Goal: Feedback & Contribution: Contribute content

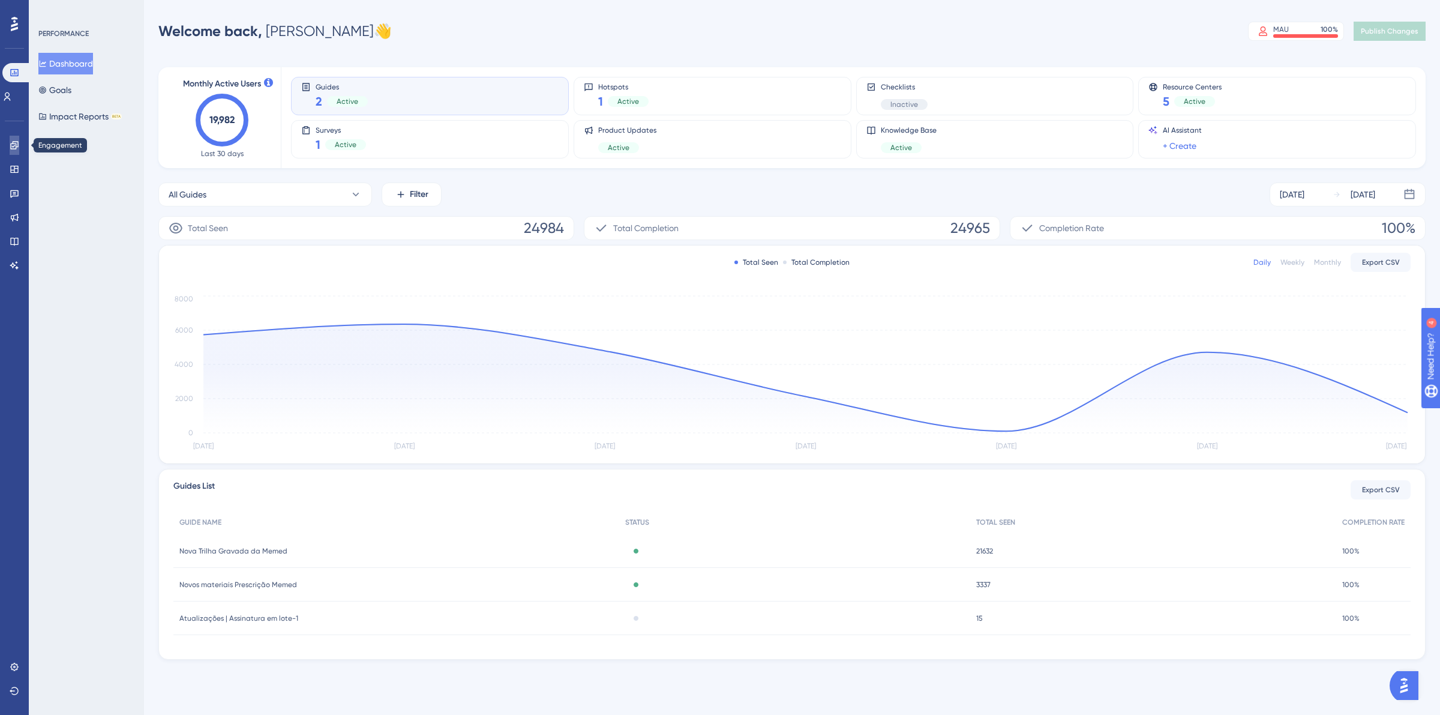
click at [17, 148] on icon at bounding box center [15, 145] width 10 height 10
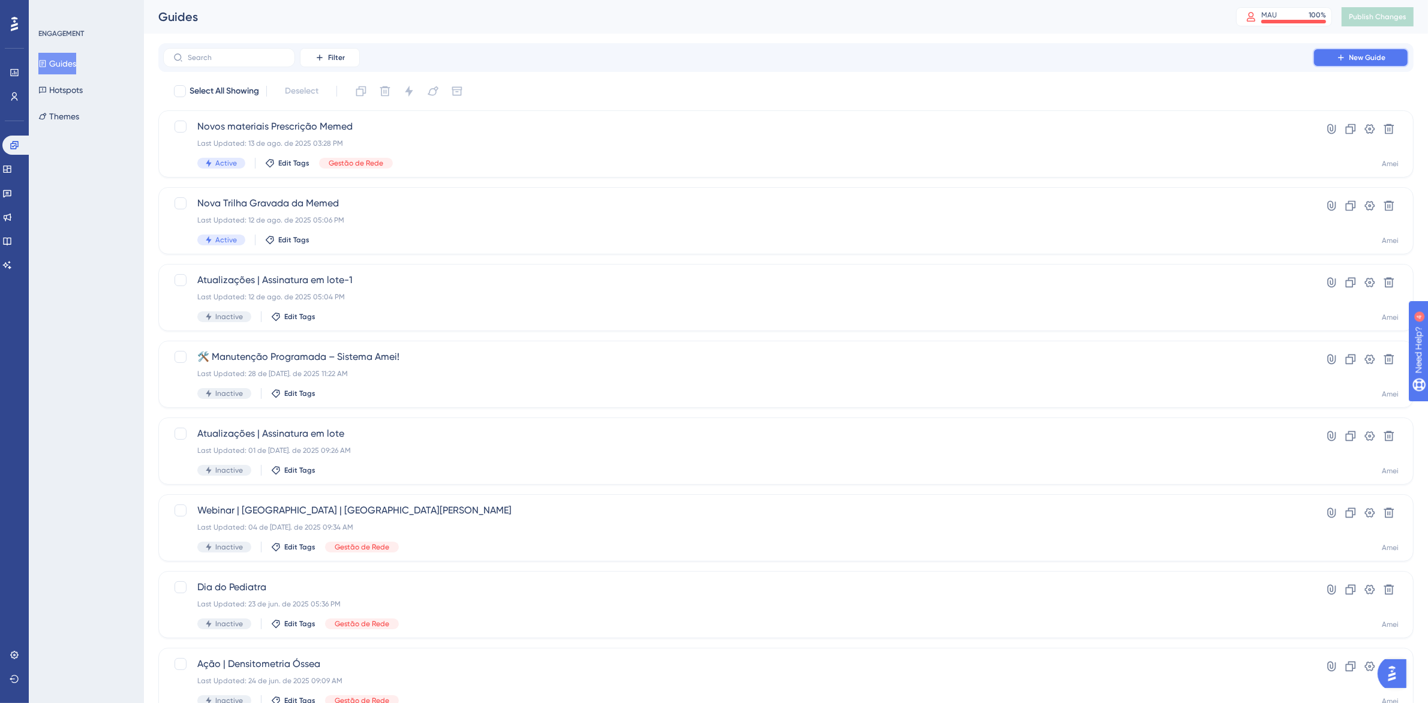
click at [959, 58] on icon at bounding box center [1342, 58] width 10 height 10
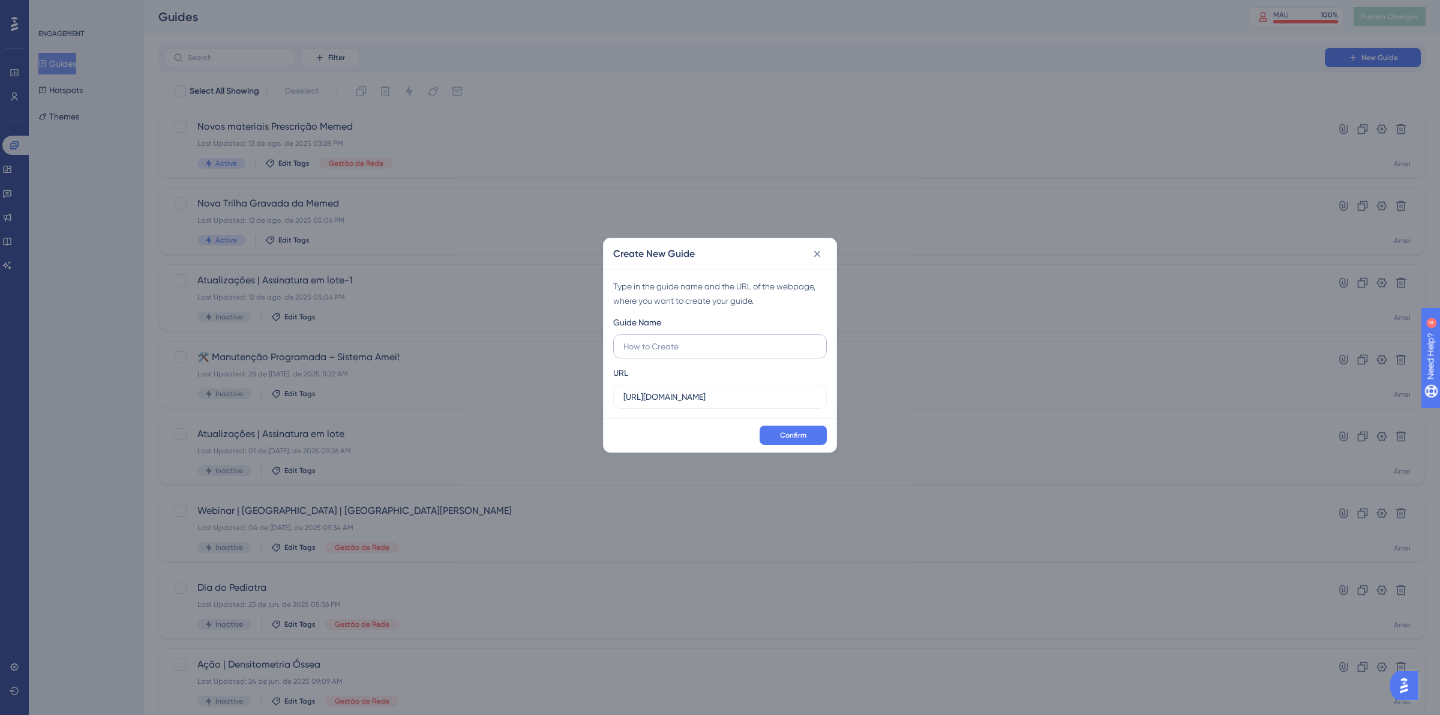
type input "N"
type input "Pesquisa com Pós-Consulta"
click at [810, 419] on div "Confirm" at bounding box center [720, 435] width 233 height 34
click at [805, 419] on span "Confirm" at bounding box center [793, 435] width 26 height 10
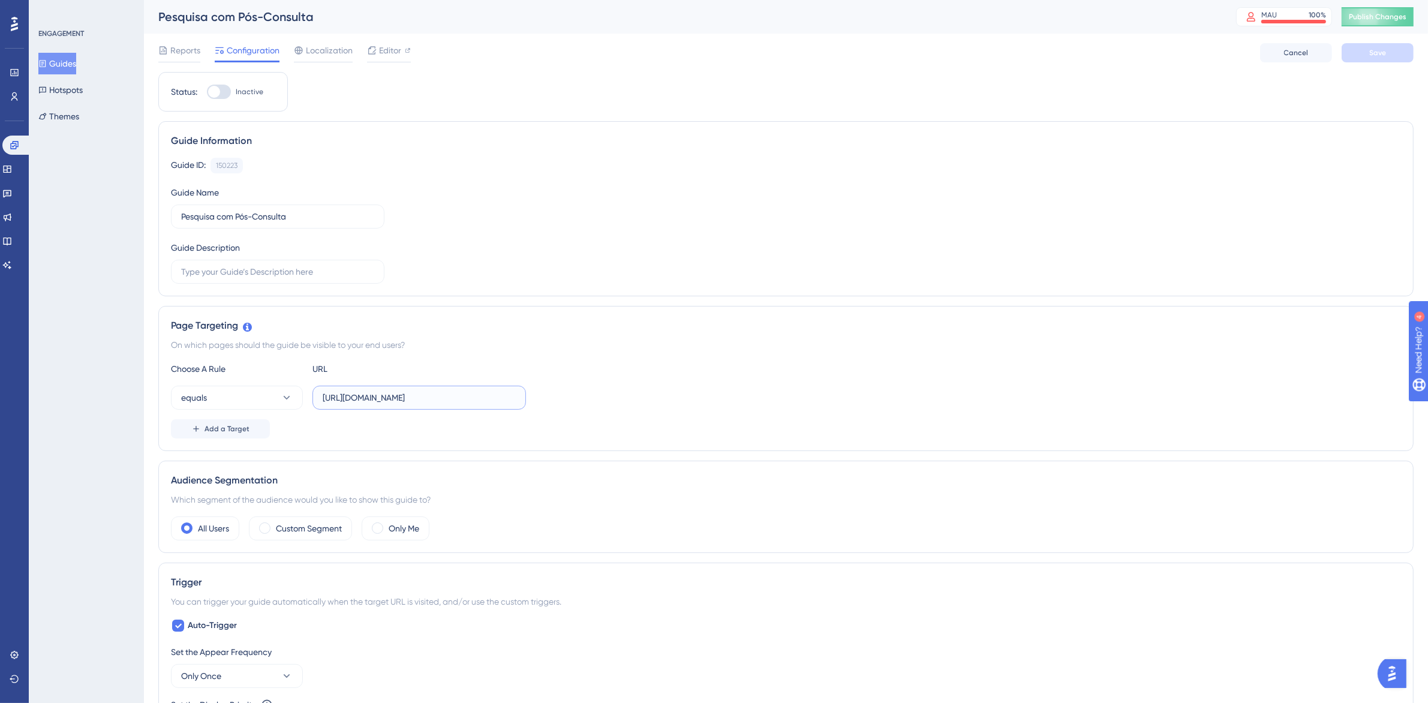
click at [394, 403] on input "https://amei.amorsaude.com.br/schedule/schedule-appointment" at bounding box center [419, 397] width 193 height 13
click at [394, 403] on input "[URL][DOMAIN_NAME]" at bounding box center [419, 397] width 193 height 13
click at [466, 400] on input "[URL][DOMAIN_NAME]" at bounding box center [419, 397] width 193 height 13
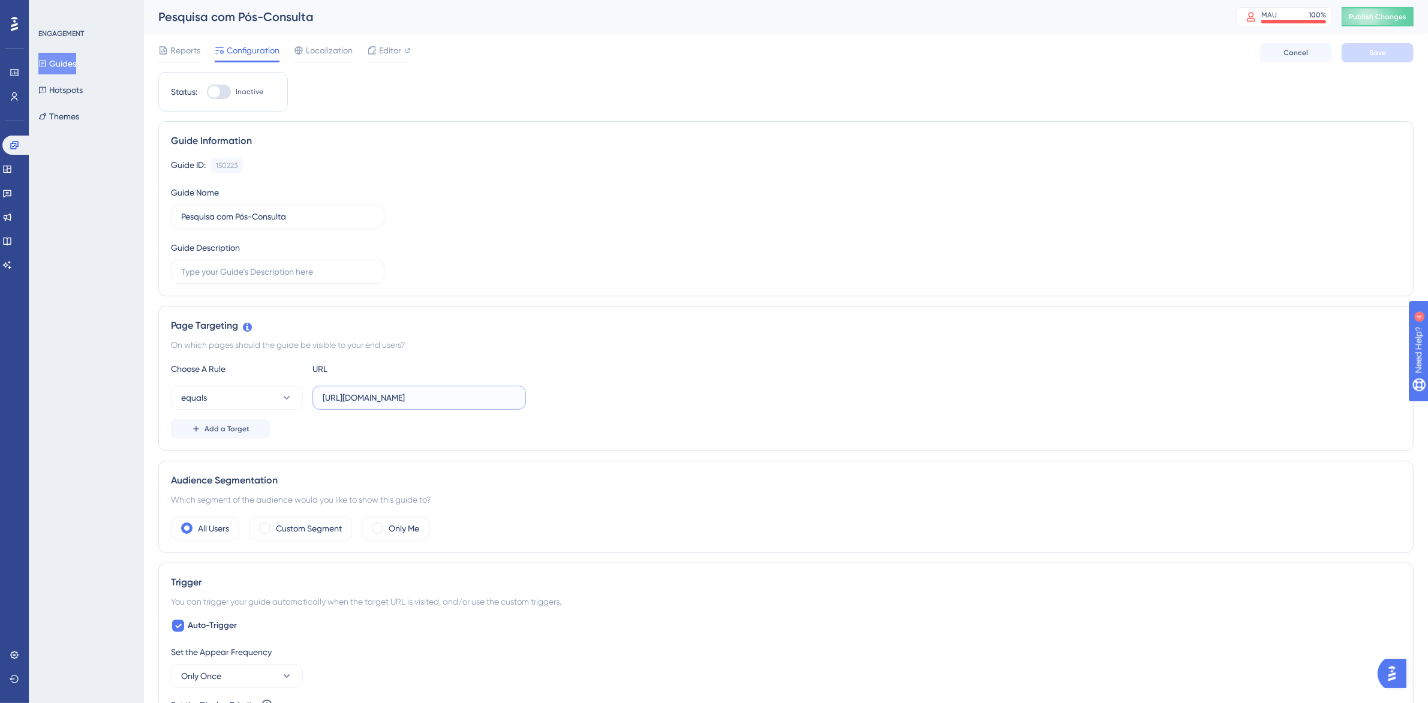
drag, startPoint x: 454, startPoint y: 400, endPoint x: 703, endPoint y: 400, distance: 248.4
click at [703, 400] on div "equals [URL][DOMAIN_NAME]" at bounding box center [786, 398] width 1231 height 24
click at [703, 400] on div "equals https://amei.amorsaude.com.br/schedule/schedule-appointment" at bounding box center [786, 398] width 1231 height 24
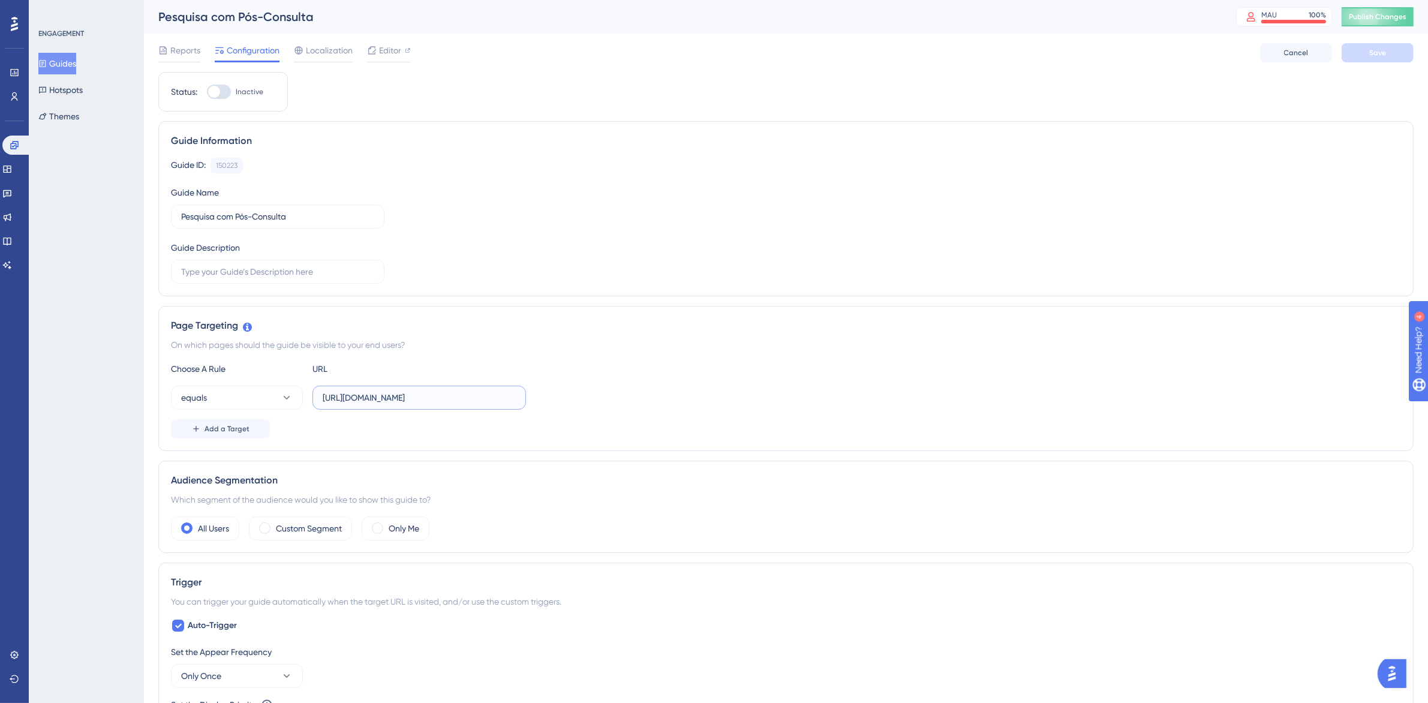
drag, startPoint x: 496, startPoint y: 402, endPoint x: 643, endPoint y: 417, distance: 147.8
click at [649, 414] on div "Choose A Rule URL equals https://amei.amorsaude.com.br/schedule/schedule-appoin…" at bounding box center [786, 400] width 1231 height 77
click at [643, 417] on div "Choose A Rule URL equals https://amei.amorsaude.com.br/schedule/schedule-appoin…" at bounding box center [786, 400] width 1231 height 77
drag, startPoint x: 449, startPoint y: 400, endPoint x: 619, endPoint y: 399, distance: 169.8
click at [619, 399] on div "equals https://amei.amorsaude.com.br/schedule/schedule-appointment" at bounding box center [786, 398] width 1231 height 24
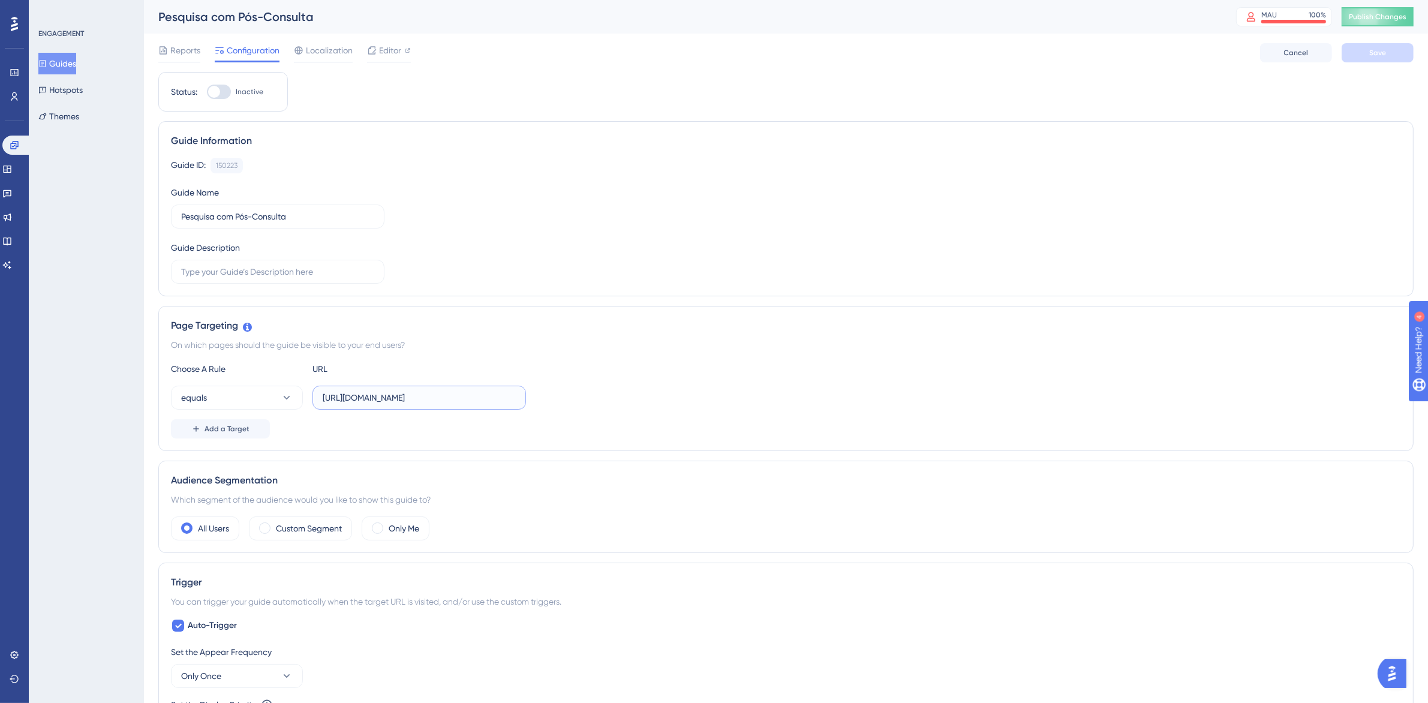
scroll to position [0, 0]
drag, startPoint x: 300, startPoint y: 382, endPoint x: 247, endPoint y: 342, distance: 66.0
click at [144, 364] on div "Performance Users Engagement Widgets Feedback Product Updates Knowledge Base AI…" at bounding box center [786, 627] width 1285 height 1254
type input "[URL][DOMAIN_NAME]"
click at [216, 93] on div at bounding box center [214, 92] width 12 height 12
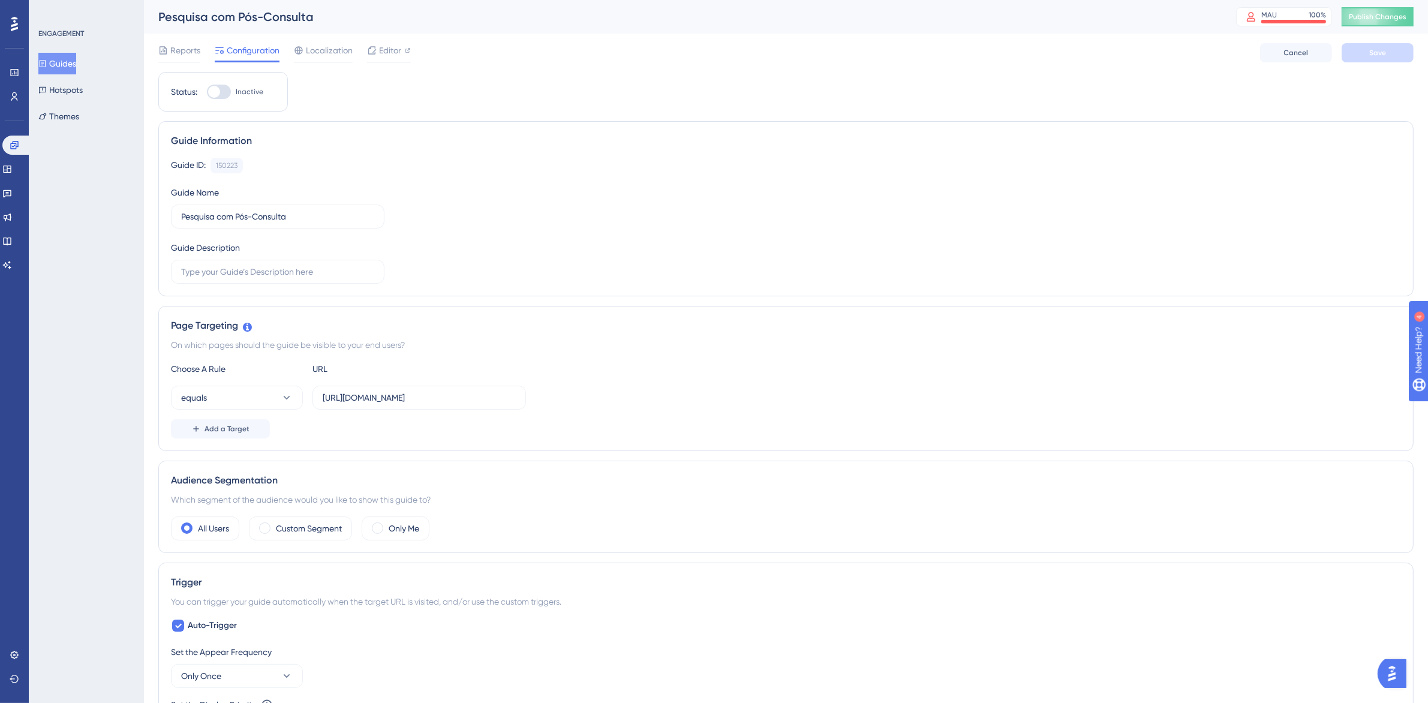
click at [207, 92] on input "Inactive" at bounding box center [206, 92] width 1 height 1
checkbox input "true"
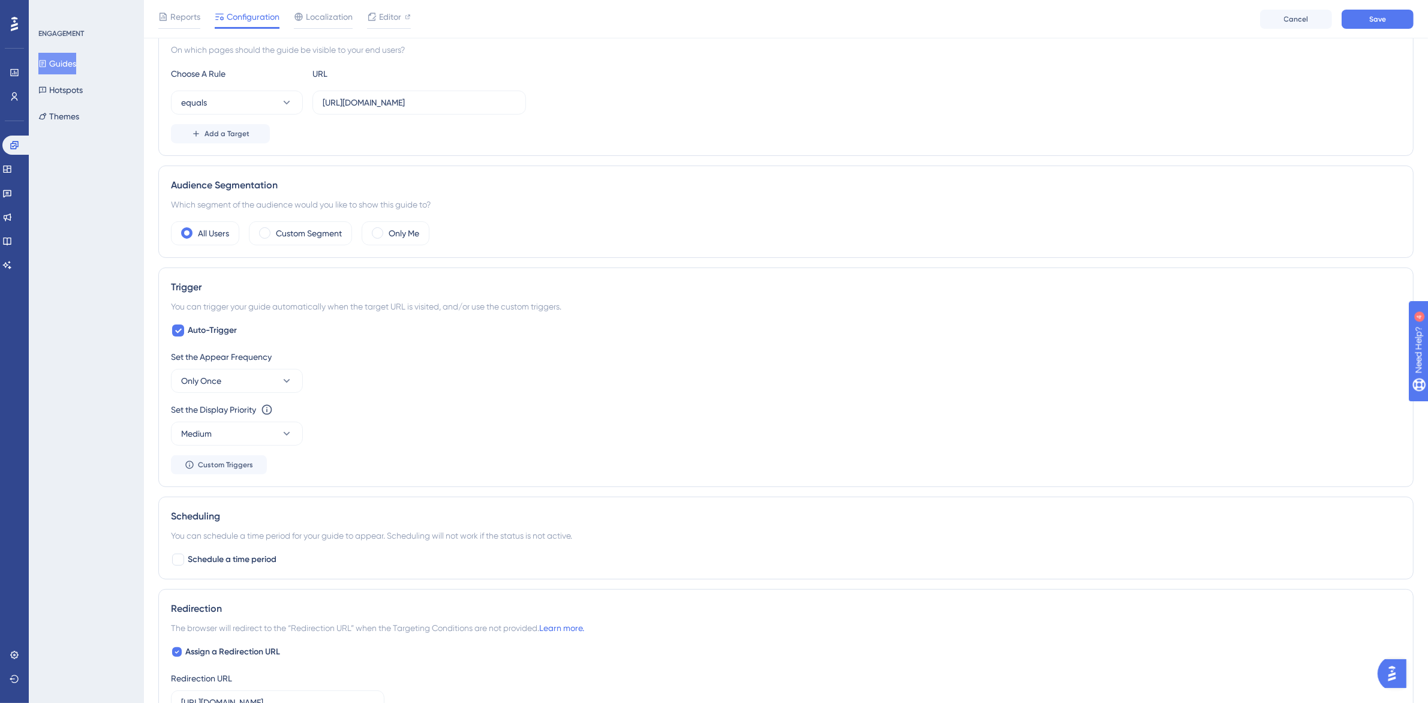
scroll to position [450, 0]
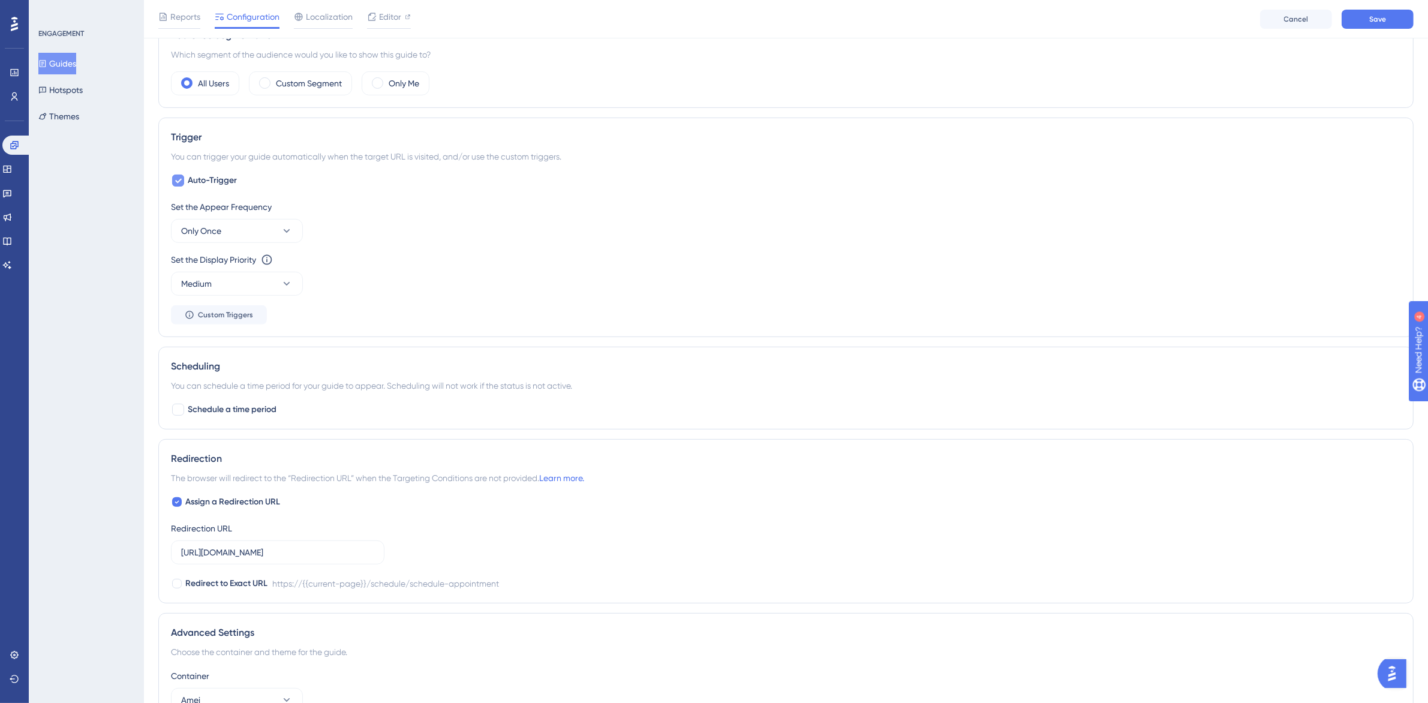
click at [196, 178] on span "Auto-Trigger" at bounding box center [212, 180] width 49 height 14
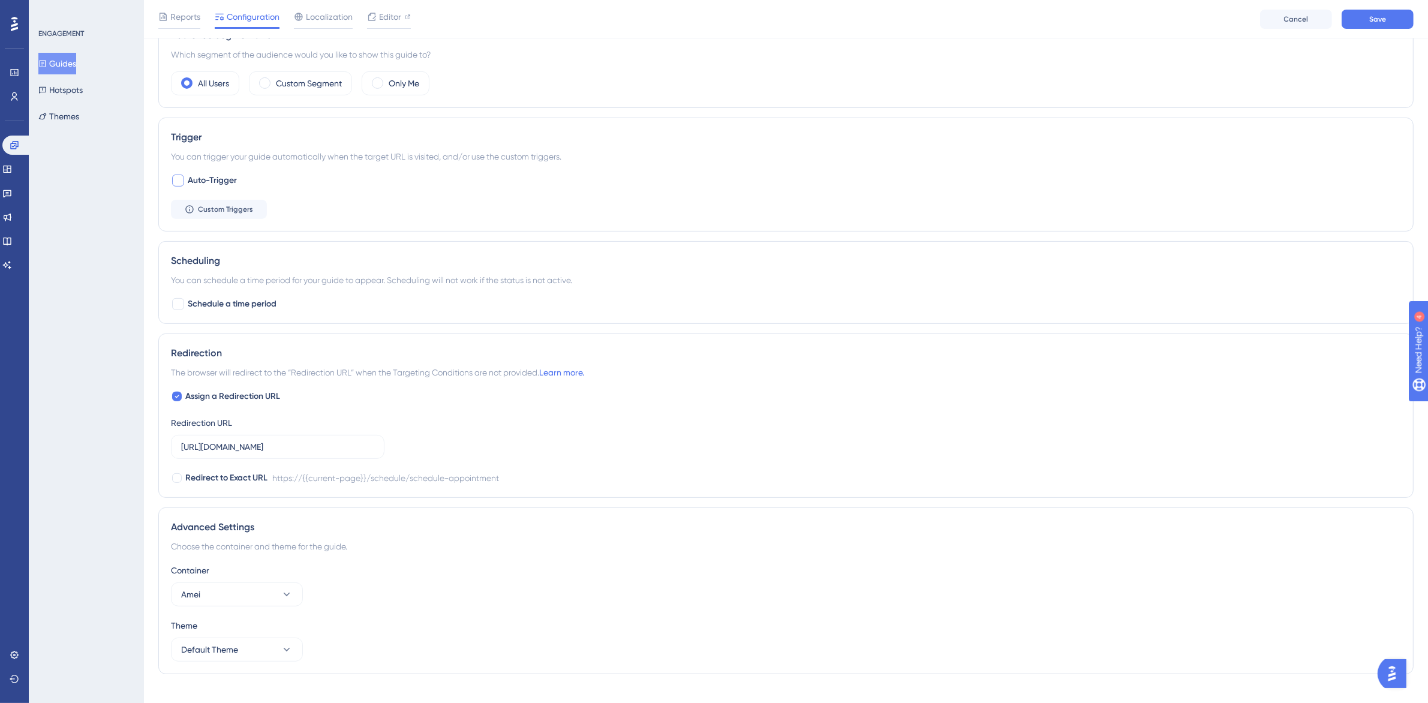
click at [214, 187] on span "Auto-Trigger" at bounding box center [212, 180] width 49 height 14
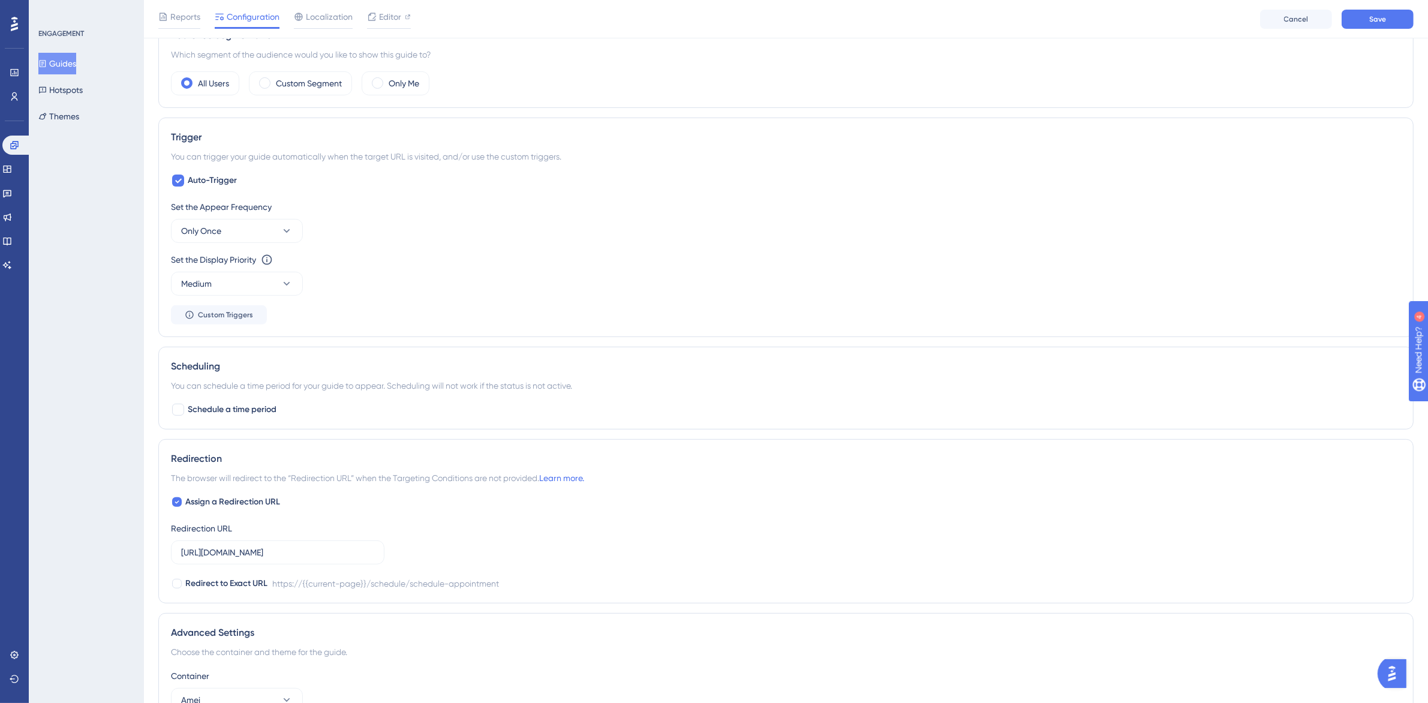
click at [189, 195] on div "Auto-Trigger Set the Appear Frequency Only Once Set the Display Priority This o…" at bounding box center [786, 248] width 1231 height 151
click at [205, 183] on span "Auto-Trigger" at bounding box center [212, 180] width 49 height 14
checkbox input "false"
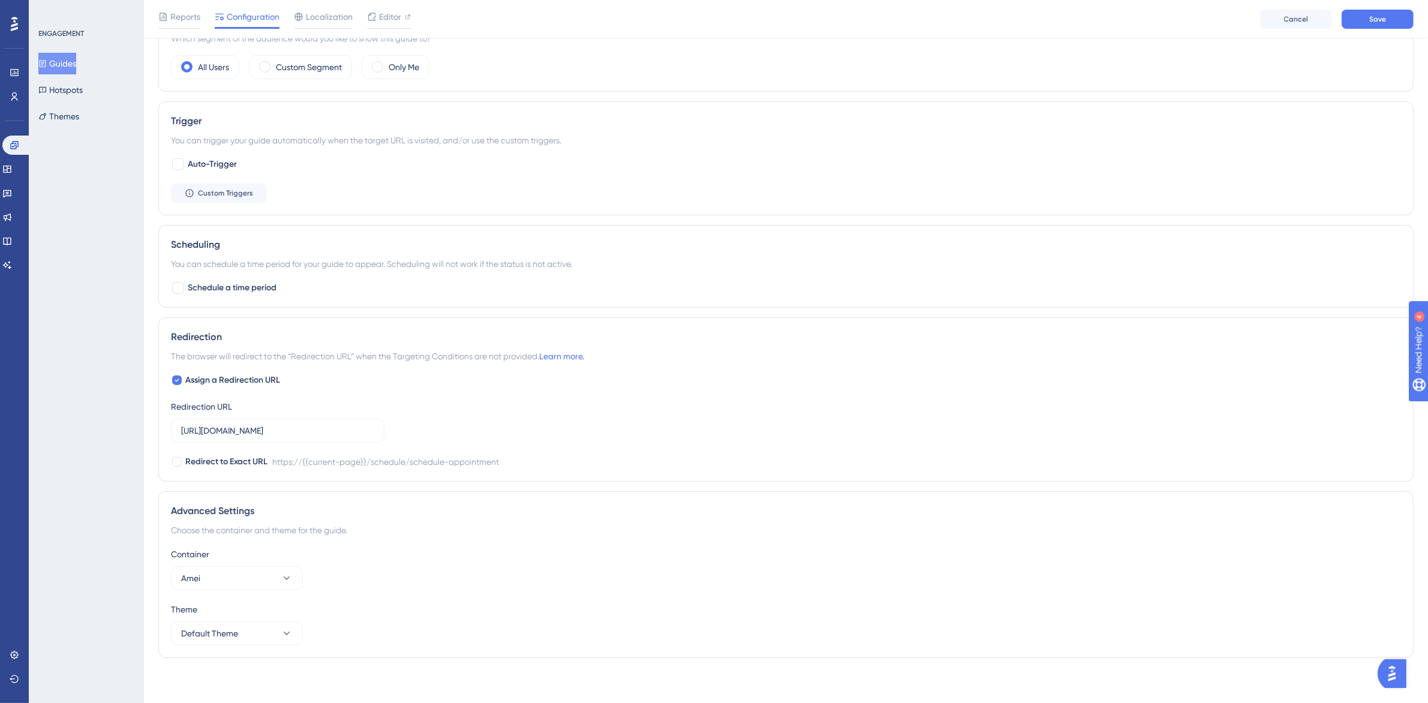
scroll to position [472, 0]
click at [222, 286] on span "Schedule a time period" at bounding box center [232, 285] width 89 height 14
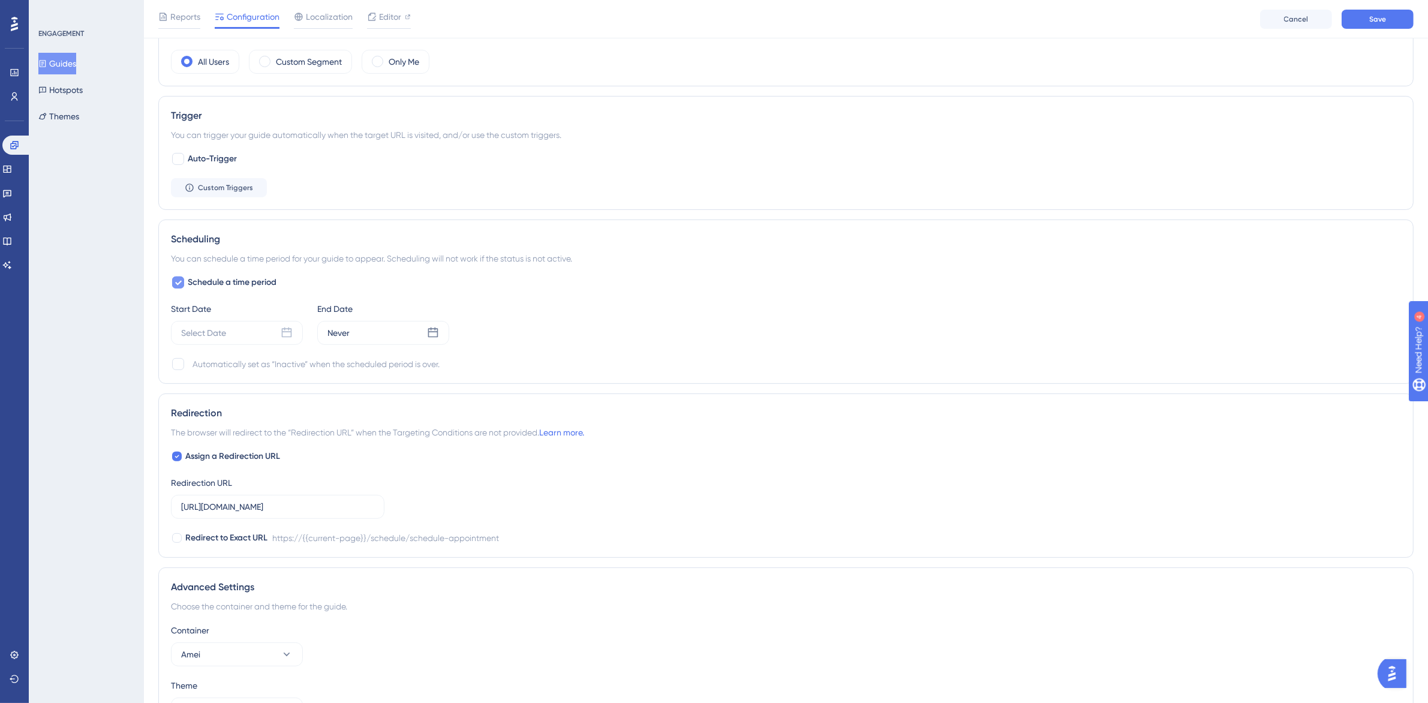
click at [214, 283] on span "Schedule a time period" at bounding box center [232, 282] width 89 height 14
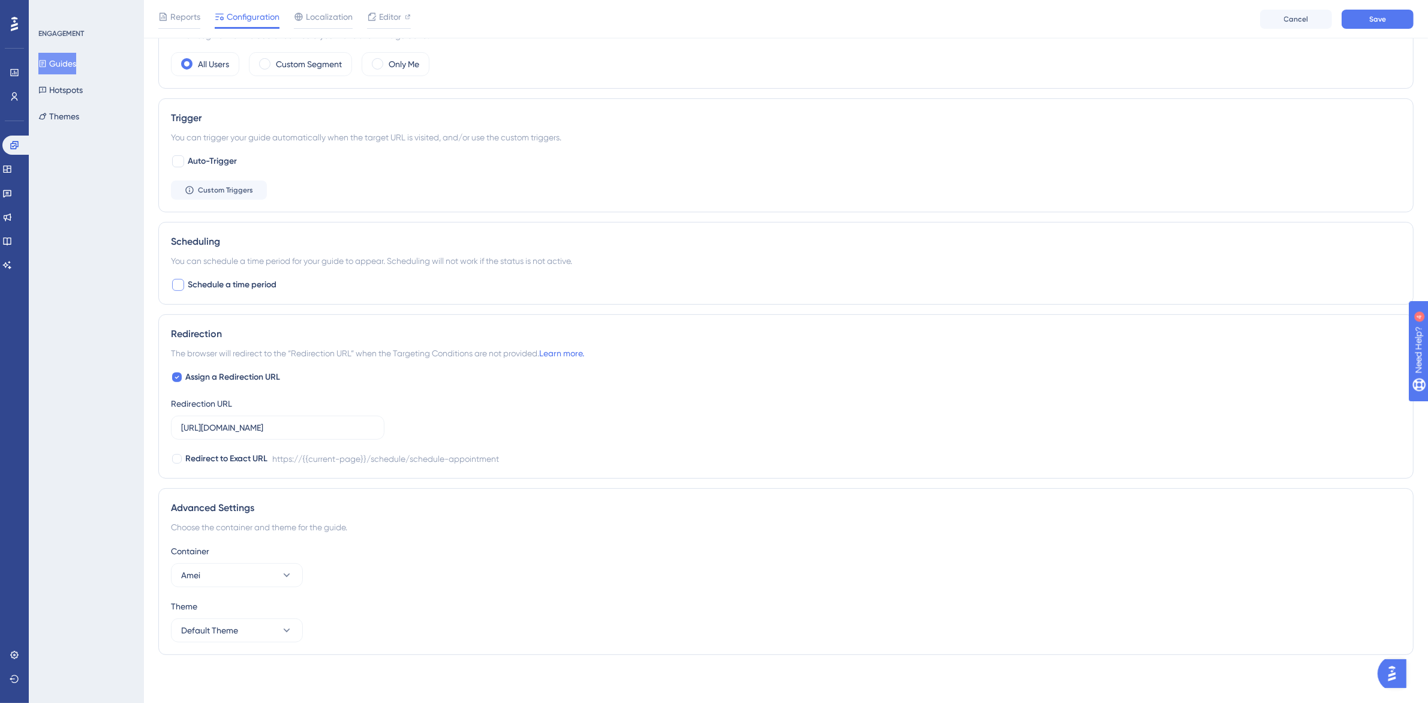
click at [217, 286] on span "Schedule a time period" at bounding box center [232, 285] width 89 height 14
checkbox input "true"
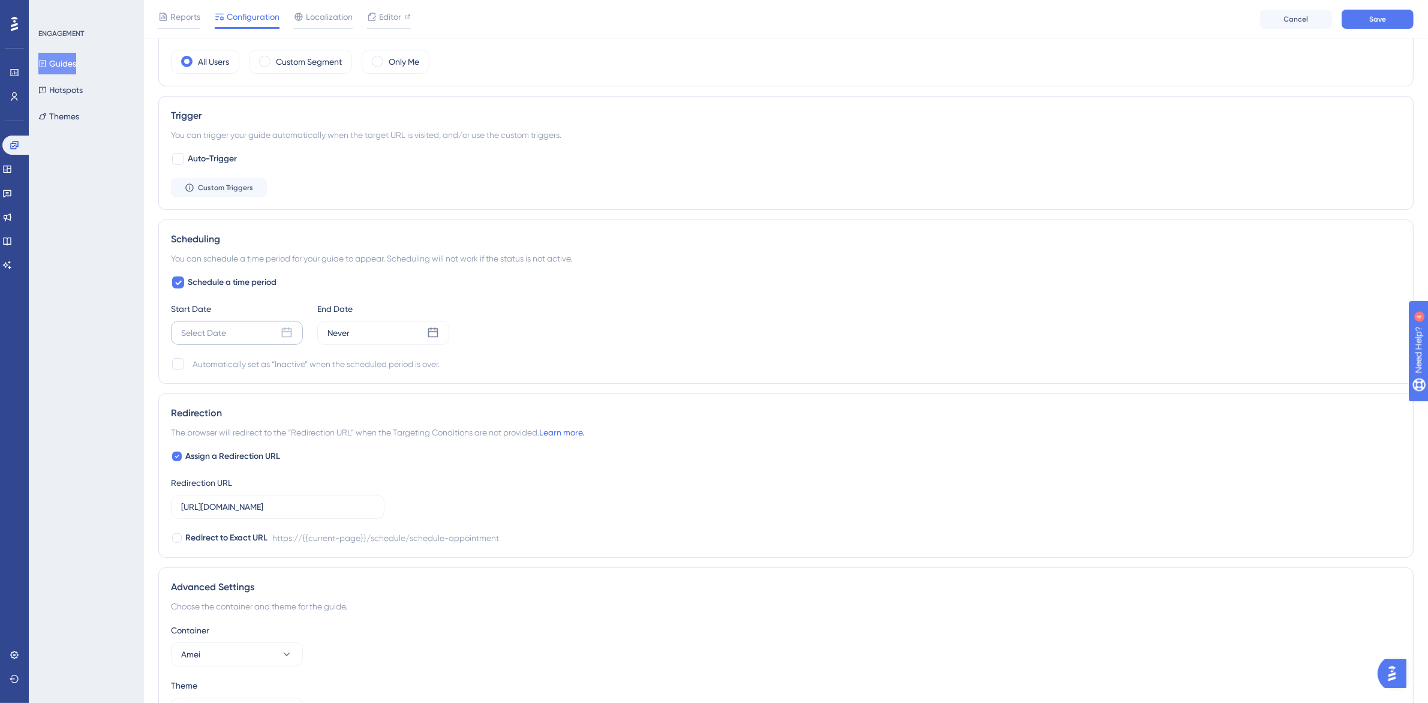
click at [248, 330] on div "Select Date" at bounding box center [237, 333] width 132 height 24
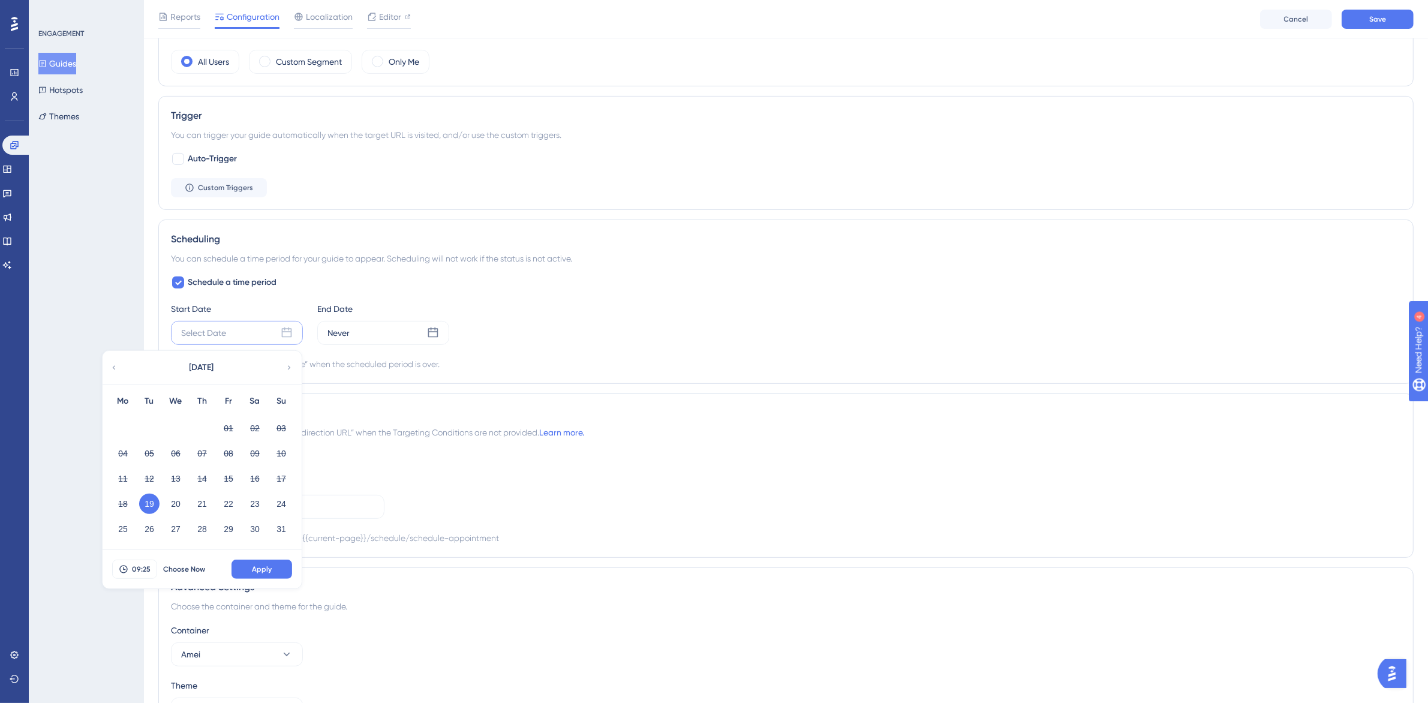
click at [149, 419] on button "19" at bounding box center [149, 504] width 20 height 20
click at [151, 419] on button "19" at bounding box center [149, 504] width 20 height 20
click at [260, 419] on button "Apply" at bounding box center [262, 569] width 61 height 19
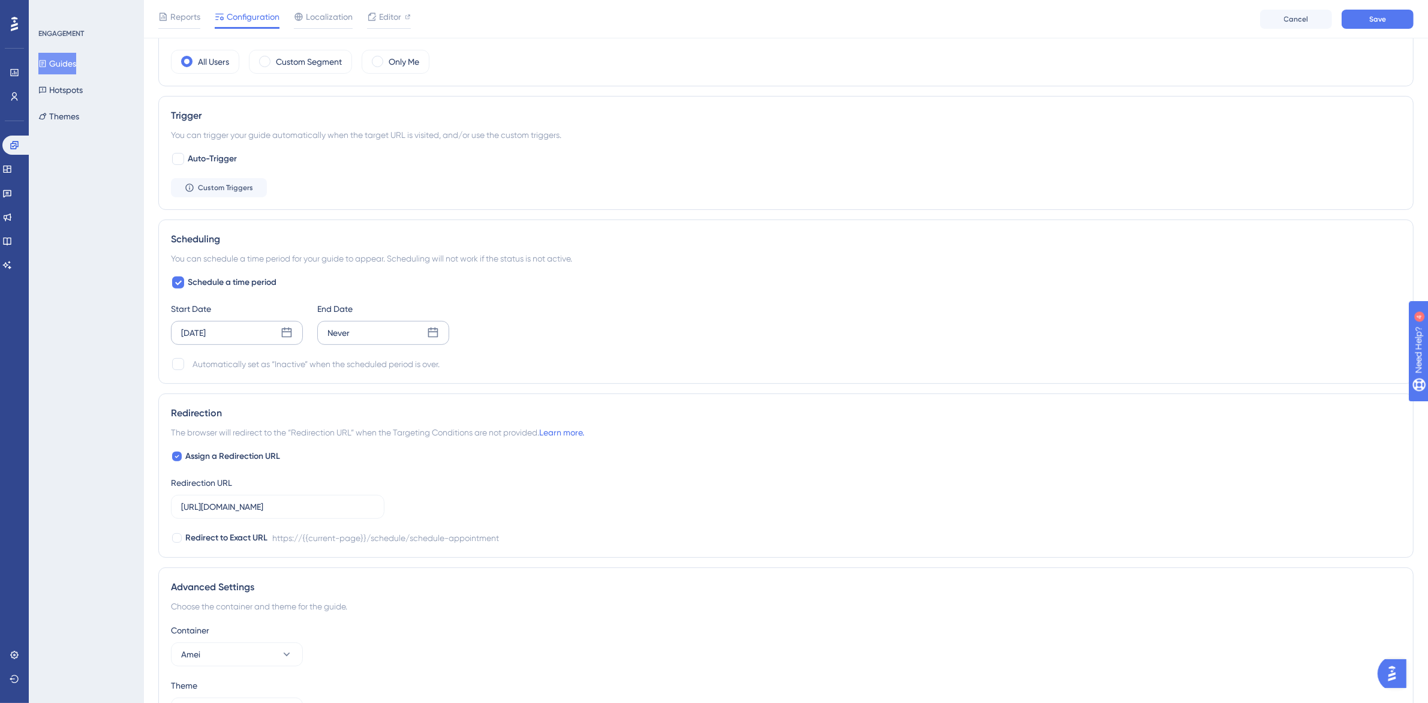
click at [432, 335] on icon at bounding box center [433, 333] width 12 height 12
click at [400, 419] on button "23" at bounding box center [401, 504] width 20 height 20
click at [379, 419] on button "22" at bounding box center [375, 504] width 20 height 20
click at [408, 419] on span "Apply" at bounding box center [408, 570] width 20 height 10
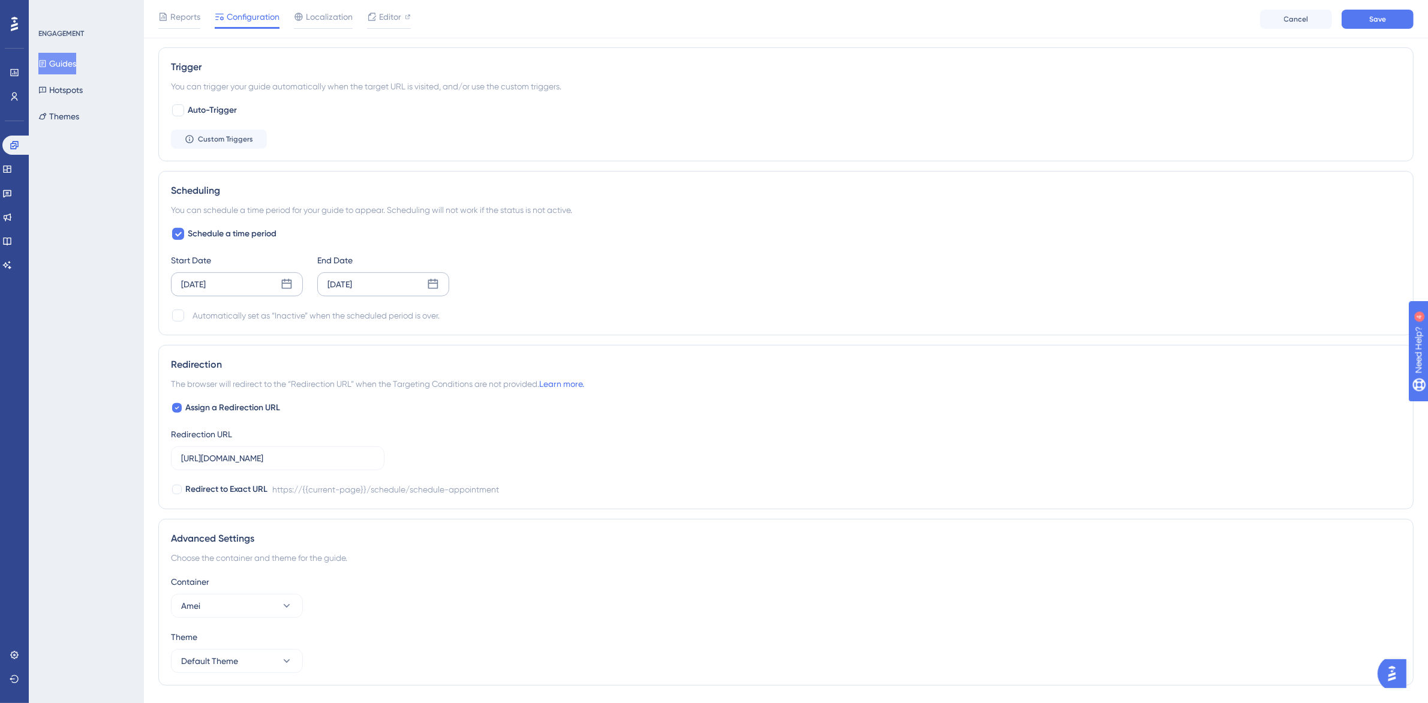
scroll to position [547, 0]
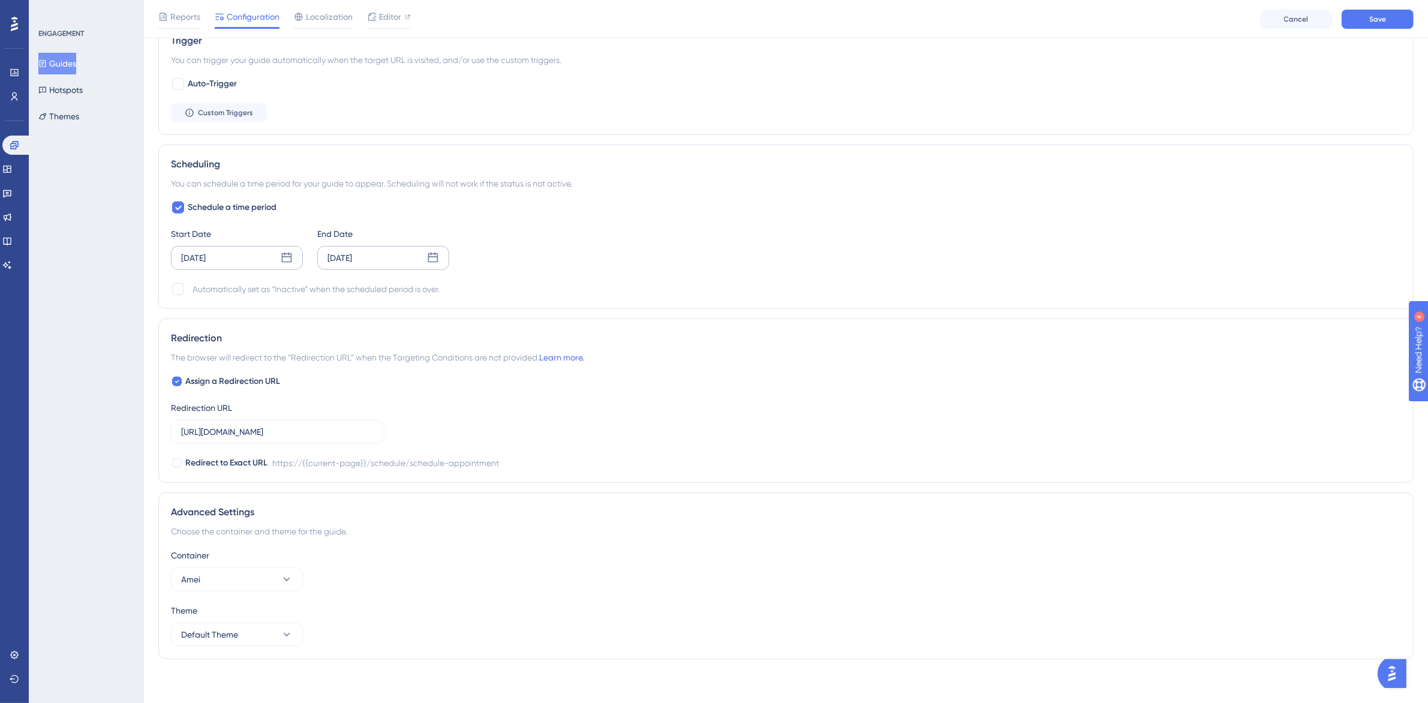
click at [232, 291] on div "Automatically set as “Inactive” when the scheduled period is over." at bounding box center [316, 289] width 247 height 14
click at [182, 294] on div at bounding box center [178, 289] width 12 height 12
checkbox input "true"
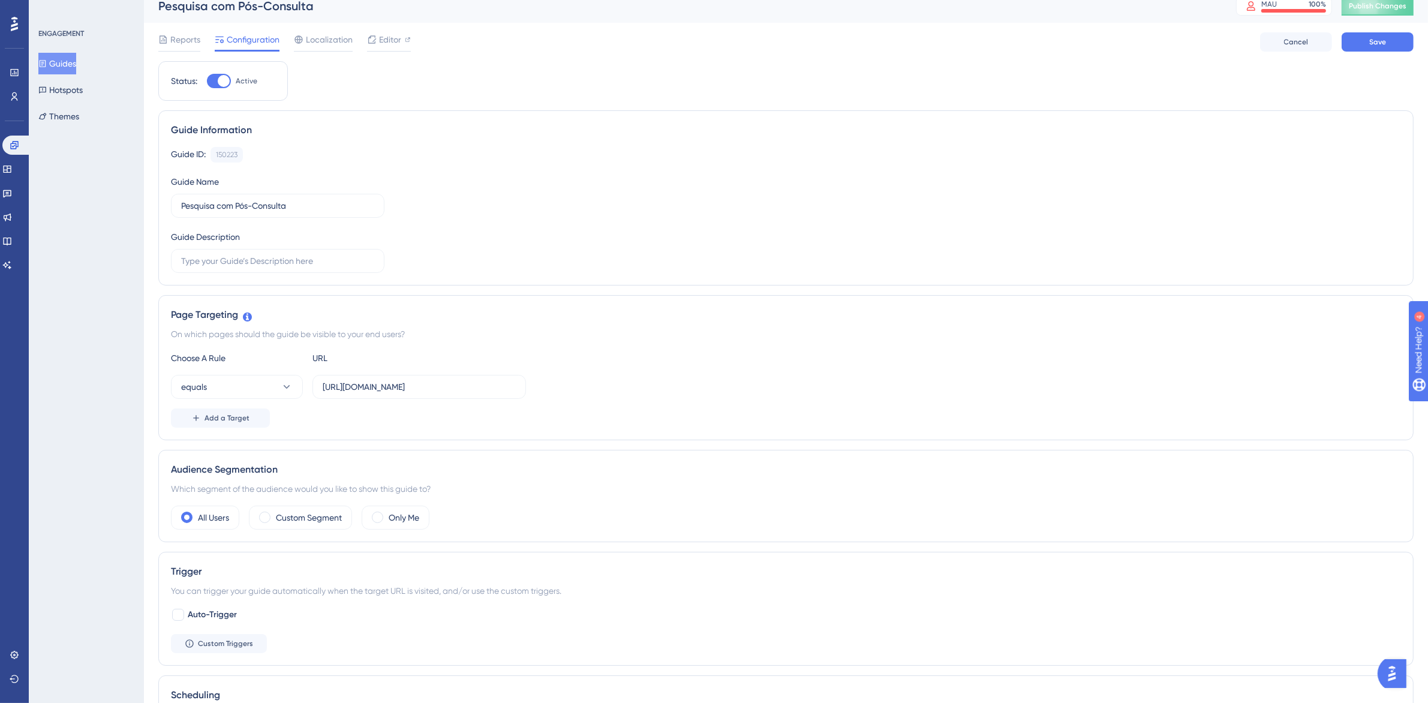
scroll to position [0, 0]
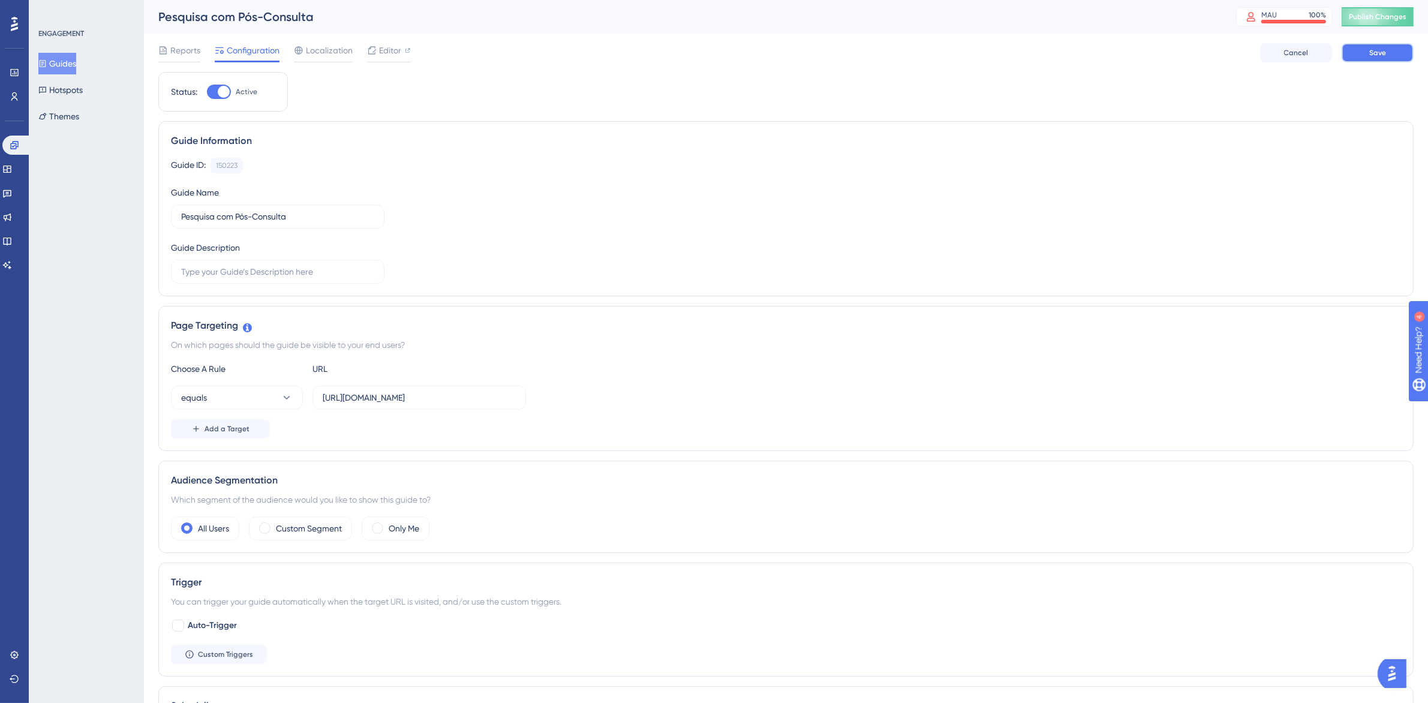
click at [959, 59] on button "Save" at bounding box center [1378, 52] width 72 height 19
click at [397, 56] on span "Editor" at bounding box center [390, 50] width 22 height 14
click at [215, 85] on div at bounding box center [219, 92] width 24 height 14
click at [207, 92] on input "Active" at bounding box center [206, 92] width 1 height 1
checkbox input "false"
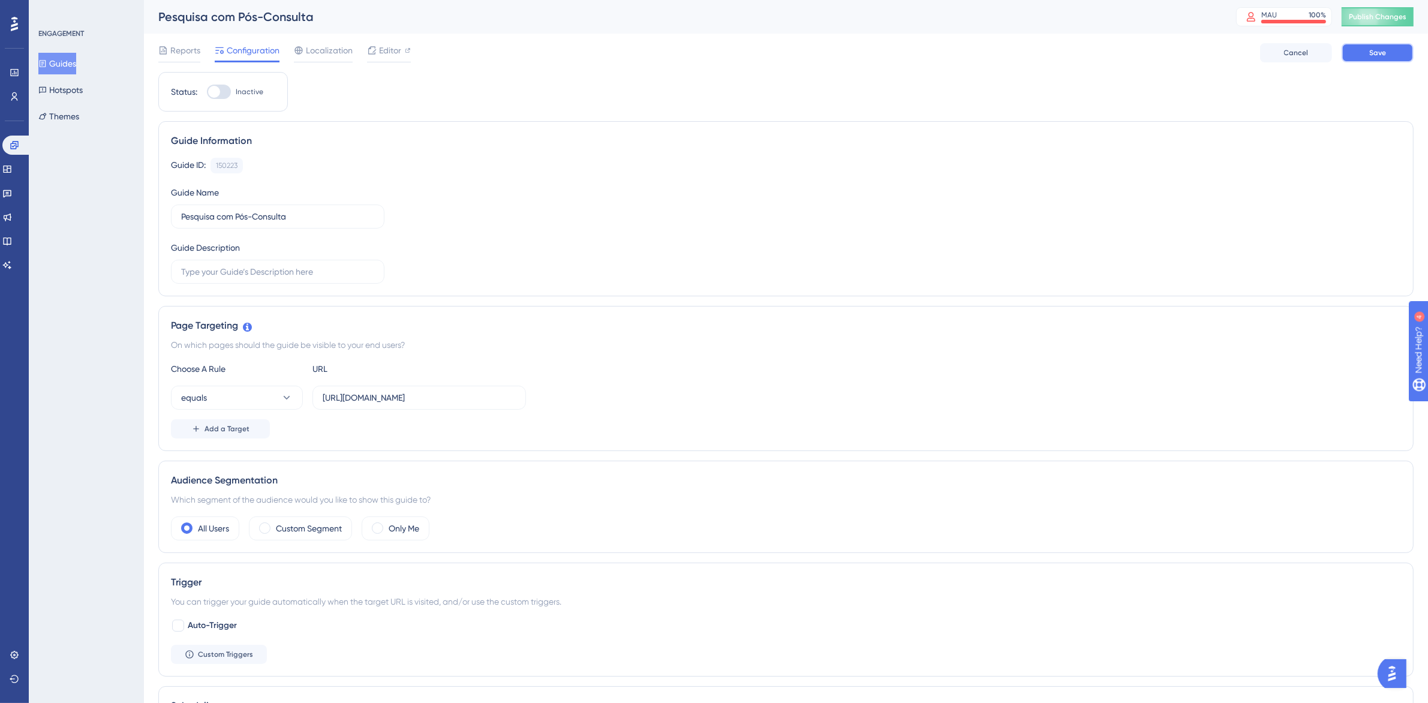
click at [959, 52] on button "Save" at bounding box center [1378, 52] width 72 height 19
drag, startPoint x: 227, startPoint y: 94, endPoint x: 507, endPoint y: 76, distance: 280.7
click at [450, 112] on div "Status: Inactive Guide Information Guide ID: 150223 Copy Guide Name Pesquisa co…" at bounding box center [786, 641] width 1256 height 1139
click at [508, 74] on div "Status: Inactive Guide Information Guide ID: 150223 Copy Guide Name Pesquisa co…" at bounding box center [786, 641] width 1256 height 1139
click at [379, 46] on span "Editor" at bounding box center [390, 50] width 22 height 14
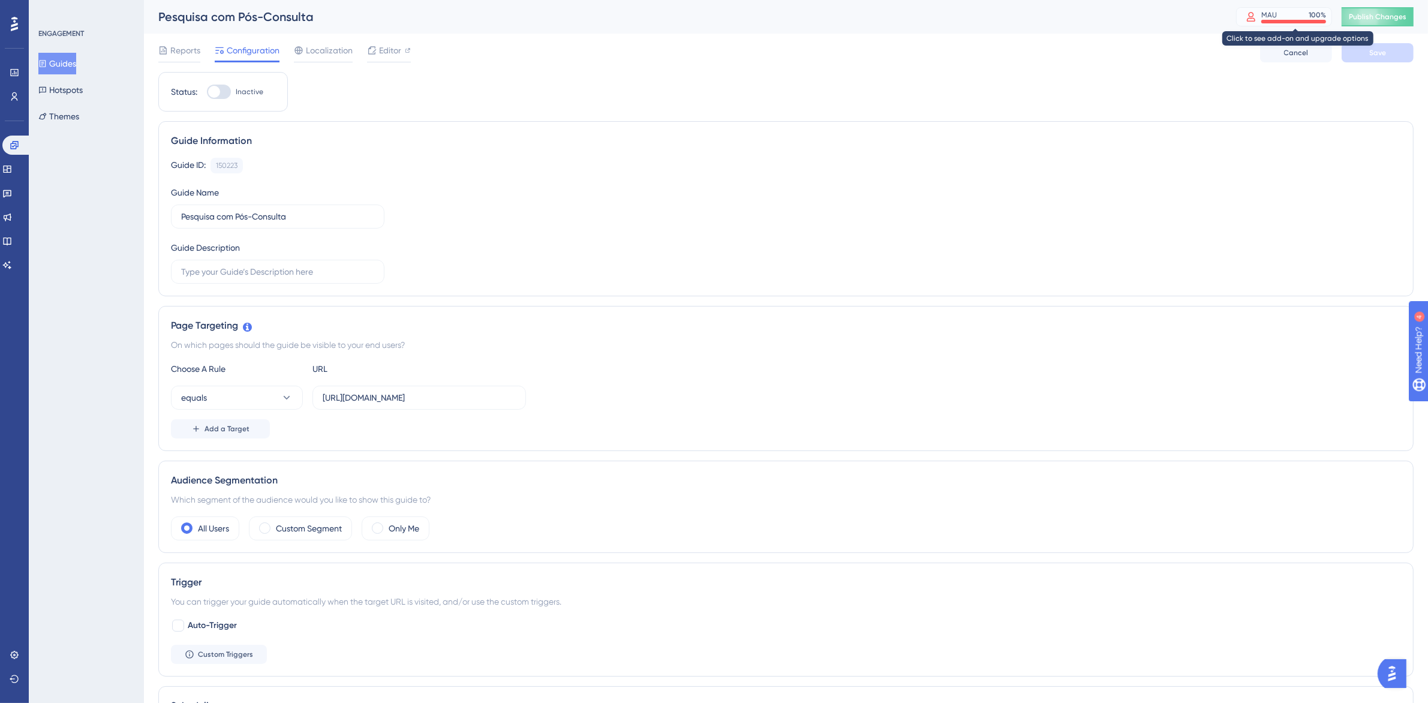
click at [959, 16] on div "100 %" at bounding box center [1317, 15] width 17 height 10
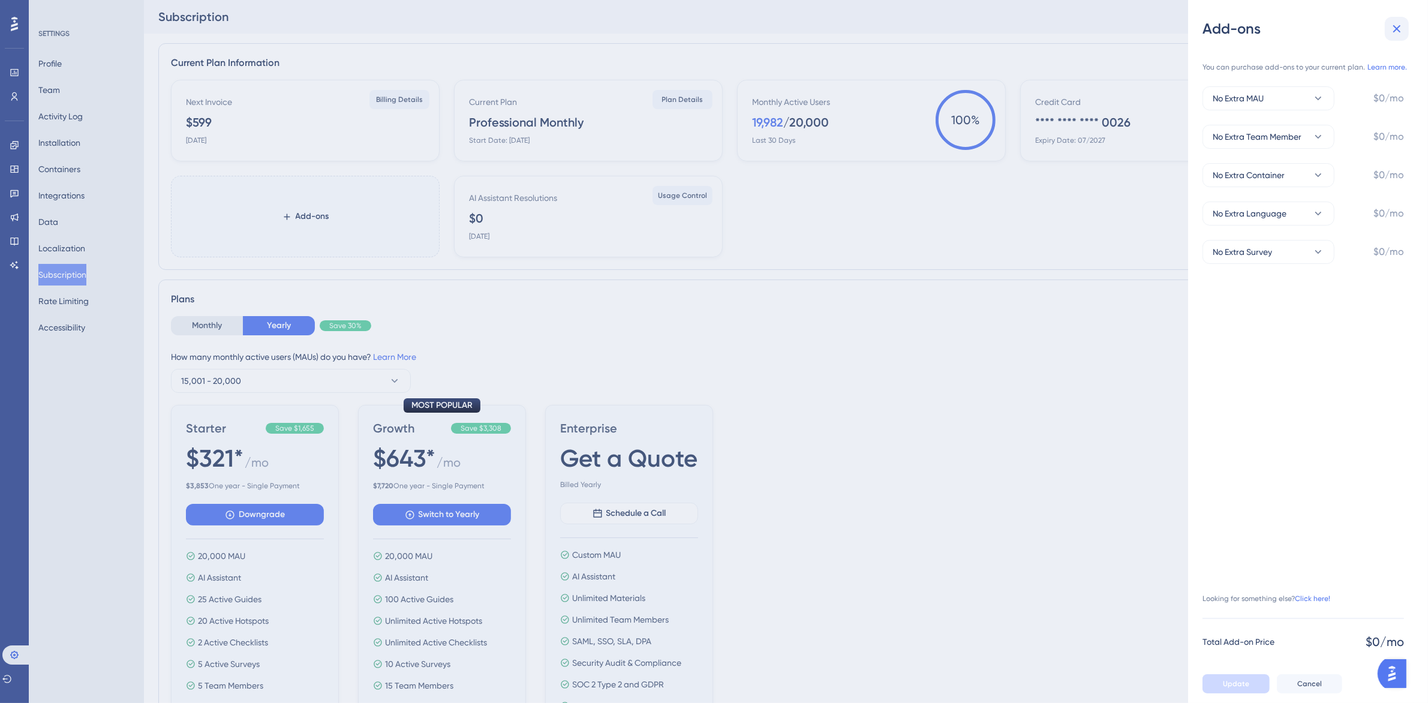
click at [959, 33] on icon at bounding box center [1397, 29] width 14 height 14
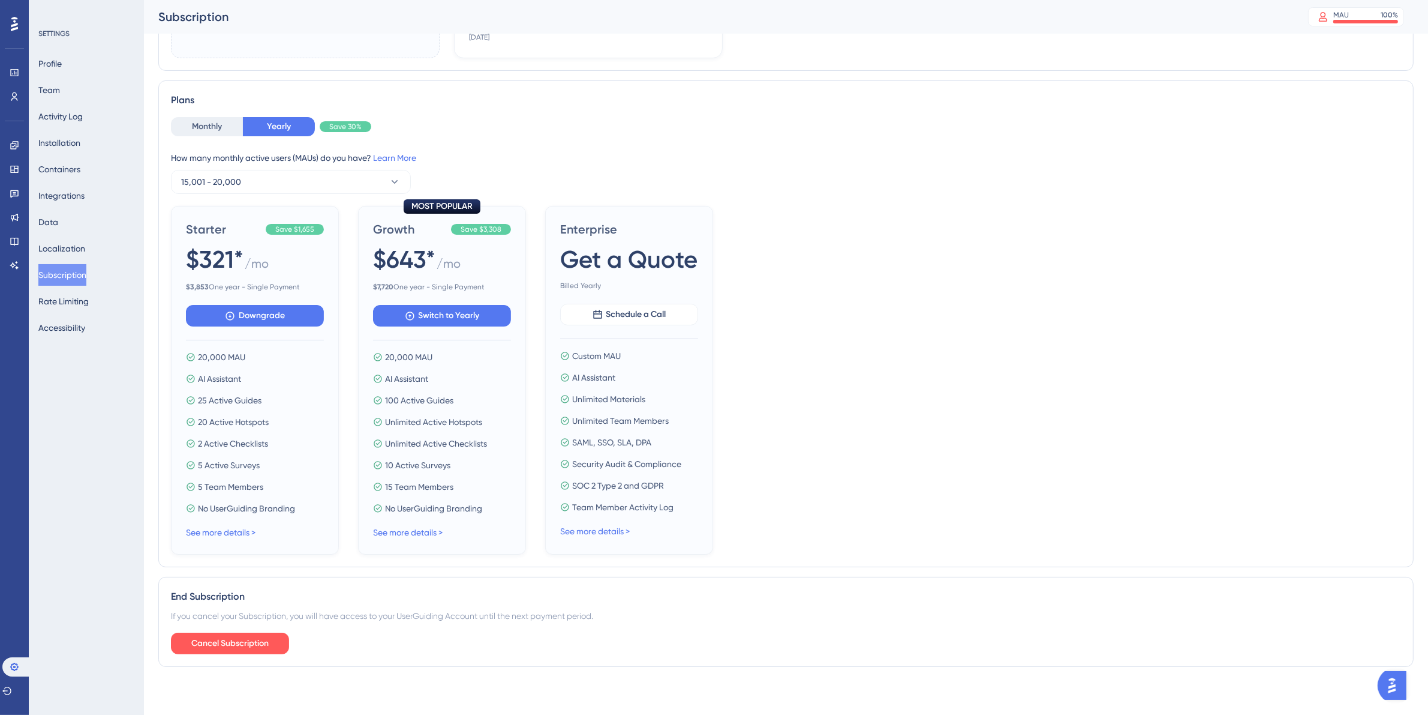
scroll to position [60, 0]
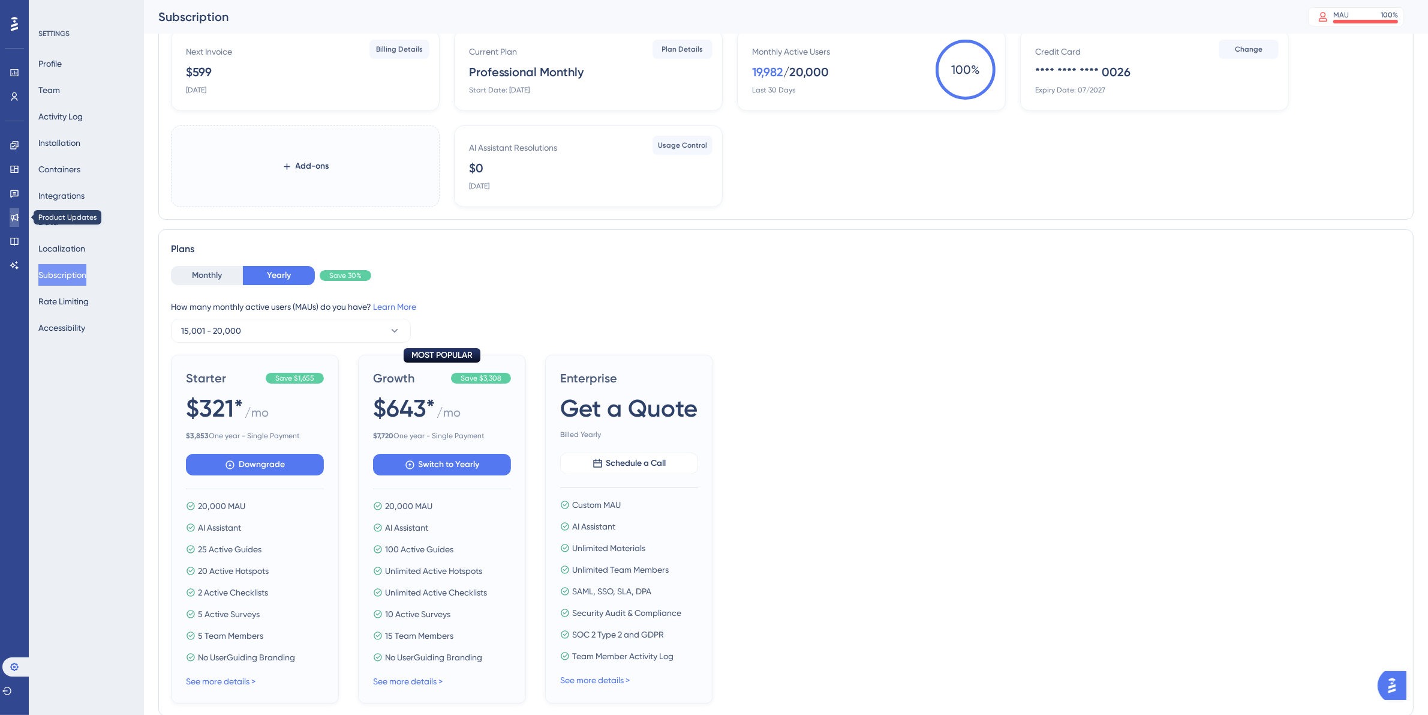
click at [14, 211] on link at bounding box center [15, 217] width 10 height 19
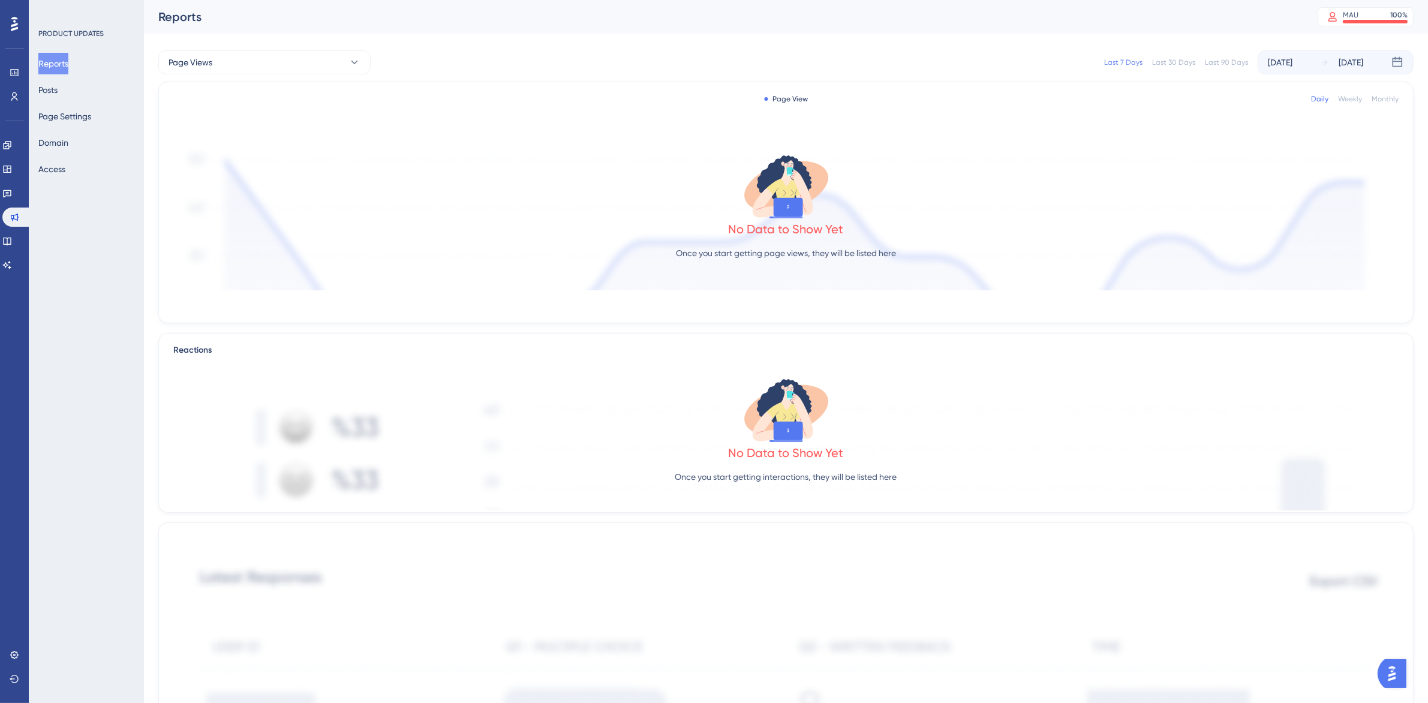
click at [16, 203] on div "Engagement Widgets Feedback Product Updates Knowledge Base AI Assistant" at bounding box center [14, 205] width 24 height 139
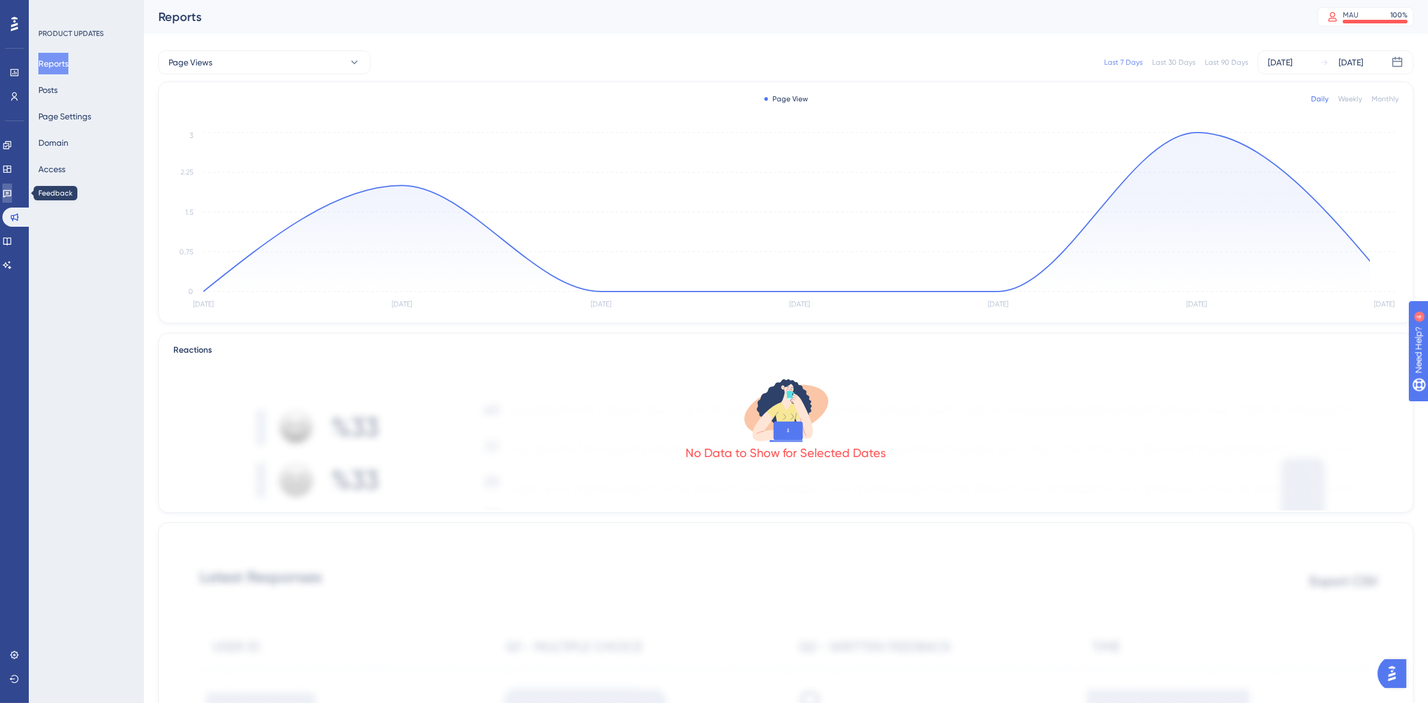
click at [11, 196] on icon at bounding box center [7, 194] width 8 height 8
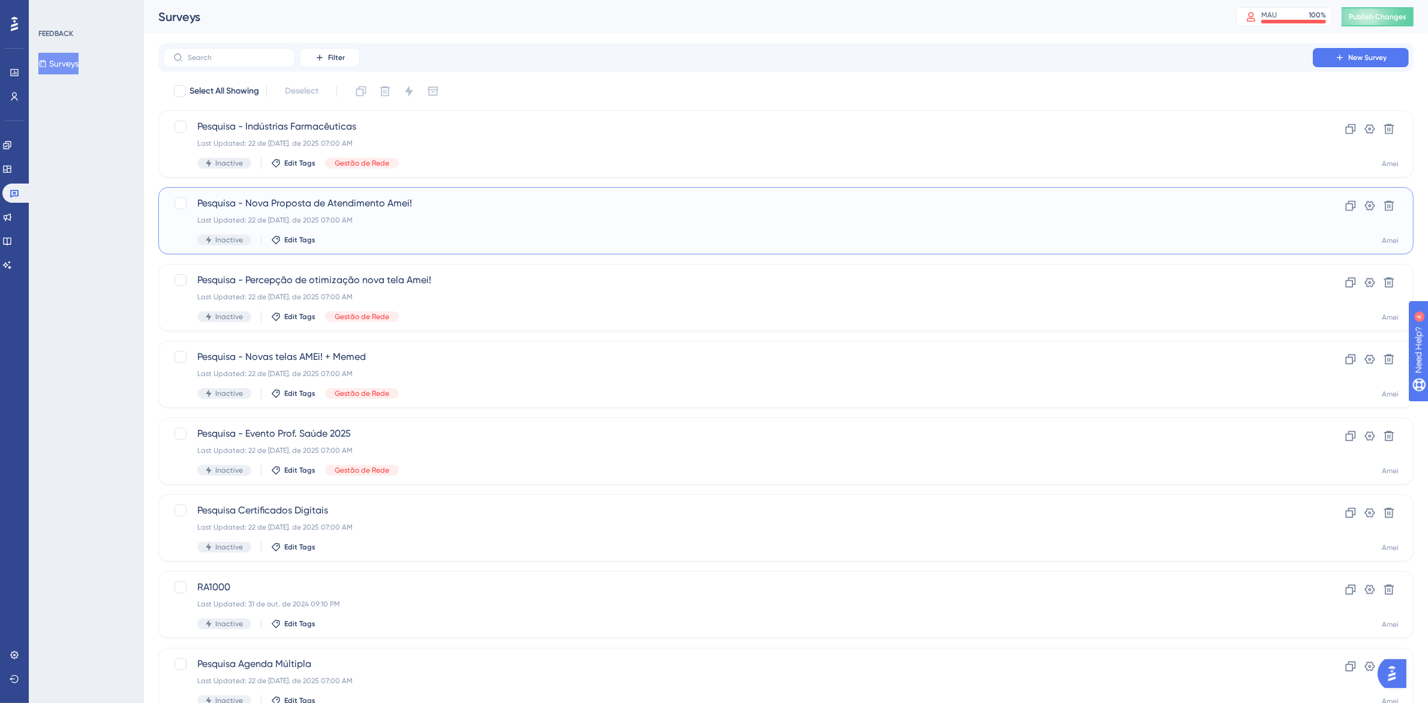
click at [442, 221] on div "Last Updated: 22 de jul. de 2025 07:00 AM" at bounding box center [738, 220] width 1082 height 10
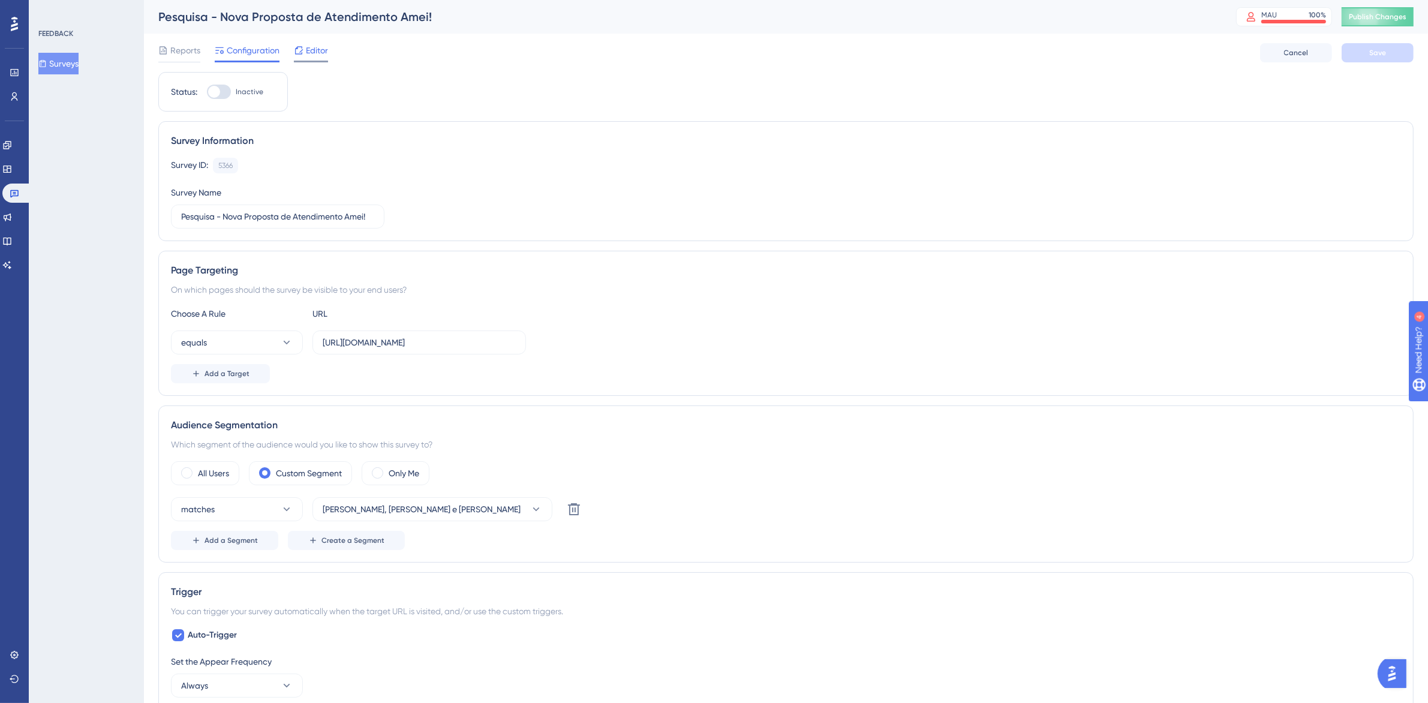
click at [307, 49] on span "Editor" at bounding box center [317, 50] width 22 height 14
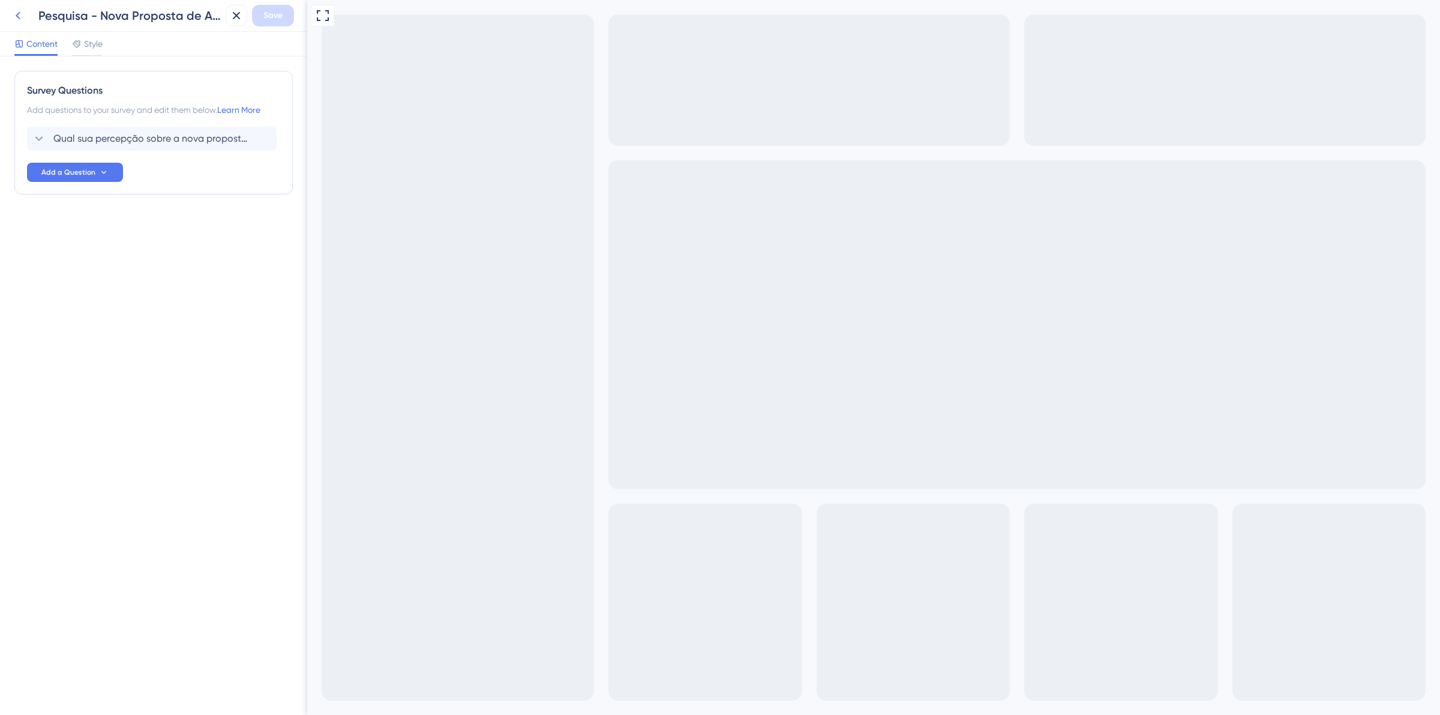
click at [22, 17] on icon at bounding box center [18, 15] width 14 height 14
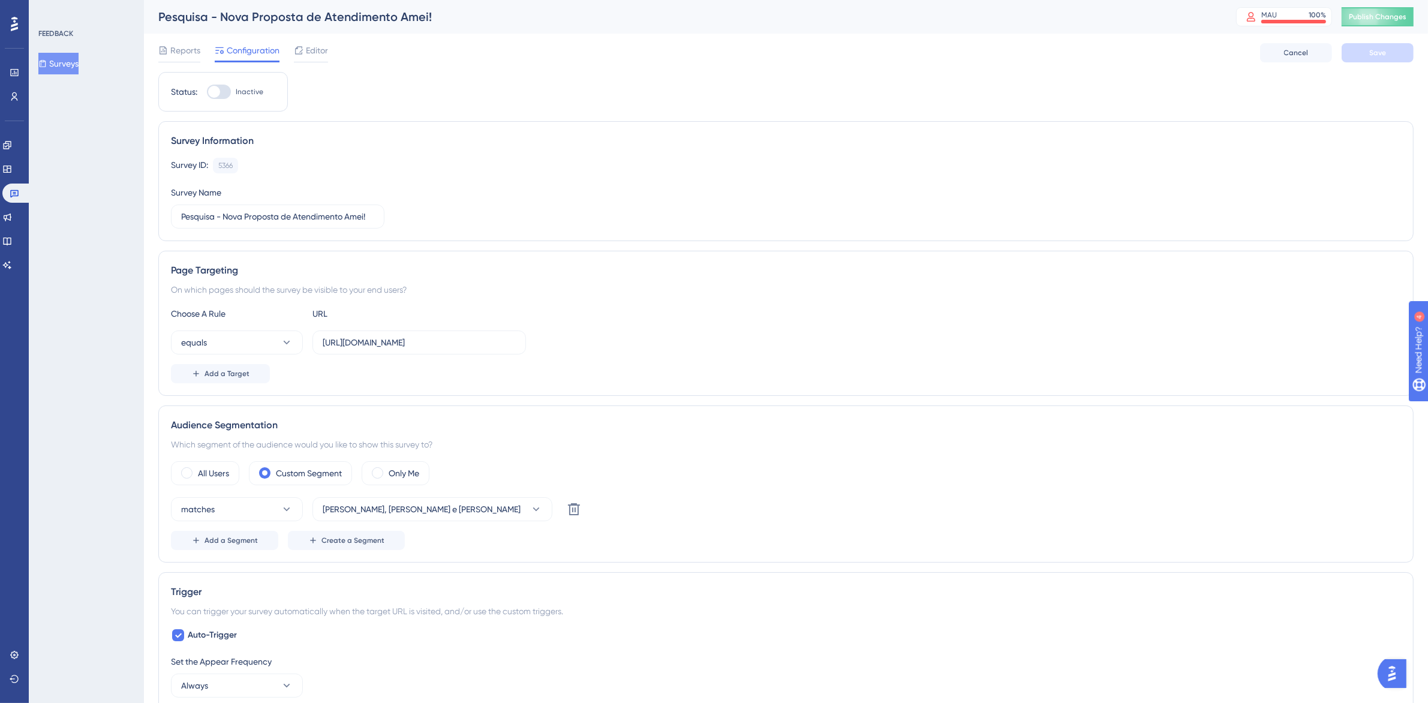
click at [227, 99] on div at bounding box center [219, 92] width 24 height 14
click at [207, 92] on input "Inactive" at bounding box center [206, 92] width 1 height 1
click at [222, 97] on div at bounding box center [219, 92] width 24 height 14
click at [214, 91] on div at bounding box center [219, 92] width 24 height 14
click at [207, 92] on input "Active" at bounding box center [206, 92] width 1 height 1
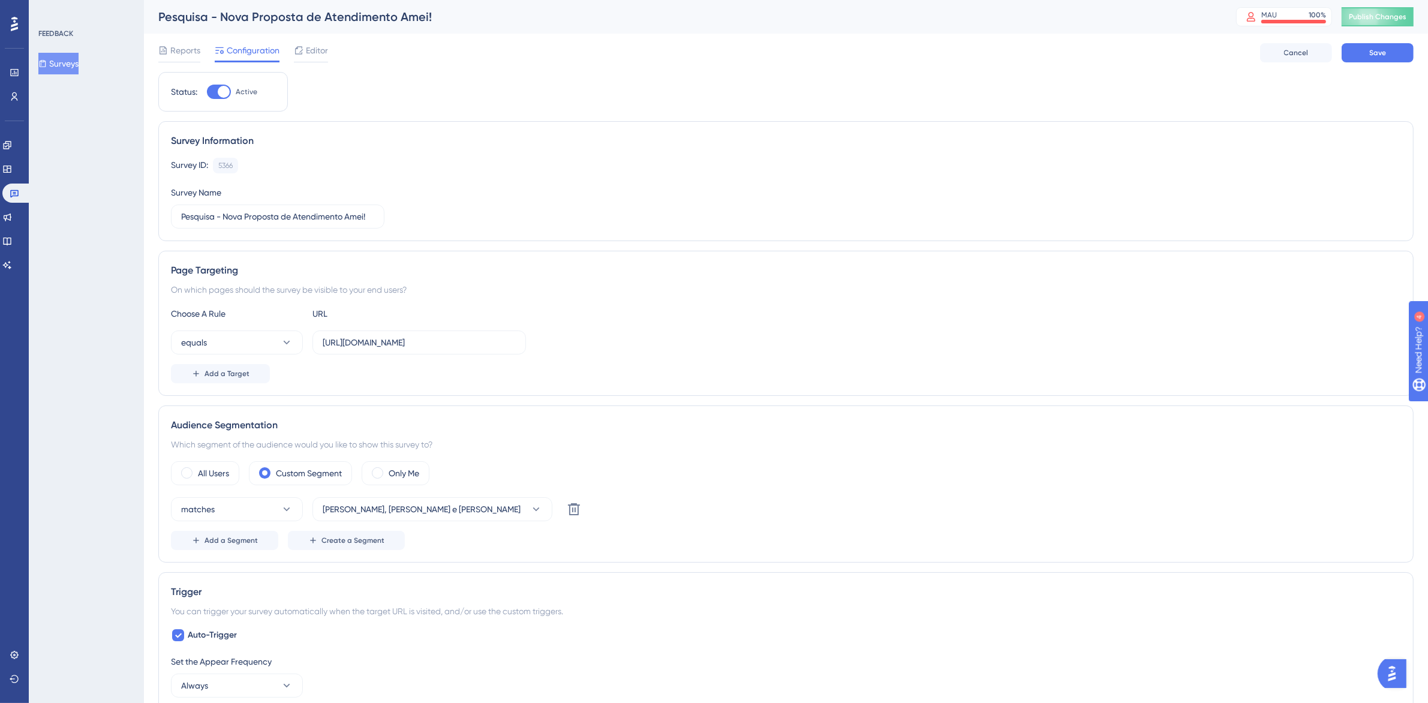
checkbox input "false"
click at [12, 197] on icon at bounding box center [15, 193] width 10 height 10
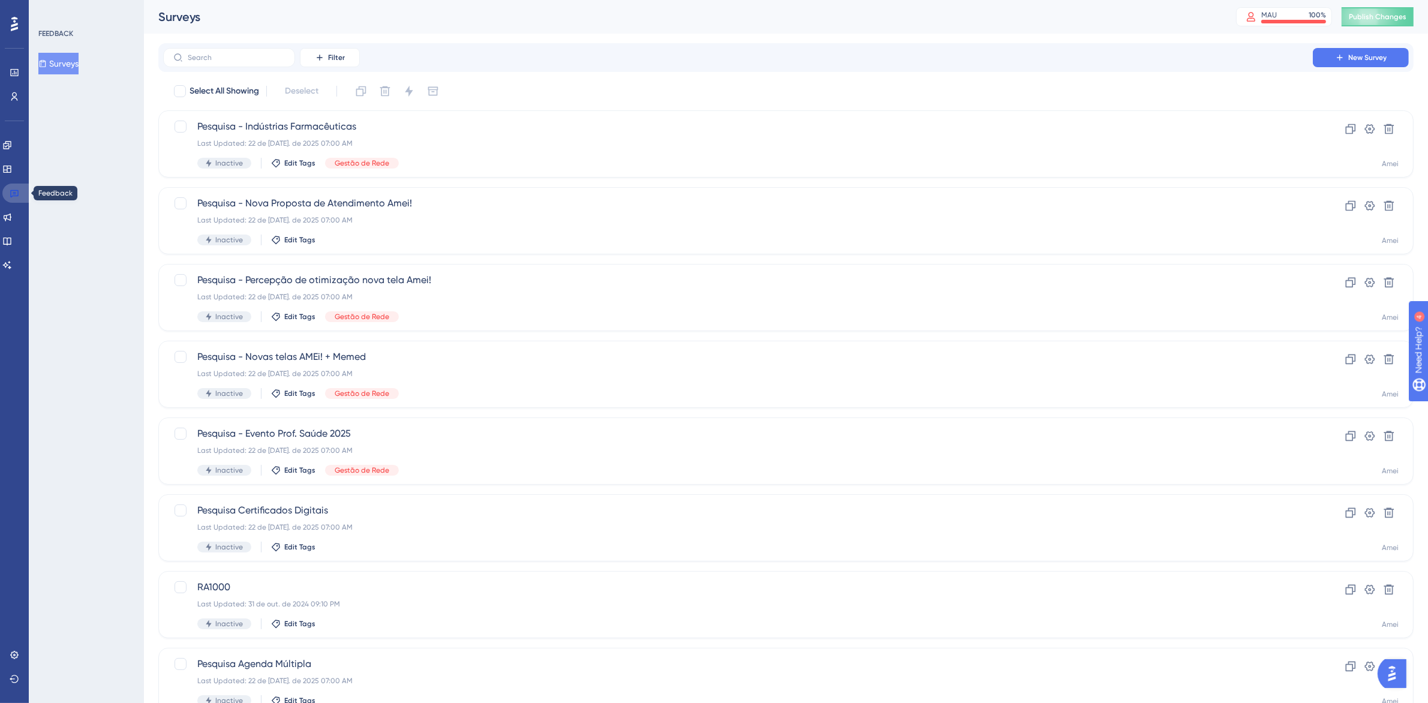
click at [23, 192] on link at bounding box center [16, 193] width 29 height 19
click at [13, 190] on icon at bounding box center [14, 194] width 8 height 8
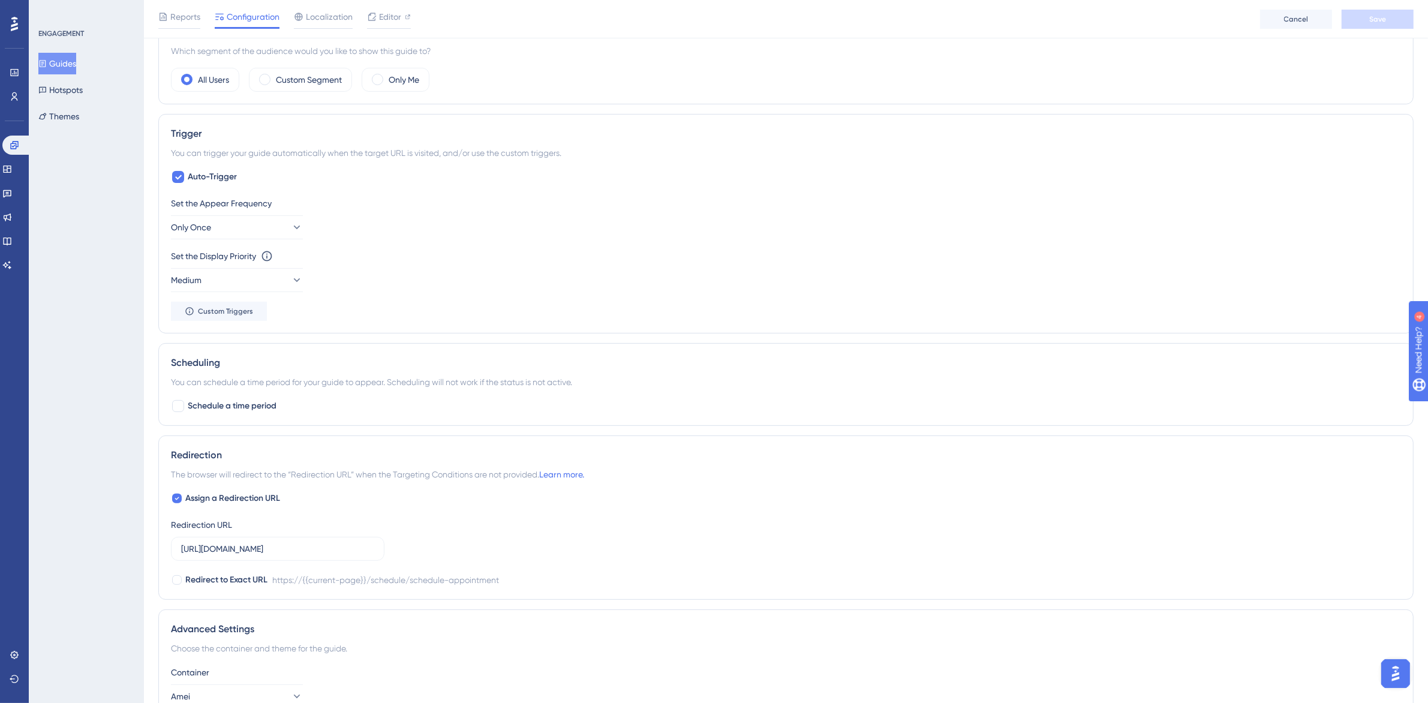
scroll to position [427, 0]
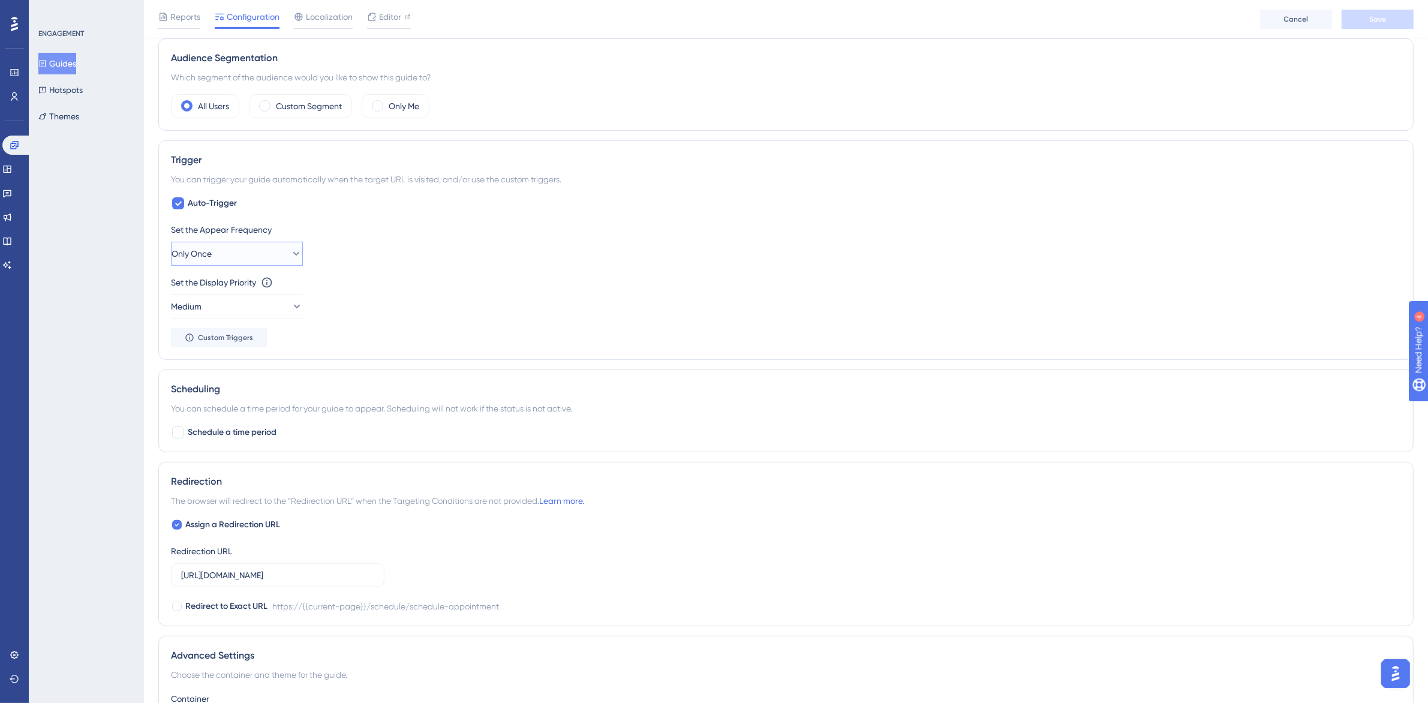
click at [259, 250] on button "Only Once" at bounding box center [237, 254] width 132 height 24
click at [12, 217] on icon at bounding box center [7, 217] width 10 height 10
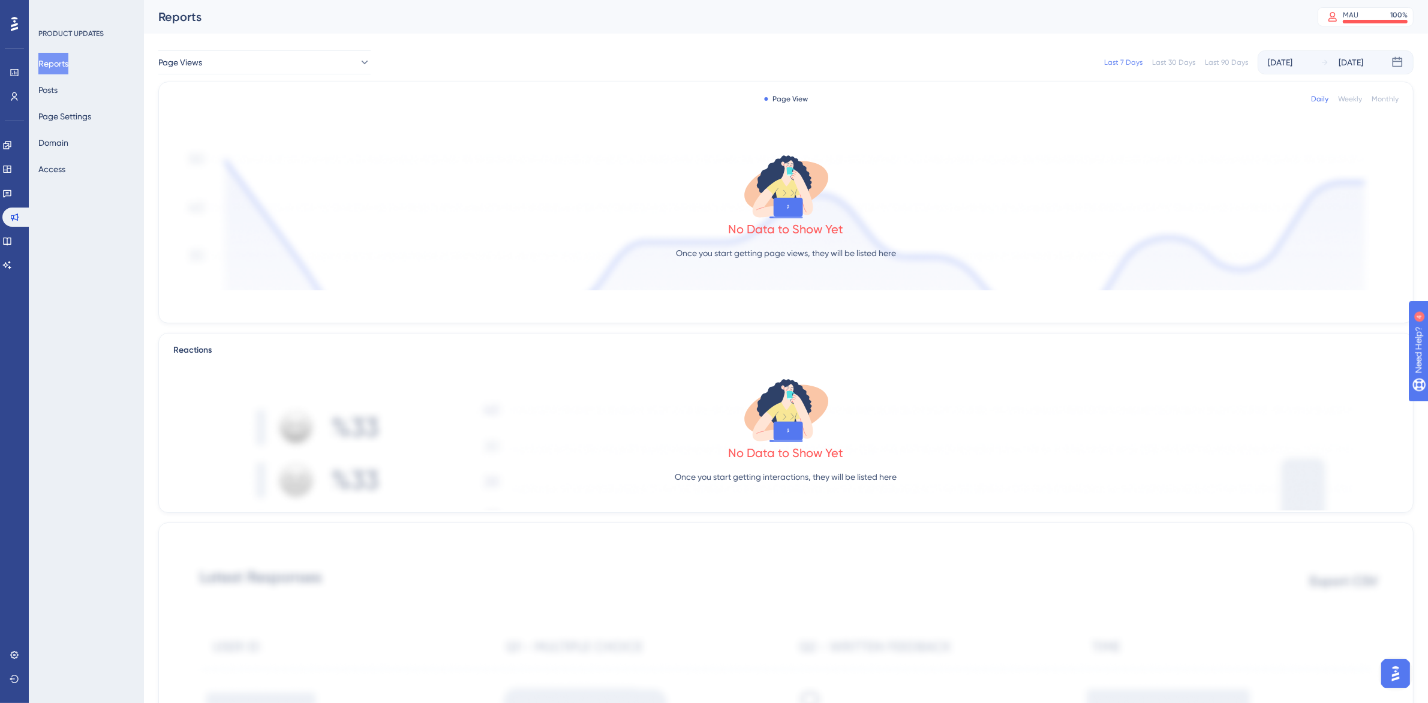
click at [82, 85] on div "Reports Posts Page Settings Domain Access" at bounding box center [86, 116] width 97 height 127
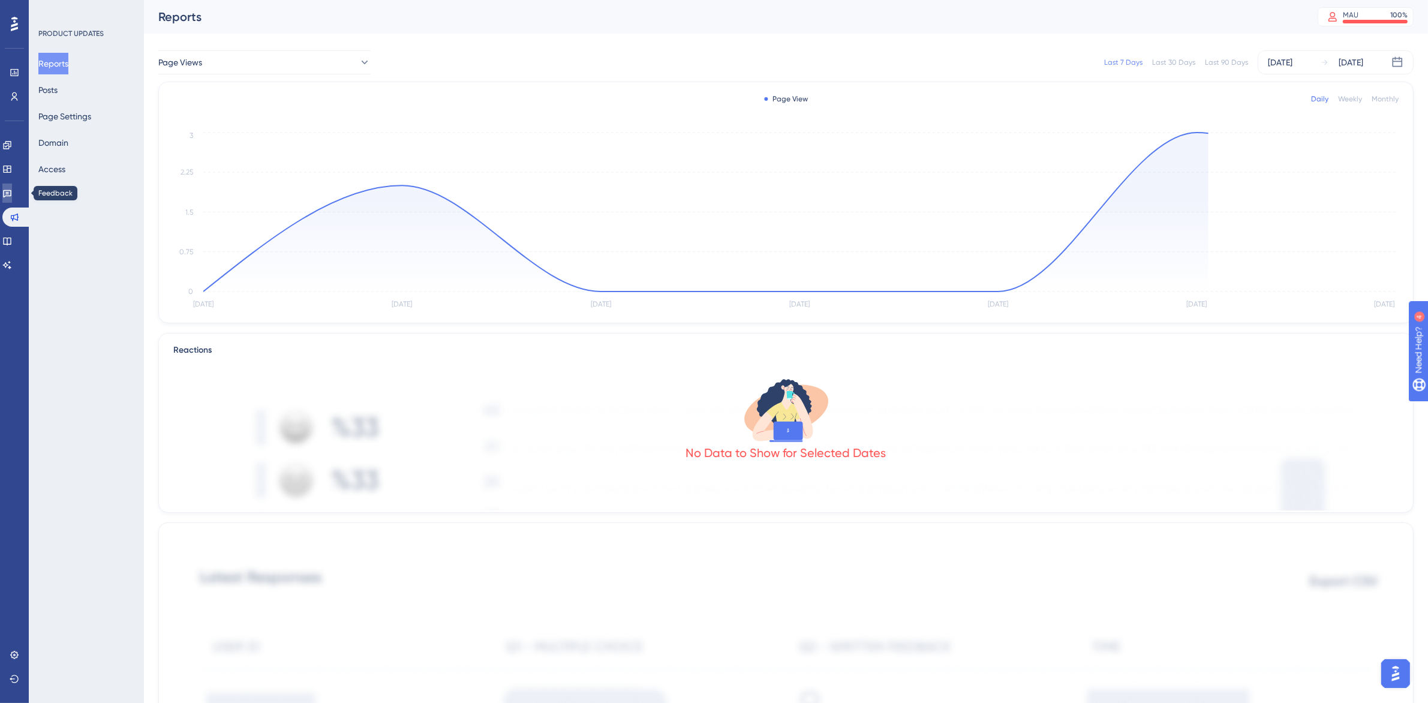
click at [11, 192] on icon at bounding box center [7, 194] width 8 height 8
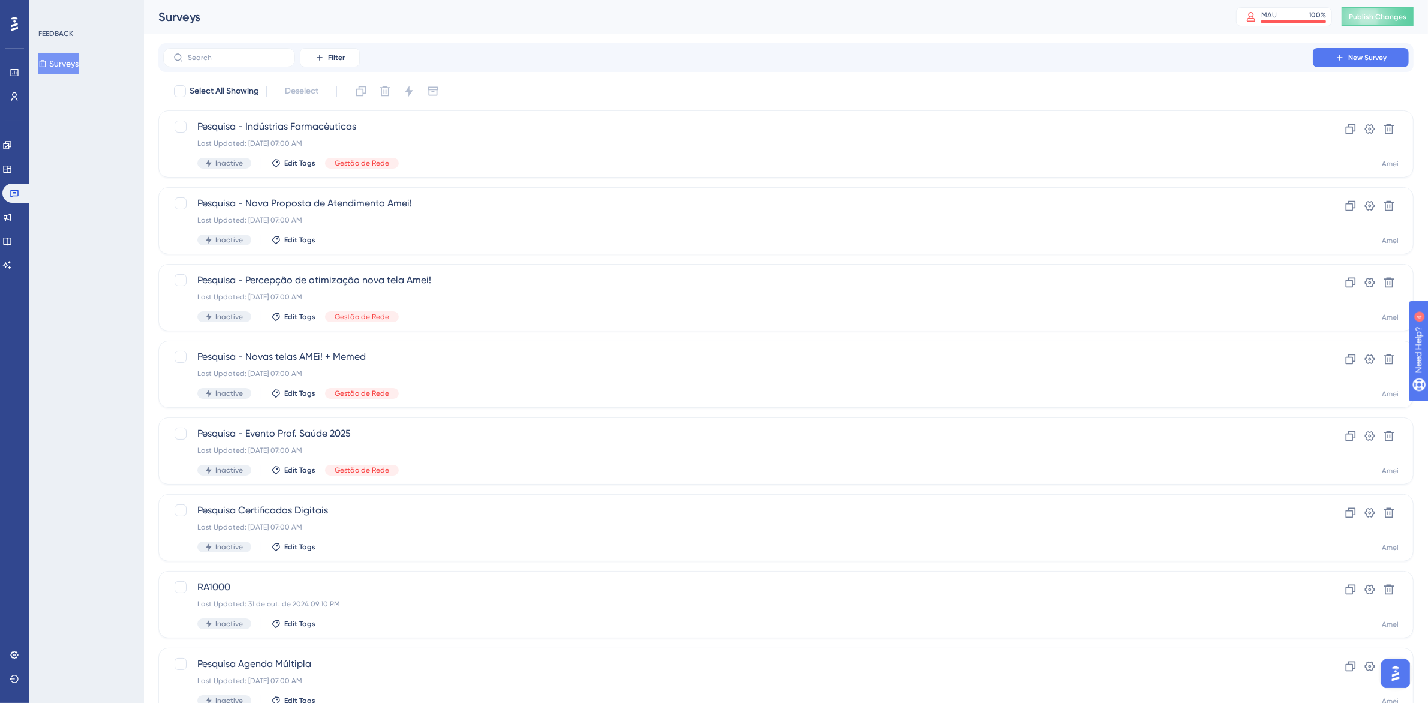
click at [78, 69] on button "Surveys" at bounding box center [58, 64] width 40 height 22
click at [1393, 51] on button "New Survey" at bounding box center [1361, 57] width 96 height 19
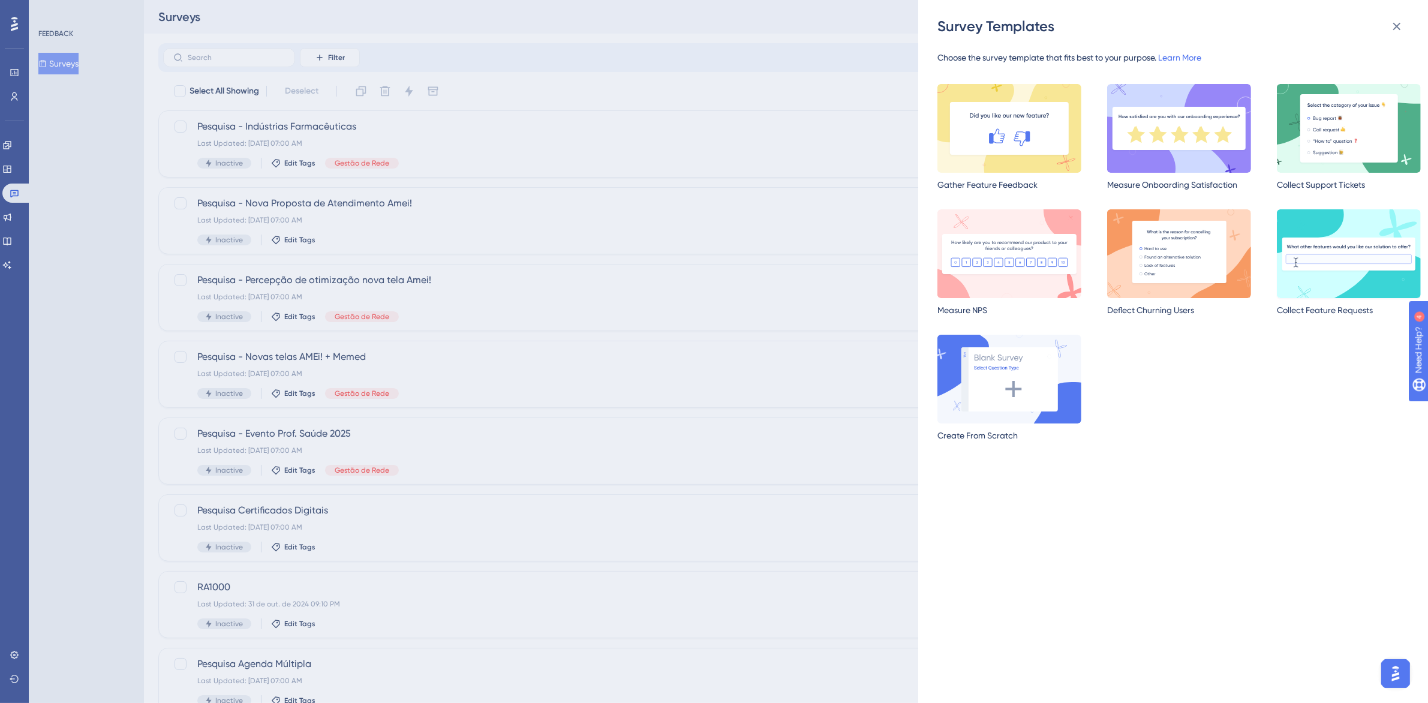
click at [1365, 244] on img at bounding box center [1349, 253] width 144 height 89
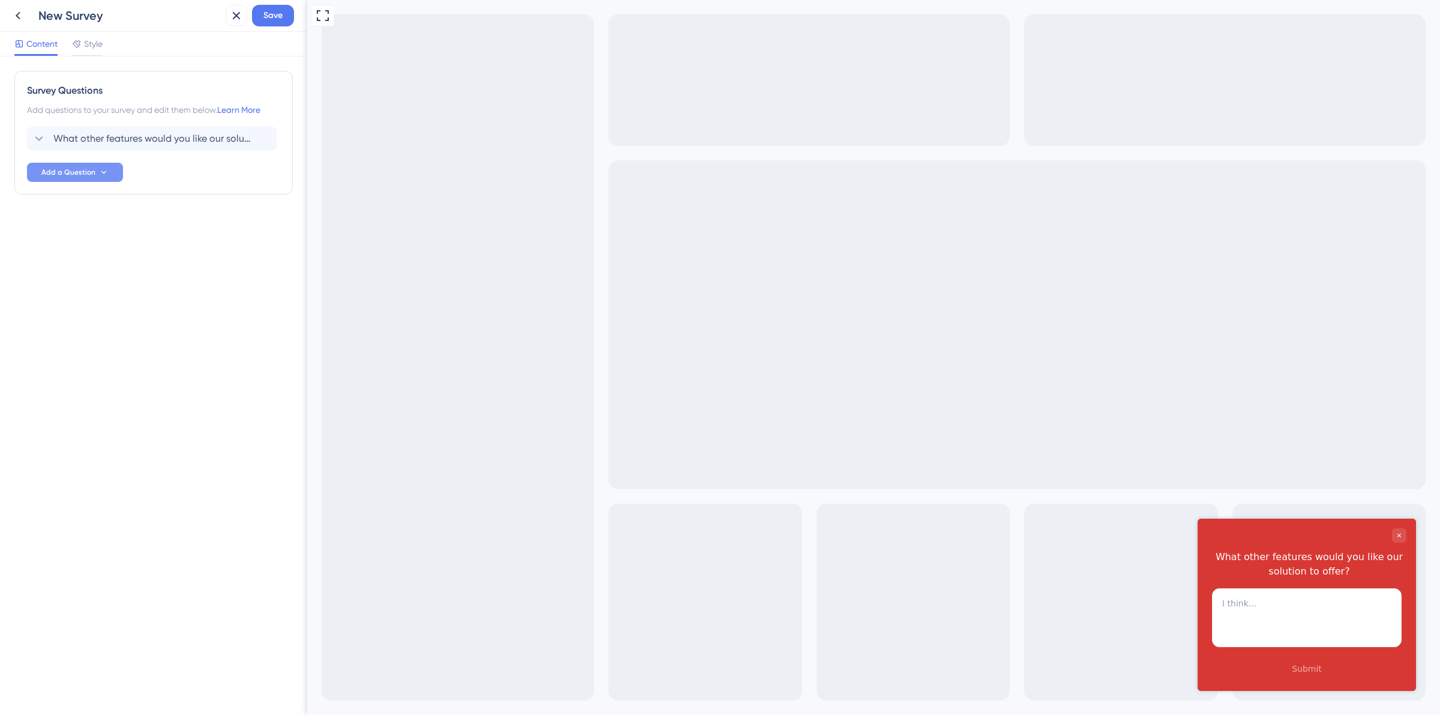
click at [99, 175] on icon at bounding box center [104, 172] width 10 height 10
click at [106, 381] on span "Written Feedback" at bounding box center [78, 374] width 69 height 14
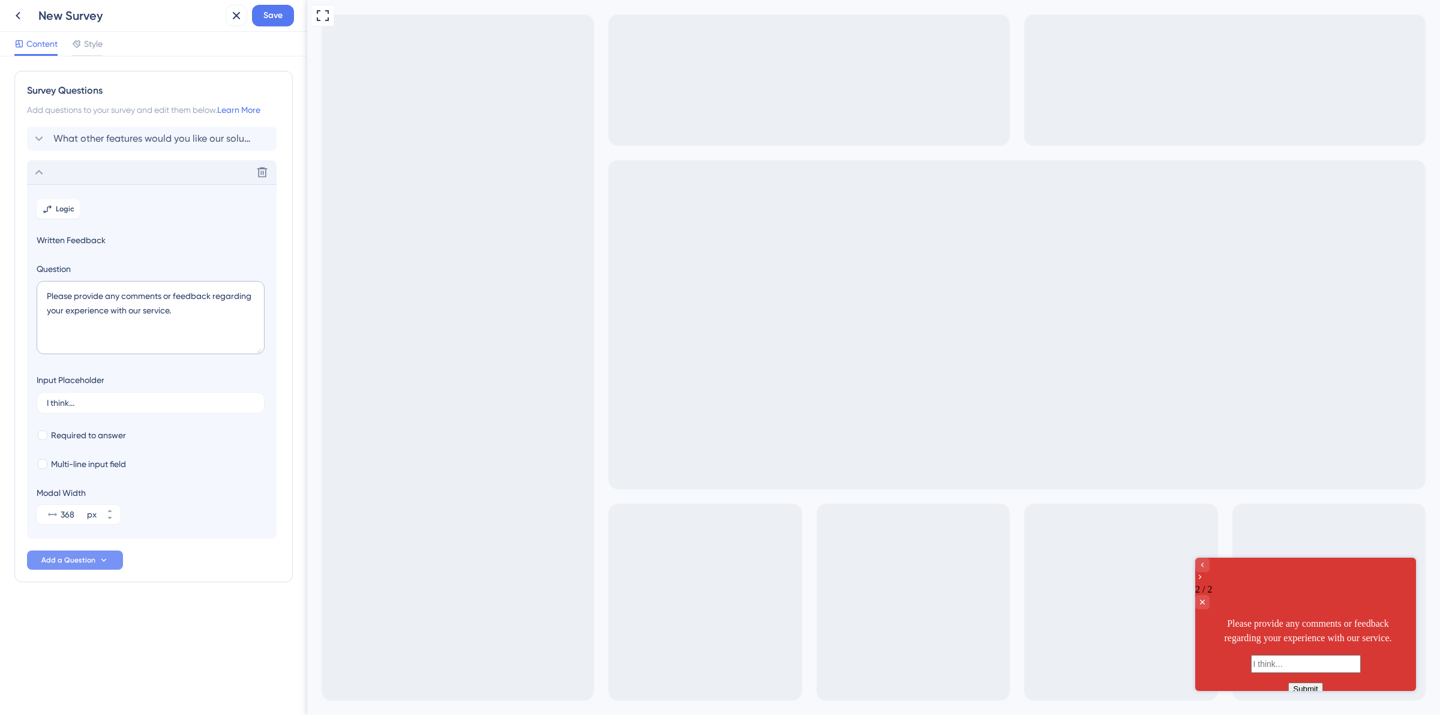
click at [45, 176] on icon at bounding box center [39, 172] width 14 height 14
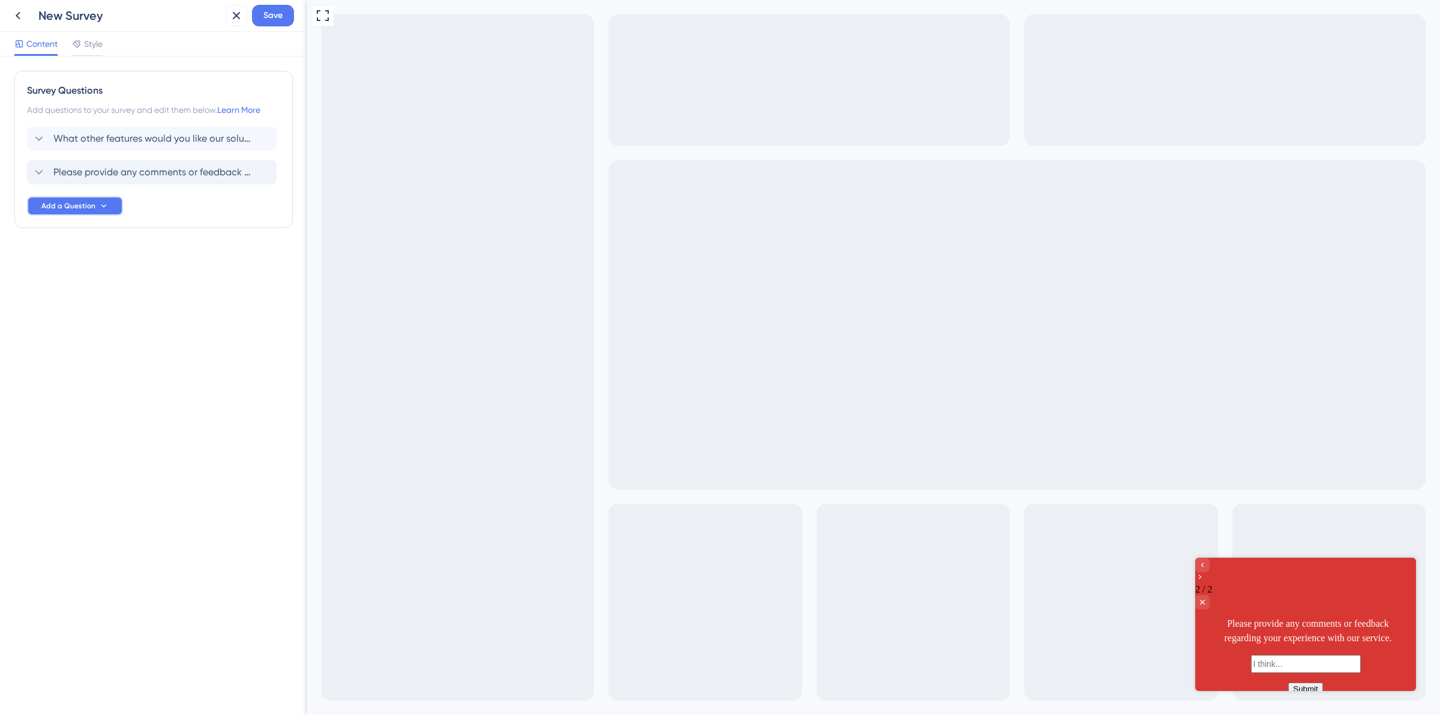
click at [92, 209] on span "Add a Question" at bounding box center [68, 206] width 54 height 10
click at [97, 410] on span "Written Feedback" at bounding box center [78, 408] width 69 height 14
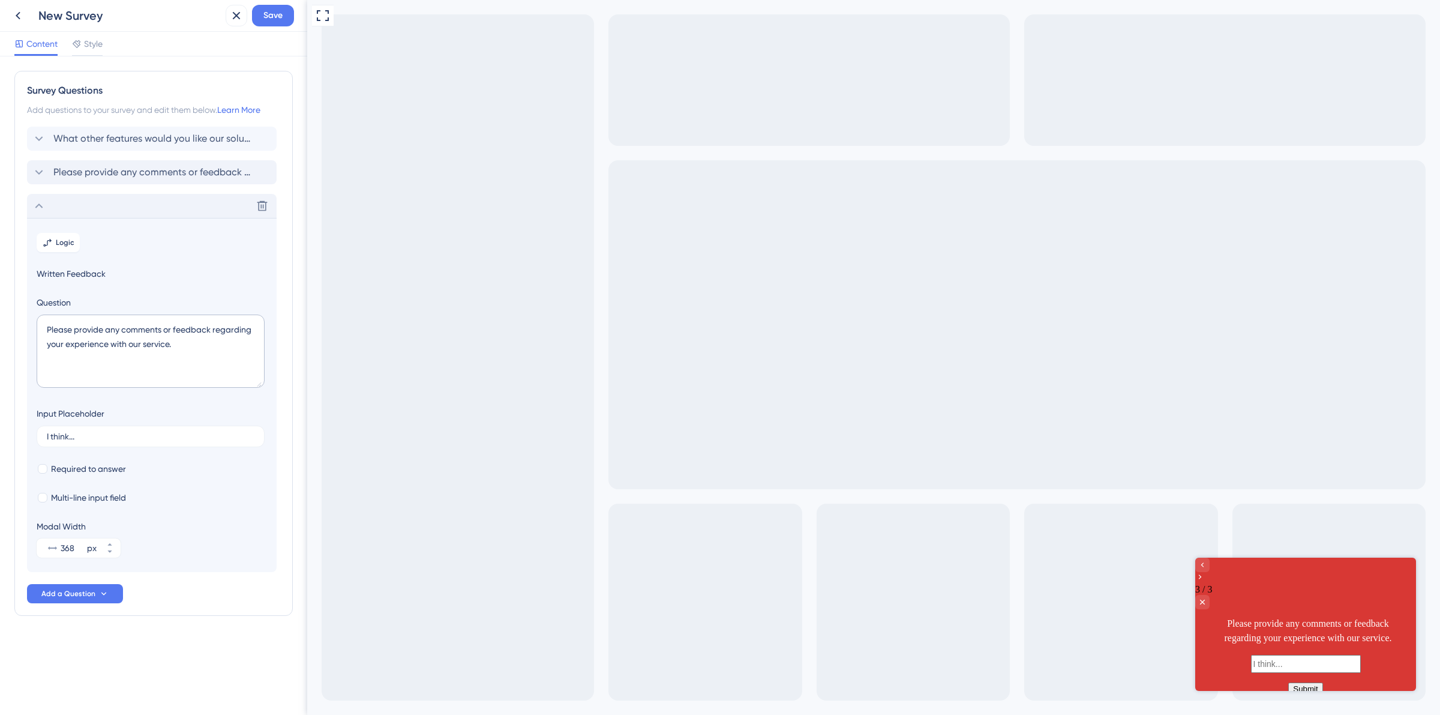
click at [39, 203] on icon at bounding box center [39, 206] width 14 height 14
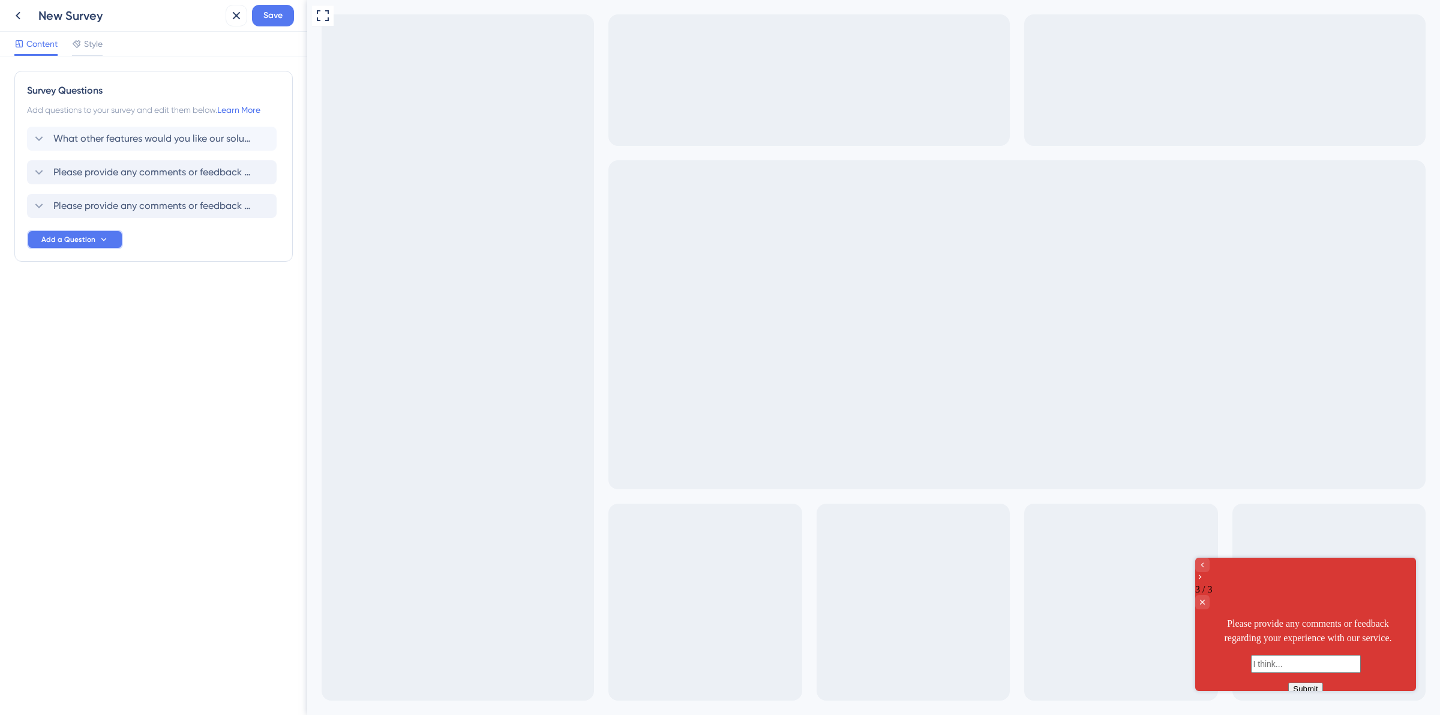
click at [86, 238] on span "Add a Question" at bounding box center [68, 240] width 54 height 10
click at [115, 439] on div "Written Feedback Written Feedback" at bounding box center [92, 442] width 97 height 24
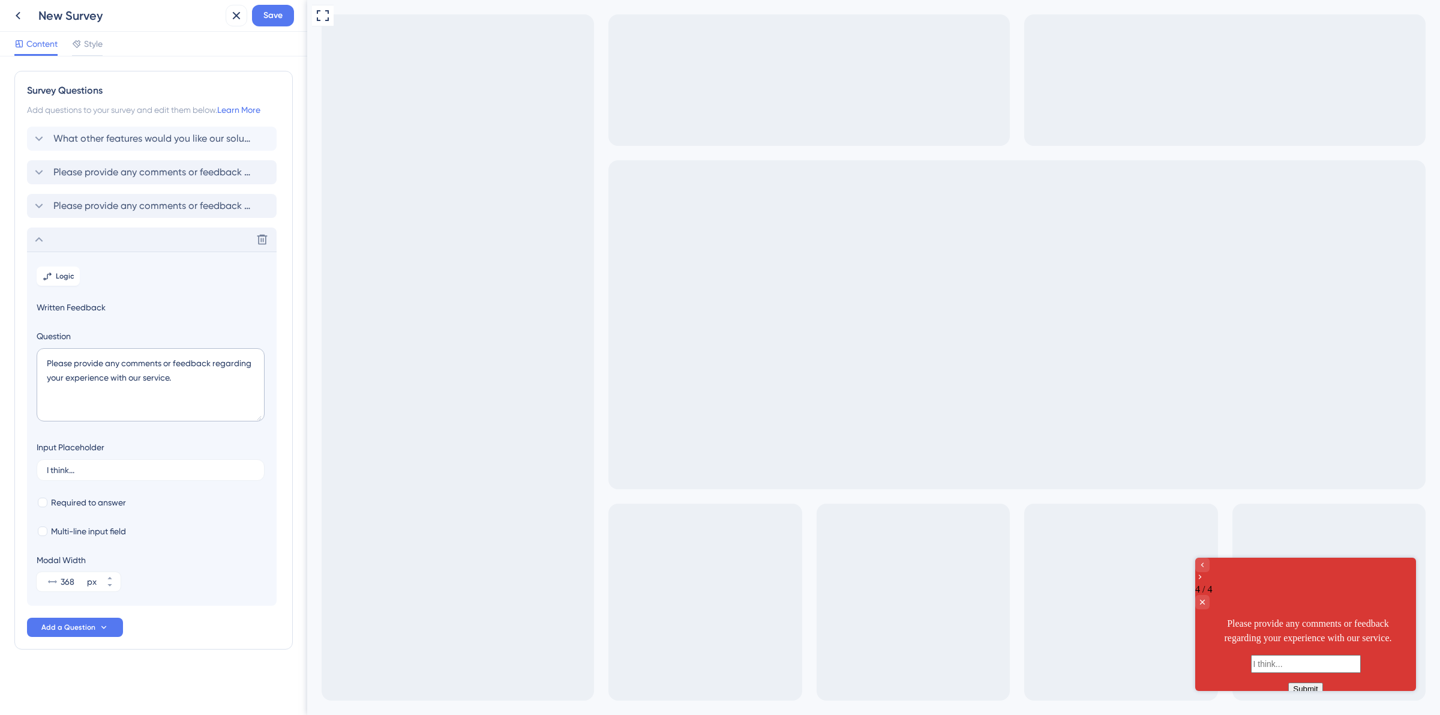
click at [40, 238] on icon at bounding box center [39, 239] width 8 height 5
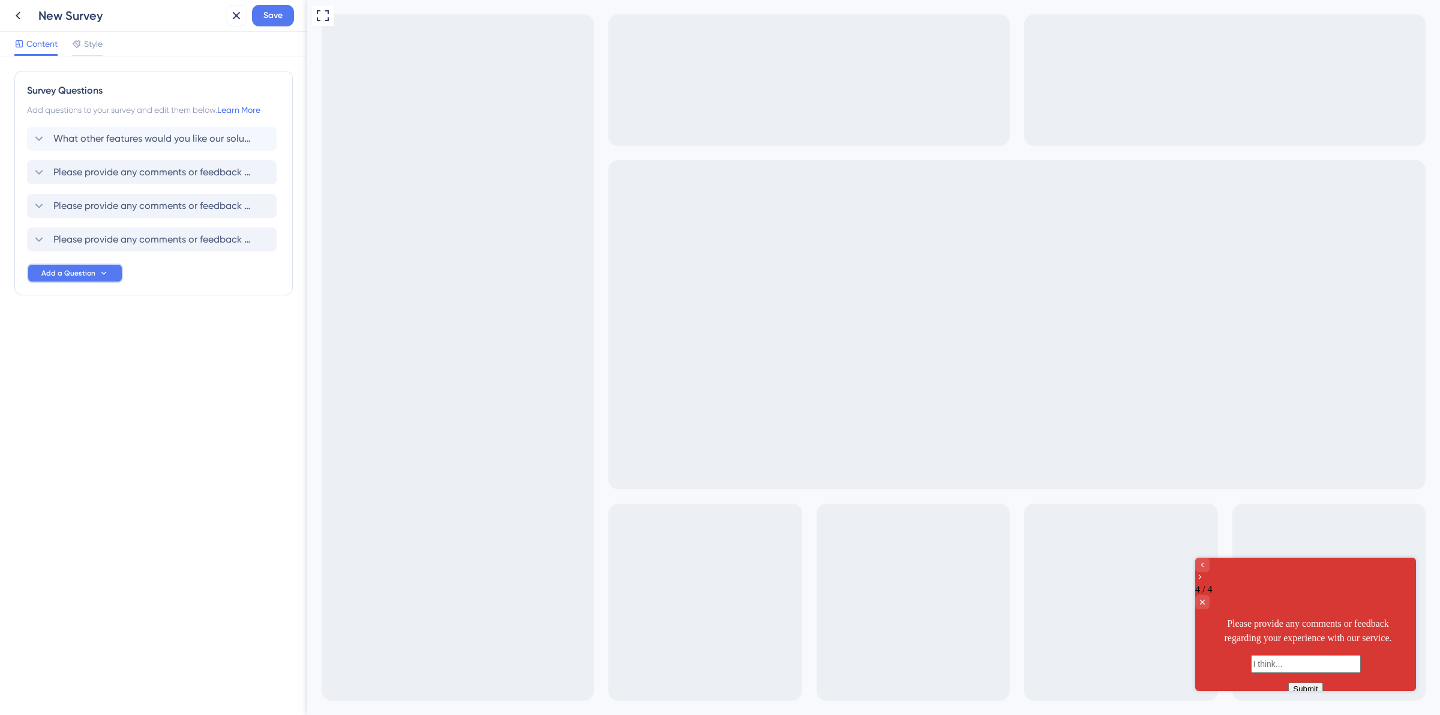
click at [95, 275] on button "Add a Question" at bounding box center [75, 272] width 96 height 19
click at [95, 477] on span "Written Feedback" at bounding box center [78, 475] width 69 height 14
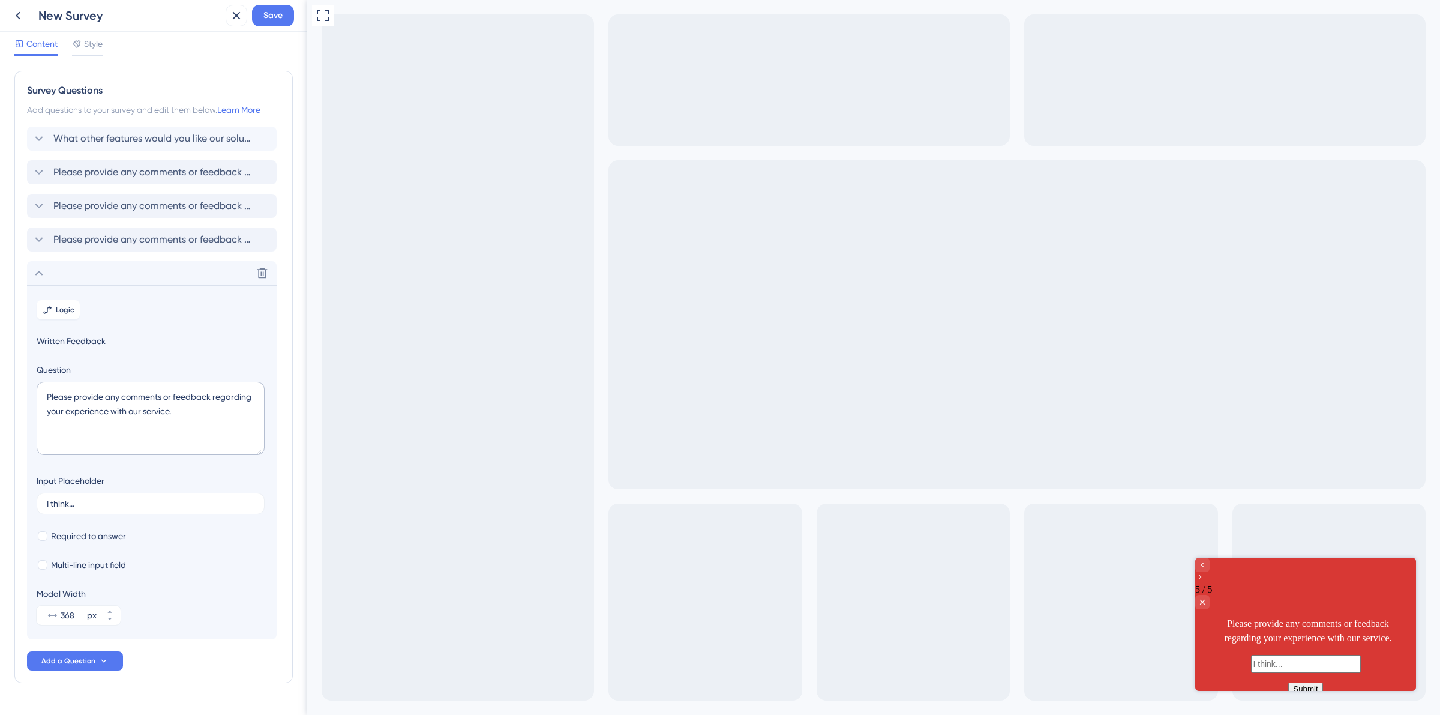
scroll to position [31, 0]
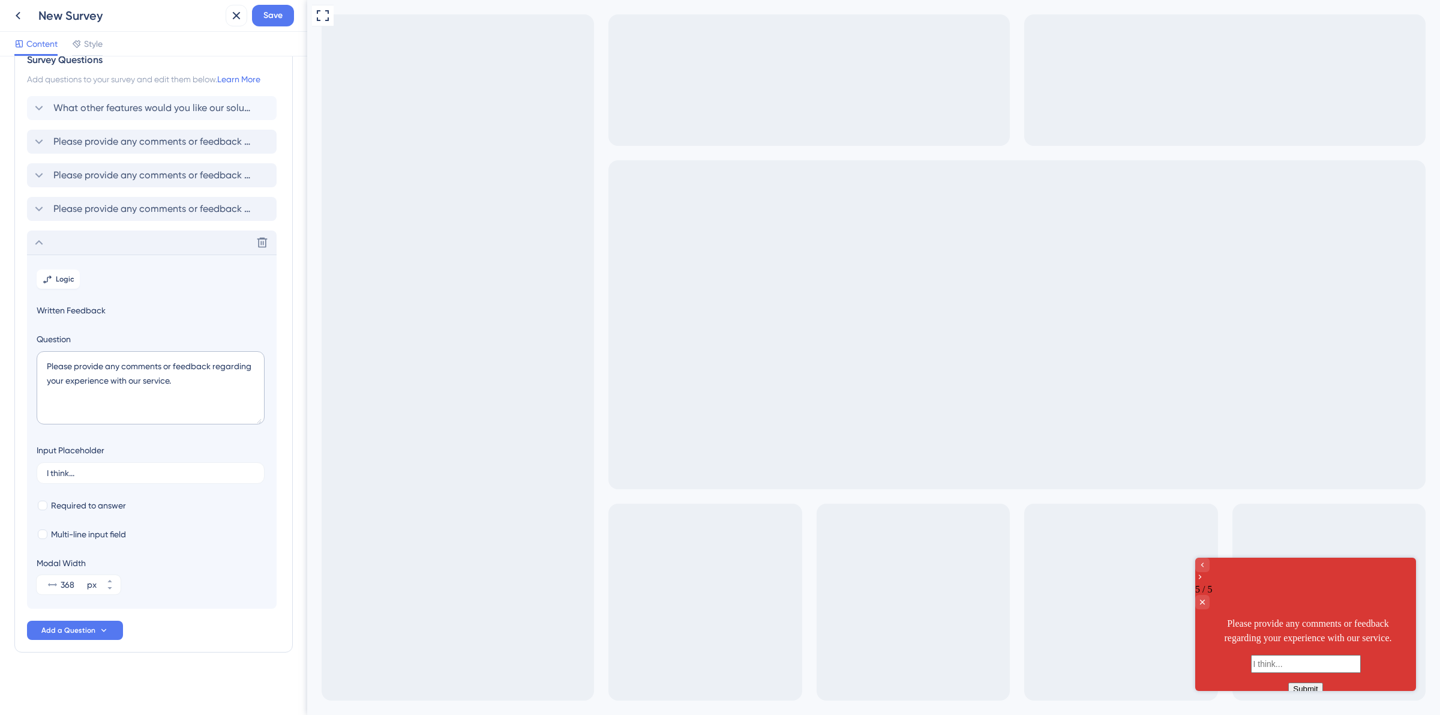
click at [40, 241] on icon at bounding box center [39, 242] width 8 height 5
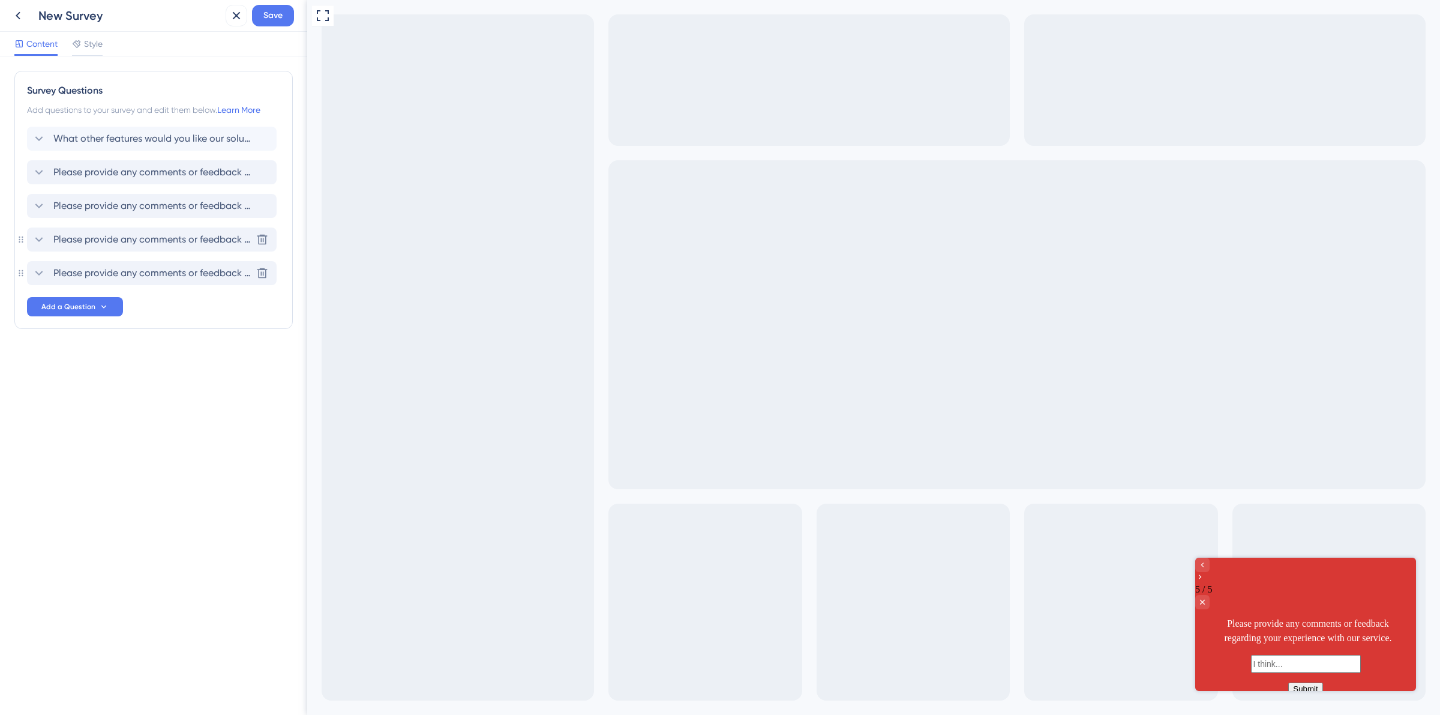
scroll to position [0, 0]
drag, startPoint x: 142, startPoint y: 118, endPoint x: 142, endPoint y: 127, distance: 9.0
click at [142, 124] on div "Survey Questions Add questions to your survey and edit them below. Learn More W…" at bounding box center [153, 200] width 278 height 258
click at [147, 132] on span "What other features would you like our solution to offer?" at bounding box center [152, 138] width 198 height 14
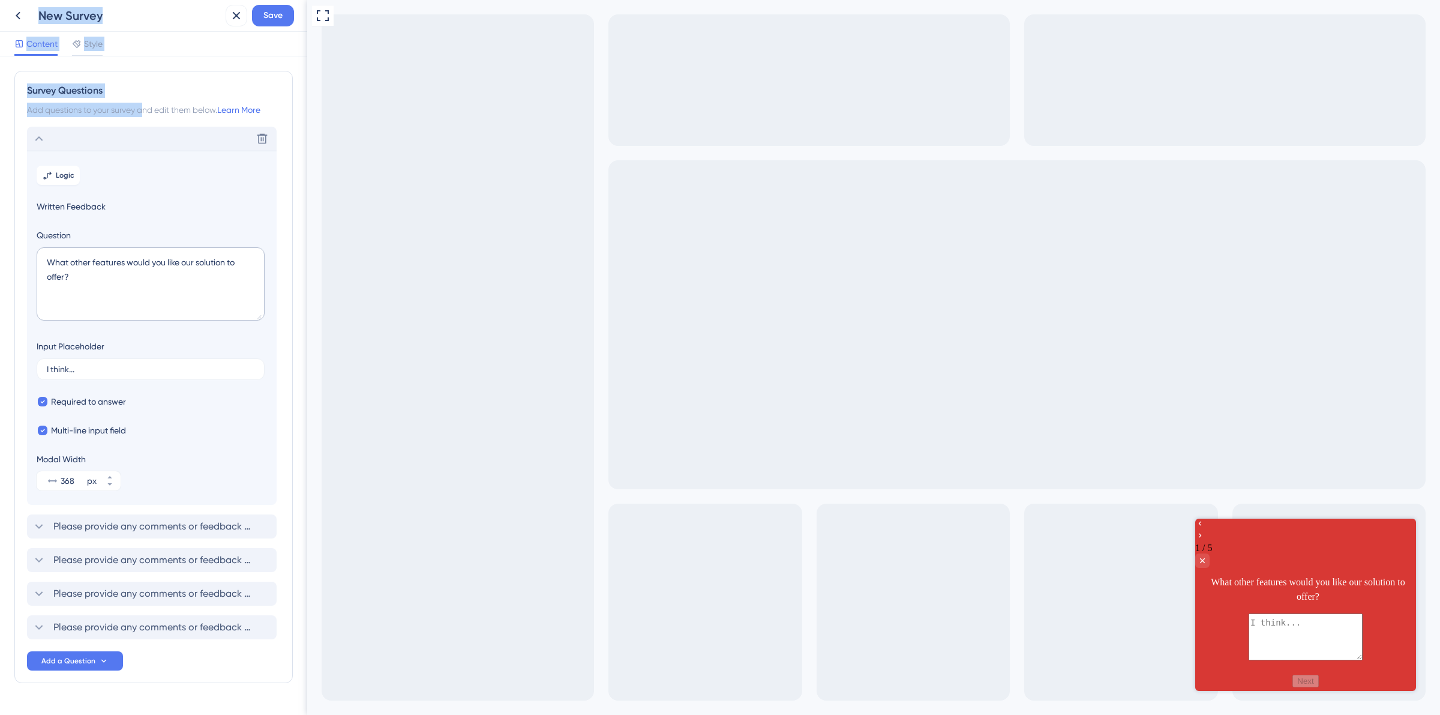
scroll to position [31, 0]
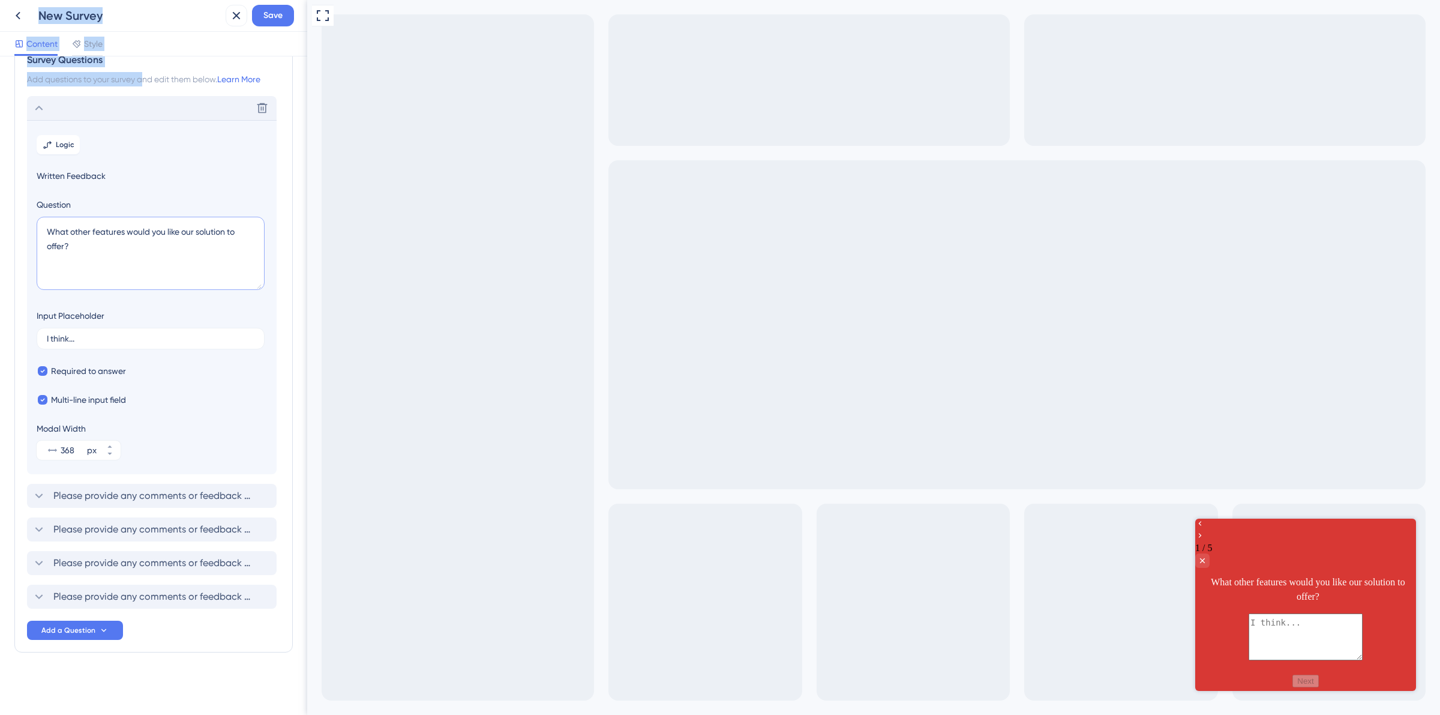
click at [139, 245] on textarea "What other features would you like our solution to offer?" at bounding box center [151, 253] width 228 height 73
paste textarea "Como você sabe quais exames a clínica trabalha?"
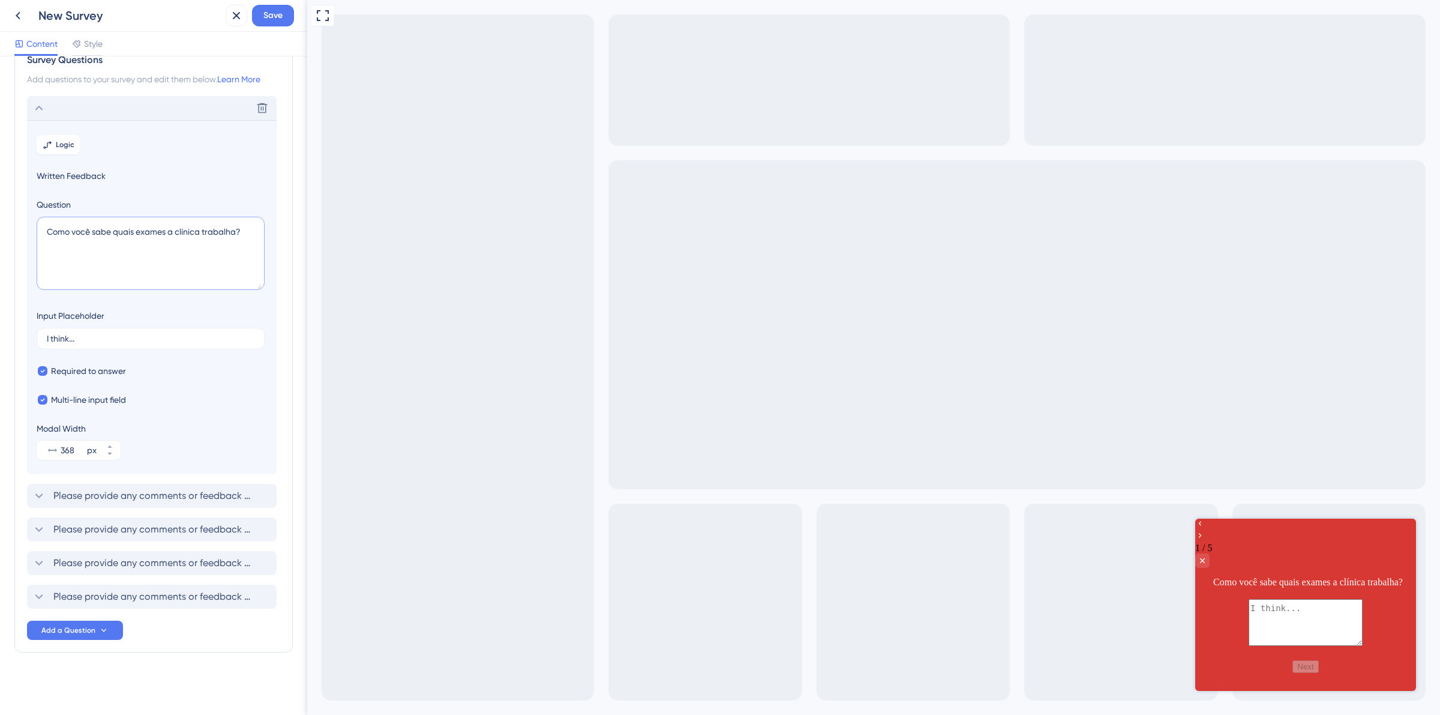
type textarea "Como você sabe quais exames a clínica trabalha?"
click at [53, 103] on div "Delete" at bounding box center [152, 108] width 250 height 24
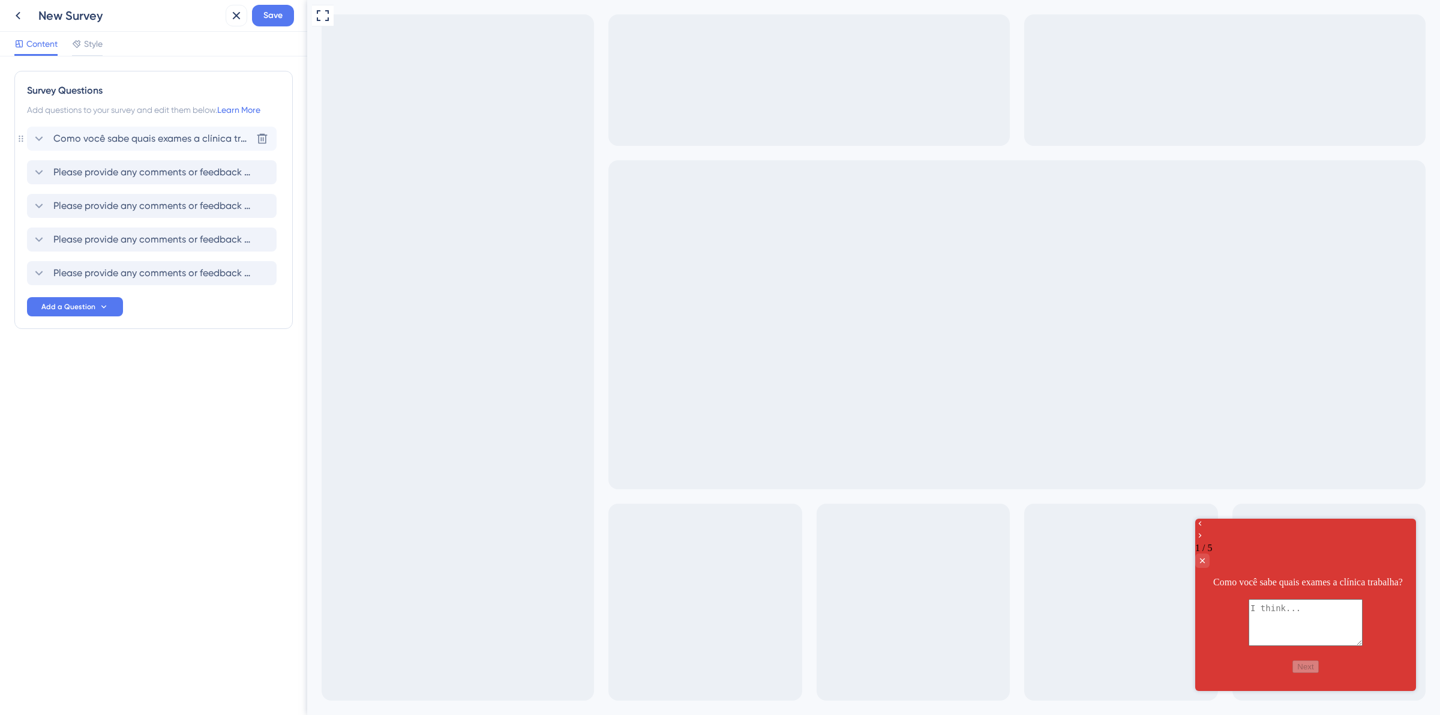
scroll to position [0, 0]
click at [109, 168] on span "Please provide any comments or feedback regarding your experience with our serv…" at bounding box center [152, 172] width 198 height 14
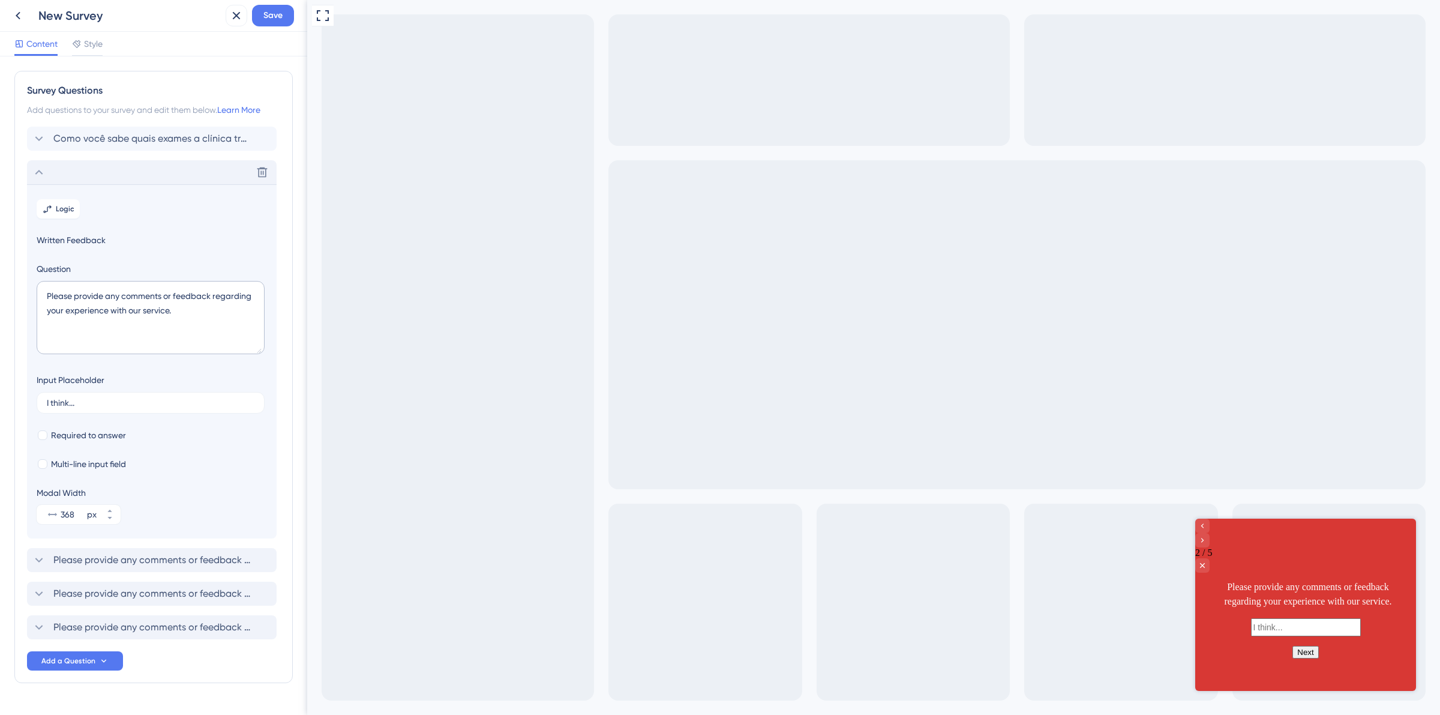
click at [109, 168] on div "Delete" at bounding box center [152, 172] width 250 height 24
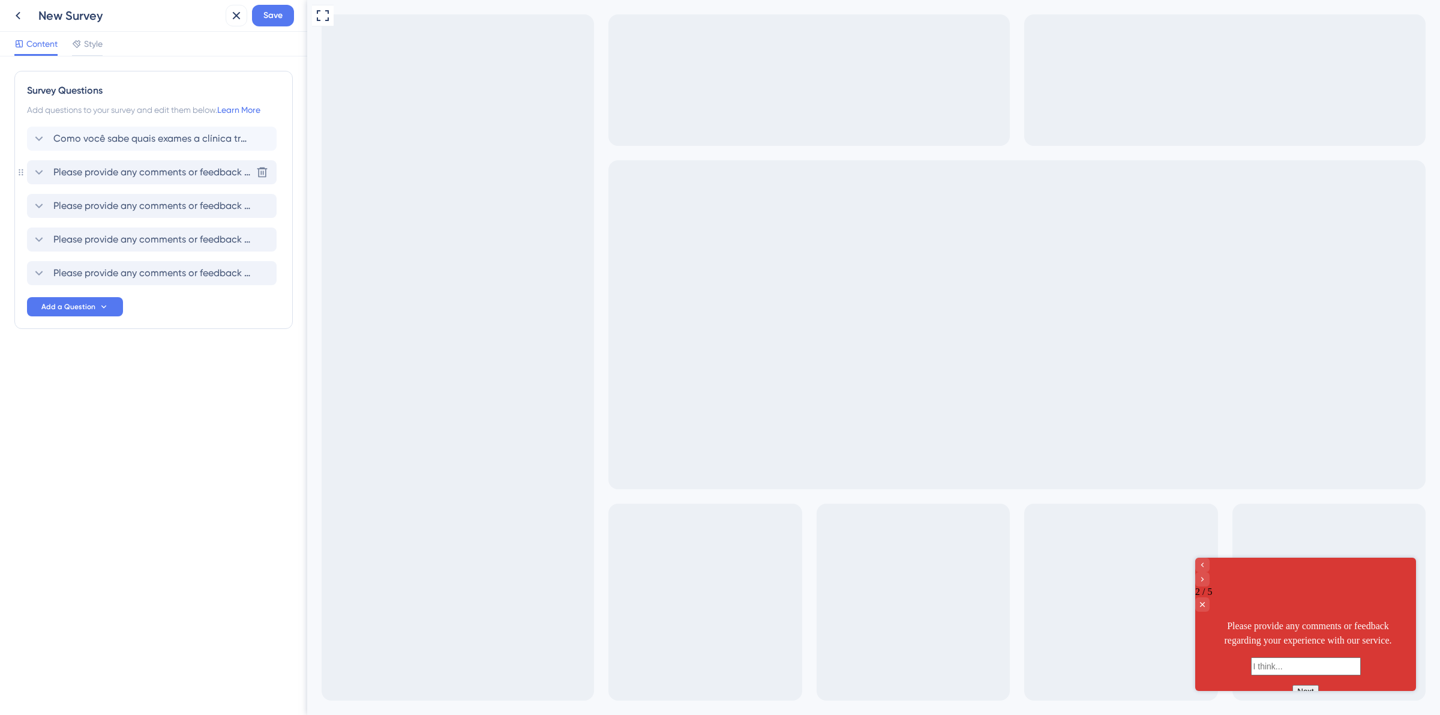
click at [139, 173] on span "Please provide any comments or feedback regarding your experience with our serv…" at bounding box center [152, 172] width 198 height 14
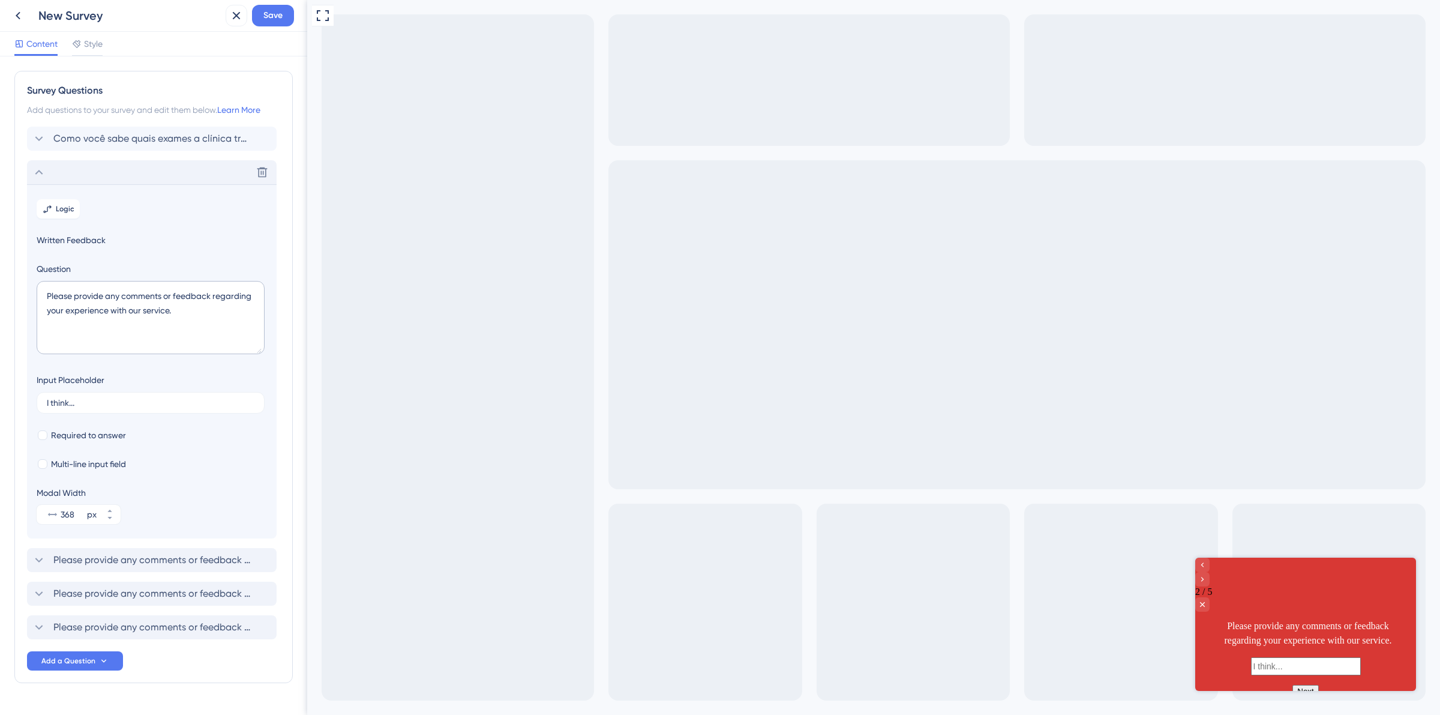
scroll to position [31, 0]
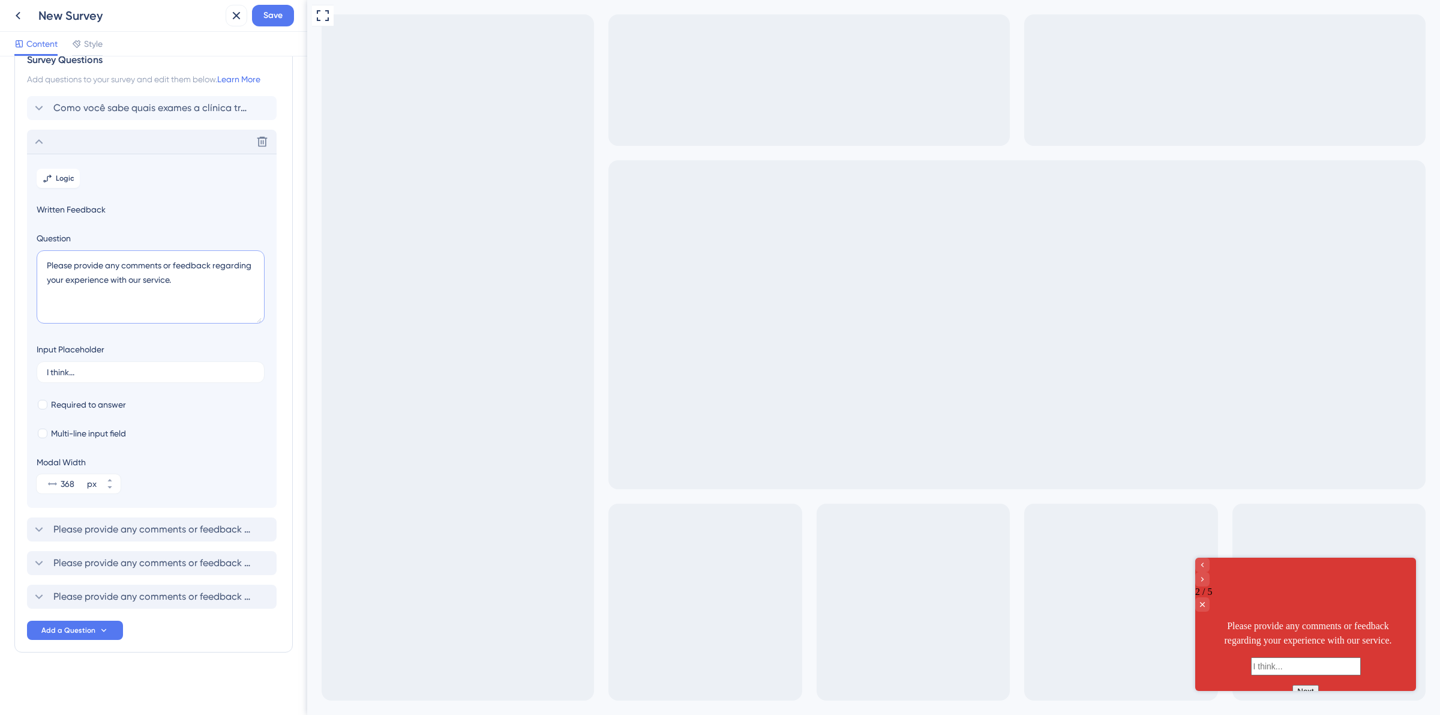
click at [133, 270] on textarea "Please provide any comments or feedback regarding your experience with our serv…" at bounding box center [151, 286] width 228 height 73
paste textarea "Como você sabe para qual fornecedor encaminhar?"
type textarea "Como você sabe para qual fornecedor encaminhar?"
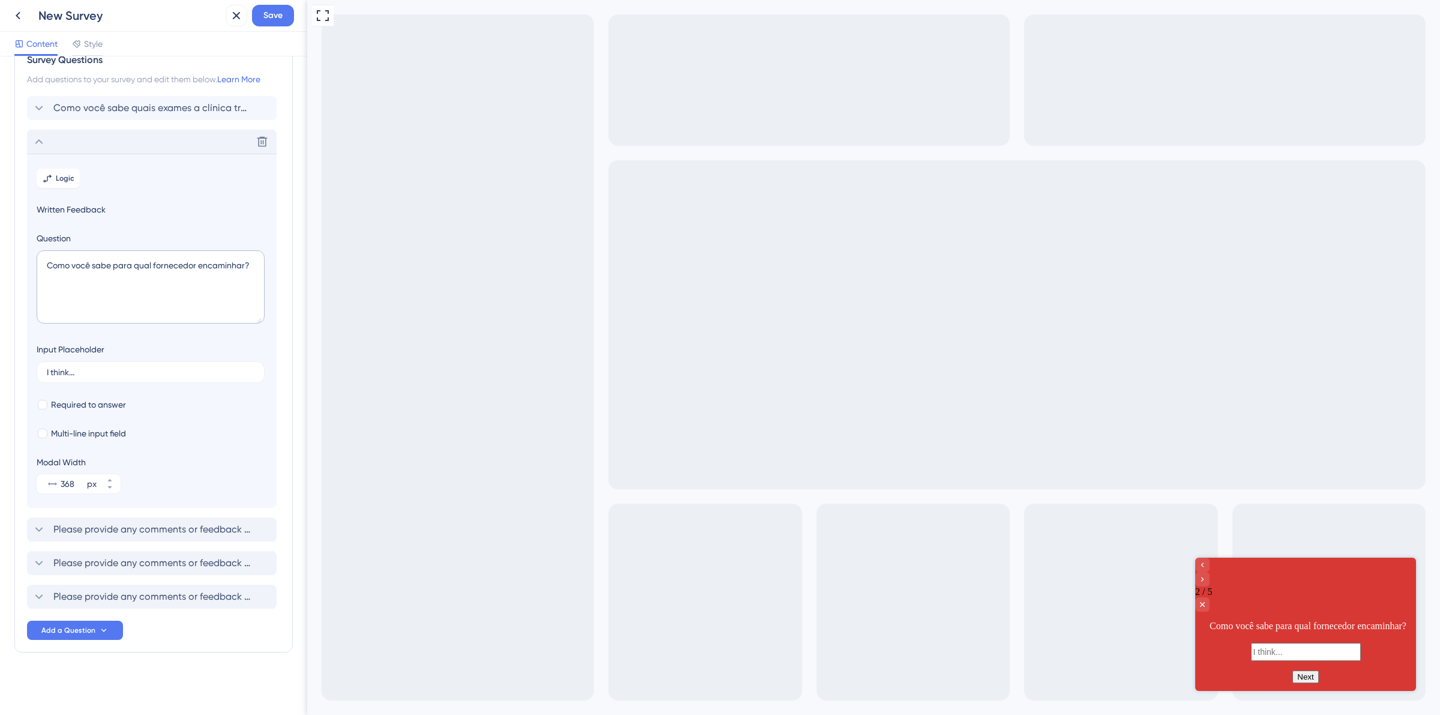
click at [44, 146] on icon at bounding box center [39, 141] width 14 height 14
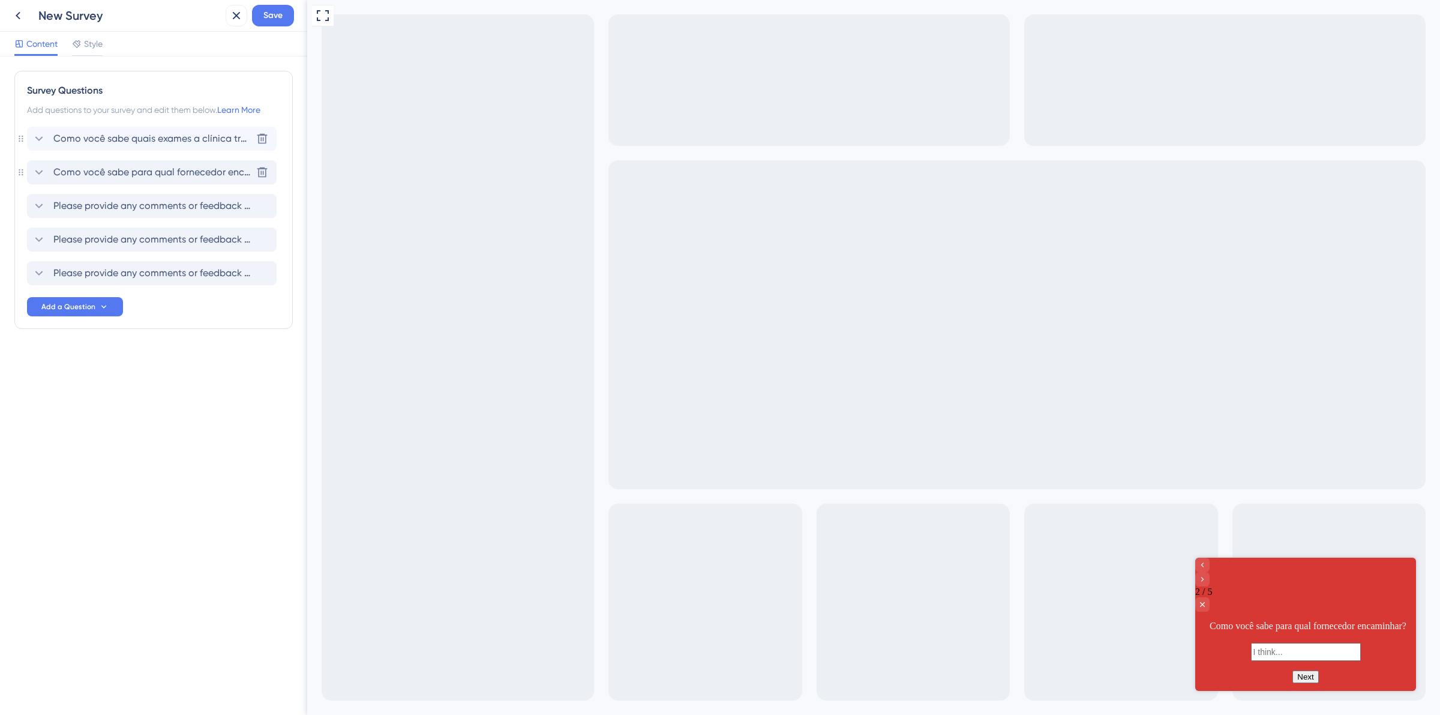
scroll to position [0, 0]
click at [113, 199] on span "Please provide any comments or feedback regarding your experience with our serv…" at bounding box center [152, 206] width 198 height 14
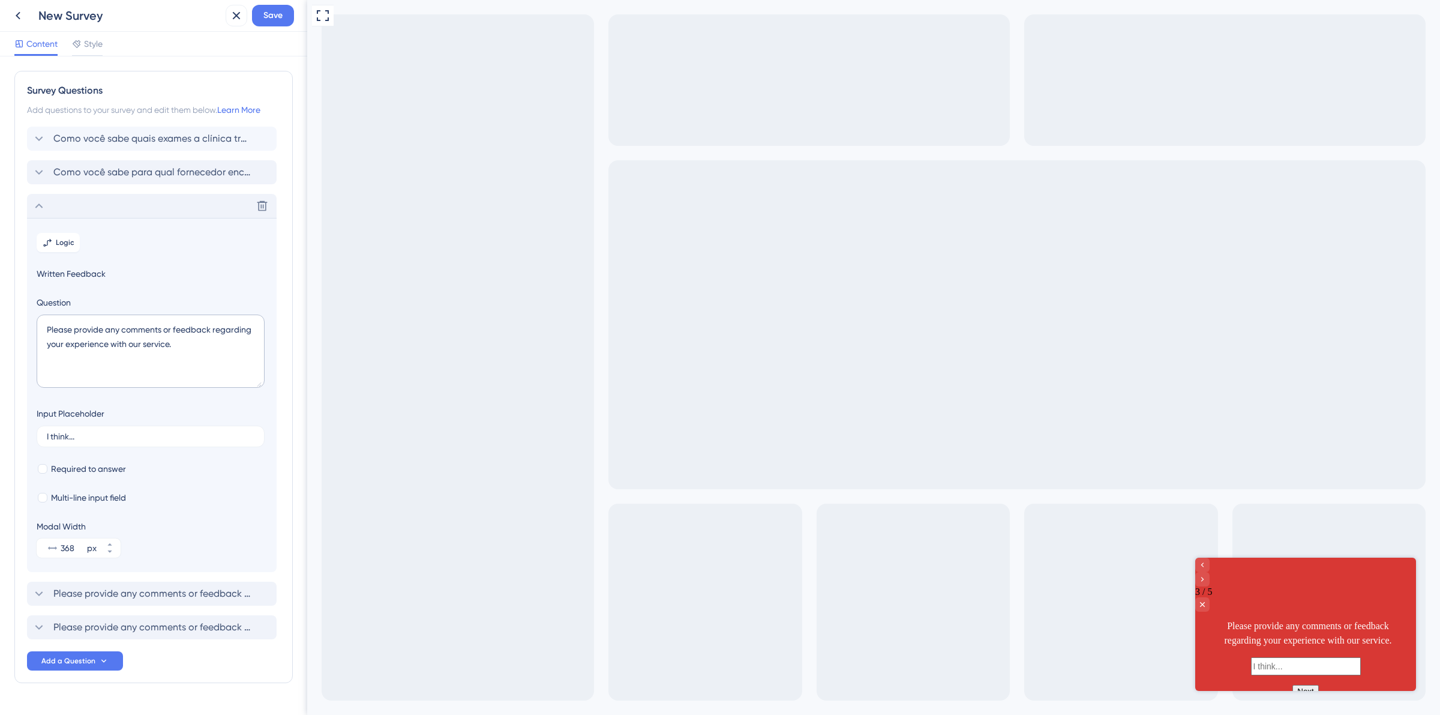
scroll to position [31, 0]
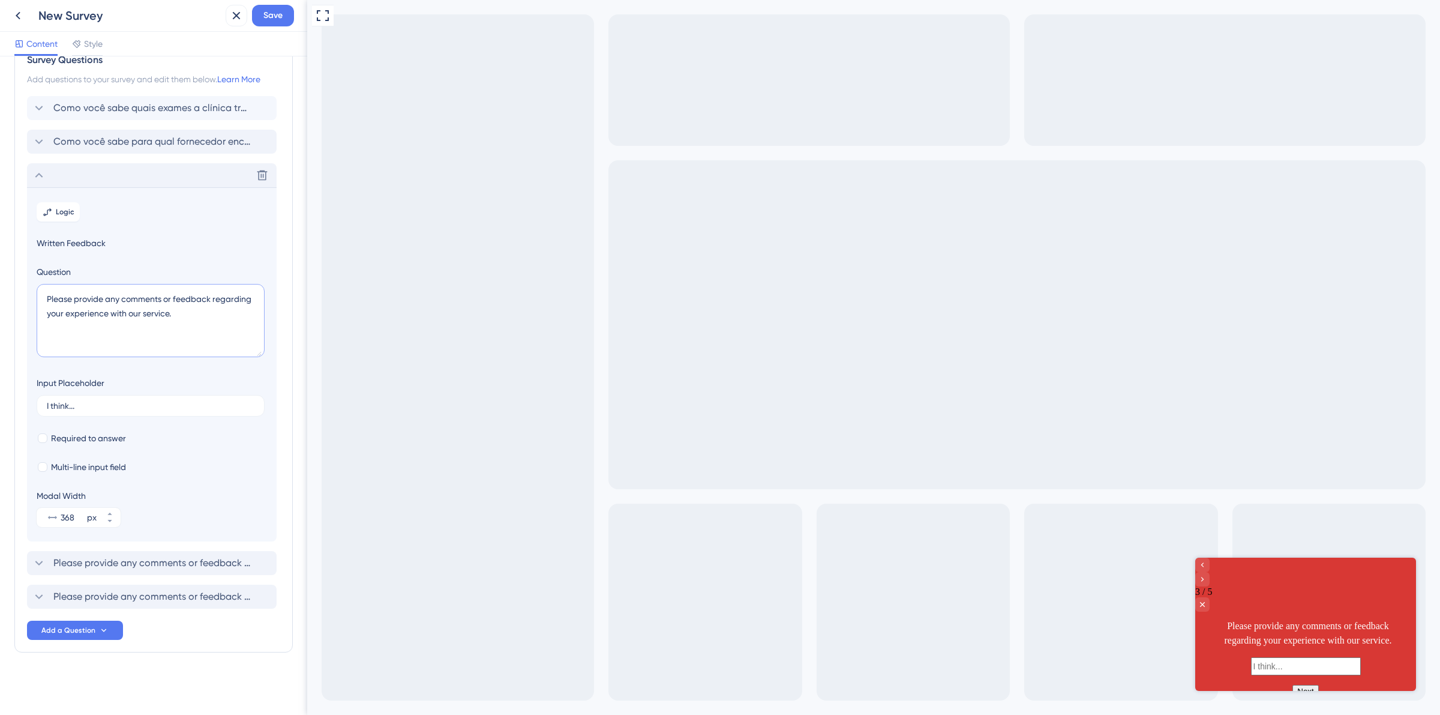
click at [97, 300] on textarea "Please provide any comments or feedback regarding your experience with our serv…" at bounding box center [151, 320] width 228 height 73
paste textarea "Geralmente o paciente faz a proposta inteira? O que acontece quando ele não que…"
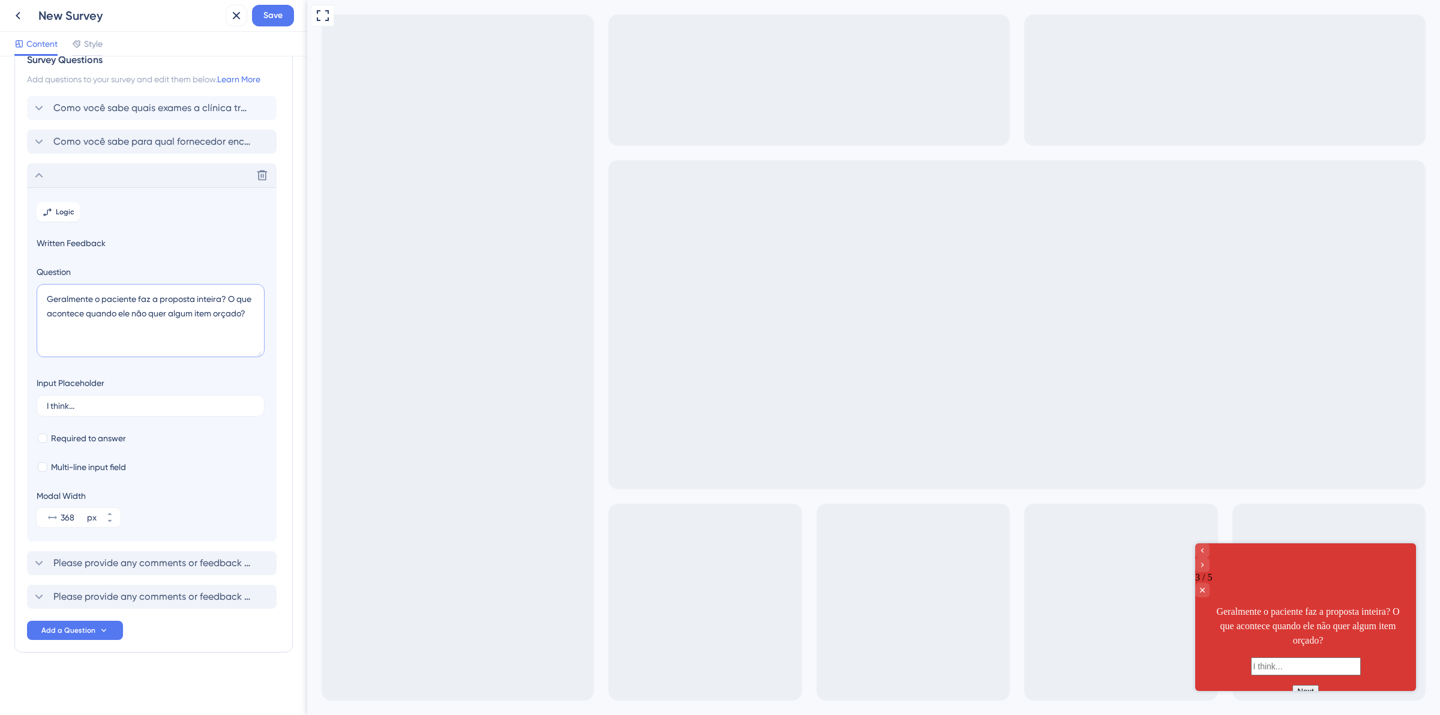
type textarea "Geralmente o paciente faz a proposta inteira? O que acontece quando ele não que…"
click at [48, 179] on div "Delete" at bounding box center [152, 175] width 250 height 24
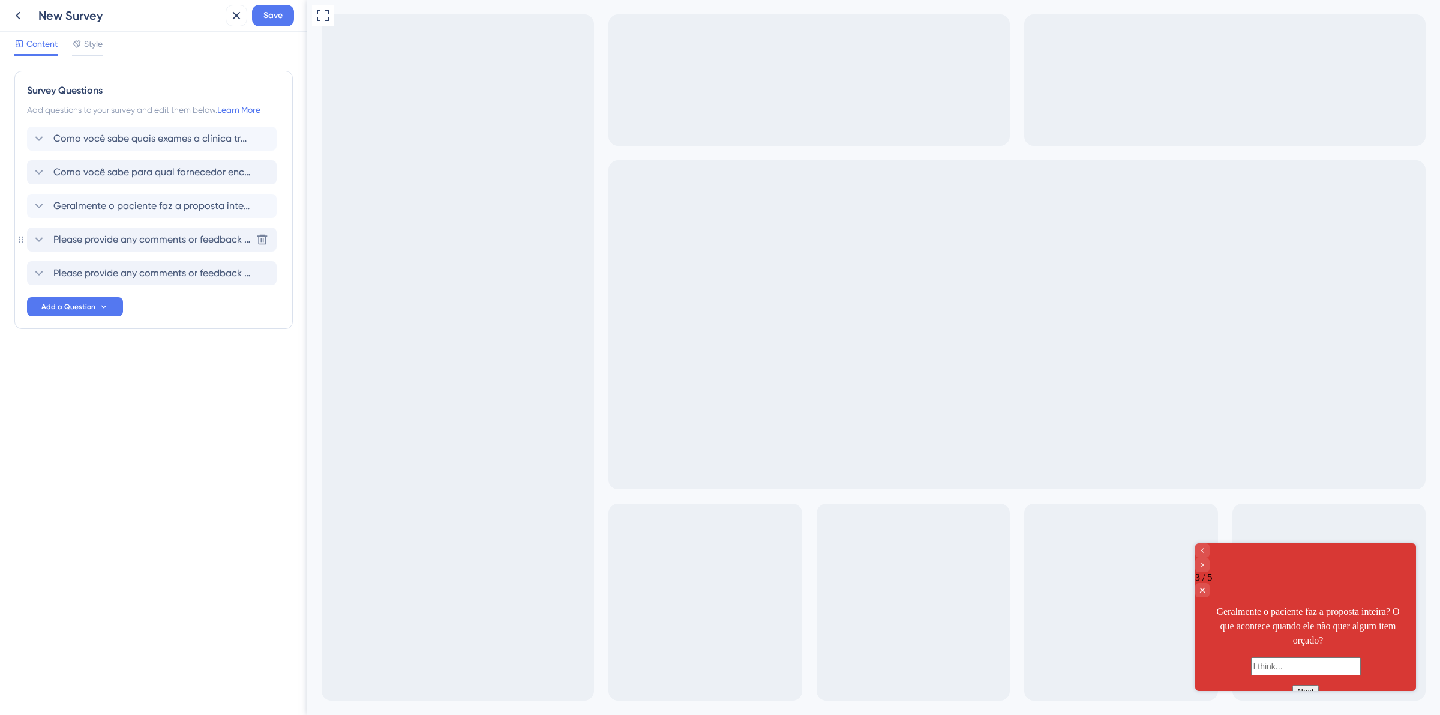
click at [118, 235] on span "Please provide any comments or feedback regarding your experience with our serv…" at bounding box center [152, 239] width 198 height 14
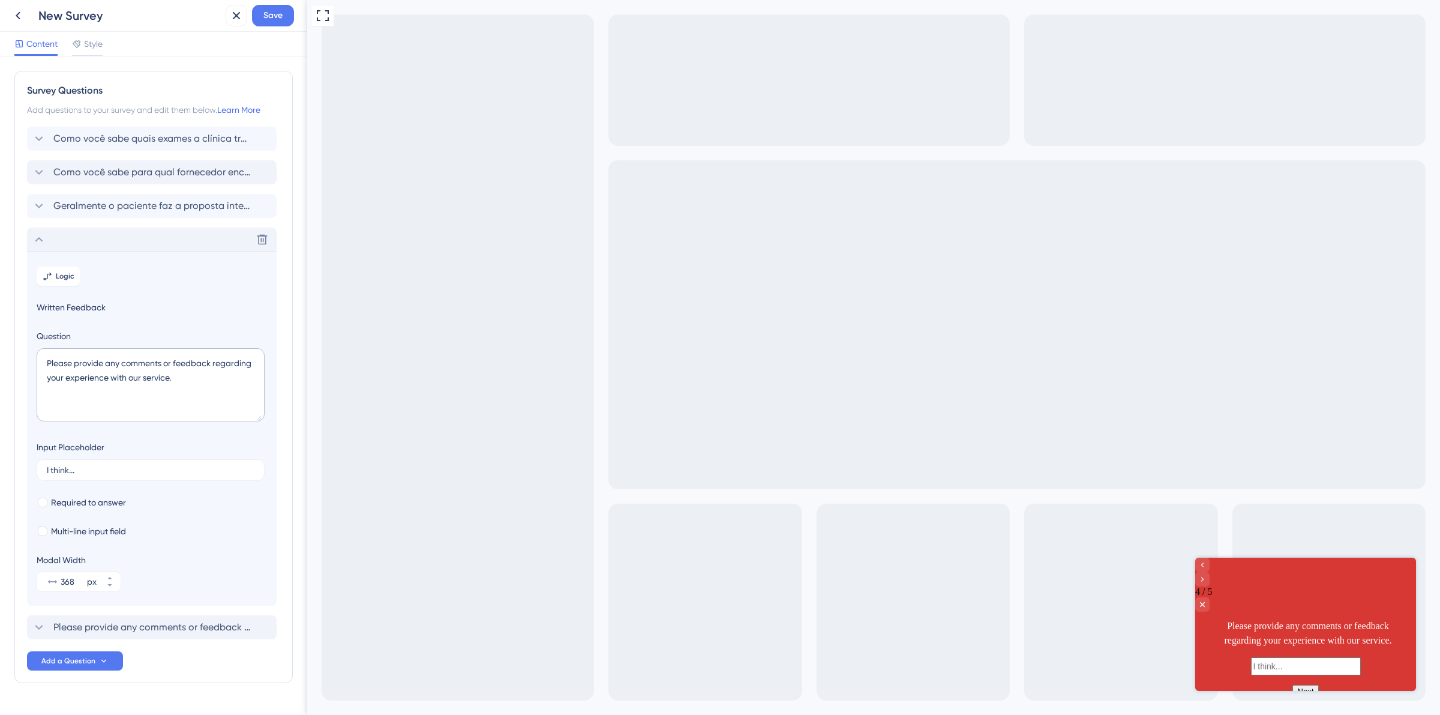
scroll to position [31, 0]
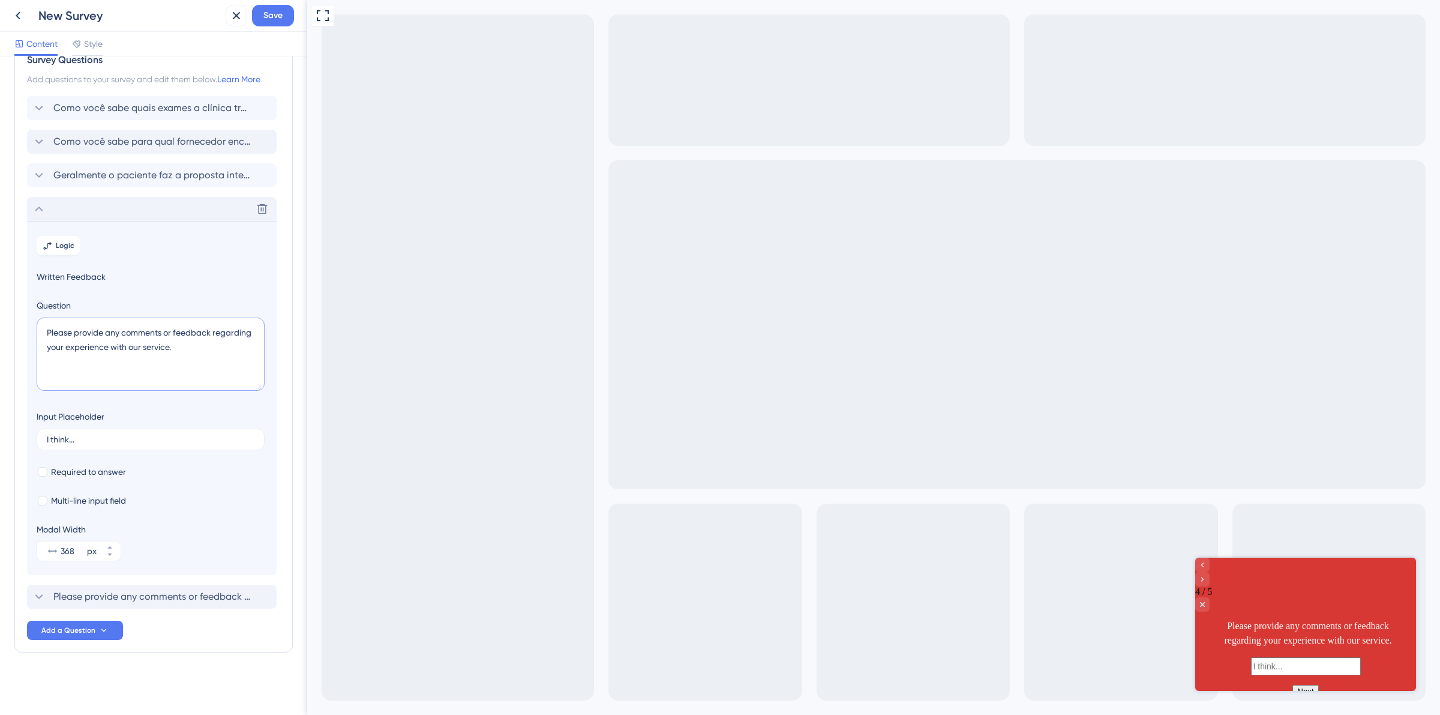
click at [139, 334] on textarea "Please provide any comments or feedback regarding your experience with our serv…" at bounding box center [151, 353] width 228 height 73
paste textarea "Qual problema mais acontece no dia-a-dia quando está gerando uma proposta manua…"
type textarea "Qual problema mais acontece no dia-a-dia quando está gerando uma proposta manua…"
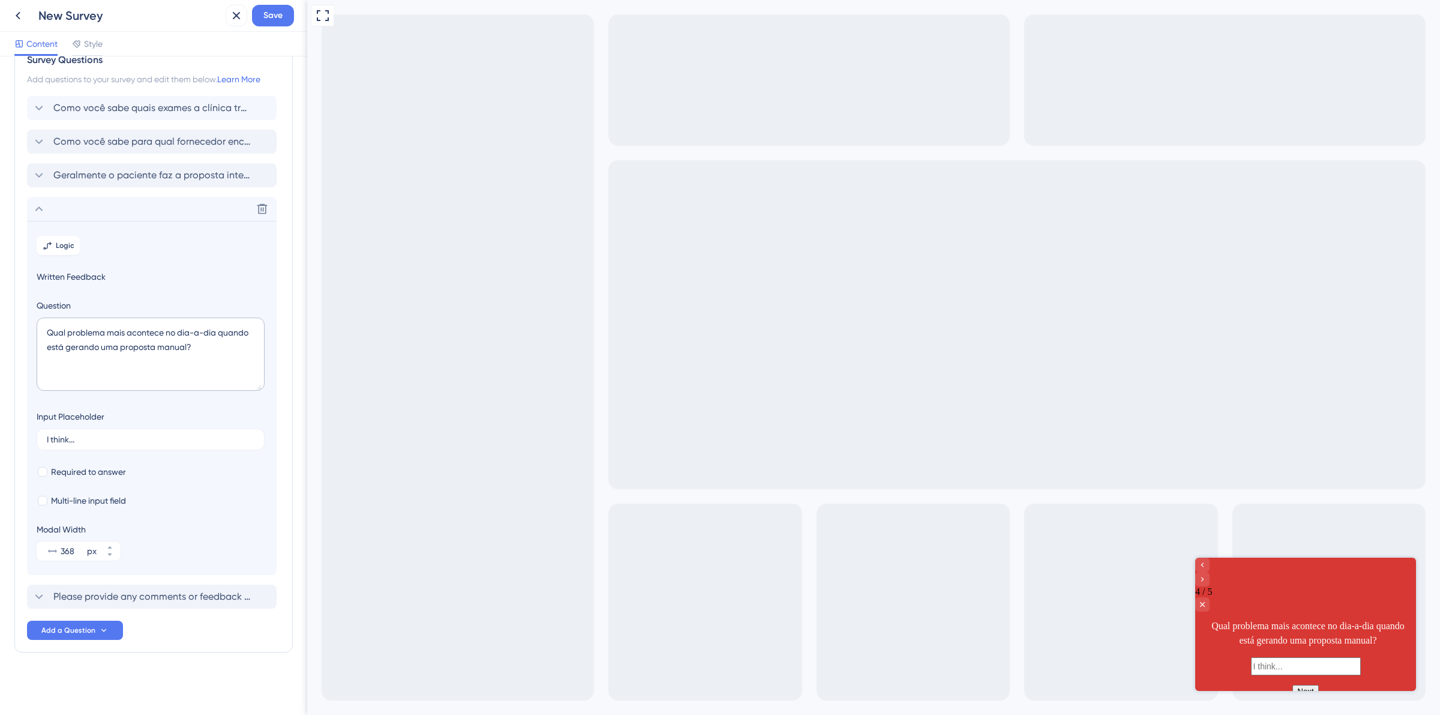
click at [29, 214] on div "Delete" at bounding box center [152, 209] width 250 height 24
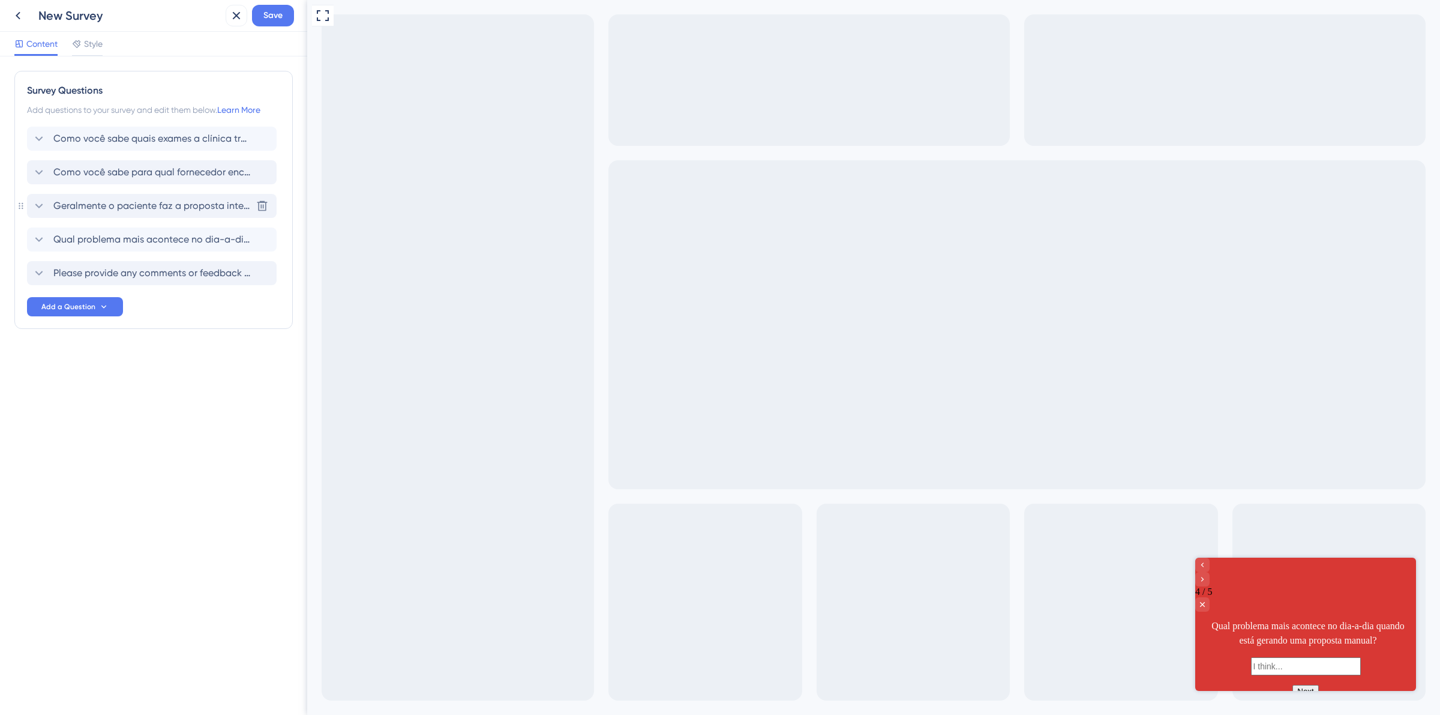
scroll to position [0, 0]
click at [181, 274] on span "Please provide any comments or feedback regarding your experience with our serv…" at bounding box center [152, 273] width 198 height 14
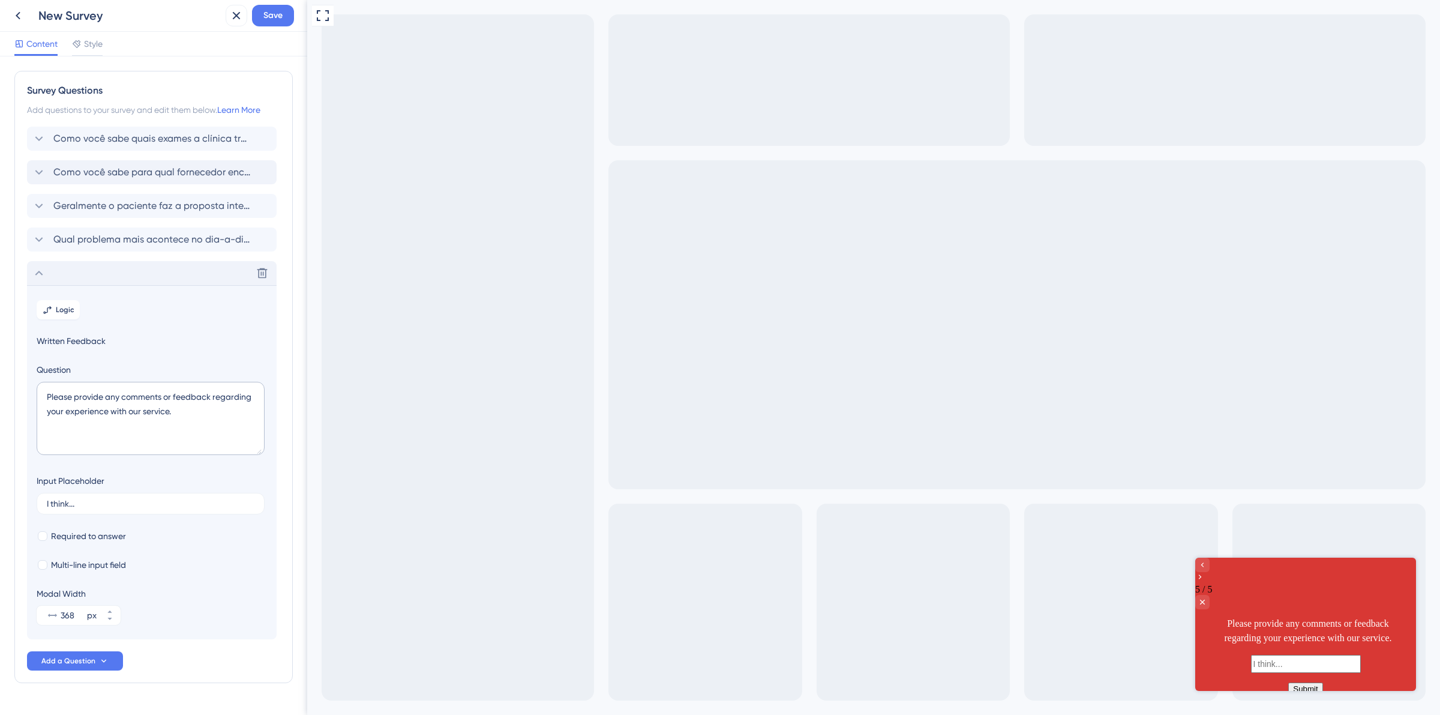
scroll to position [31, 0]
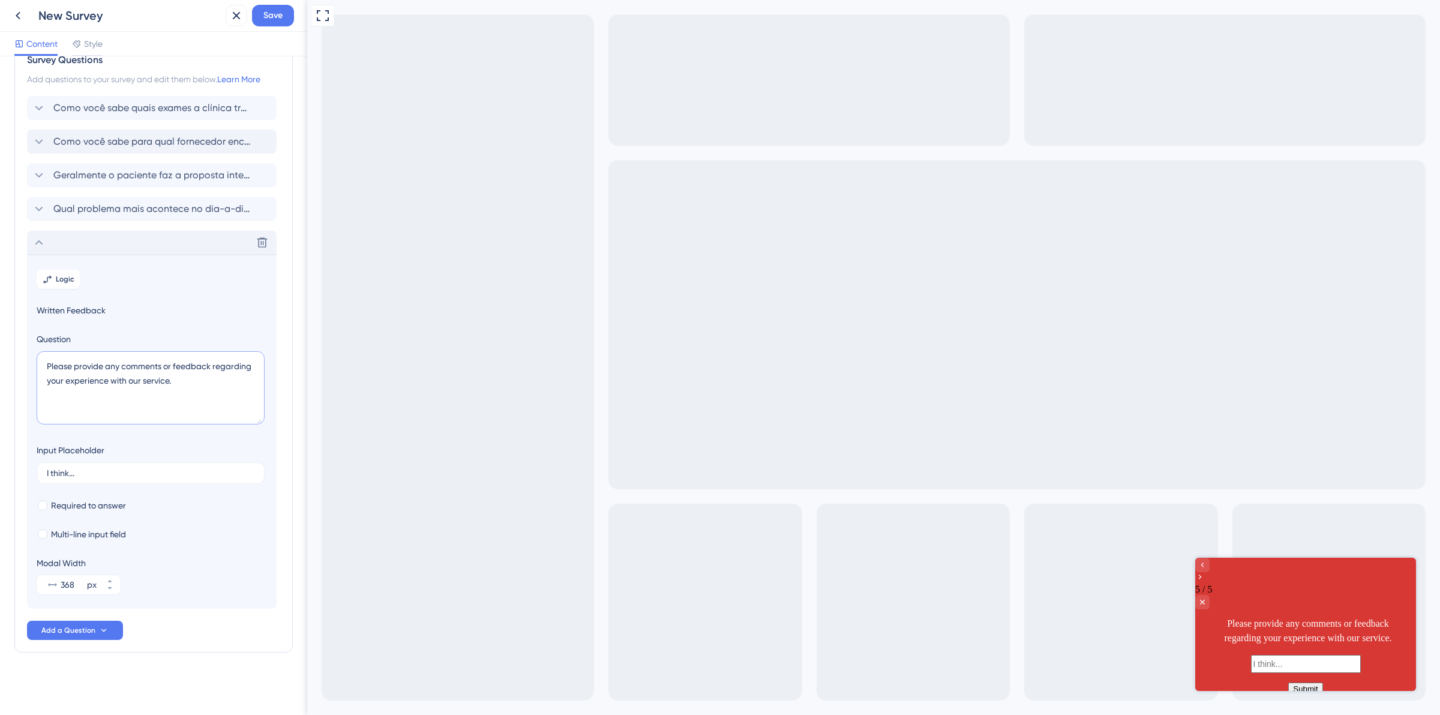
click at [138, 375] on textarea "Please provide any comments or feedback regarding your experience with our serv…" at bounding box center [151, 387] width 228 height 73
paste textarea "O que mais demora para fazer quando está criando uma proposta?"
type textarea "O que mais demora para fazer quando está criando uma proposta?"
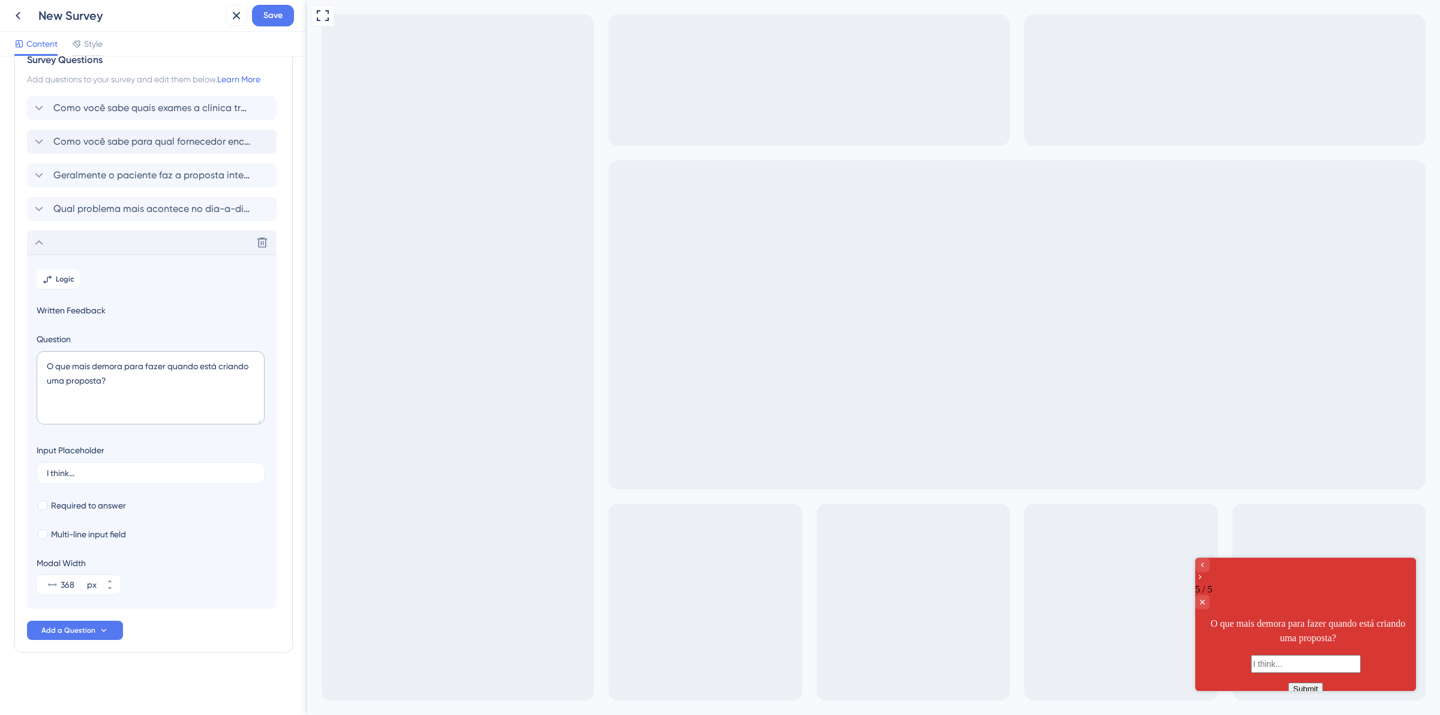
click at [34, 244] on icon at bounding box center [39, 242] width 14 height 14
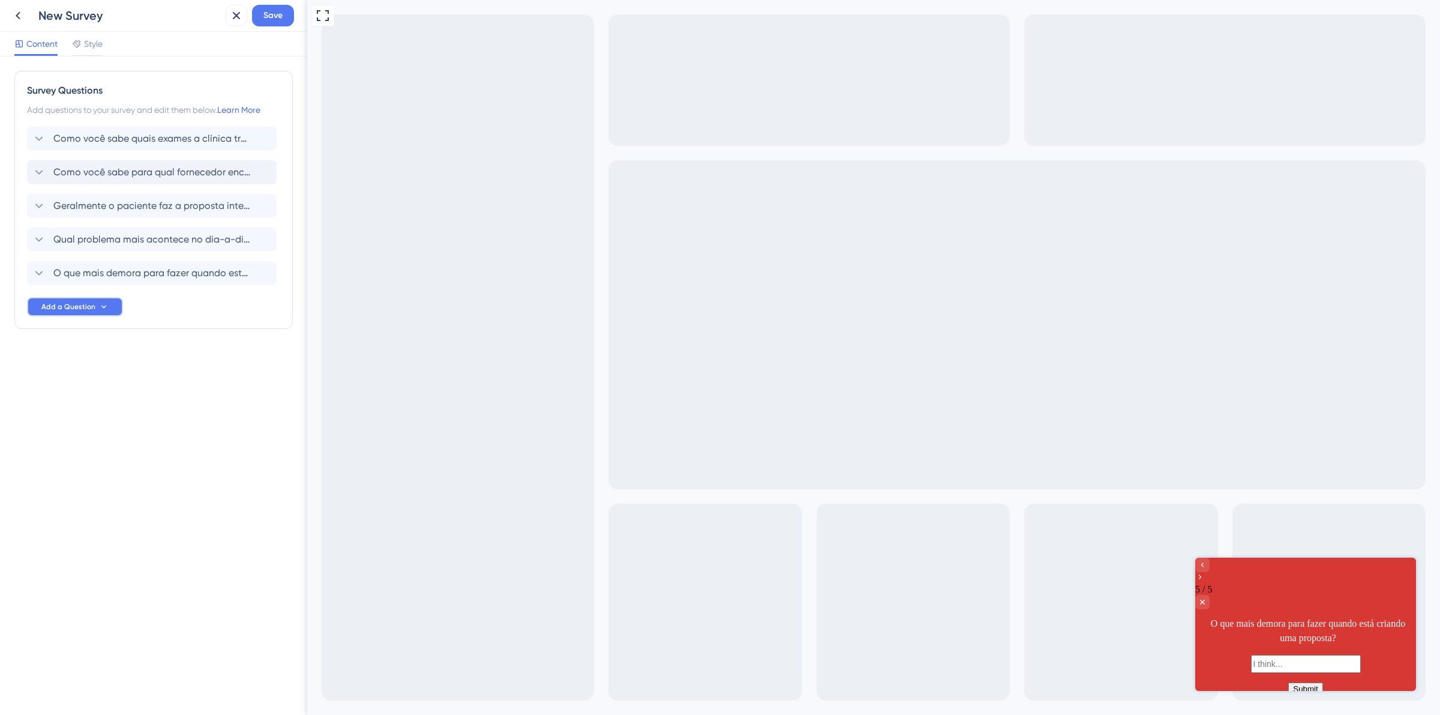
click at [86, 309] on span "Add a Question" at bounding box center [68, 307] width 54 height 10
click at [99, 501] on div "Written Feedback Written Feedback" at bounding box center [92, 509] width 97 height 24
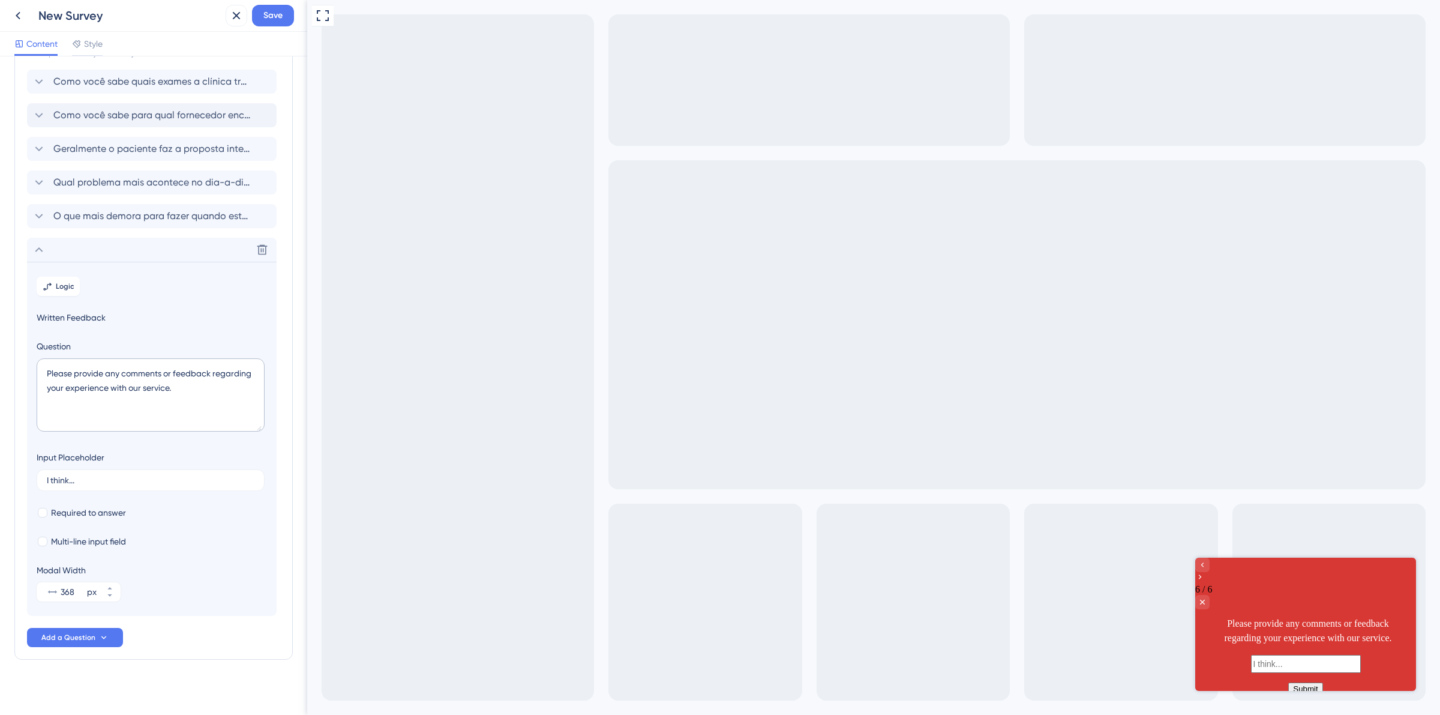
scroll to position [65, 0]
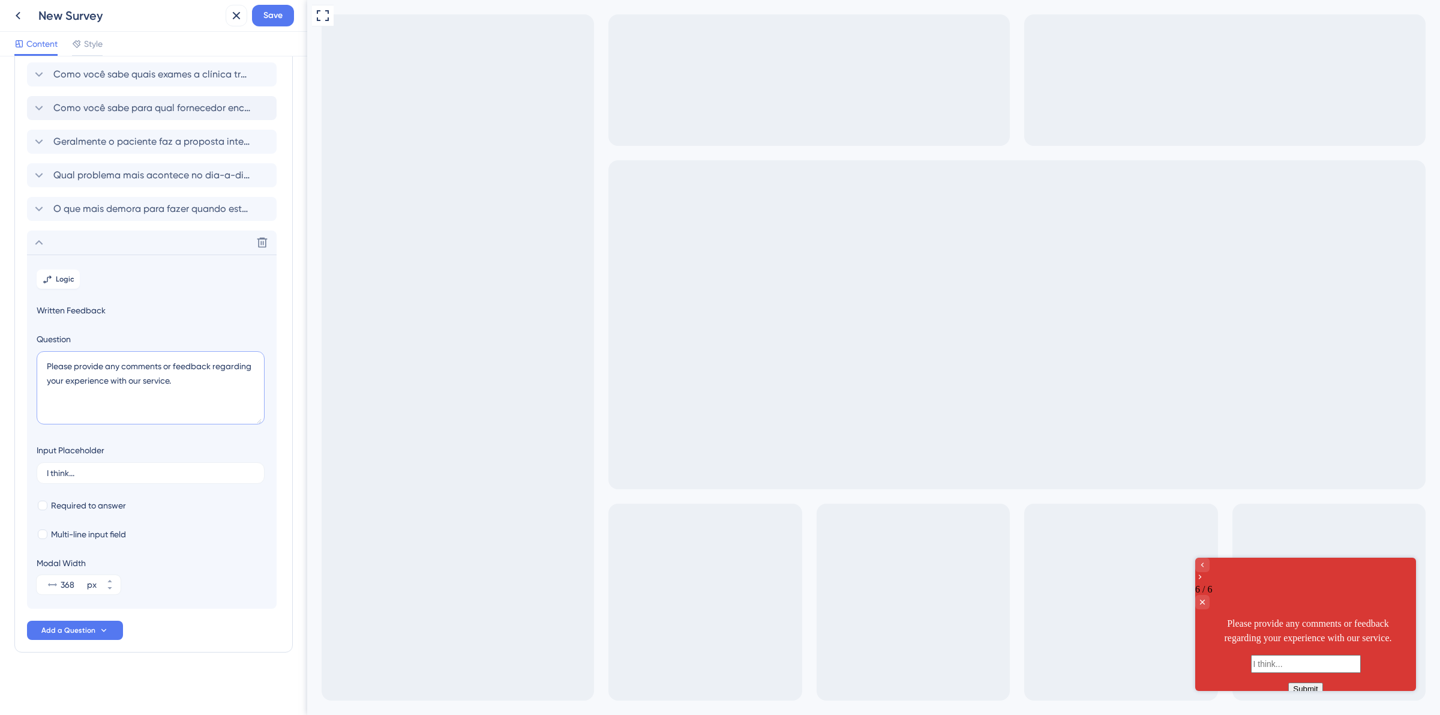
click at [133, 379] on textarea "Please provide any comments or feedback regarding your experience with our serv…" at bounding box center [151, 387] width 228 height 73
paste textarea "Você sabe que quando o profissional solicita exames via Amei durante o atendime…"
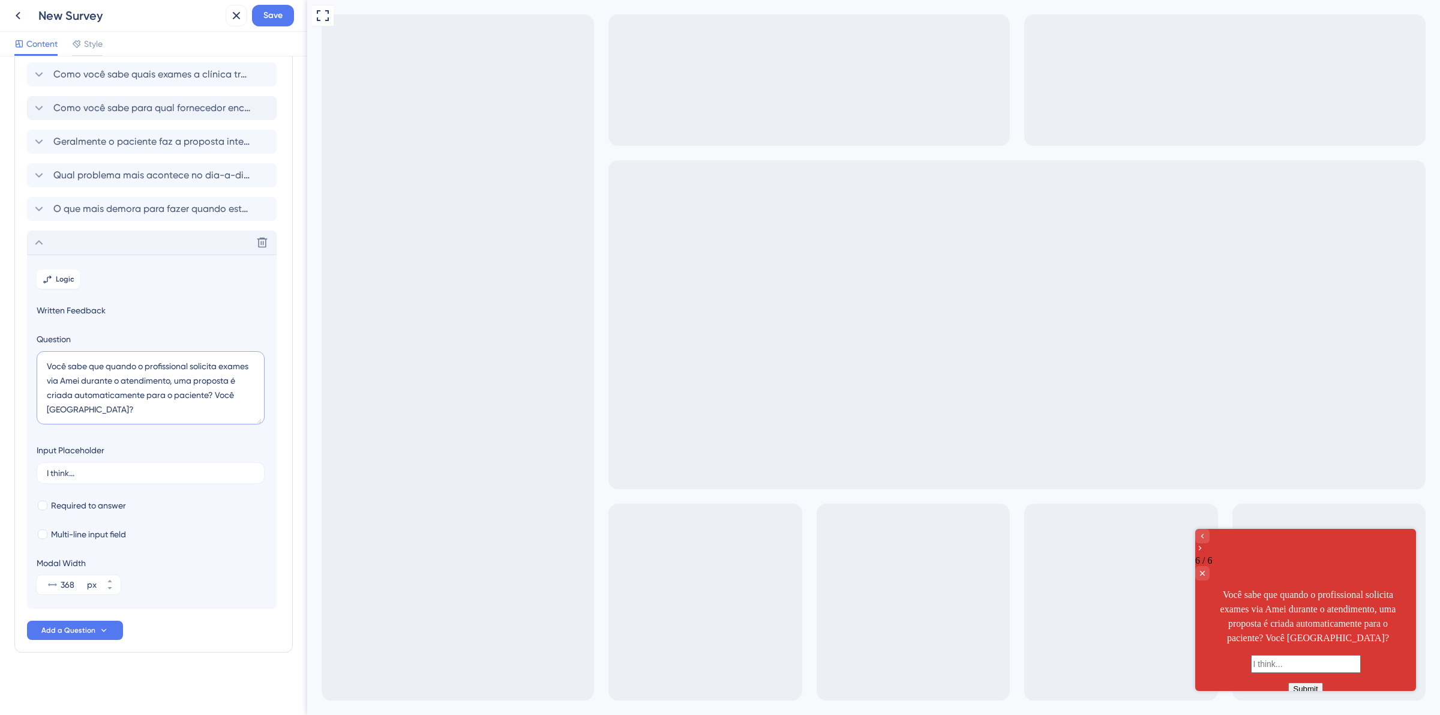
type textarea "Você sabe que quando o profissional solicita exames via Amei durante o atendime…"
click at [46, 240] on div "Delete" at bounding box center [152, 242] width 250 height 24
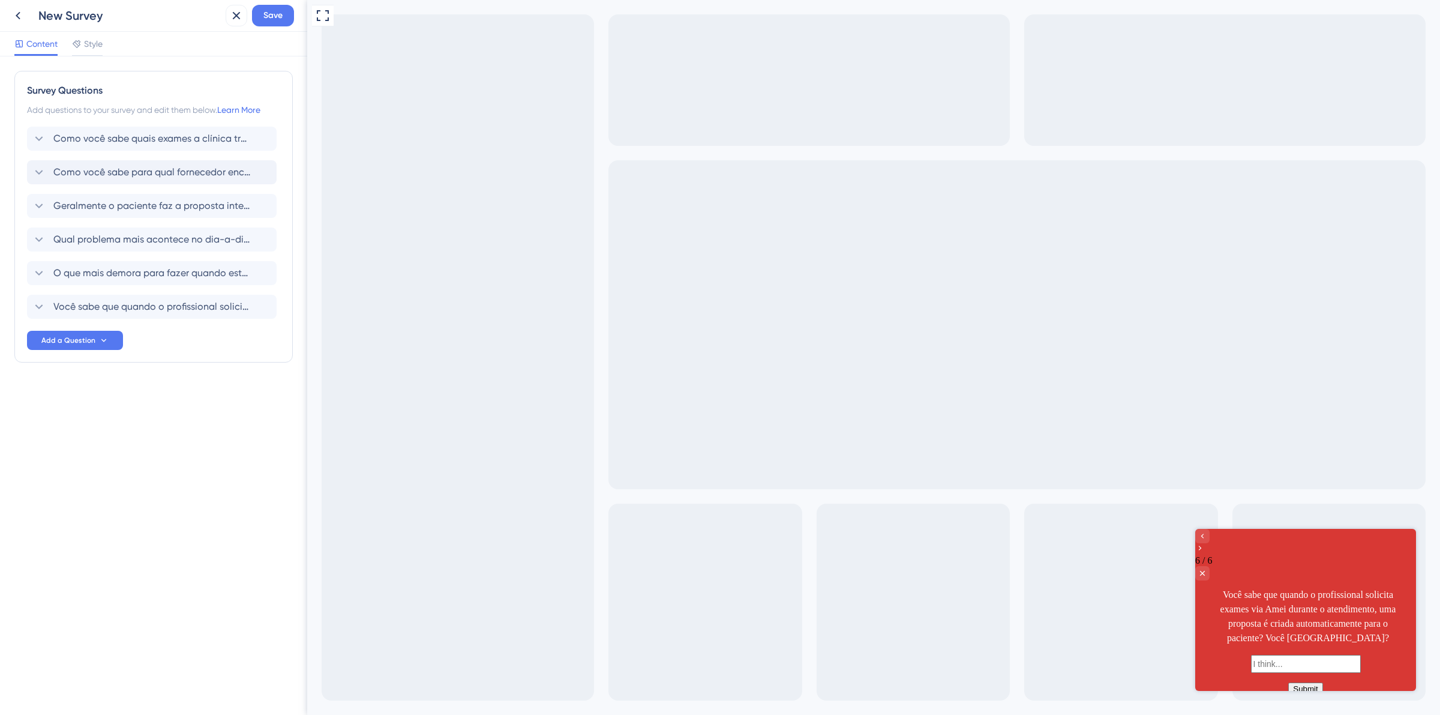
click at [137, 442] on div "Survey Questions Add questions to your survey and edit them below. Learn More C…" at bounding box center [153, 385] width 307 height 658
click at [34, 138] on icon at bounding box center [39, 138] width 14 height 14
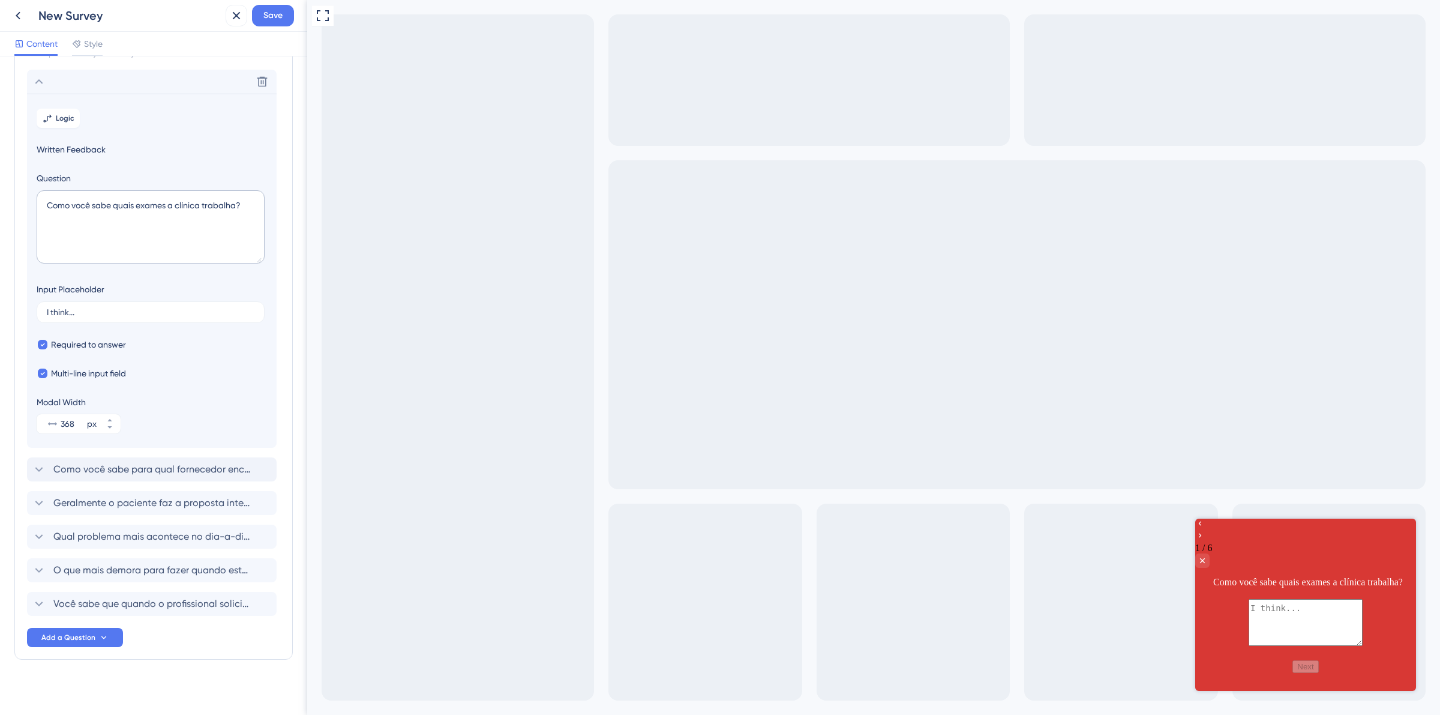
scroll to position [65, 0]
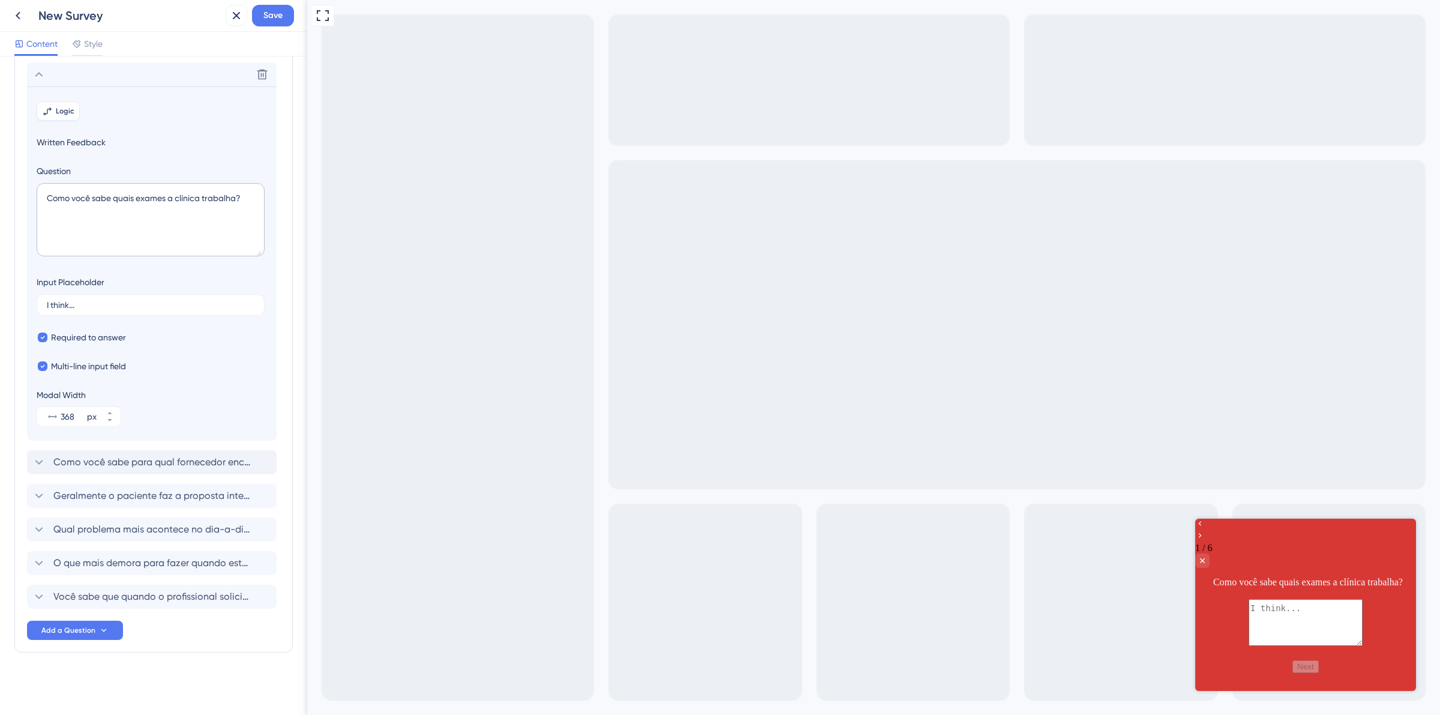
click at [70, 113] on span "Logic" at bounding box center [65, 111] width 19 height 10
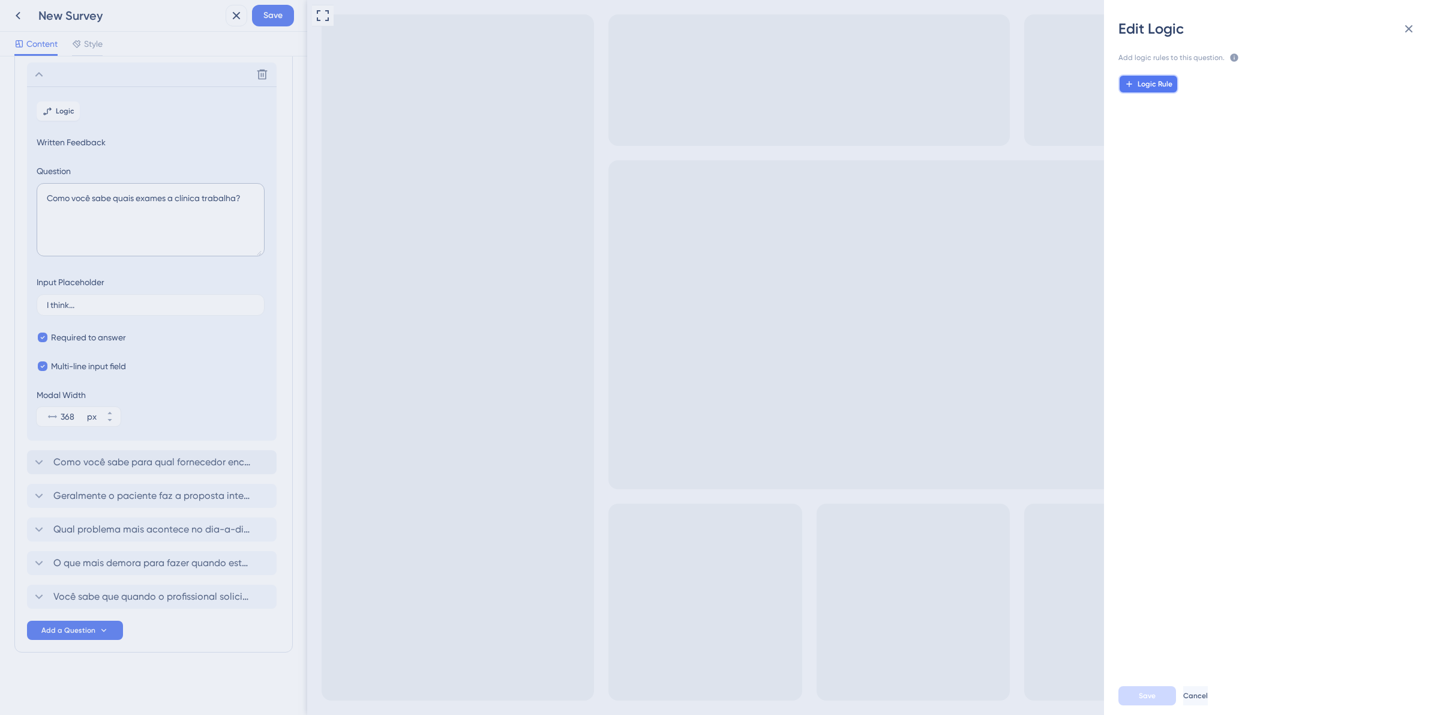
click at [1159, 76] on button "Logic Rule" at bounding box center [1148, 83] width 60 height 19
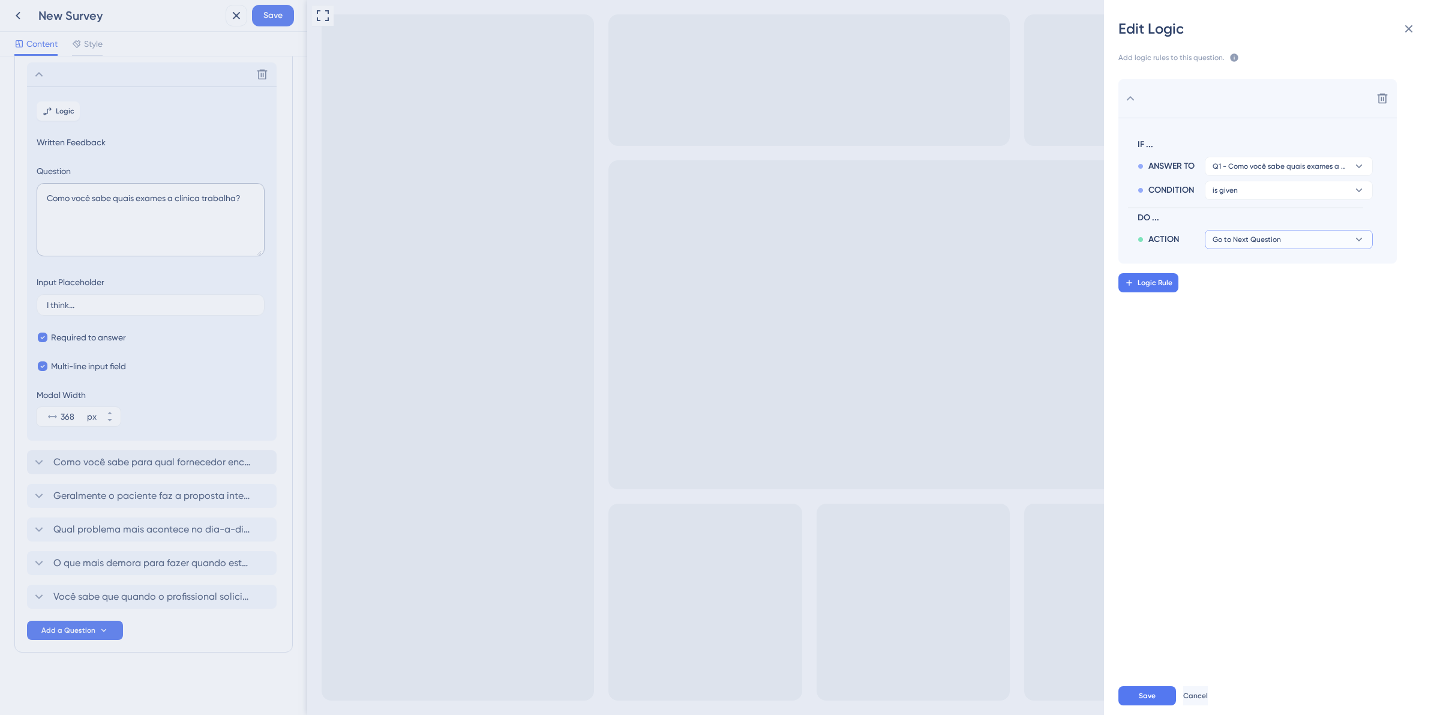
click at [1240, 247] on button "Go to Next Question" at bounding box center [1289, 239] width 168 height 19
click at [1264, 176] on button "is given" at bounding box center [1289, 166] width 168 height 19
click at [1264, 184] on button "is given" at bounding box center [1289, 190] width 168 height 19
click at [1264, 176] on button "is given" at bounding box center [1289, 166] width 168 height 19
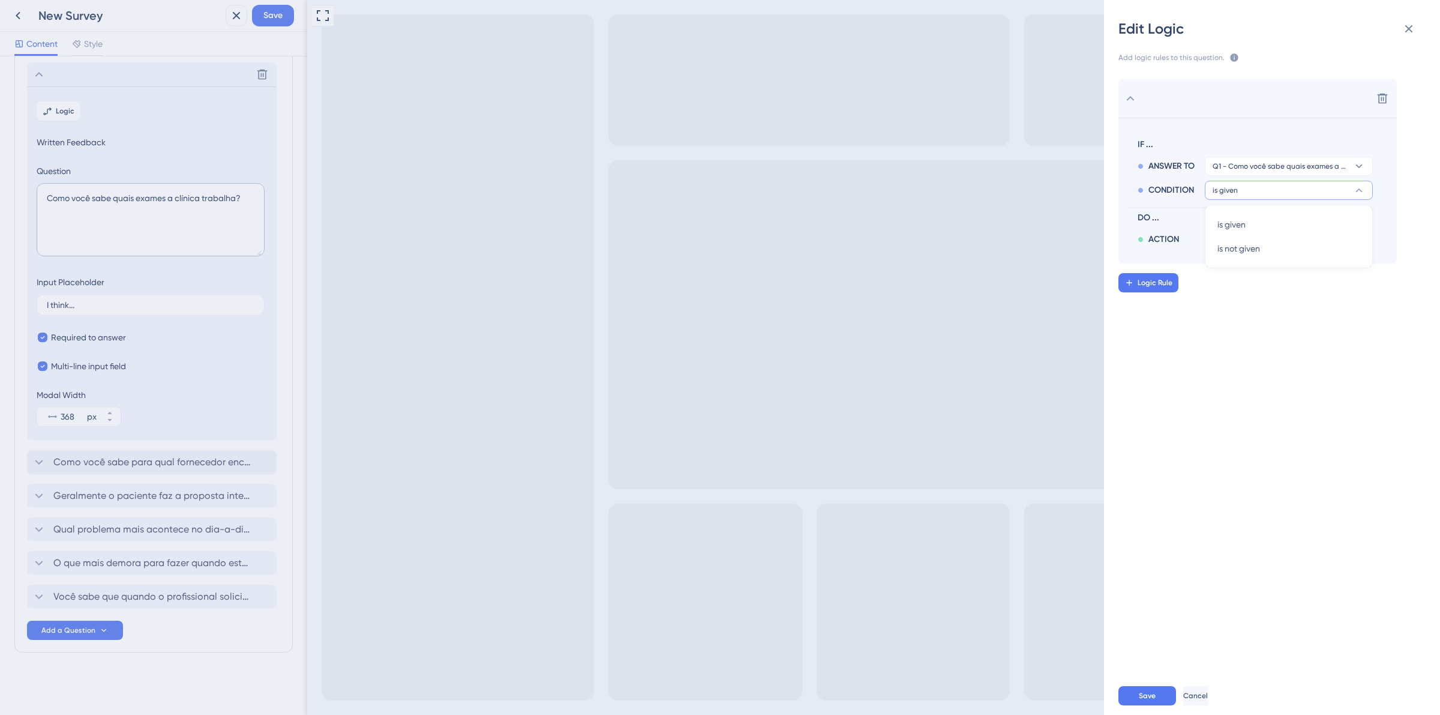
click at [1264, 184] on button "is given" at bounding box center [1289, 190] width 168 height 19
click at [1407, 28] on icon at bounding box center [1409, 29] width 8 height 8
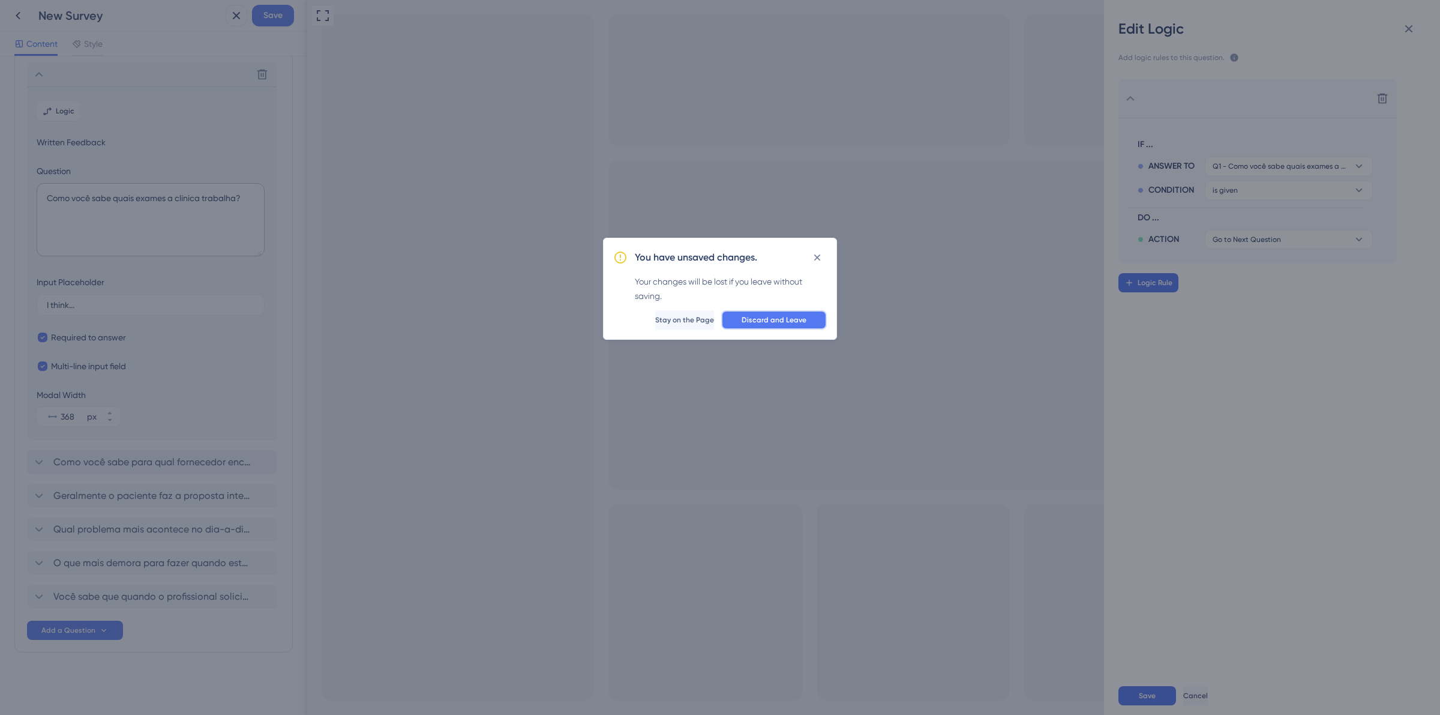
click at [751, 320] on span "Discard and Leave" at bounding box center [774, 320] width 65 height 10
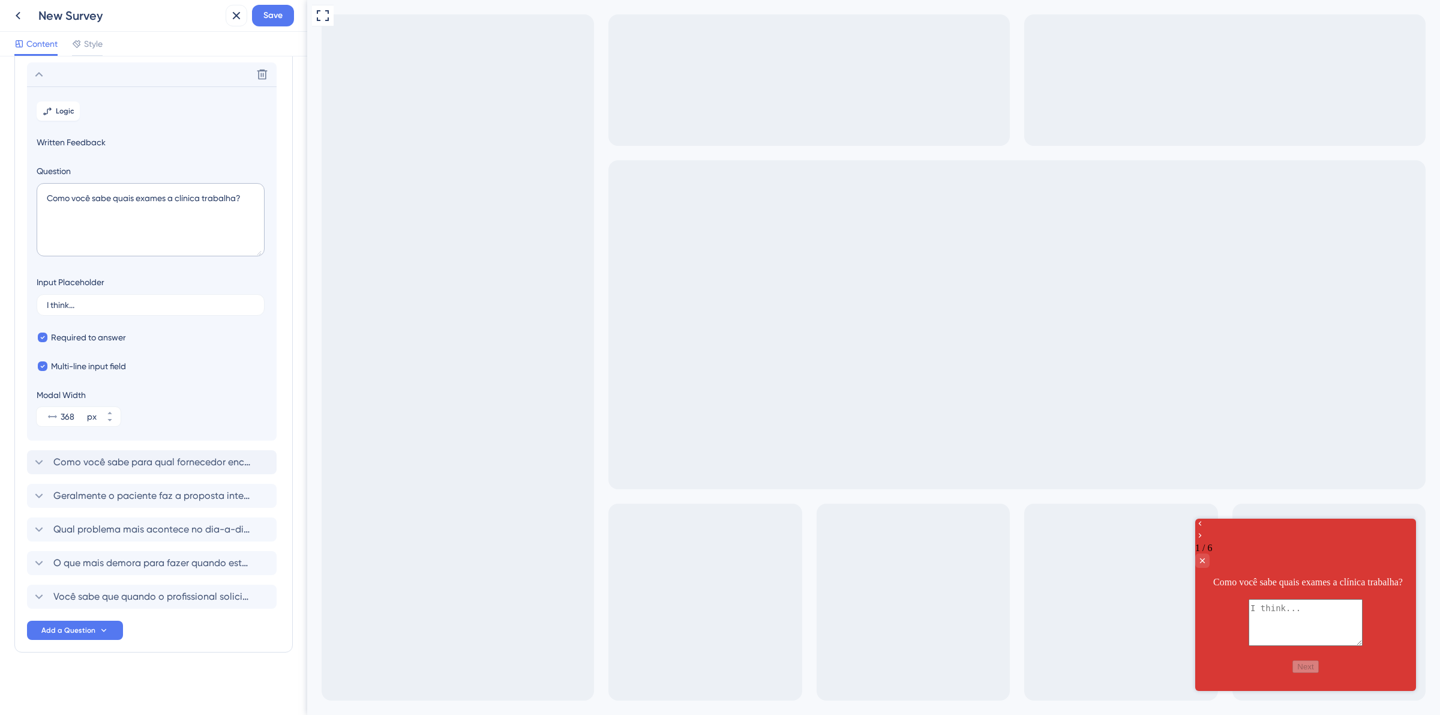
click at [1270, 608] on textarea at bounding box center [1306, 621] width 114 height 47
type textarea "teste"
click at [1296, 652] on div "1 / 6 Como você sabe quais exames a clínica trabalha? teste Next" at bounding box center [1305, 596] width 221 height 157
click at [115, 304] on input "I think..." at bounding box center [151, 305] width 208 height 8
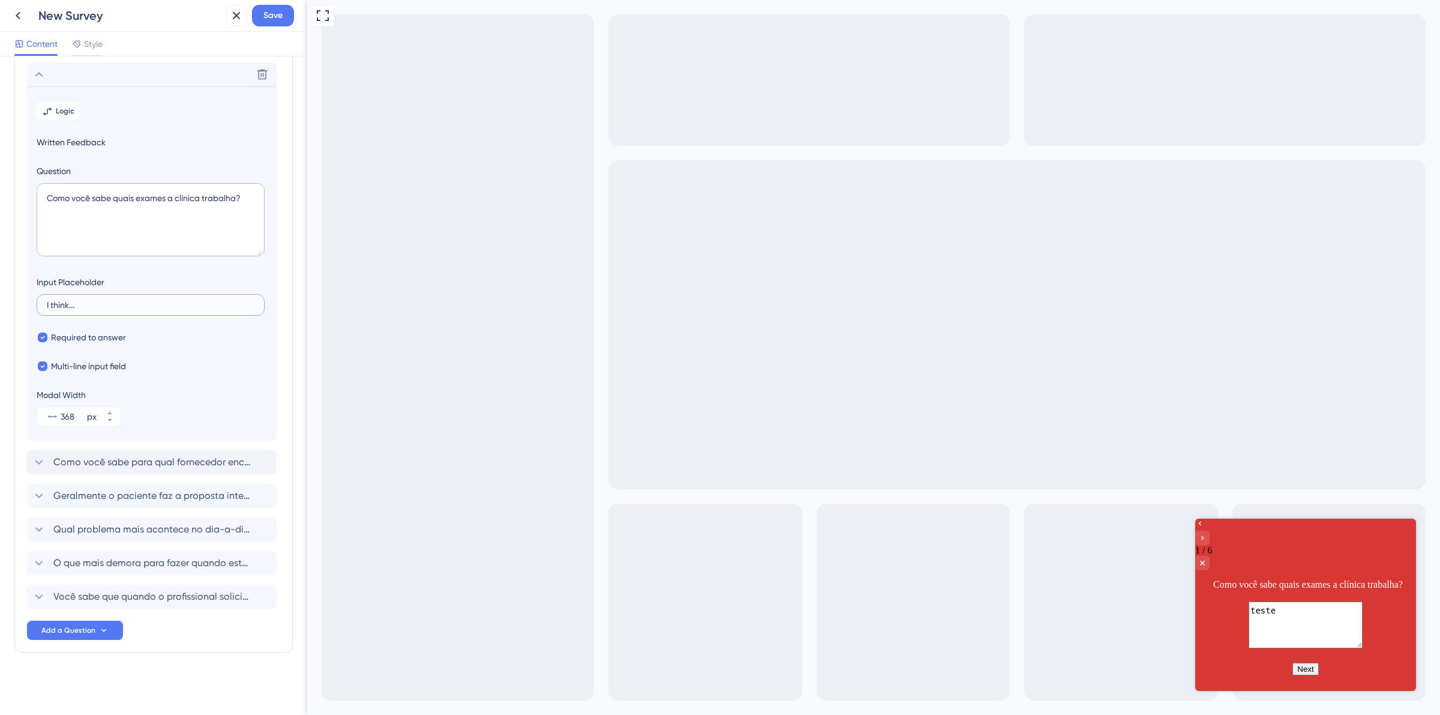
click at [115, 304] on input "I think..." at bounding box center [151, 305] width 208 height 8
click at [1216, 541] on div at bounding box center [1305, 531] width 221 height 26
click at [1302, 607] on textarea "teste" at bounding box center [1306, 624] width 114 height 47
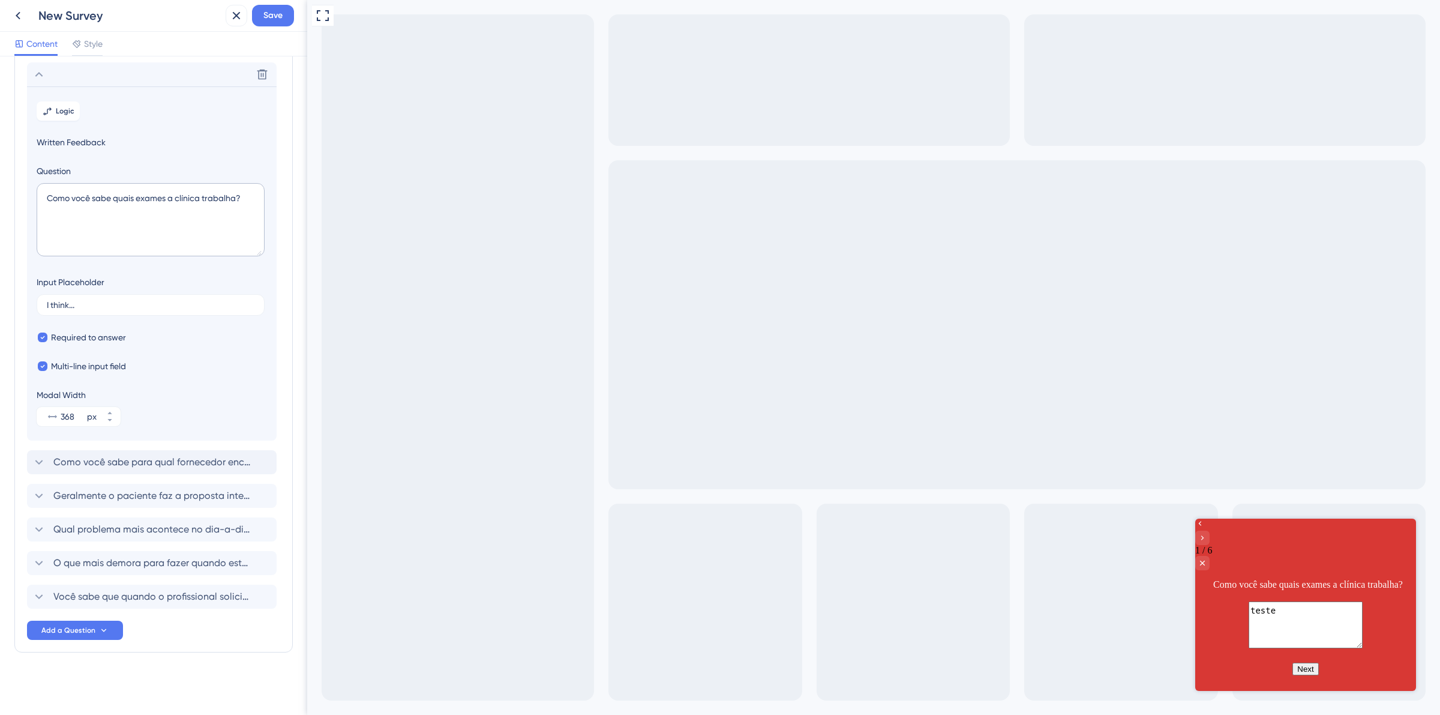
click at [1302, 607] on textarea "teste" at bounding box center [1306, 624] width 114 height 47
click at [107, 310] on label "I think..." at bounding box center [151, 305] width 228 height 22
click at [107, 309] on input "I think..." at bounding box center [151, 305] width 208 height 8
click at [107, 310] on label "I think..." at bounding box center [151, 305] width 228 height 22
click at [107, 309] on input "I think..." at bounding box center [151, 305] width 208 height 8
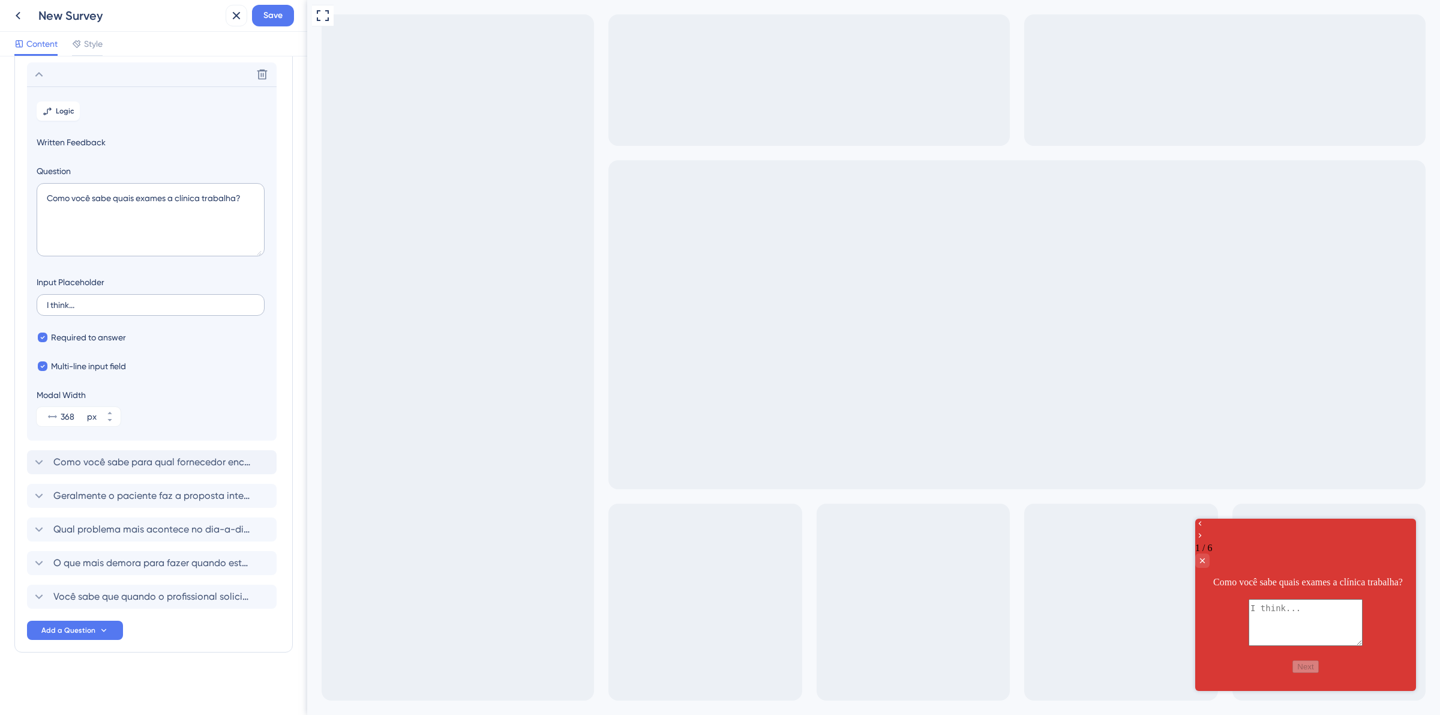
click at [107, 310] on label "I think..." at bounding box center [151, 305] width 228 height 22
click at [107, 309] on input "I think..." at bounding box center [151, 305] width 208 height 8
type input "R"
type input "C"
type input "Vem, conta aqui para a gente :)"
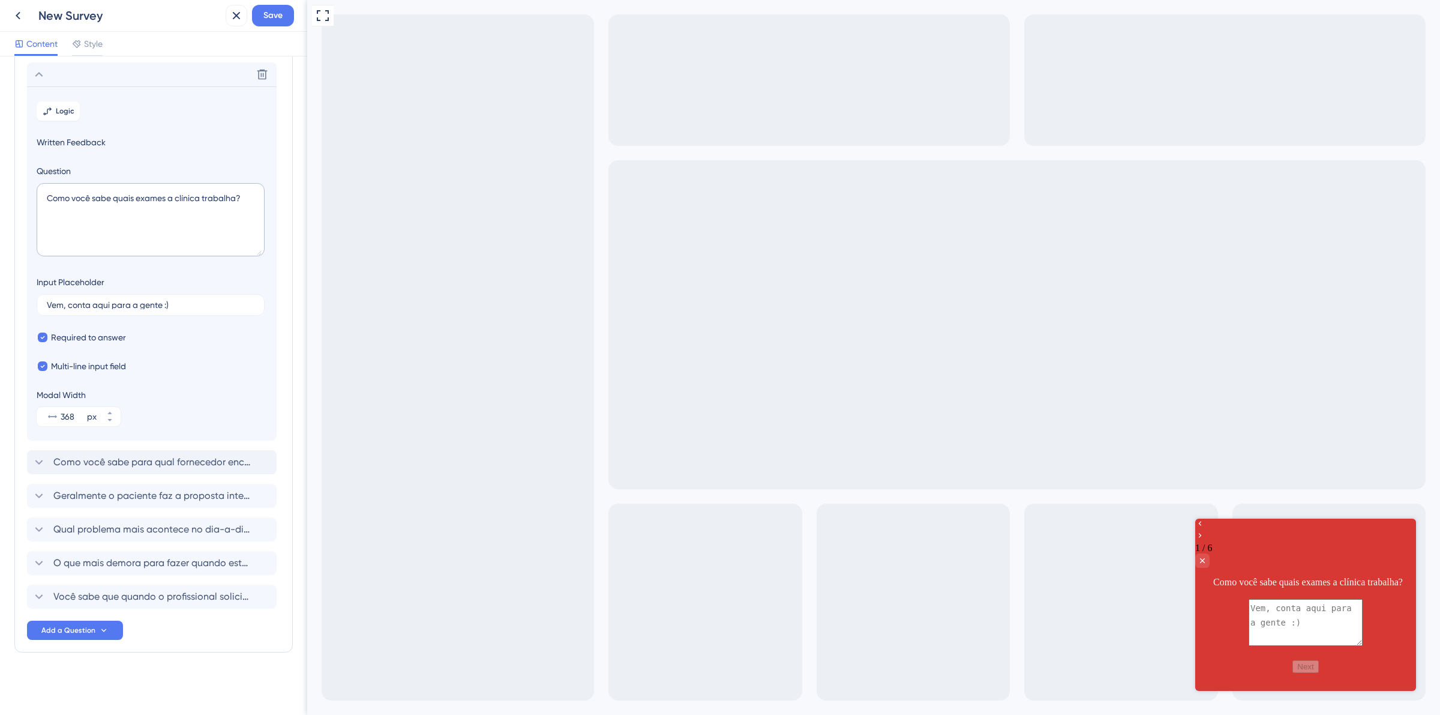
click at [1356, 607] on textarea at bounding box center [1306, 621] width 114 height 47
click at [1345, 603] on textarea at bounding box center [1306, 621] width 114 height 47
click at [172, 197] on textarea "Como você sabe quais exames a clínica trabalha?" at bounding box center [151, 219] width 228 height 73
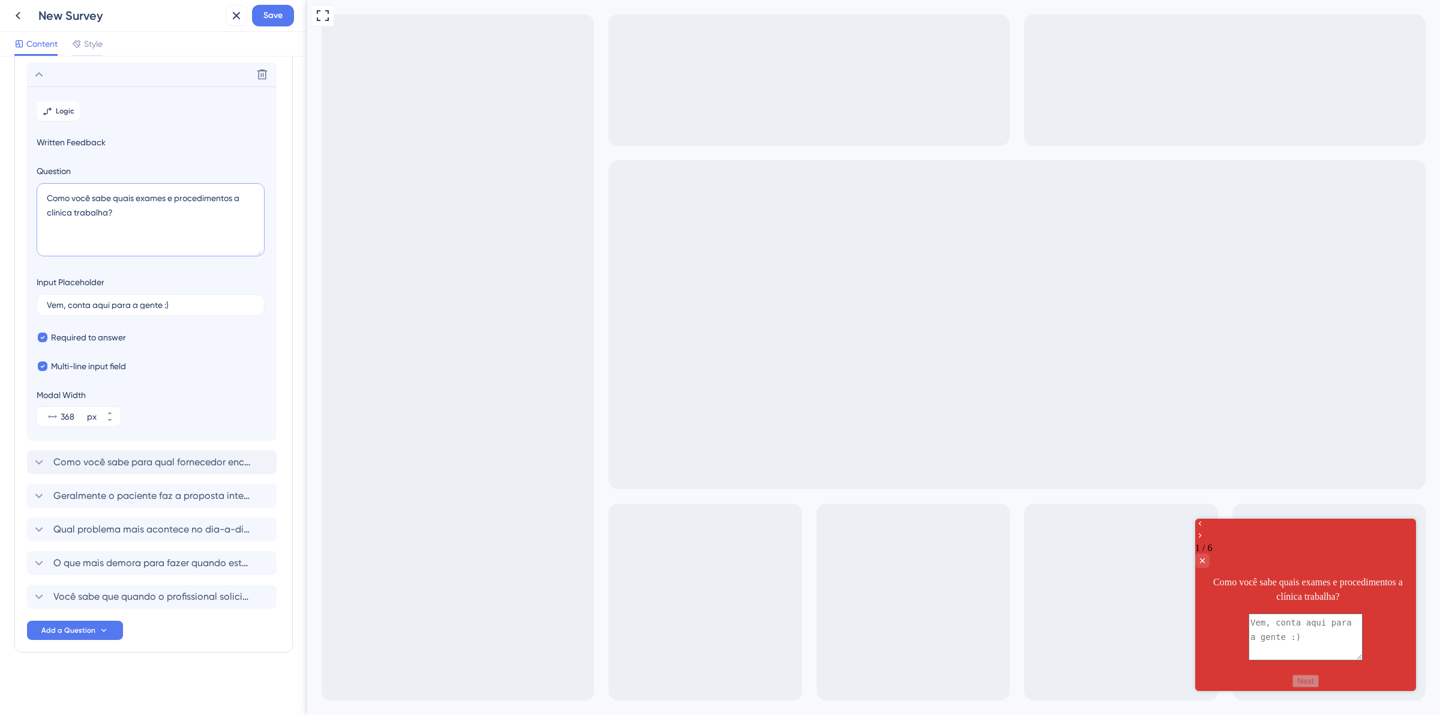
click at [109, 208] on textarea "Como você sabe quais exames e procedimentos a clínica trabalha?" at bounding box center [151, 219] width 228 height 73
type textarea "Como você sabe quais exames e procedimentos a clínica trabalha?"
click at [112, 304] on input "Vem, conta aqui para a gente :)" at bounding box center [151, 305] width 208 height 8
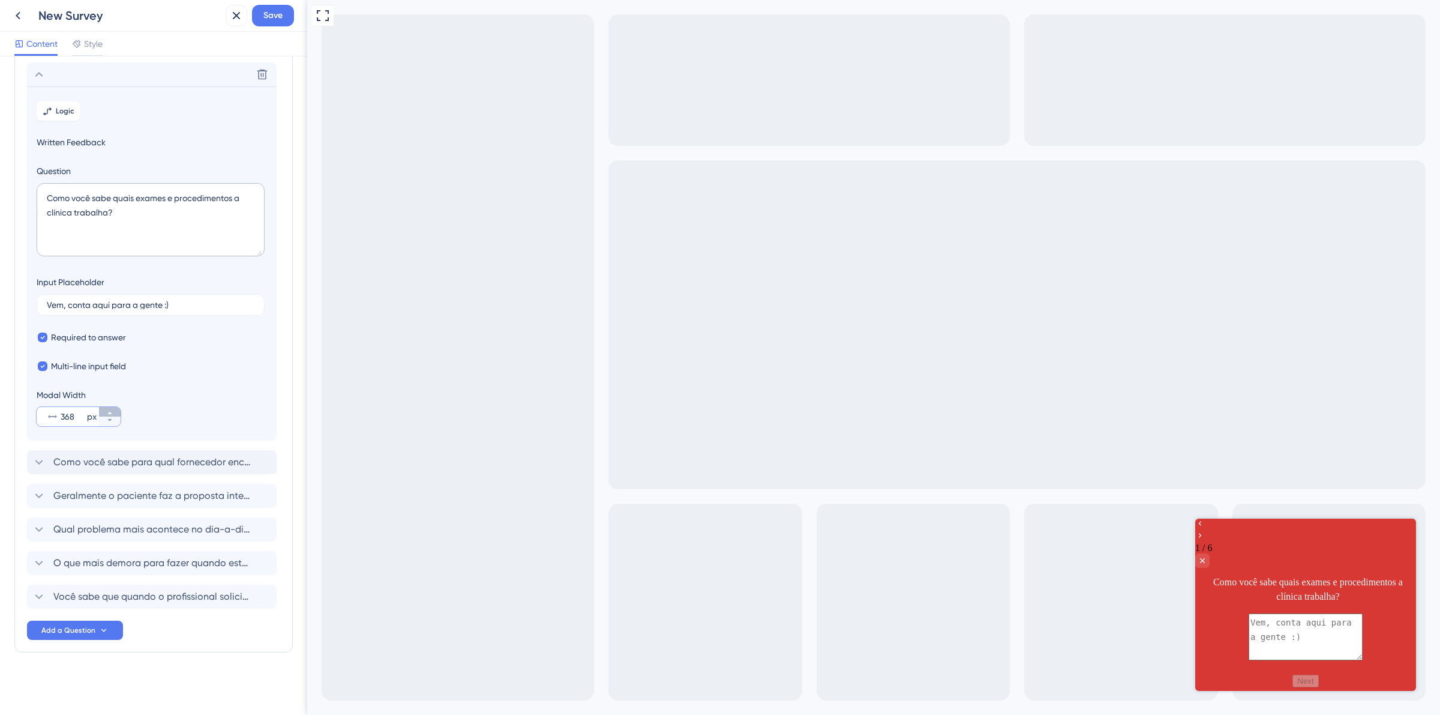
click at [105, 413] on button "368 px" at bounding box center [110, 412] width 22 height 10
click at [105, 413] on button "369 px" at bounding box center [110, 412] width 22 height 10
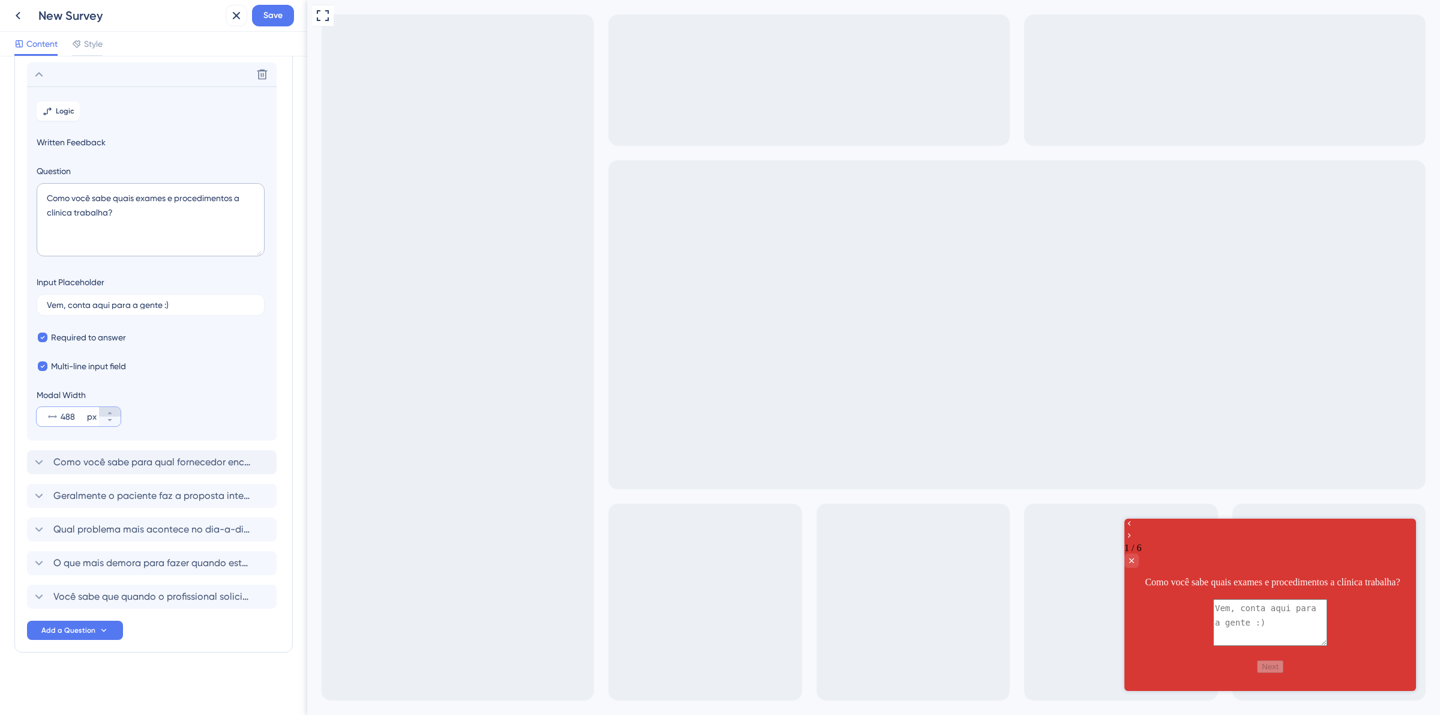
click at [105, 413] on button "488 px" at bounding box center [110, 412] width 22 height 10
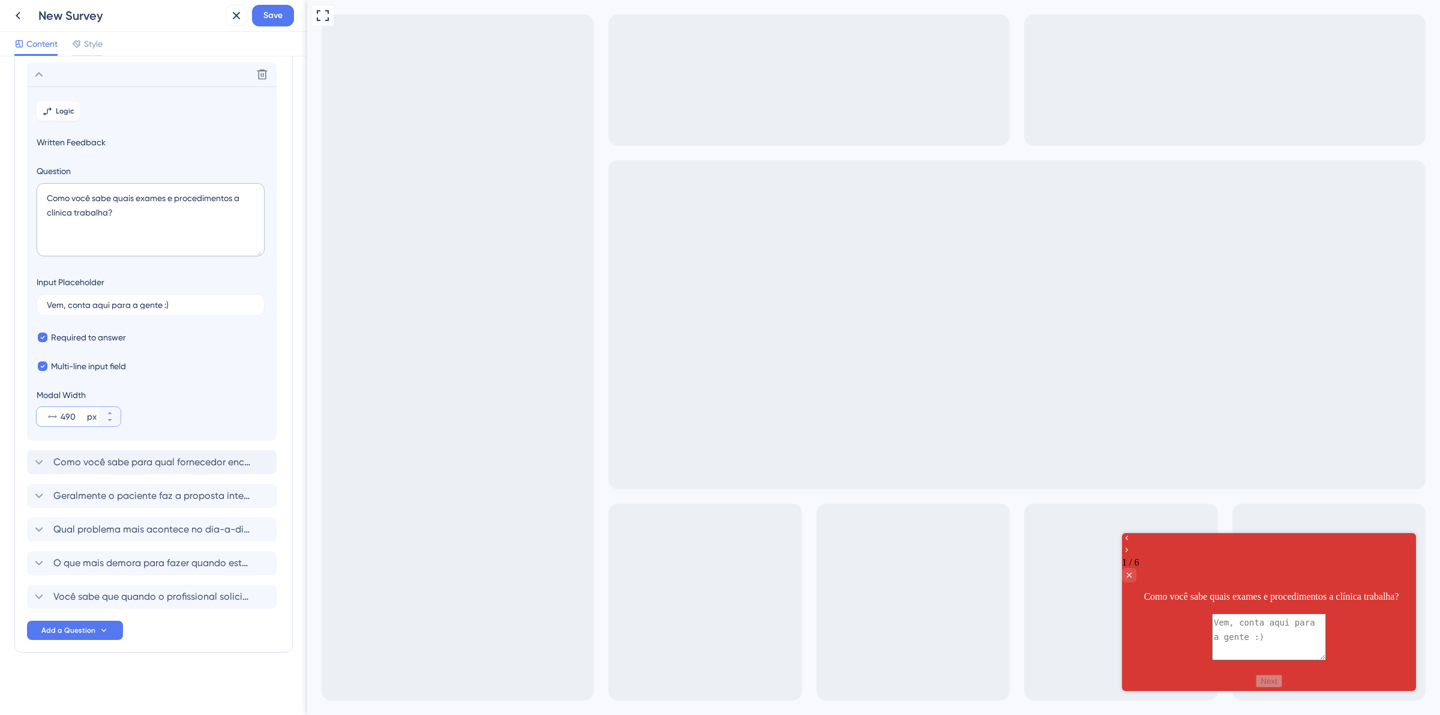
click at [71, 412] on input "490" at bounding box center [73, 416] width 24 height 14
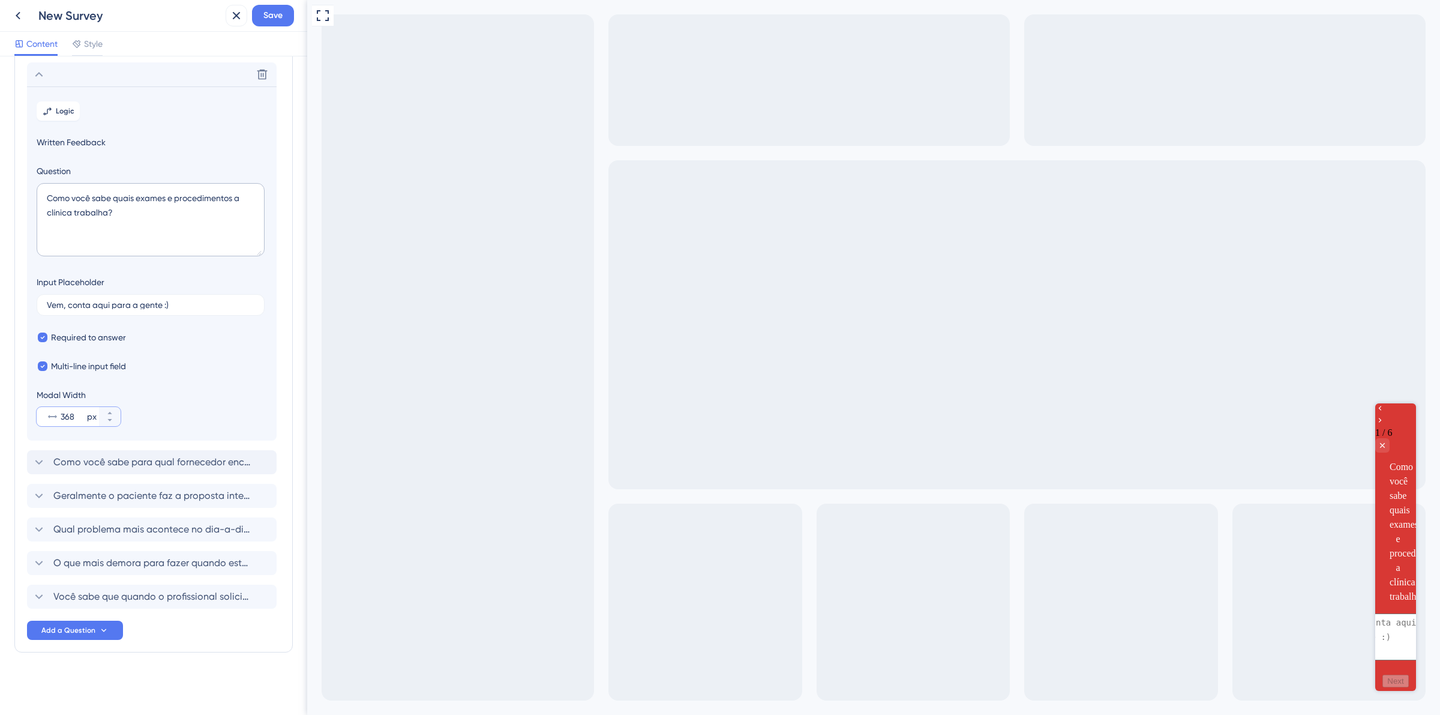
click at [78, 415] on input "368" at bounding box center [73, 416] width 24 height 14
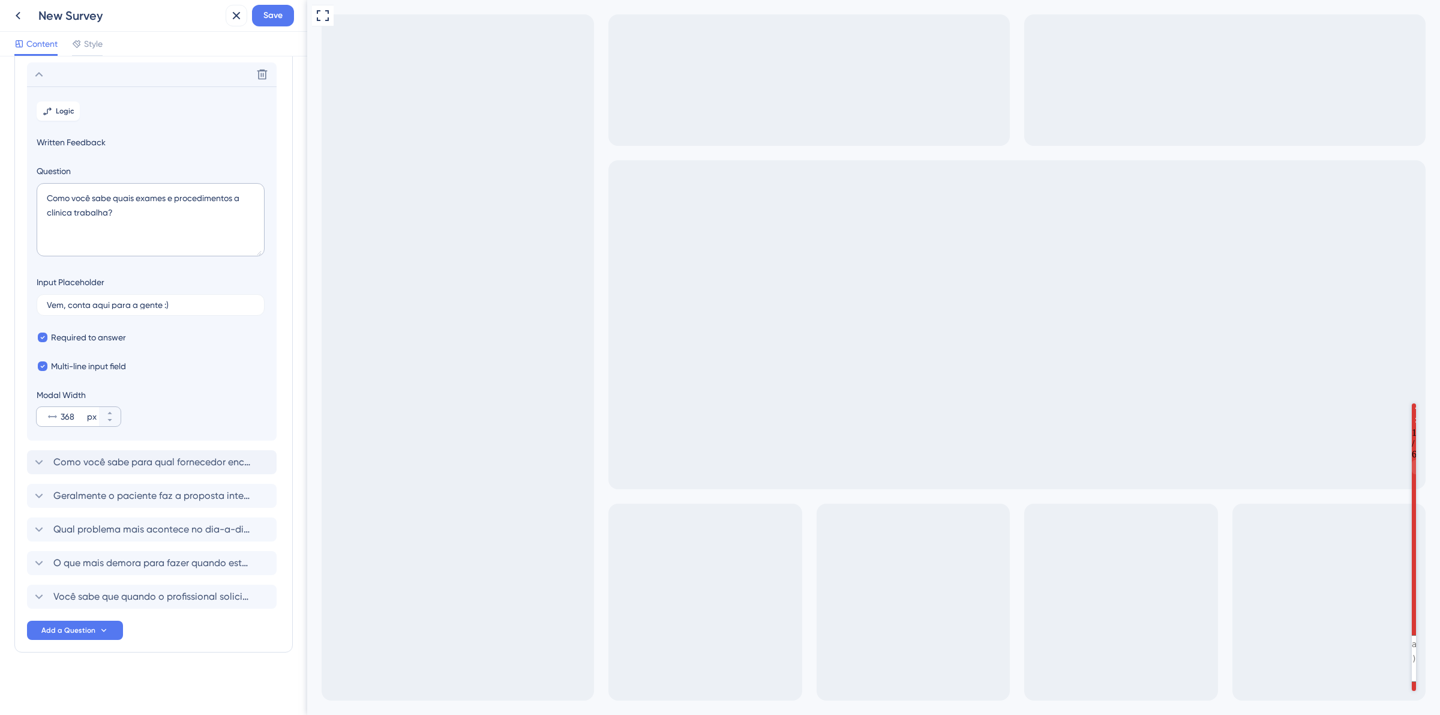
click at [83, 424] on div "368 px" at bounding box center [68, 416] width 62 height 19
click at [83, 424] on input "368" at bounding box center [73, 416] width 24 height 14
click at [63, 415] on input "368" at bounding box center [73, 416] width 24 height 14
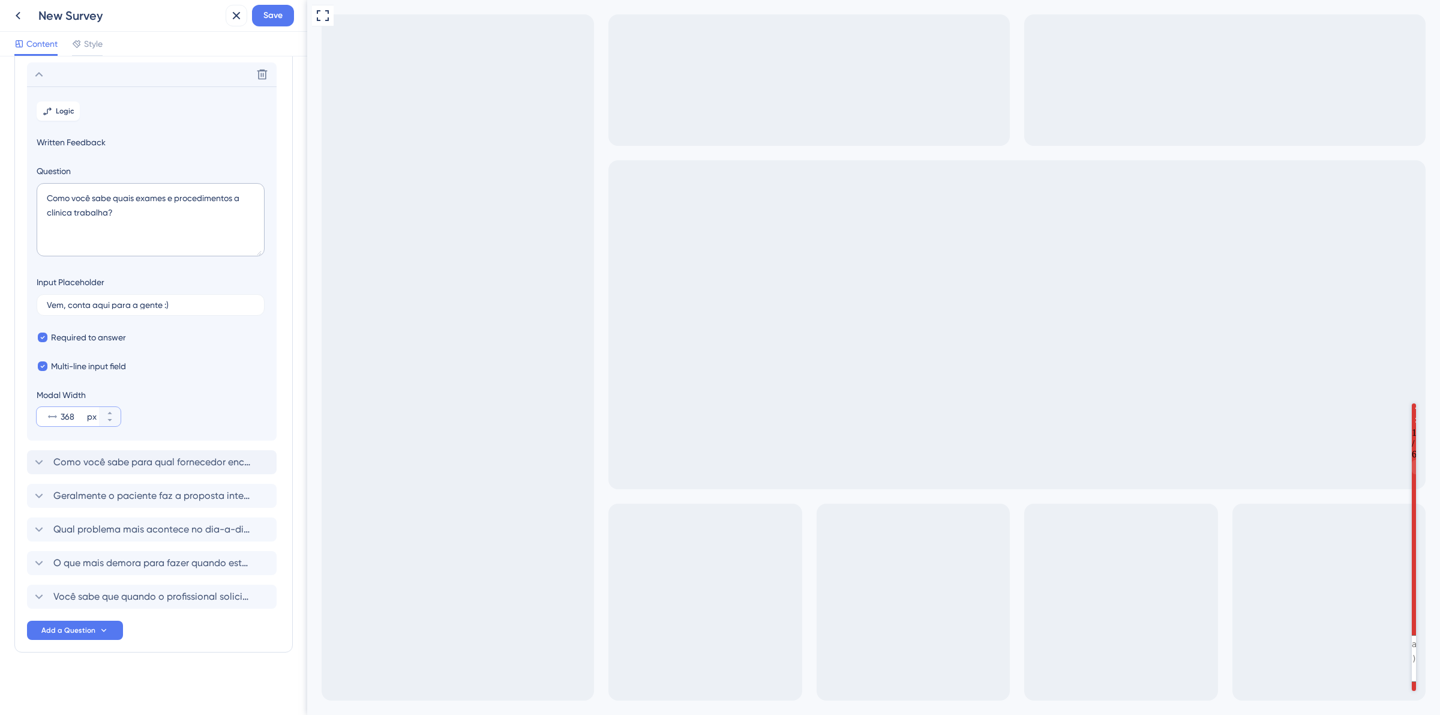
click at [63, 415] on input "368" at bounding box center [73, 416] width 24 height 14
click at [114, 417] on button "368 px" at bounding box center [110, 421] width 22 height 10
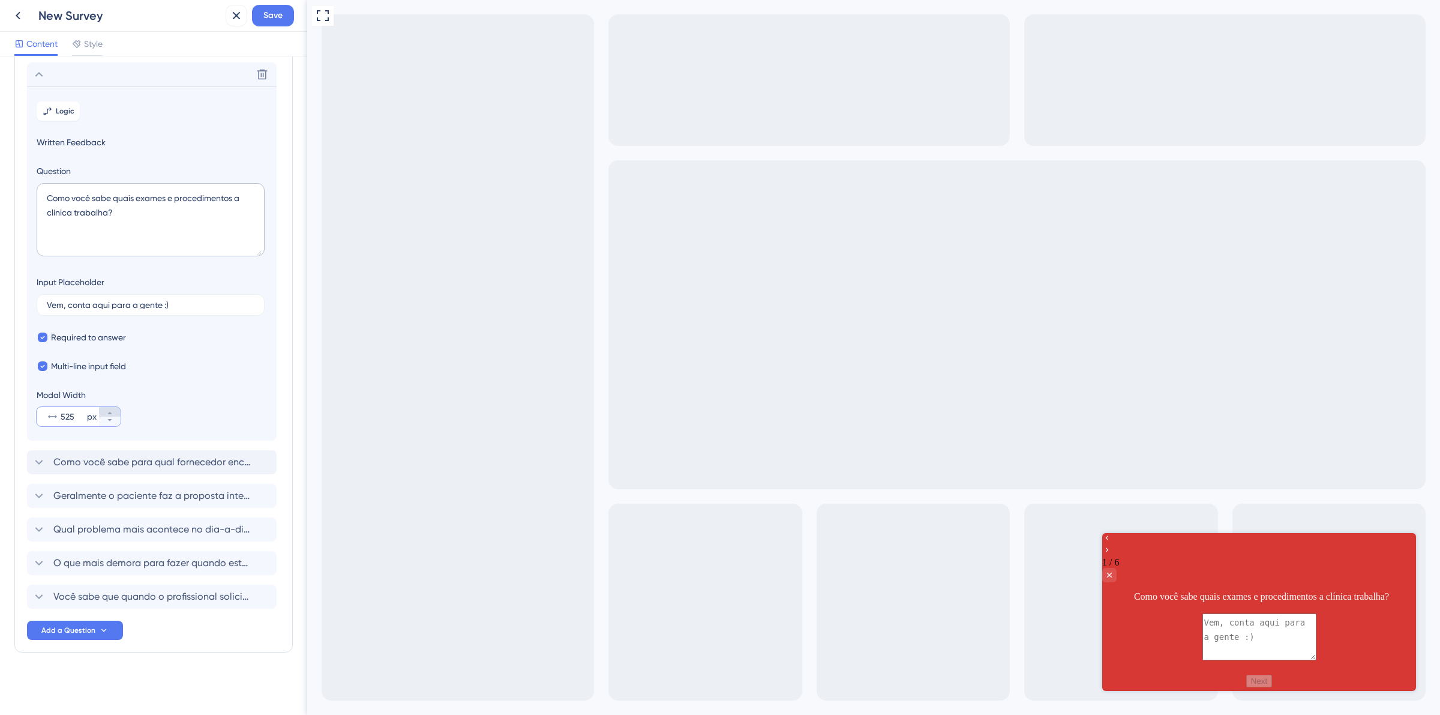
click at [114, 414] on button "525 px" at bounding box center [110, 412] width 22 height 10
type input "526"
click at [1213, 615] on textarea at bounding box center [1258, 636] width 114 height 47
type textarea "teste"
drag, startPoint x: 1267, startPoint y: 663, endPoint x: 250, endPoint y: 420, distance: 1045.0
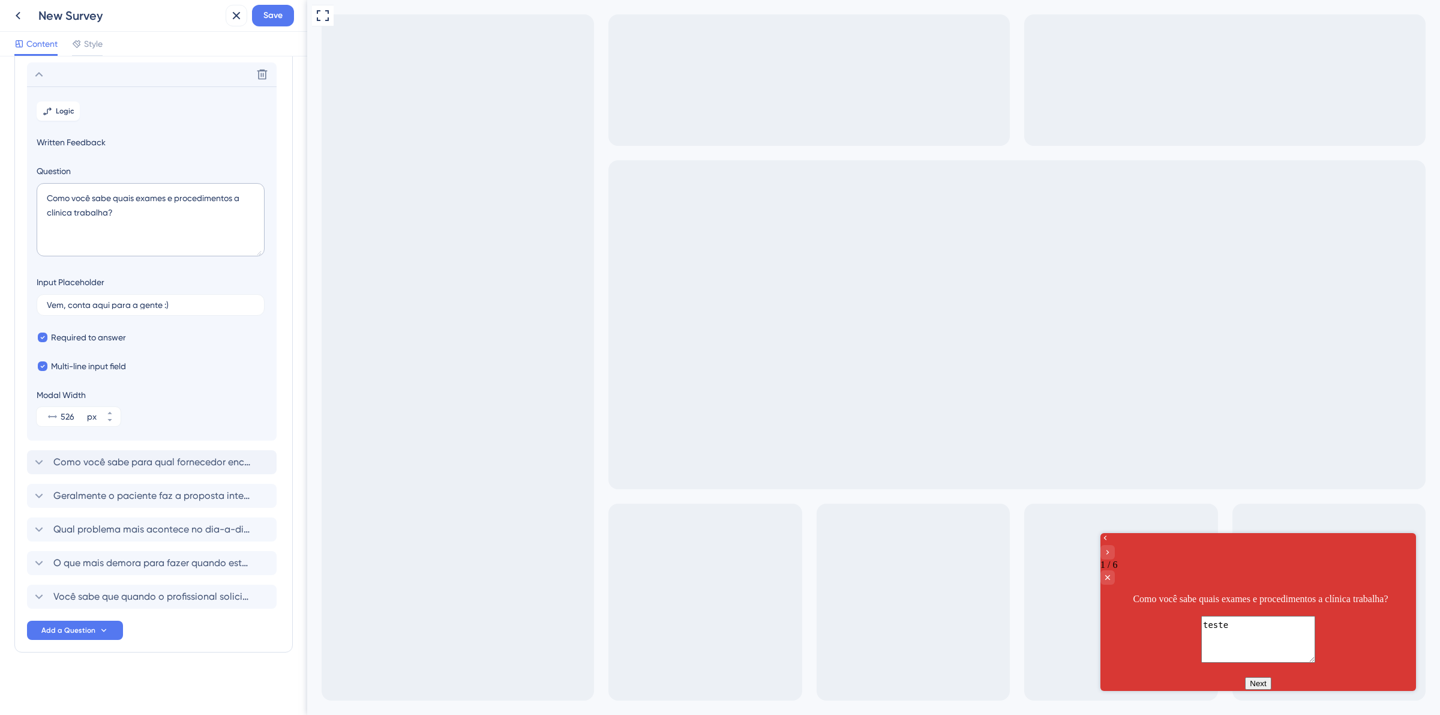
click at [1100, 532] on html "1 / 6 Como você sabe quais exames e procedimentos a clínica trabalha? teste Next" at bounding box center [1258, 614] width 316 height 164
click at [1256, 676] on button "Next" at bounding box center [1258, 682] width 26 height 13
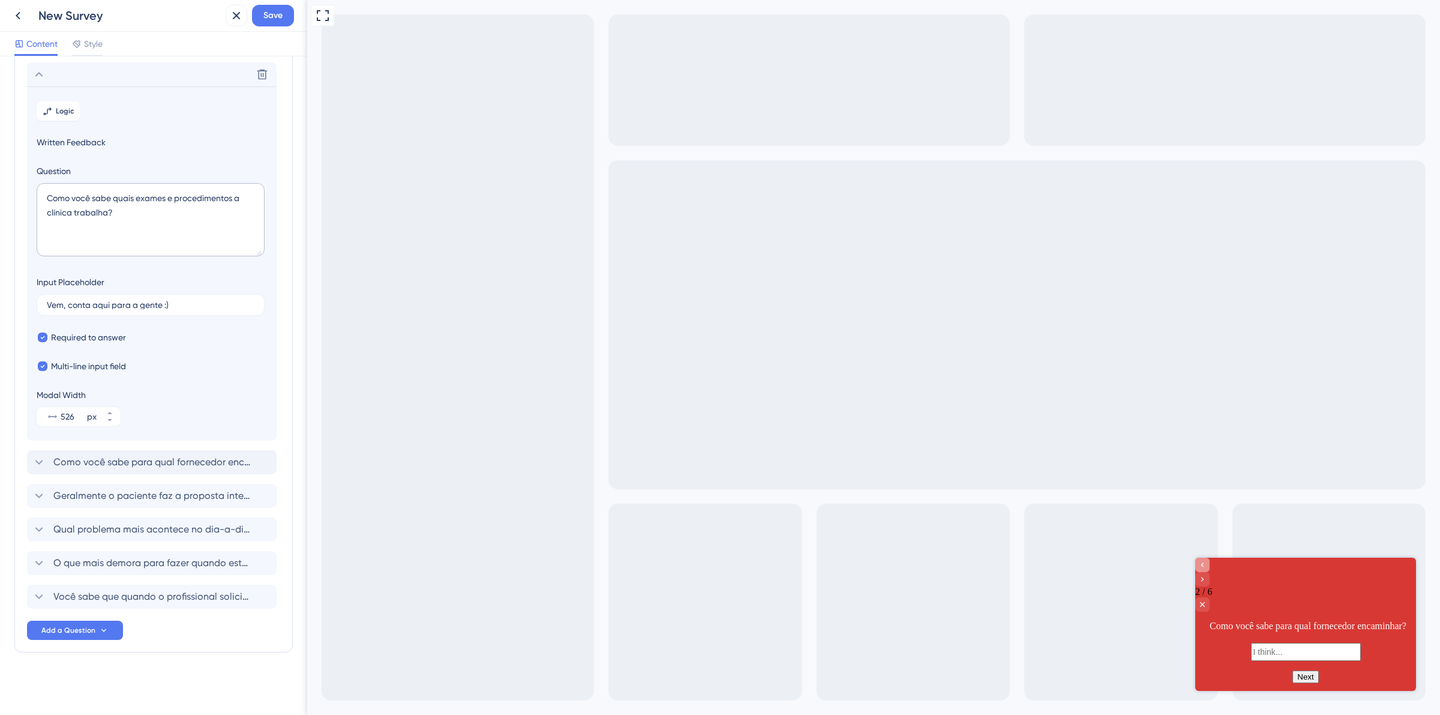
click at [1207, 569] on icon "Go to Question 1" at bounding box center [1203, 564] width 10 height 10
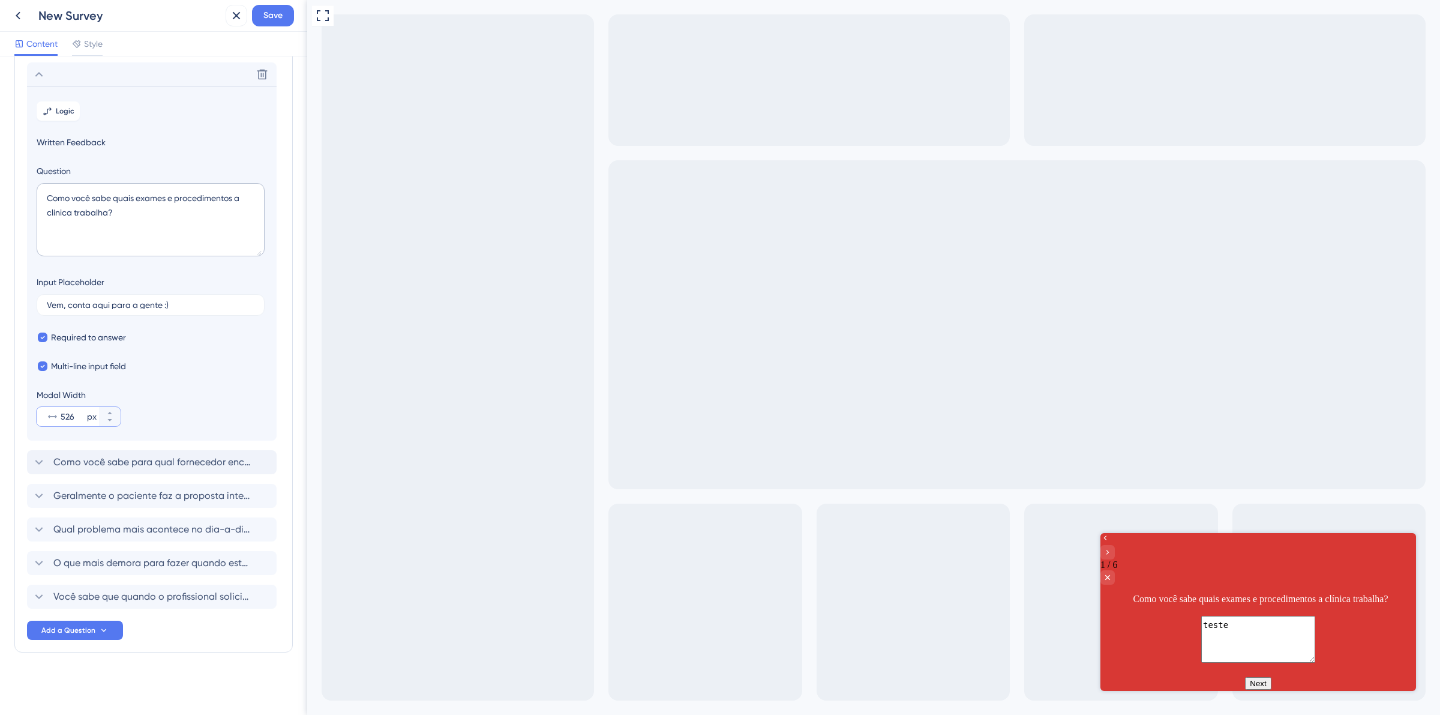
click at [67, 417] on input "526" at bounding box center [73, 416] width 24 height 14
click at [45, 81] on div "Delete" at bounding box center [152, 74] width 250 height 24
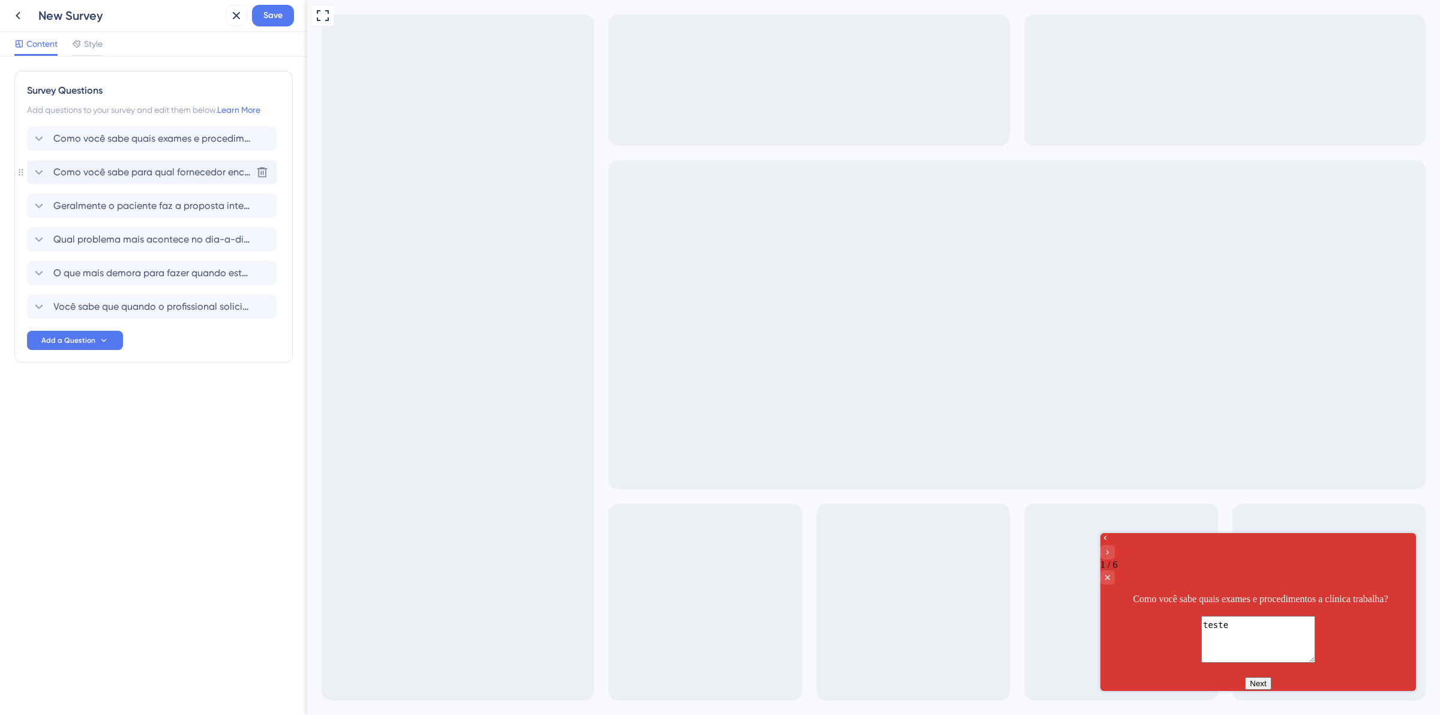
click at [88, 169] on span "Como você sabe para qual fornecedor encaminhar?" at bounding box center [152, 172] width 198 height 14
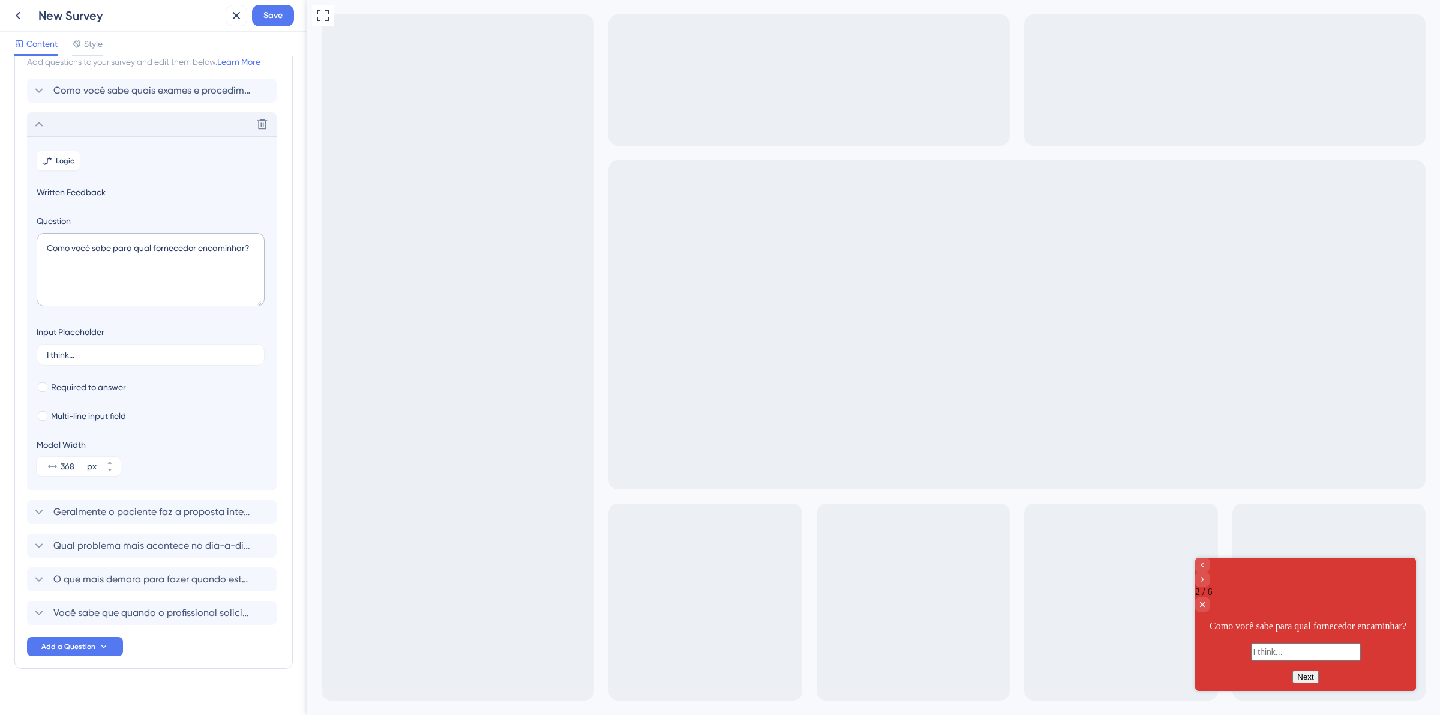
scroll to position [65, 0]
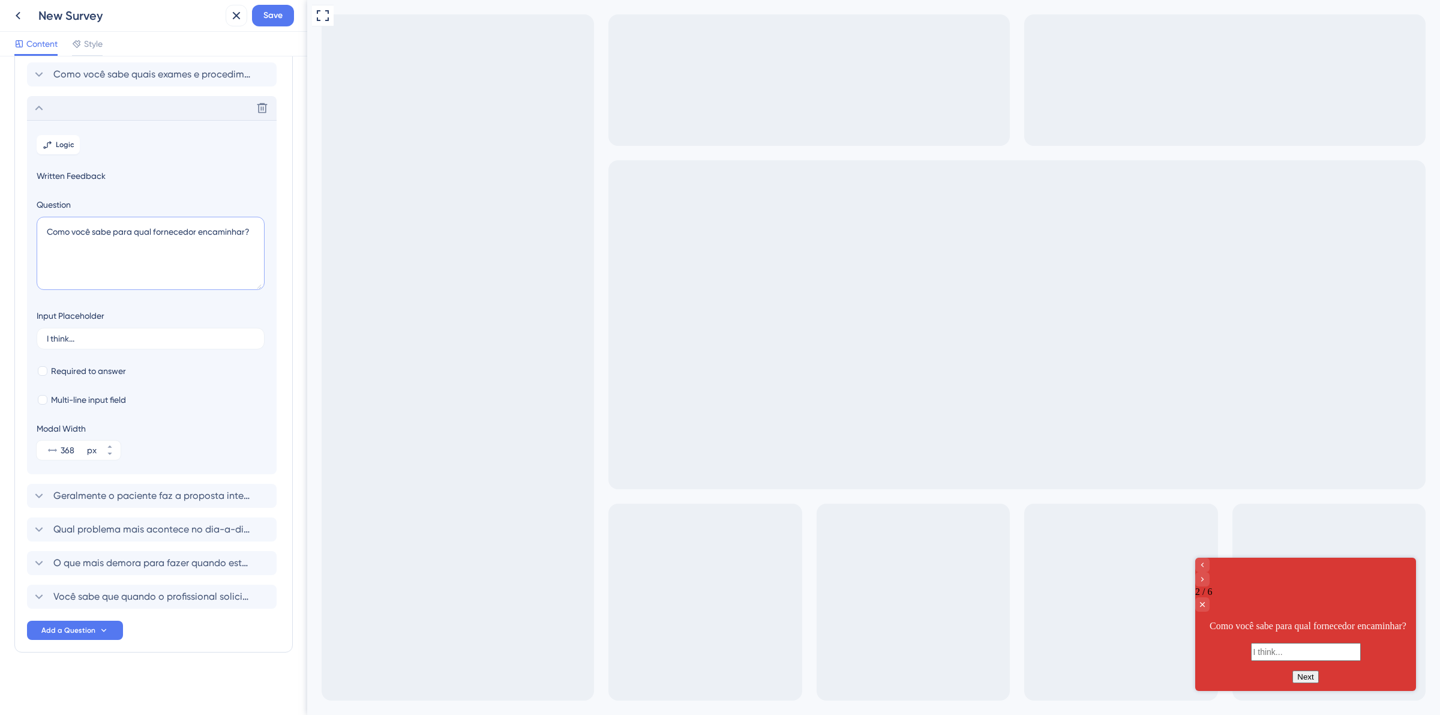
click at [112, 232] on textarea "Como você sabe para qual fornecedor encaminhar?" at bounding box center [151, 253] width 228 height 73
click at [170, 259] on textarea "Como você sabe para qual fornecedor encaminhar?" at bounding box center [151, 253] width 228 height 73
click at [199, 231] on textarea "Como você sabe para qual fornecedor encaminhar?" at bounding box center [151, 253] width 228 height 73
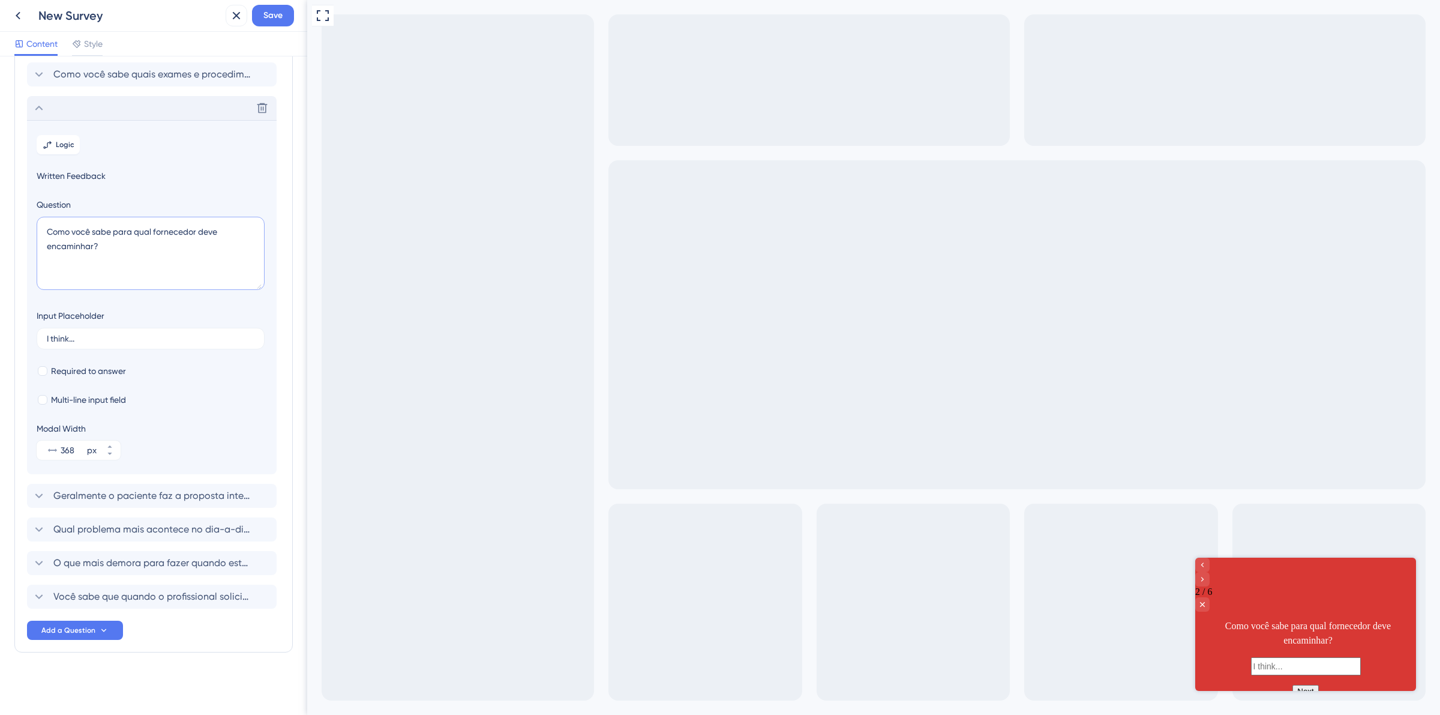
click at [94, 247] on textarea "Como você sabe para qual fornecedor deve encaminhar?" at bounding box center [151, 253] width 228 height 73
type textarea "Como você sabe para qual fornecedor deve encaminhar para venda de exames e proc…"
click at [66, 448] on input "368" at bounding box center [73, 450] width 24 height 14
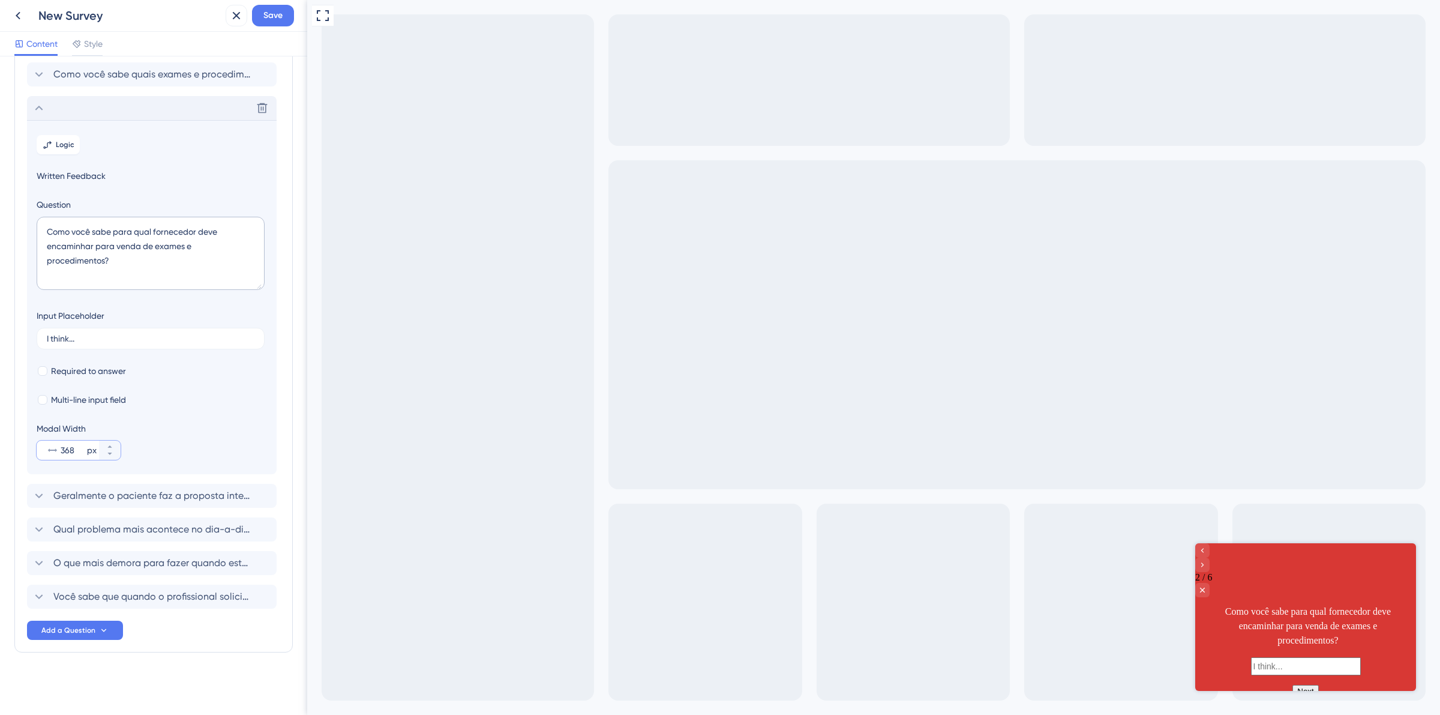
paste input "526"
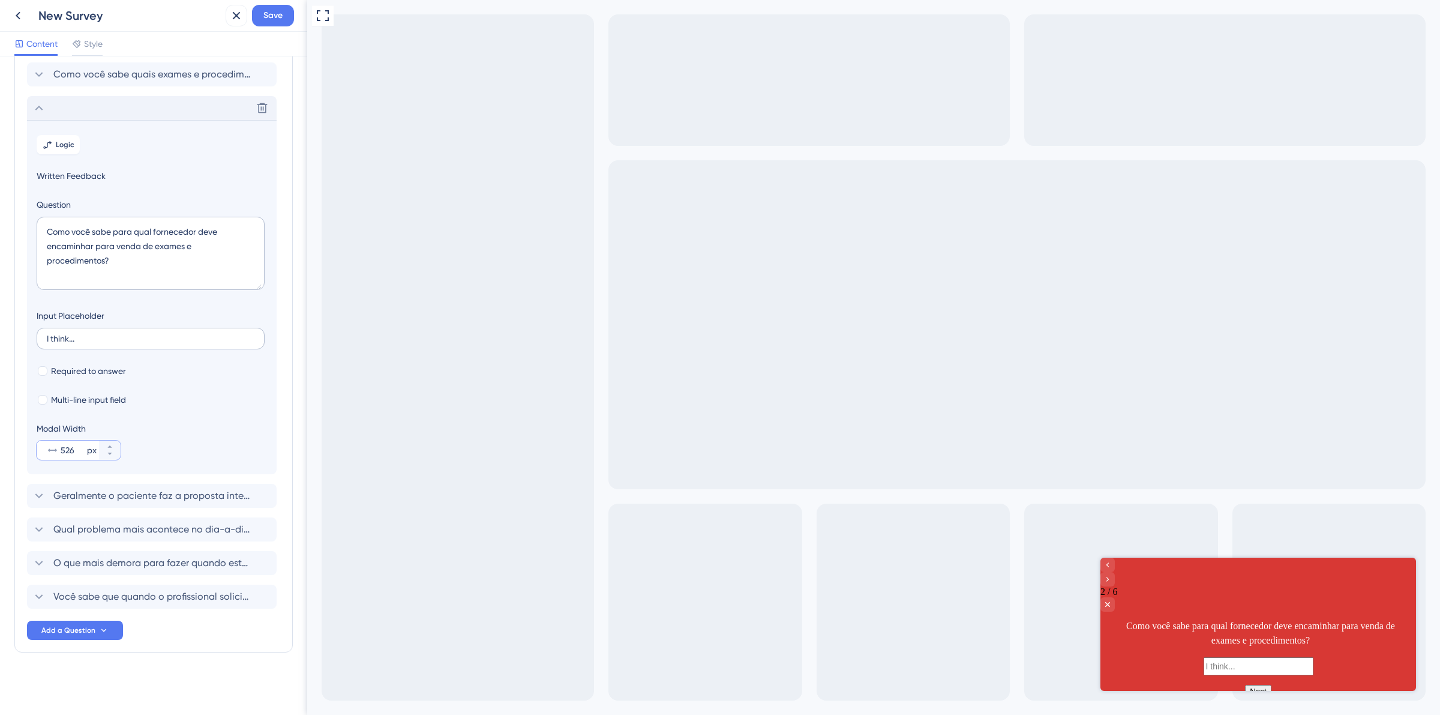
type input "526"
click at [101, 346] on label "I think..." at bounding box center [151, 339] width 228 height 22
click at [101, 343] on input "I think..." at bounding box center [151, 338] width 208 height 8
click at [101, 346] on label "I think..." at bounding box center [151, 339] width 228 height 22
click at [101, 343] on input "I think..." at bounding box center [151, 338] width 208 height 8
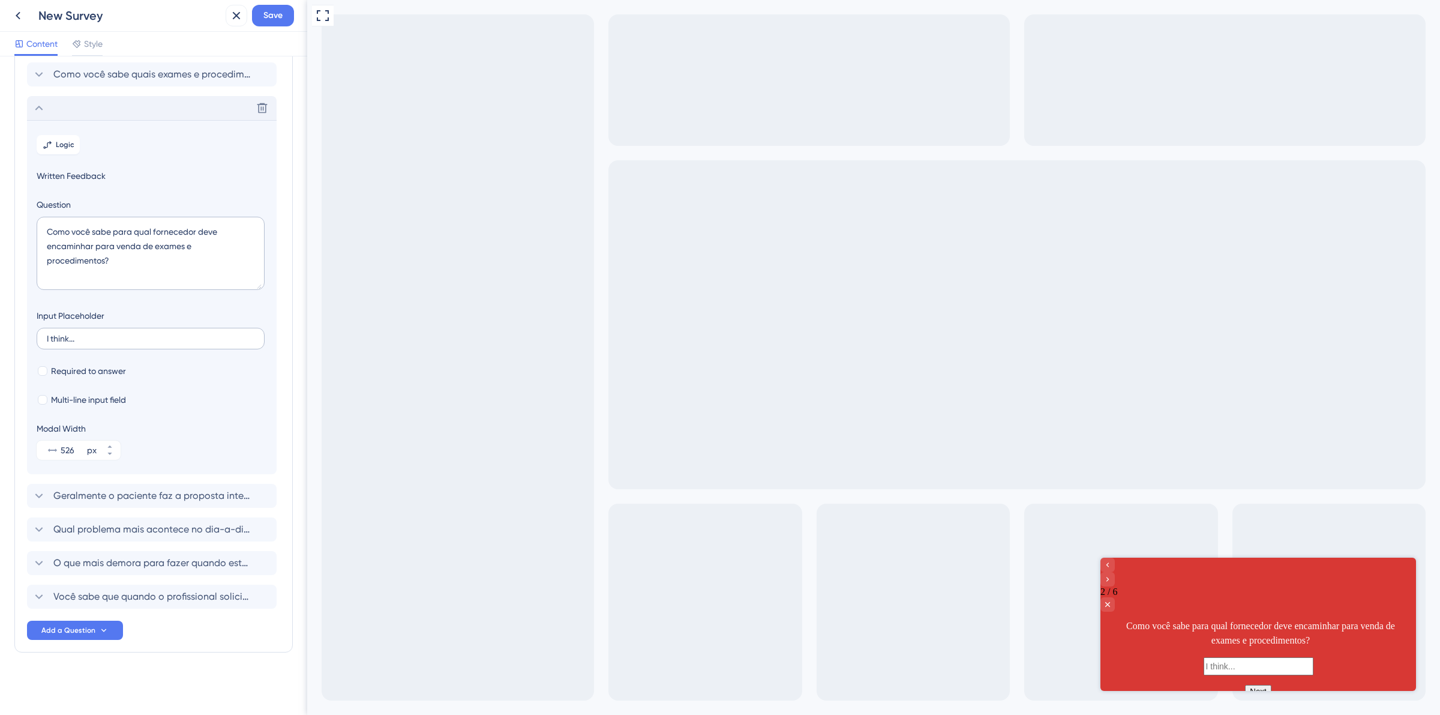
click at [101, 346] on label "I think..." at bounding box center [151, 339] width 228 height 22
click at [101, 343] on input "I think..." at bounding box center [151, 338] width 208 height 8
click at [42, 107] on icon at bounding box center [39, 108] width 14 height 14
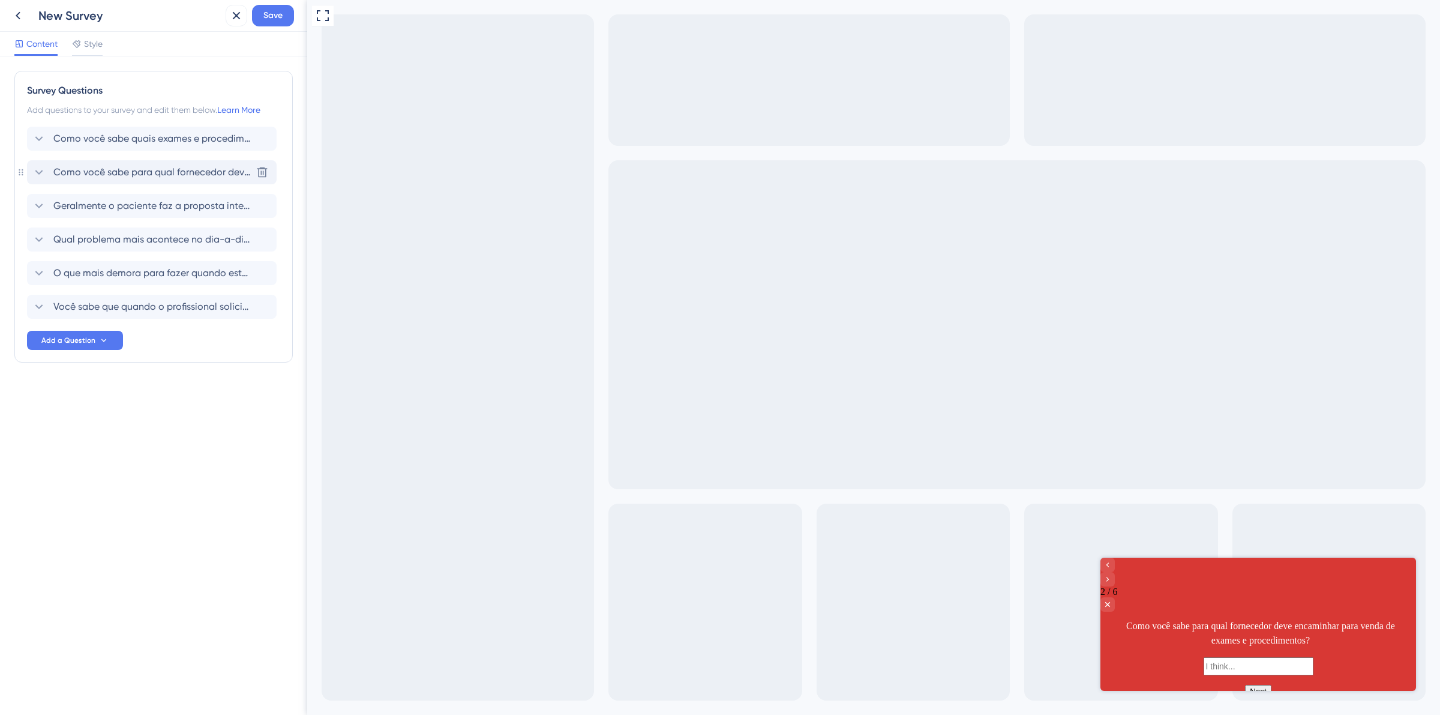
scroll to position [0, 0]
click at [38, 165] on icon at bounding box center [39, 172] width 14 height 14
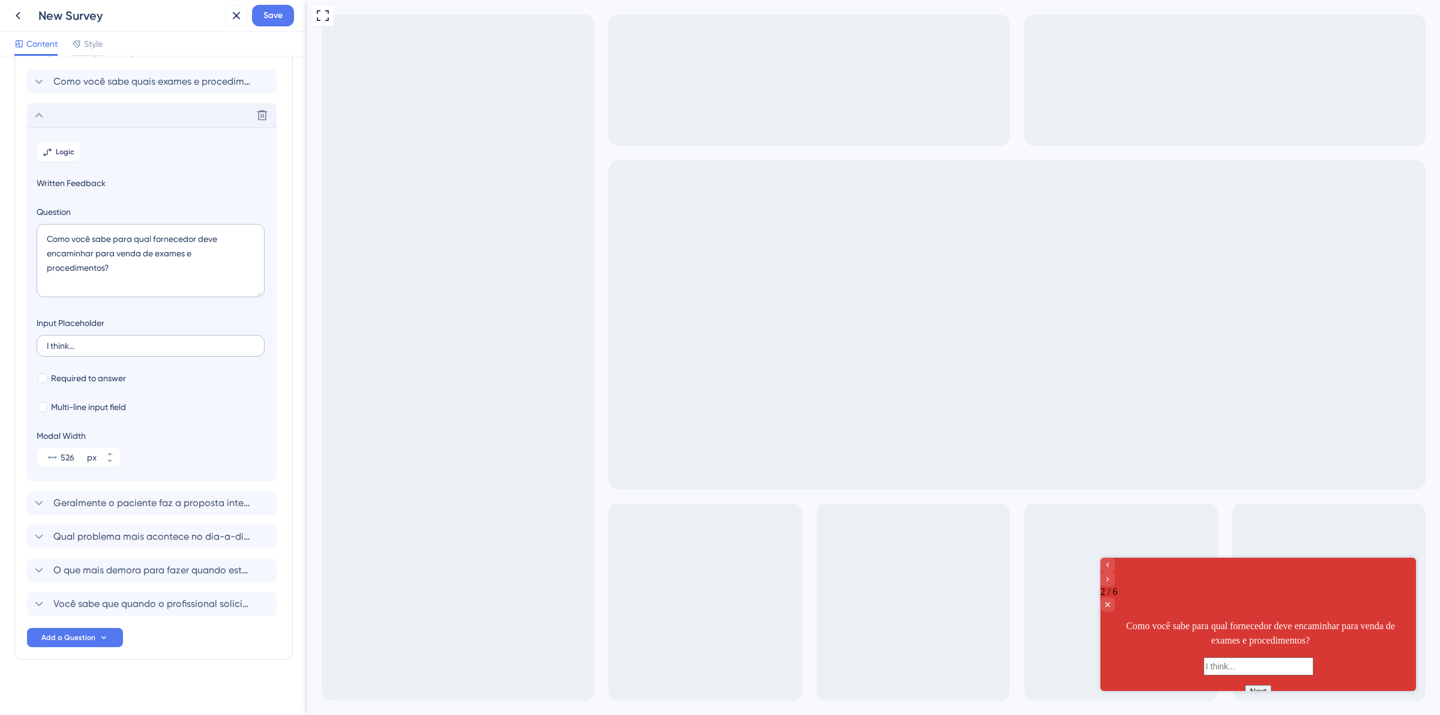
scroll to position [65, 0]
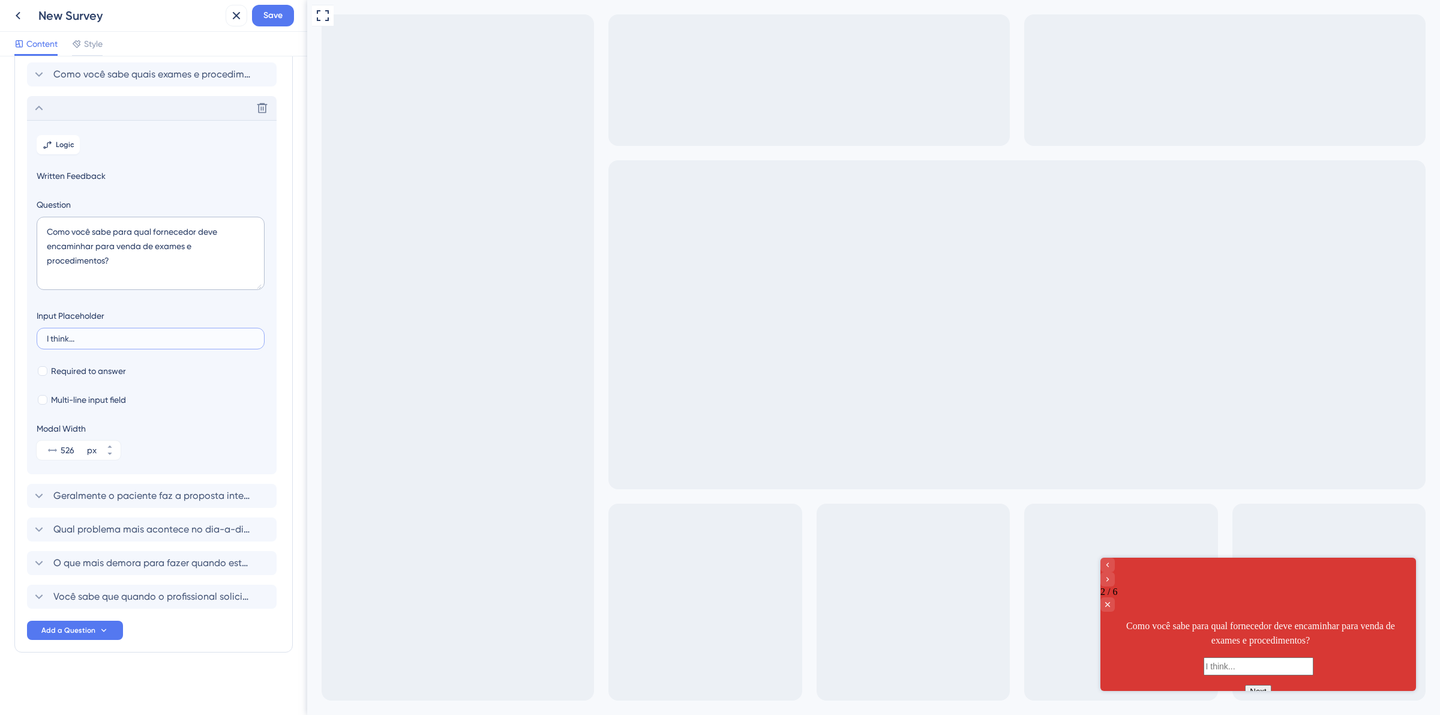
click at [80, 340] on input "I think..." at bounding box center [151, 338] width 208 height 8
click at [49, 60] on div "Survey Questions Add questions to your survey and edit them below. Learn More C…" at bounding box center [153, 330] width 278 height 646
click at [46, 68] on div "Como você sabe quais exames e procedimentos a clínica trabalha?" at bounding box center [142, 74] width 220 height 14
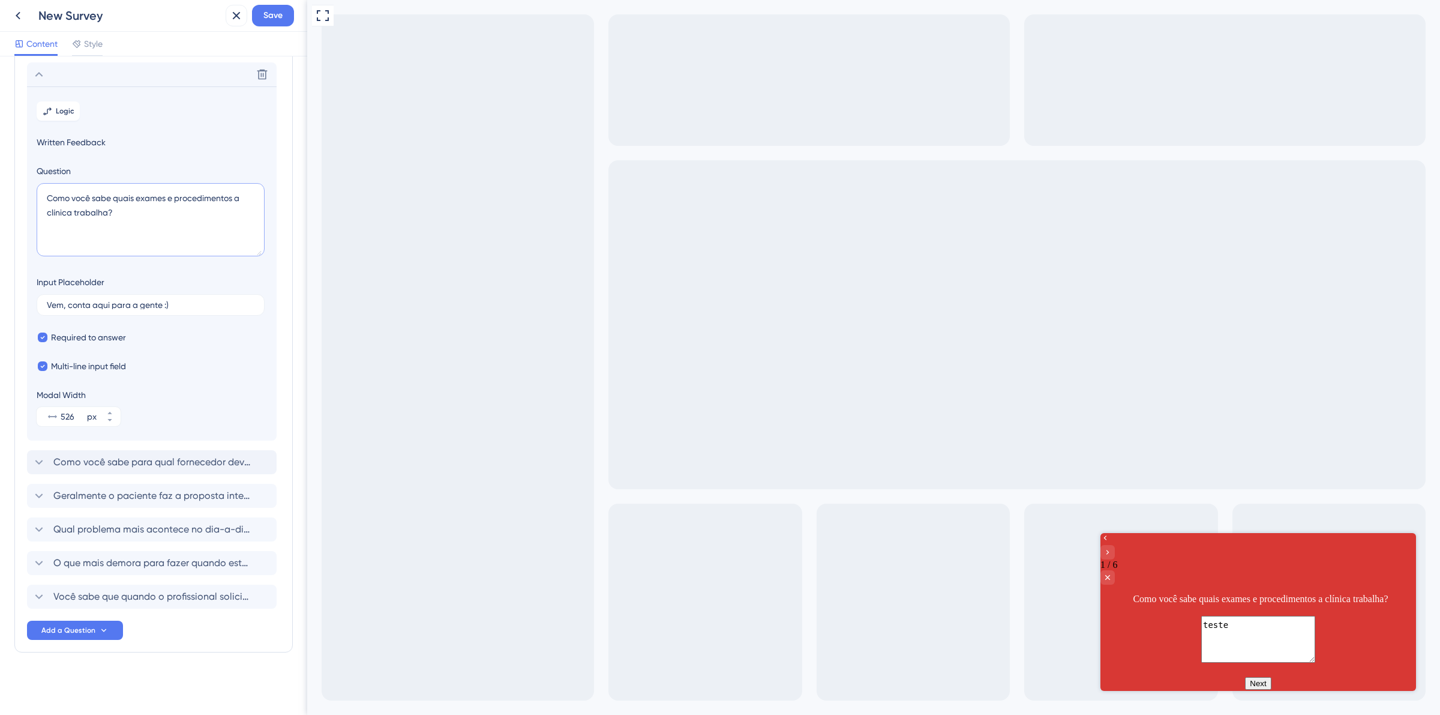
click at [144, 193] on textarea "Como você sabe quais exames e procedimentos a clínica trabalha?" at bounding box center [151, 219] width 228 height 73
click at [164, 309] on label "Vem, conta aqui para a gente :)" at bounding box center [151, 305] width 228 height 22
click at [164, 309] on input "Vem, conta aqui para a gente :)" at bounding box center [151, 305] width 208 height 8
click at [164, 309] on label "Vem, conta aqui para a gente :)" at bounding box center [151, 305] width 228 height 22
click at [164, 309] on input "Vem, conta aqui para a gente :)" at bounding box center [151, 305] width 208 height 8
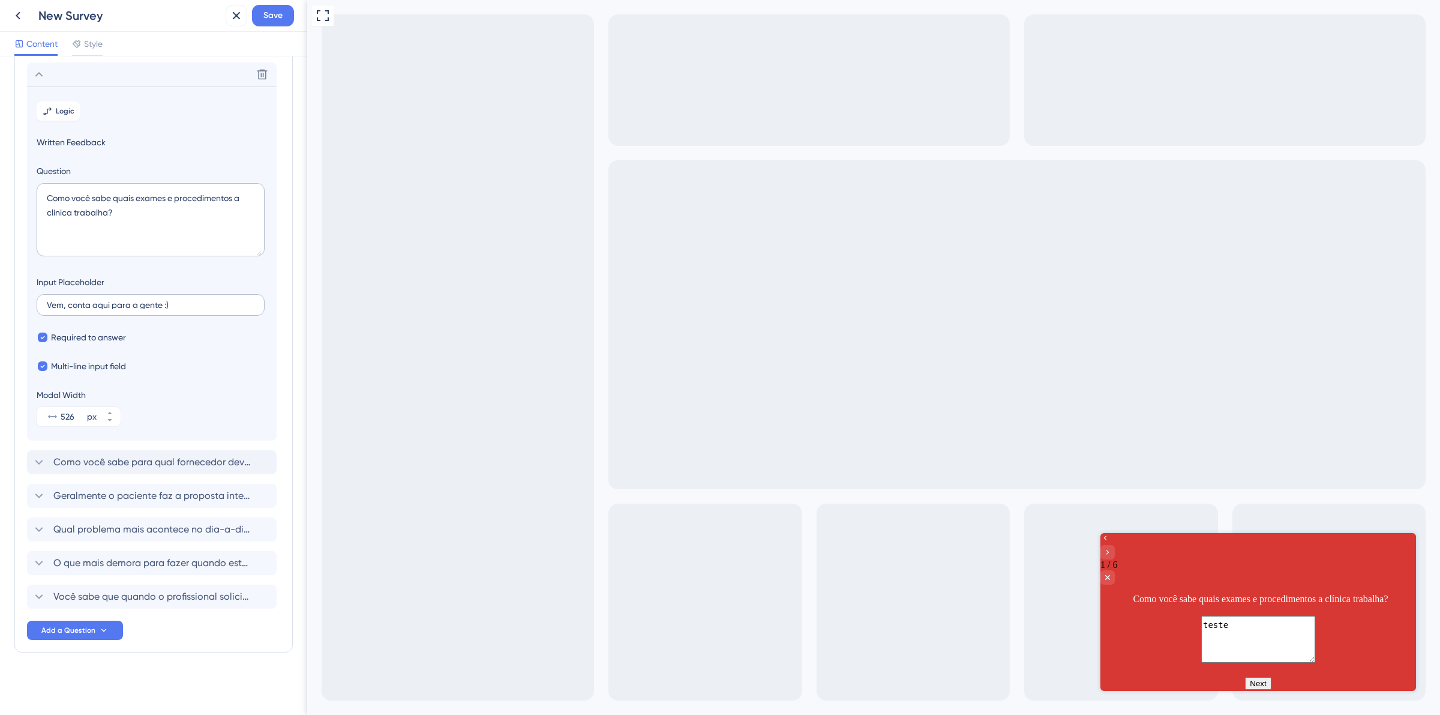
click at [164, 309] on label "Vem, conta aqui para a gente :)" at bounding box center [151, 305] width 228 height 22
click at [164, 309] on input "Vem, conta aqui para a gente :)" at bounding box center [151, 305] width 208 height 8
click at [39, 461] on icon at bounding box center [39, 462] width 14 height 14
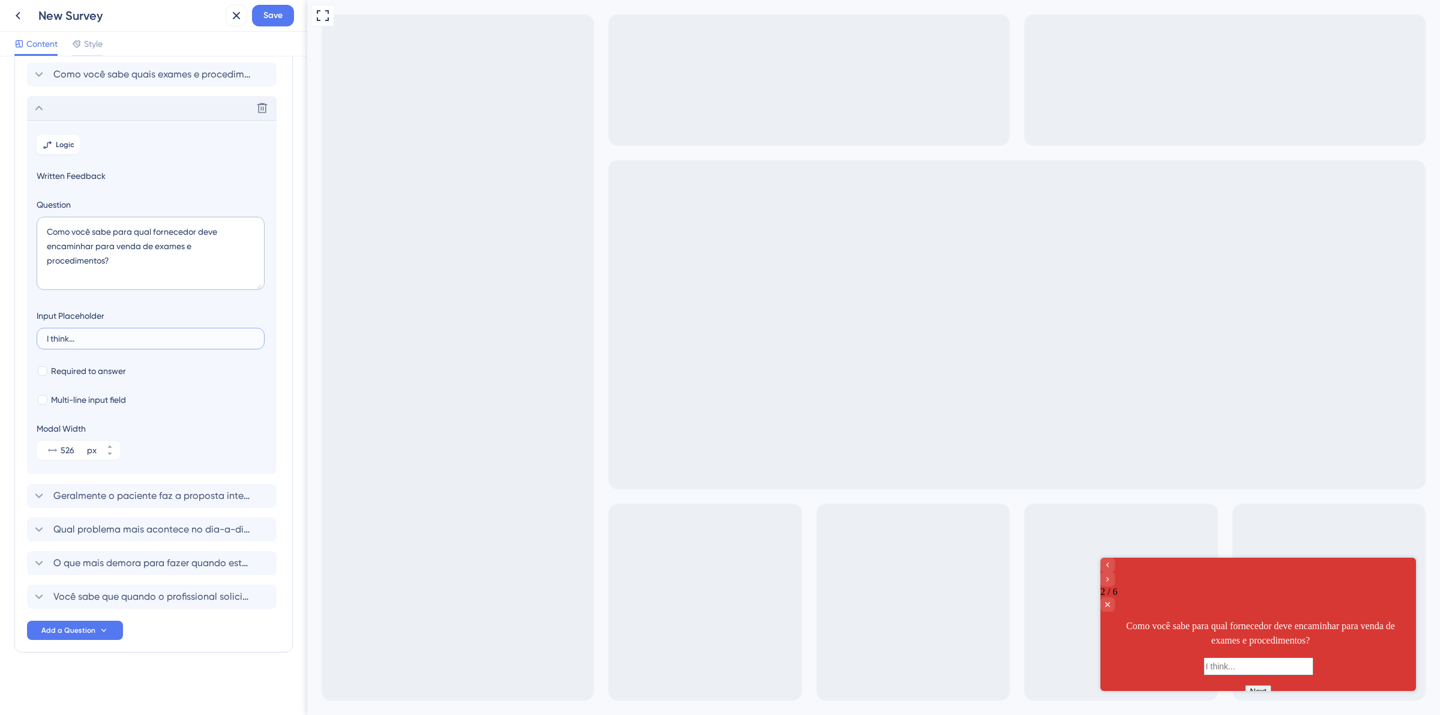
click at [118, 335] on input "I think..." at bounding box center [151, 338] width 208 height 8
paste input "526"
type input "I think..."
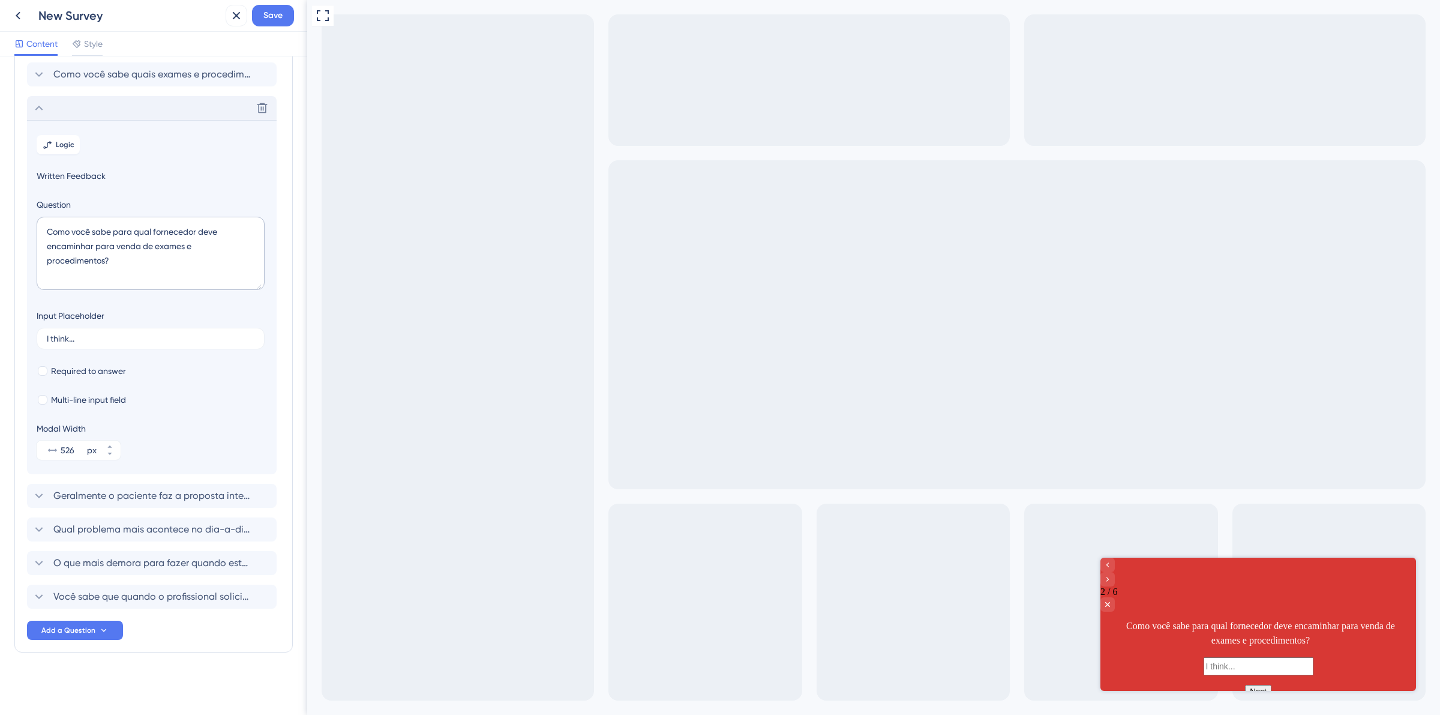
click at [42, 111] on icon at bounding box center [39, 108] width 14 height 14
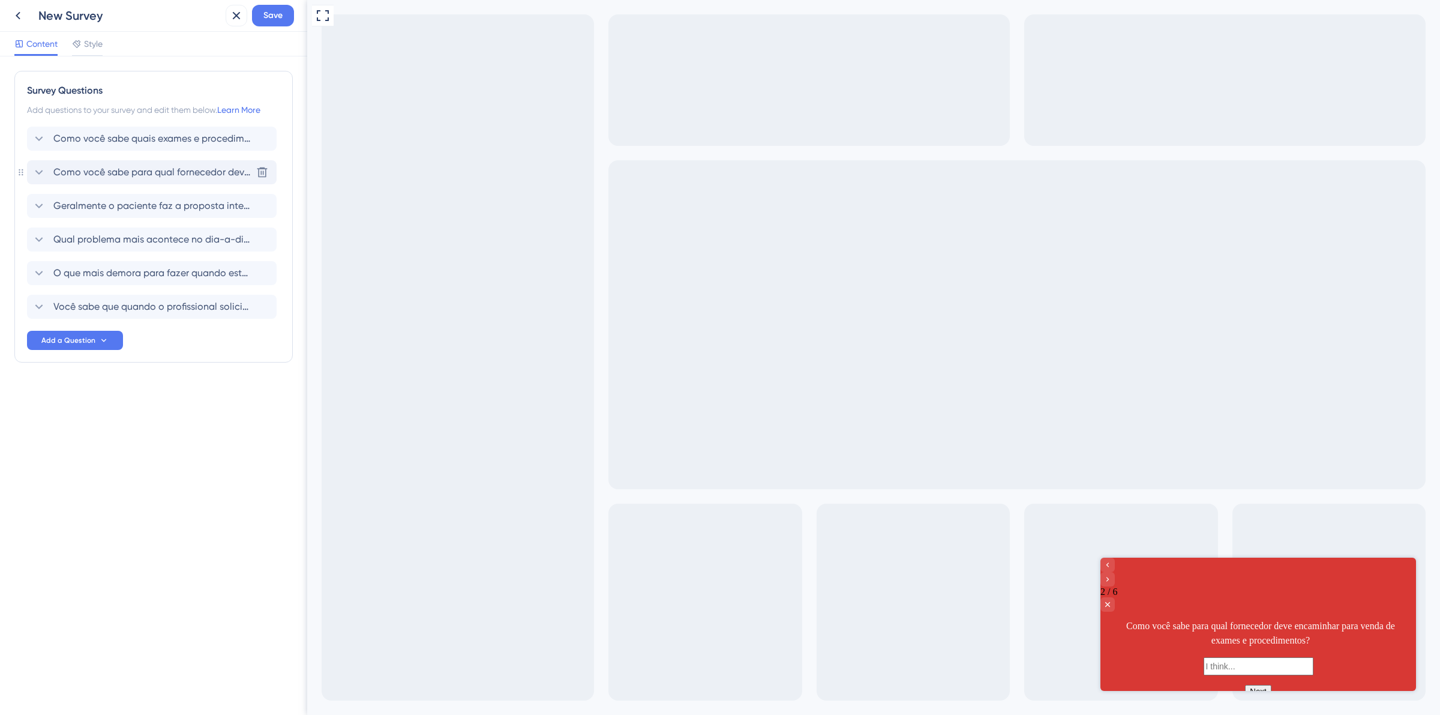
scroll to position [0, 0]
click at [43, 139] on icon at bounding box center [39, 138] width 14 height 14
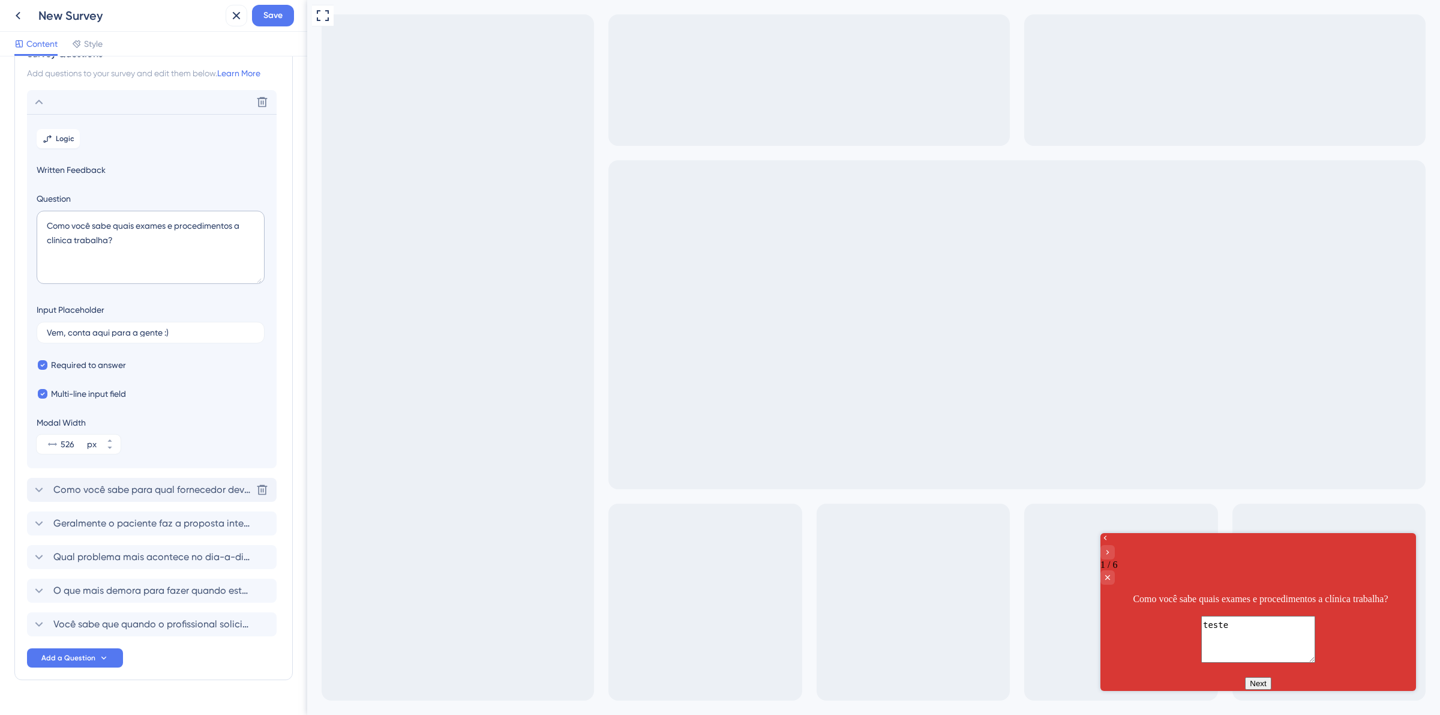
scroll to position [65, 0]
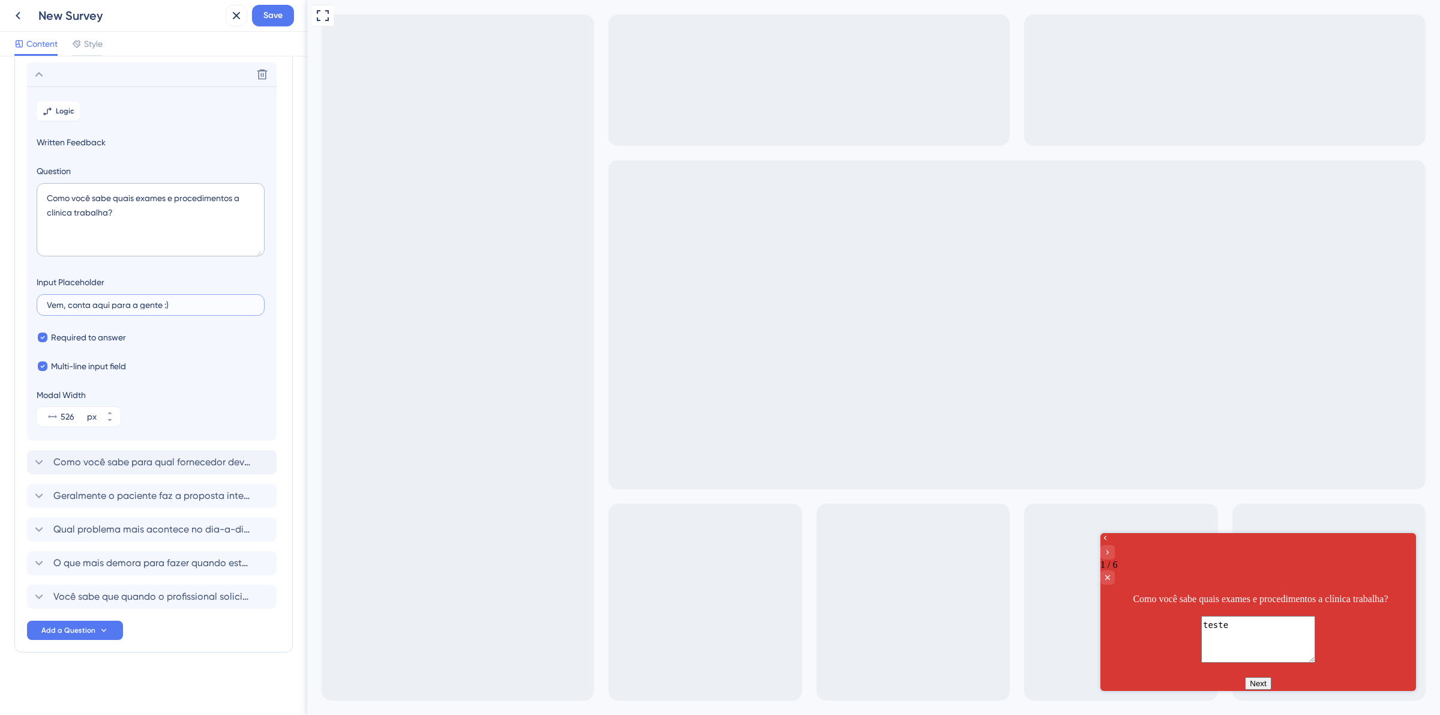
click at [118, 304] on input "Vem, conta aqui para a gente :)" at bounding box center [151, 305] width 208 height 8
click at [103, 451] on div "Como você sabe para qual fornecedor deve encaminhar para venda de exames e proc…" at bounding box center [152, 462] width 250 height 24
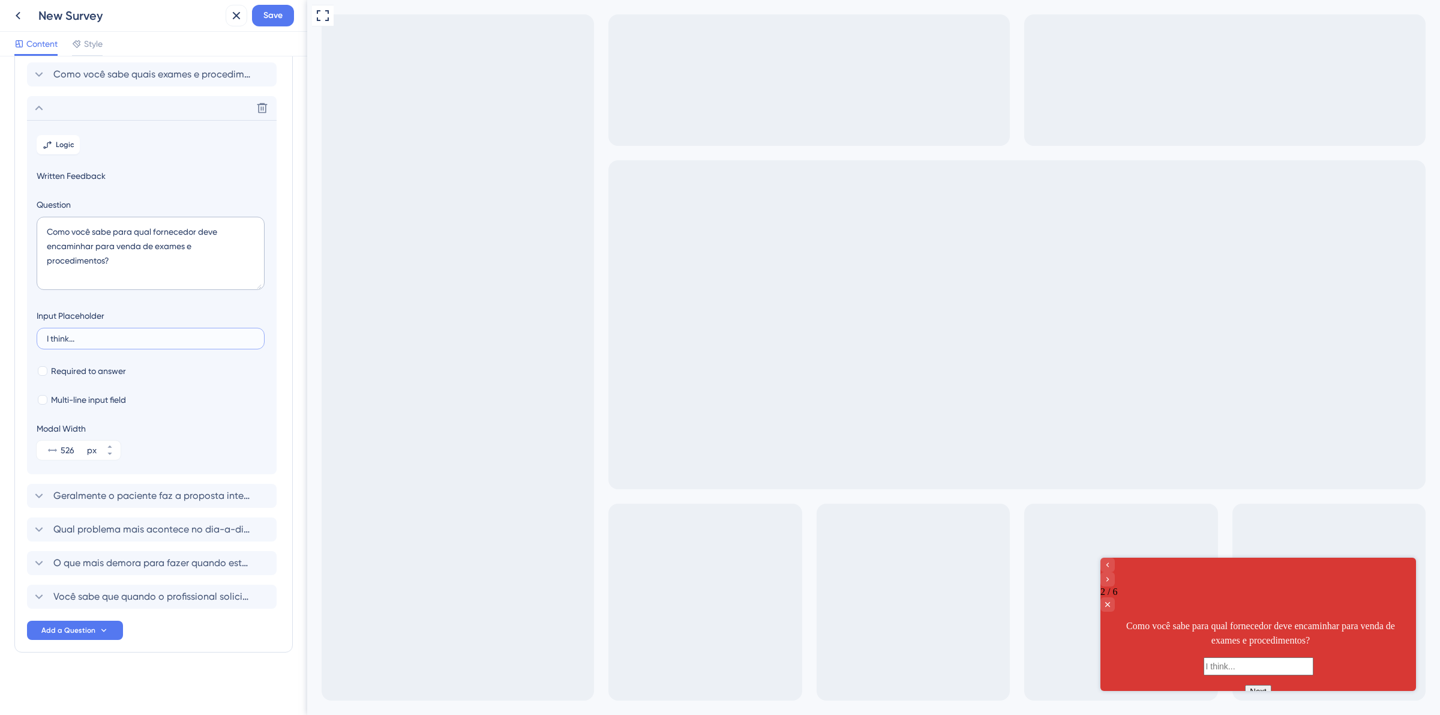
click at [94, 341] on input "I think..." at bounding box center [151, 338] width 208 height 8
paste input "Vem, conta aqui para a gente :)"
type input "Vem, conta aqui para a gente :)"
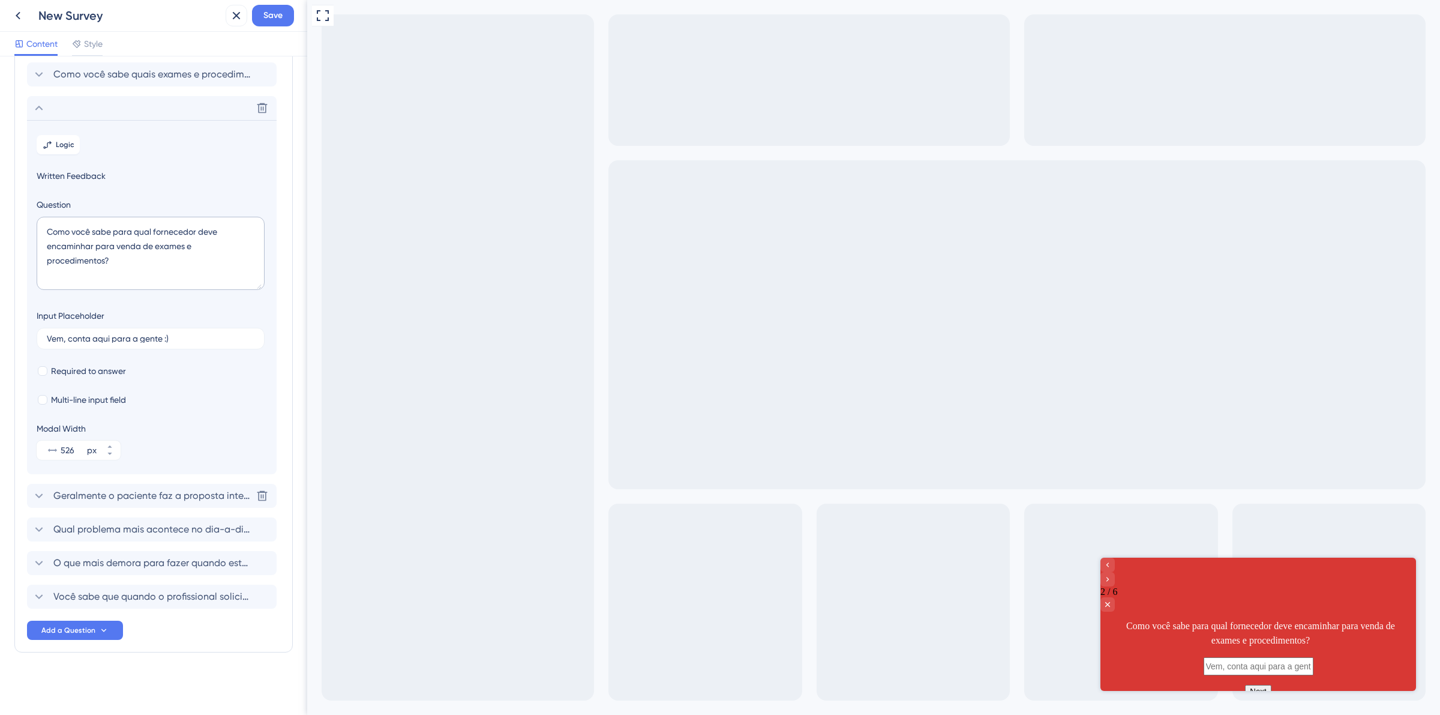
click at [91, 497] on span "Geralmente o paciente faz a proposta inteira? O que acontece quando ele não que…" at bounding box center [152, 495] width 198 height 14
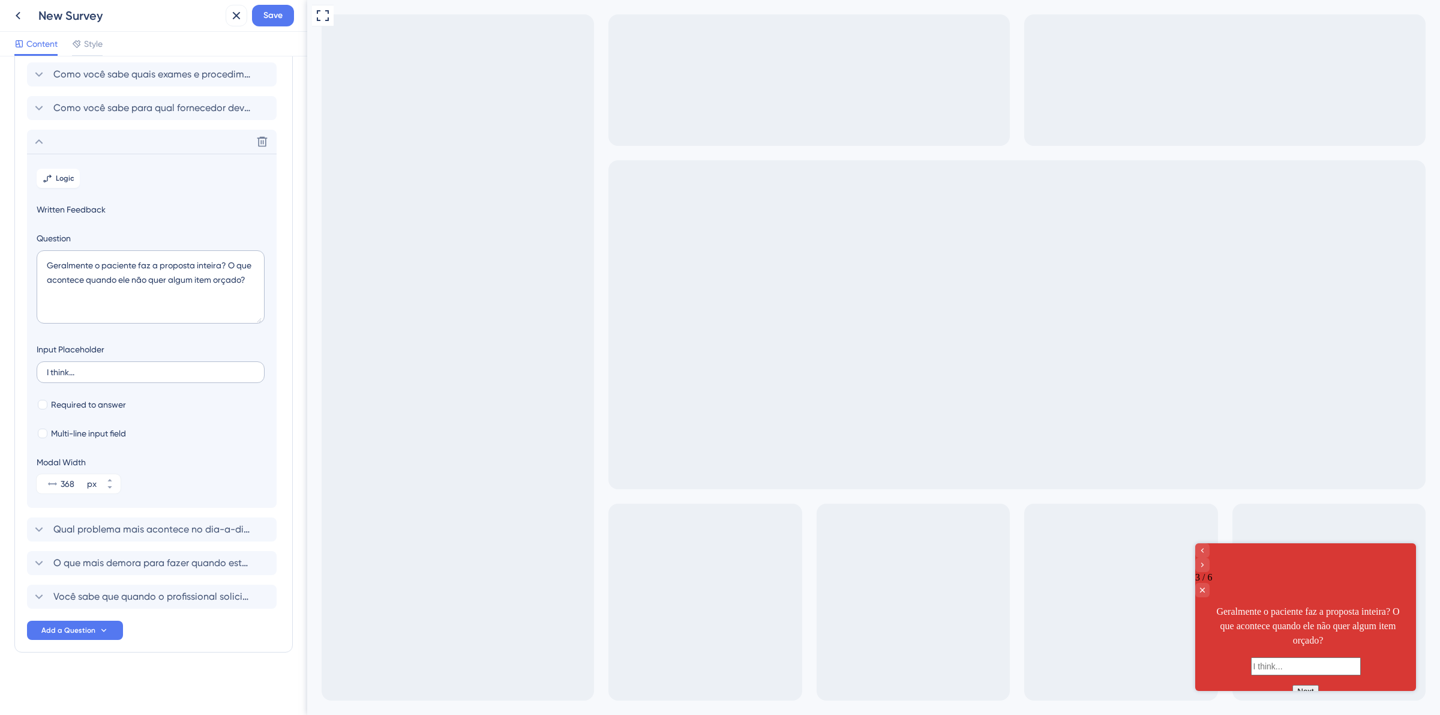
click at [113, 363] on label "I think..." at bounding box center [151, 372] width 228 height 22
click at [113, 368] on input "I think..." at bounding box center [151, 372] width 208 height 8
click at [113, 363] on label "I think..." at bounding box center [151, 372] width 228 height 22
click at [113, 368] on input "I think..." at bounding box center [151, 372] width 208 height 8
click at [113, 363] on label "I think..." at bounding box center [151, 372] width 228 height 22
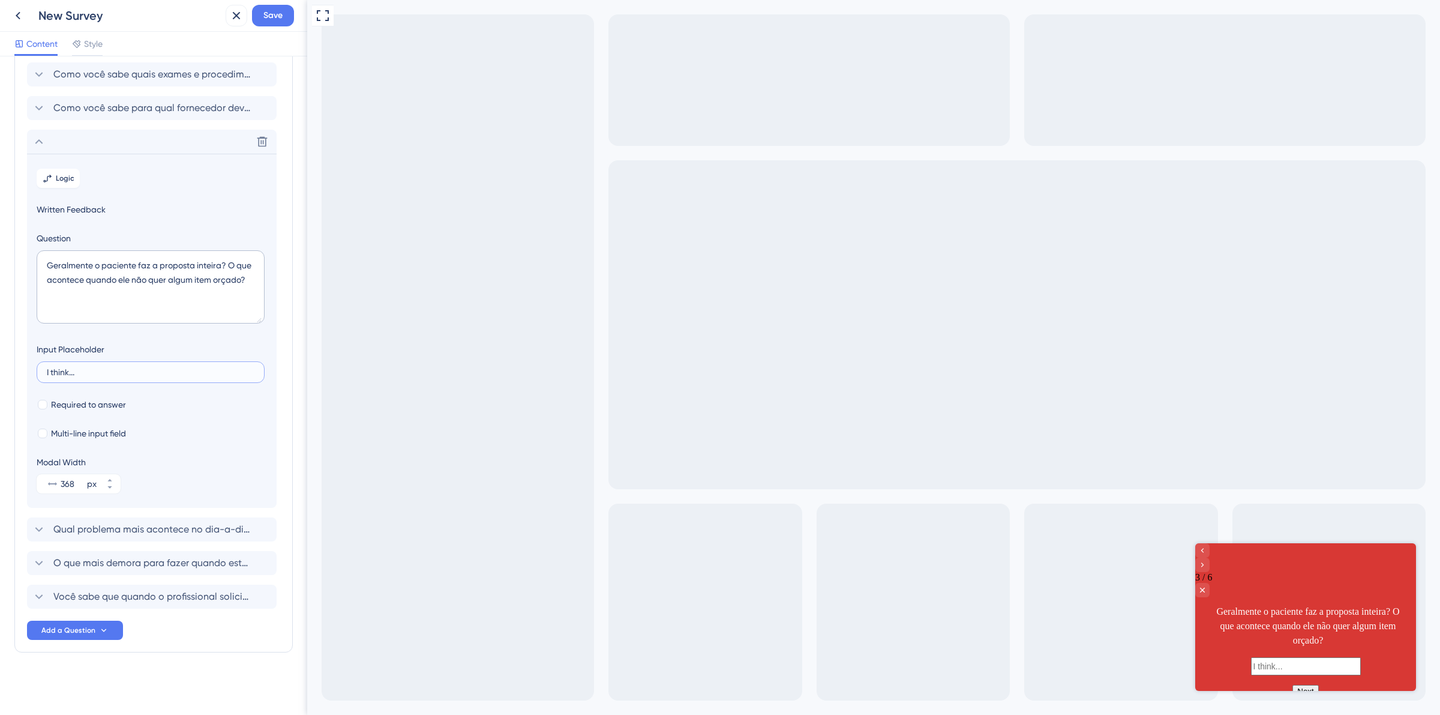
click at [113, 368] on input "I think..." at bounding box center [151, 372] width 208 height 8
click at [61, 375] on input "I think..." at bounding box center [151, 372] width 208 height 8
paste input "Vem, conta aqui para a gente :)"
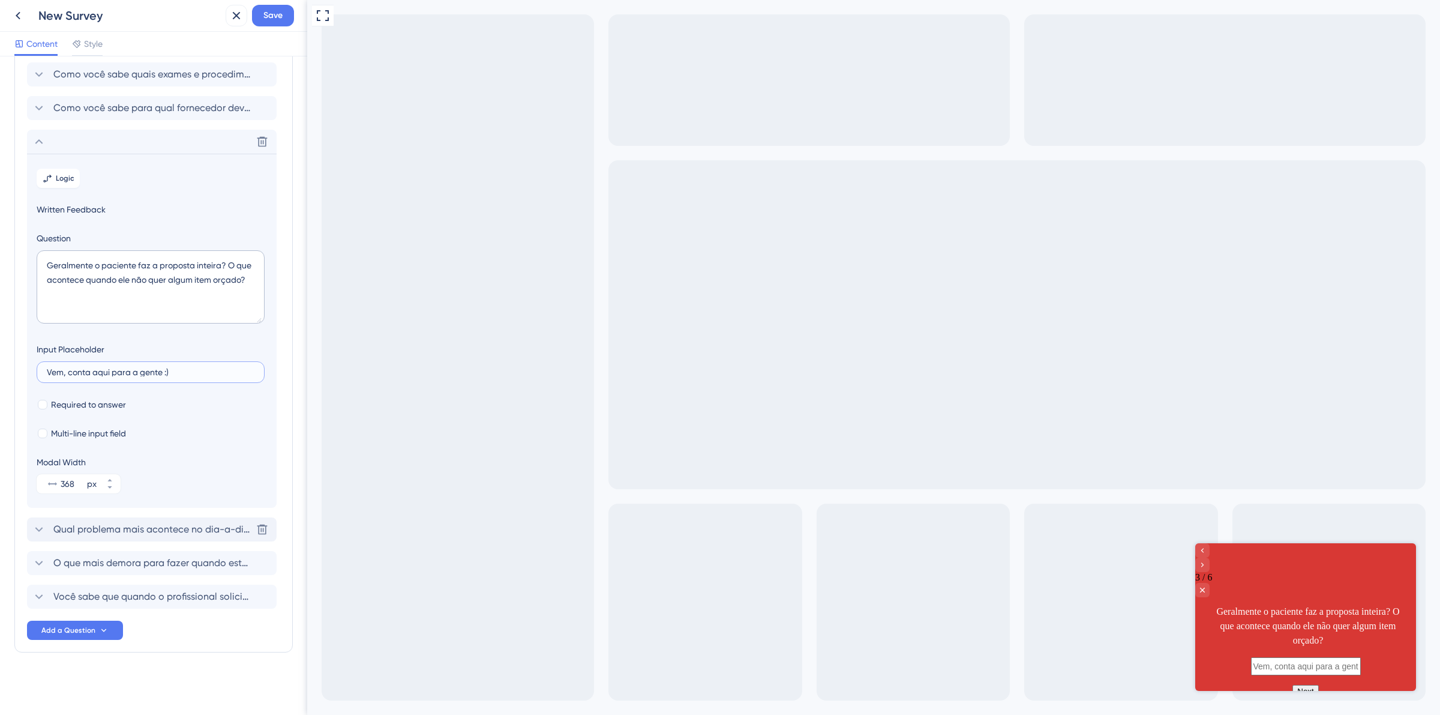
type input "Vem, conta aqui para a gente :)"
click at [103, 522] on span "Qual problema mais acontece no dia-a-dia quando está gerando uma proposta manua…" at bounding box center [152, 529] width 198 height 14
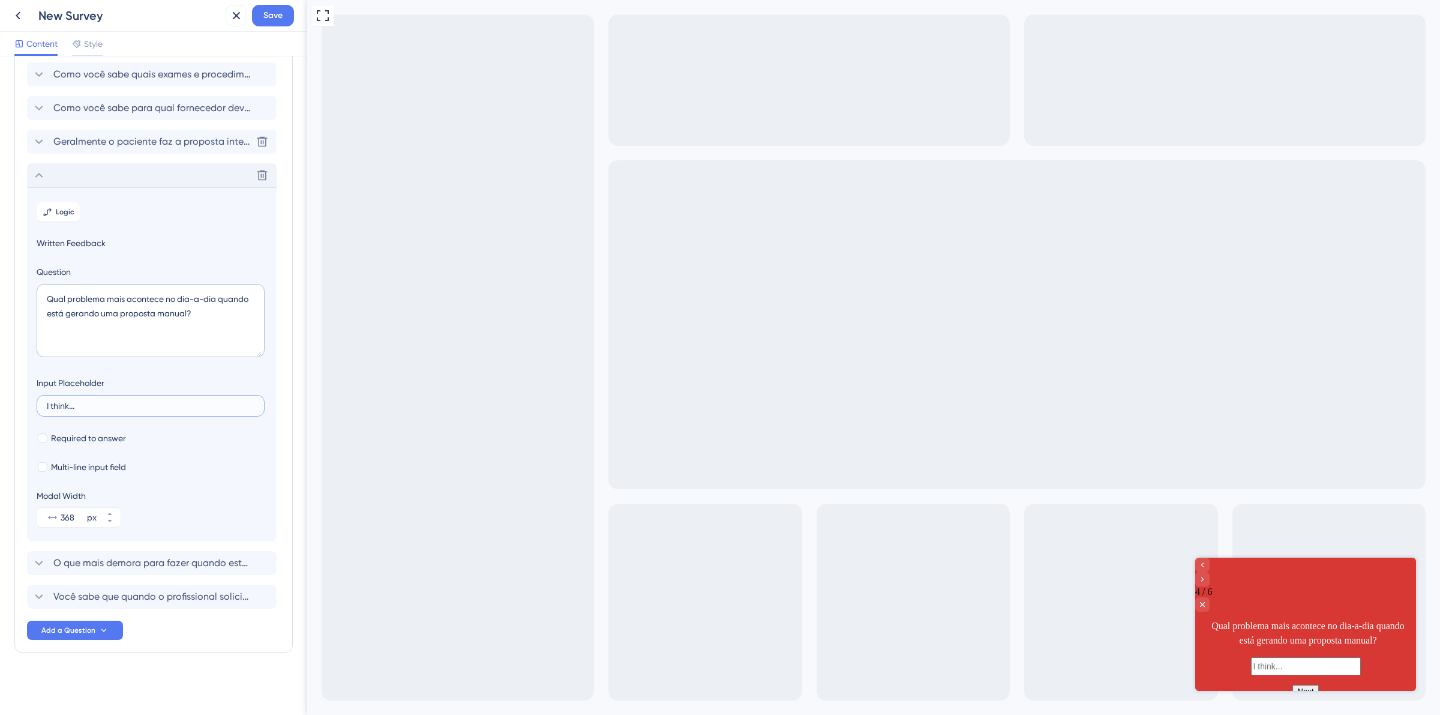
click at [57, 408] on input "I think..." at bounding box center [151, 405] width 208 height 8
paste input "Vem, conta aqui para a gente :)"
type input "Vem, conta aqui para a gente :)"
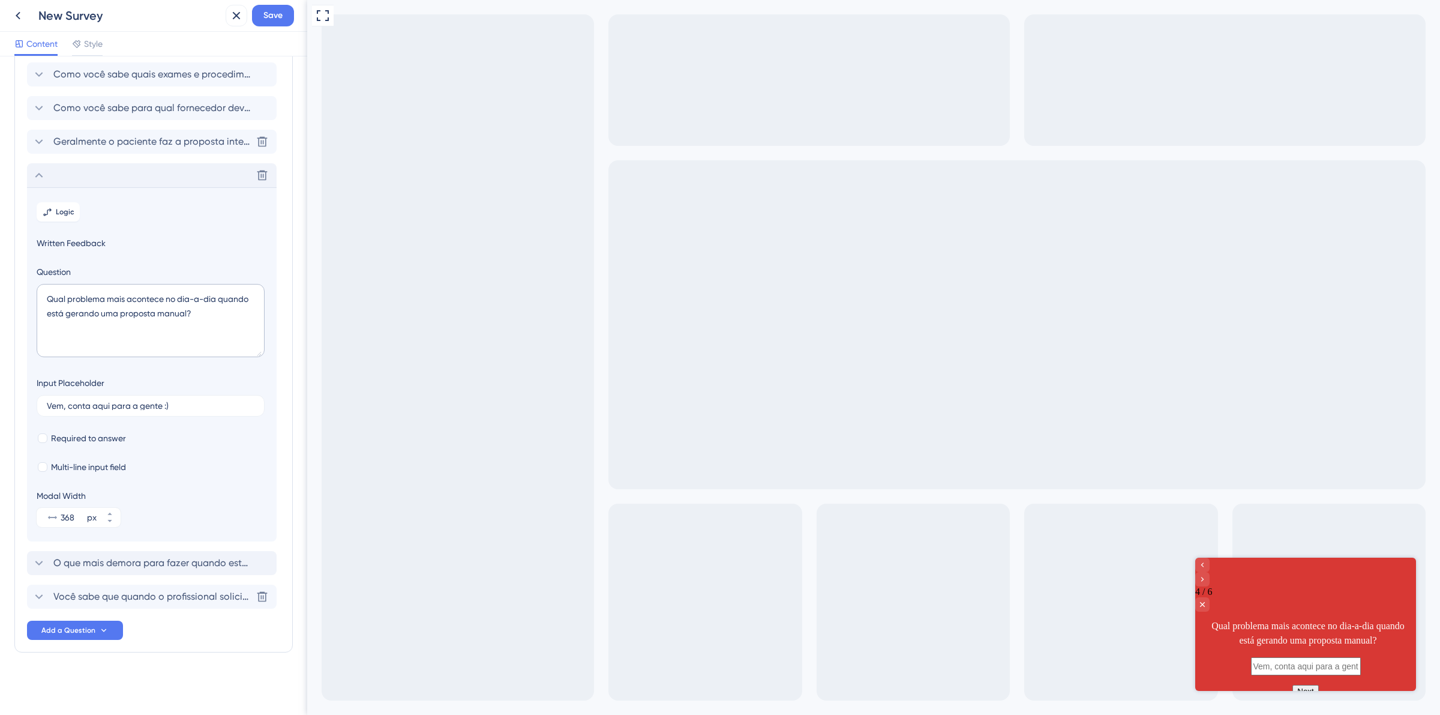
click at [100, 569] on span "O que mais demora para fazer quando está criando uma proposta?" at bounding box center [152, 563] width 198 height 14
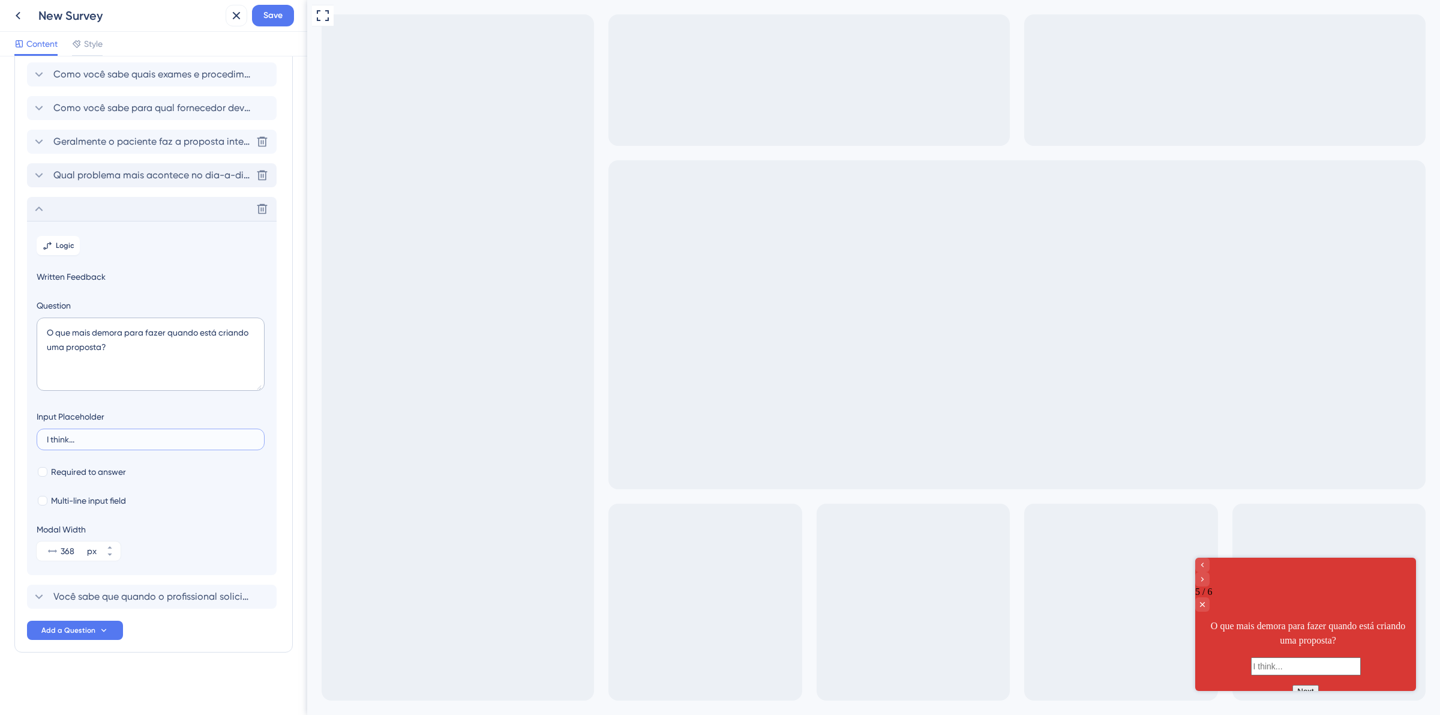
click at [61, 441] on input "I think..." at bounding box center [151, 439] width 208 height 8
paste input "Vem, conta aqui para a gente :)"
type input "Vem, conta aqui para a gente :)"
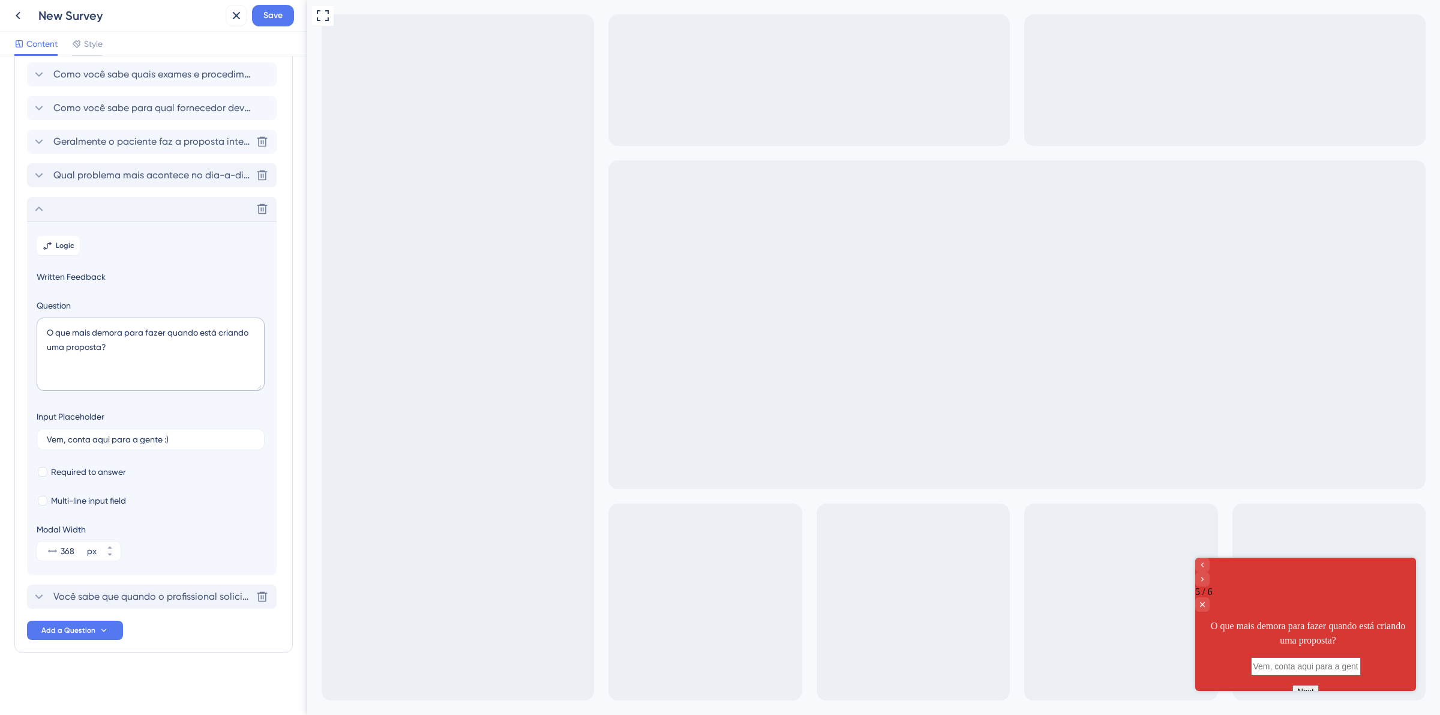
click at [106, 592] on span "Você sabe que quando o profissional solicita exames via Amei durante o atendime…" at bounding box center [152, 596] width 198 height 14
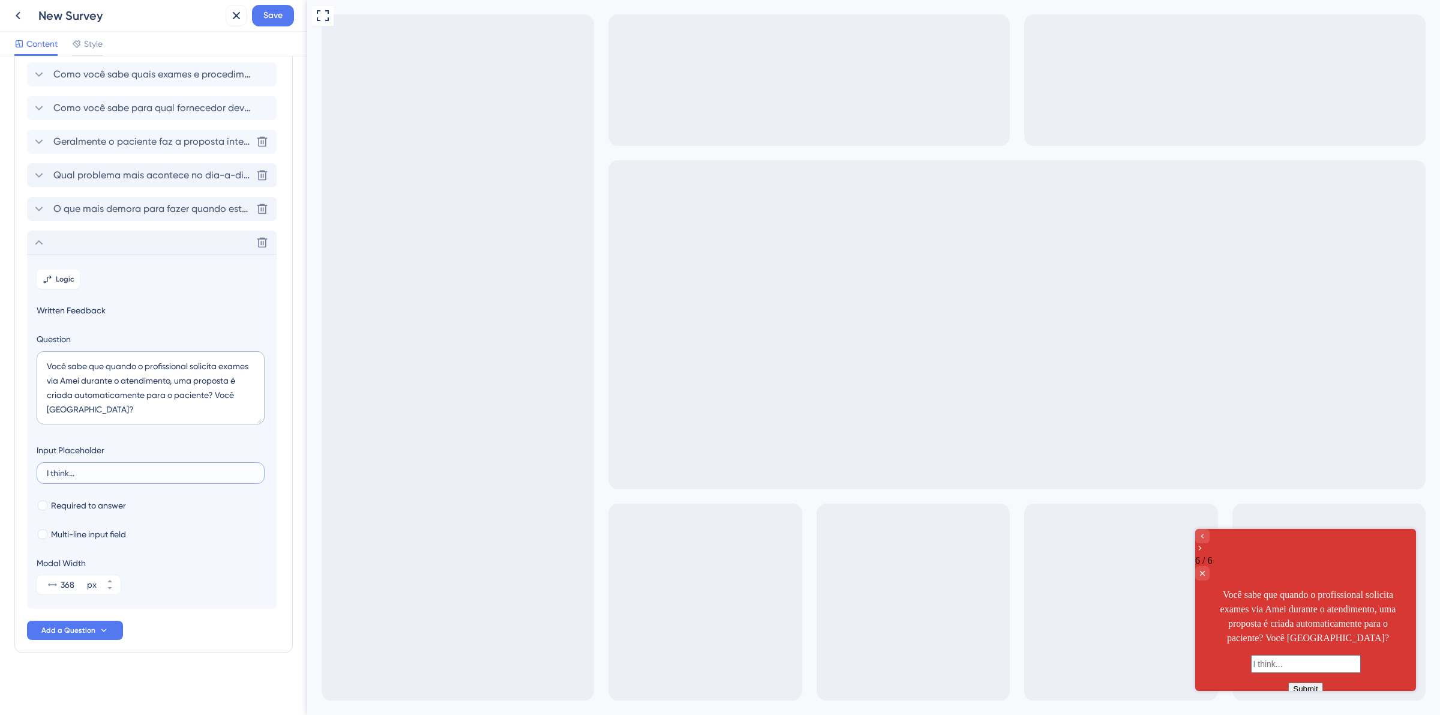
click at [75, 475] on input "I think..." at bounding box center [151, 473] width 208 height 8
paste input "Vem, conta aqui para a gente :)"
type input "Vem, conta aqui para a gente :)"
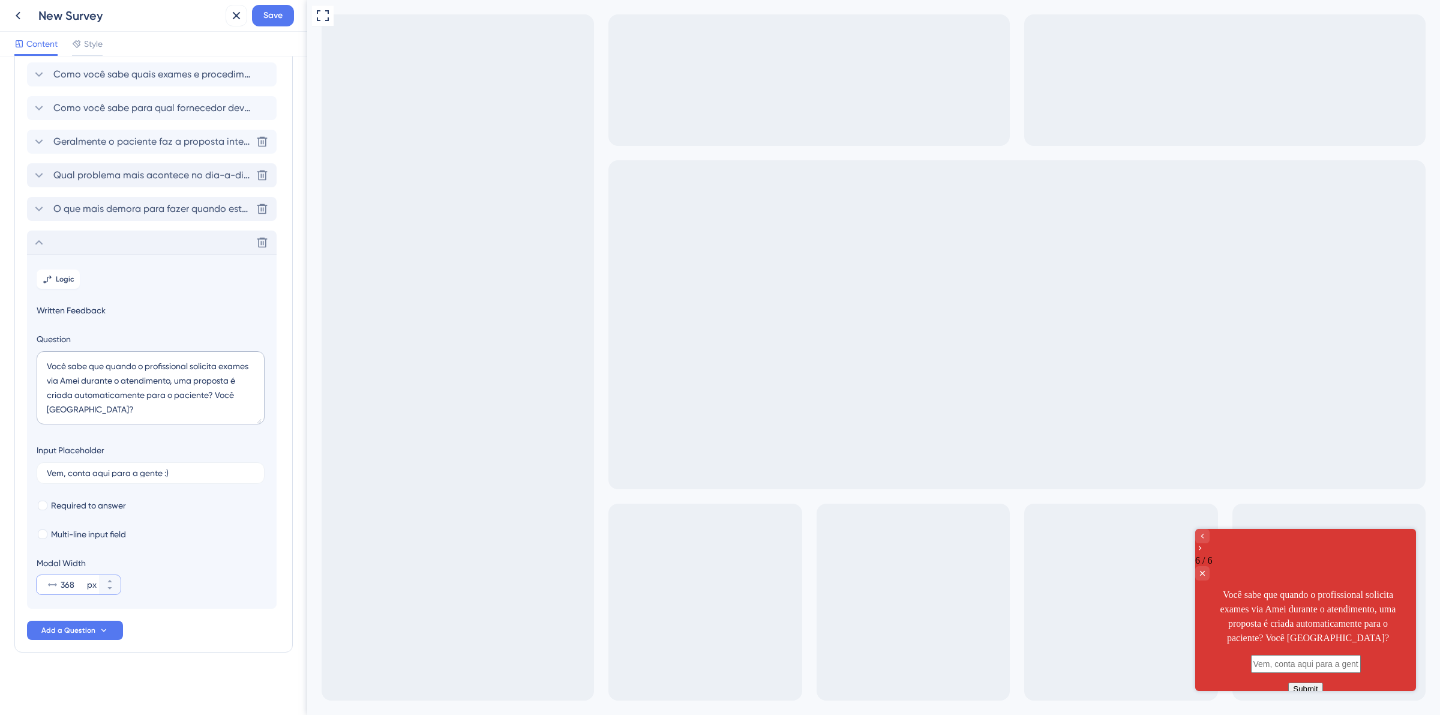
click at [61, 583] on input "368" at bounding box center [73, 584] width 24 height 14
paste input "526"
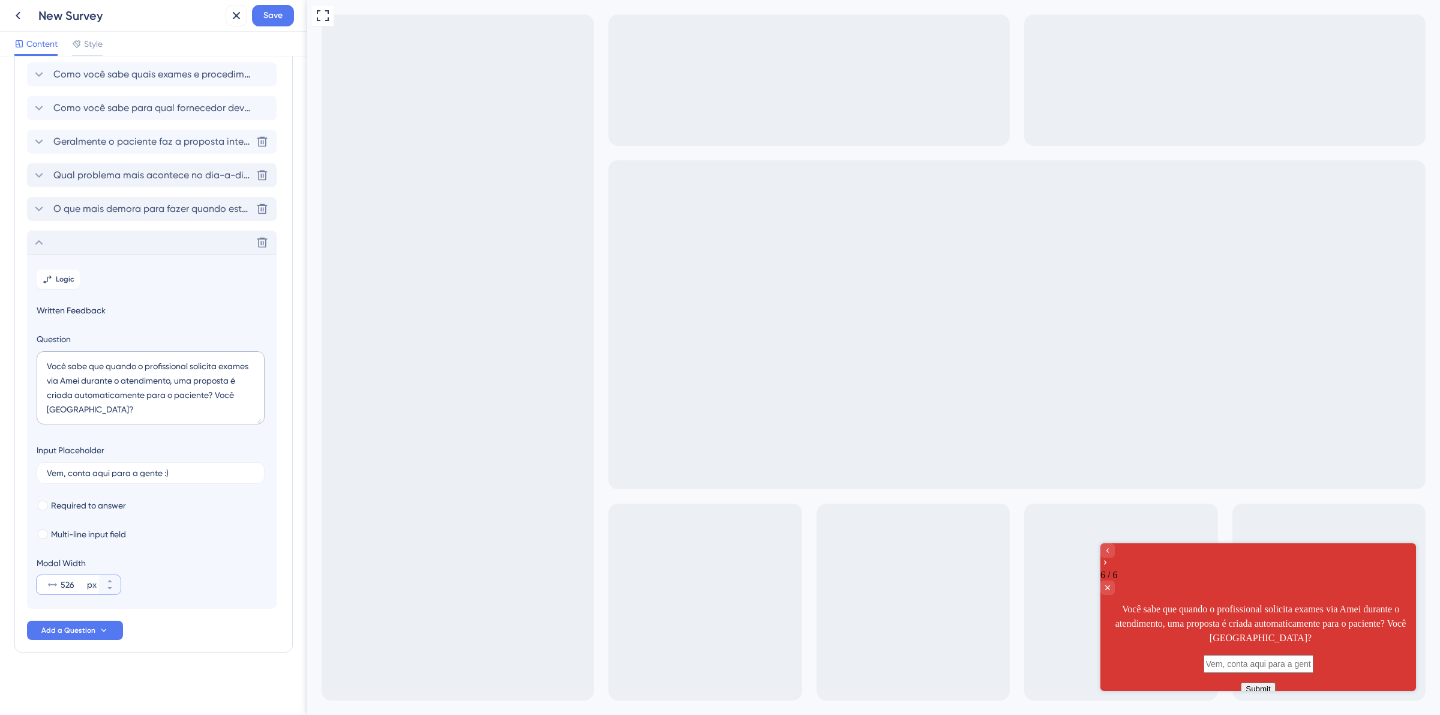
type input "526"
click at [40, 212] on icon at bounding box center [39, 209] width 14 height 14
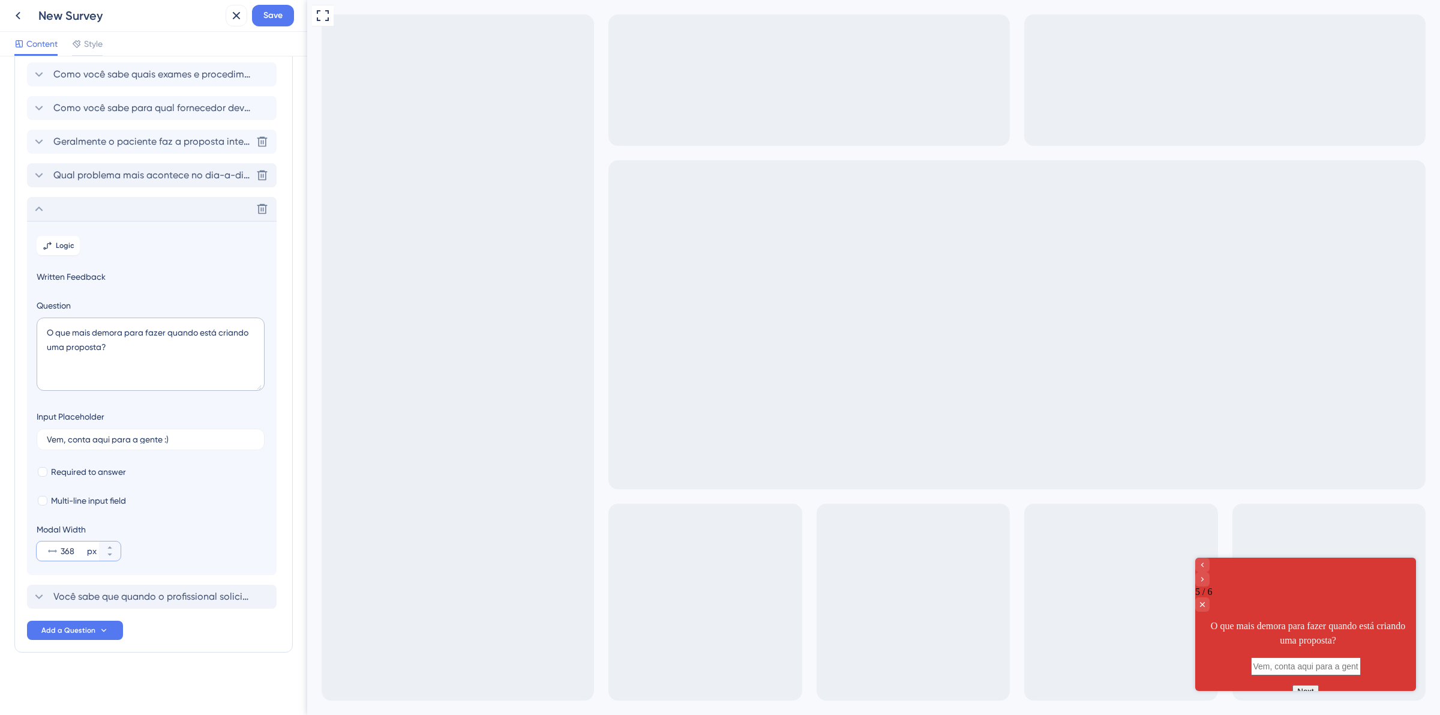
click at [70, 552] on input "368" at bounding box center [73, 551] width 24 height 14
paste input "526"
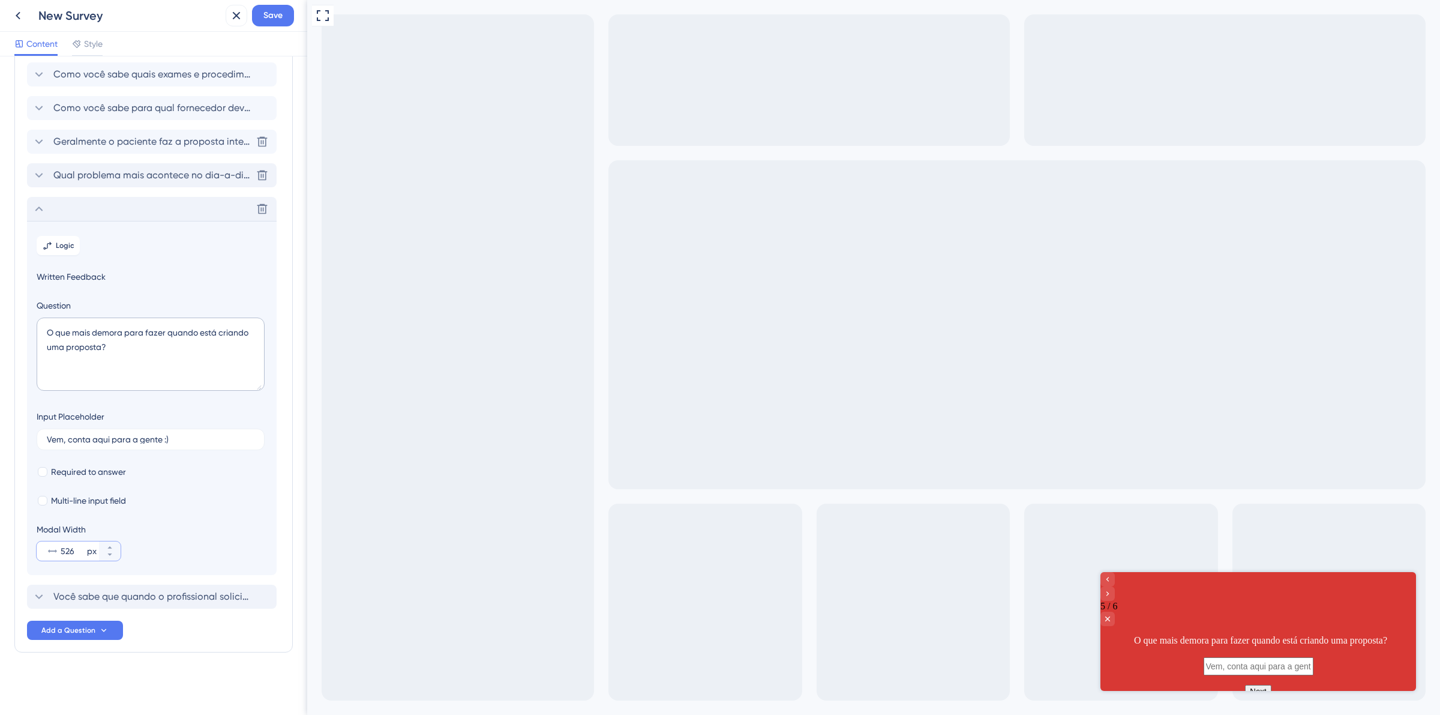
type input "526"
click at [70, 171] on span "Qual problema mais acontece no dia-a-dia quando está gerando uma proposta manua…" at bounding box center [152, 175] width 198 height 14
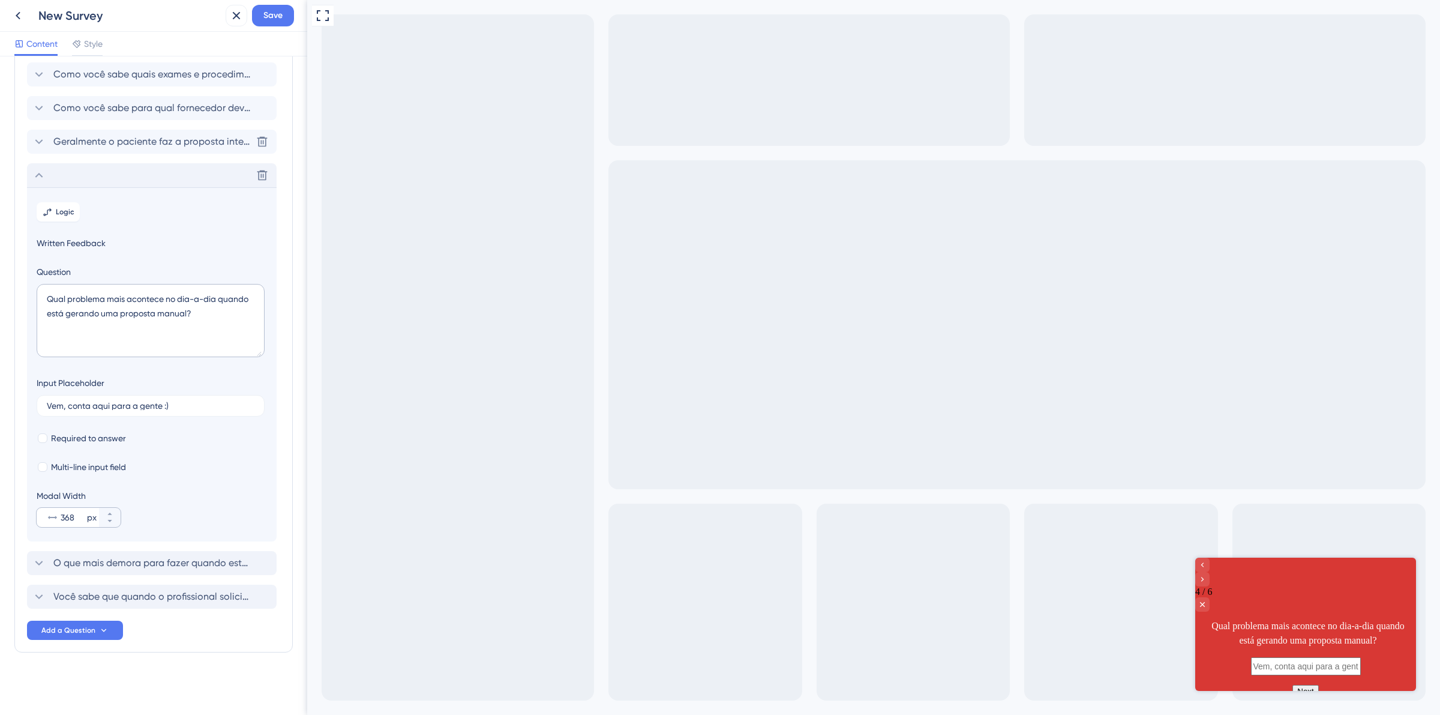
click at [71, 526] on div "368 px" at bounding box center [68, 517] width 62 height 19
click at [71, 524] on input "368" at bounding box center [73, 517] width 24 height 14
click at [71, 526] on div "368 px" at bounding box center [68, 517] width 62 height 19
click at [71, 524] on input "368" at bounding box center [73, 517] width 24 height 14
click at [71, 526] on div "368 px" at bounding box center [68, 517] width 62 height 19
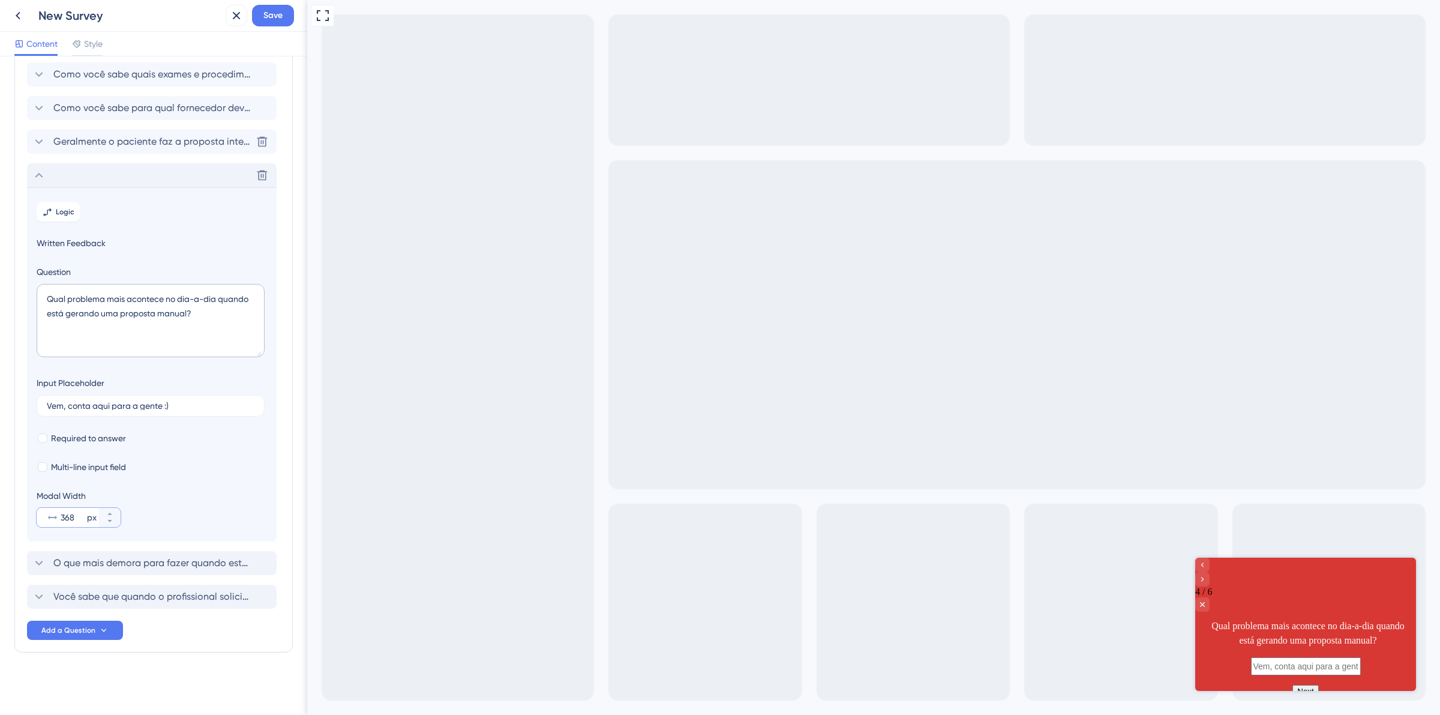
click at [71, 524] on input "368" at bounding box center [73, 517] width 24 height 14
click at [66, 515] on input "368" at bounding box center [73, 517] width 24 height 14
paste input "526"
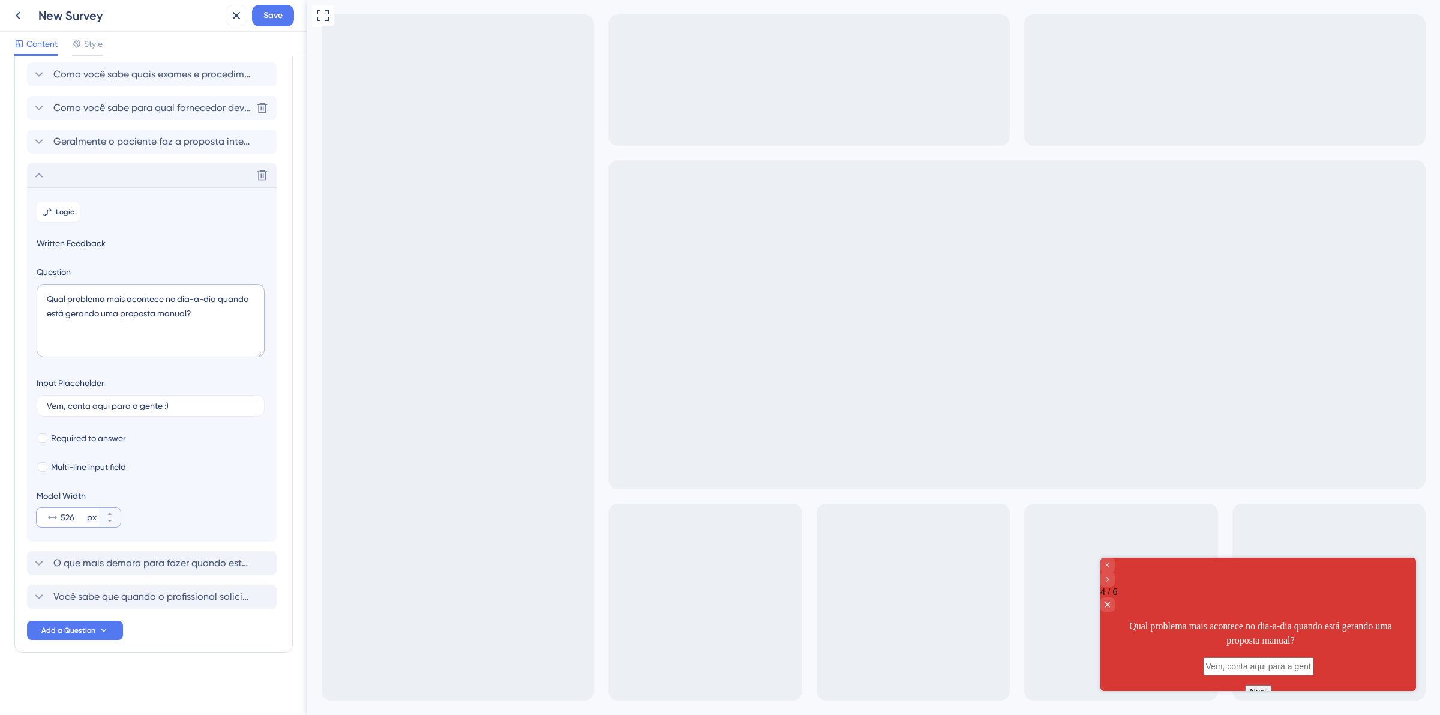
type input "526"
click at [38, 113] on icon at bounding box center [39, 108] width 14 height 14
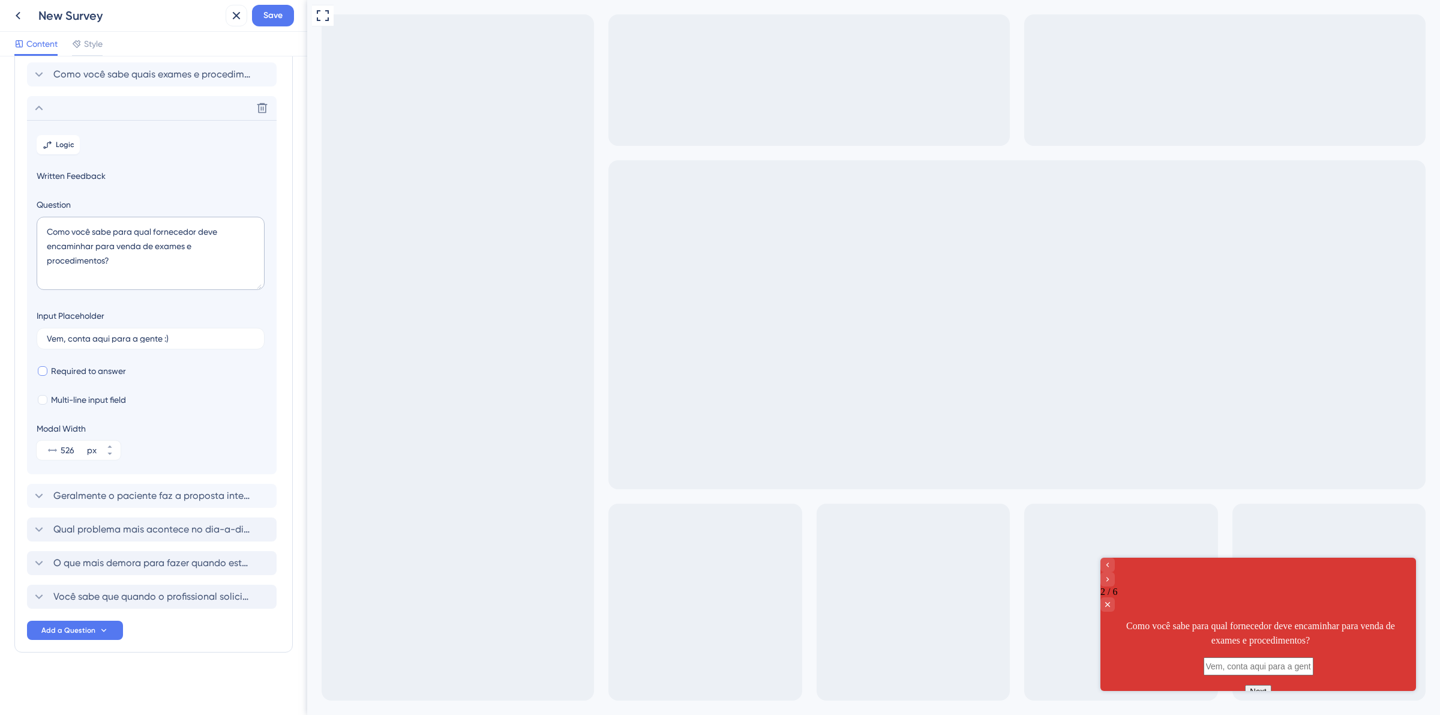
click at [70, 373] on span "Required to answer" at bounding box center [88, 371] width 75 height 14
checkbox input "true"
click at [78, 398] on span "Multi-line input field" at bounding box center [88, 399] width 75 height 14
checkbox input "true"
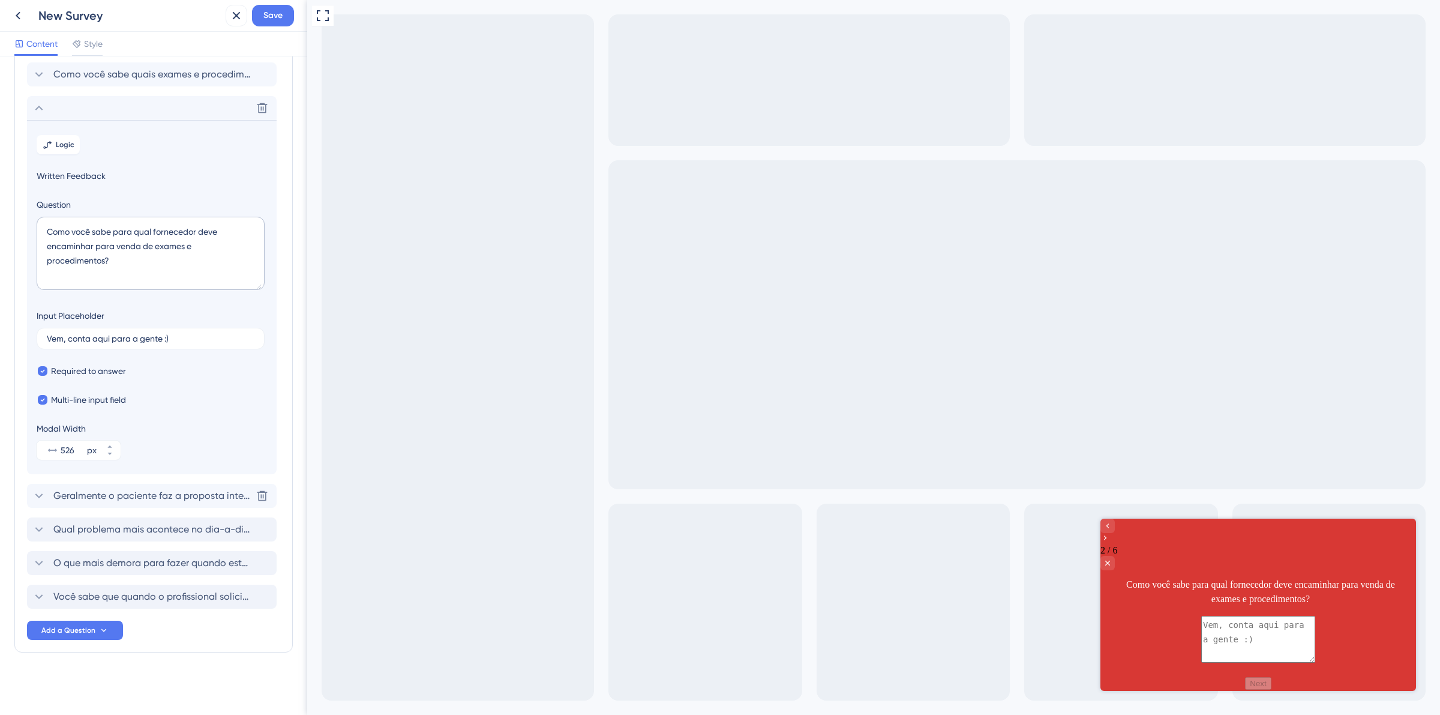
click at [58, 500] on span "Geralmente o paciente faz a proposta inteira? O que acontece quando ele não que…" at bounding box center [152, 495] width 198 height 14
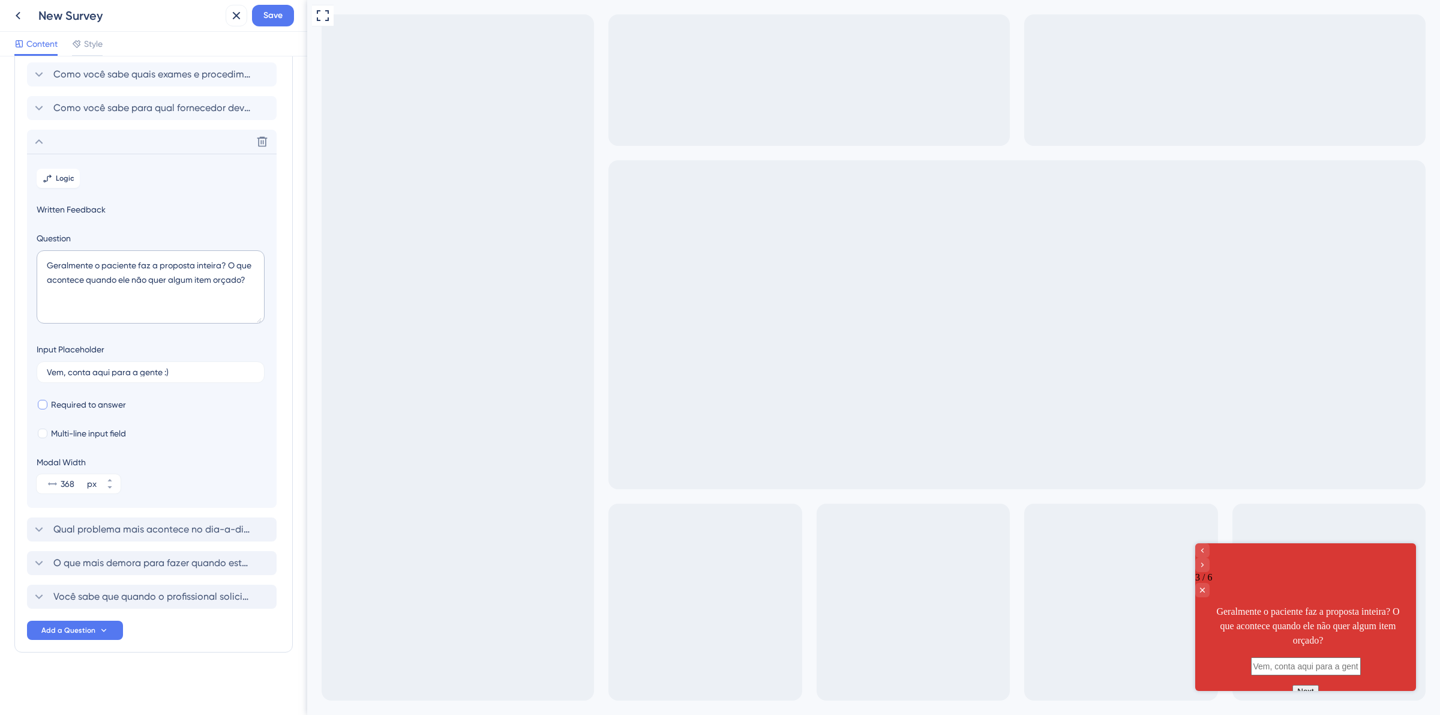
click at [103, 407] on span "Required to answer" at bounding box center [88, 404] width 75 height 14
checkbox input "true"
click at [108, 429] on span "Multi-line input field" at bounding box center [88, 433] width 75 height 14
checkbox input "true"
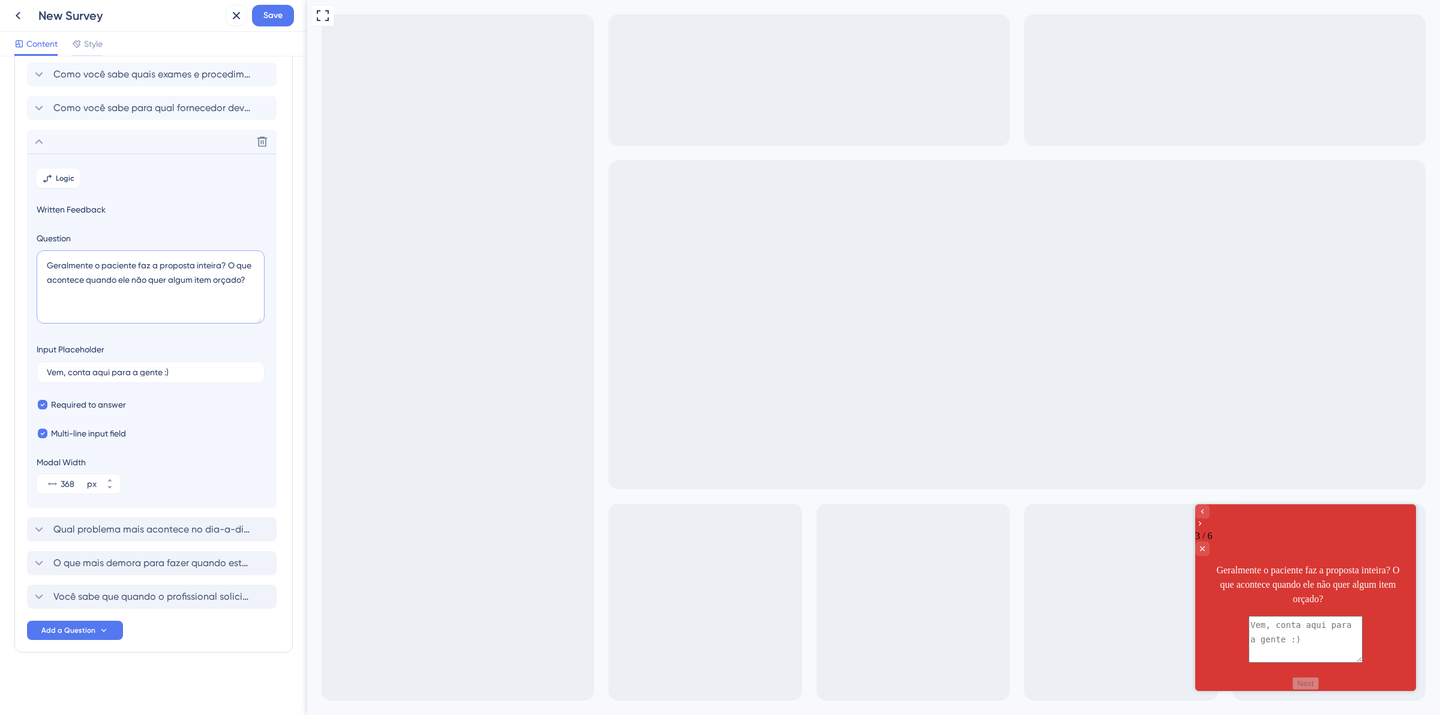
click at [220, 265] on textarea "Geralmente o paciente faz a proposta inteira? O que acontece quando ele não que…" at bounding box center [151, 286] width 228 height 73
click at [118, 517] on div "Qual problema mais acontece no dia-a-dia quando está gerando uma proposta manua…" at bounding box center [152, 529] width 250 height 24
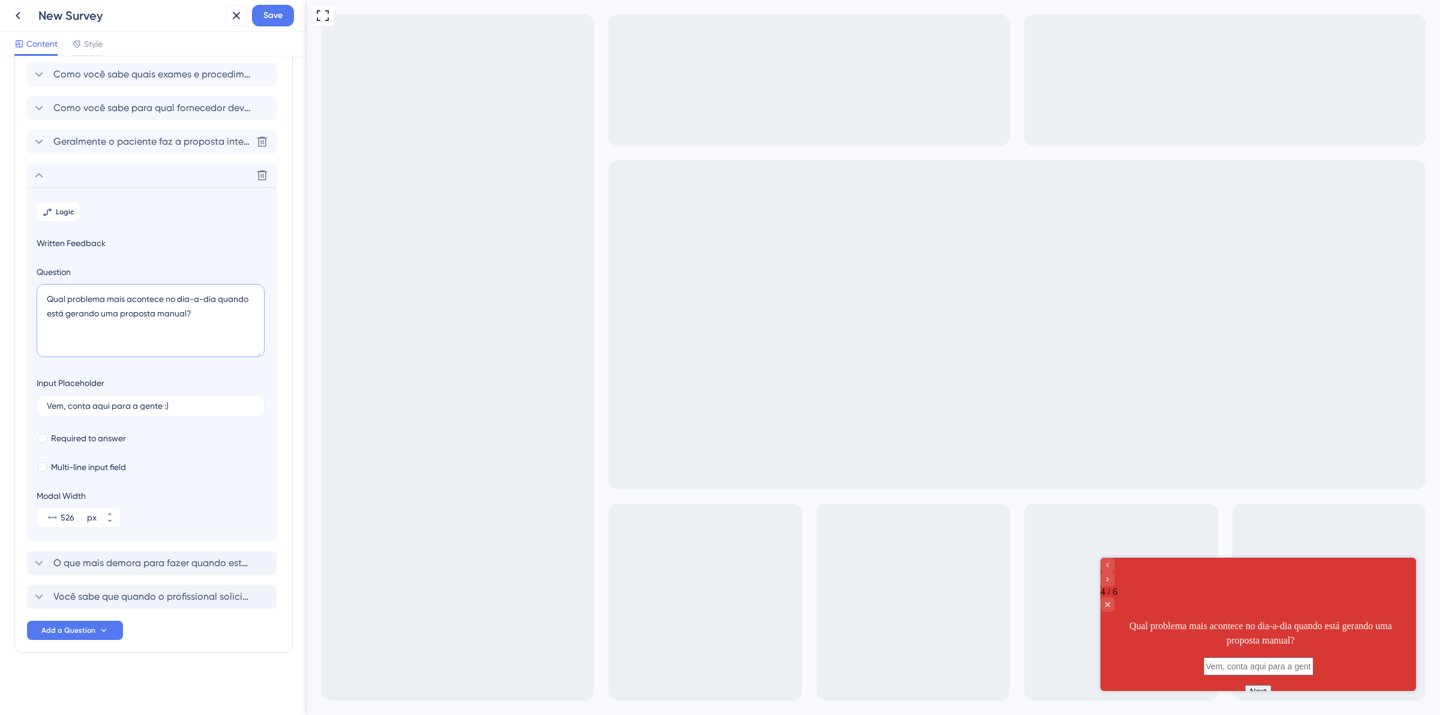
drag, startPoint x: 189, startPoint y: 314, endPoint x: 156, endPoint y: 314, distance: 33.0
click at [156, 314] on textarea "Qual problema mais acontece no dia-a-dia quando está gerando uma proposta manua…" at bounding box center [151, 320] width 228 height 73
click at [164, 315] on textarea "Qual problema mais acontece no dia-a-dia quando está gerando uma proposta? ou e…" at bounding box center [151, 320] width 228 height 73
drag, startPoint x: 220, startPoint y: 311, endPoint x: 166, endPoint y: 310, distance: 54.0
click at [166, 310] on textarea "Qual problema mais acontece no dia-a-dia quando está gerando uma proposta? Ou e…" at bounding box center [151, 320] width 228 height 73
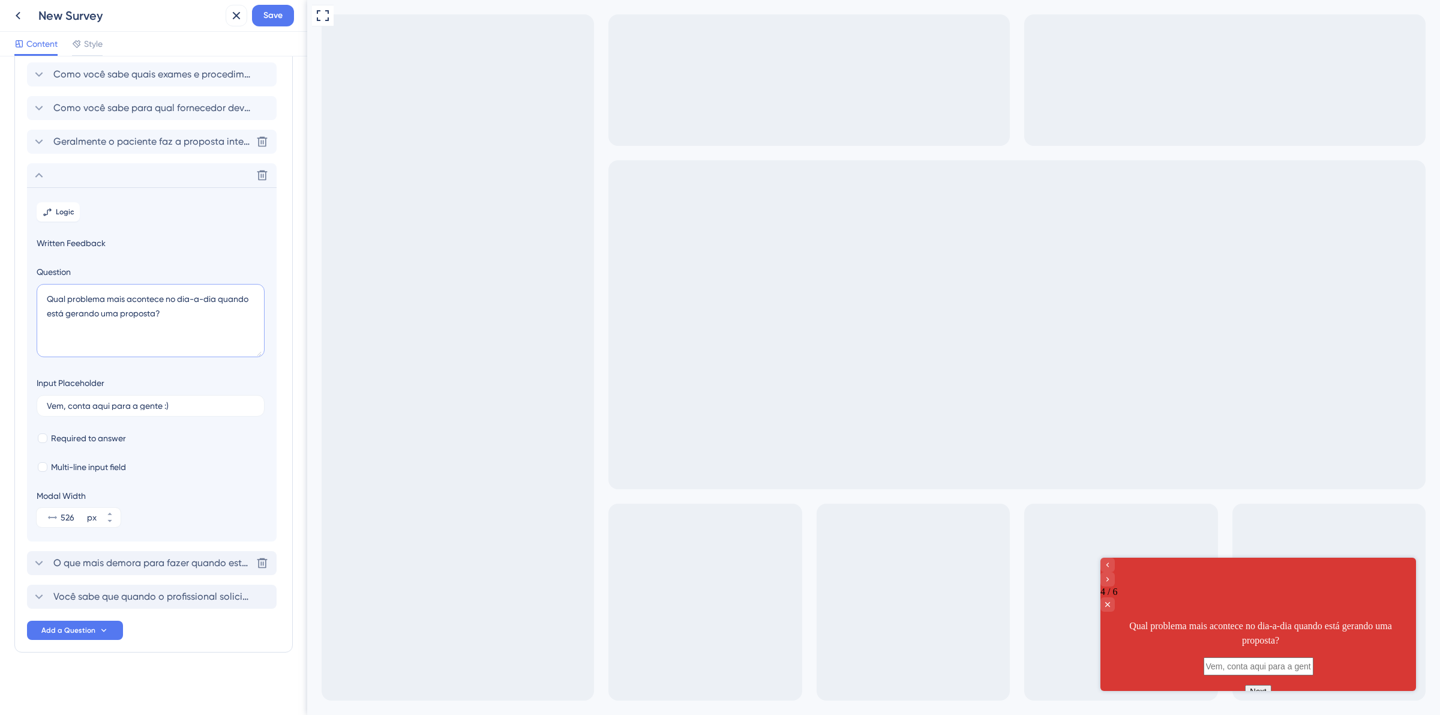
type textarea "Qual problema mais acontece no dia-a-dia quando está gerando uma proposta?"
click at [115, 563] on span "O que mais demora para fazer quando está criando uma proposta?" at bounding box center [152, 563] width 198 height 14
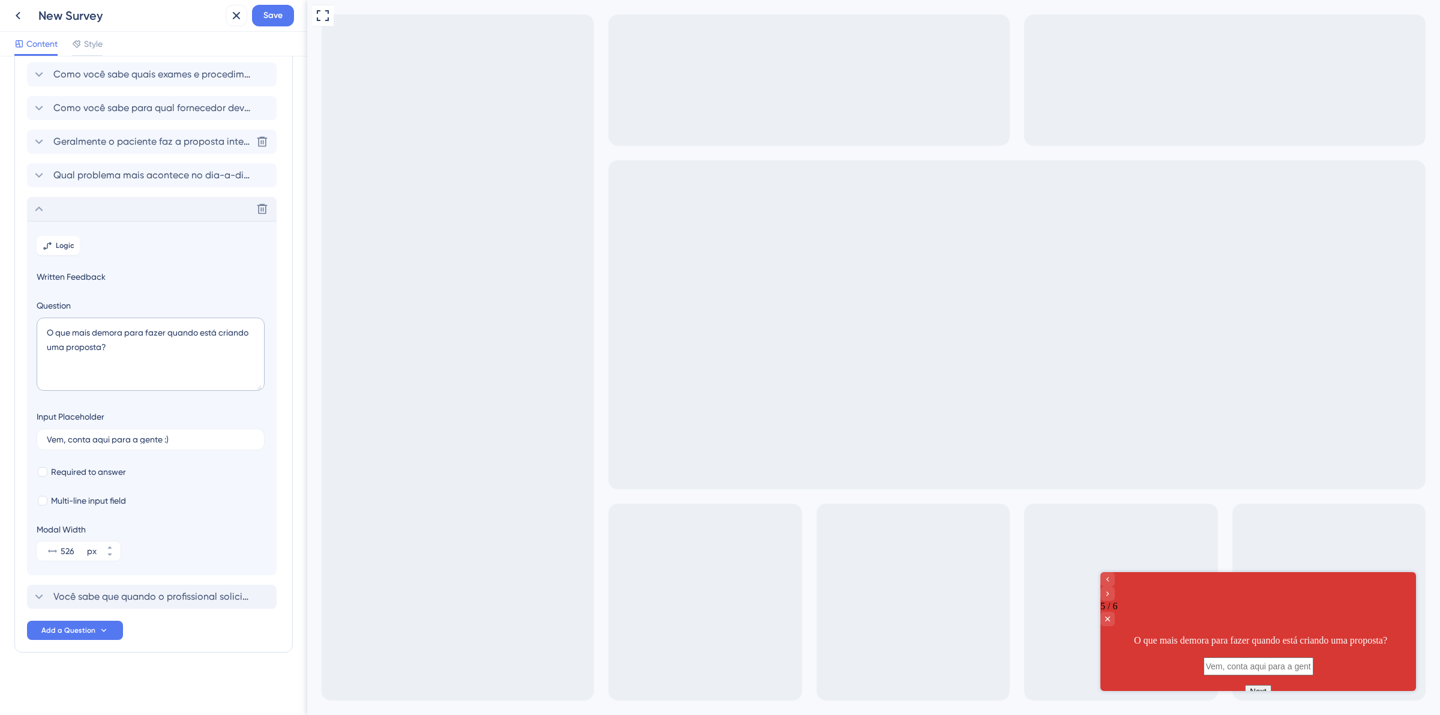
click at [58, 211] on div "Delete" at bounding box center [152, 209] width 250 height 24
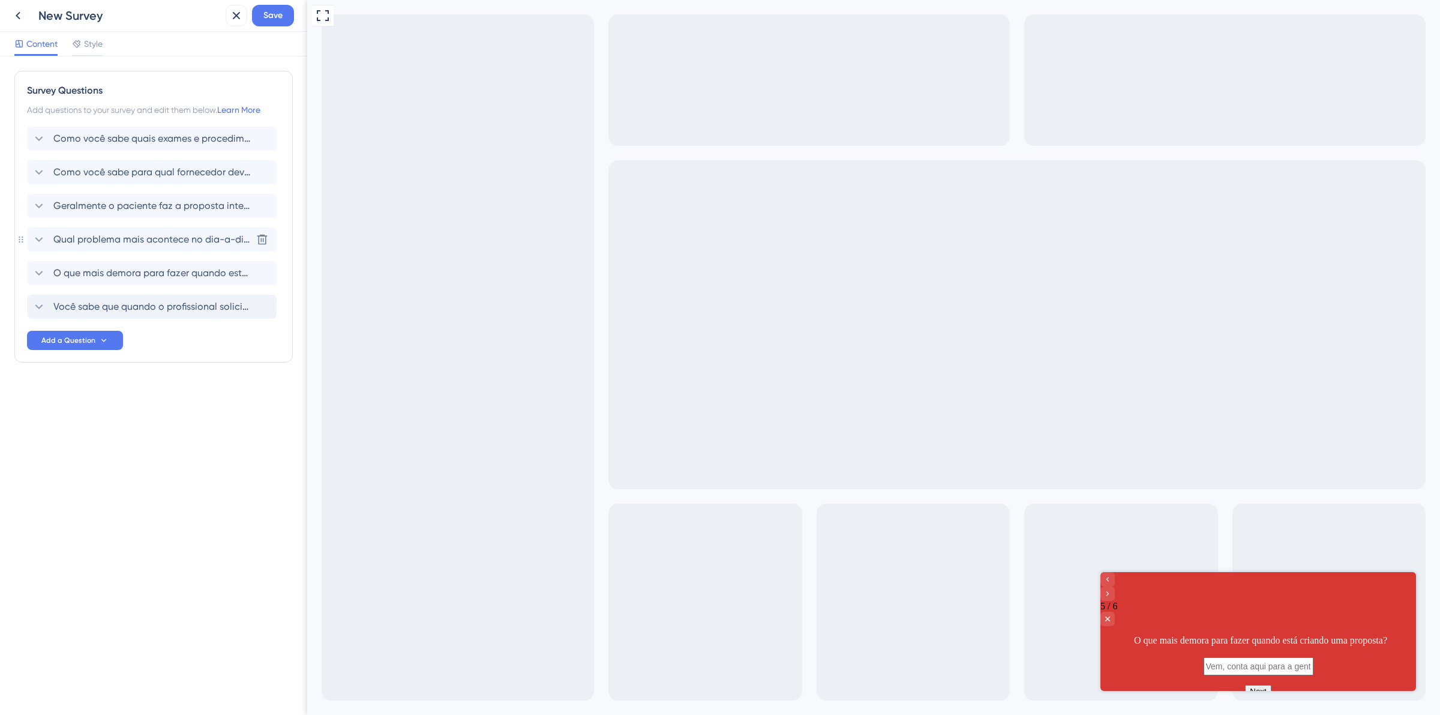
click at [96, 233] on span "Qual problema mais acontece no dia-a-dia quando está gerando uma proposta?" at bounding box center [152, 239] width 198 height 14
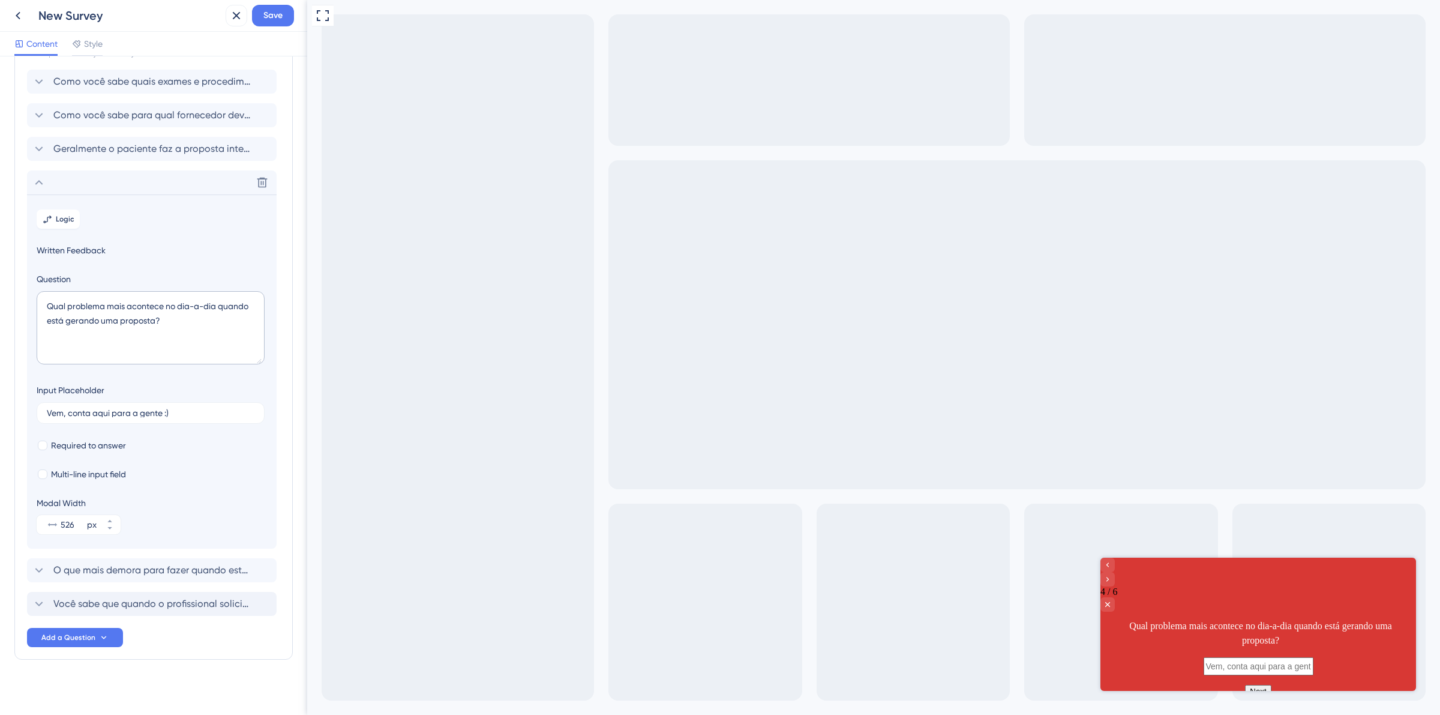
scroll to position [65, 0]
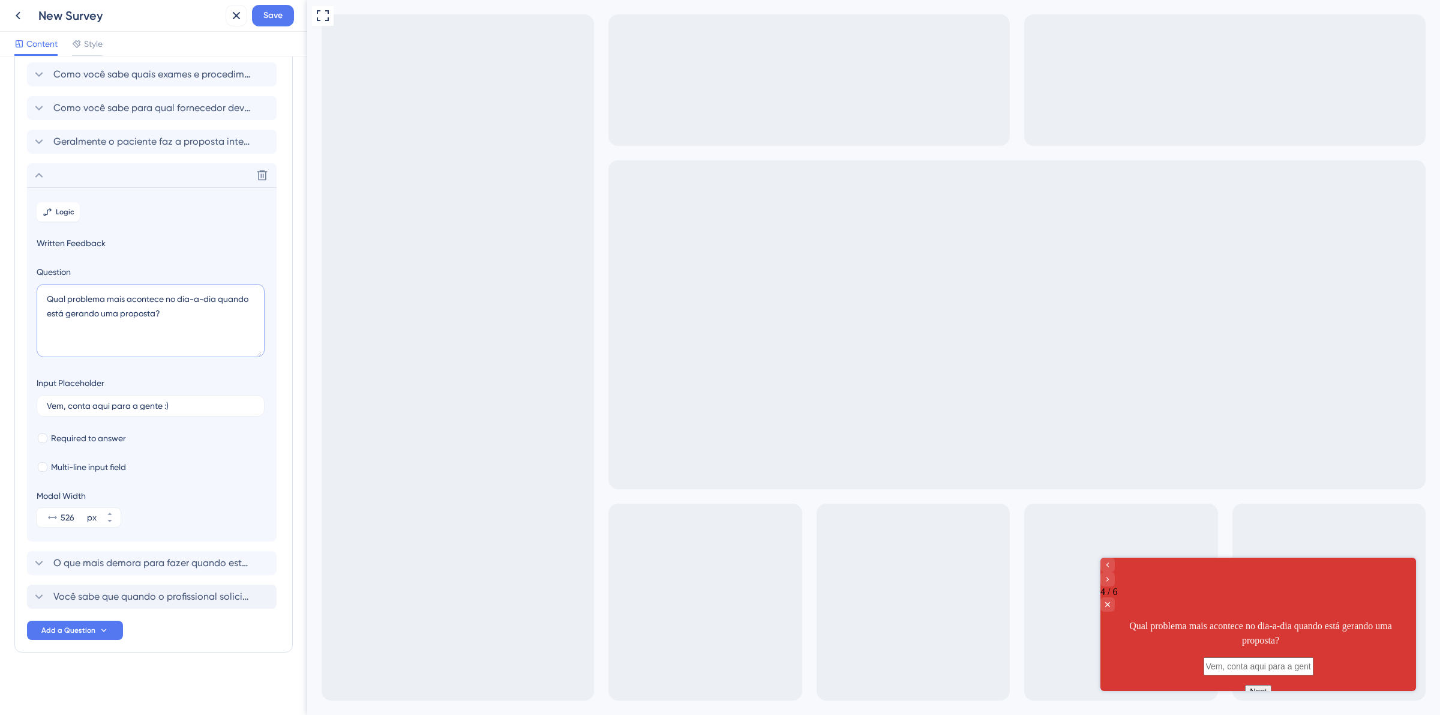
drag, startPoint x: 96, startPoint y: 312, endPoint x: 67, endPoint y: 312, distance: 29.4
click at [67, 312] on textarea "Qual problema mais acontece no dia-a-dia quando está gerando uma proposta?" at bounding box center [151, 320] width 228 height 73
click at [121, 301] on textarea "Qual problema mais acontece no dia-a-dia quando está criando uma proposta?" at bounding box center [151, 320] width 228 height 73
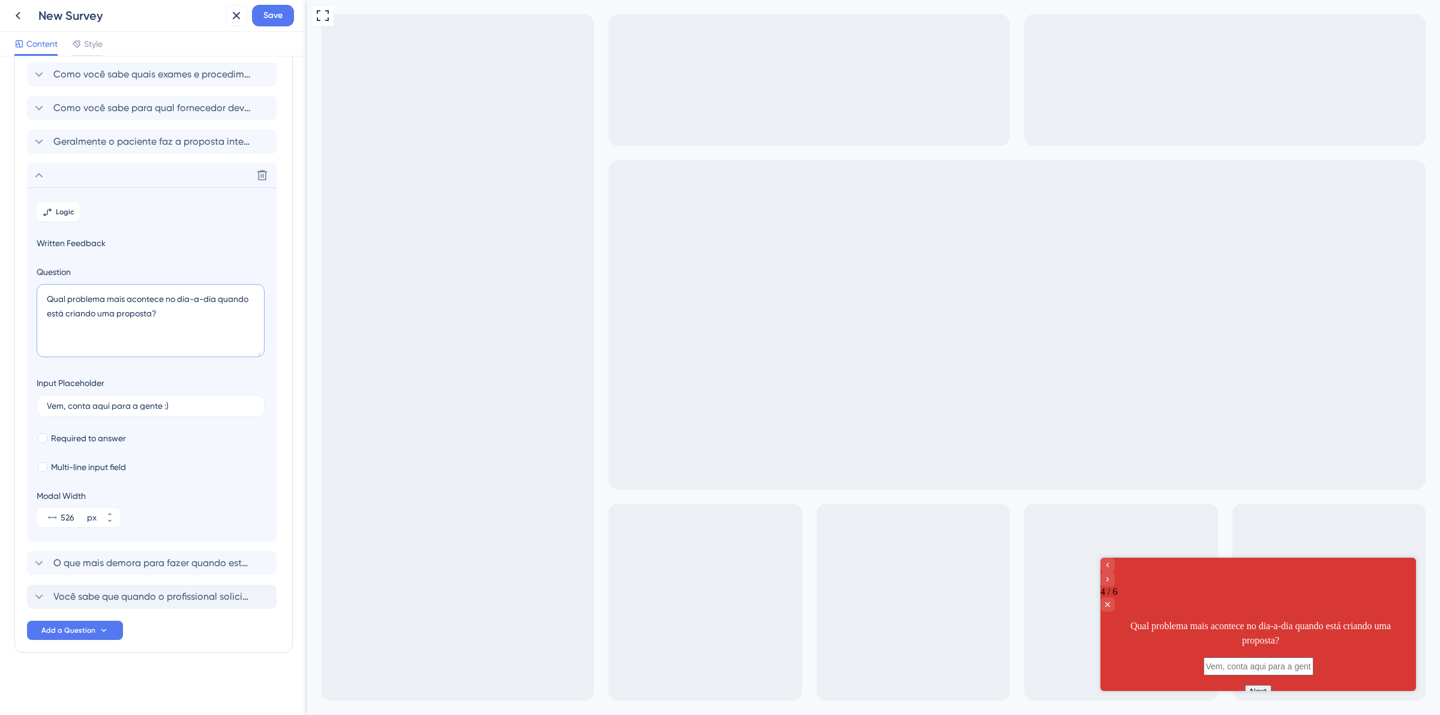
type textarea "Qual problema mais acontece no dia-a-dia quando está criando uma proposta?"
click at [37, 171] on icon at bounding box center [39, 175] width 14 height 14
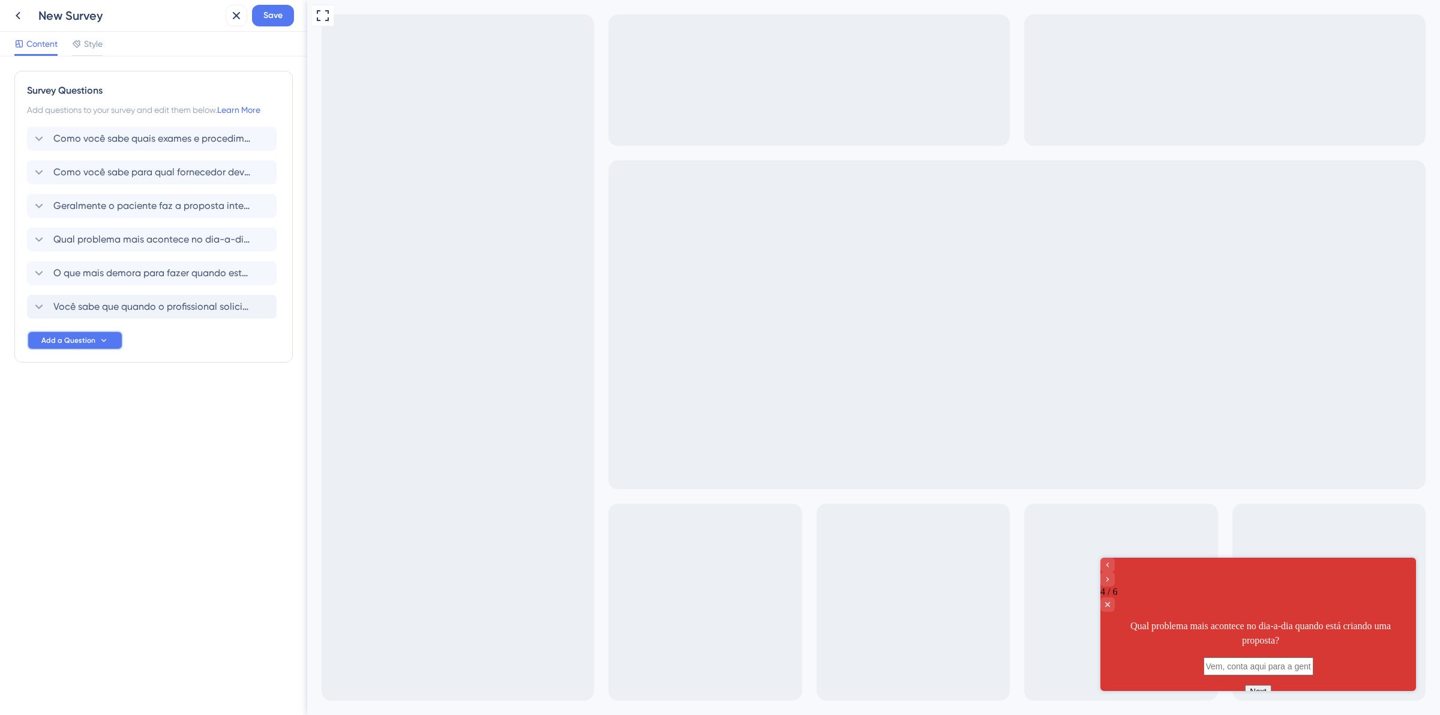
click at [99, 335] on icon at bounding box center [104, 340] width 10 height 10
click at [97, 546] on span "Written Feedback" at bounding box center [78, 542] width 69 height 14
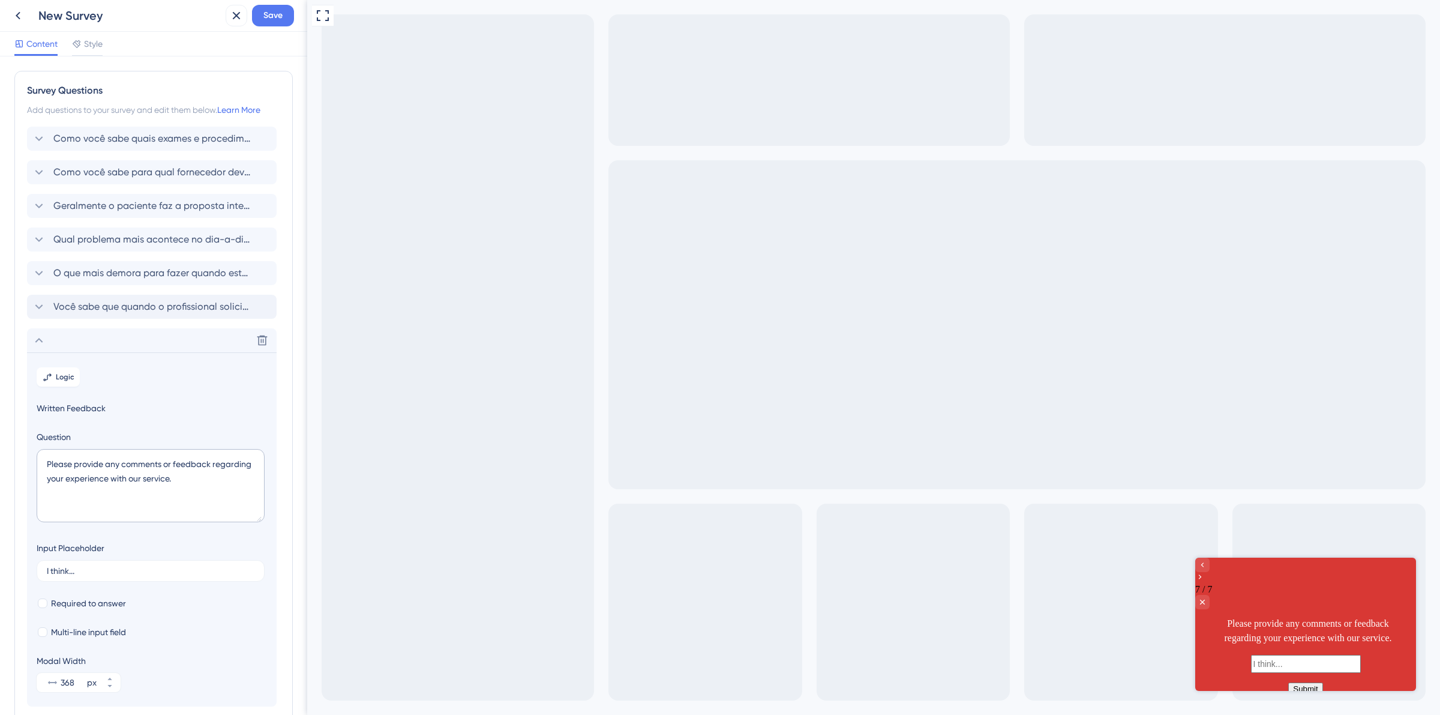
scroll to position [98, 0]
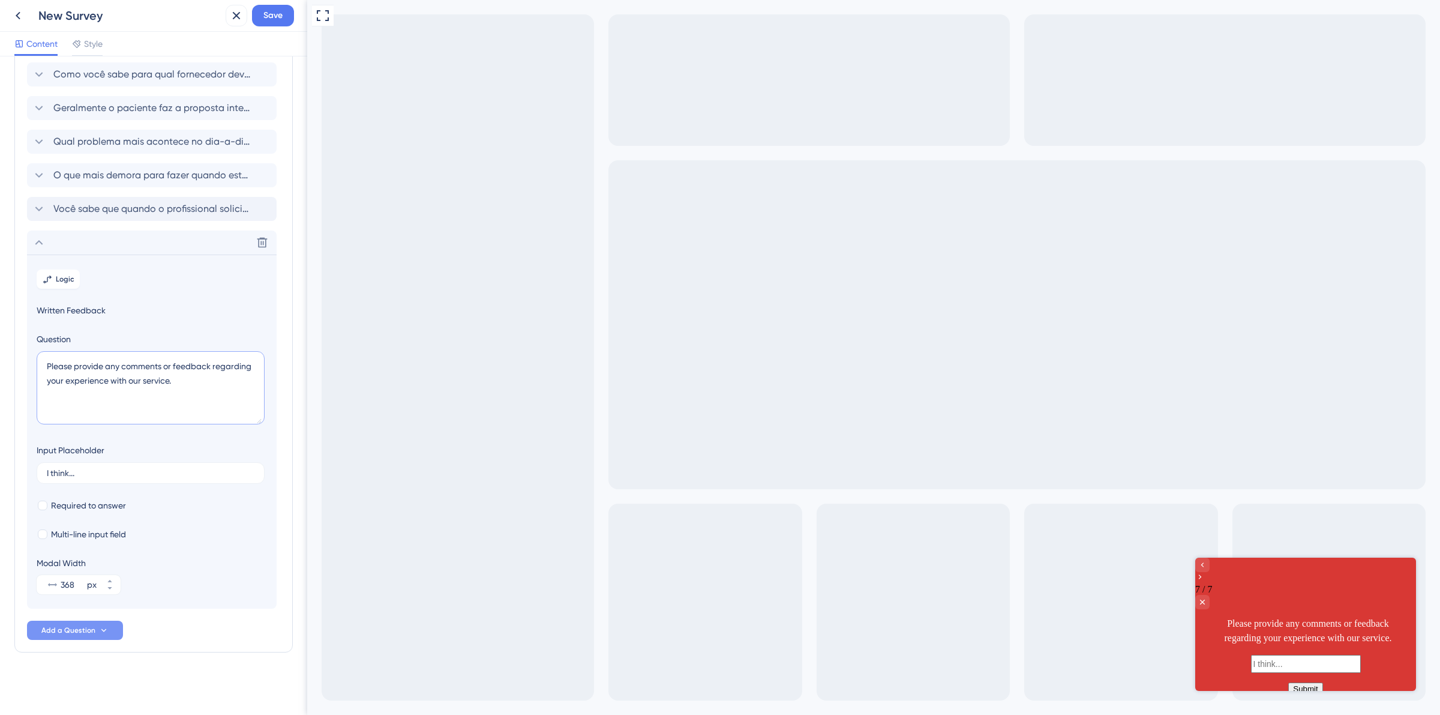
click at [126, 373] on textarea "Please provide any comments or feedback regarding your experience with our serv…" at bounding box center [151, 387] width 228 height 73
paste textarea "Qual problema mais acontece no dia-a-dia quando está criando uma proposta?"
type textarea "Qual problema mais acontece no dia-a-dia quando está criando uma proposta?"
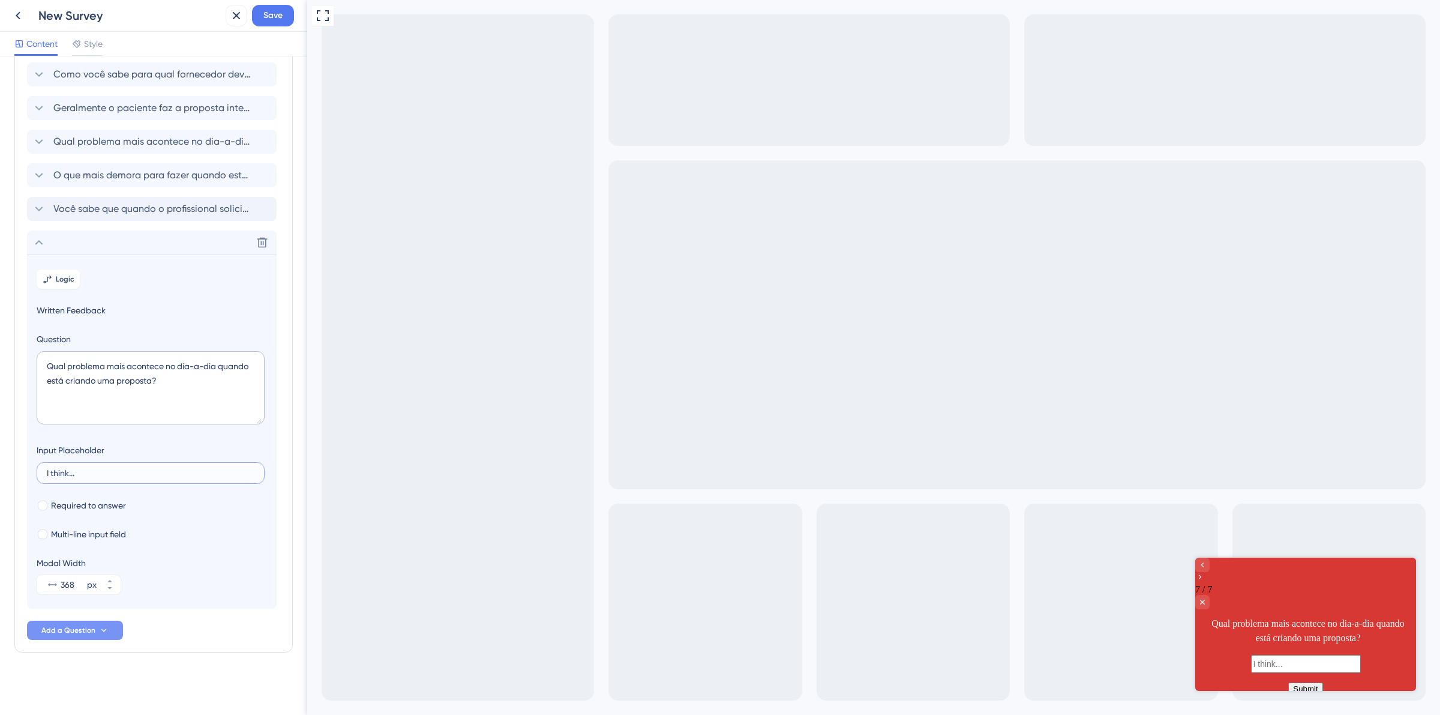
click at [66, 471] on input "I think..." at bounding box center [151, 473] width 208 height 8
paste input "Vem, conta aqui para a gente :)"
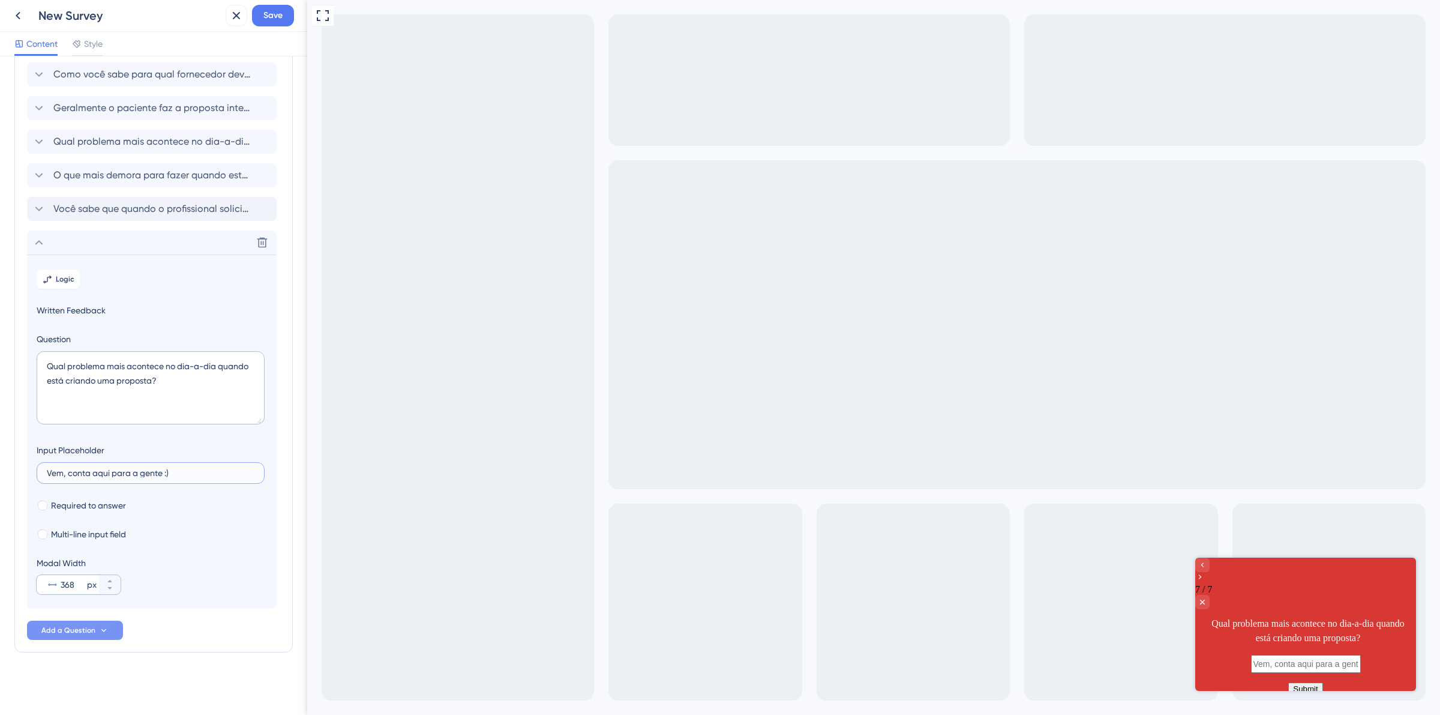
type input "Vem, conta aqui para a gente :)"
click at [68, 585] on input "368" at bounding box center [73, 584] width 24 height 14
paste input "526"
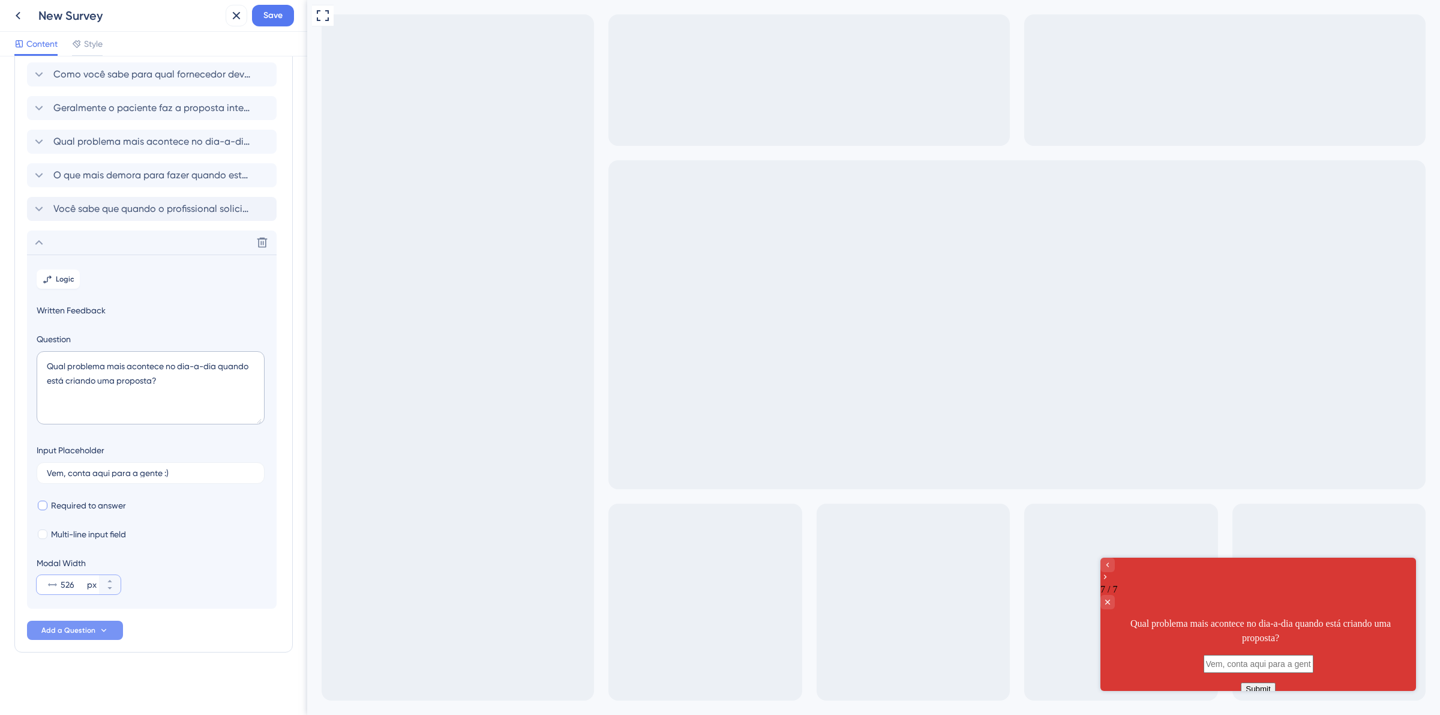
type input "526"
click at [91, 508] on span "Required to answer" at bounding box center [88, 505] width 75 height 14
checkbox input "true"
click at [99, 530] on span "Multi-line input field" at bounding box center [88, 534] width 75 height 14
checkbox input "true"
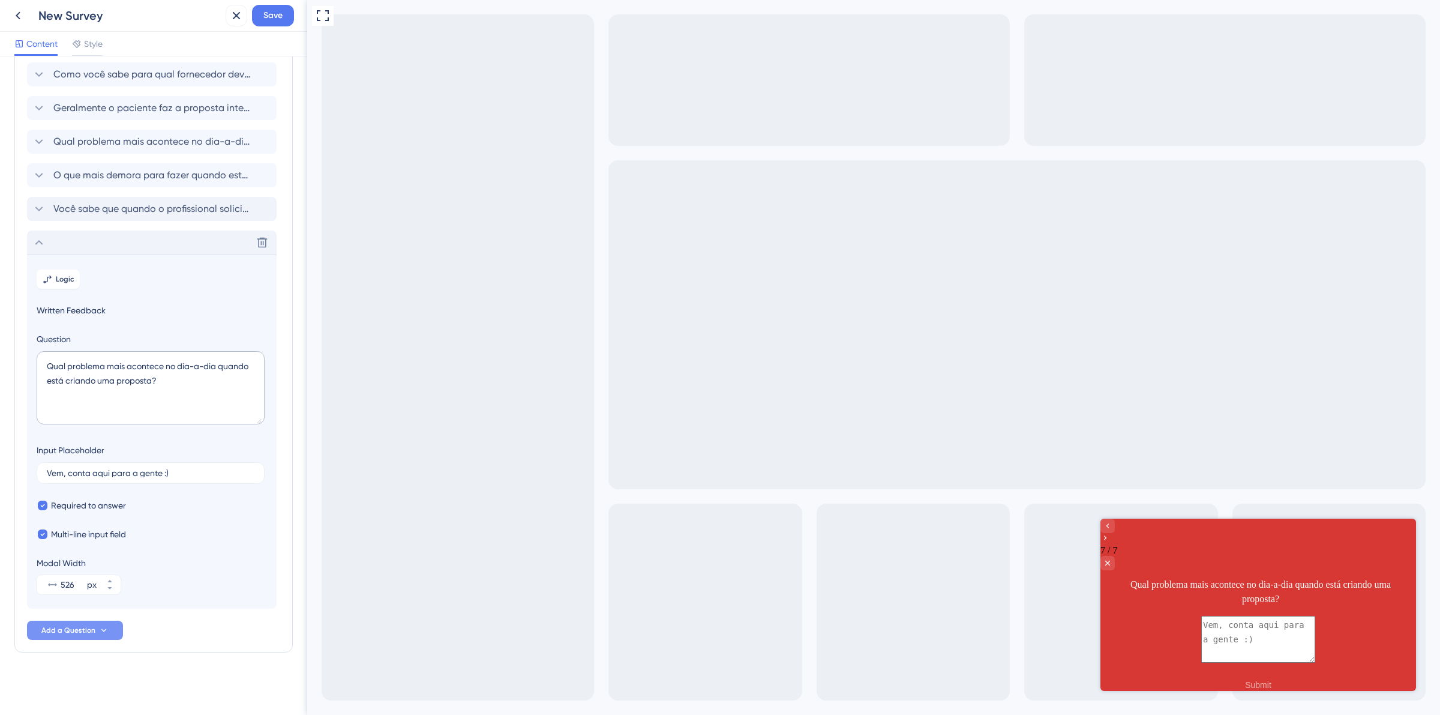
click at [42, 241] on icon at bounding box center [39, 242] width 14 height 14
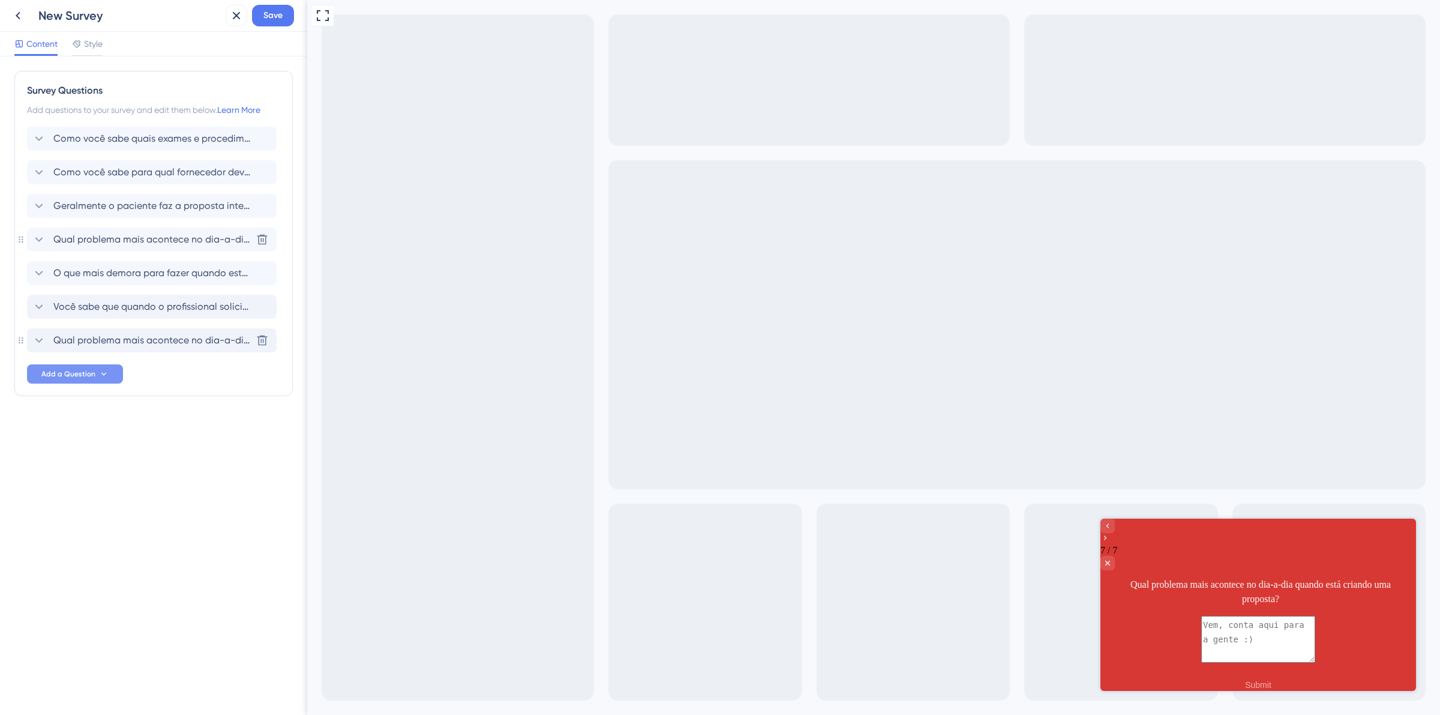
scroll to position [0, 0]
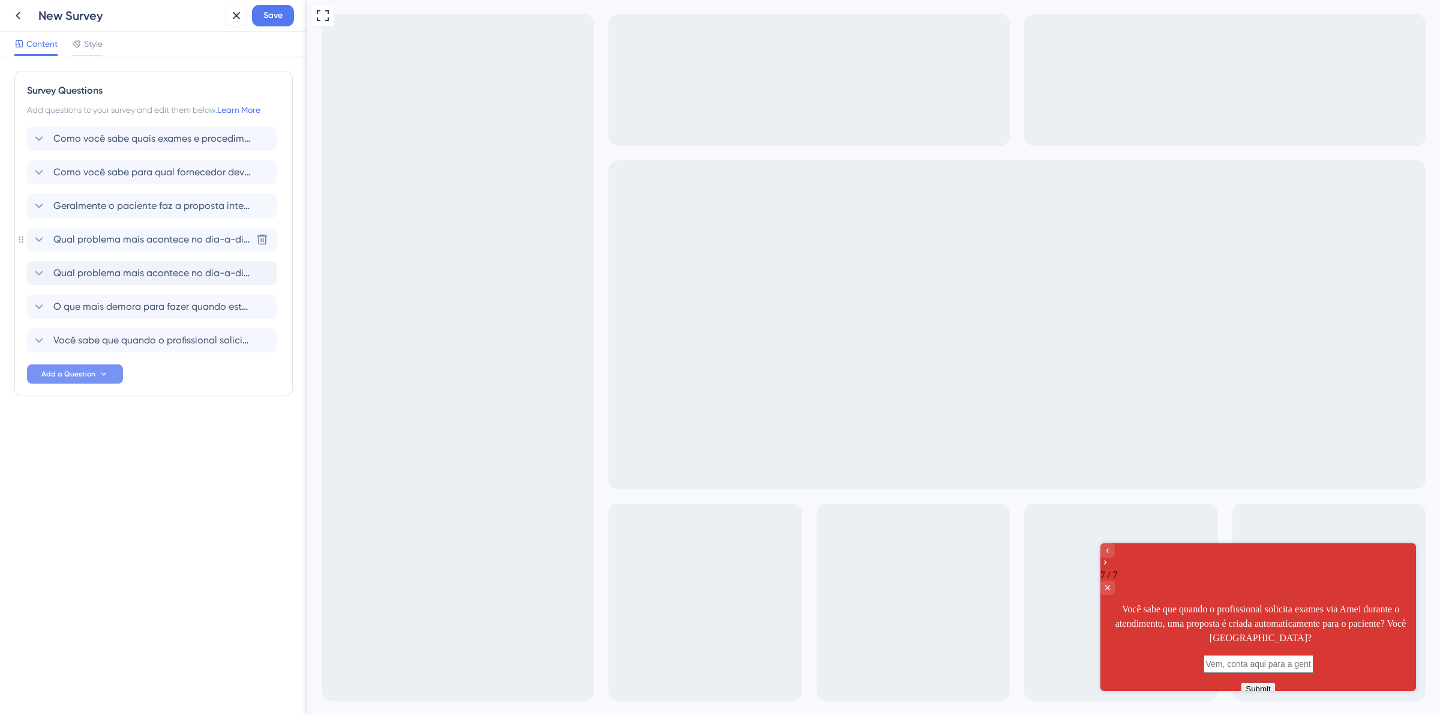
click at [37, 242] on icon at bounding box center [39, 239] width 14 height 14
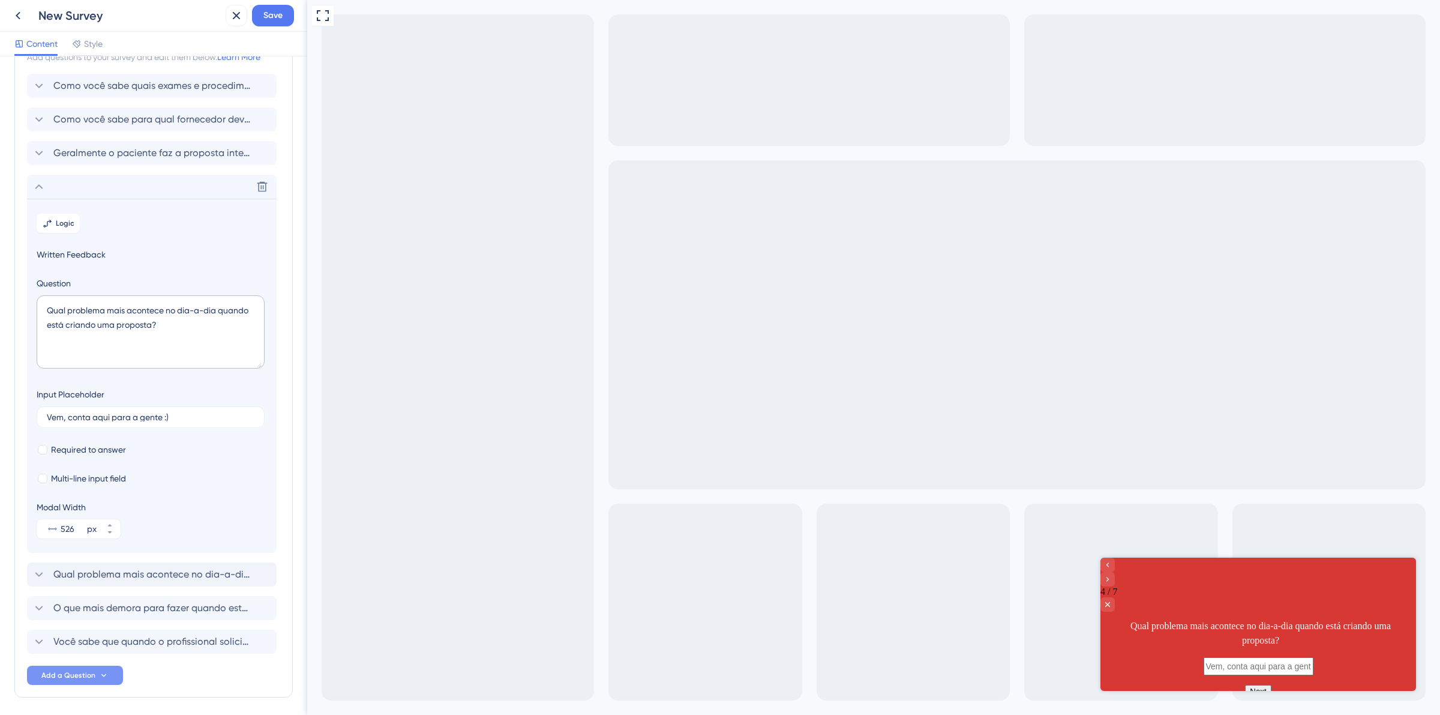
scroll to position [98, 0]
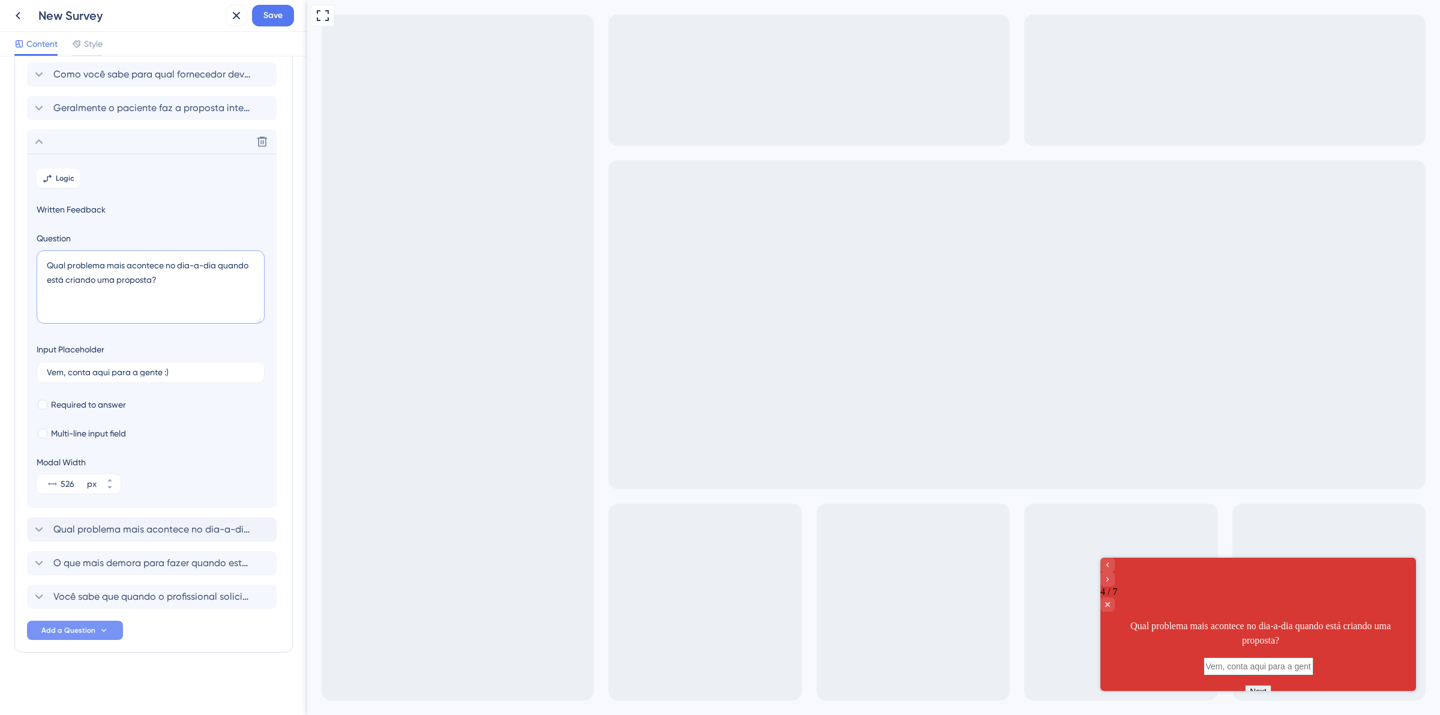
drag, startPoint x: 94, startPoint y: 280, endPoint x: 67, endPoint y: 279, distance: 27.0
click at [67, 279] on textarea "Qual problema mais acontece no dia-a-dia quando está criando uma proposta?" at bounding box center [151, 286] width 228 height 73
drag, startPoint x: 133, startPoint y: 301, endPoint x: 139, endPoint y: 301, distance: 6.6
click at [134, 301] on textarea "Qual problema mais acontece no dia-a-dia quando está criando uma proposta?" at bounding box center [151, 286] width 228 height 73
drag, startPoint x: 94, startPoint y: 285, endPoint x: 69, endPoint y: 282, distance: 25.4
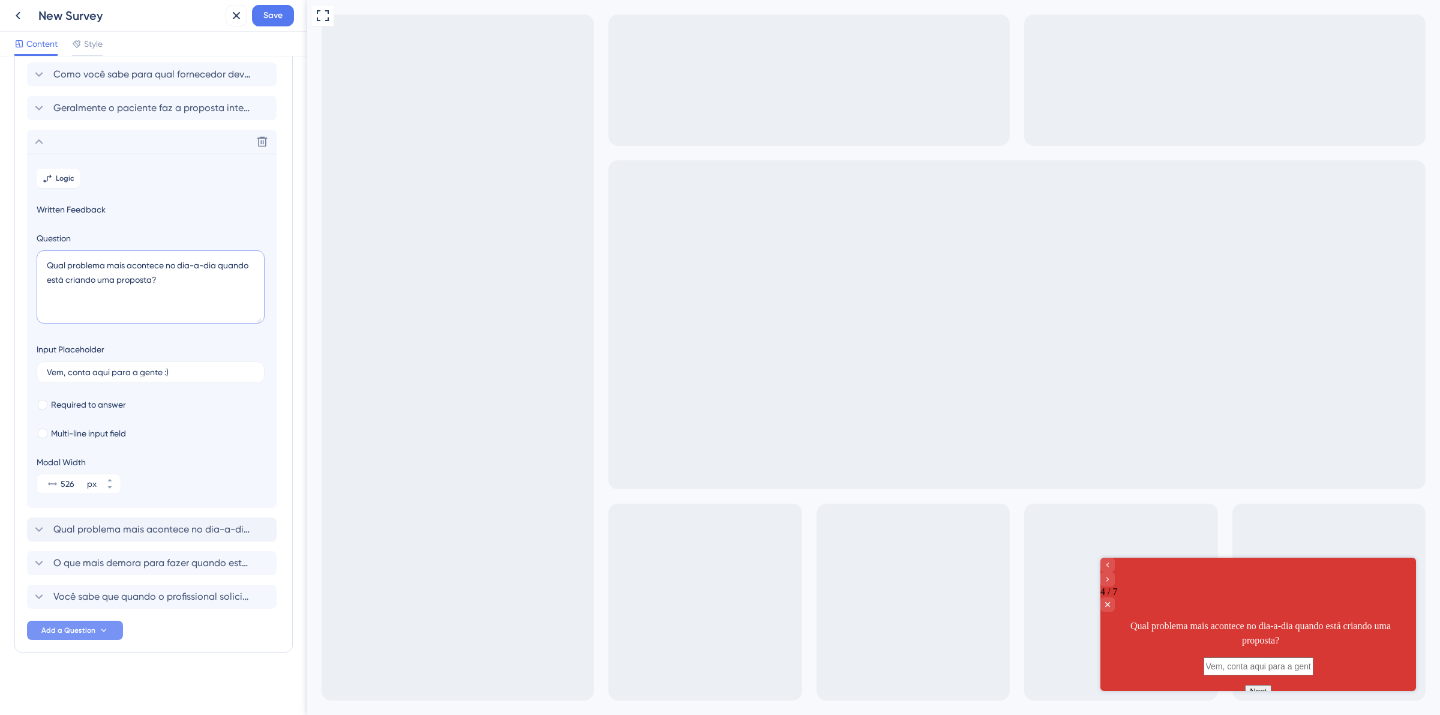
click at [69, 282] on textarea "Qual problema mais acontece no dia-a-dia quando está criando uma proposta?" at bounding box center [151, 286] width 228 height 73
click at [99, 281] on textarea "Qual problema mais acontece no dia-a-dia quando está CRIANDO uma proposta?" at bounding box center [151, 286] width 228 height 73
click at [102, 281] on textarea "Qual problema mais acontece no dia-a-dia quando está CRIANDO uma proposta?" at bounding box center [151, 286] width 228 height 73
type textarea "Qual problema mais acontece no dia-a-dia quando está CRIANDO uma proposta?"
click at [40, 142] on icon at bounding box center [39, 141] width 14 height 14
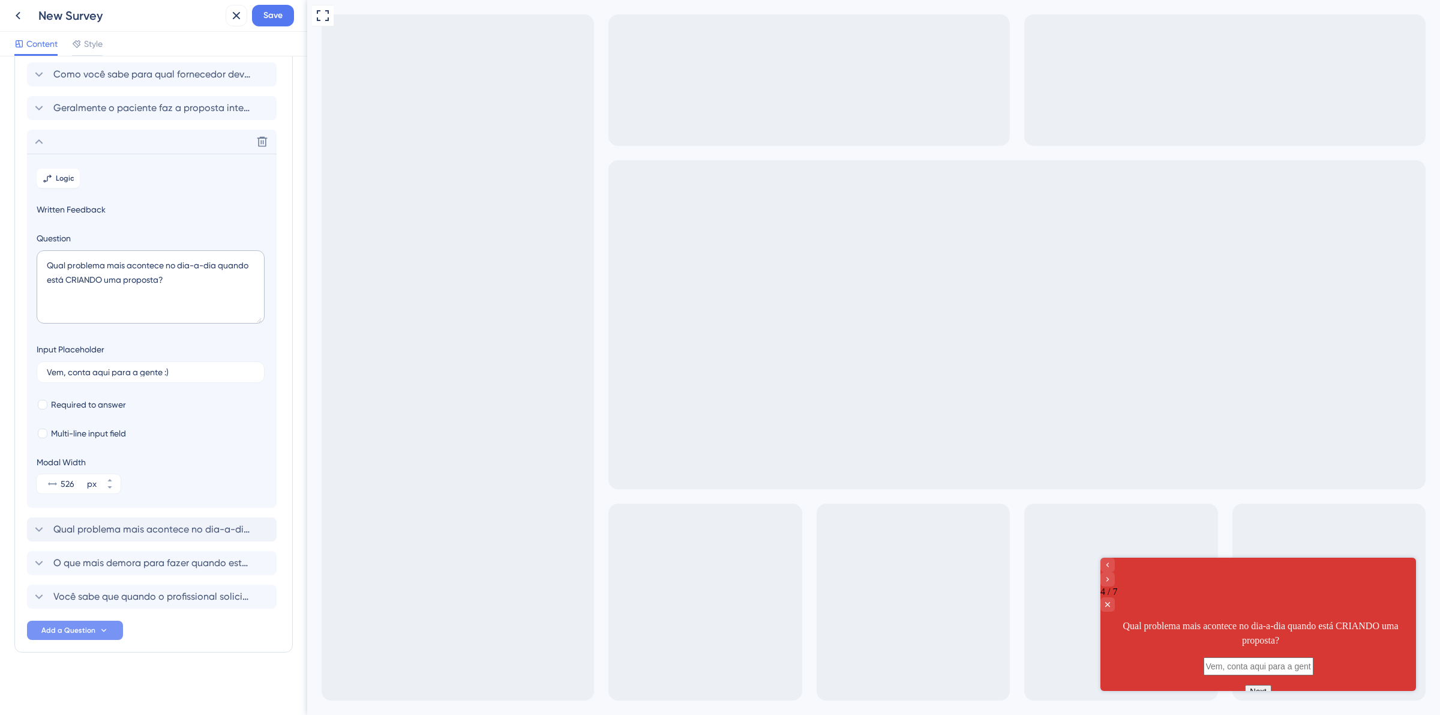
scroll to position [0, 0]
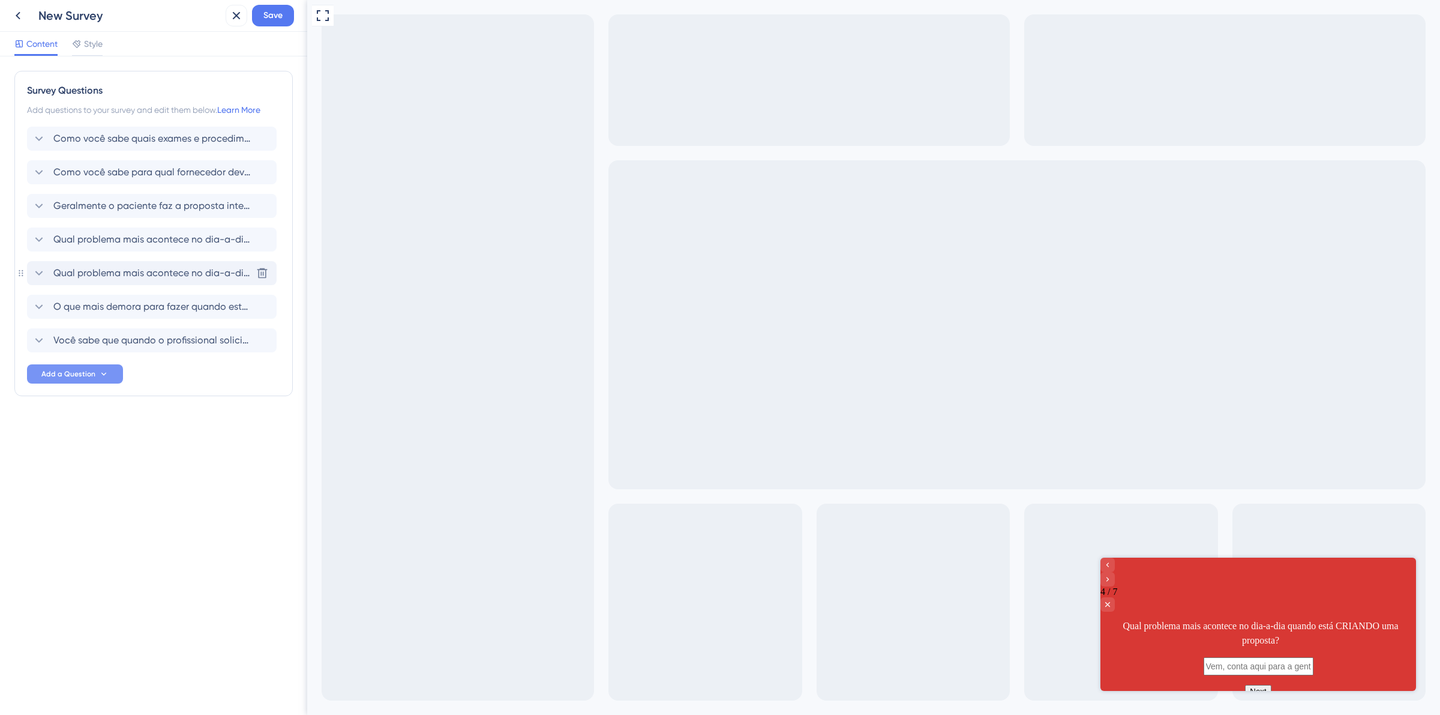
click at [37, 269] on icon at bounding box center [39, 273] width 14 height 14
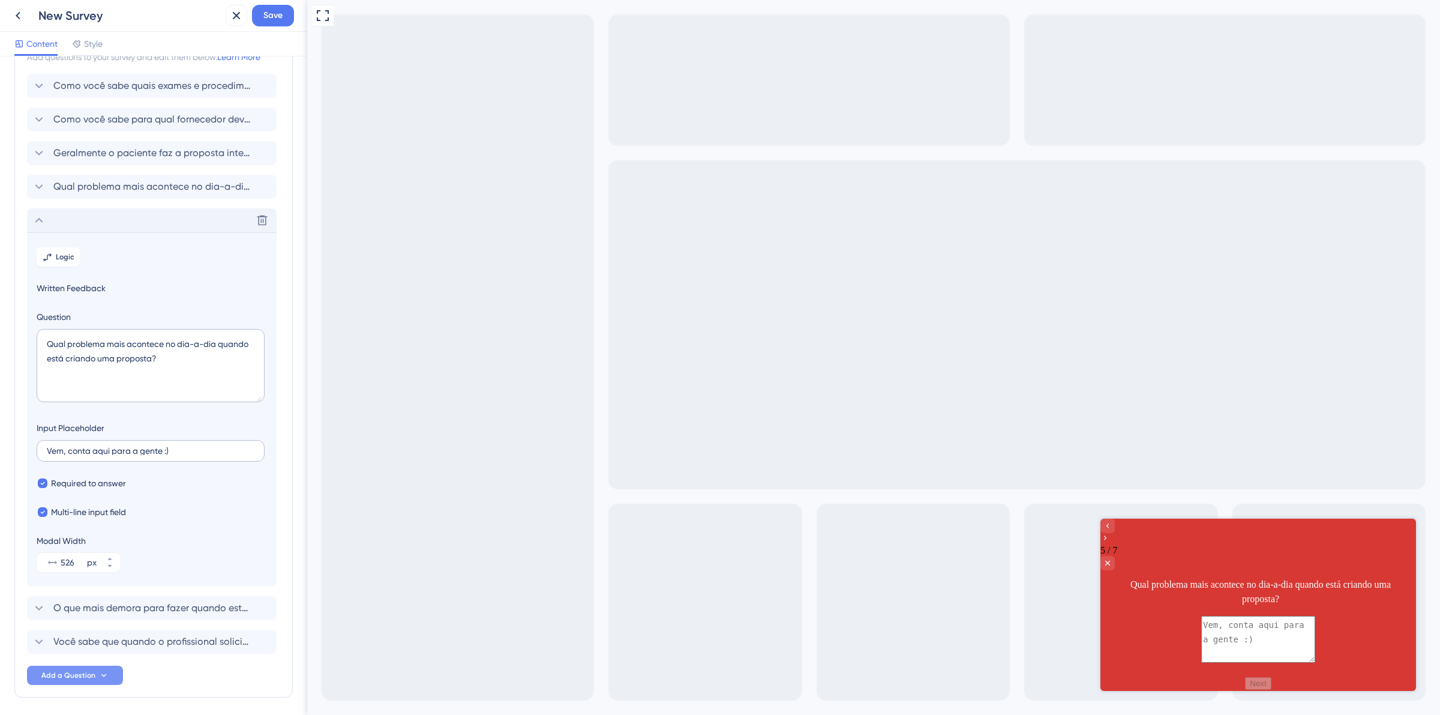
scroll to position [98, 0]
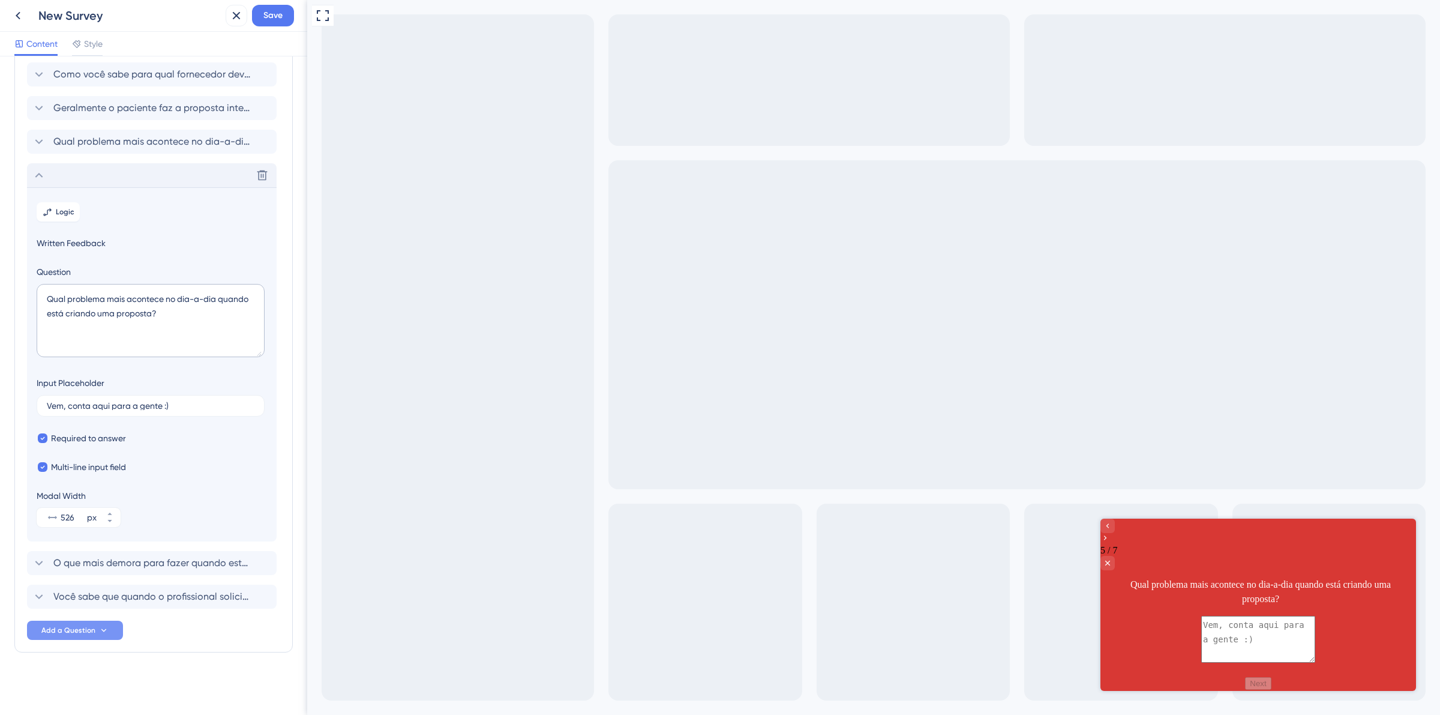
click at [43, 164] on div "Delete" at bounding box center [152, 175] width 250 height 24
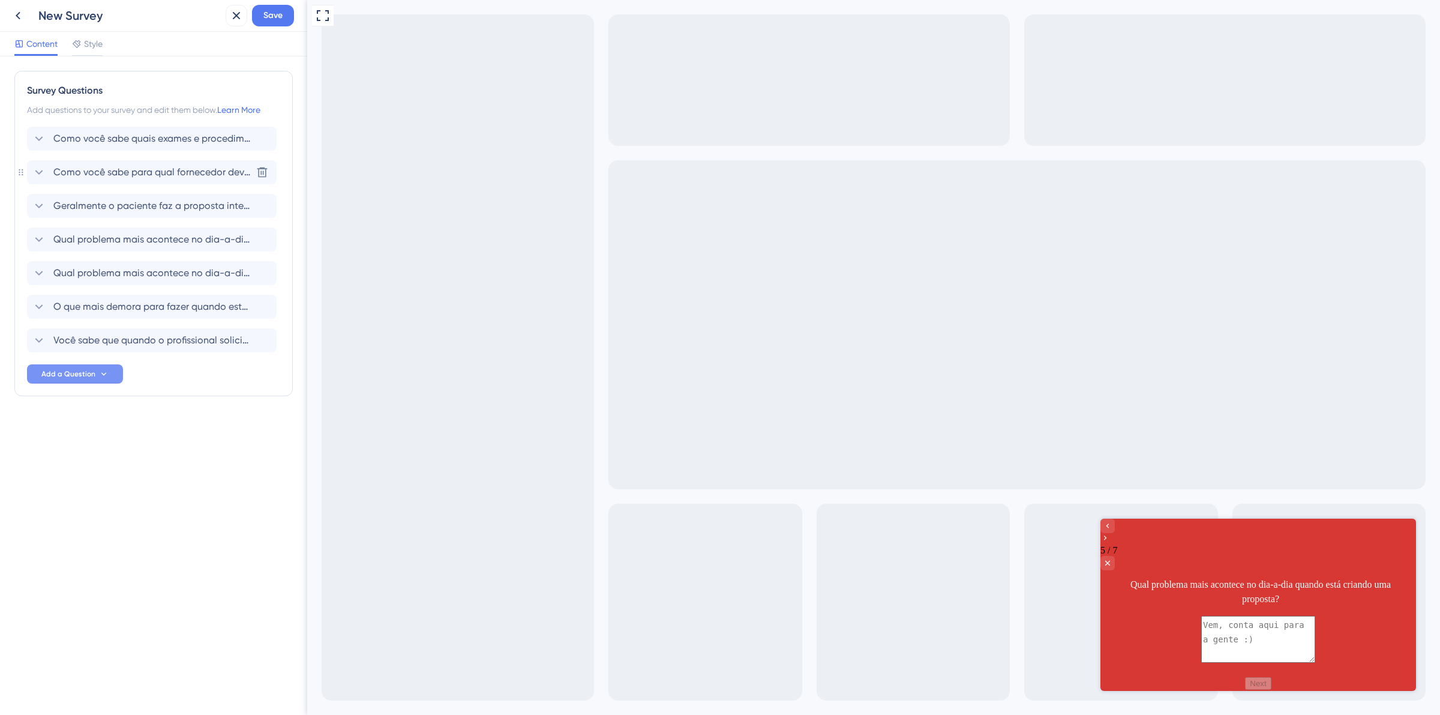
scroll to position [0, 0]
click at [32, 277] on icon at bounding box center [39, 273] width 14 height 14
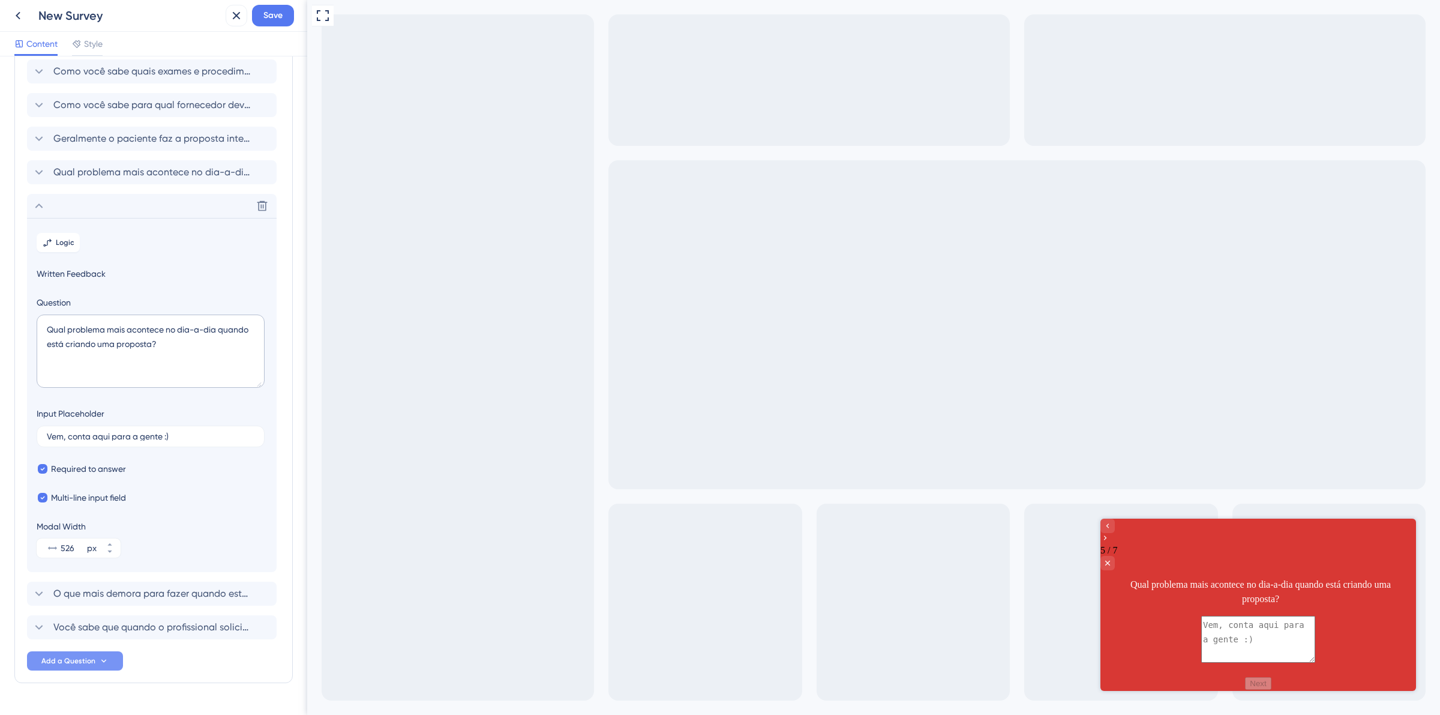
scroll to position [98, 0]
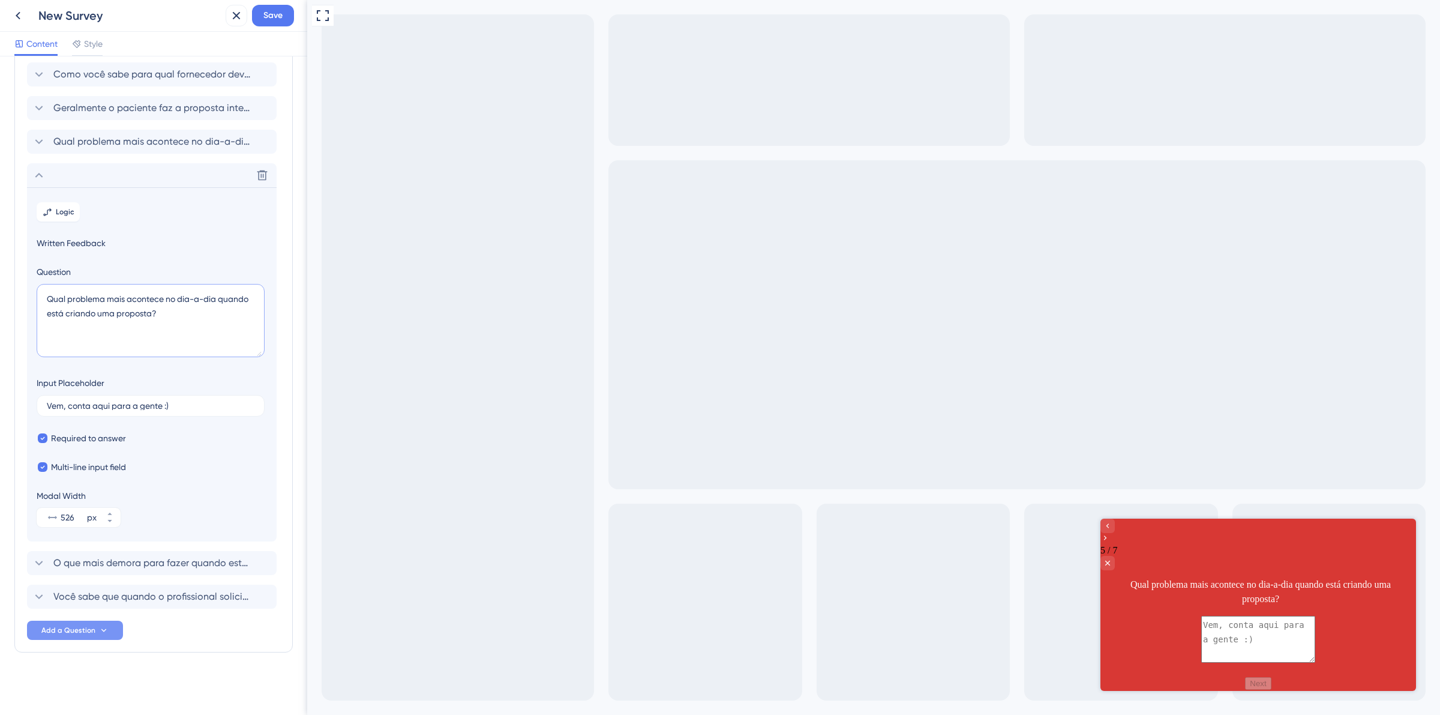
drag, startPoint x: 98, startPoint y: 314, endPoint x: 67, endPoint y: 310, distance: 30.9
click at [67, 310] on textarea "Qual problema mais acontece no dia-a-dia quando está criando uma proposta?" at bounding box center [151, 320] width 228 height 73
type textarea "Qual problema mais acontece no dia-a-dia quando está EDITANDO uma proposta?"
click at [256, 256] on section "Logic Written Feedback Question Qual problema mais acontece no dia-a-dia quando…" at bounding box center [152, 364] width 250 height 354
click at [46, 169] on icon at bounding box center [39, 175] width 14 height 14
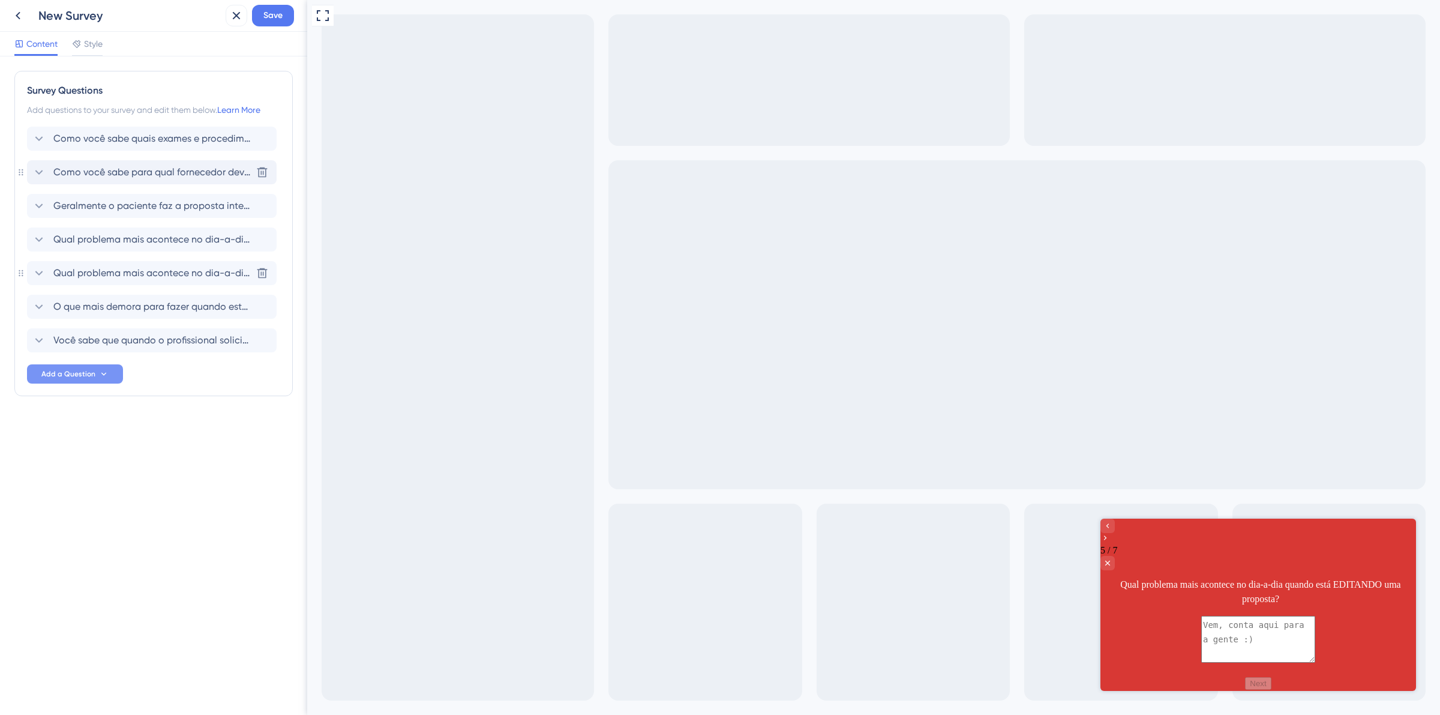
scroll to position [0, 0]
click at [78, 43] on icon at bounding box center [77, 44] width 10 height 10
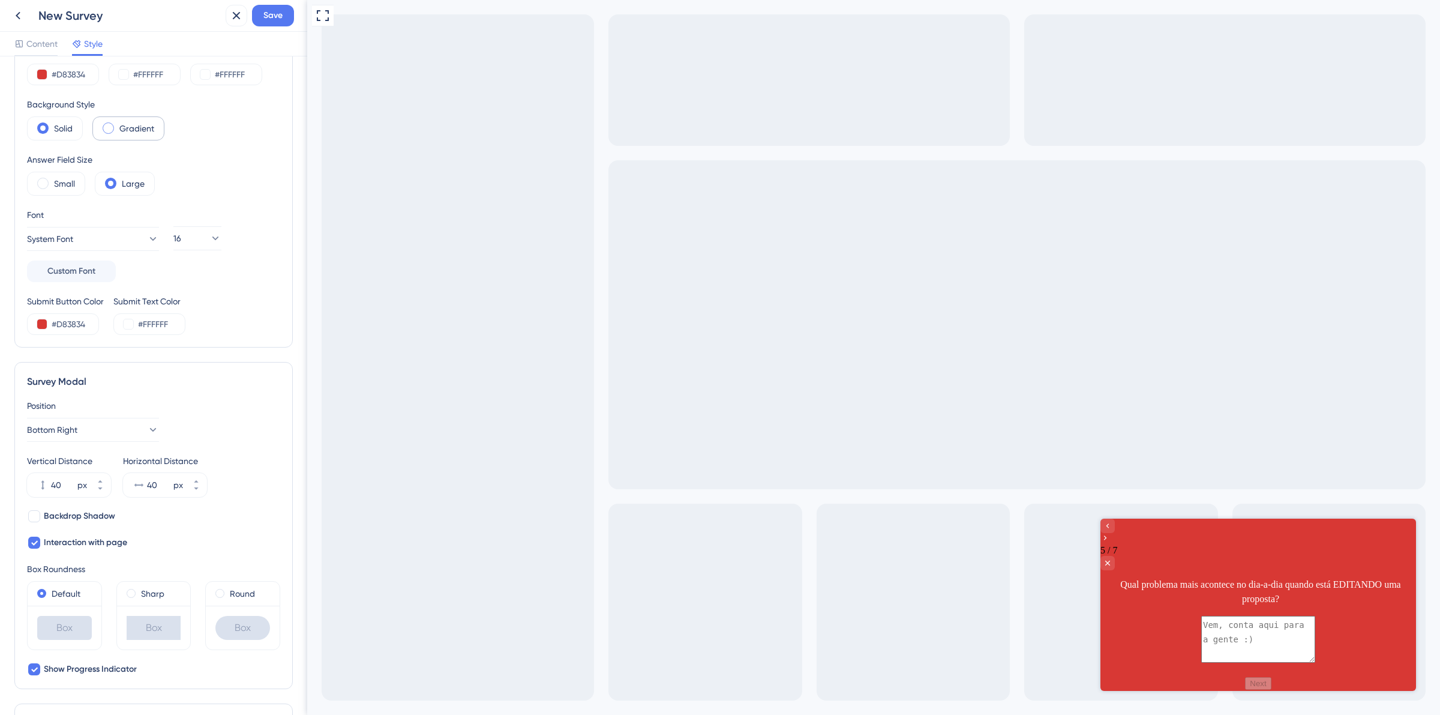
click at [133, 131] on label "Gradient" at bounding box center [136, 128] width 35 height 14
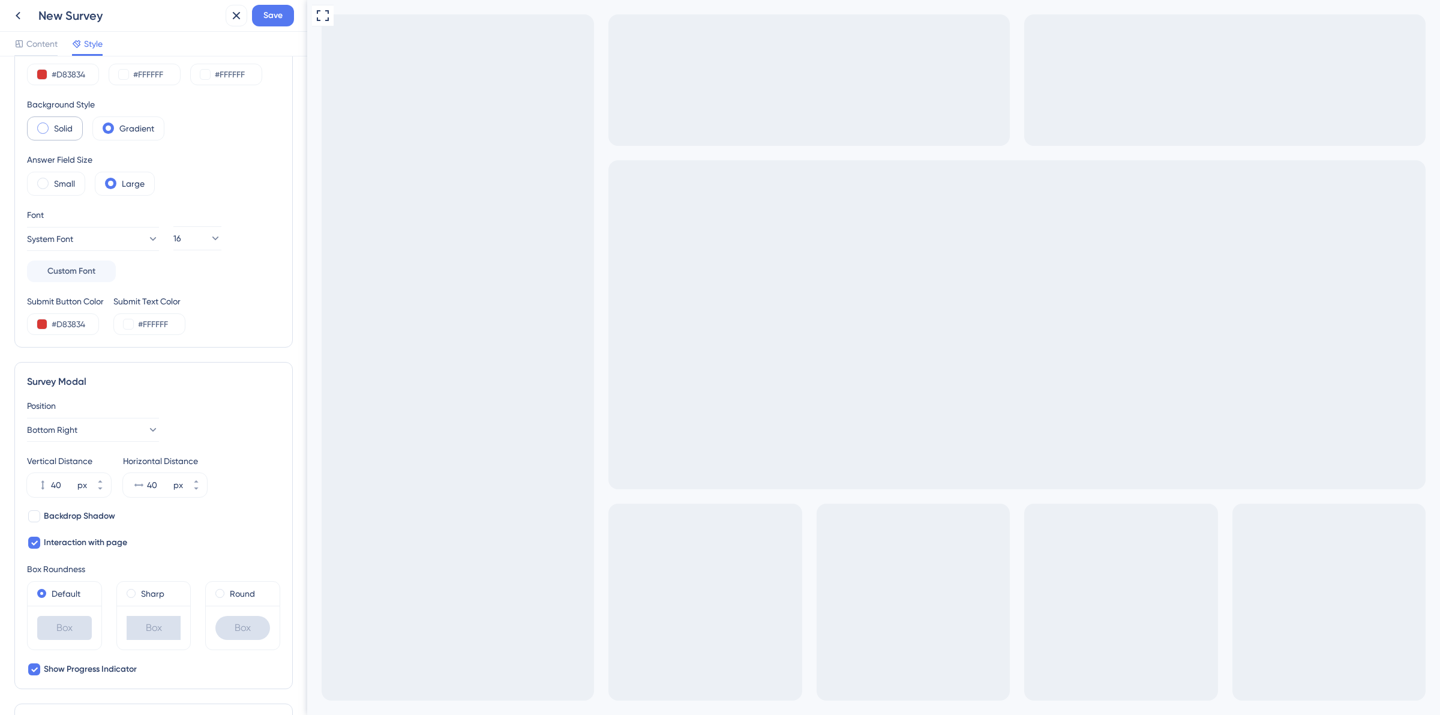
click at [49, 130] on div "Solid" at bounding box center [55, 128] width 56 height 24
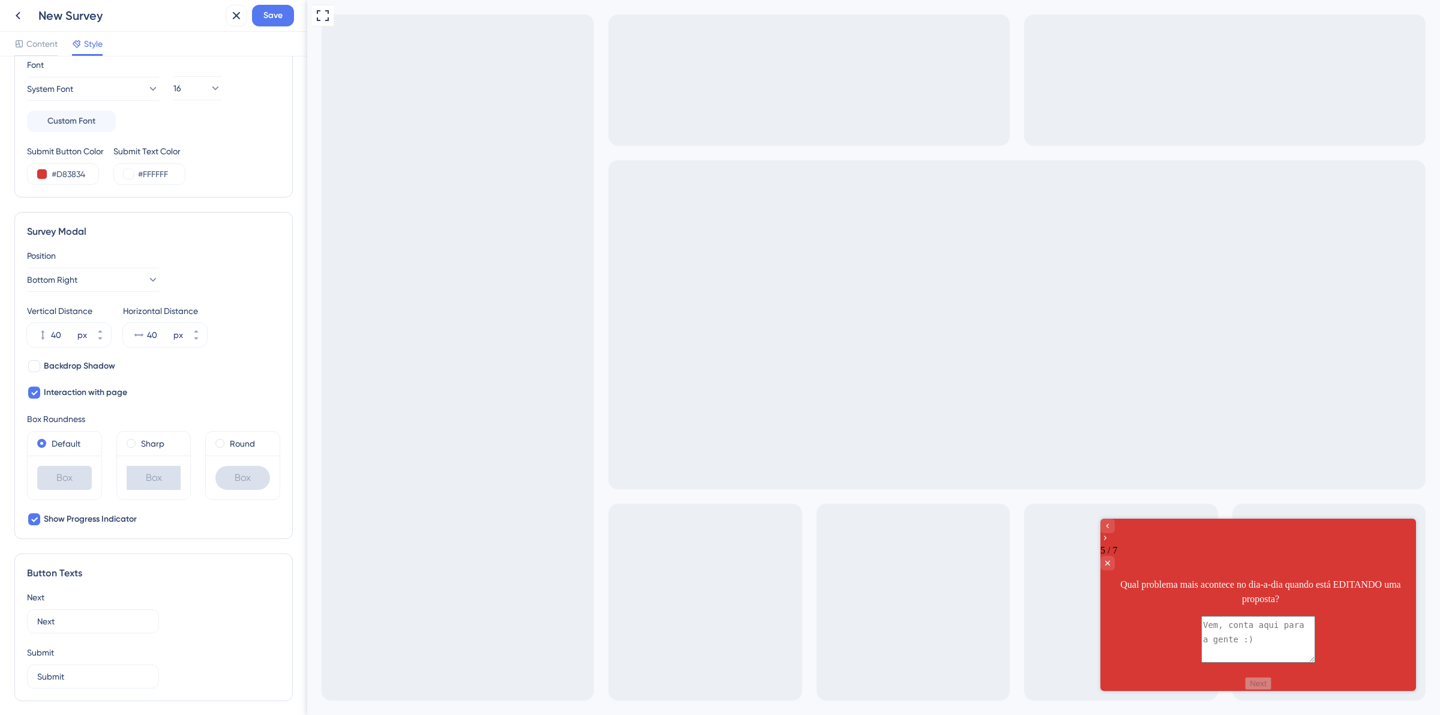
scroll to position [150, 0]
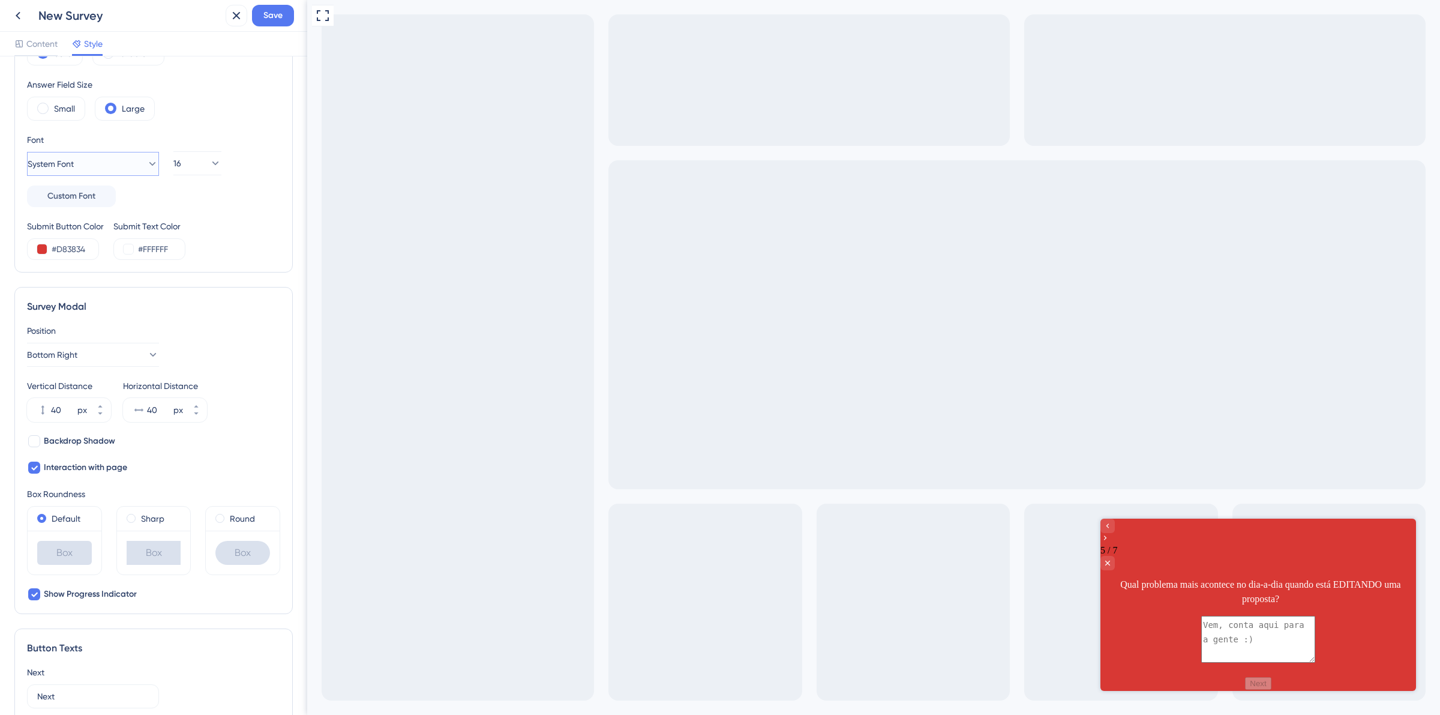
click at [146, 162] on icon at bounding box center [152, 164] width 12 height 12
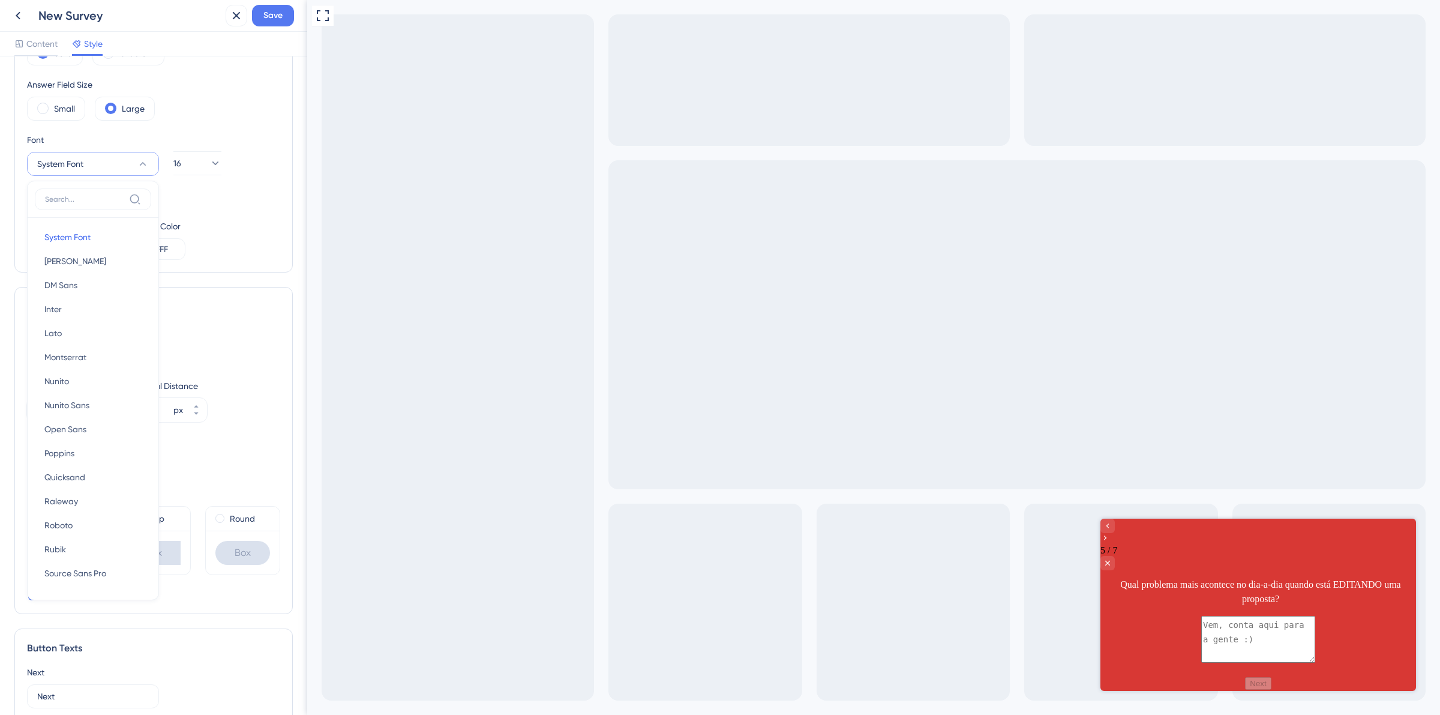
scroll to position [152, 0]
click at [92, 308] on button "Inter Inter" at bounding box center [93, 307] width 116 height 24
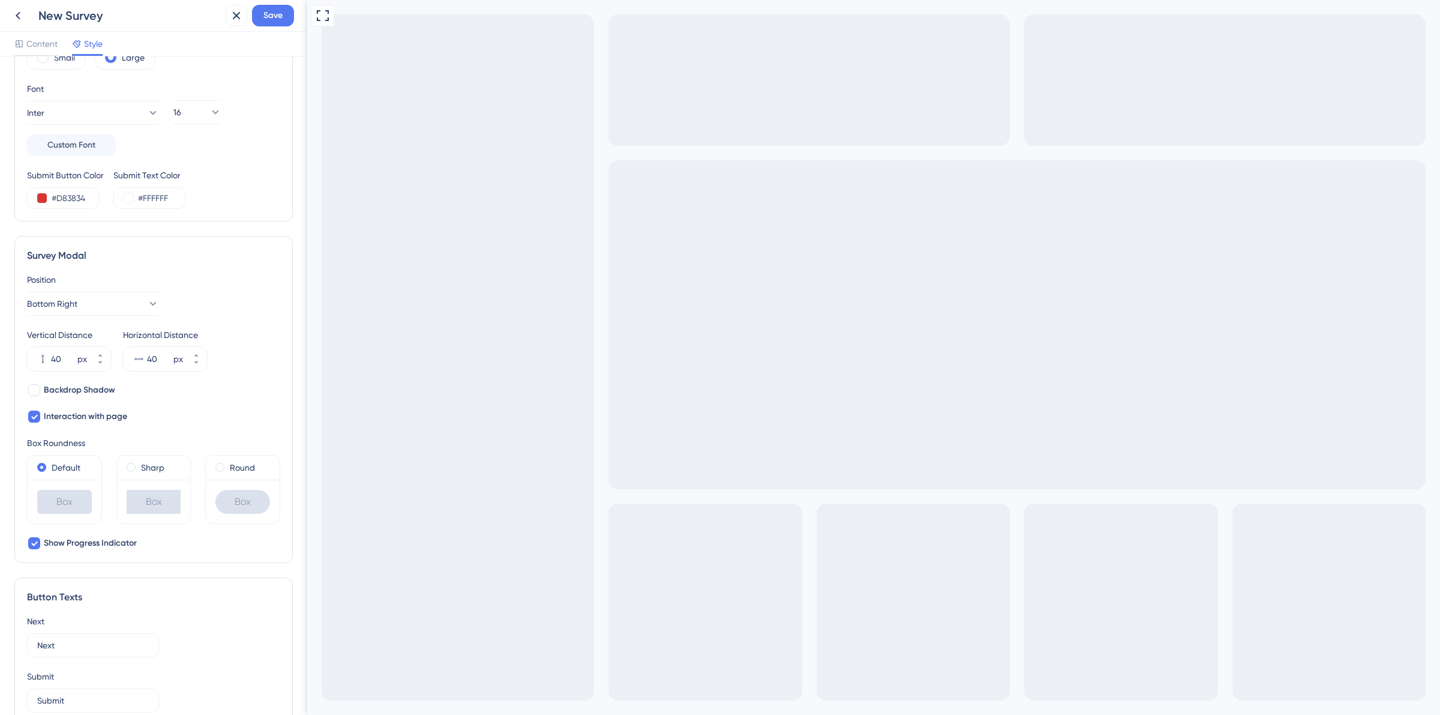
scroll to position [227, 0]
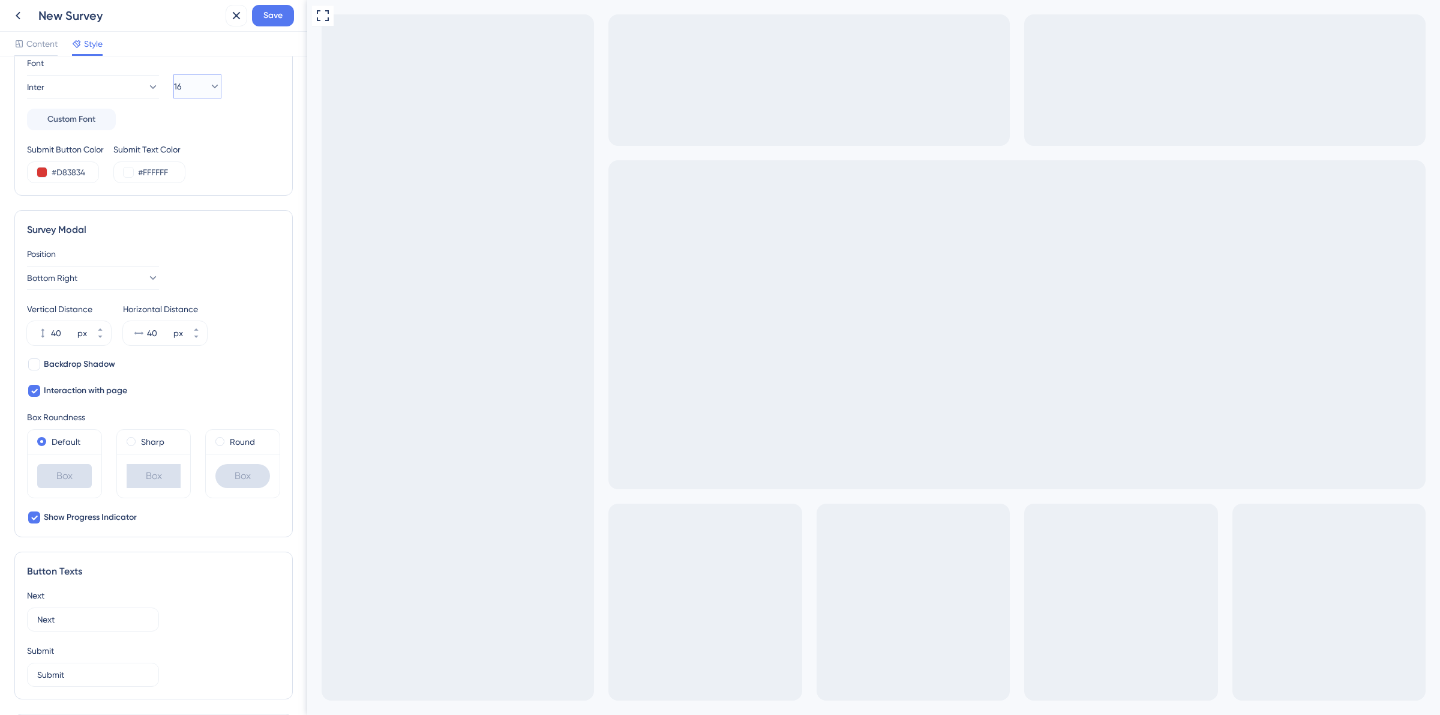
click at [209, 85] on icon at bounding box center [215, 86] width 12 height 12
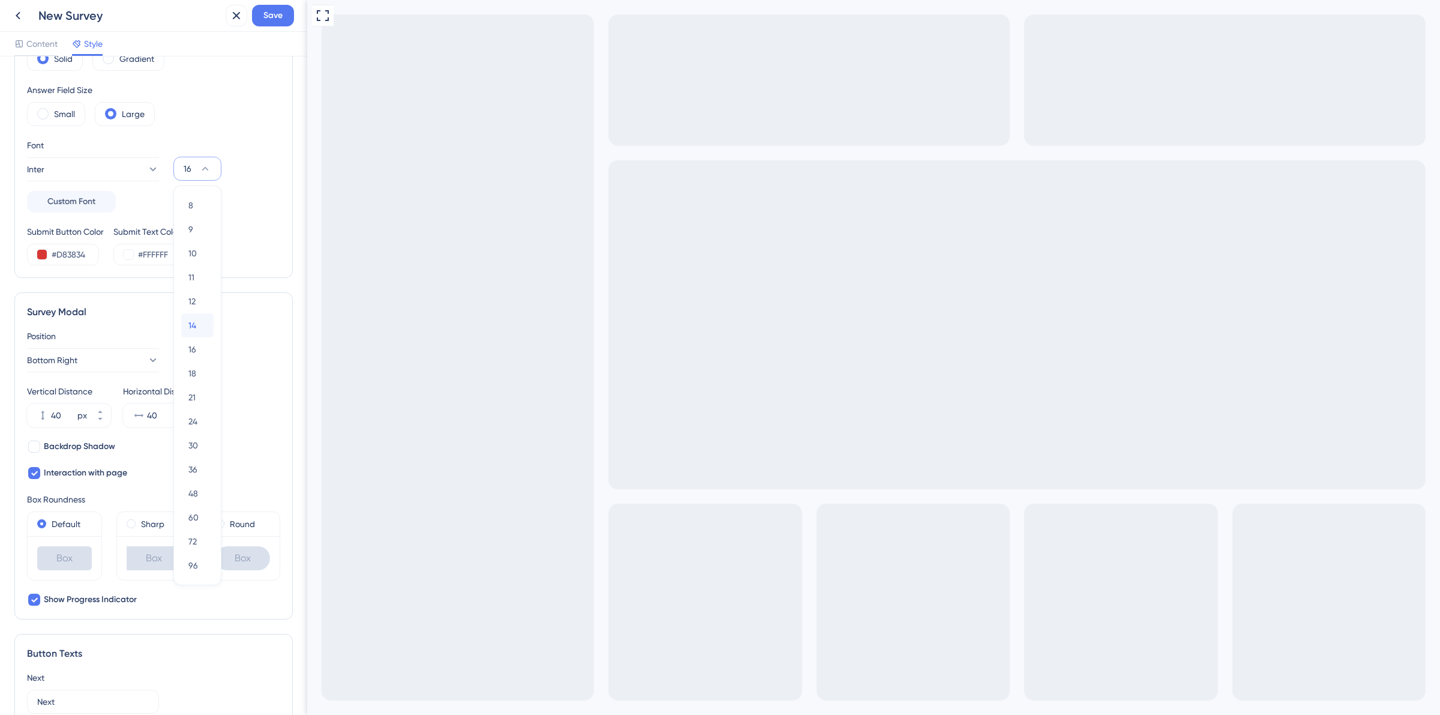
click at [194, 322] on span "14" at bounding box center [192, 325] width 8 height 14
click at [202, 175] on button "14" at bounding box center [197, 169] width 48 height 24
click at [199, 370] on div "18 18" at bounding box center [197, 376] width 18 height 24
click at [270, 263] on div "Color & Typography Background #D83834 Text #FFFFFF Answers #FFFFFF Background S…" at bounding box center [153, 105] width 278 height 352
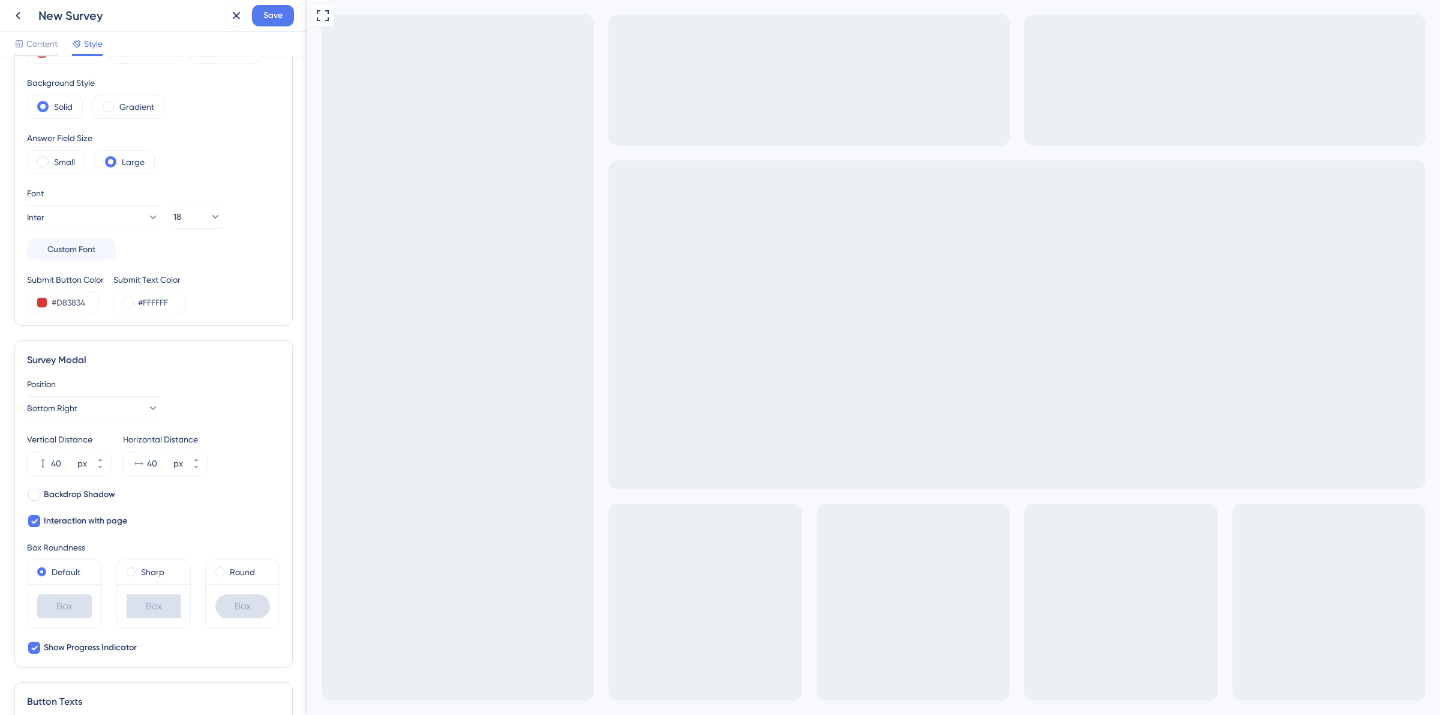
scroll to position [0, 0]
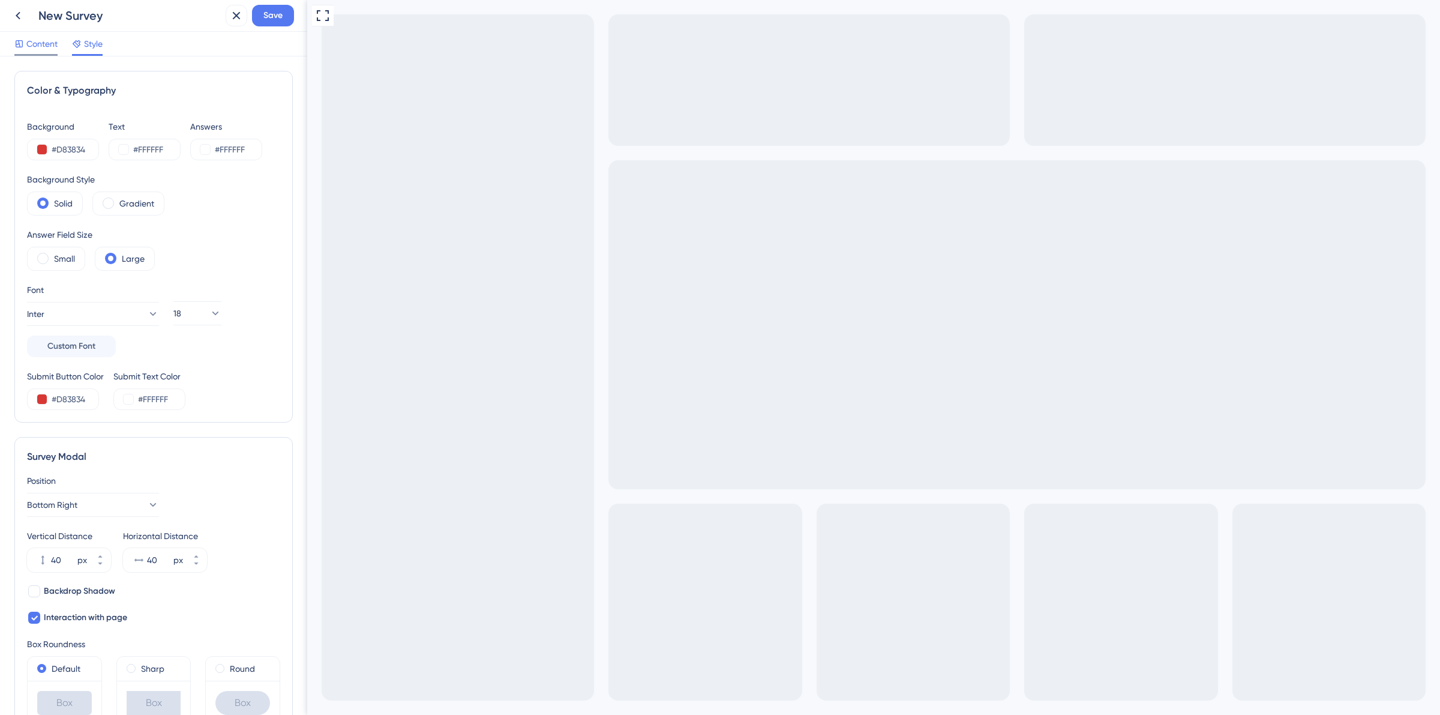
click at [38, 40] on span "Content" at bounding box center [41, 44] width 31 height 14
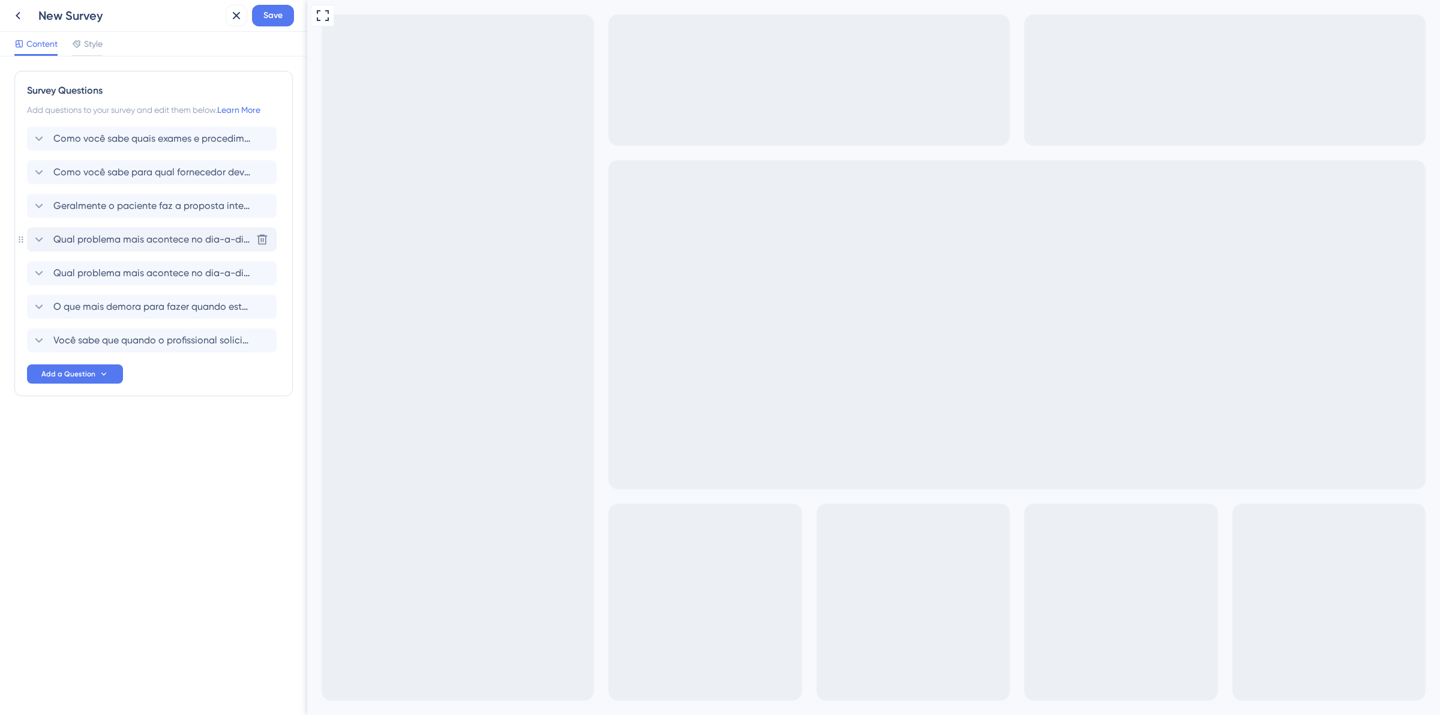
click at [39, 241] on icon at bounding box center [39, 239] width 14 height 14
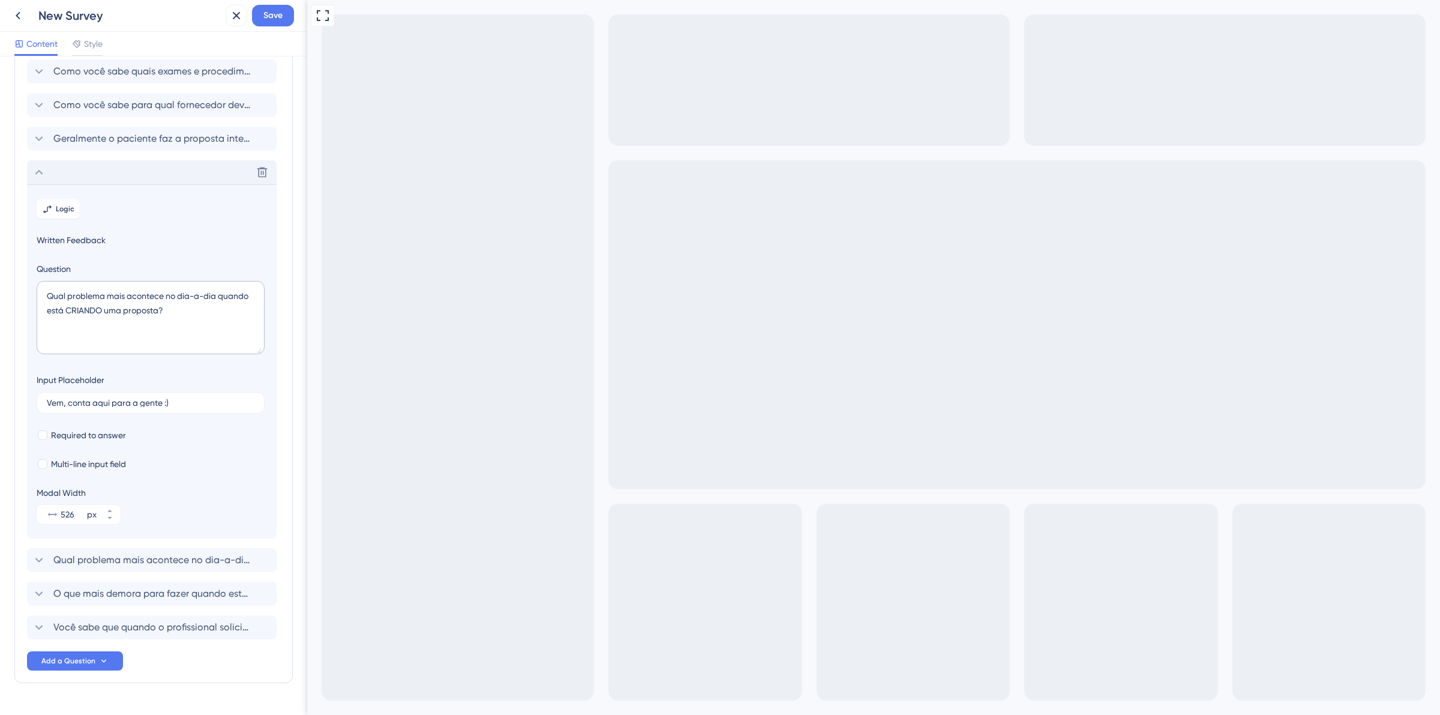
scroll to position [98, 0]
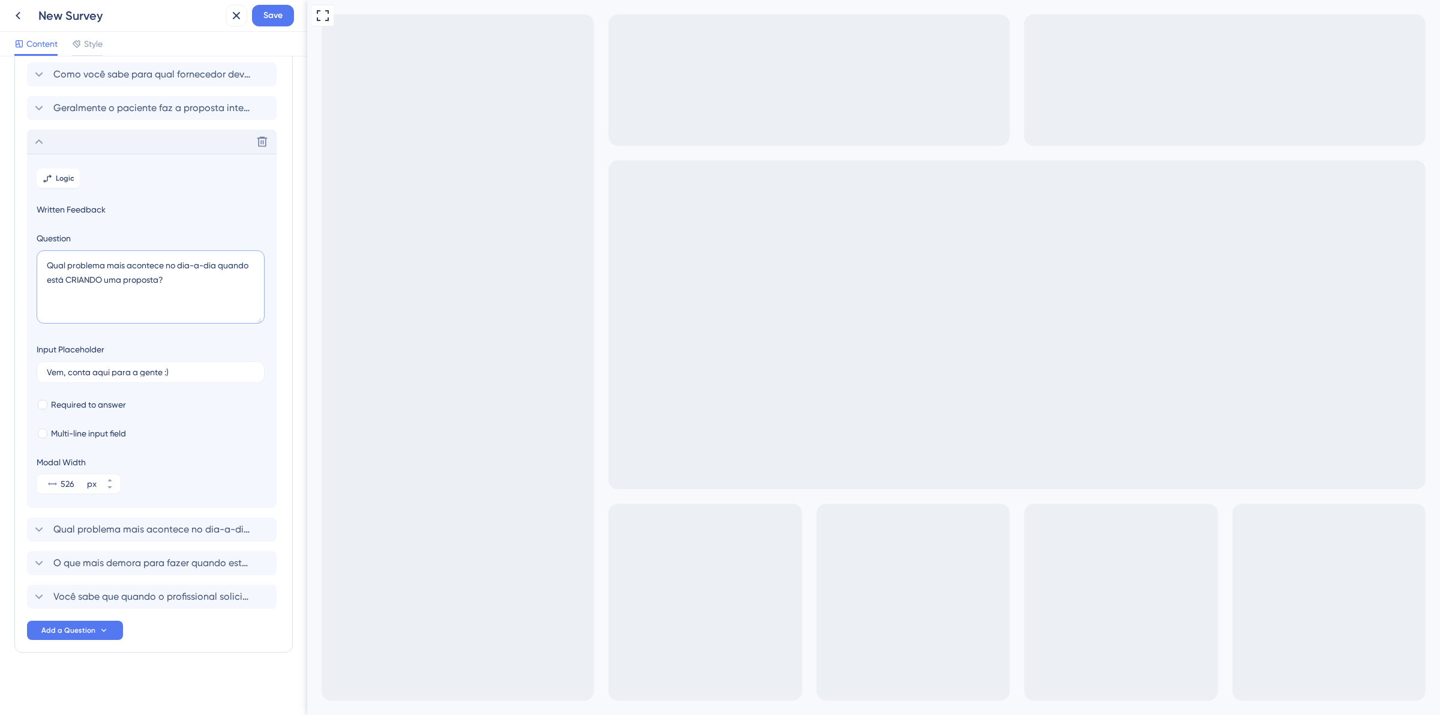
click at [103, 265] on textarea "Qual problema mais acontece no dia-a-dia quando está CRIANDO uma proposta?" at bounding box center [151, 286] width 228 height 73
click at [167, 267] on textarea "Qual problemas mais acontece no dia-a-dia quando está CRIANDO uma proposta?" at bounding box center [151, 286] width 228 height 73
click at [179, 264] on textarea "Qual problemas mais acontecem no dia-a-dia quando está CRIANDO uma proposta?" at bounding box center [151, 286] width 228 height 73
click at [178, 268] on textarea "Qual problemas mais acontecem no dia-a-dia quando está CRIANDO uma proposta?" at bounding box center [151, 286] width 228 height 73
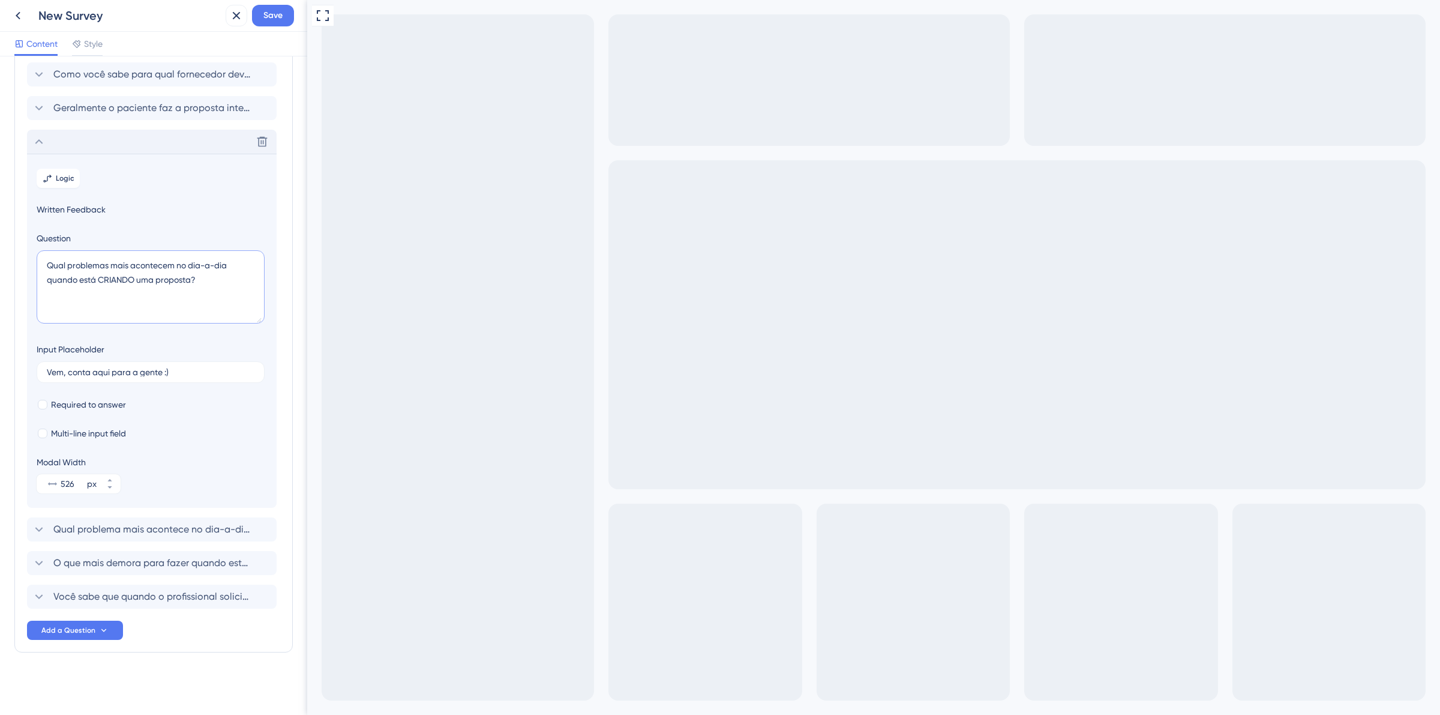
drag, startPoint x: 178, startPoint y: 268, endPoint x: 46, endPoint y: 261, distance: 132.2
click at [46, 261] on textarea "Qual problemas mais acontecem no dia-a-dia quando está CRIANDO uma proposta?" at bounding box center [151, 286] width 228 height 73
type textarea "Qual problemas mais acontecem no dia-a-dia quando está CRIANDO uma proposta?"
click at [39, 143] on icon at bounding box center [39, 141] width 14 height 14
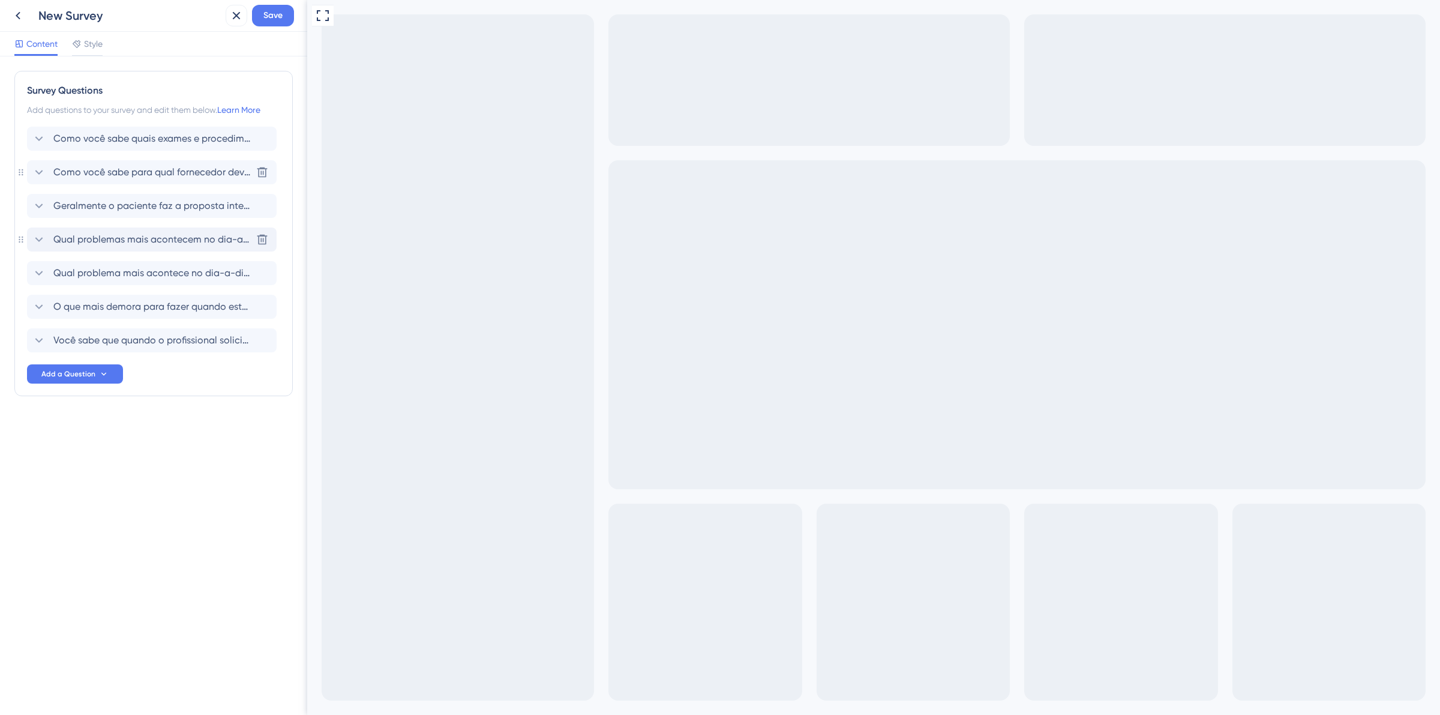
scroll to position [0, 0]
click at [46, 267] on icon at bounding box center [39, 273] width 14 height 14
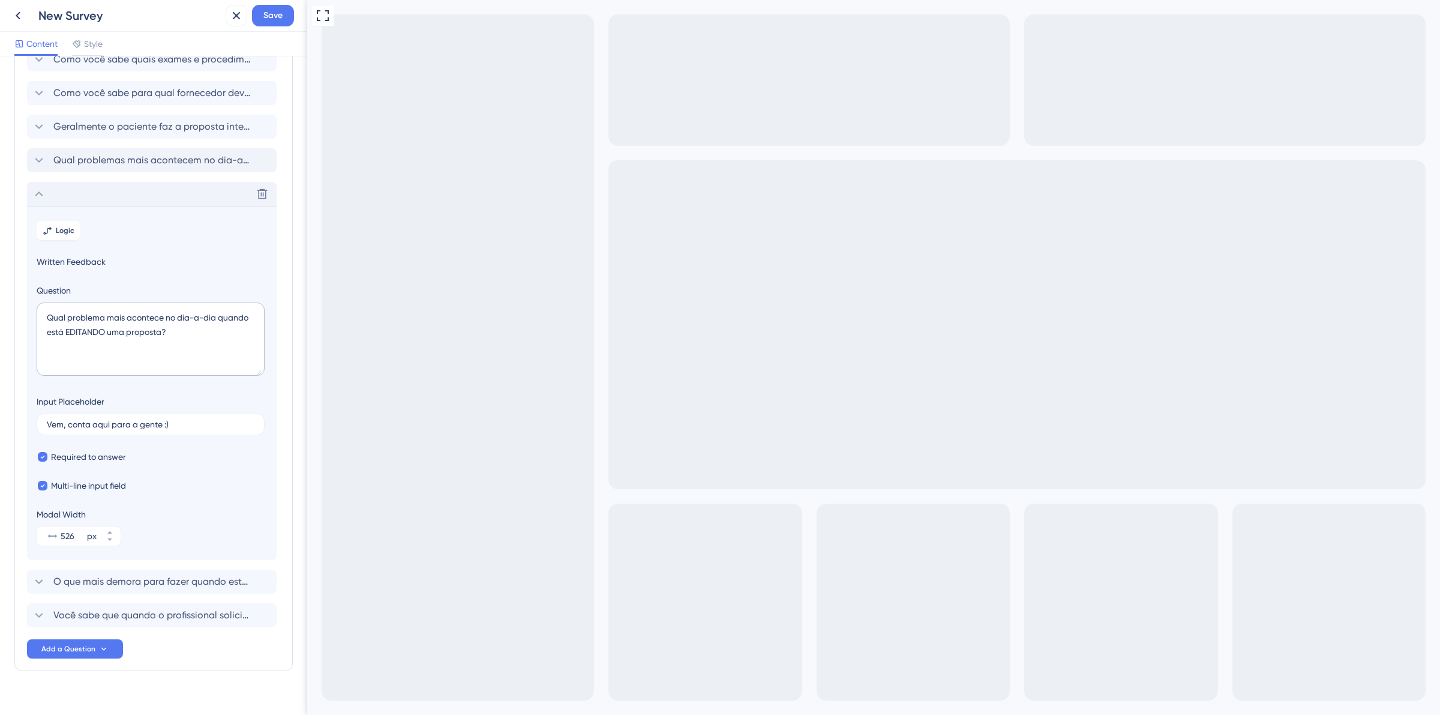
scroll to position [98, 0]
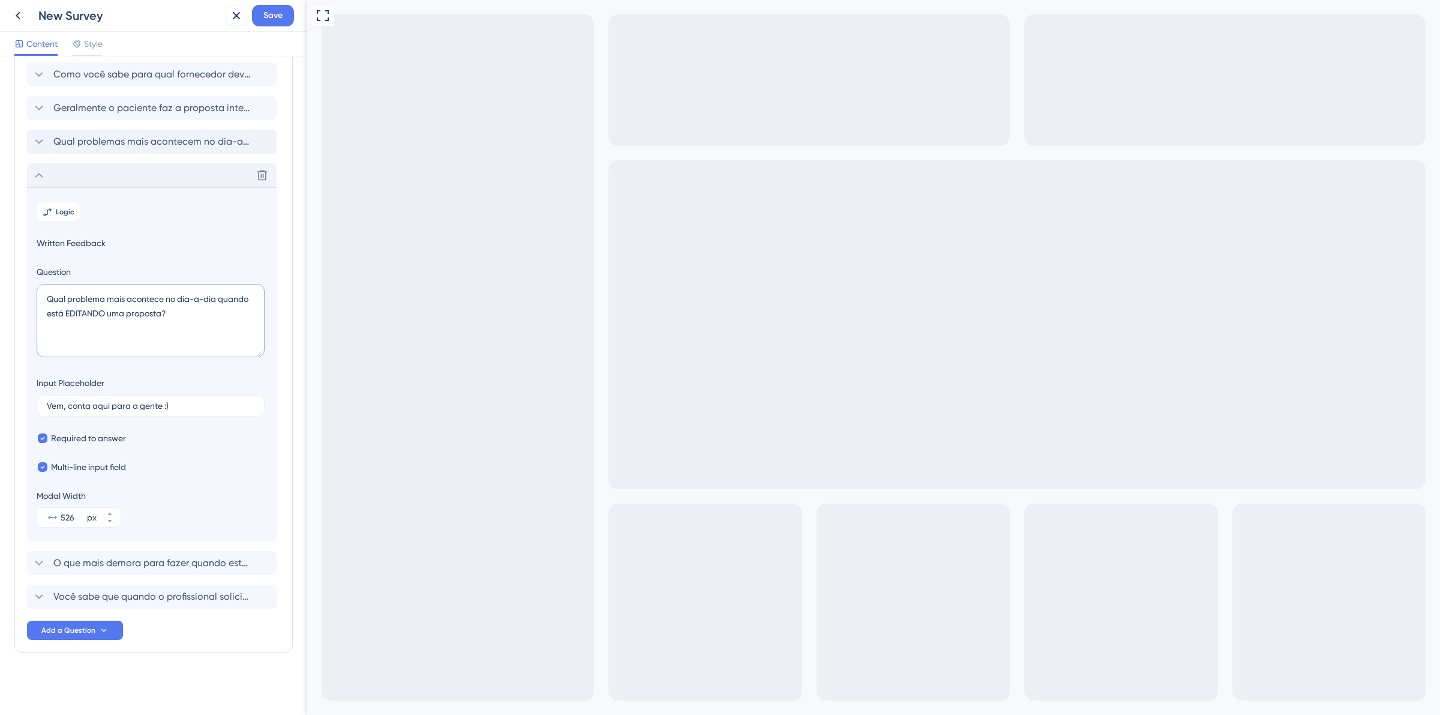
drag, startPoint x: 166, startPoint y: 301, endPoint x: -85, endPoint y: 277, distance: 252.5
click at [0, 0] on html "New Survey Save Content Style Survey Questions Add questions to your survey and…" at bounding box center [720, 0] width 1440 height 0
paste textarea "s mais acontecem"
click at [67, 298] on textarea "Qual problemas mais acontecem no dia-a-dia quando está EDITANDO uma proposta?" at bounding box center [151, 320] width 228 height 73
type textarea "Quais problemas mais acontecem no dia-a-dia quando está EDITANDO uma proposta?"
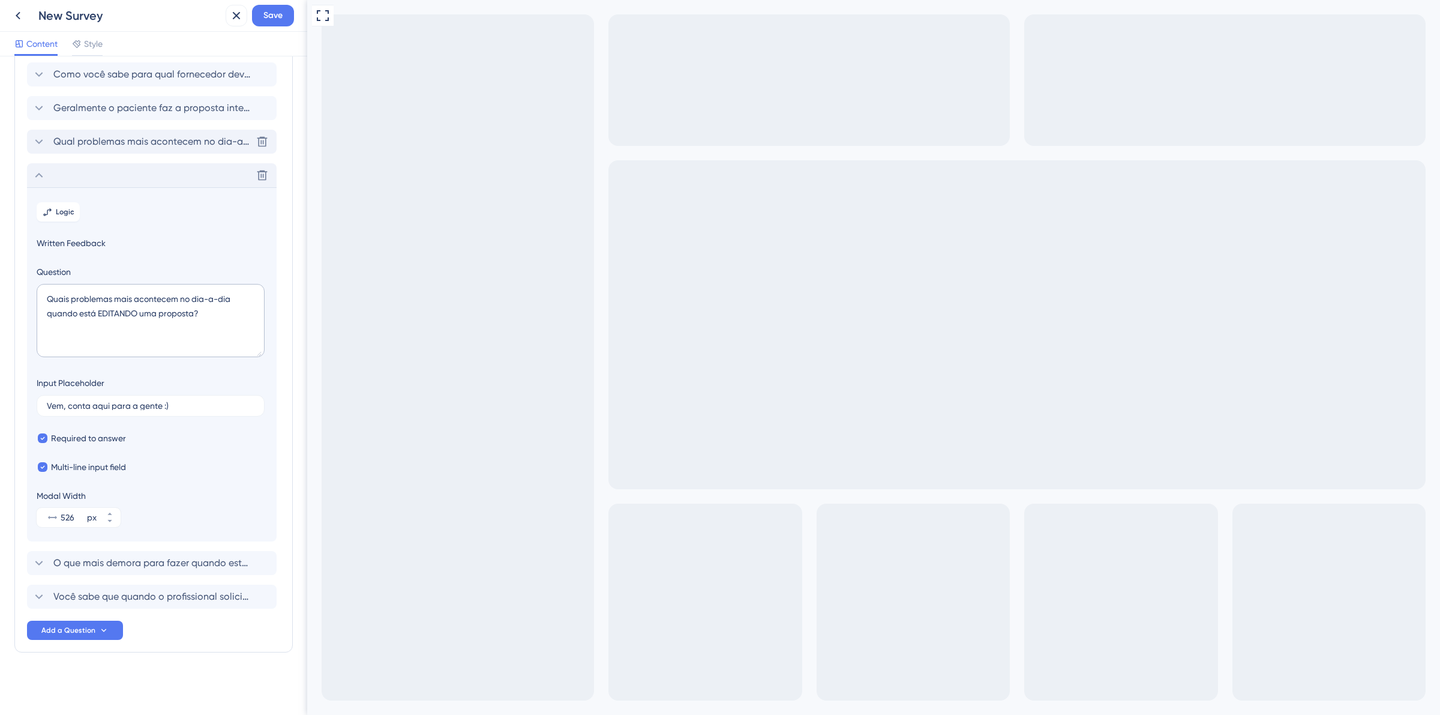
click at [33, 145] on icon at bounding box center [39, 141] width 14 height 14
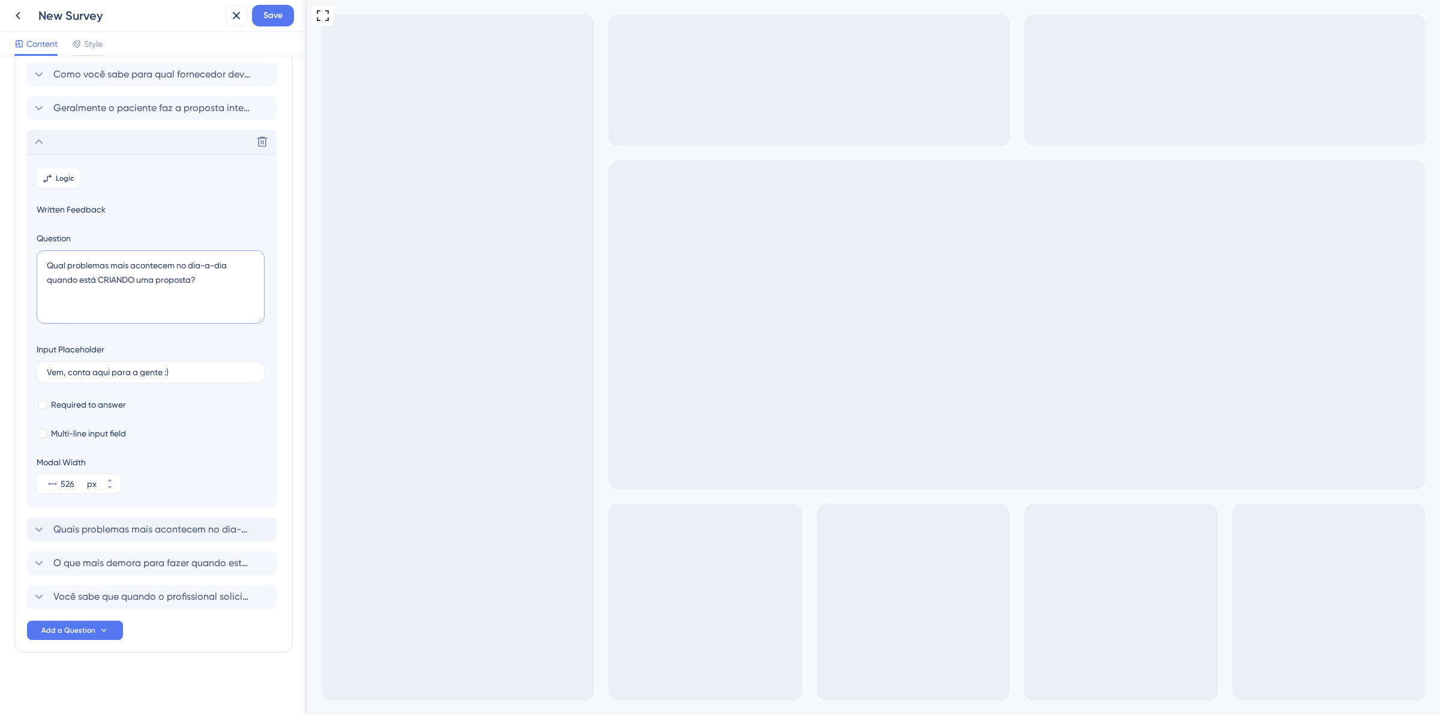
click at [64, 268] on textarea "Qual problemas mais acontecem no dia-a-dia quando está CRIANDO uma proposta?" at bounding box center [151, 286] width 228 height 73
type textarea "Quais problemas mais acontecem no dia-a-dia quando está CRIANDO uma proposta?"
click at [37, 136] on icon at bounding box center [39, 141] width 14 height 14
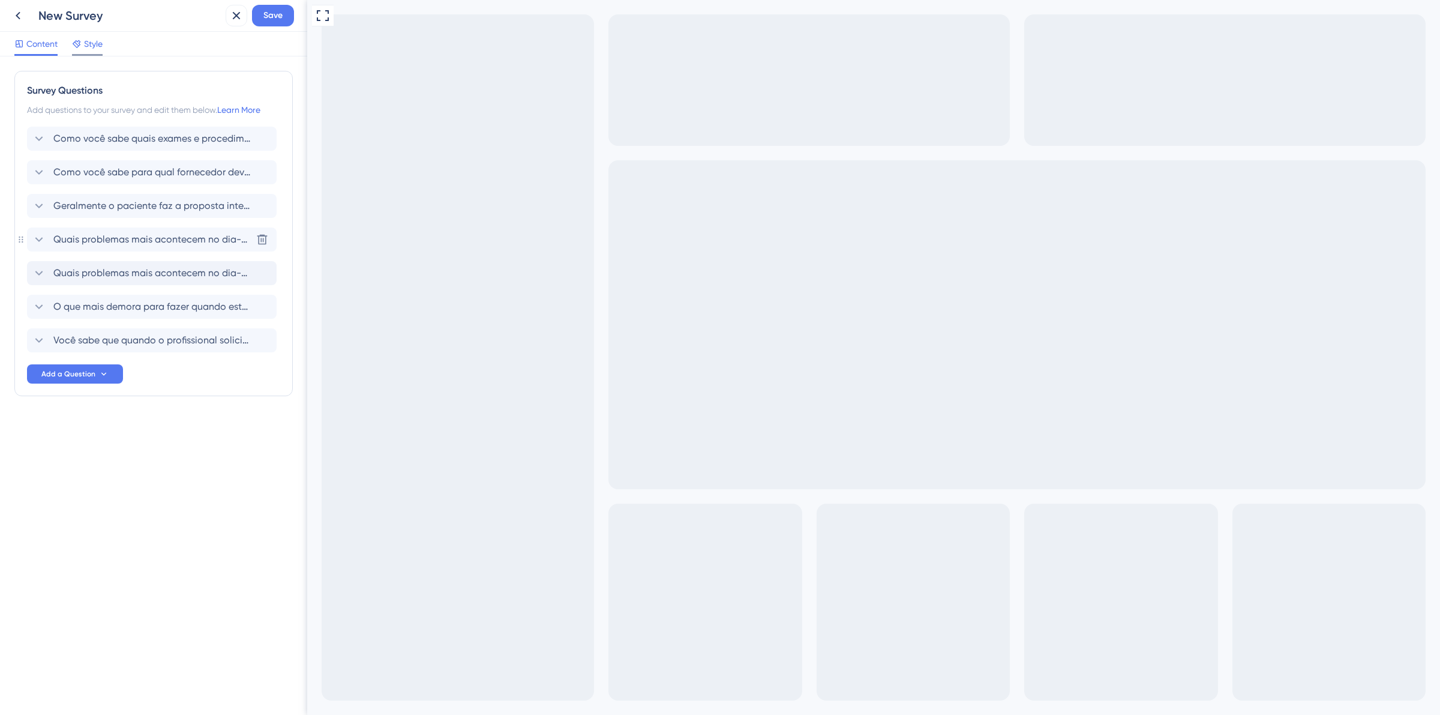
click at [93, 41] on span "Style" at bounding box center [93, 44] width 19 height 14
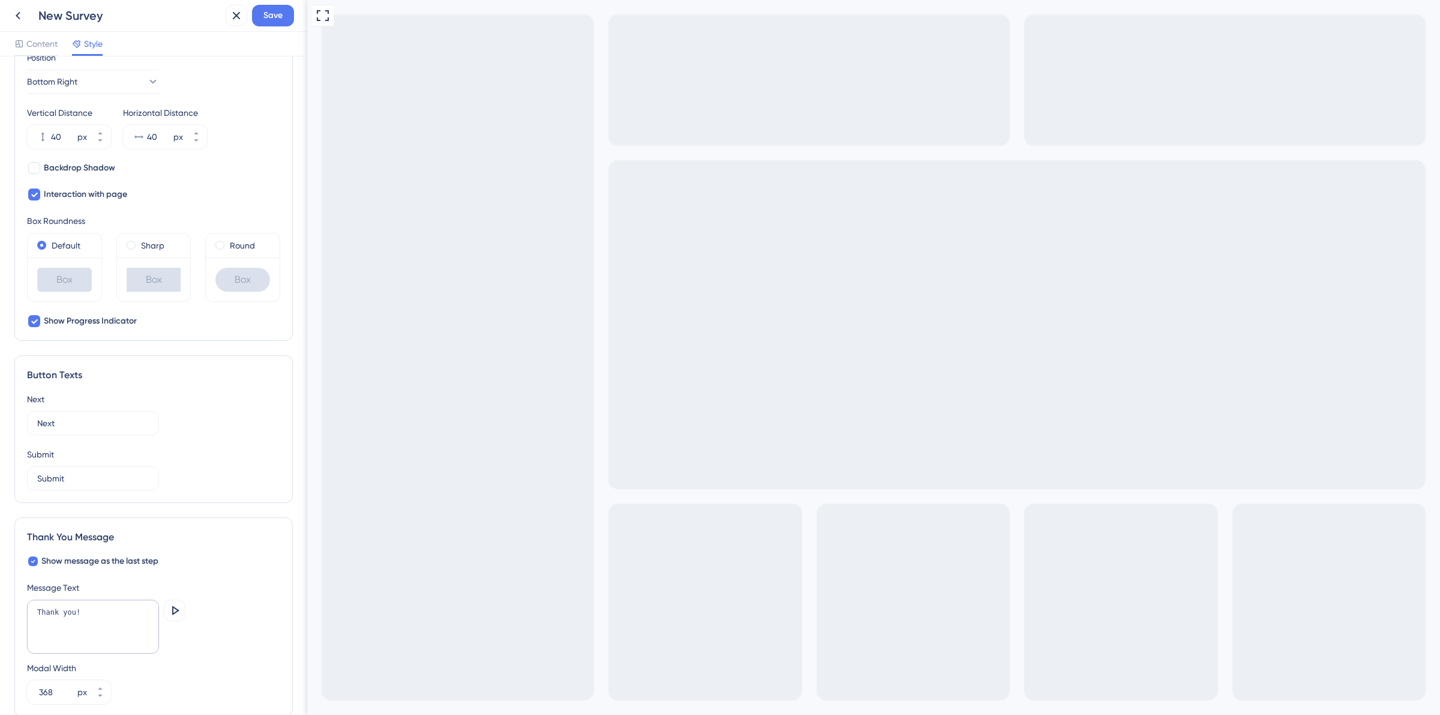
scroll to position [450, 0]
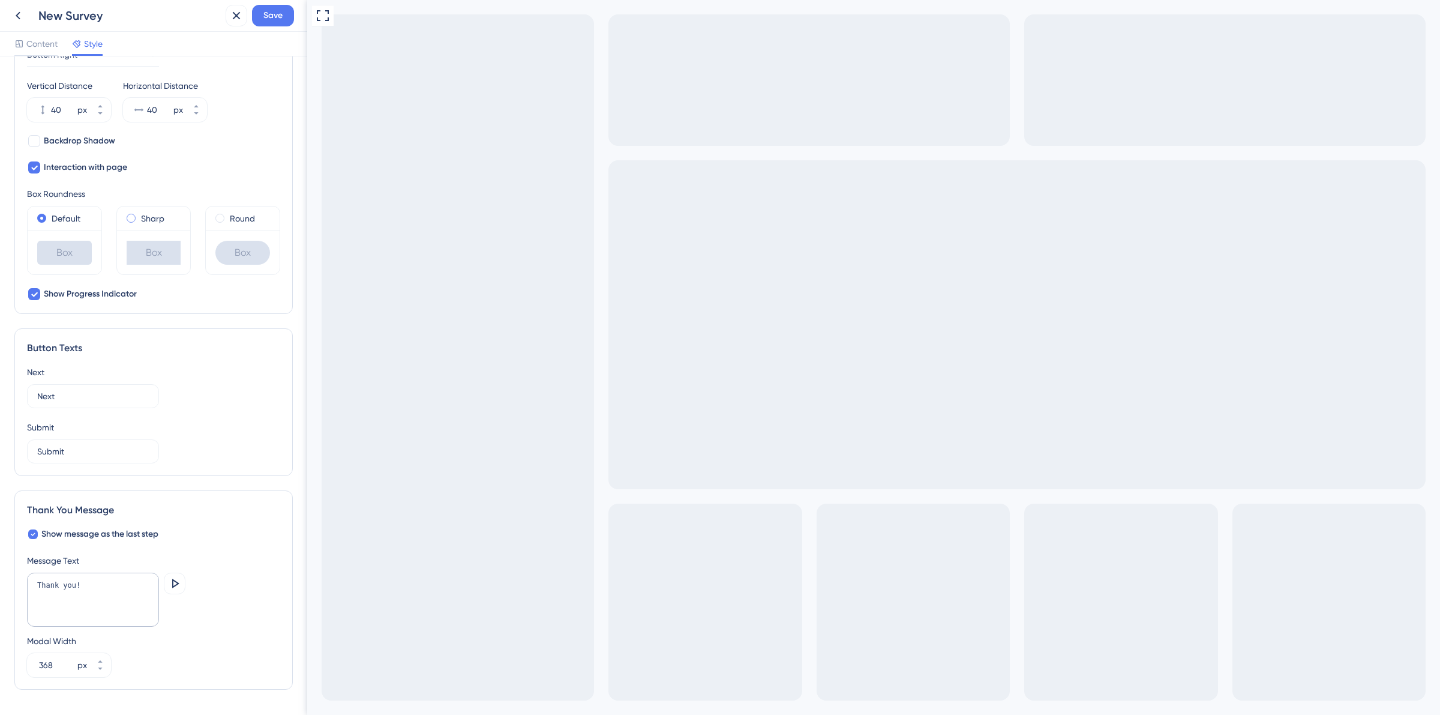
click at [153, 221] on label "Sharp" at bounding box center [152, 218] width 23 height 14
click at [230, 220] on label "Round" at bounding box center [242, 218] width 25 height 14
click at [141, 219] on label "Sharp" at bounding box center [152, 218] width 23 height 14
click at [68, 220] on label "Default" at bounding box center [66, 218] width 29 height 14
click at [237, 217] on label "Round" at bounding box center [242, 218] width 25 height 14
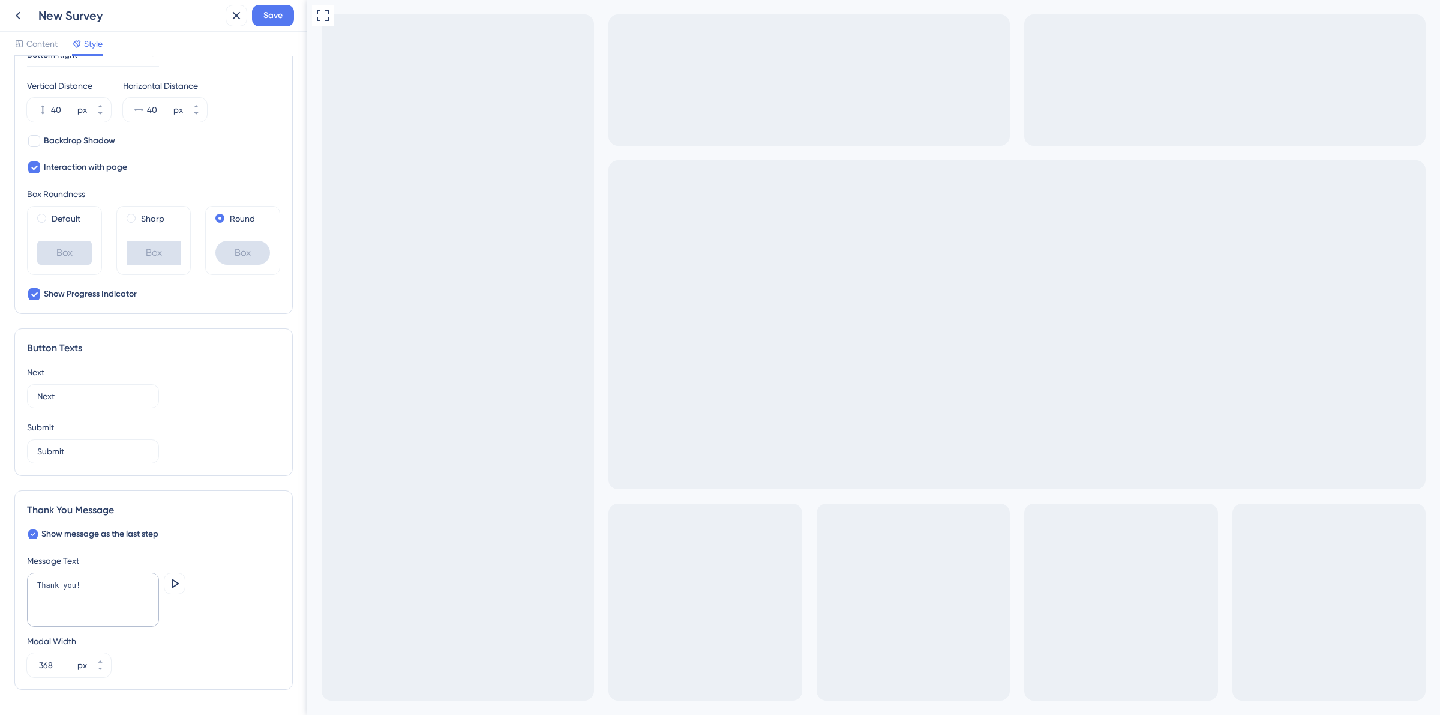
scroll to position [489, 0]
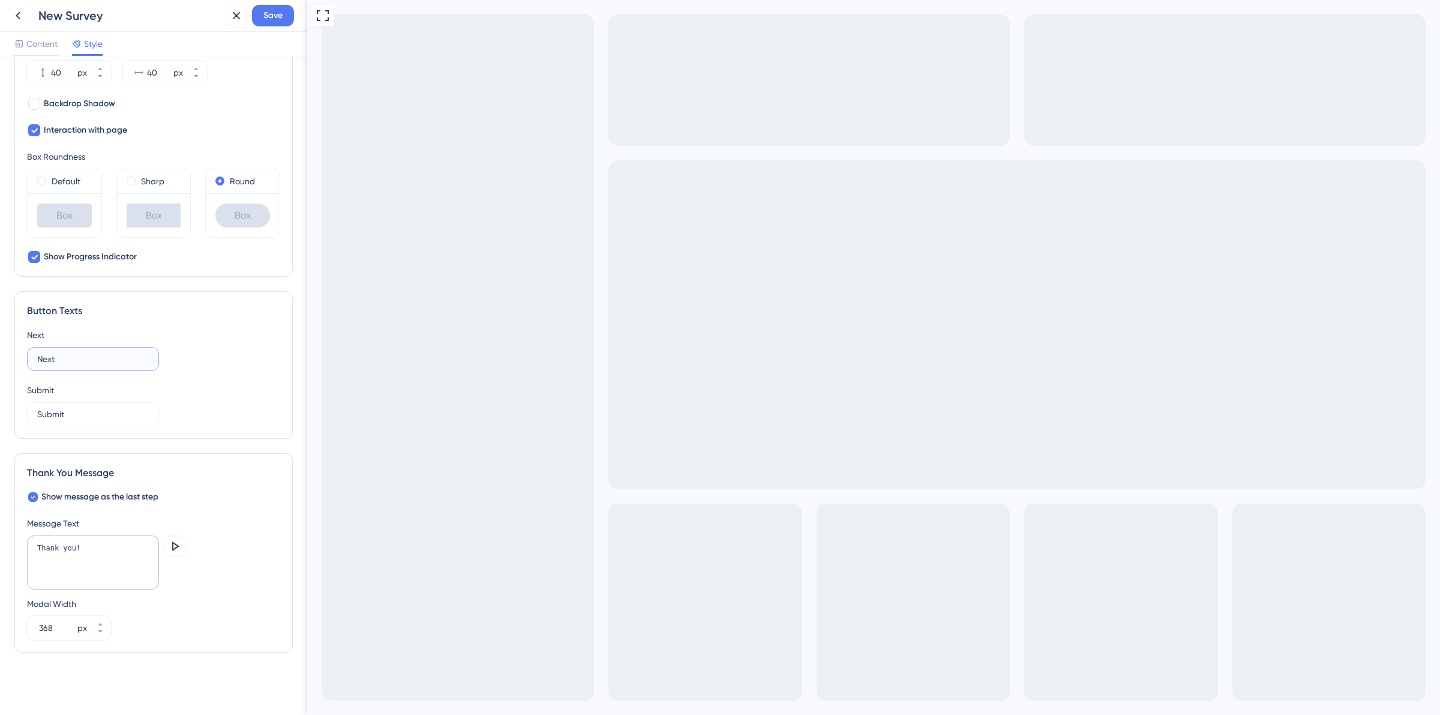
drag, startPoint x: 76, startPoint y: 364, endPoint x: -22, endPoint y: 364, distance: 97.8
click at [0, 0] on html "New Survey Save Content Style Color & Typography Background #D83834 Text #FFFFF…" at bounding box center [720, 0] width 1440 height 0
type input "Próxima"
type input "Enviar Respostas"
click at [227, 517] on div "Message Text" at bounding box center [153, 523] width 253 height 14
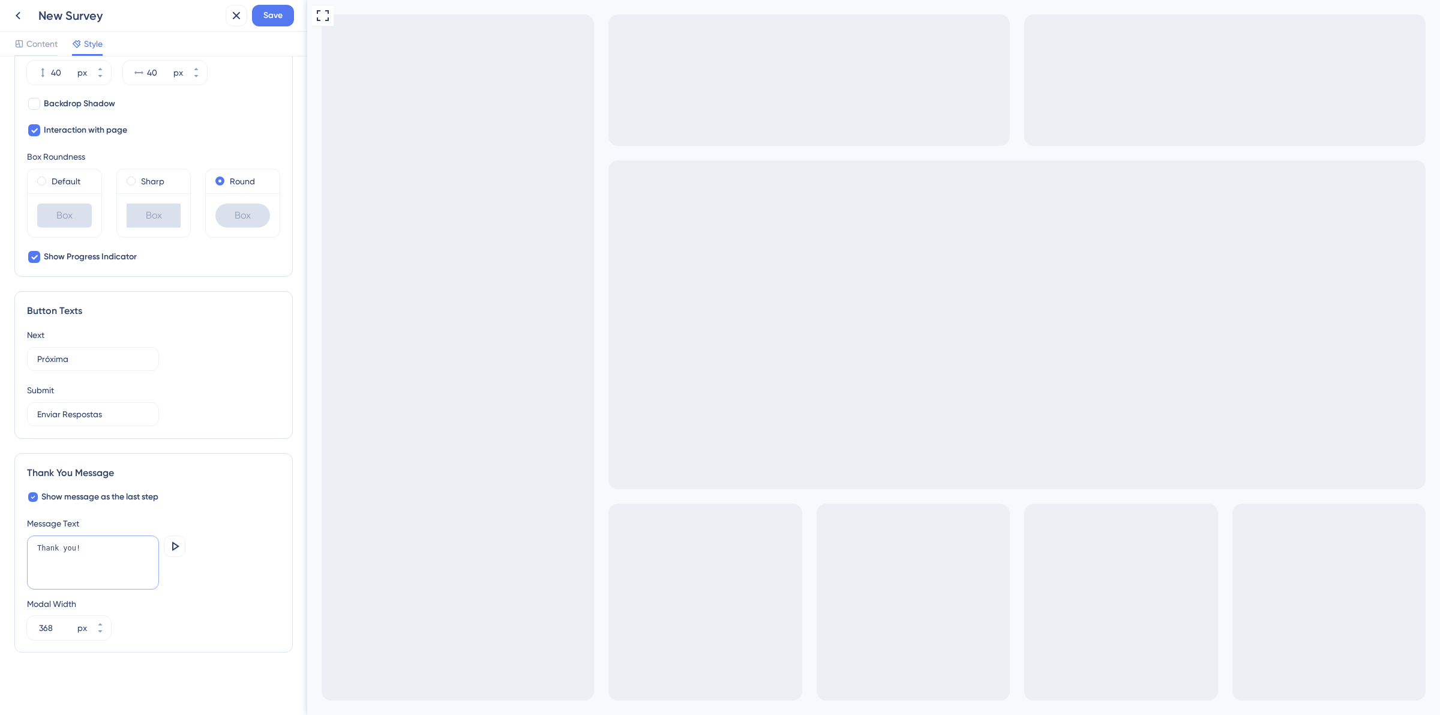
drag, startPoint x: 83, startPoint y: 551, endPoint x: -160, endPoint y: 524, distance: 244.5
click at [0, 0] on html "New Survey Save Content Style Color & Typography Background #D83834 Text #FFFFF…" at bounding box center [720, 0] width 1440 height 0
type textarea "Muito obrigada pela sua participação, é essencial para melhorarmos sua experiên…"
click at [43, 626] on input "368" at bounding box center [57, 627] width 36 height 14
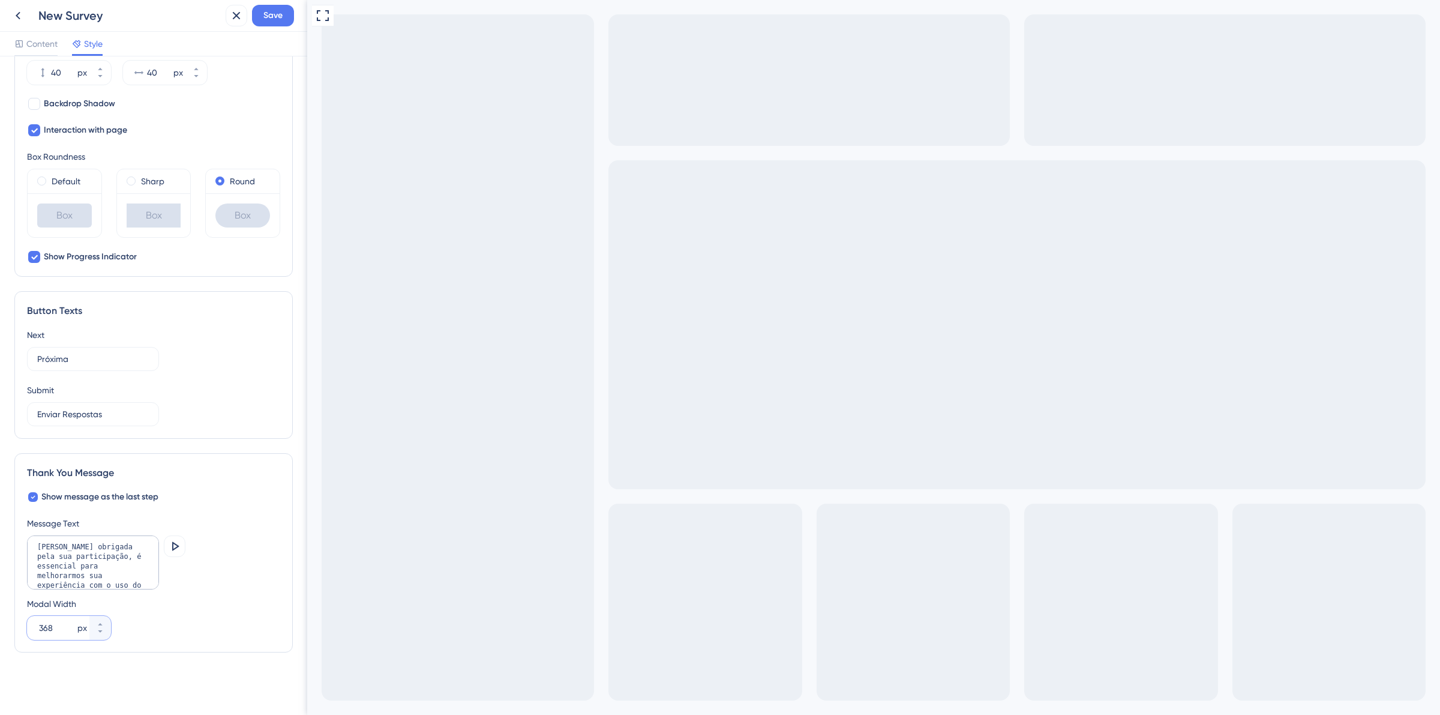
click at [43, 626] on input "368" at bounding box center [57, 627] width 36 height 14
paste input "526"
type input "526"
click at [196, 616] on div "Modal Width 526 px" at bounding box center [153, 617] width 253 height 43
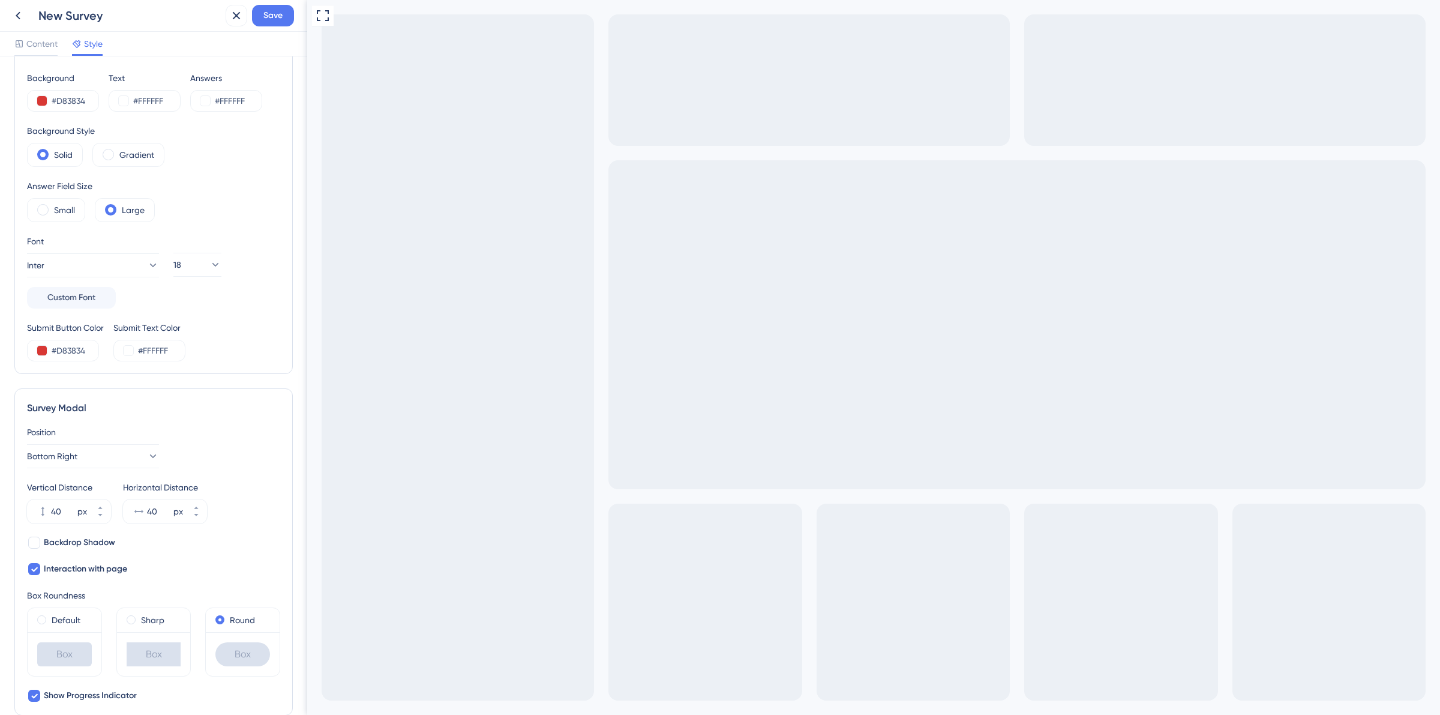
scroll to position [0, 0]
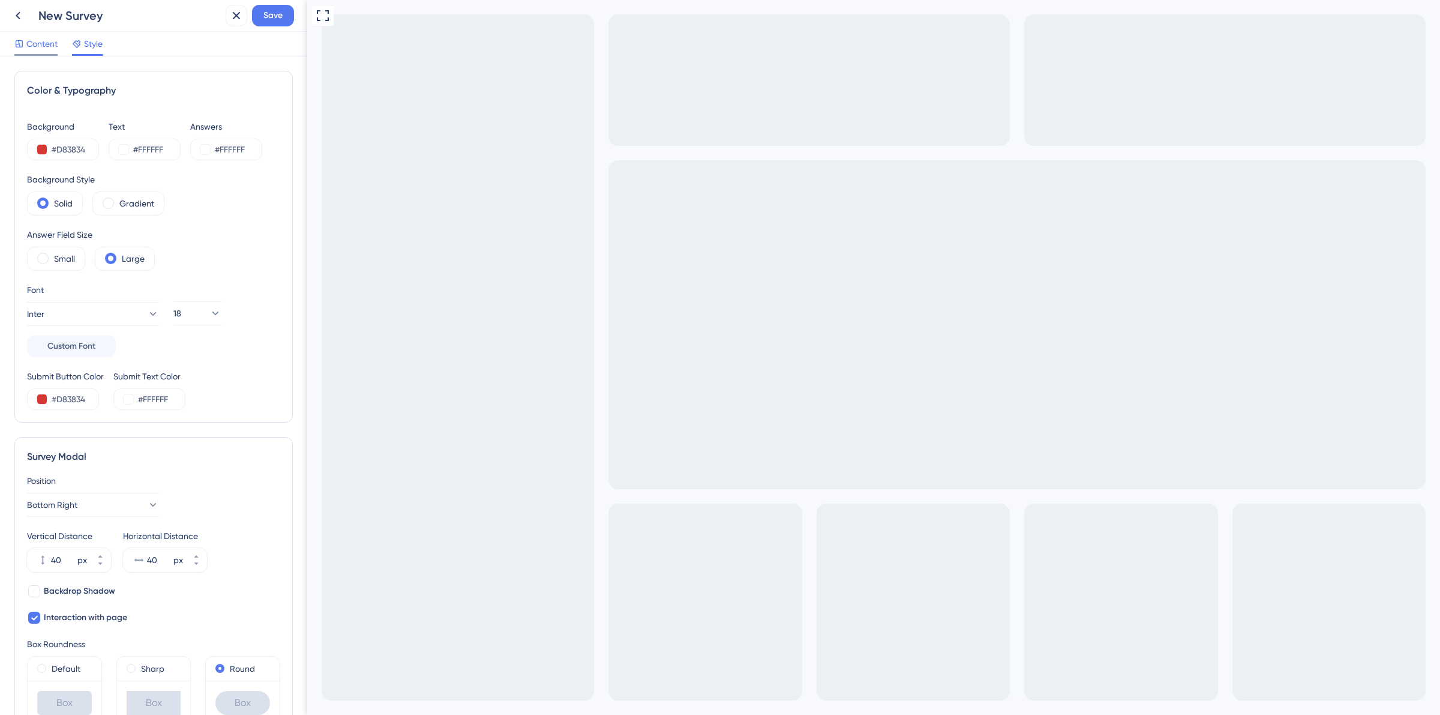
click at [58, 50] on span "Content" at bounding box center [41, 44] width 31 height 14
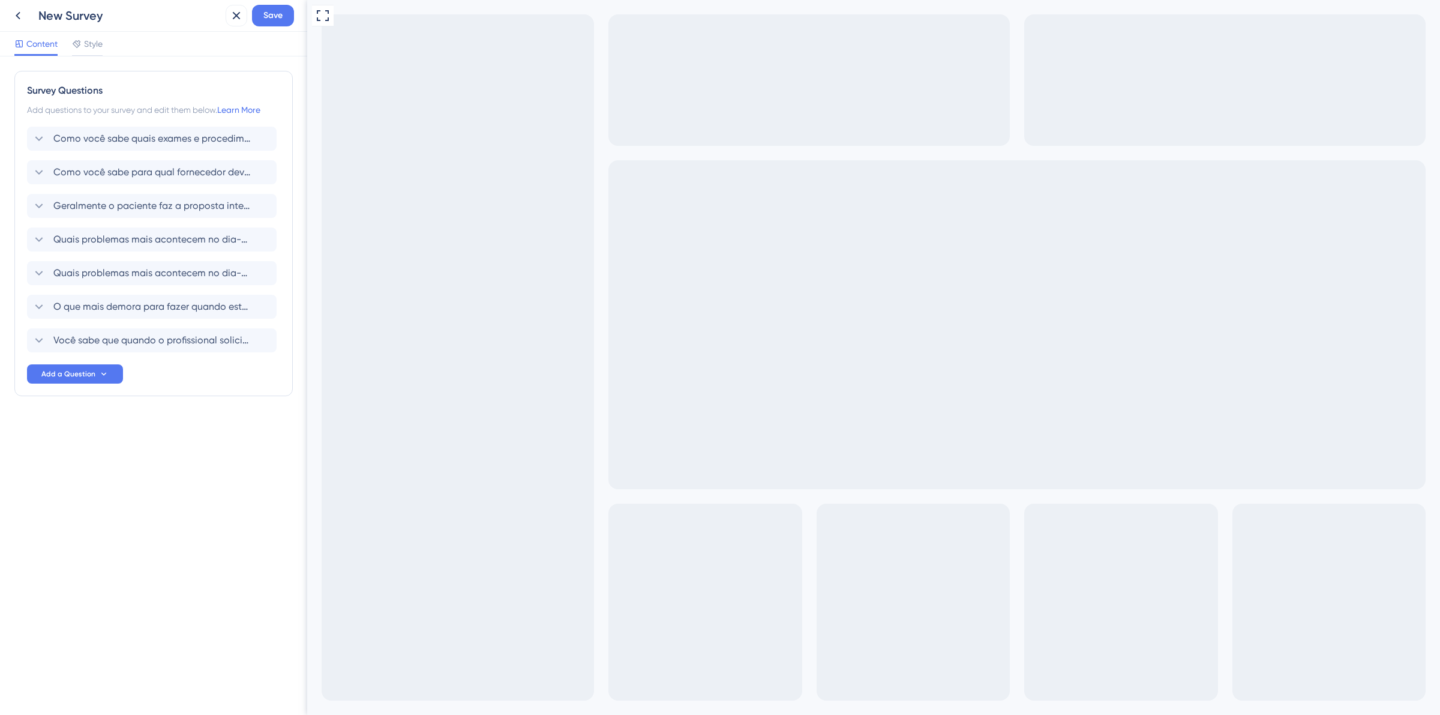
click at [97, 19] on div "New Survey" at bounding box center [129, 15] width 182 height 17
click at [287, 11] on button "Save" at bounding box center [273, 16] width 42 height 22
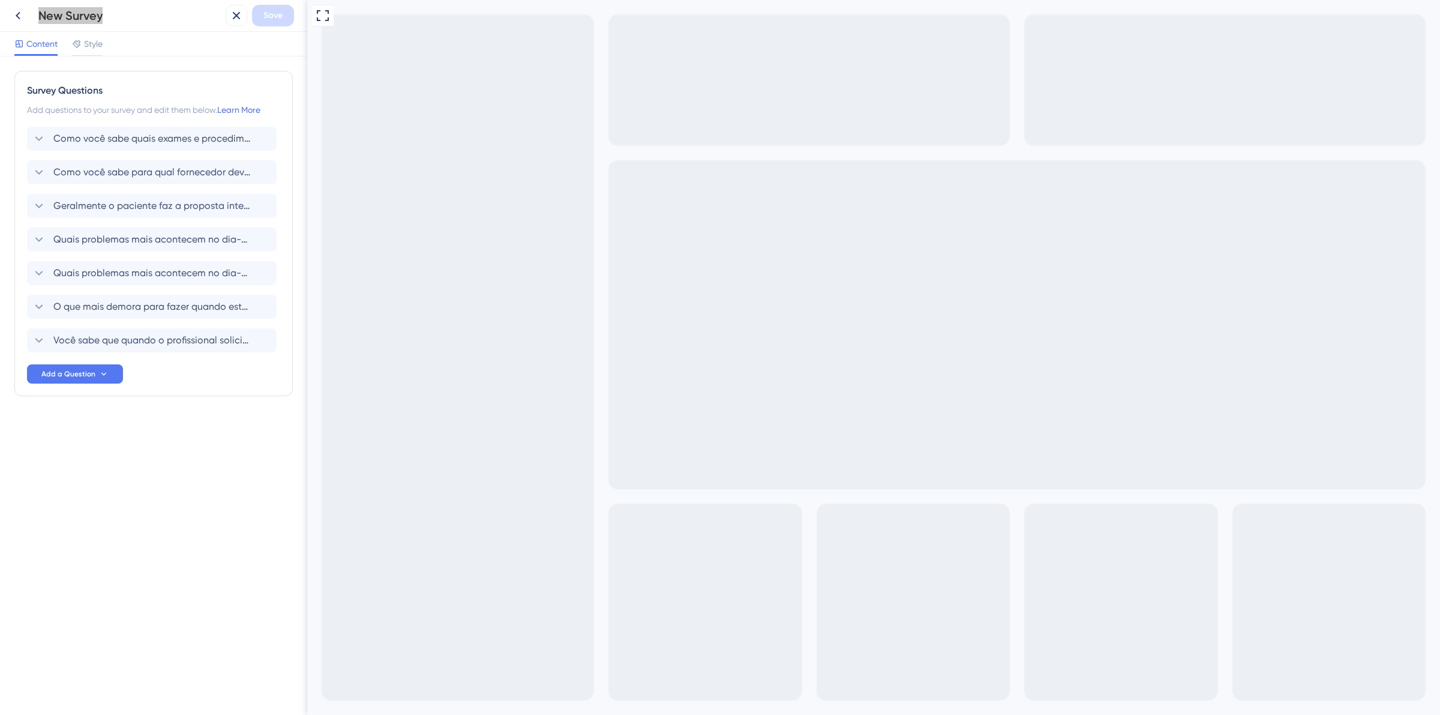
paste input "teste teste teste"
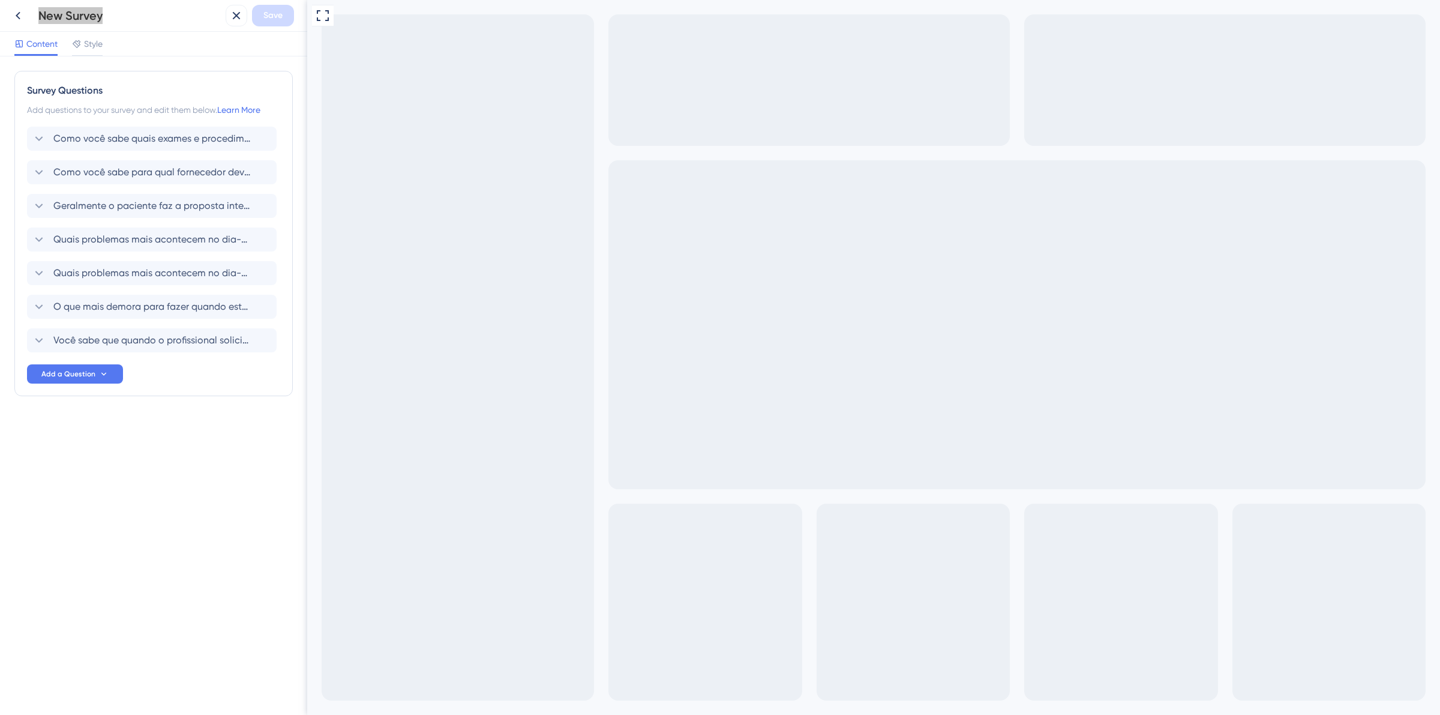
paste input "teste teste teste"
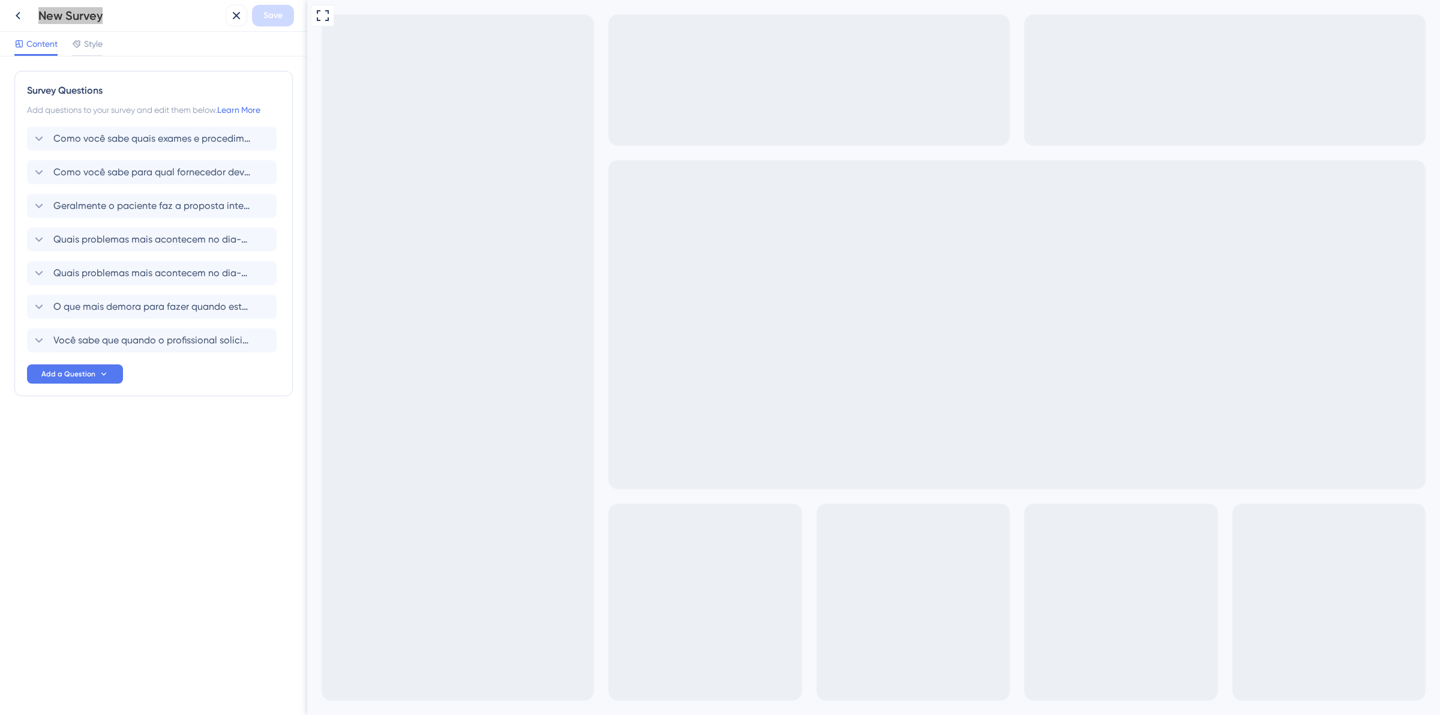
paste input "teste teste teste"
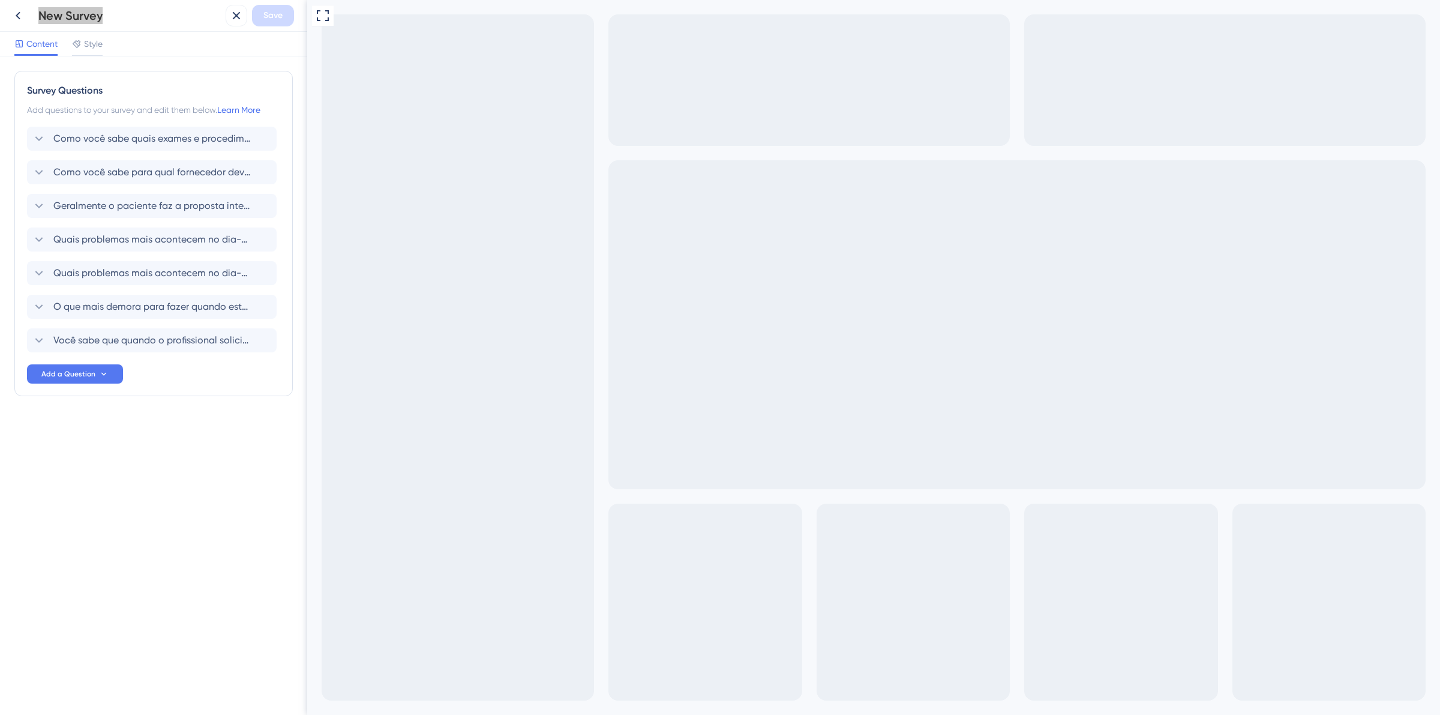
paste
type input "teste teste teste teste teste teste teste teste teste teste teste teste teste t…"
click at [37, 130] on div "Como você sabe quais exames e procedimentos a clínica trabalha? Delete" at bounding box center [152, 139] width 250 height 24
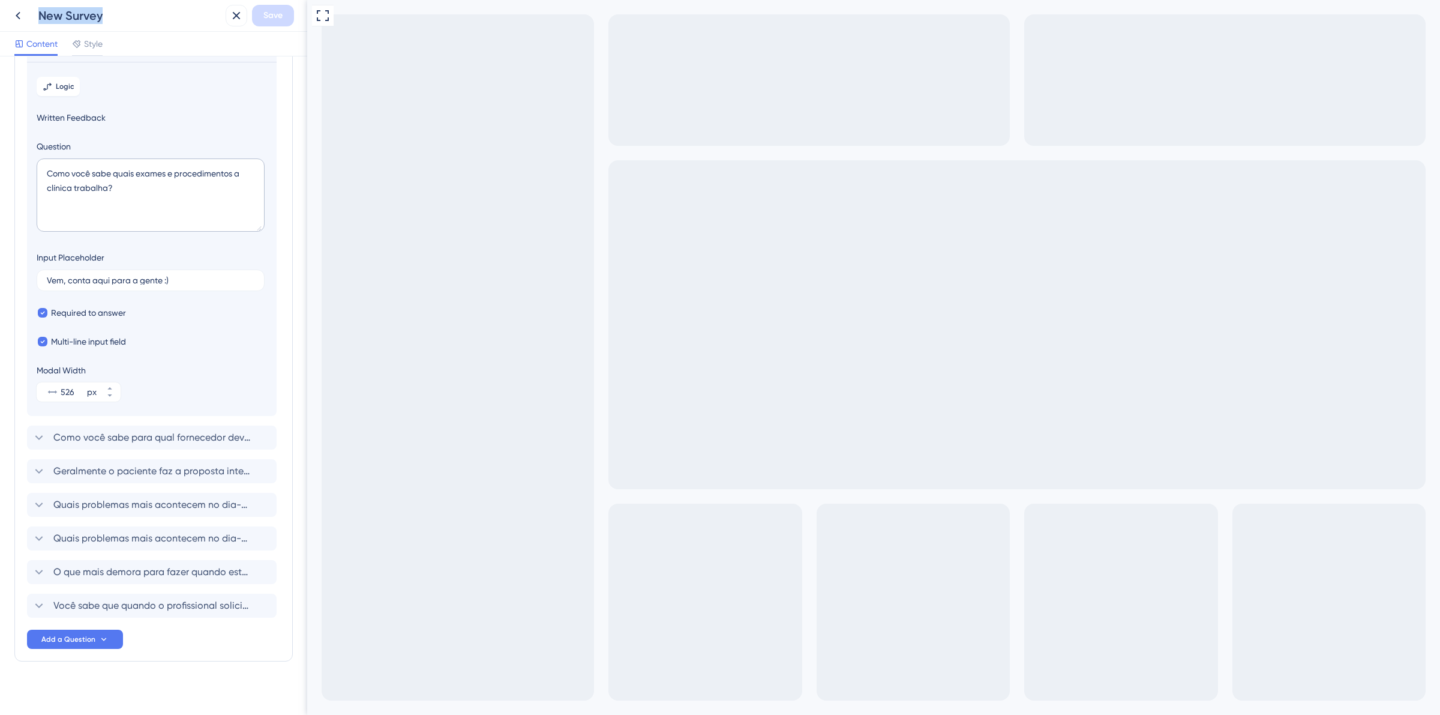
scroll to position [98, 0]
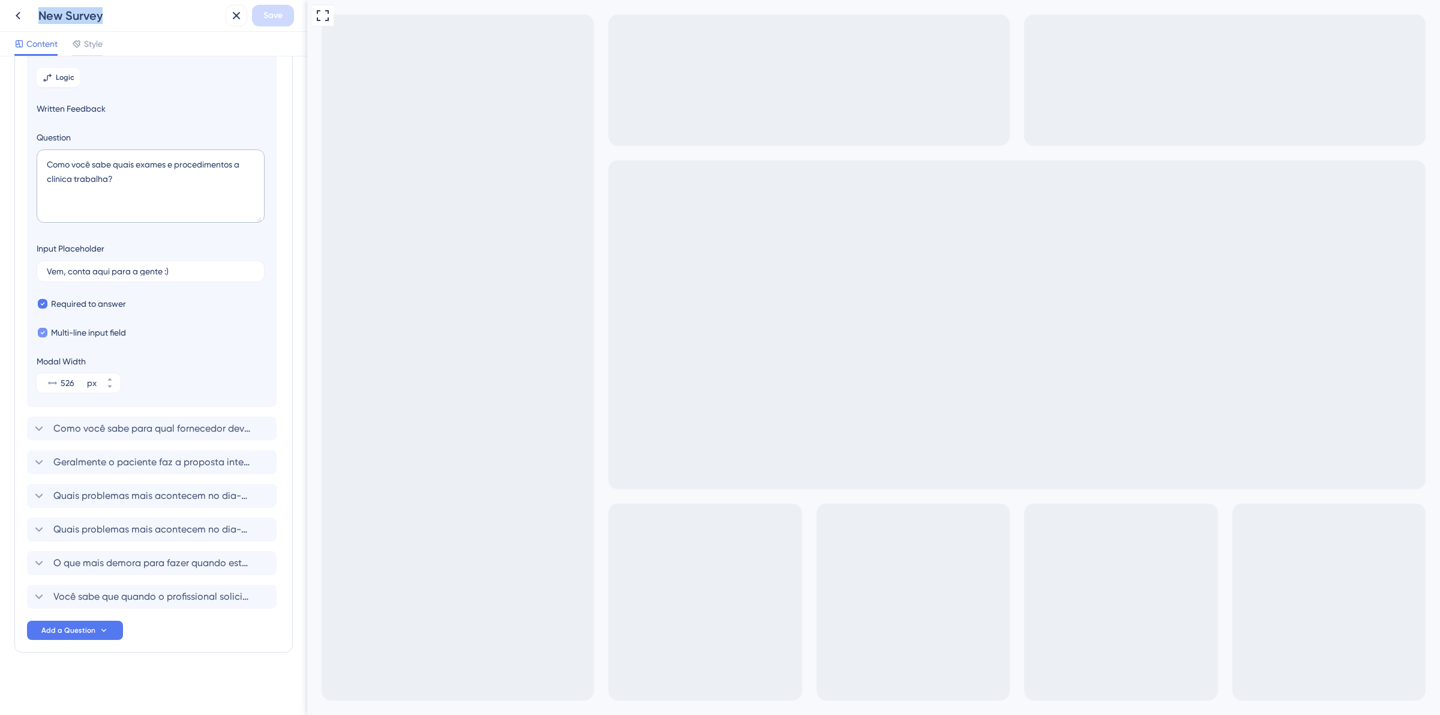
click at [103, 337] on span "Multi-line input field" at bounding box center [88, 332] width 75 height 14
checkbox input "false"
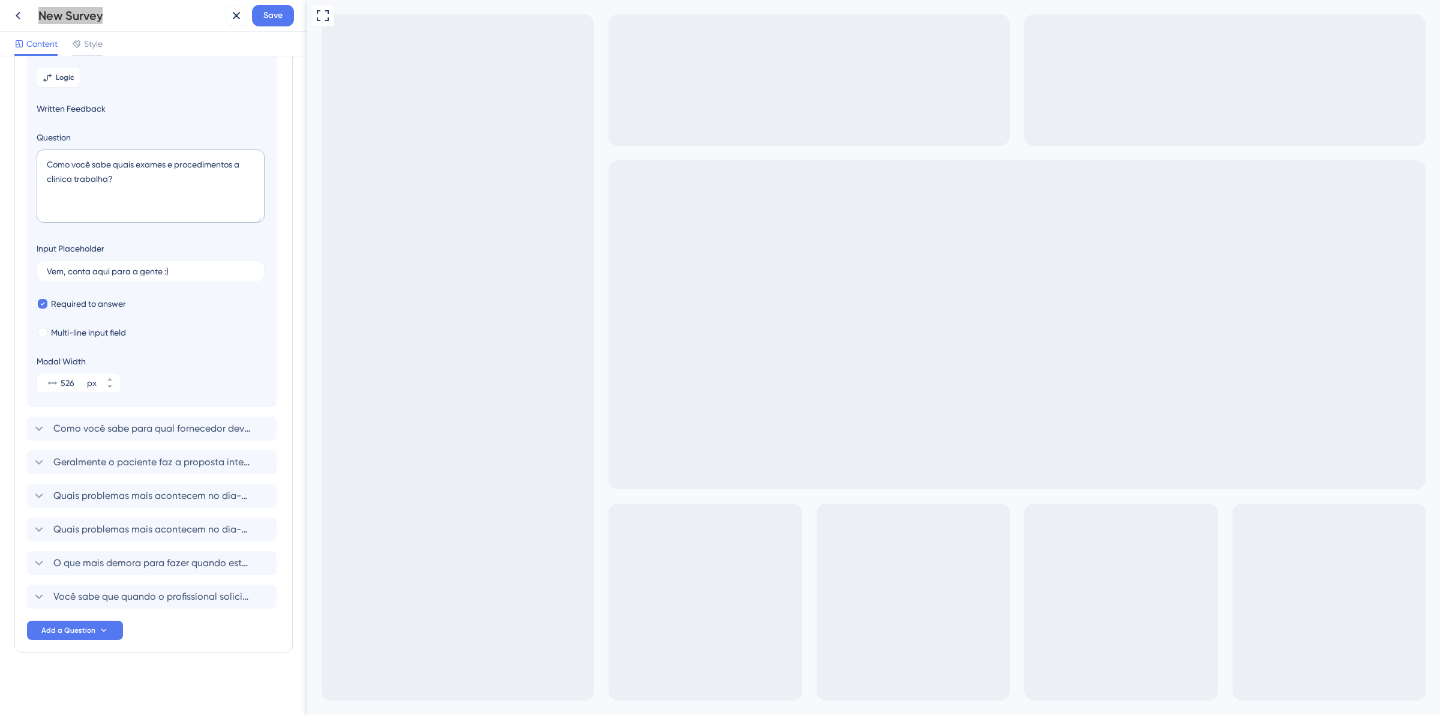
scroll to position [0, 2364]
type input "teste teste teste teste teste teste teste teste teste teste teste teste teste t…"
click at [100, 337] on span "Multi-line input field" at bounding box center [88, 332] width 75 height 14
checkbox input "true"
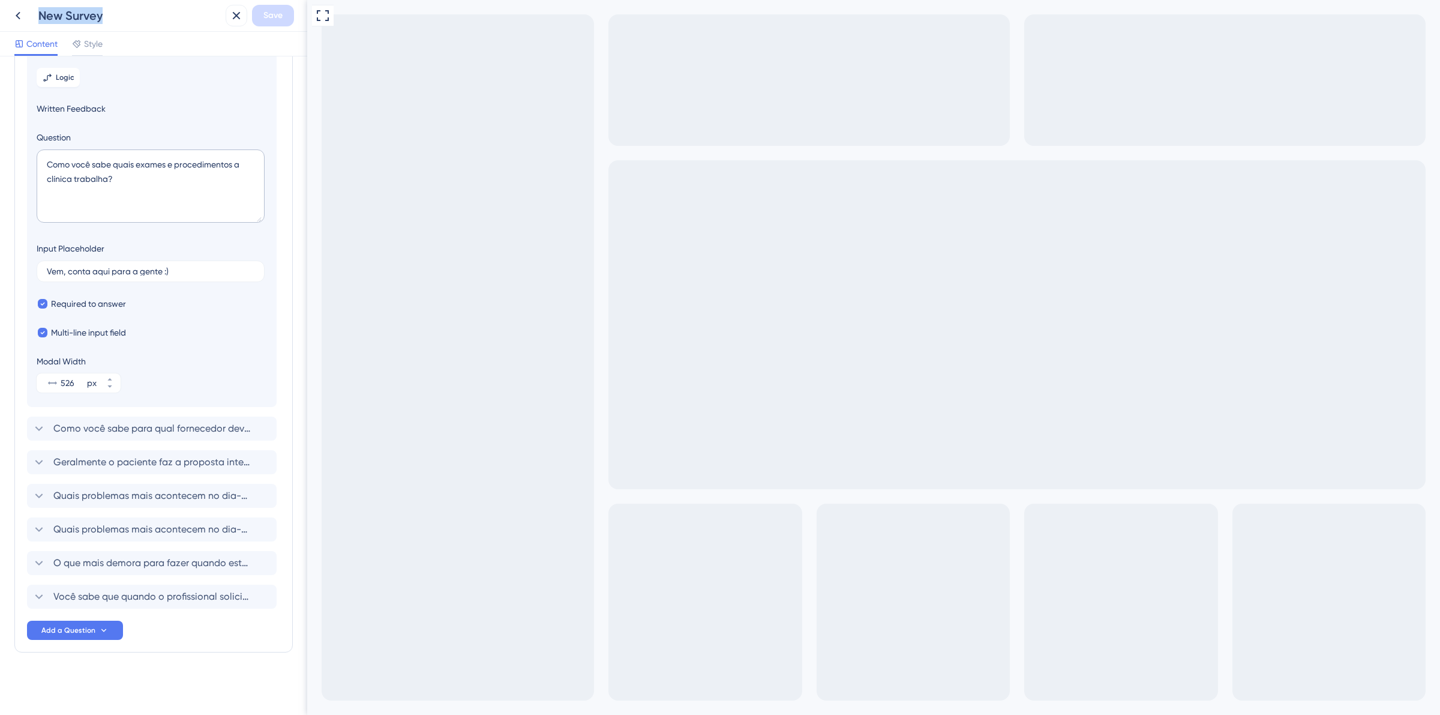
scroll to position [115, 0]
type textarea "teste teste teste teste teste teste teste teste teste teste teste teste teste t…"
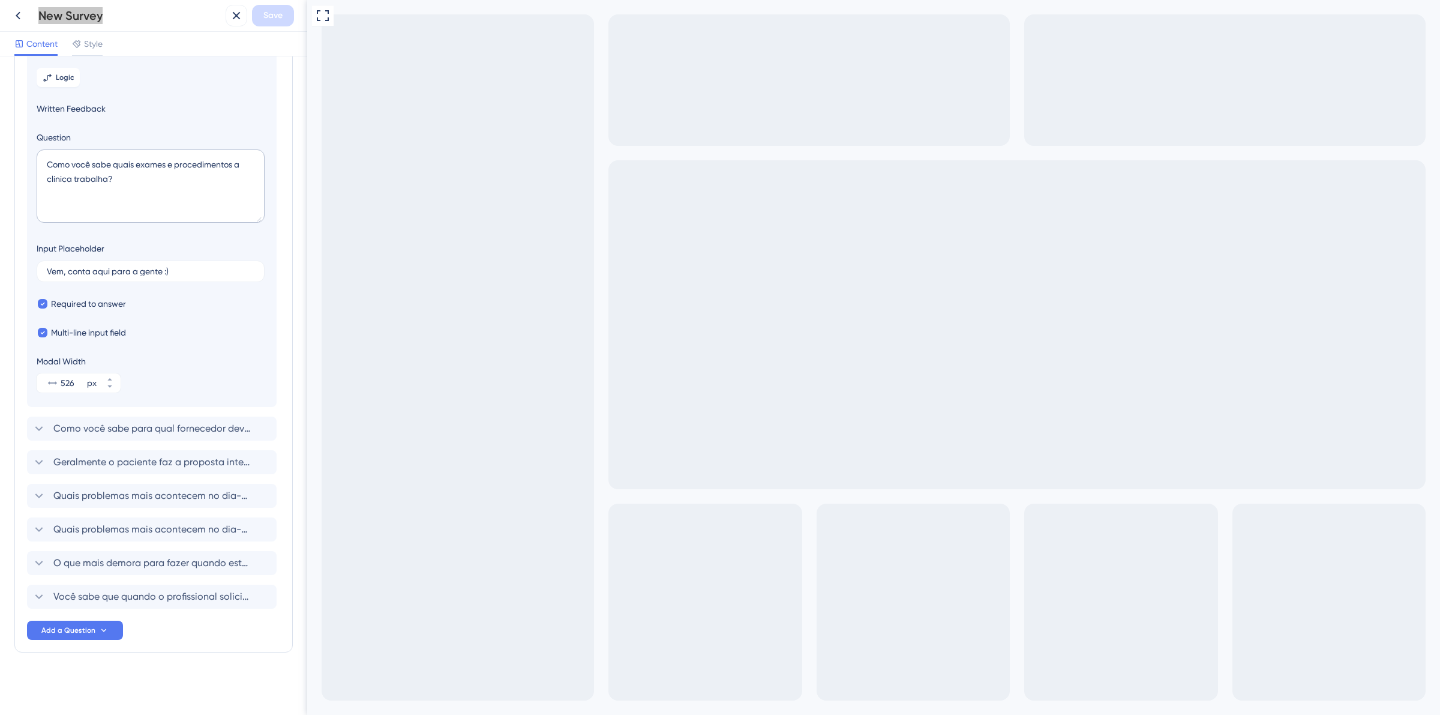
type textarea "teste teste teste"
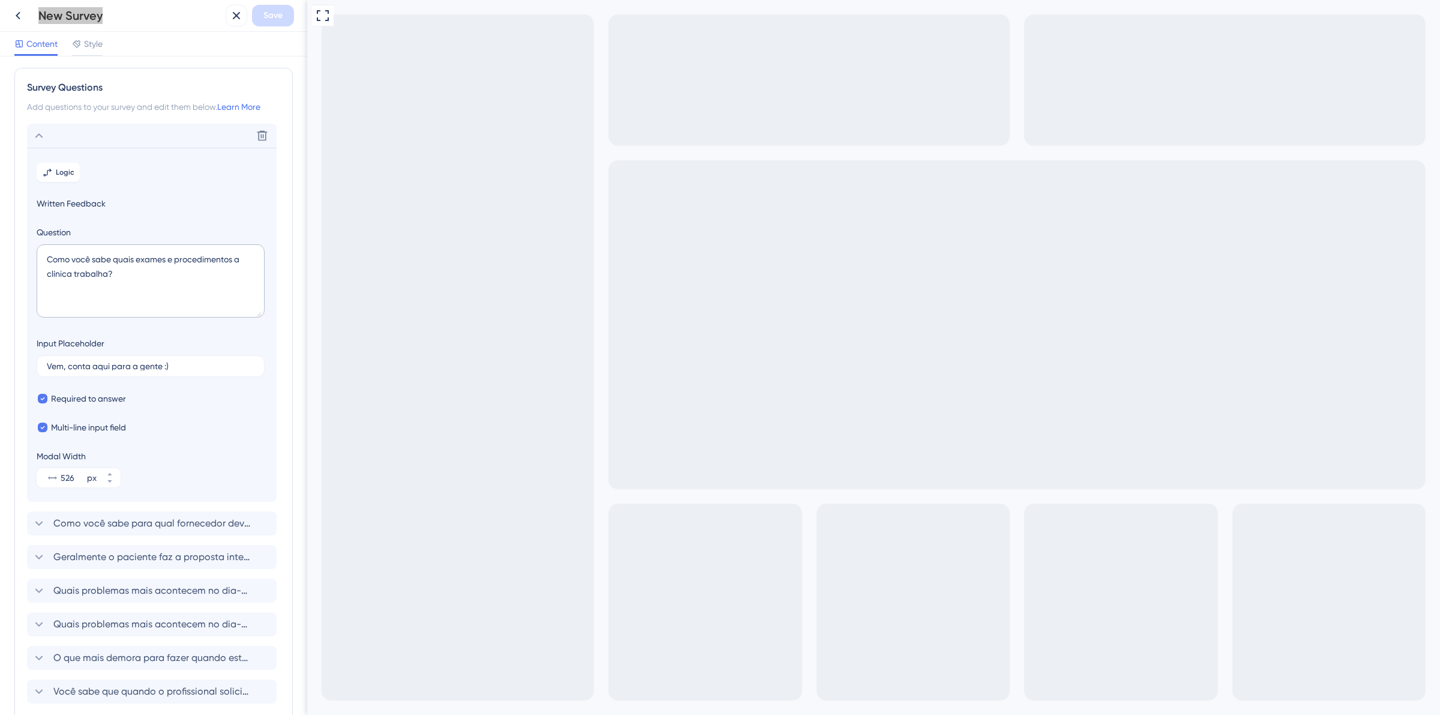
scroll to position [0, 0]
click at [43, 136] on icon at bounding box center [39, 138] width 14 height 14
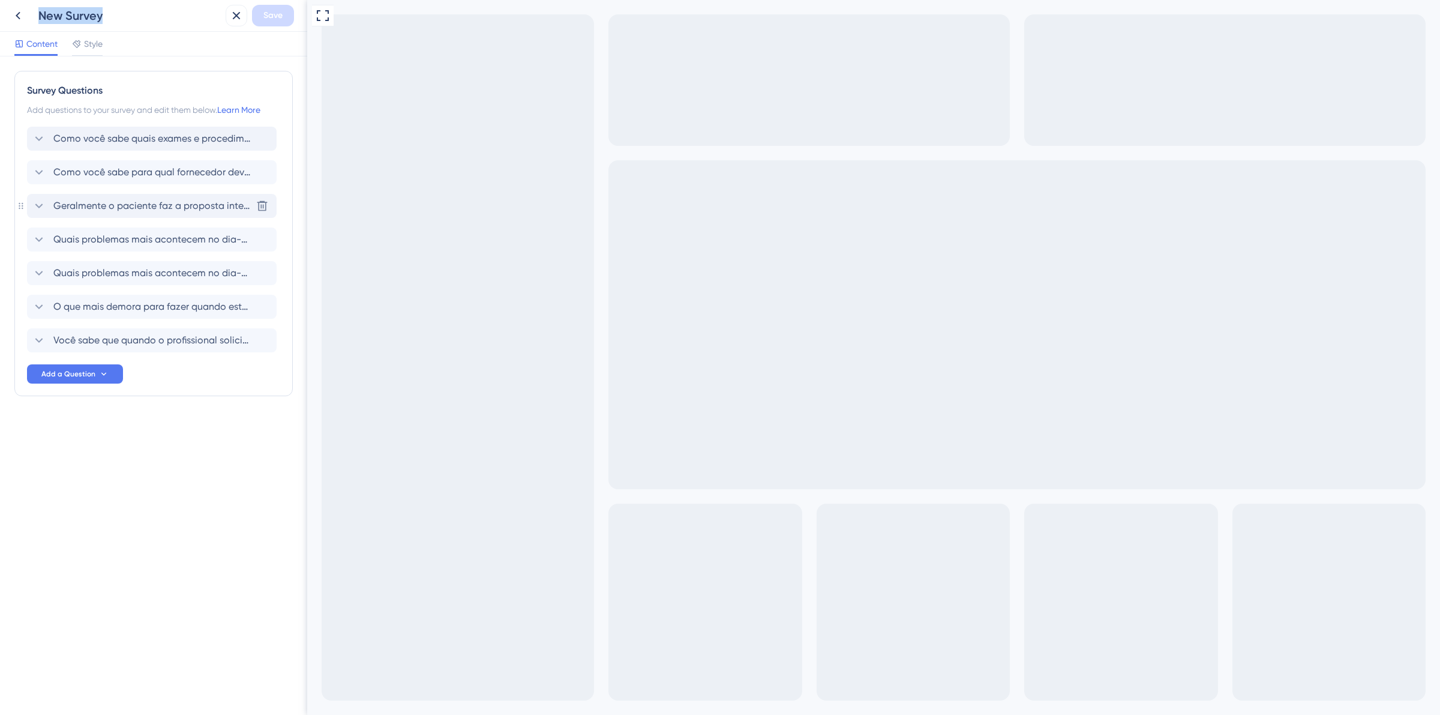
click at [72, 210] on span "Geralmente o paciente faz a proposta inteira? O que acontece quando ele não que…" at bounding box center [152, 206] width 198 height 14
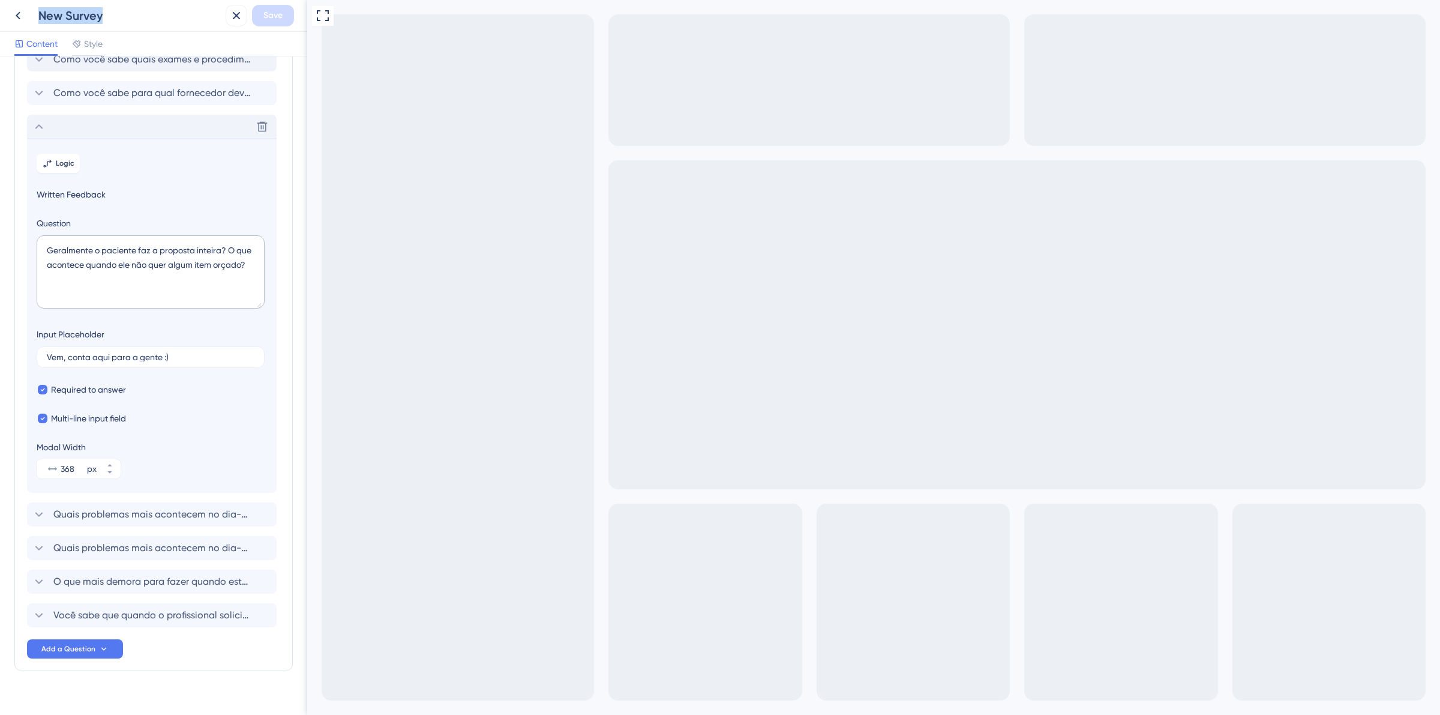
scroll to position [98, 0]
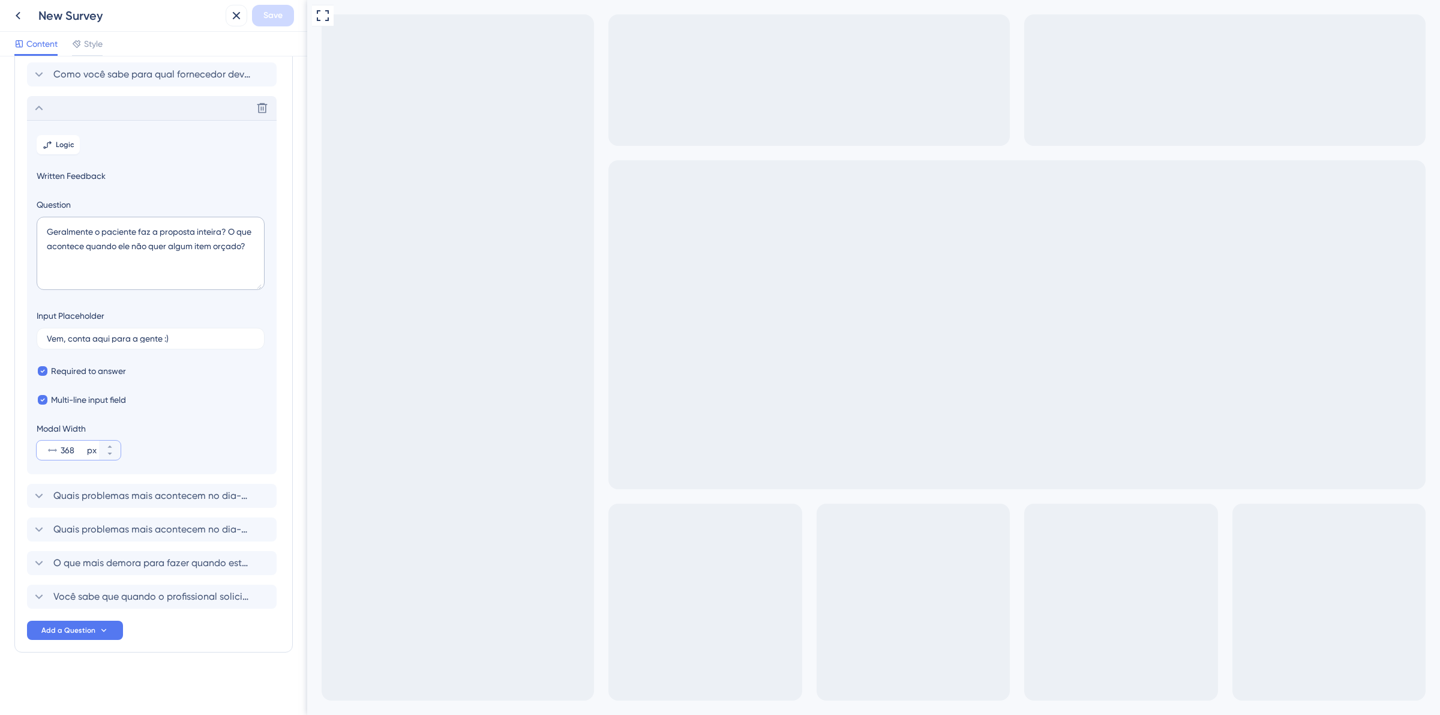
click at [64, 454] on input "368" at bounding box center [73, 450] width 24 height 14
type input "526"
click at [182, 265] on textarea "Geralmente o paciente faz a proposta inteira? O que acontece quando ele não que…" at bounding box center [151, 253] width 228 height 73
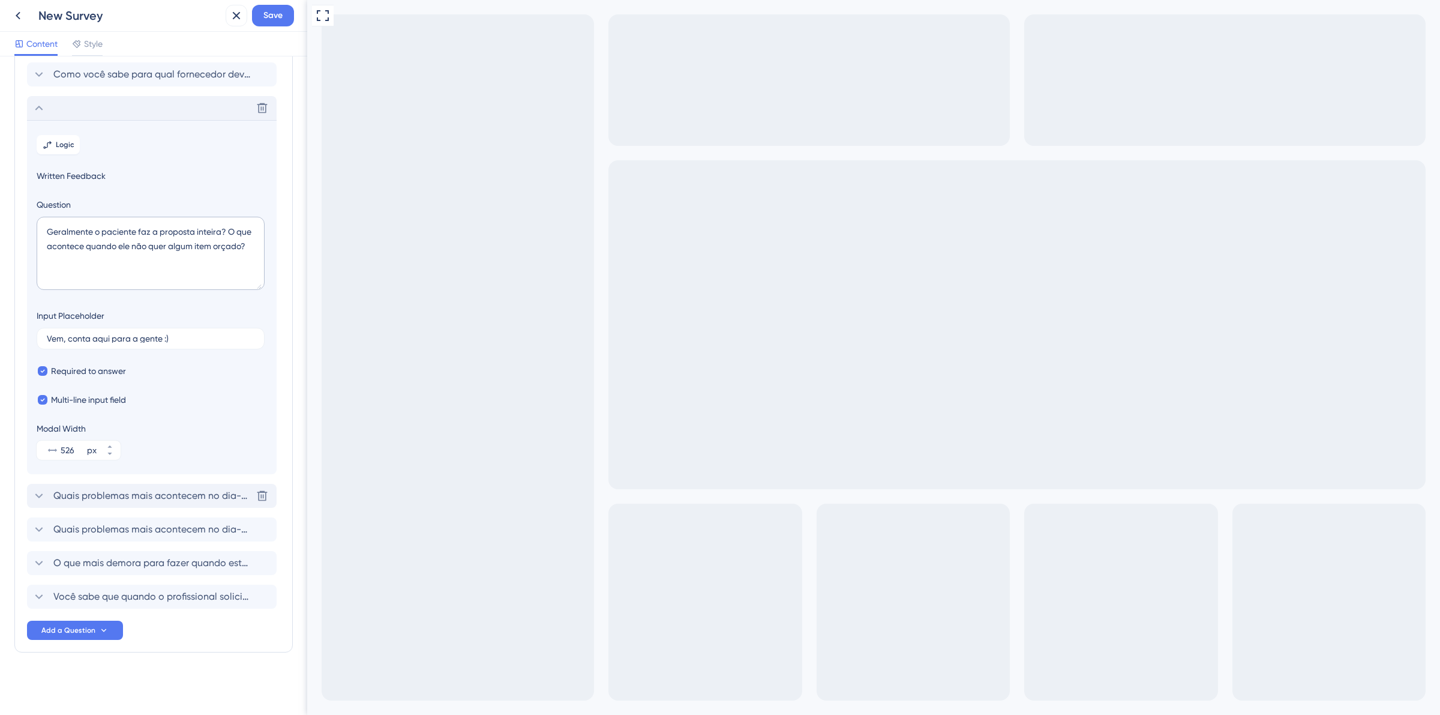
click at [42, 496] on icon at bounding box center [39, 495] width 14 height 14
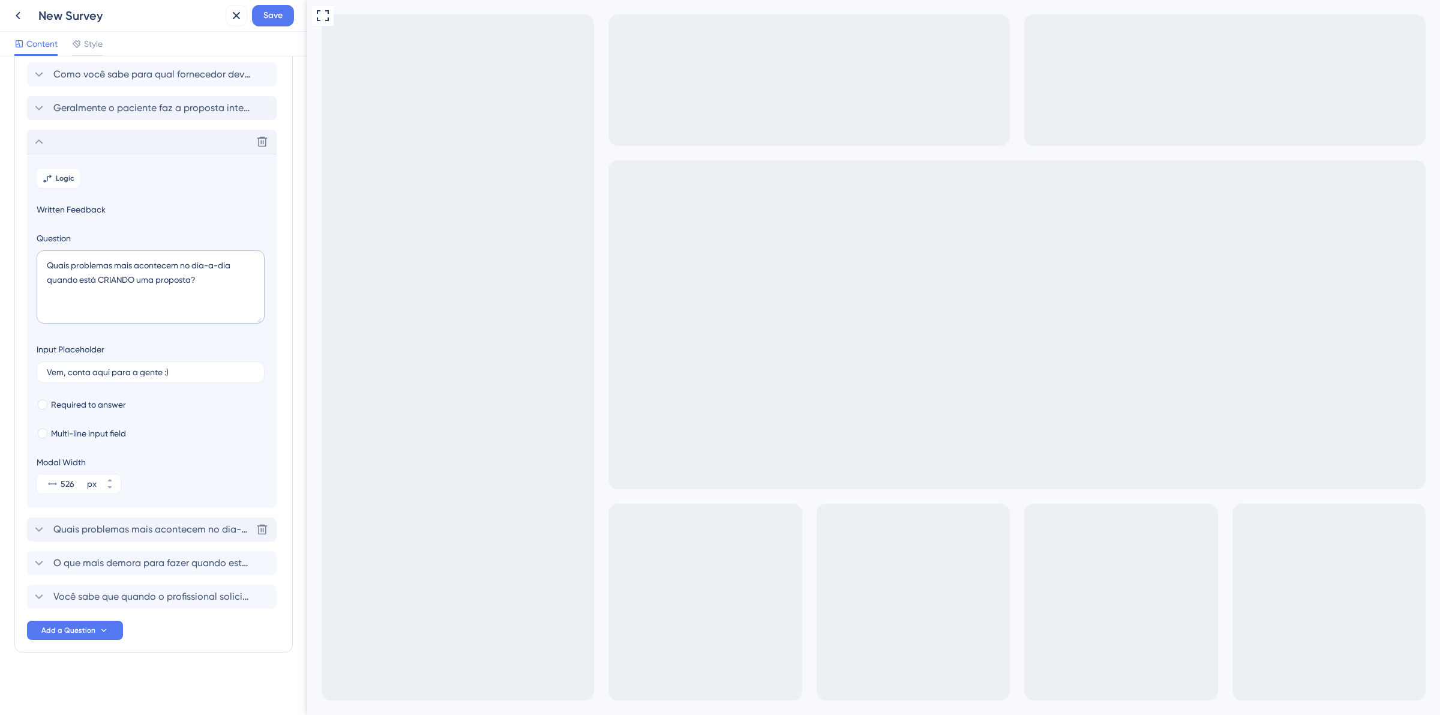
click at [44, 533] on icon at bounding box center [39, 529] width 14 height 14
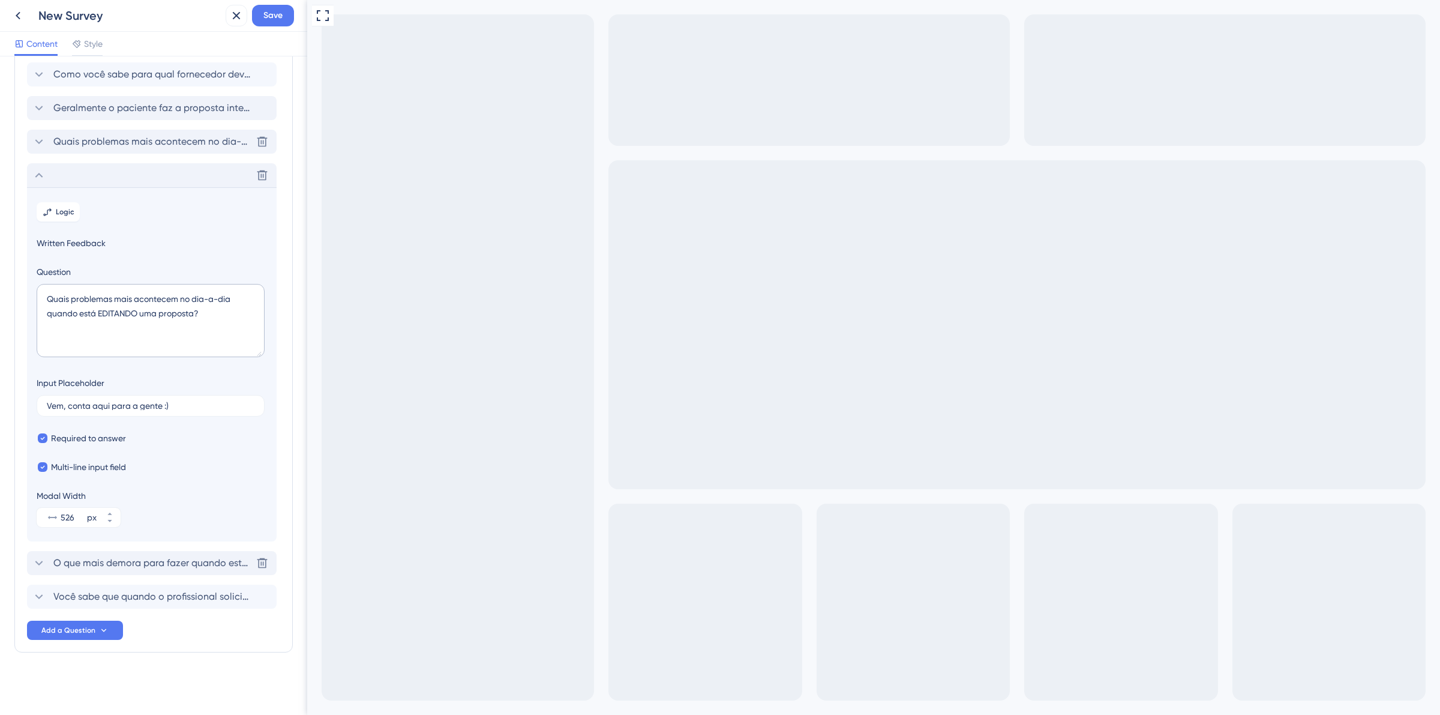
click at [45, 560] on icon at bounding box center [39, 563] width 14 height 14
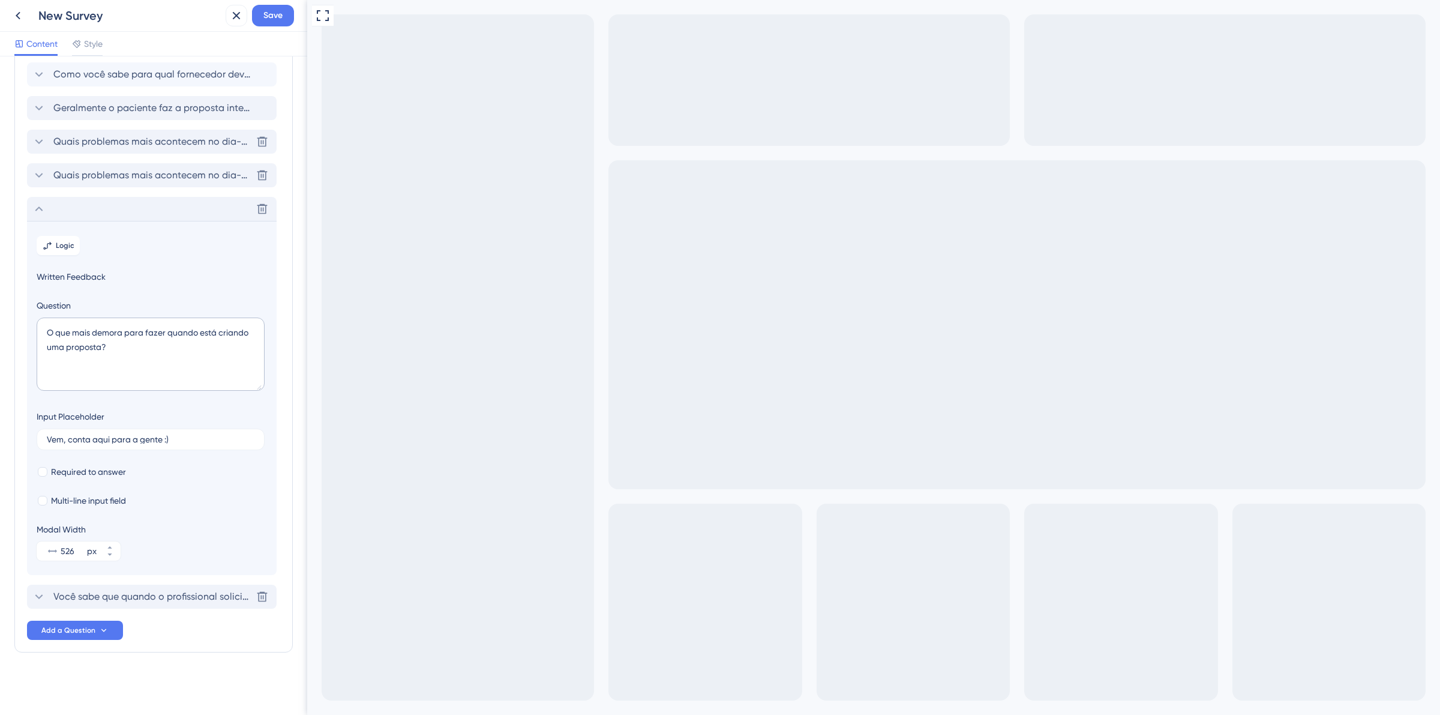
click at [43, 595] on icon at bounding box center [39, 596] width 14 height 14
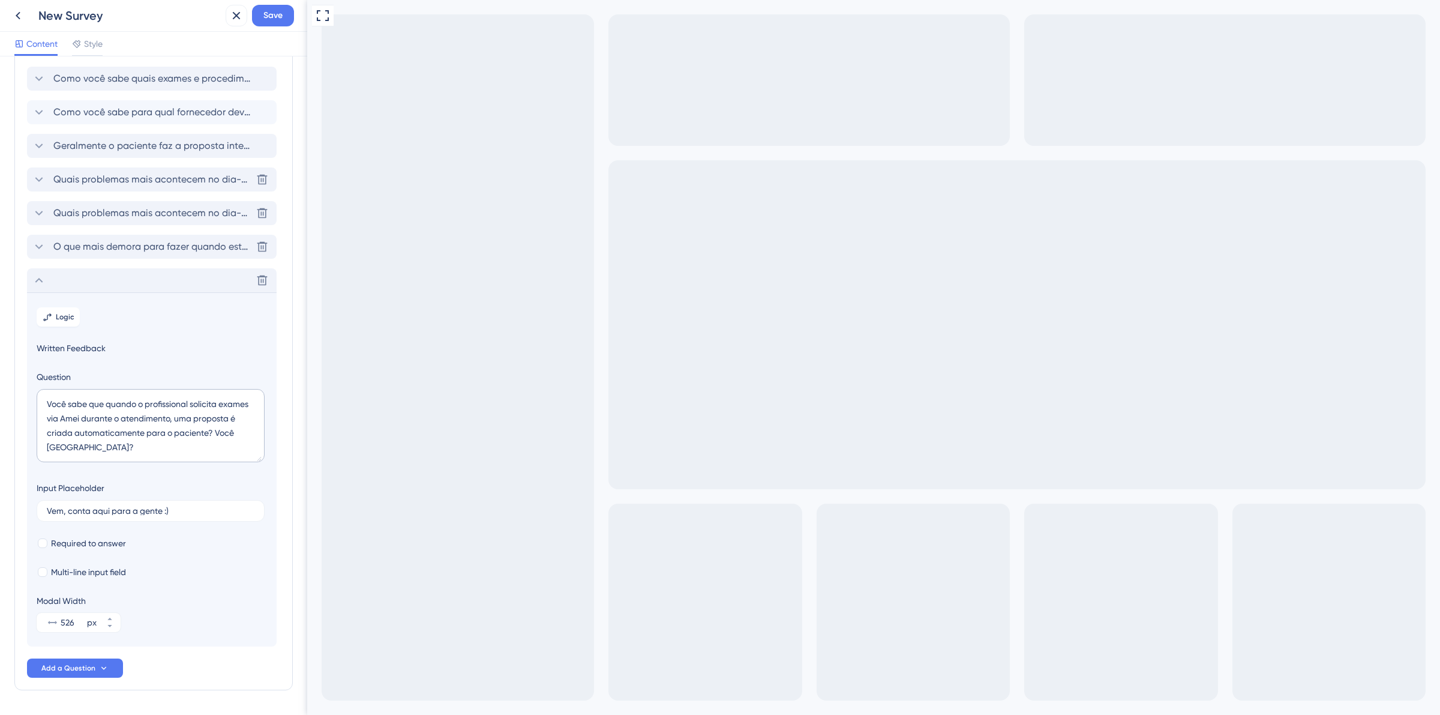
scroll to position [0, 0]
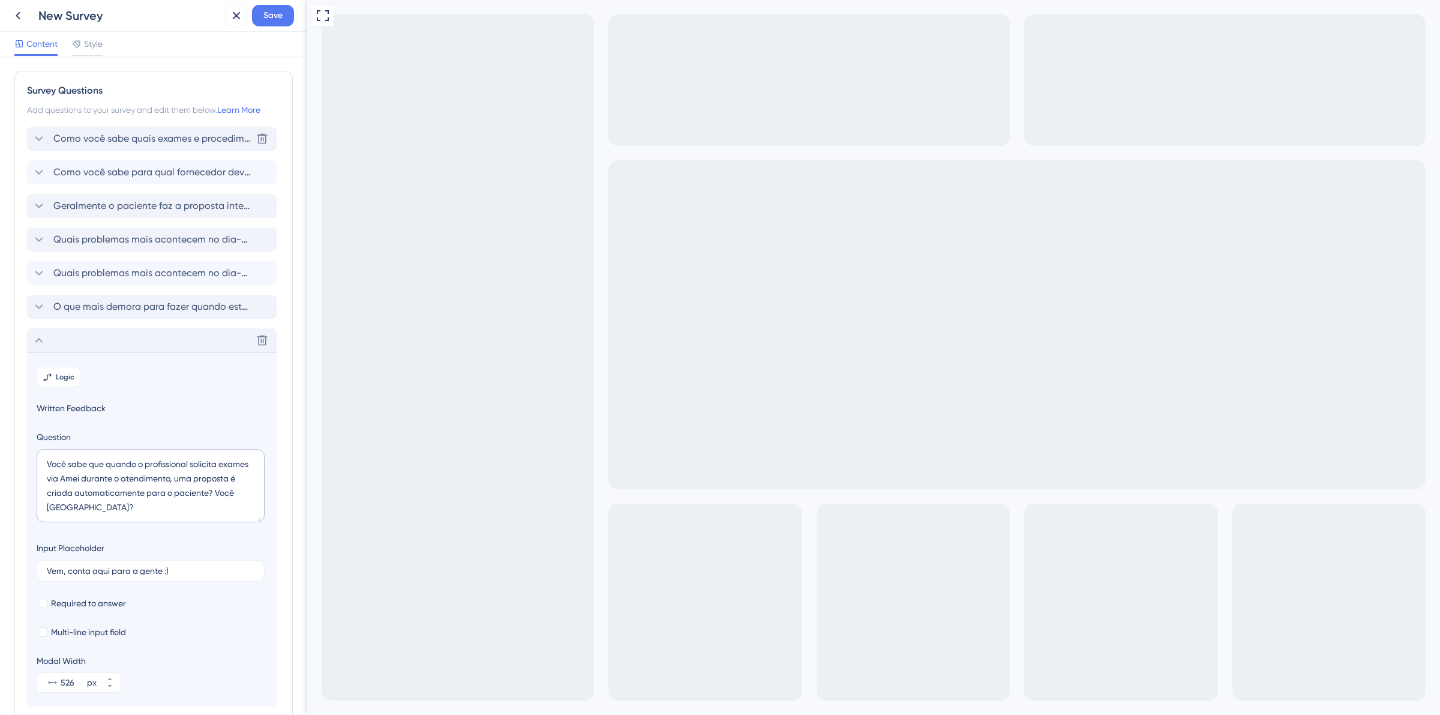
click at [47, 137] on div "Como você sabe quais exames e procedimentos a clínica trabalha?" at bounding box center [142, 138] width 220 height 14
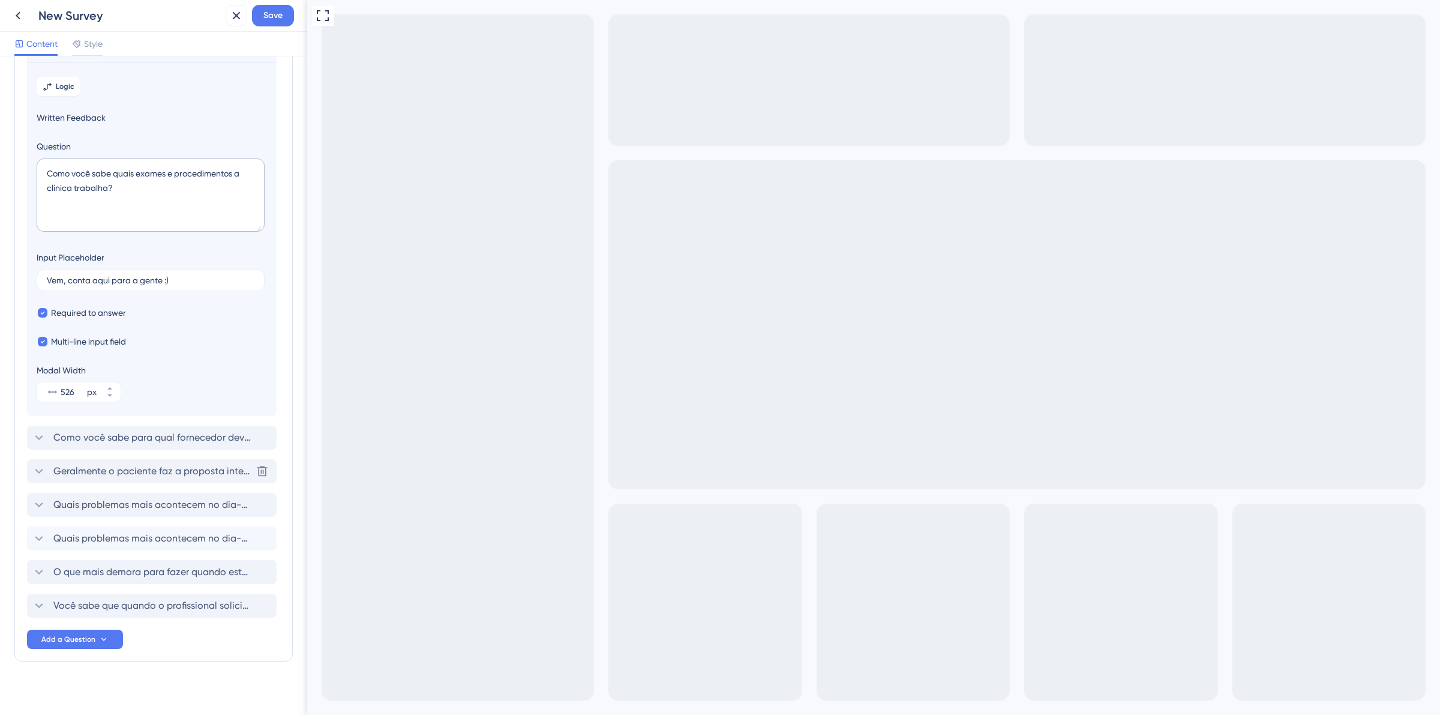
scroll to position [98, 0]
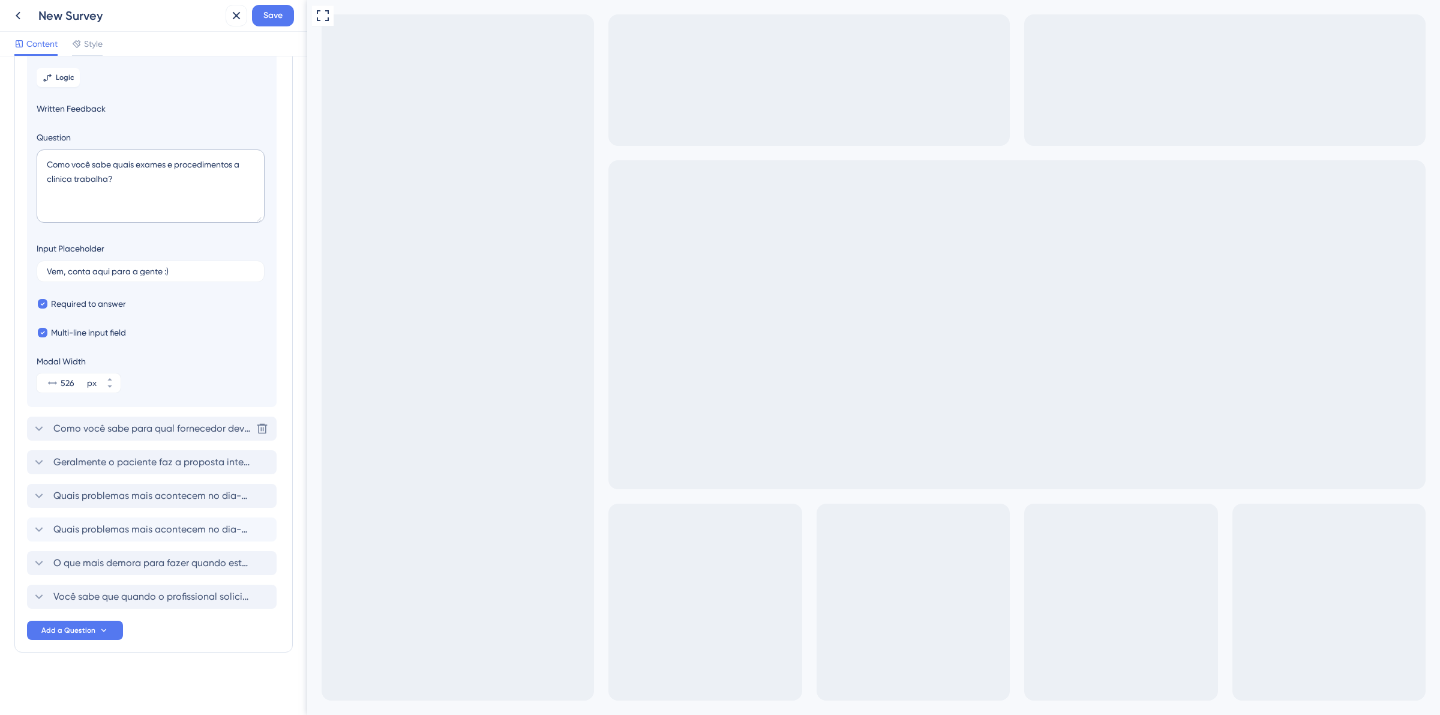
click at [44, 433] on icon at bounding box center [39, 428] width 14 height 14
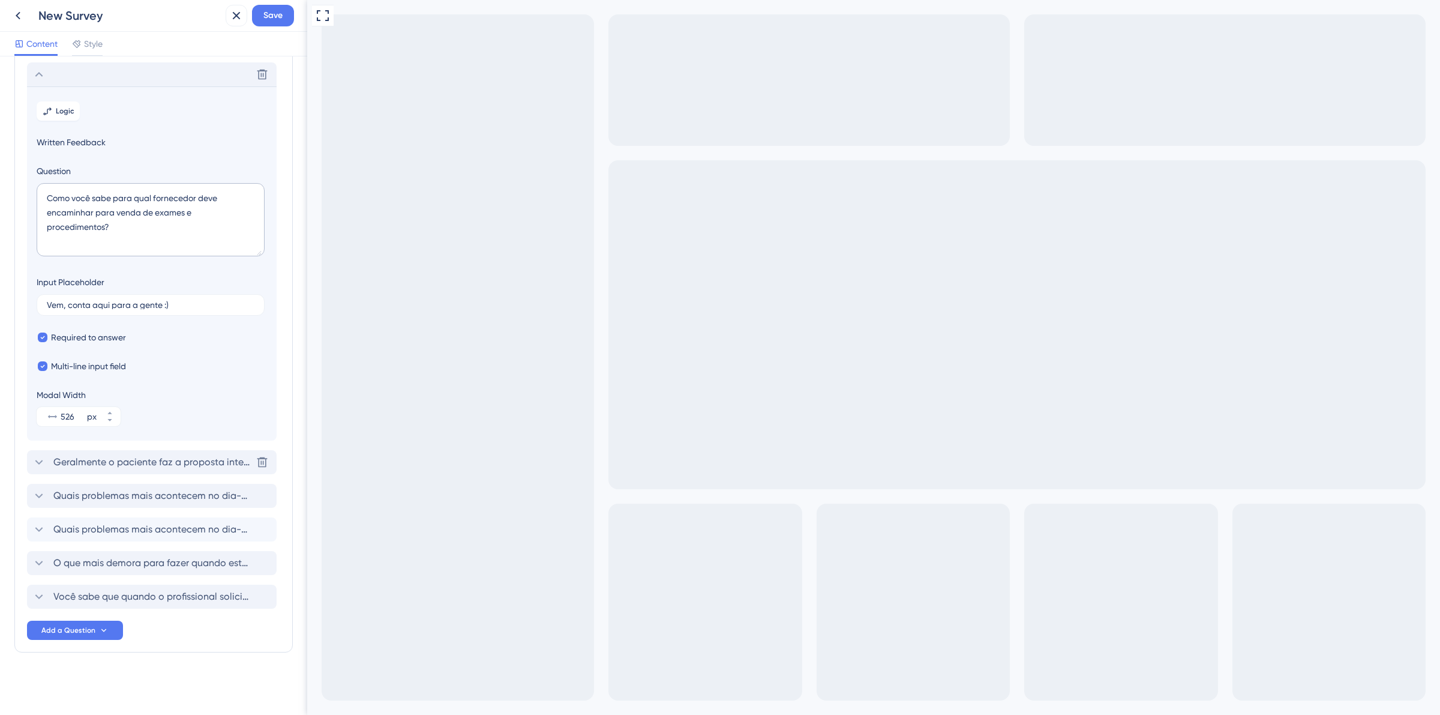
click at [43, 464] on icon at bounding box center [39, 462] width 14 height 14
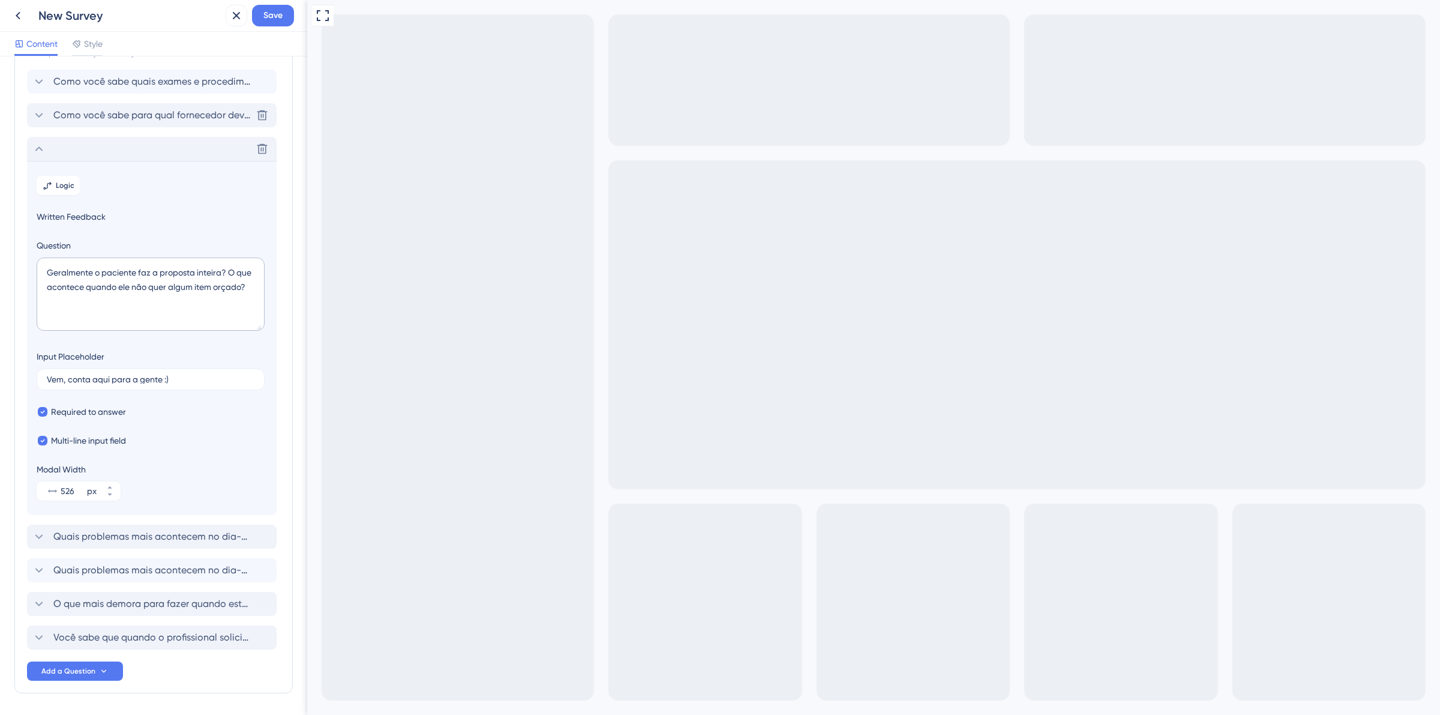
scroll to position [0, 0]
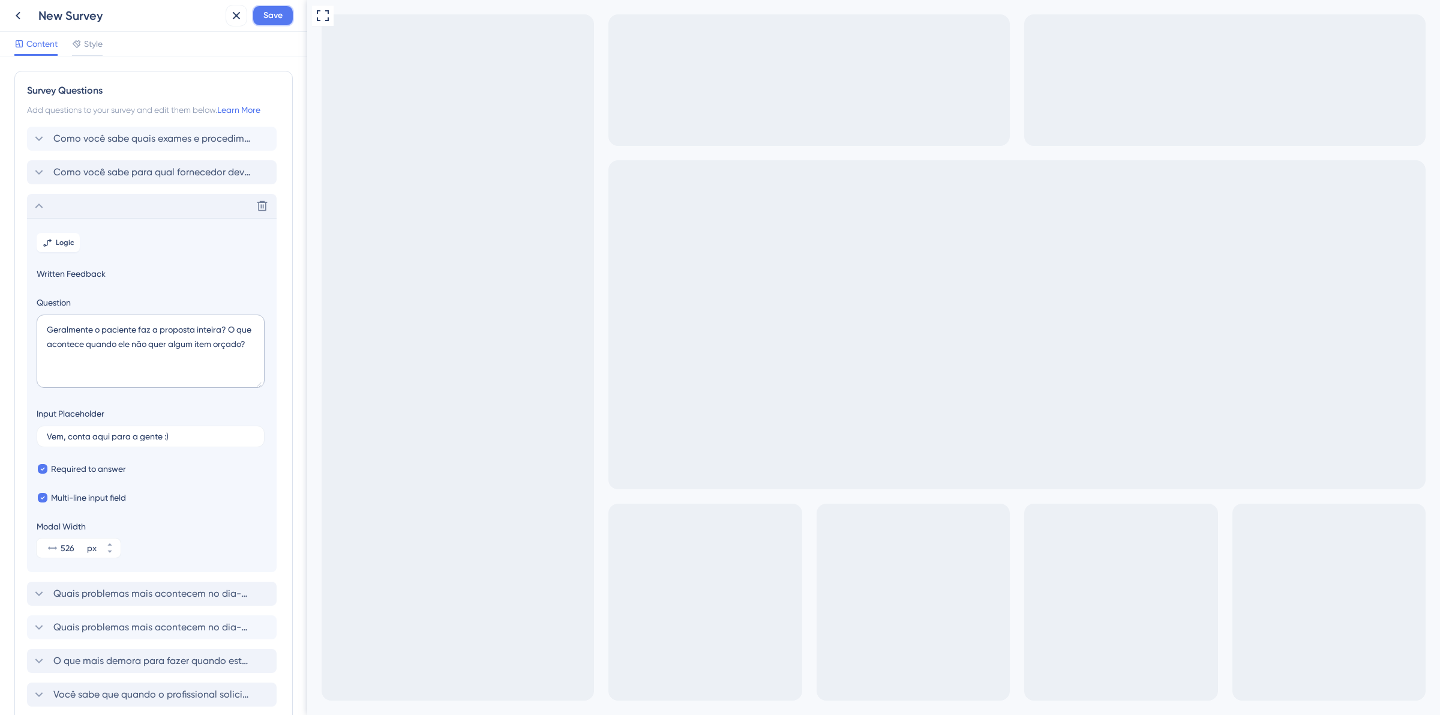
click at [266, 25] on button "Save" at bounding box center [273, 16] width 42 height 22
click at [77, 49] on div at bounding box center [77, 44] width 10 height 14
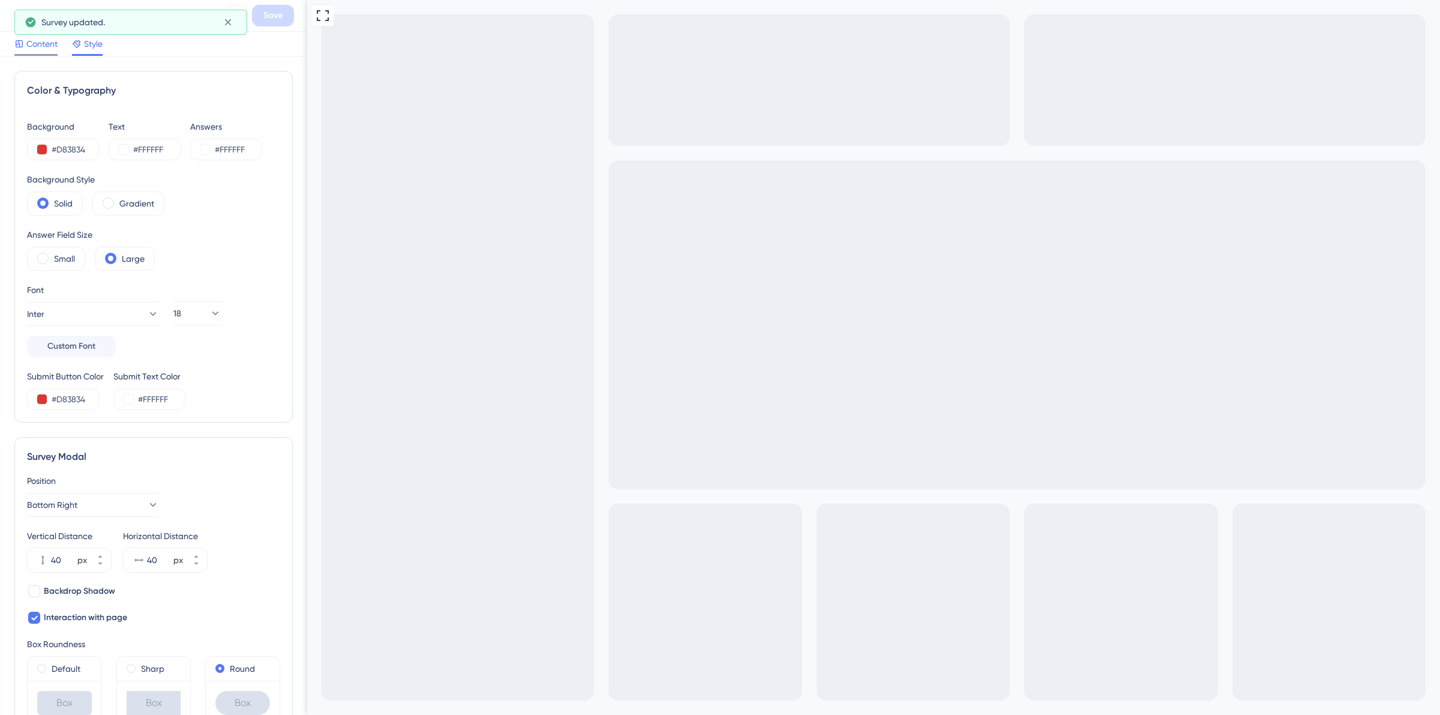
click at [49, 49] on span "Content" at bounding box center [41, 44] width 31 height 14
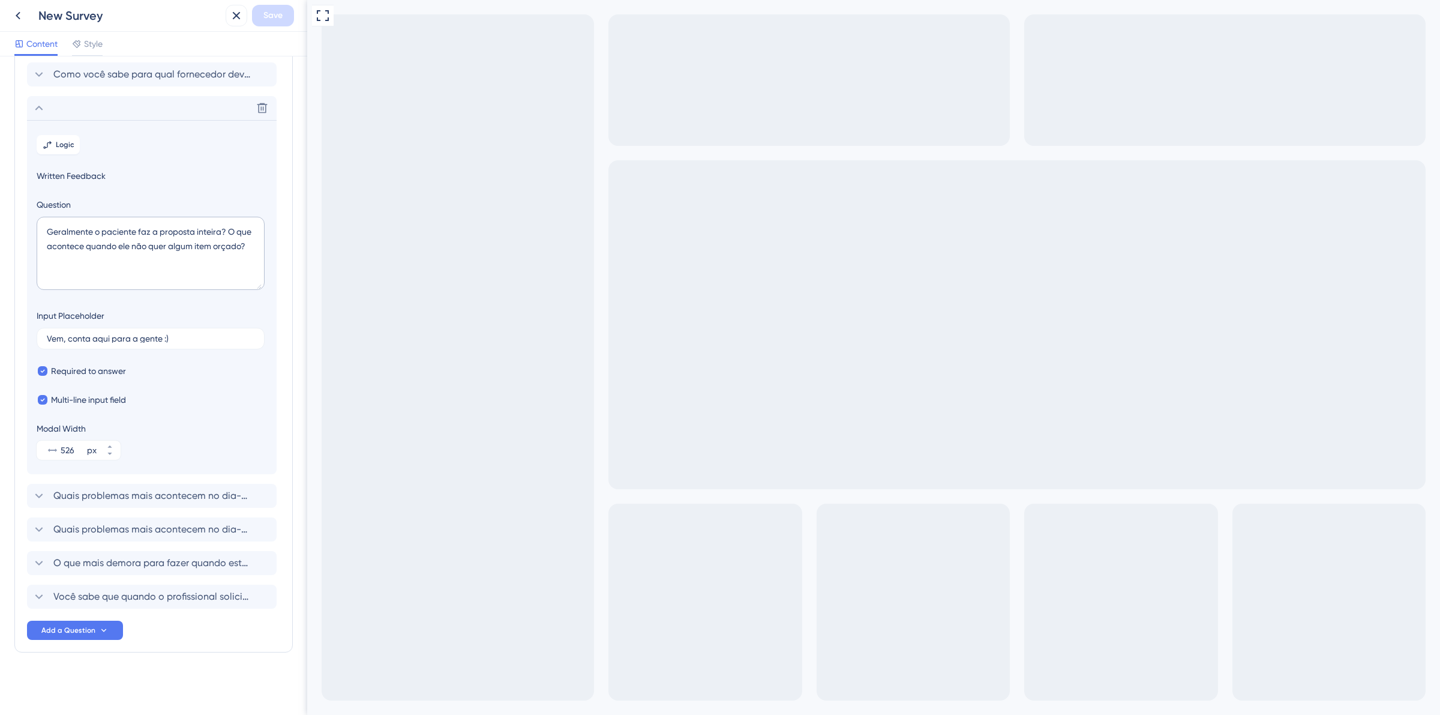
click at [319, 703] on icon "Go to Question 2" at bounding box center [315, 722] width 10 height 10
click at [319, 703] on icon "Go to Question 1" at bounding box center [315, 722] width 10 height 10
click at [320, 703] on div at bounding box center [465, 728] width 316 height 26
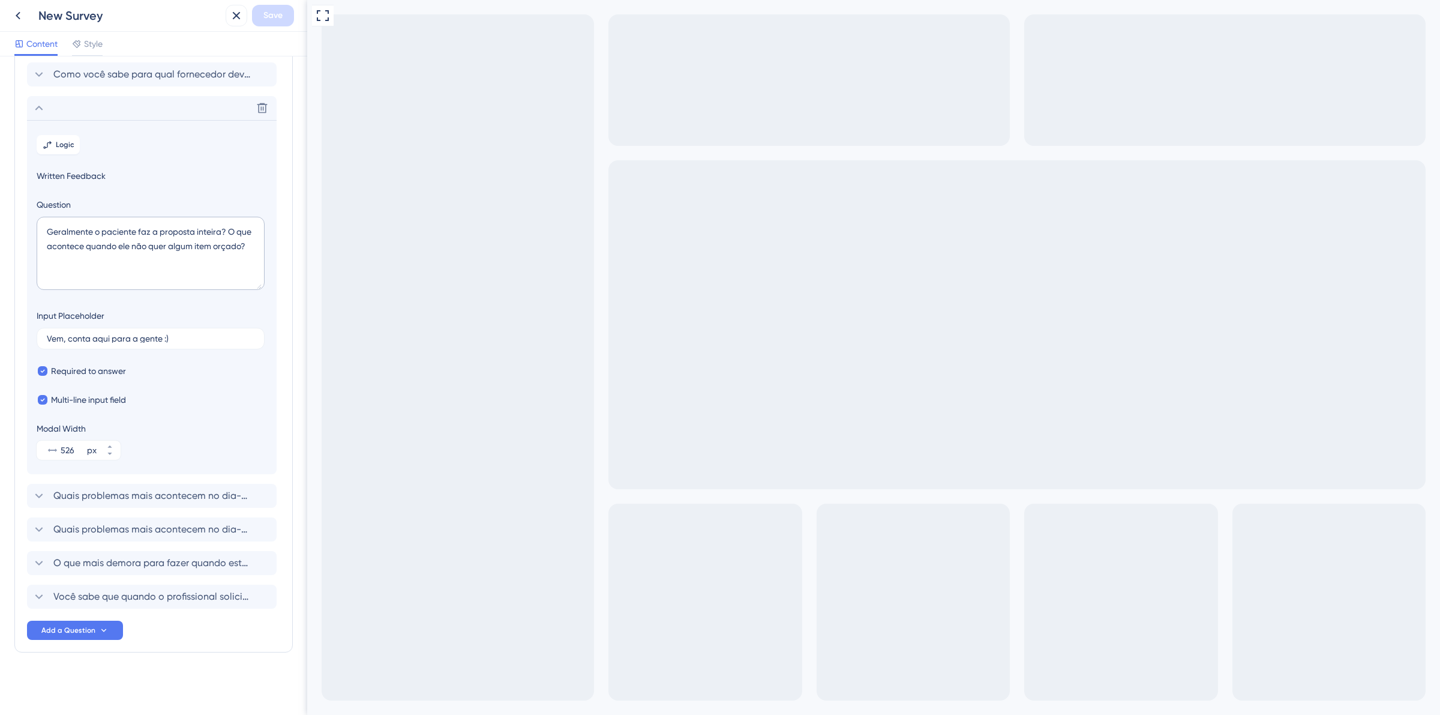
scroll to position [150, 0]
drag, startPoint x: 493, startPoint y: 810, endPoint x: 60, endPoint y: 797, distance: 433.4
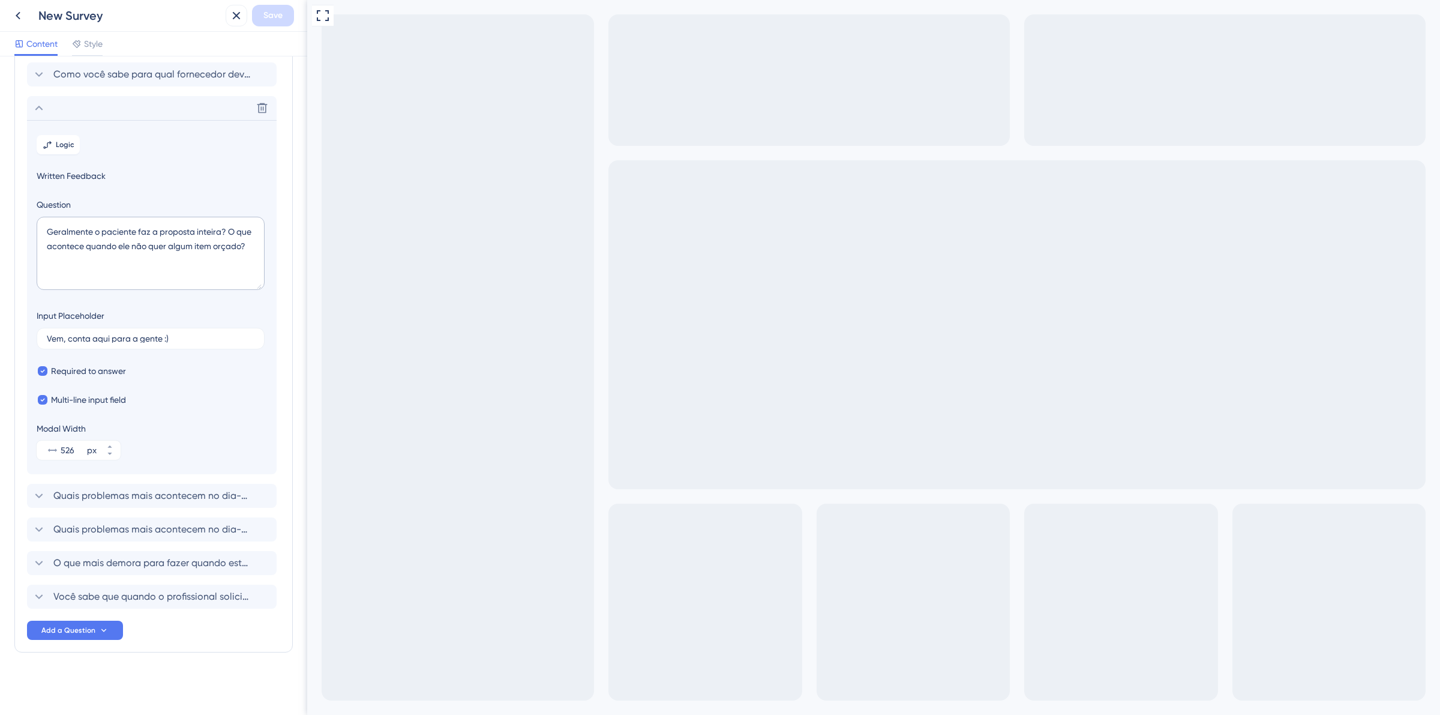
type textarea "teste teste teste 526526526526526 teste teste teste 526526526526526teste teste …"
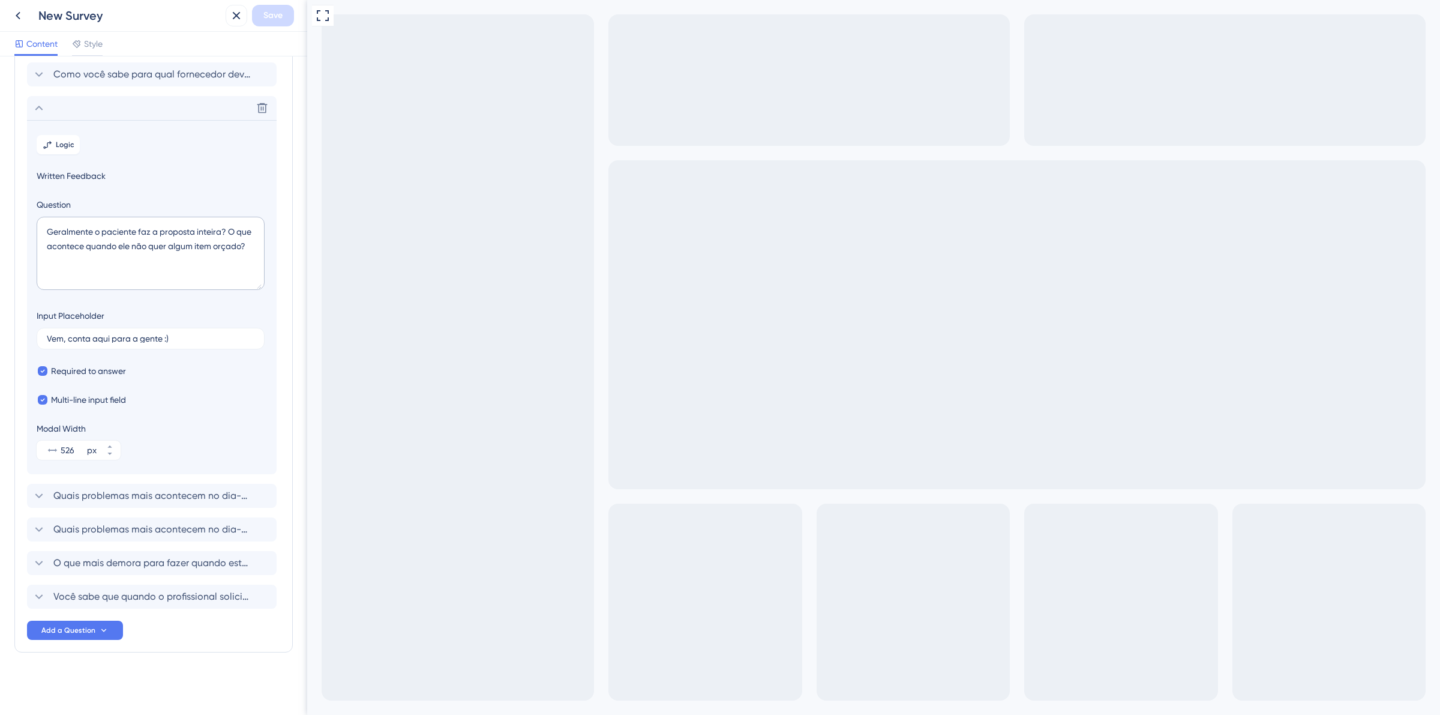
type textarea "teste teste teste 526526526526526teste teste teste 526526526526526teste teste t…"
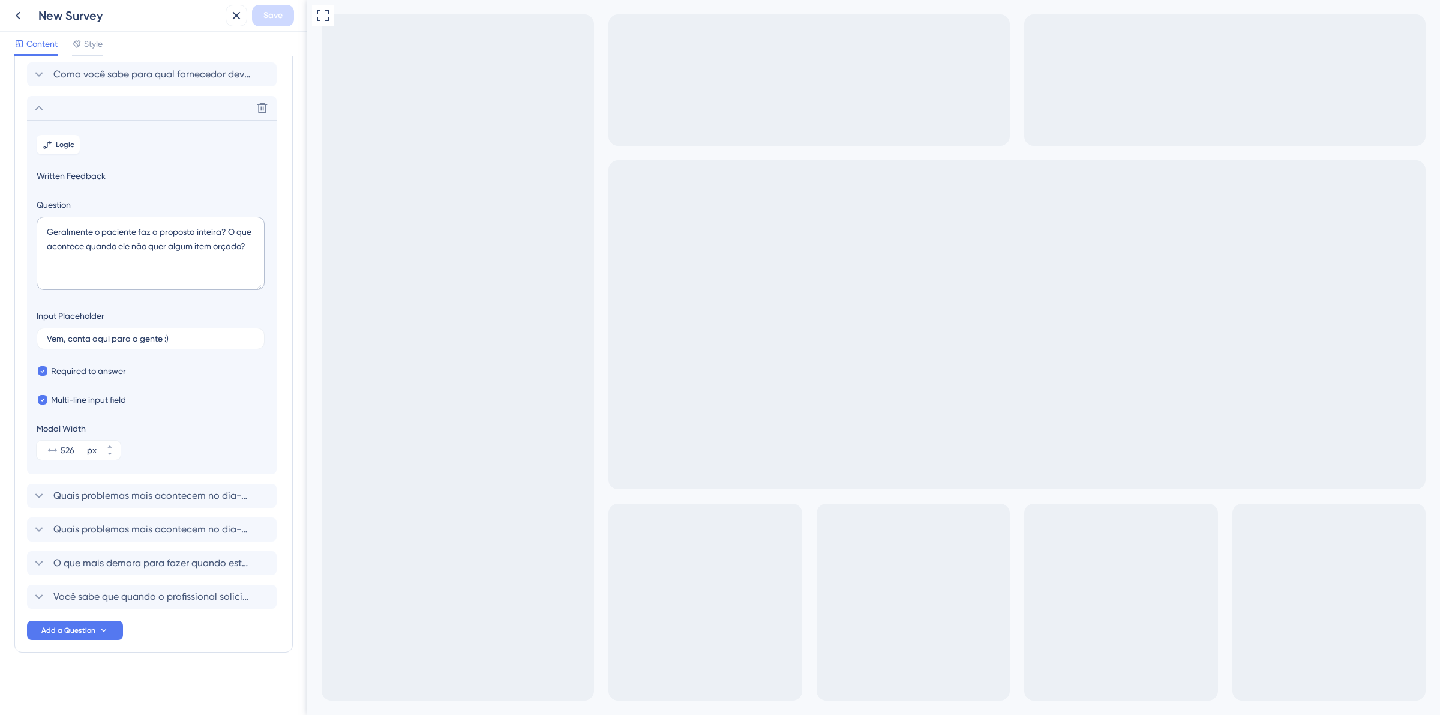
click at [35, 99] on div "Delete" at bounding box center [152, 108] width 250 height 24
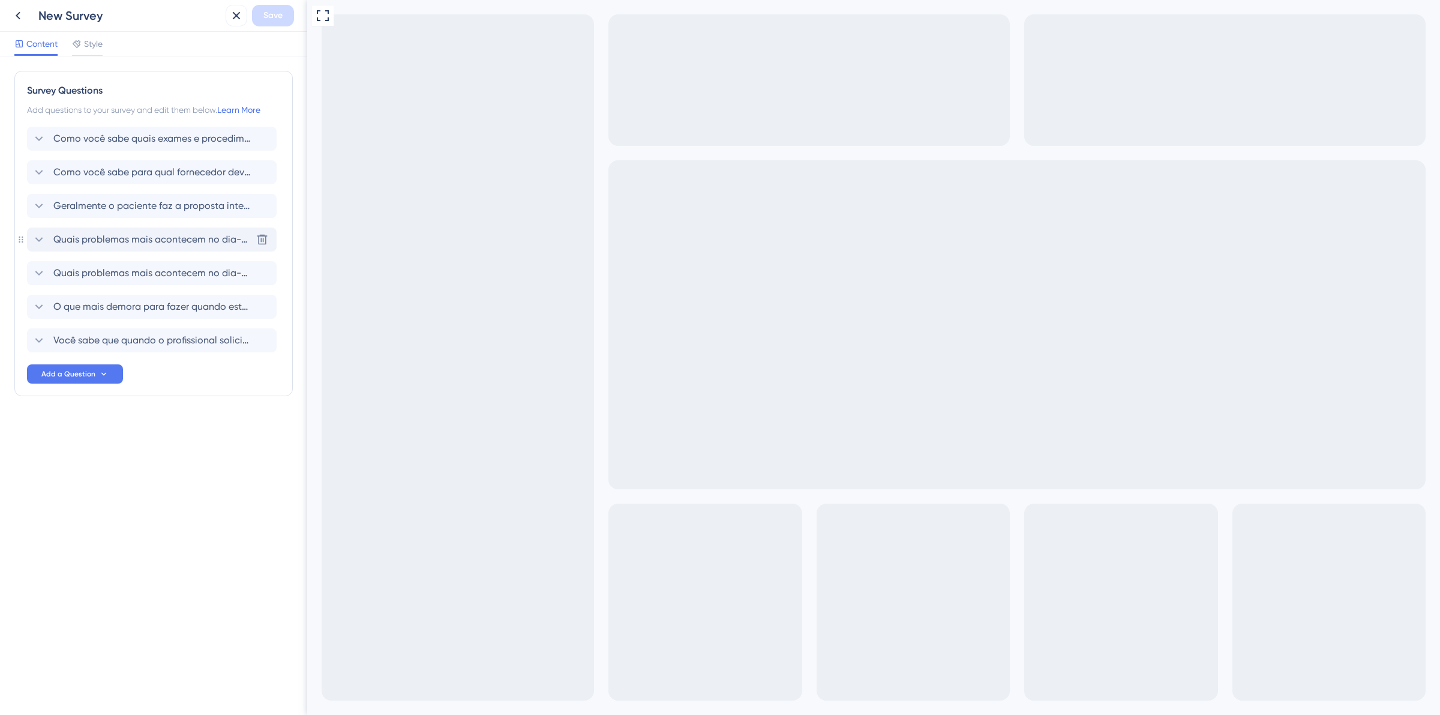
click at [39, 236] on icon at bounding box center [39, 239] width 14 height 14
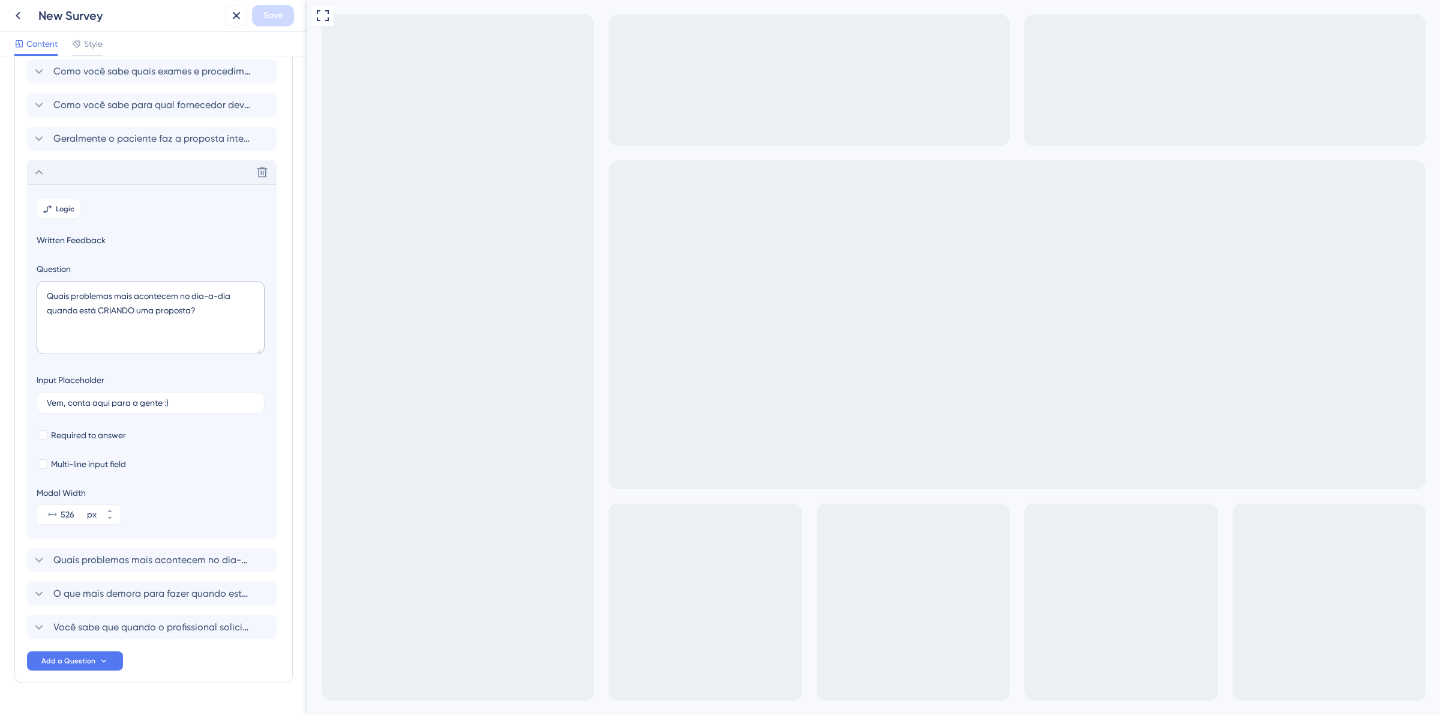
scroll to position [98, 0]
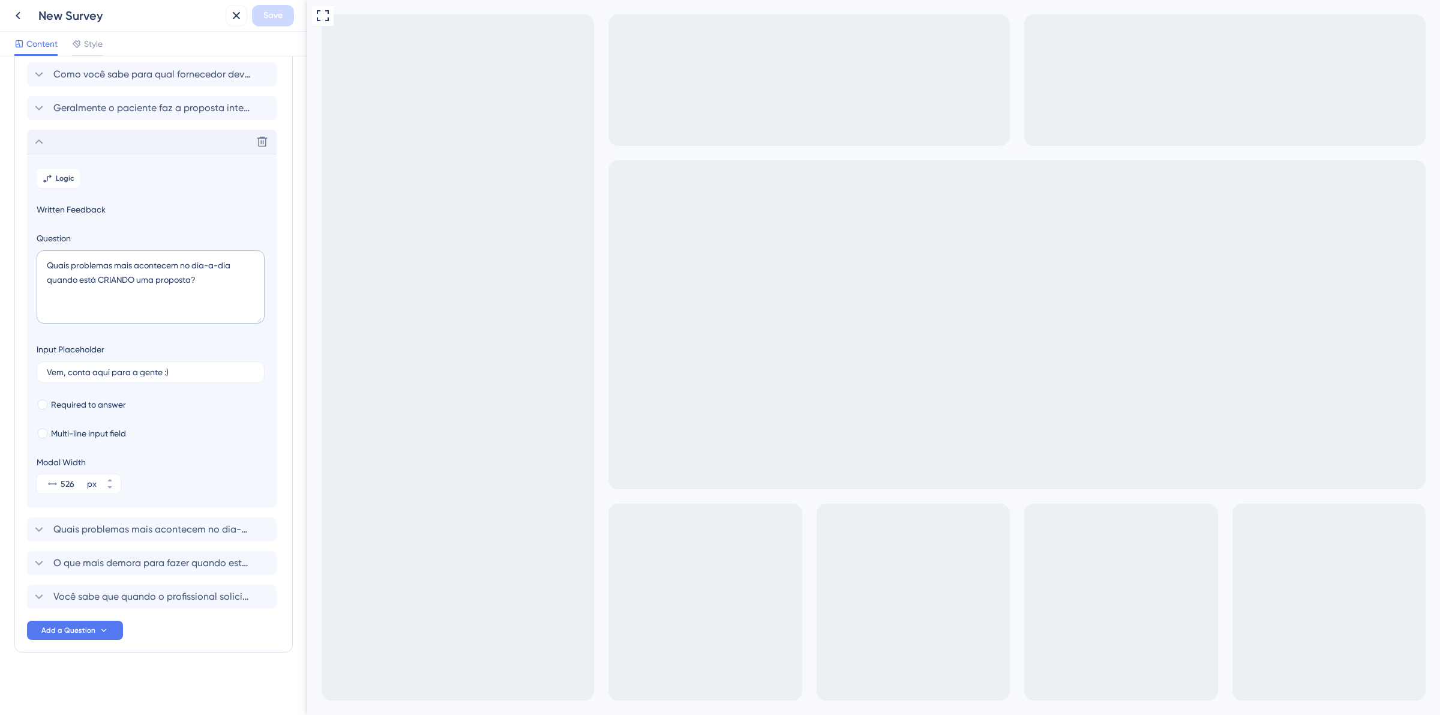
click at [90, 396] on section "Logic Written Feedback Question Quais problemas mais acontecem no dia-a-dia qua…" at bounding box center [152, 331] width 250 height 354
click at [97, 432] on span "Multi-line input field" at bounding box center [88, 433] width 75 height 14
checkbox input "true"
click at [78, 402] on span "Required to answer" at bounding box center [88, 404] width 75 height 14
checkbox input "true"
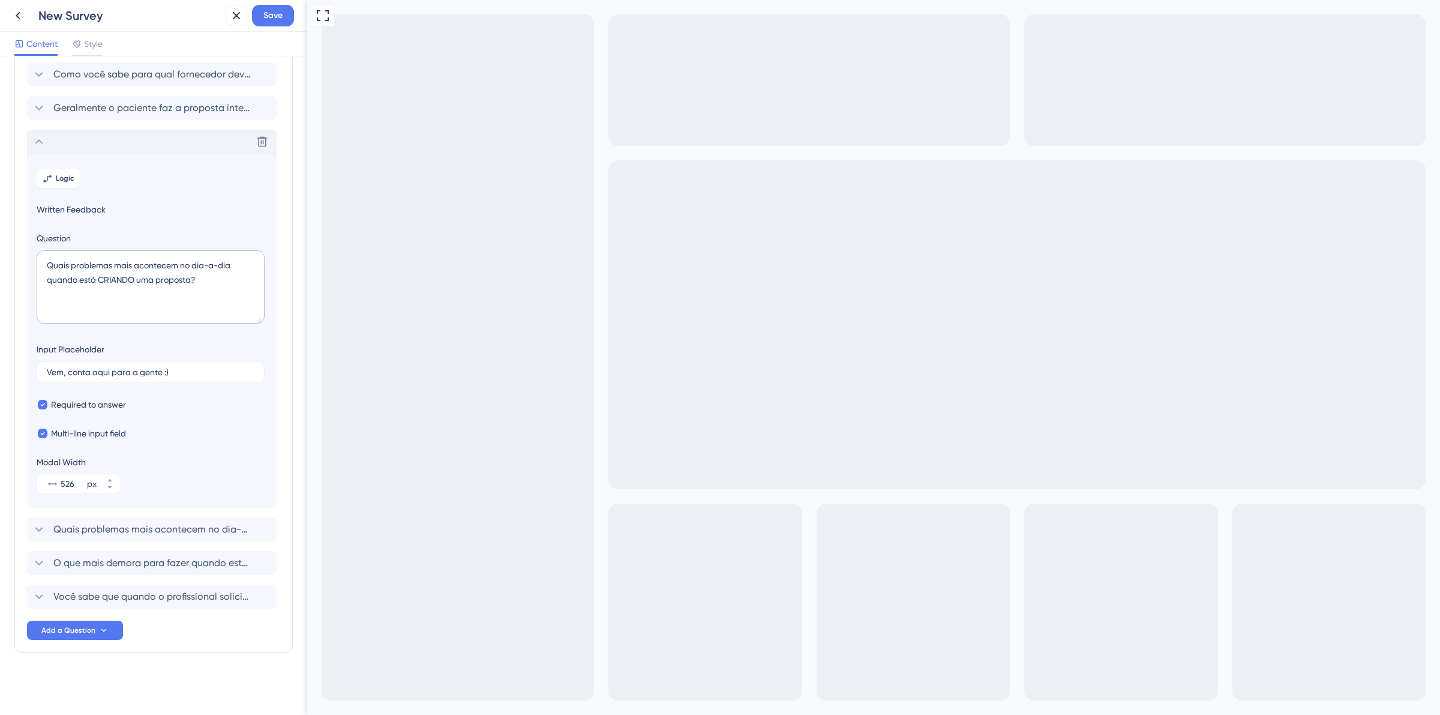
click at [45, 137] on icon at bounding box center [39, 141] width 14 height 14
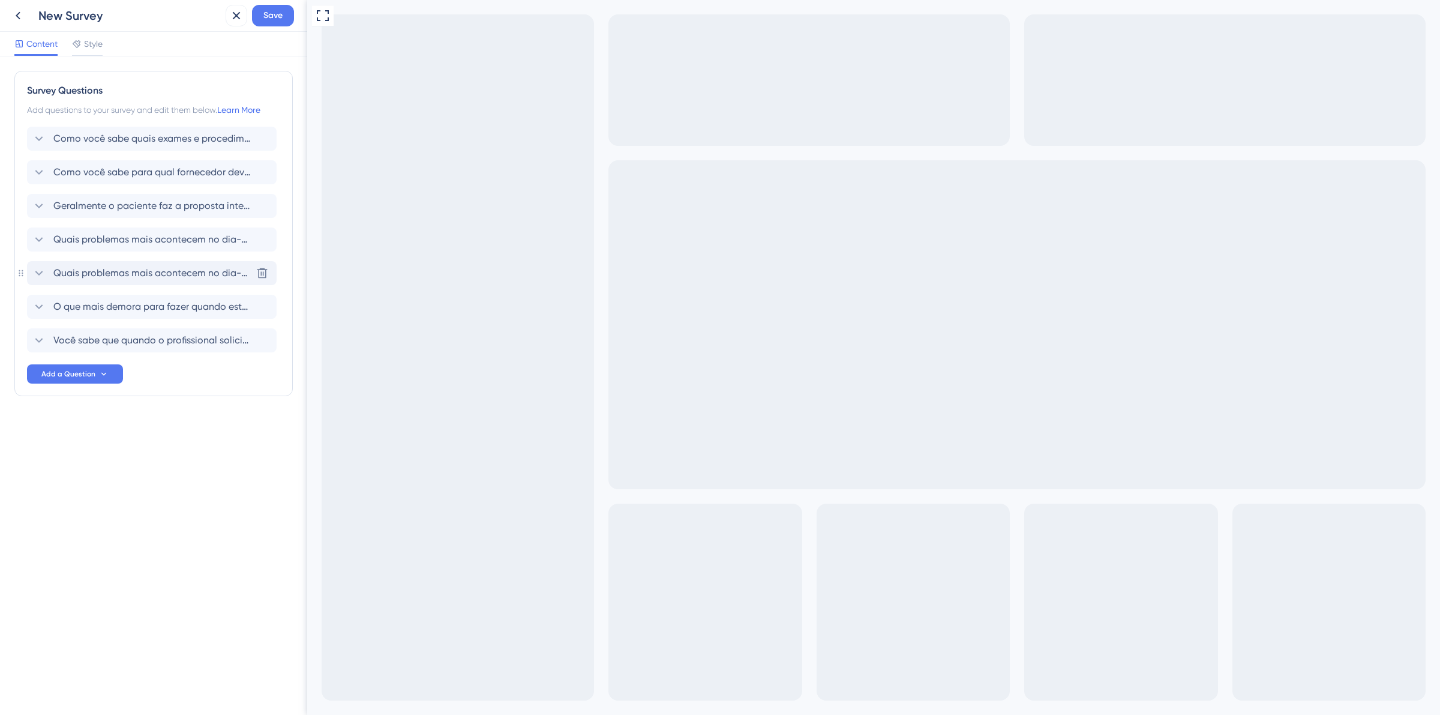
click at [37, 267] on icon at bounding box center [39, 273] width 14 height 14
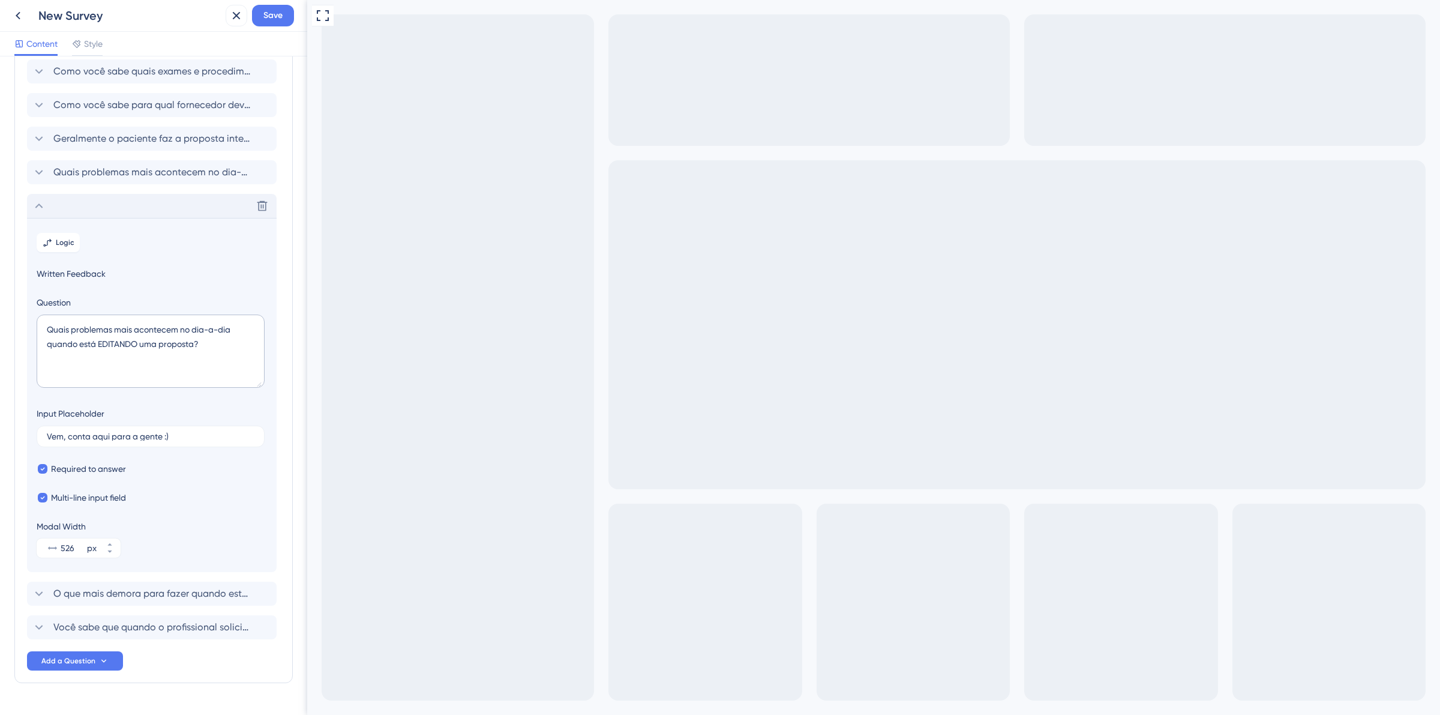
scroll to position [98, 0]
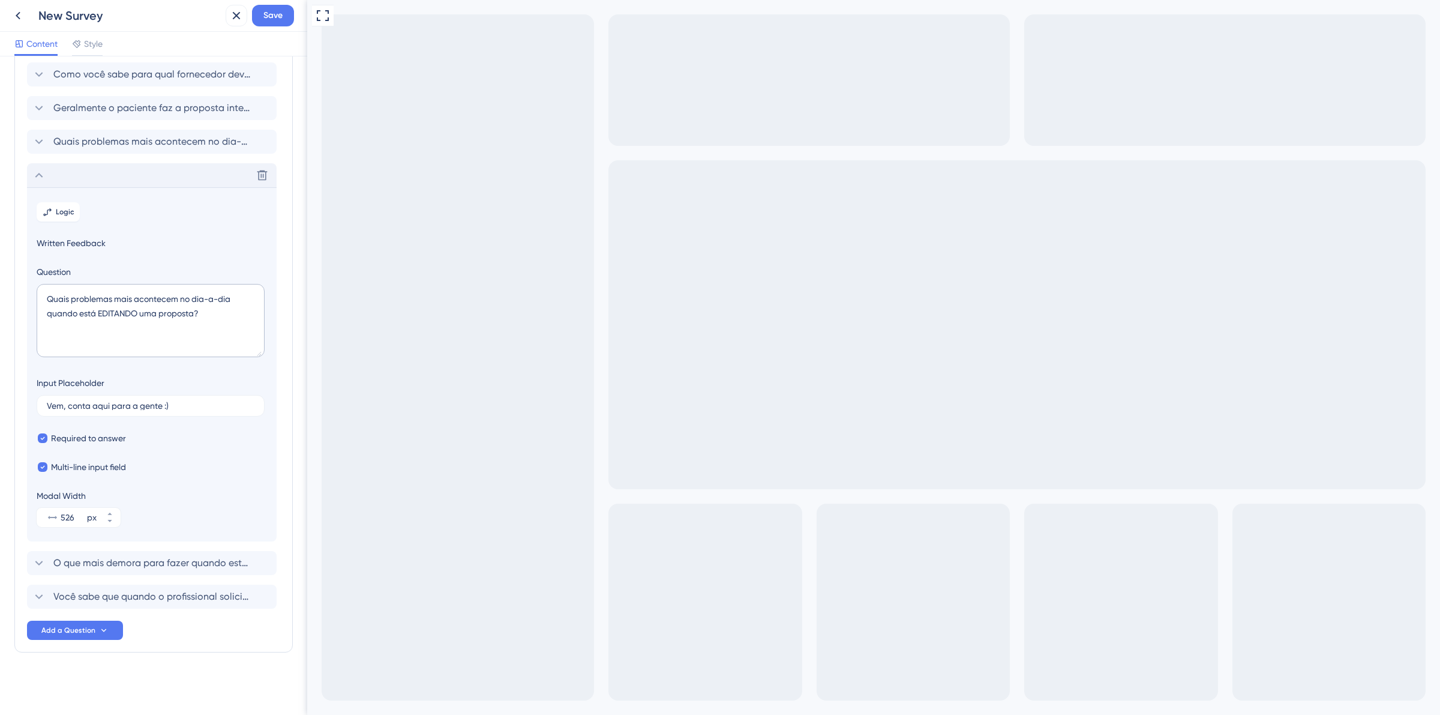
type textarea "teste teste teste 526526526526526teste teste teste 526526526526526teste teste t…"
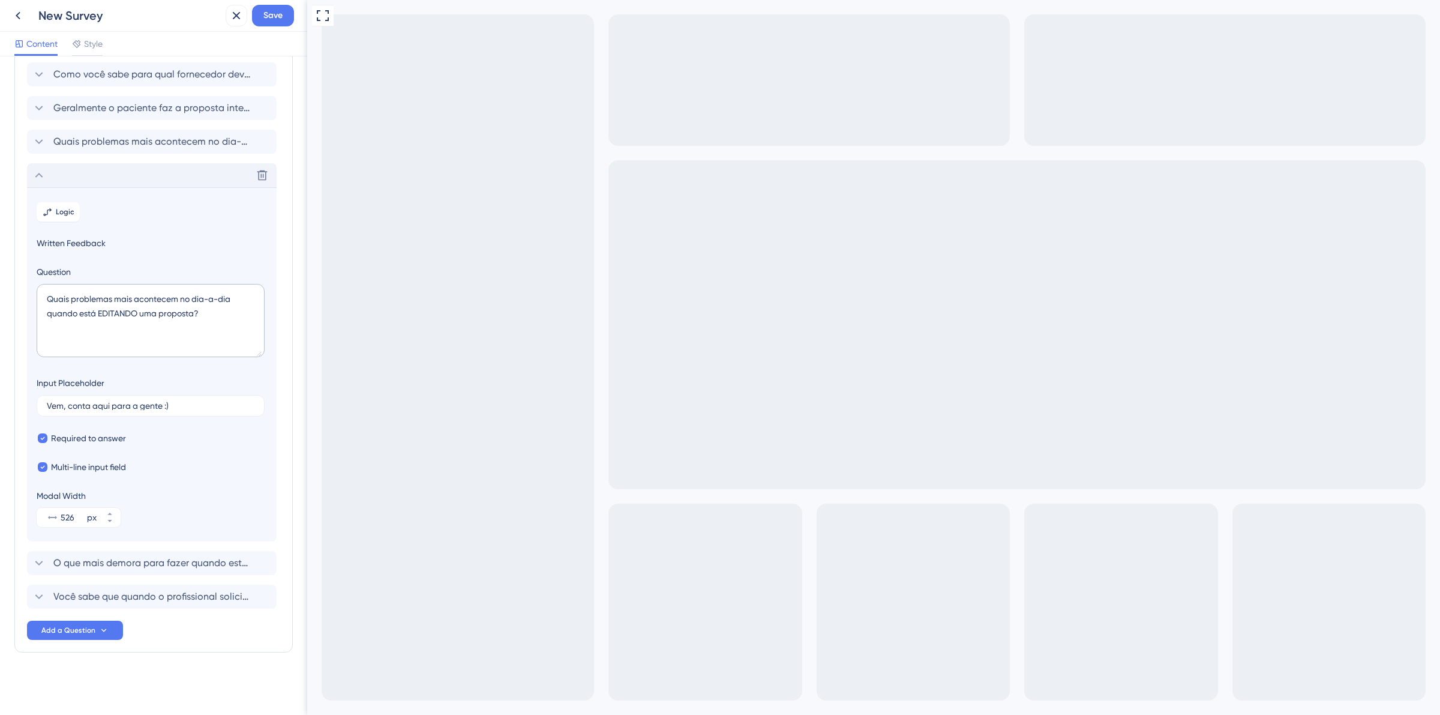
type input "teste teste teste 526526526526526teste teste teste 526526526526526teste teste t…"
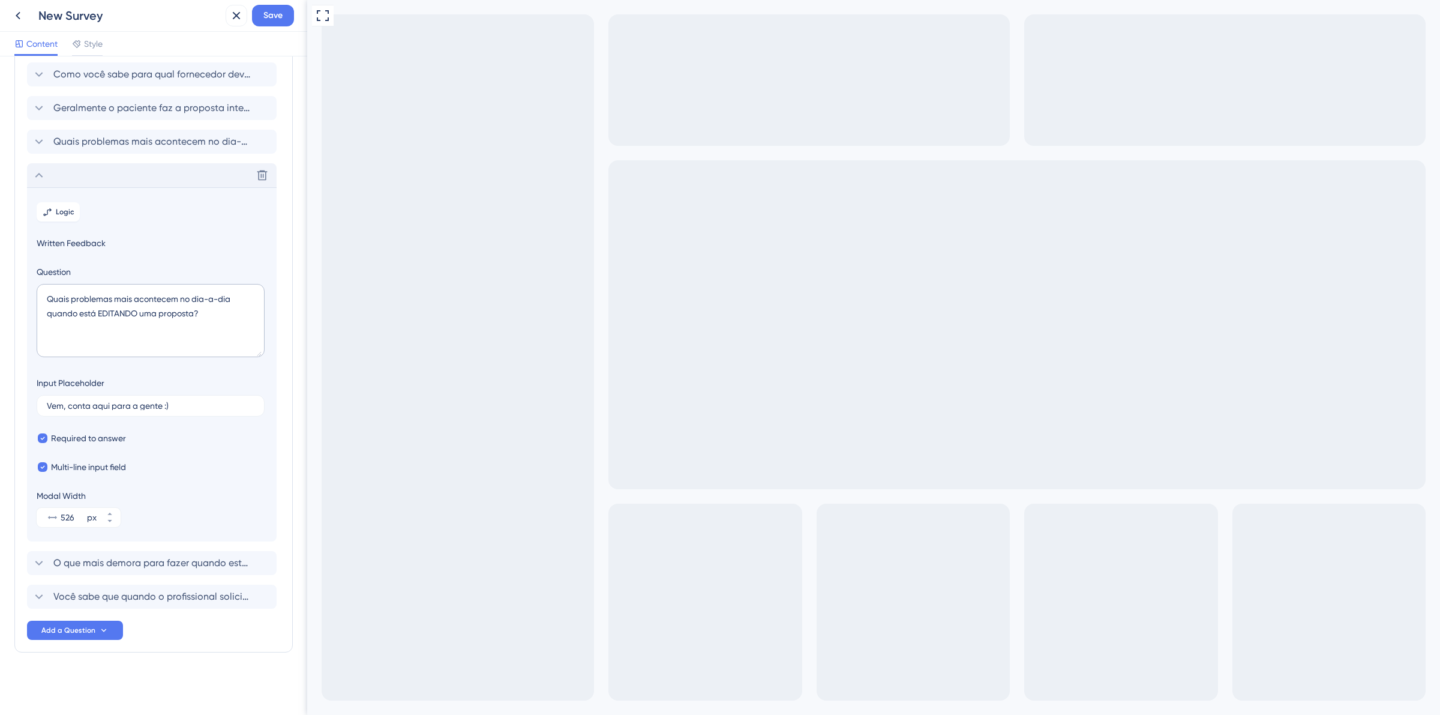
type input "teste teste teste 526526526526526teste teste teste 526526526526526teste teste t…"
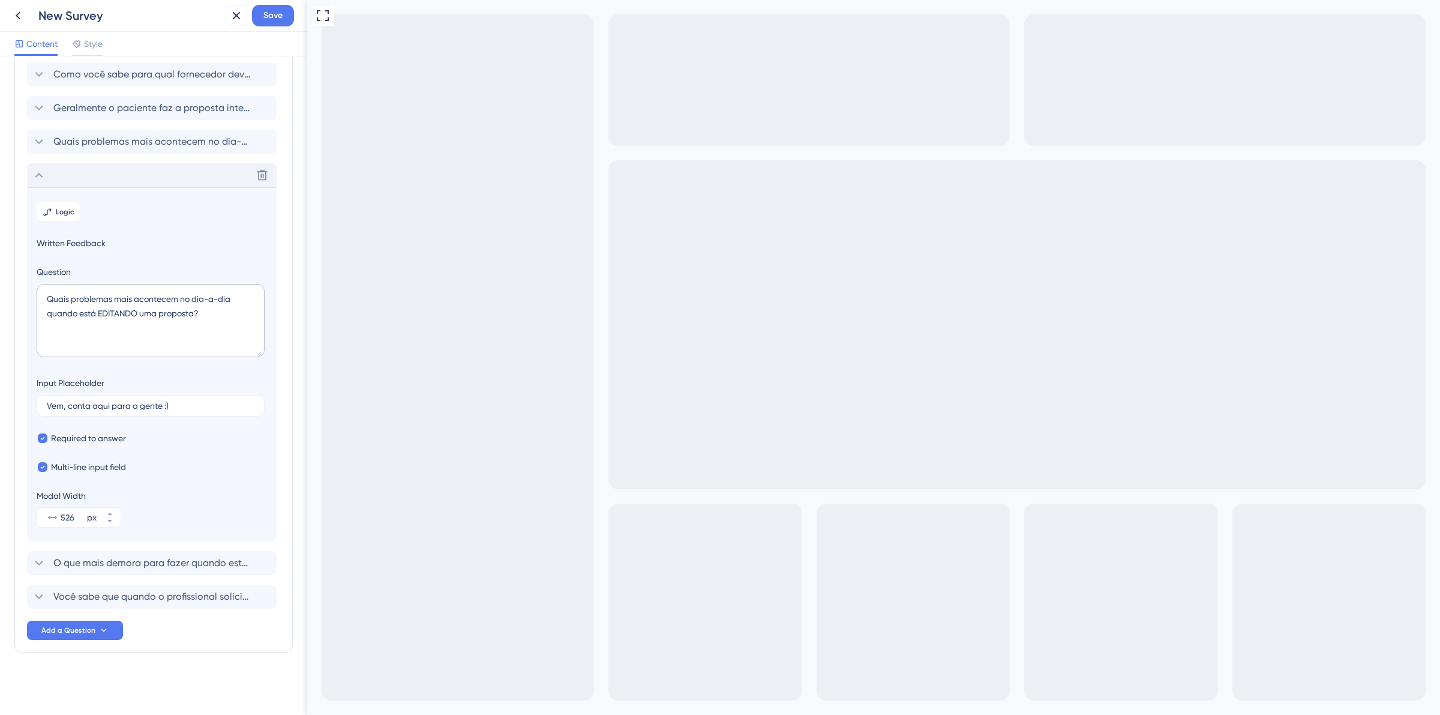
click at [40, 179] on icon at bounding box center [39, 175] width 14 height 14
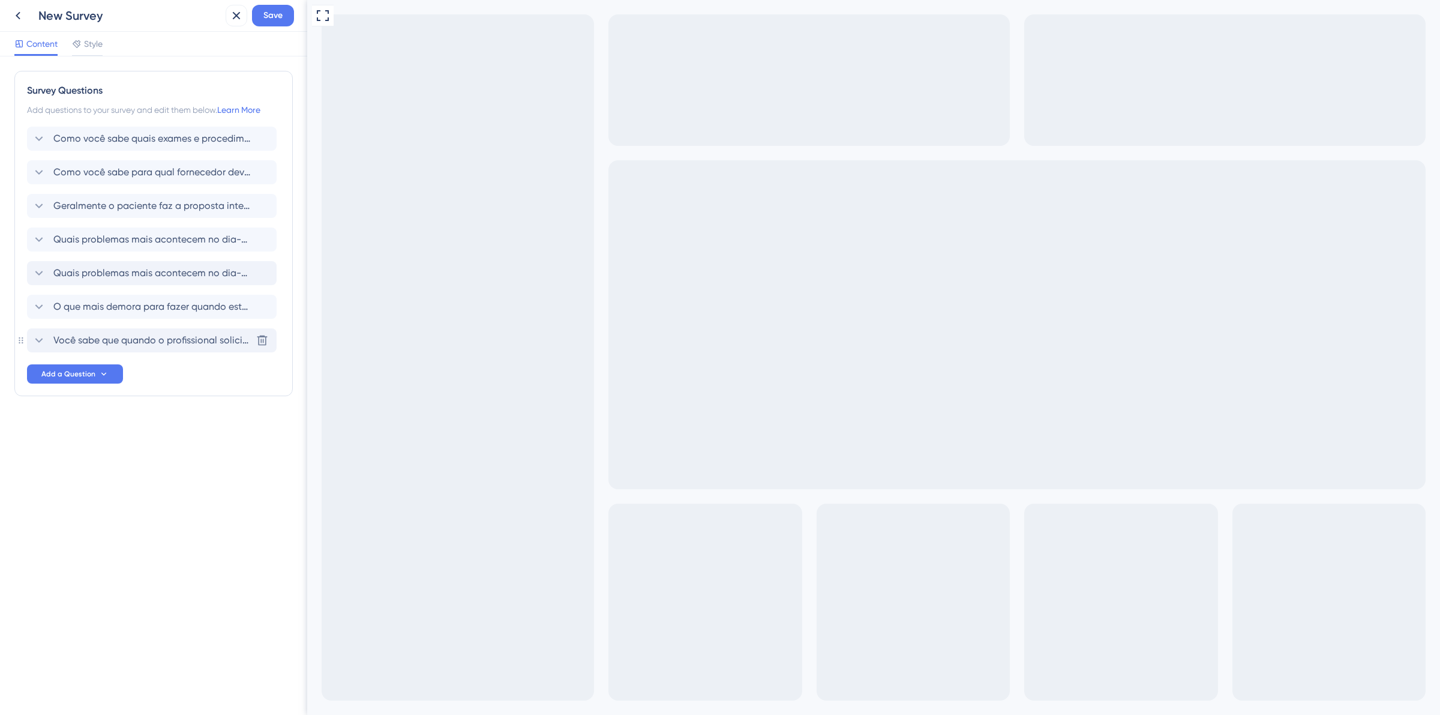
click at [52, 338] on div "Você sabe que quando o profissional solicita exames via Amei durante o atendime…" at bounding box center [142, 340] width 220 height 14
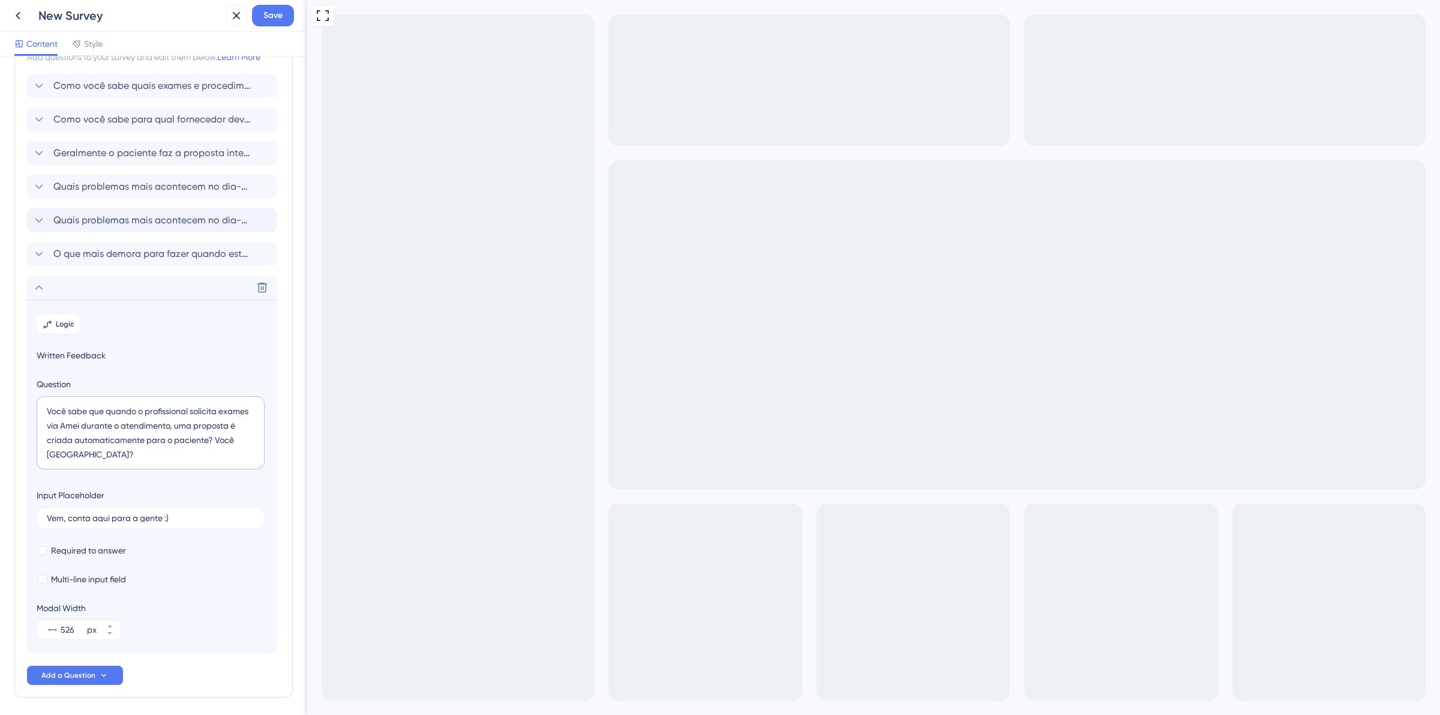
scroll to position [98, 0]
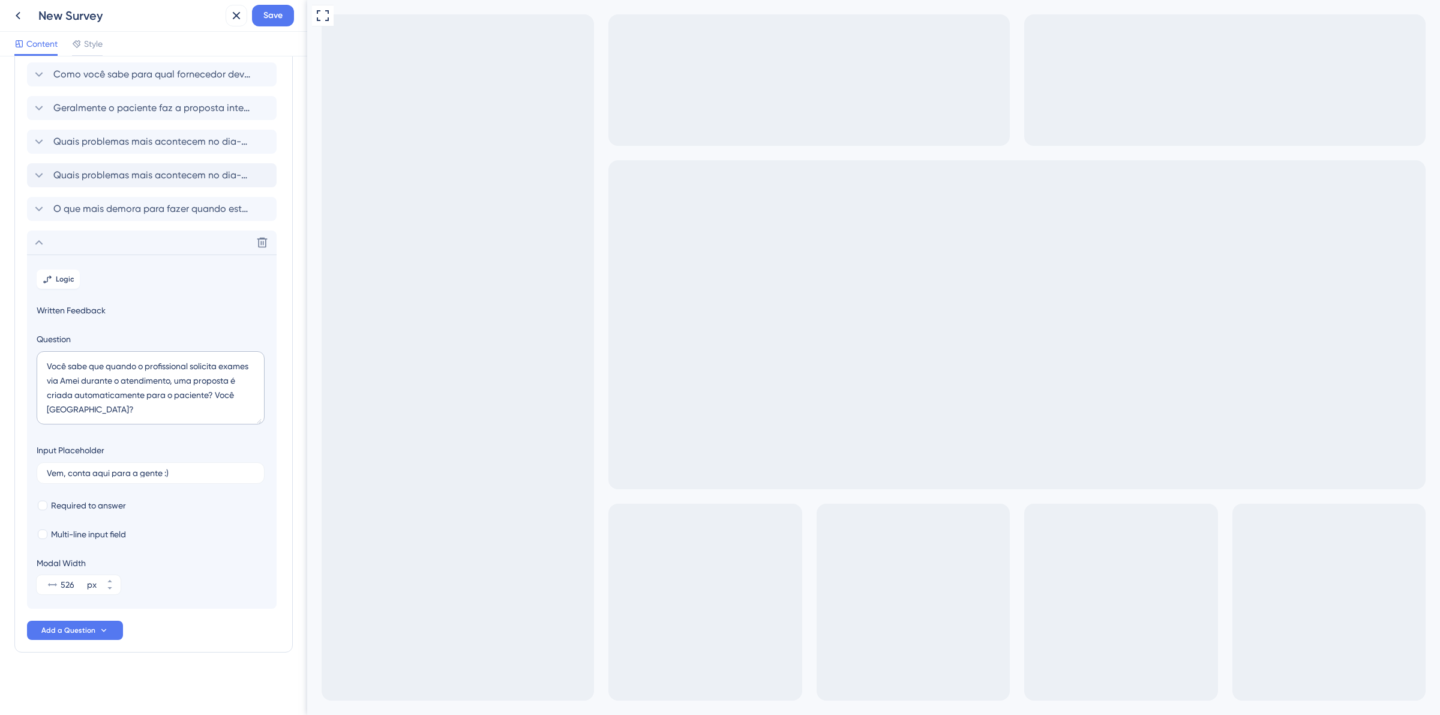
drag, startPoint x: 106, startPoint y: 502, endPoint x: 106, endPoint y: 525, distance: 23.4
click at [106, 502] on span "Required to answer" at bounding box center [88, 505] width 75 height 14
checkbox input "true"
click at [107, 525] on section "Logic Written Feedback Question Você sabe que quando o profissional solicita ex…" at bounding box center [152, 431] width 250 height 354
click at [113, 532] on span "Multi-line input field" at bounding box center [88, 534] width 75 height 14
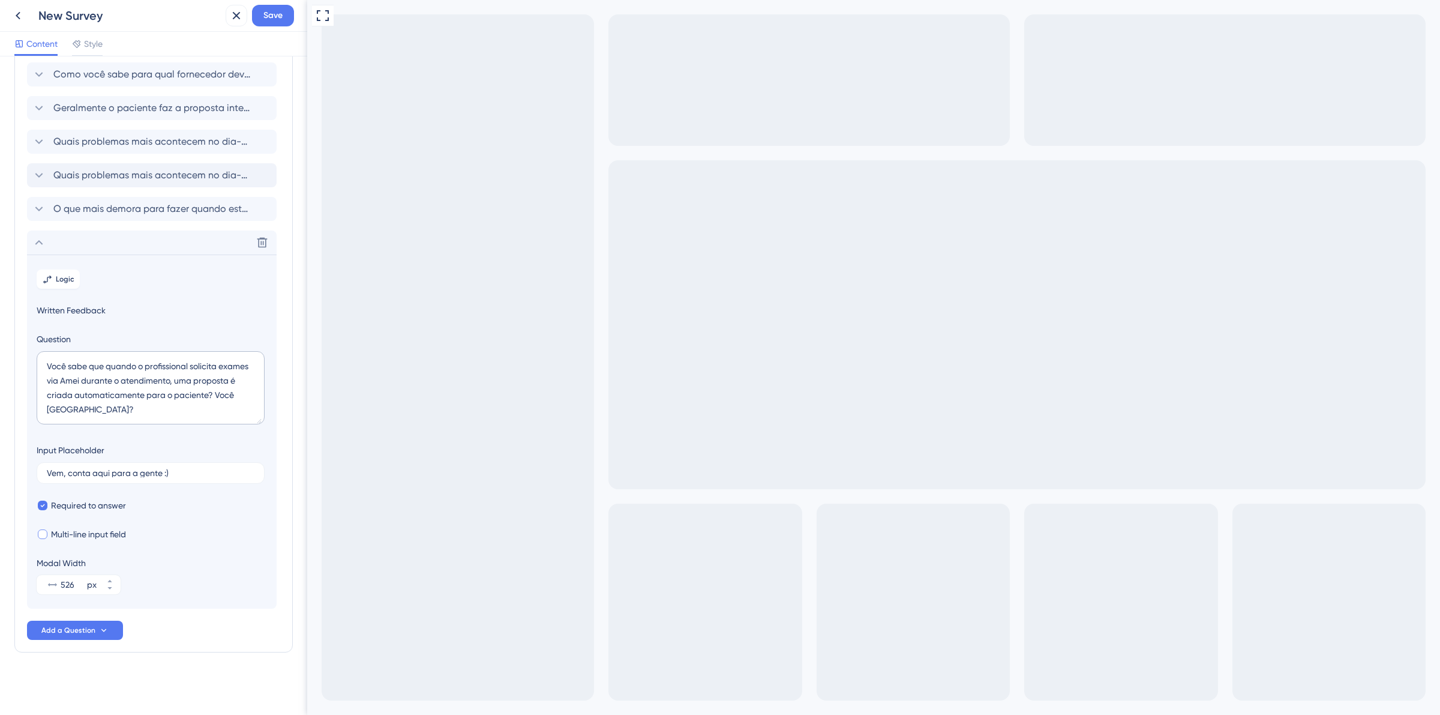
checkbox input "true"
click at [265, 3] on div "New Survey Save" at bounding box center [153, 16] width 307 height 32
click at [271, 10] on span "Save" at bounding box center [272, 15] width 19 height 14
click at [223, 20] on icon at bounding box center [228, 22] width 12 height 12
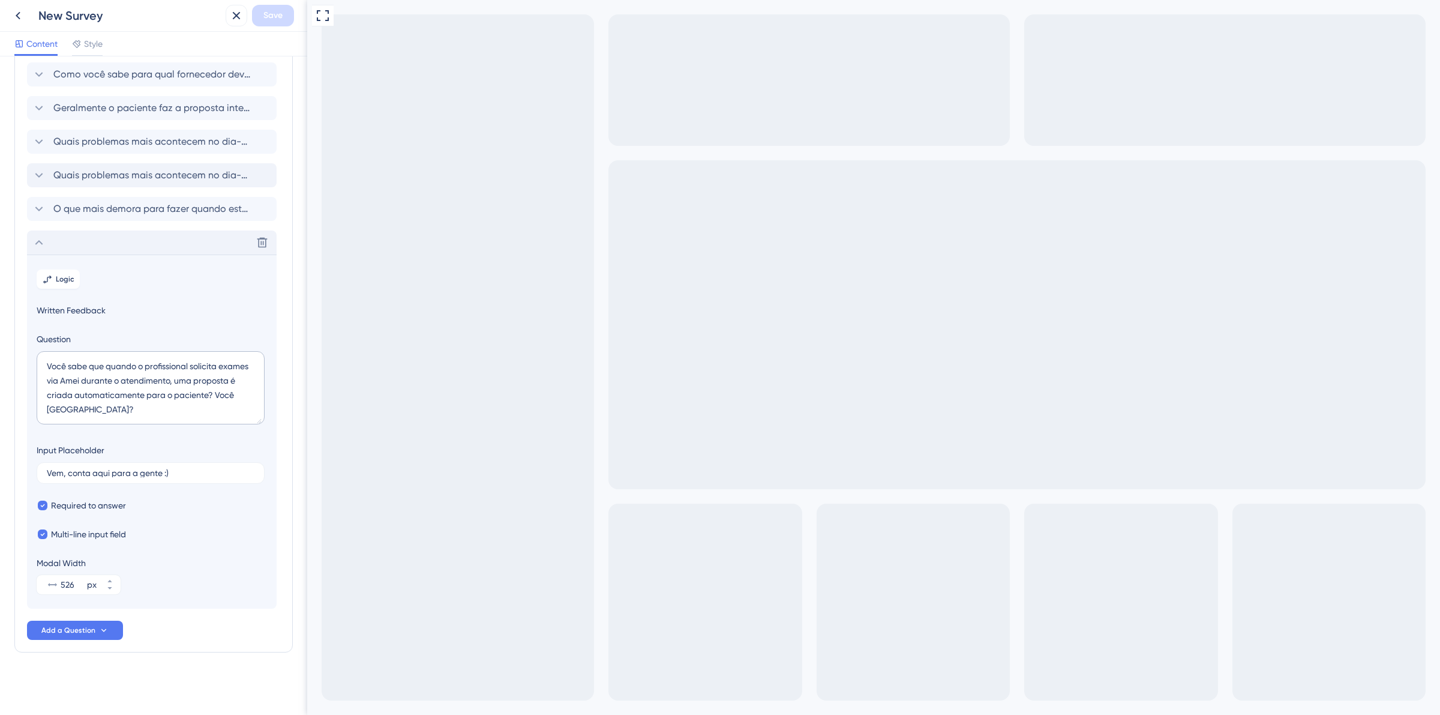
click at [38, 240] on icon at bounding box center [39, 242] width 14 height 14
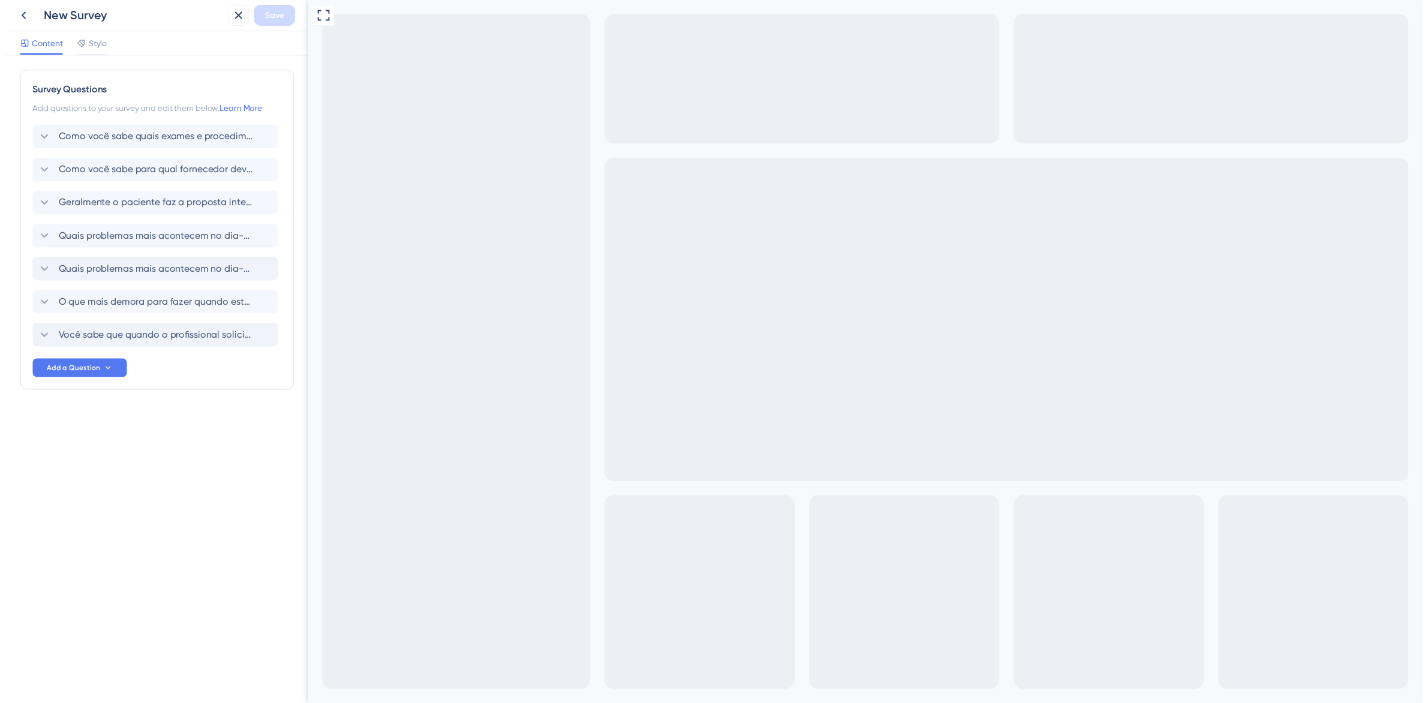
scroll to position [225, 0]
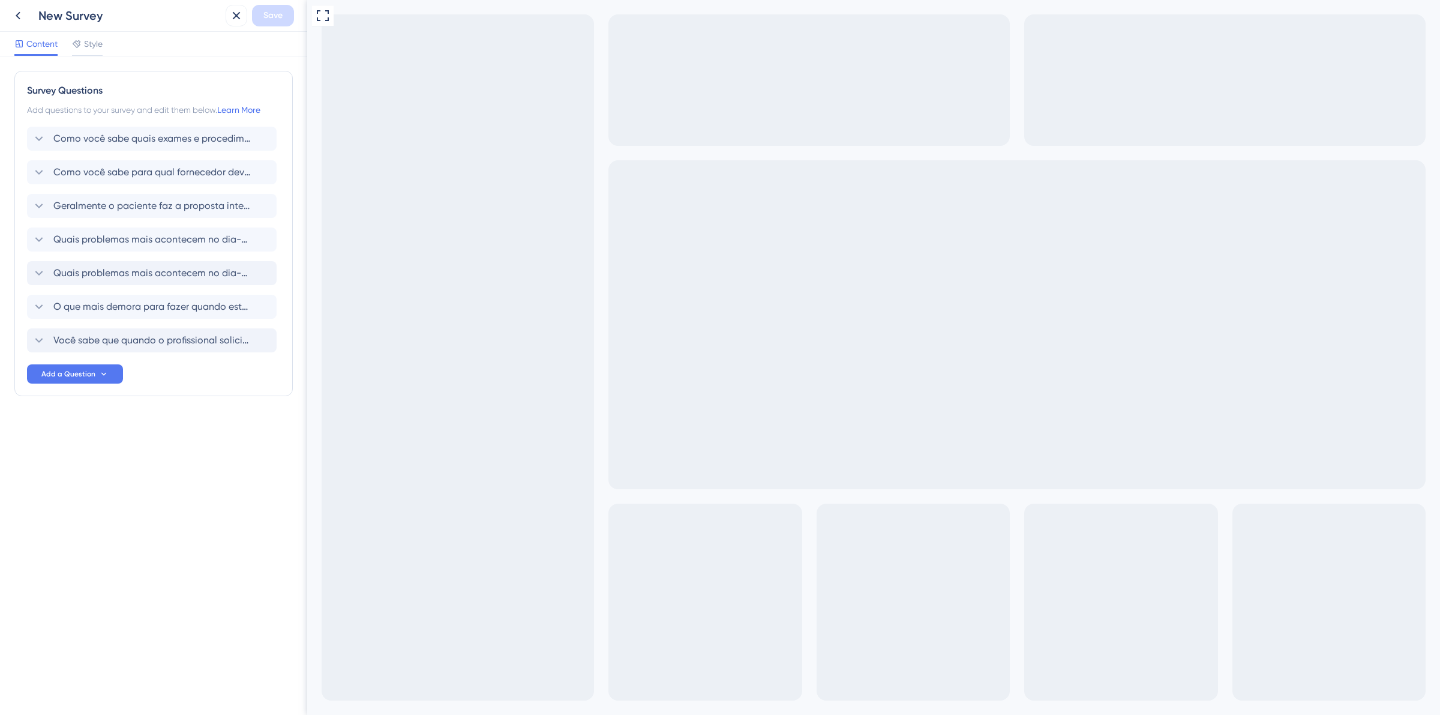
click at [31, 13] on div "New Survey" at bounding box center [114, 16] width 214 height 22
click at [17, 15] on icon at bounding box center [18, 16] width 5 height 8
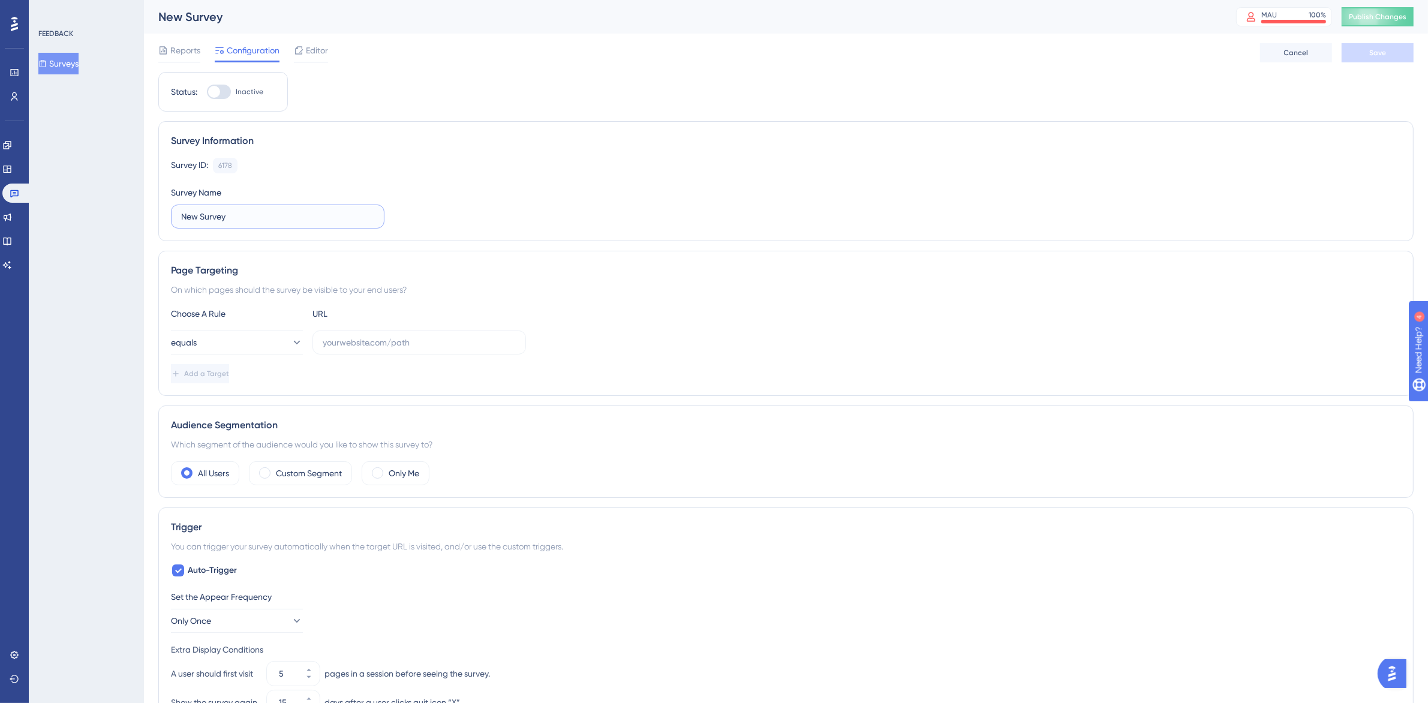
click at [288, 217] on input "New Survey" at bounding box center [277, 216] width 193 height 13
click at [288, 216] on input "New Survey" at bounding box center [277, 216] width 193 height 13
type input "Pesquisa Experiência Propostas - Pós-Consulta"
click at [1380, 49] on span "Save" at bounding box center [1378, 53] width 17 height 10
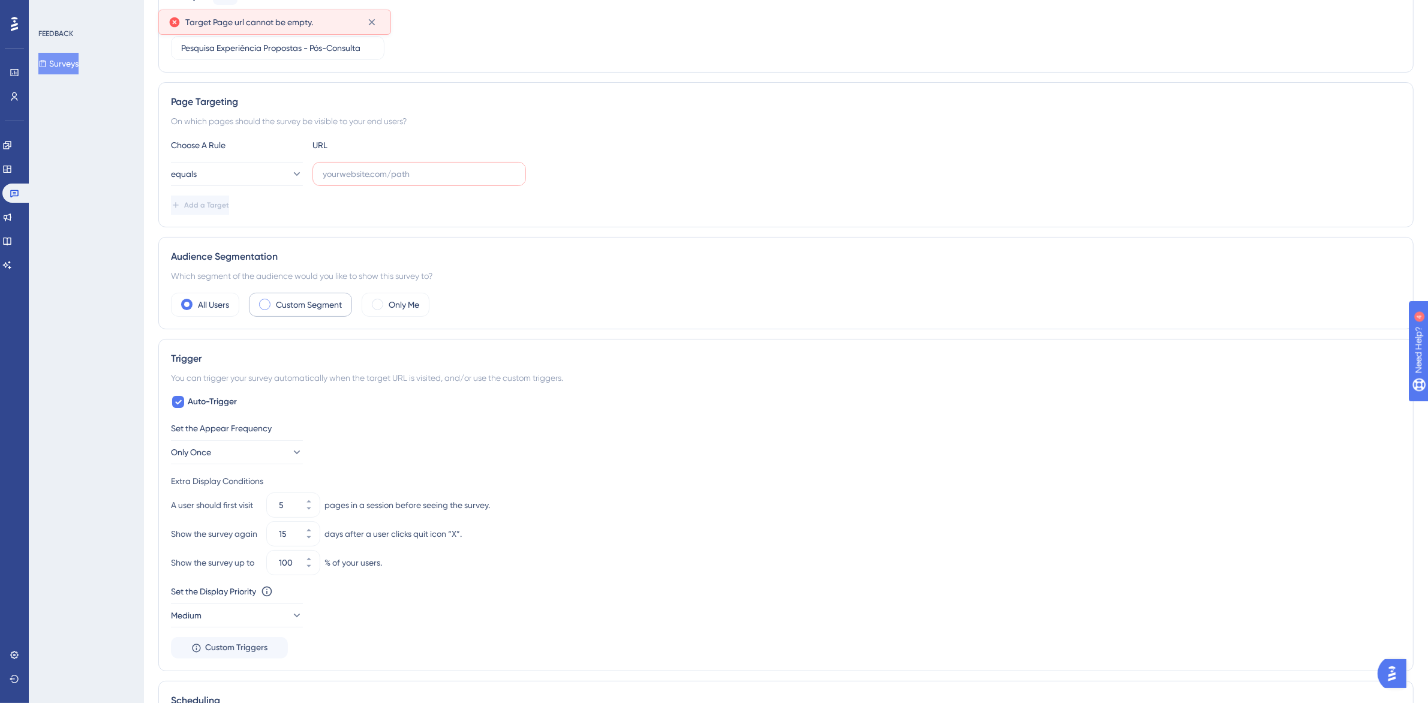
scroll to position [225, 0]
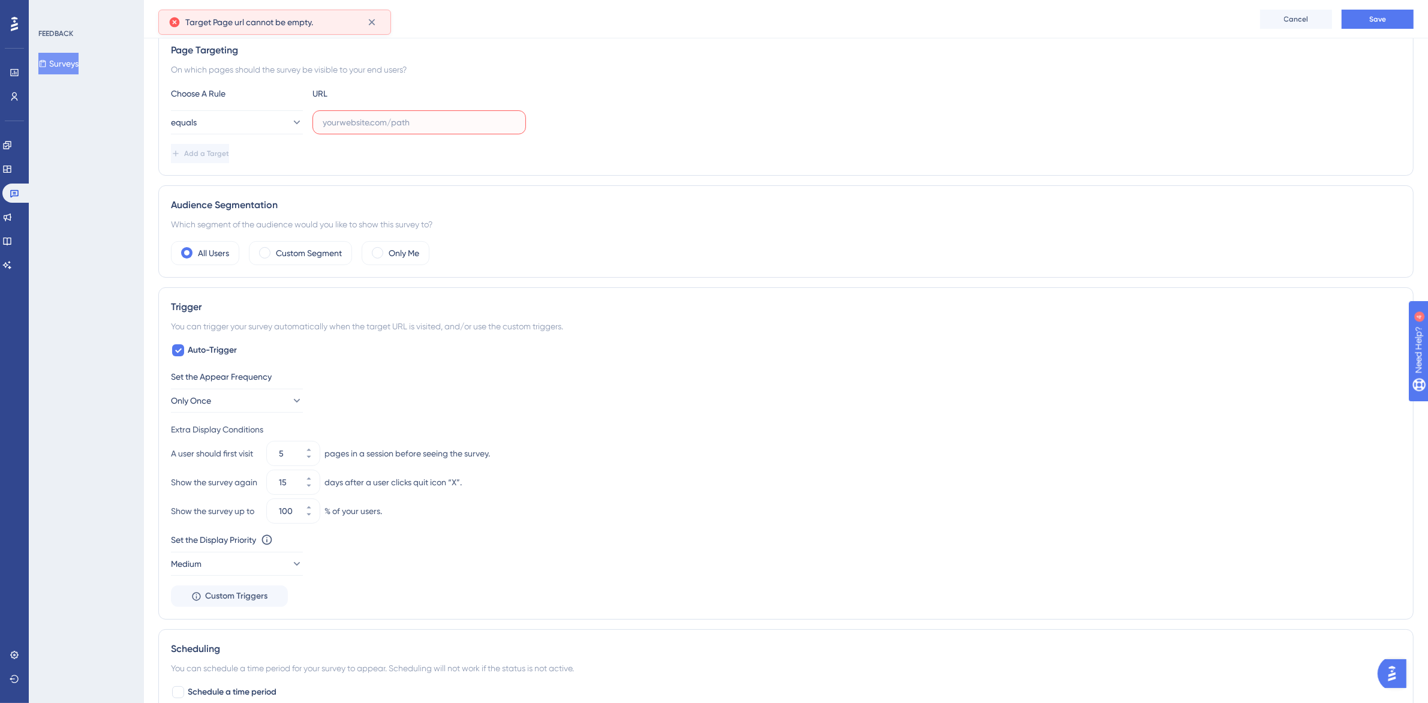
click at [373, 121] on input "text" at bounding box center [419, 122] width 193 height 13
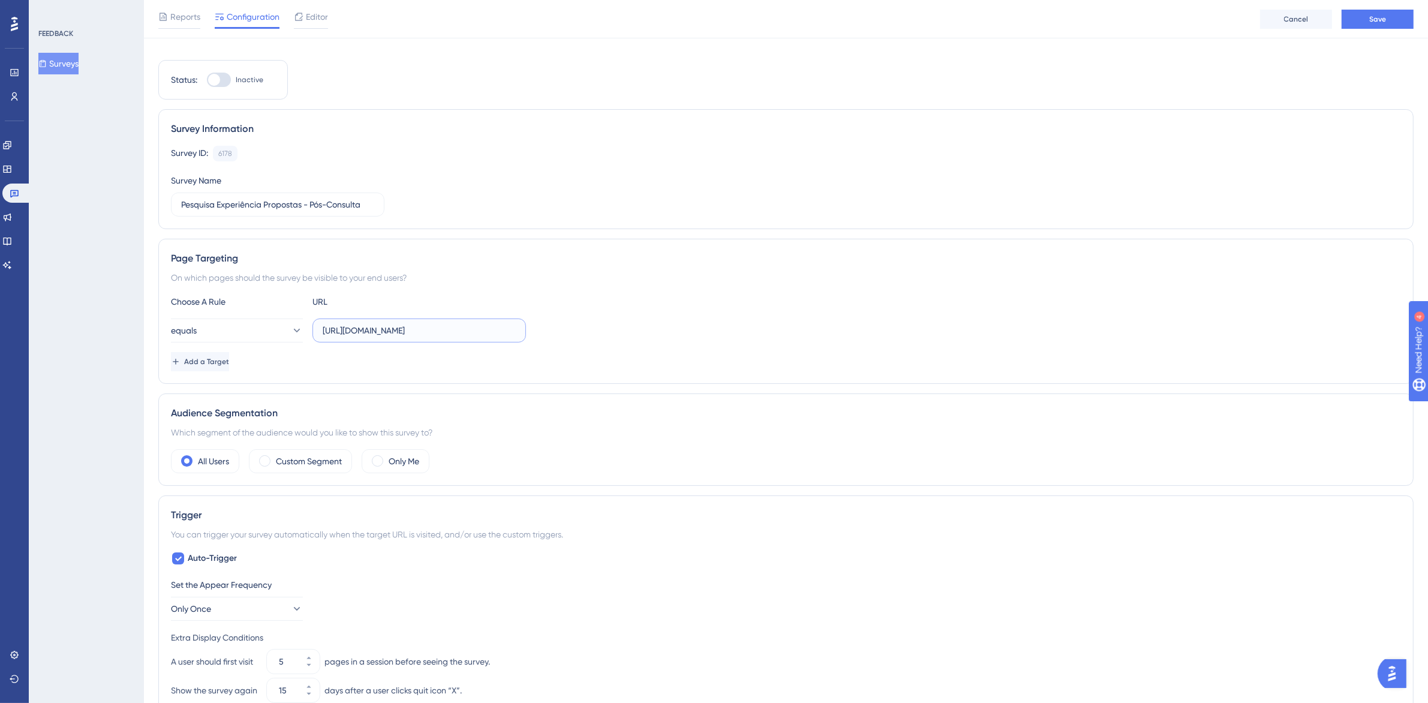
scroll to position [0, 0]
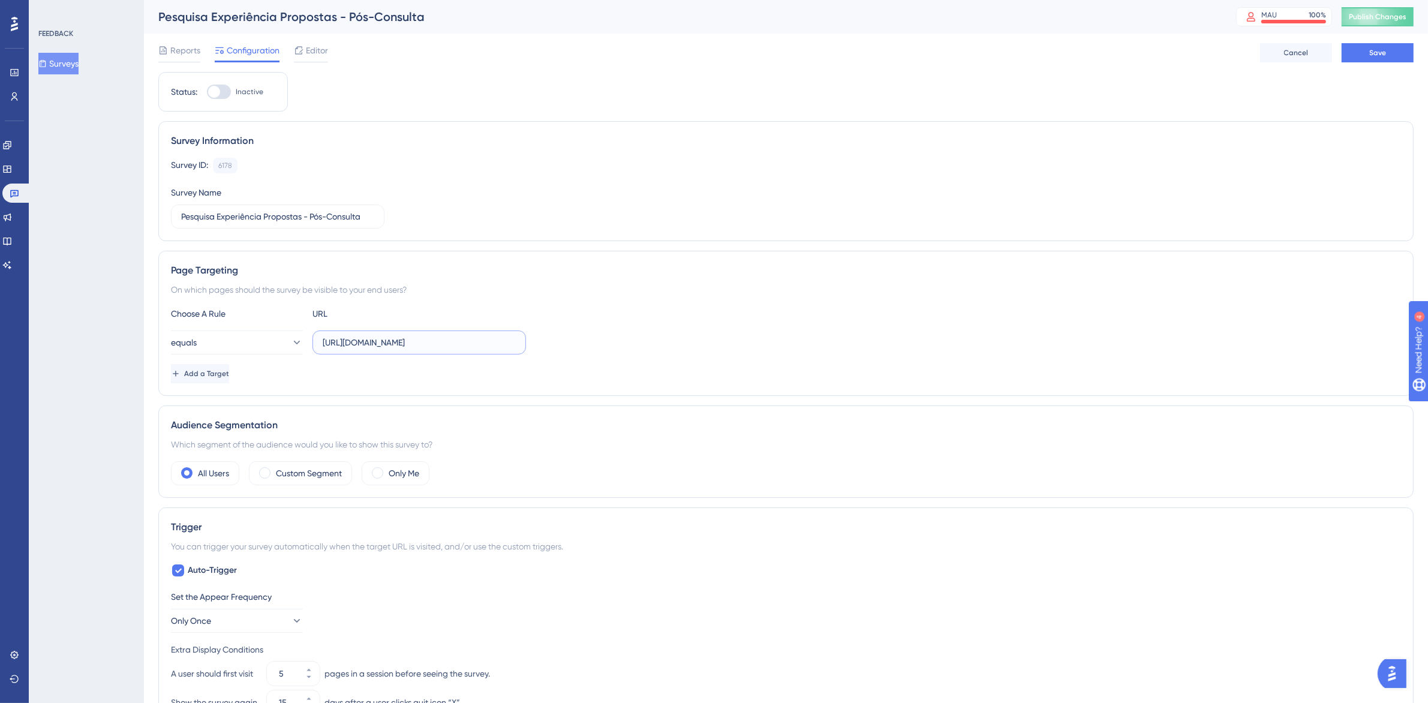
type input "[URL][DOMAIN_NAME]"
click at [1398, 49] on button "Save" at bounding box center [1378, 52] width 72 height 19
click at [325, 49] on span "Editor" at bounding box center [317, 50] width 22 height 14
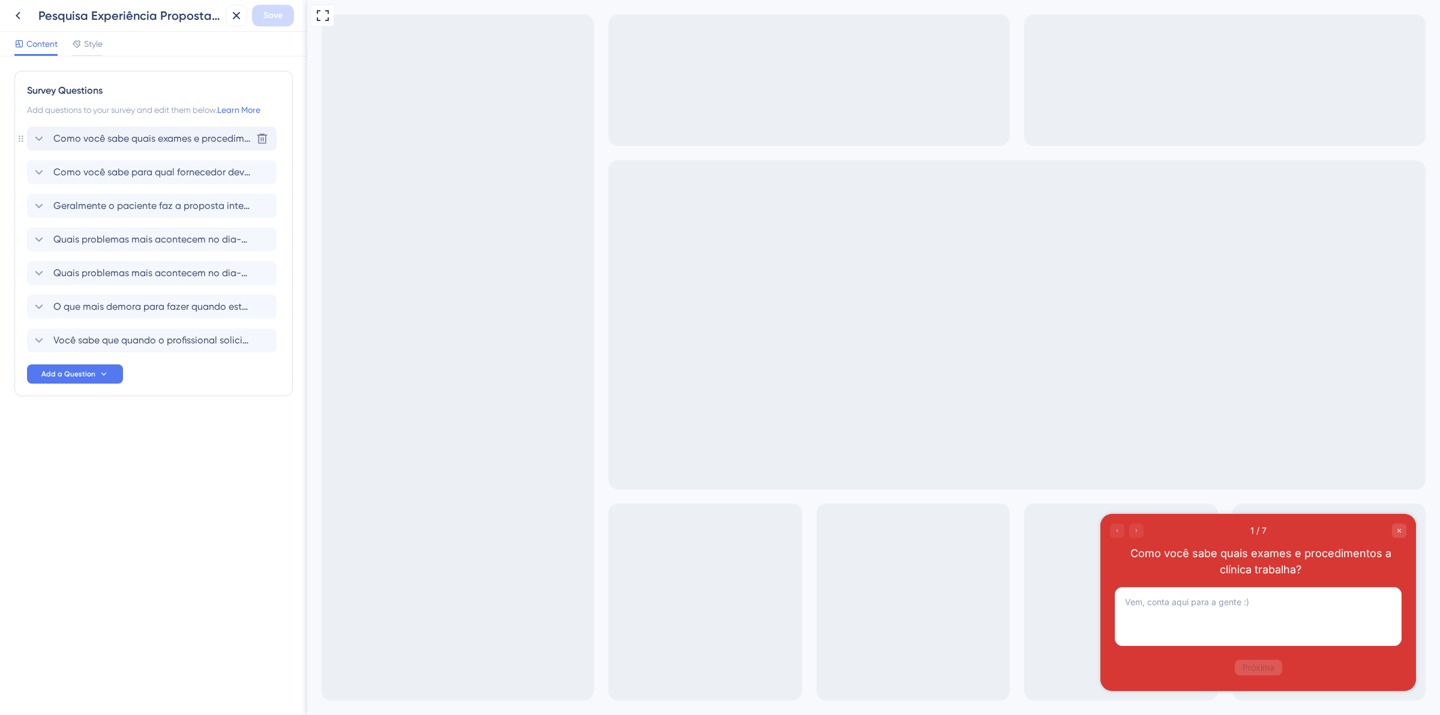
click at [61, 134] on span "Como você sabe quais exames e procedimentos a clínica trabalha?" at bounding box center [152, 138] width 198 height 14
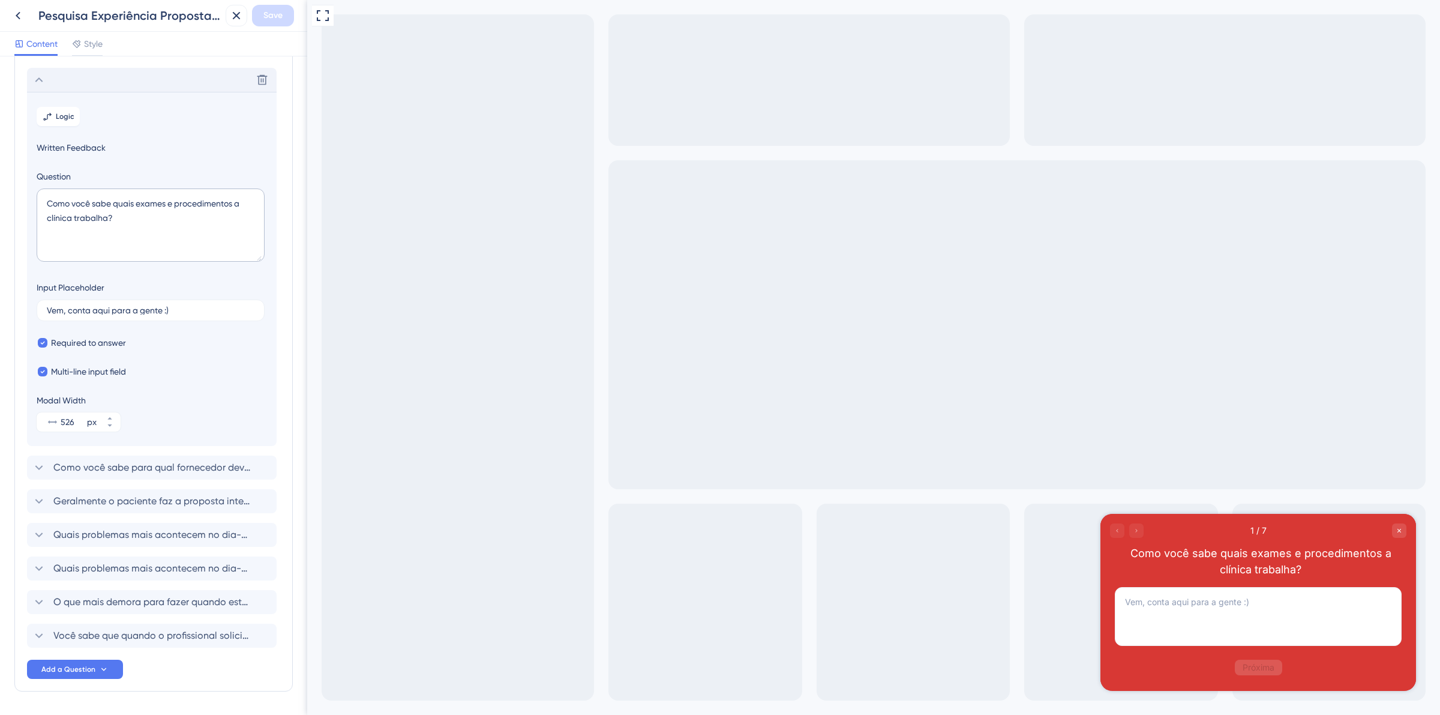
scroll to position [70, 0]
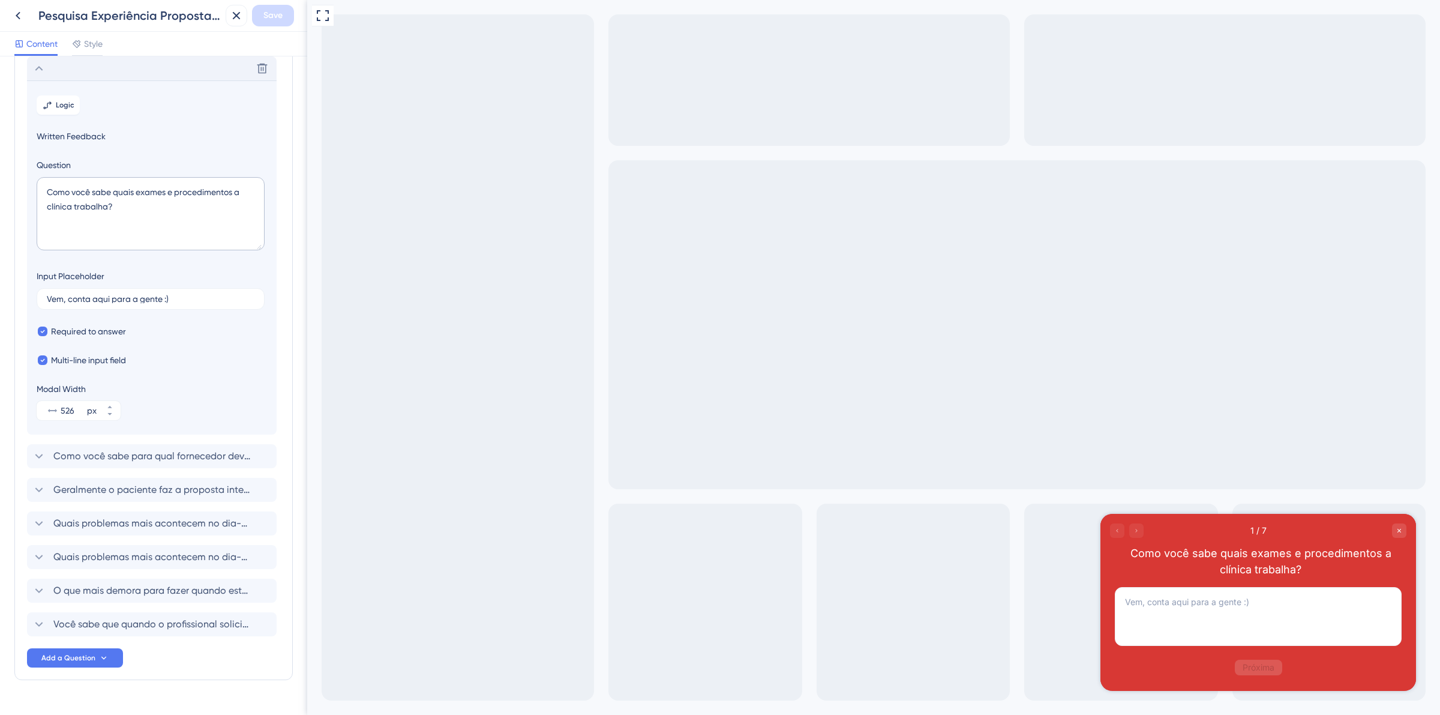
click at [44, 74] on icon at bounding box center [39, 68] width 14 height 14
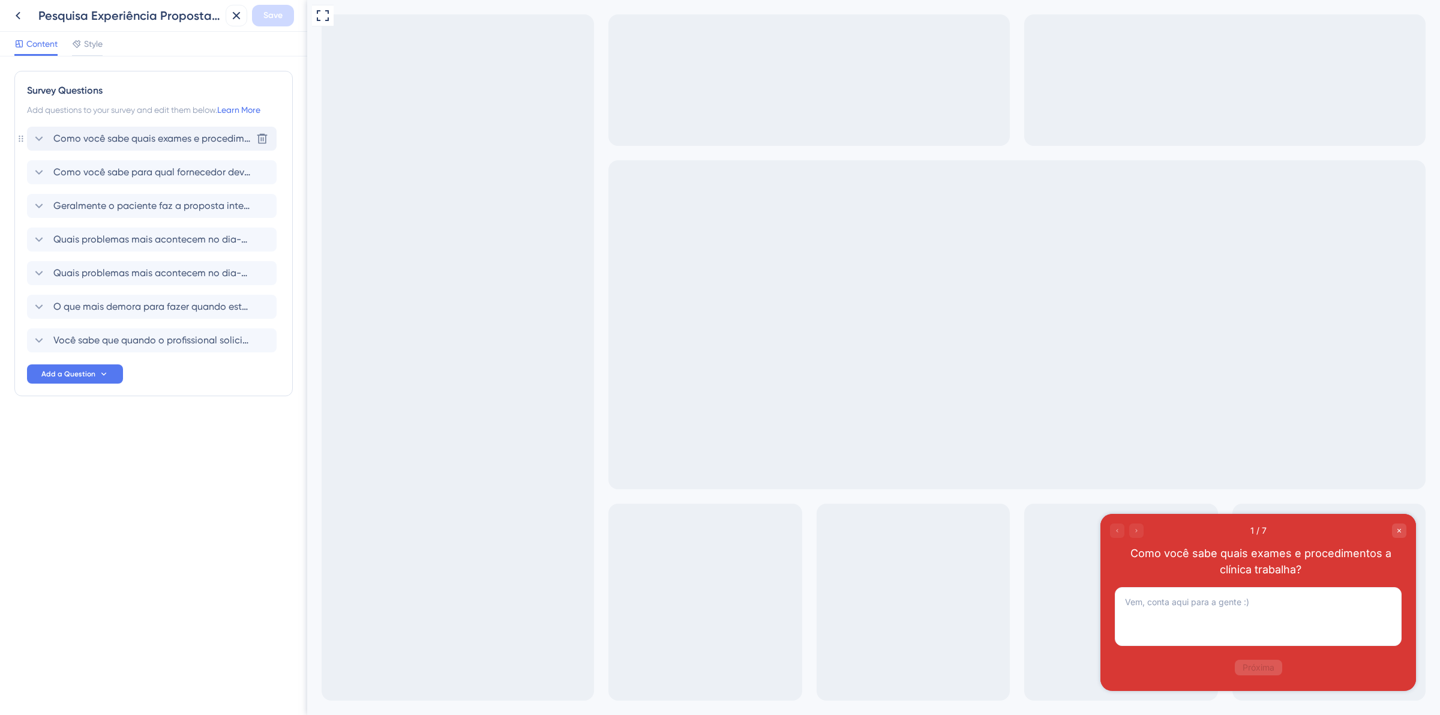
scroll to position [0, 0]
click at [1260, 623] on textarea at bounding box center [1258, 616] width 287 height 59
click at [1291, 617] on textarea at bounding box center [1258, 616] width 287 height 59
click at [1253, 593] on textarea at bounding box center [1258, 616] width 287 height 59
click at [1255, 599] on textarea at bounding box center [1258, 616] width 287 height 59
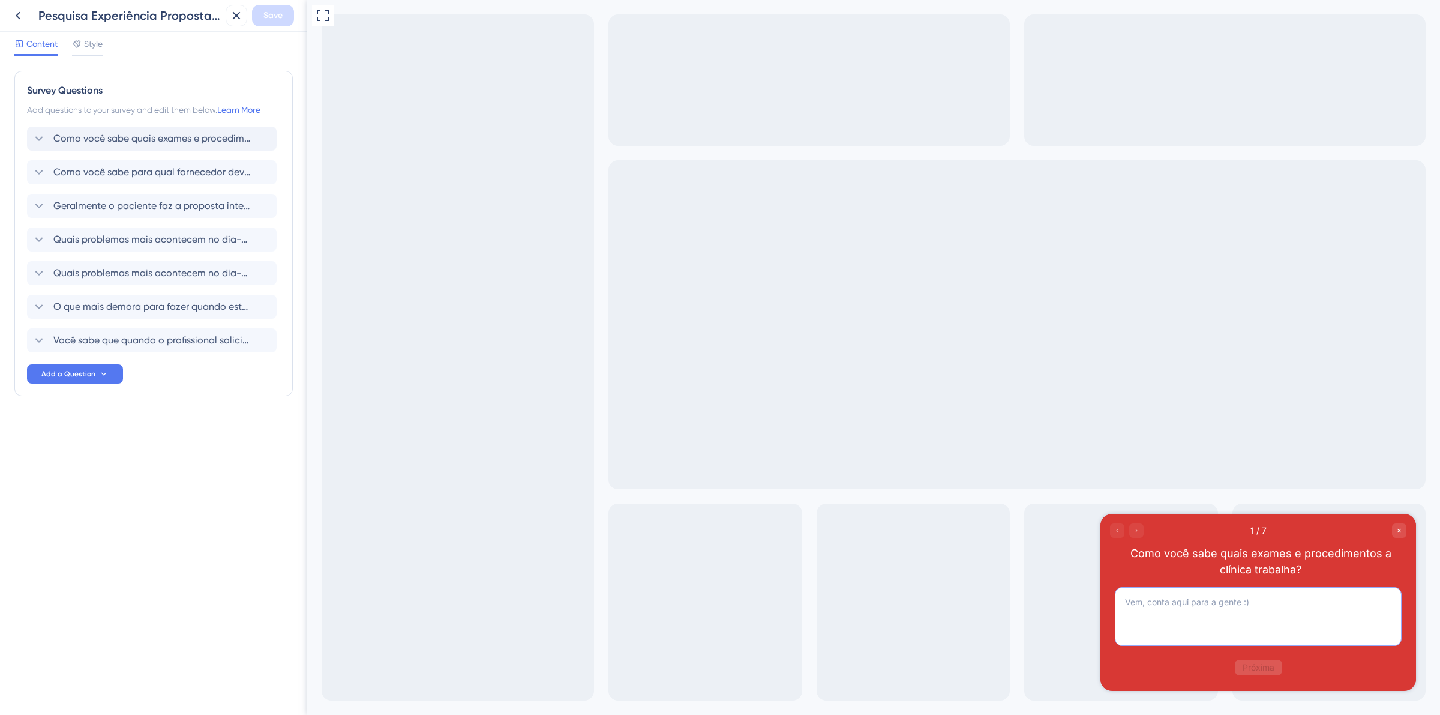
click at [1288, 610] on textarea at bounding box center [1258, 616] width 287 height 59
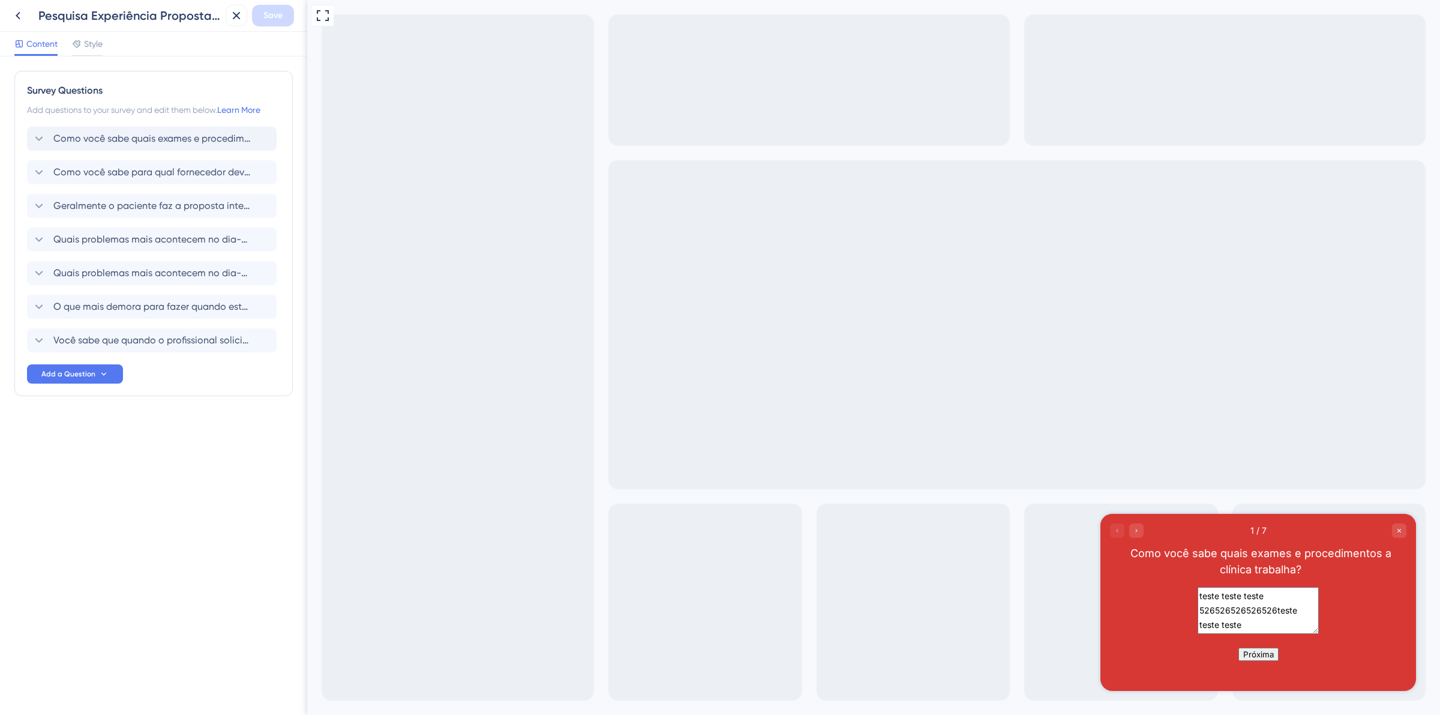
click at [1228, 599] on textarea "teste teste teste 526526526526526teste teste teste 526526526526526" at bounding box center [1258, 610] width 121 height 47
click at [1231, 628] on textarea "teste teste teste 526526526526526teste teste teste 526526526526526" at bounding box center [1258, 610] width 121 height 47
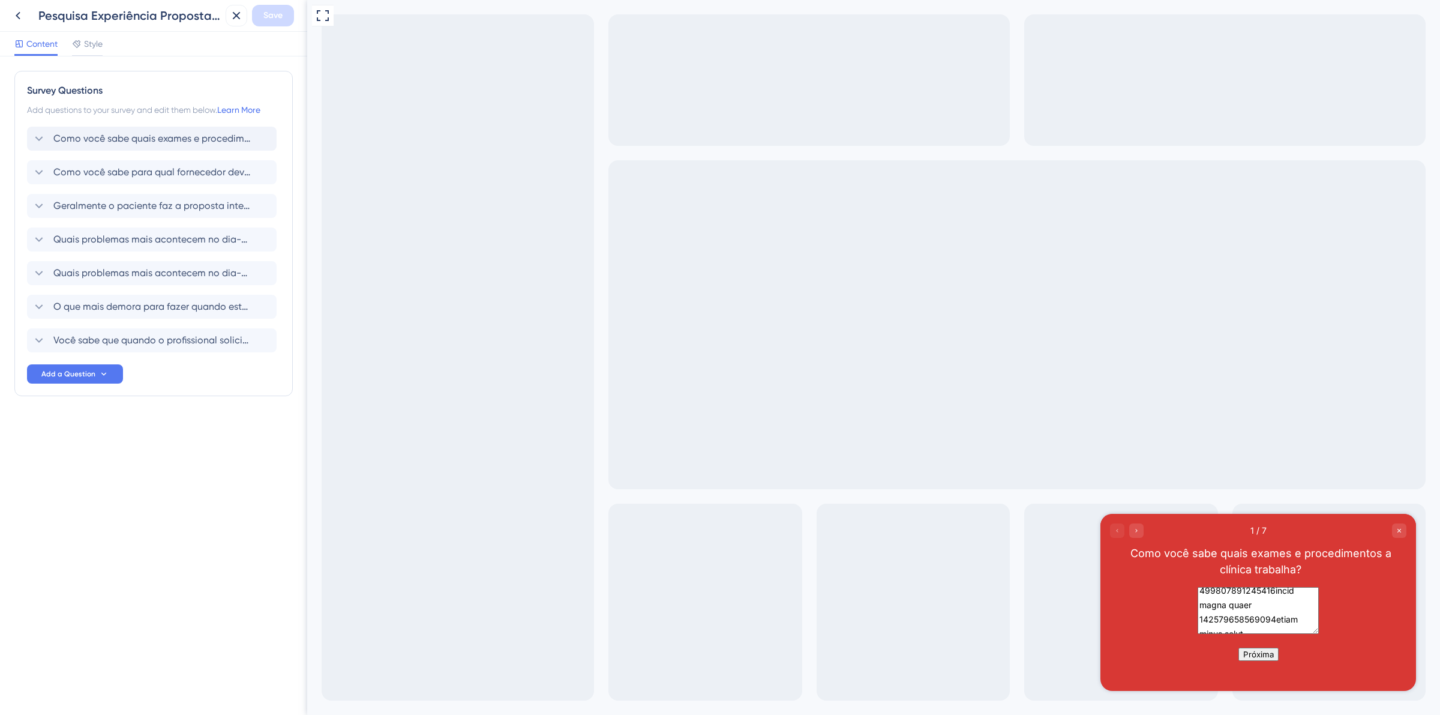
type textarea "teste teste teste 526526526526526teste teste teste 526526526526526teste teste t…"
click at [1264, 661] on button "Próxima" at bounding box center [1258, 653] width 40 height 13
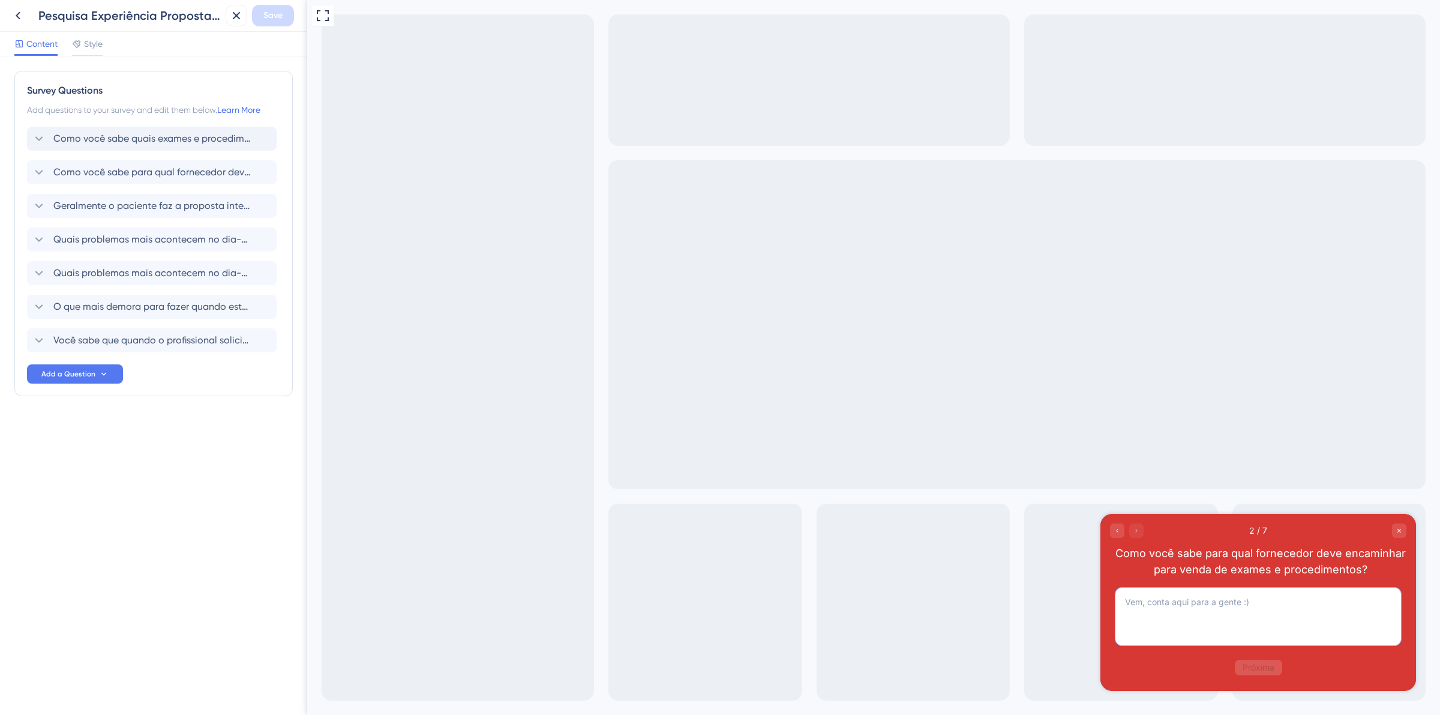
click at [1236, 598] on textarea at bounding box center [1258, 616] width 287 height 59
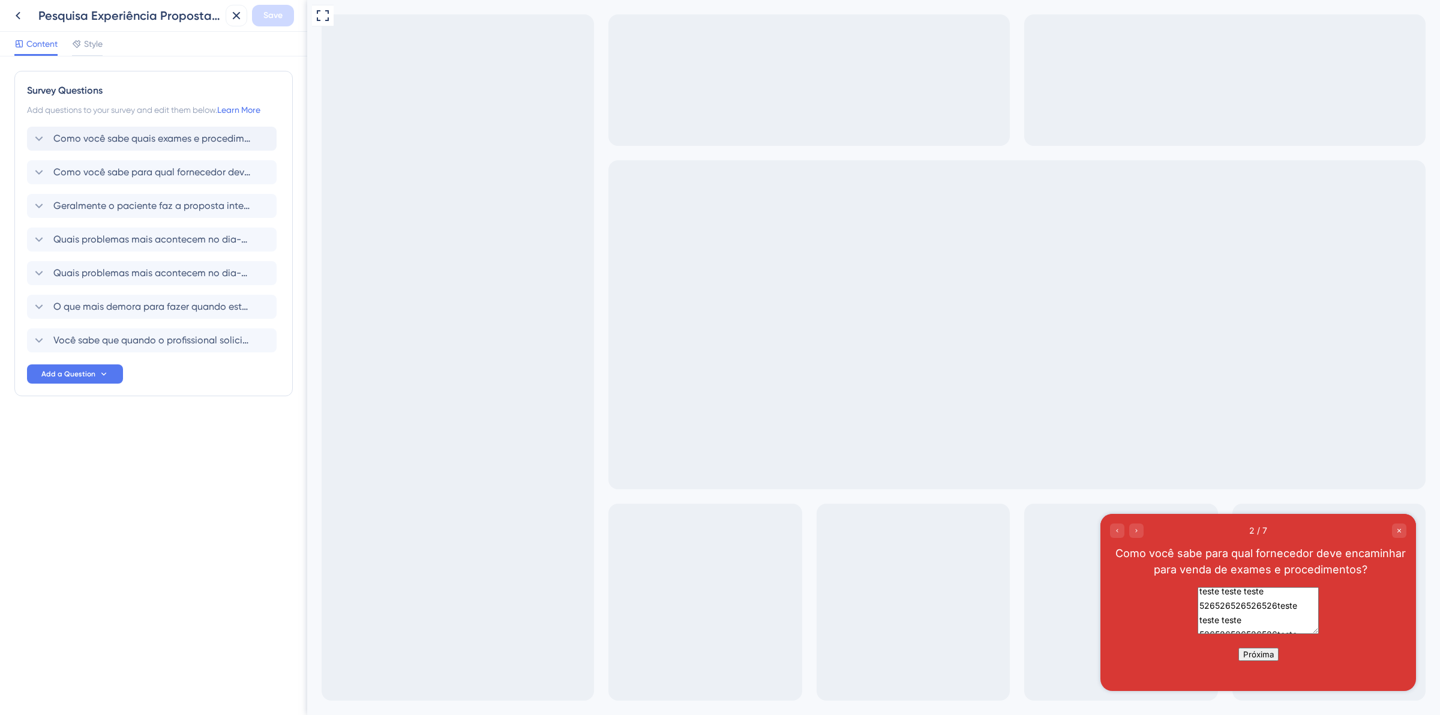
scroll to position [34, 0]
type textarea "teste teste teste 526526526526526teste teste teste 526526526526526teste teste t…"
click at [1264, 661] on button "Próxima" at bounding box center [1258, 653] width 40 height 13
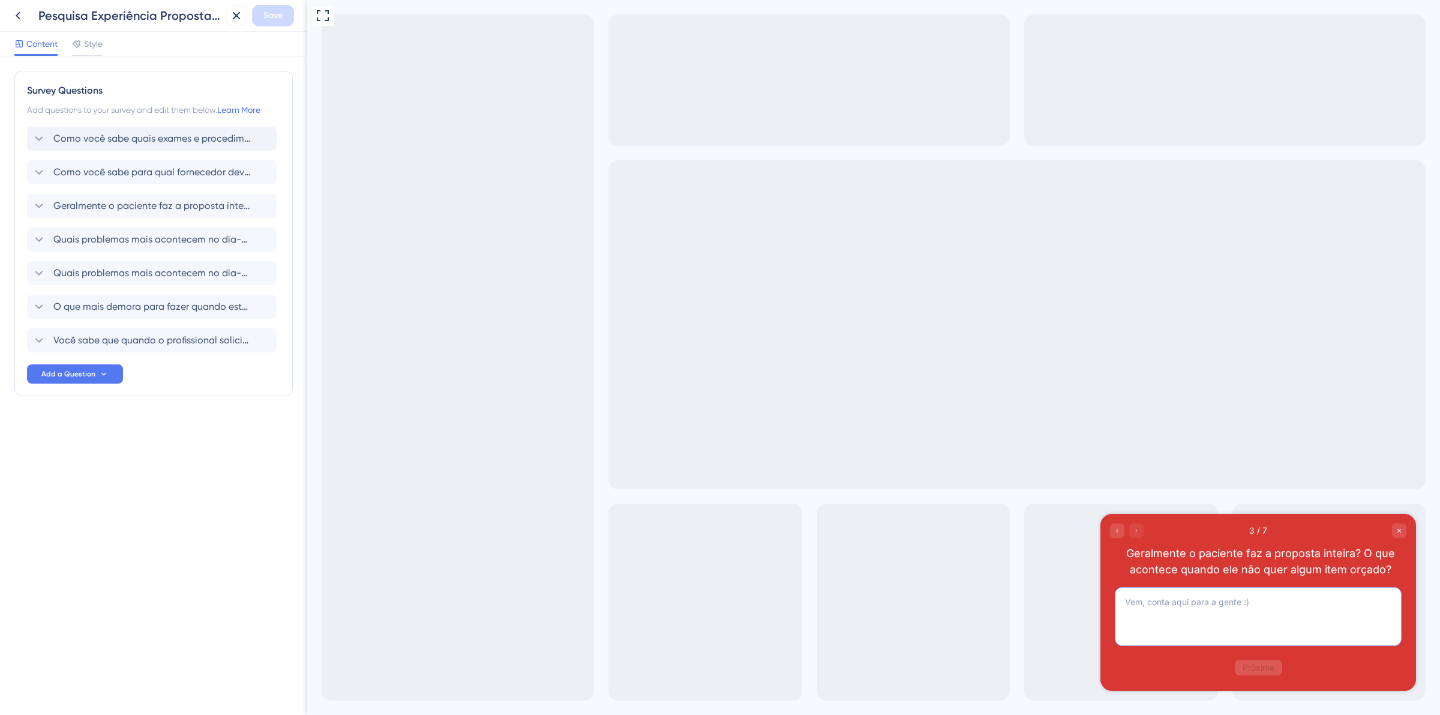
click at [1280, 590] on textarea at bounding box center [1258, 616] width 287 height 59
click at [1284, 608] on textarea at bounding box center [1258, 616] width 287 height 59
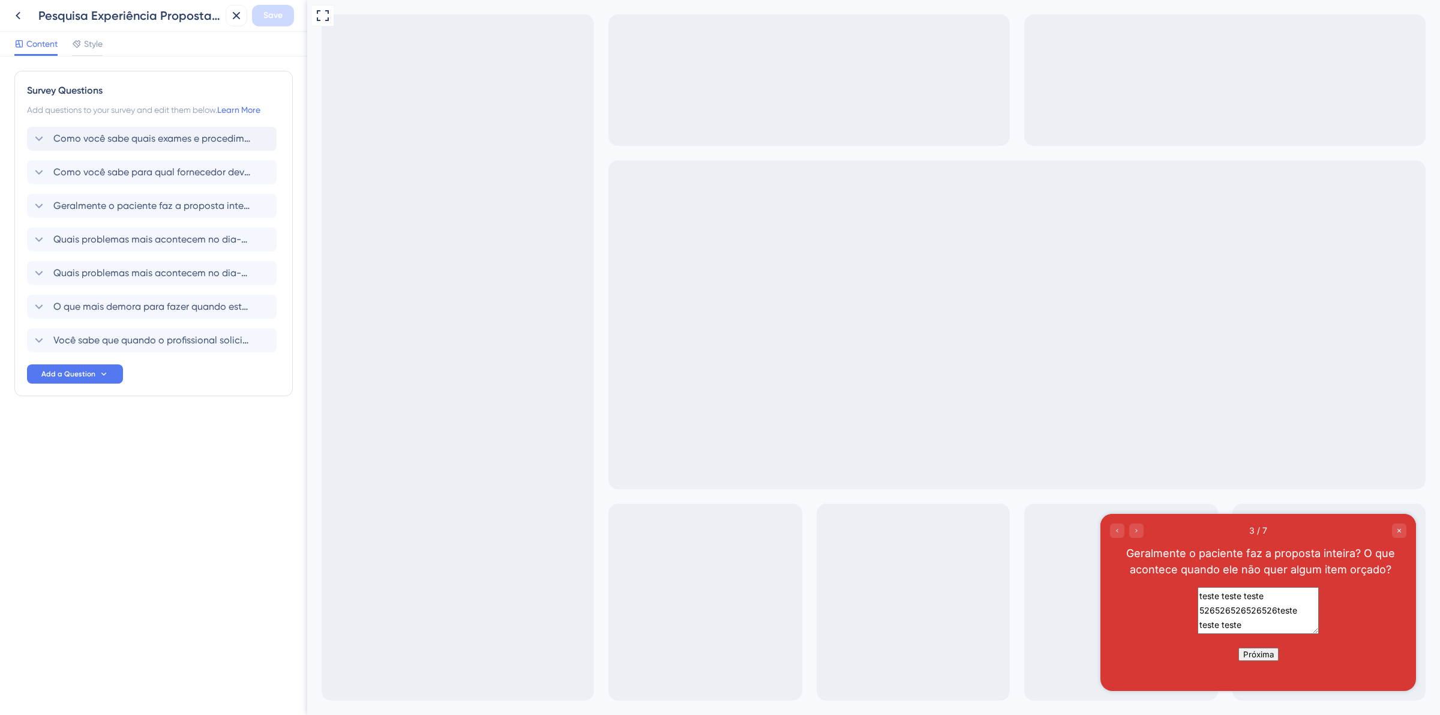
type textarea "teste teste teste 526526526526526teste teste teste 526526526526526"
click at [1273, 660] on button "Próxima" at bounding box center [1258, 653] width 40 height 13
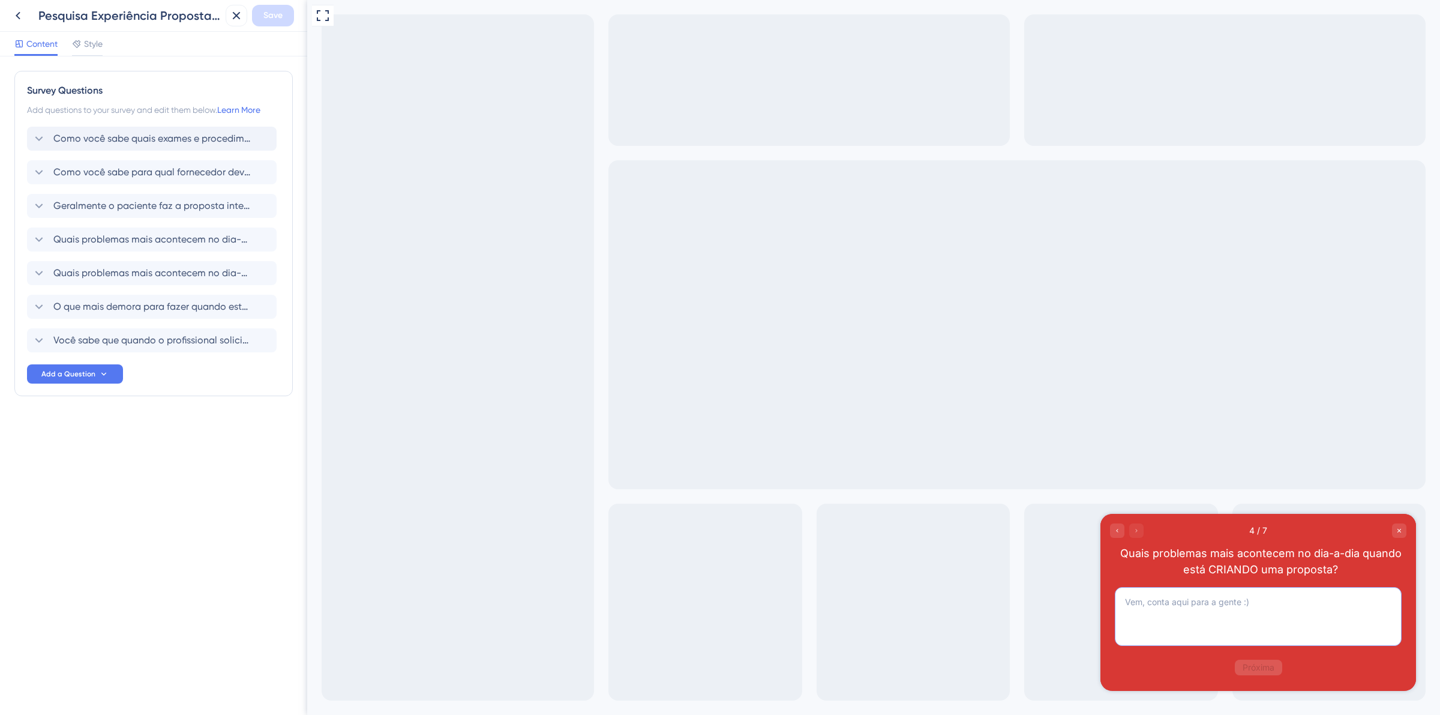
click at [1290, 602] on textarea at bounding box center [1258, 616] width 287 height 59
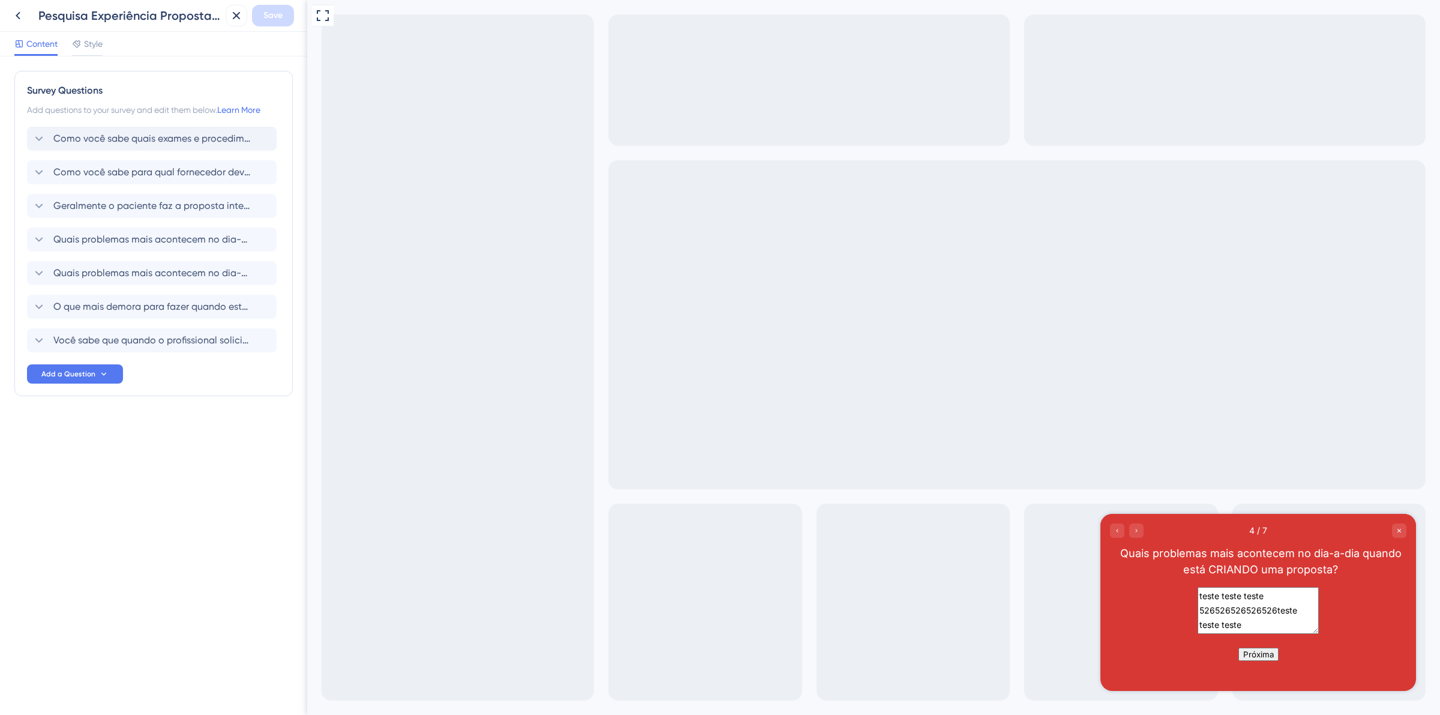
type textarea "teste teste teste 526526526526526teste teste teste 526526526526526teste teste t…"
click at [1261, 661] on button "Próxima" at bounding box center [1258, 653] width 40 height 13
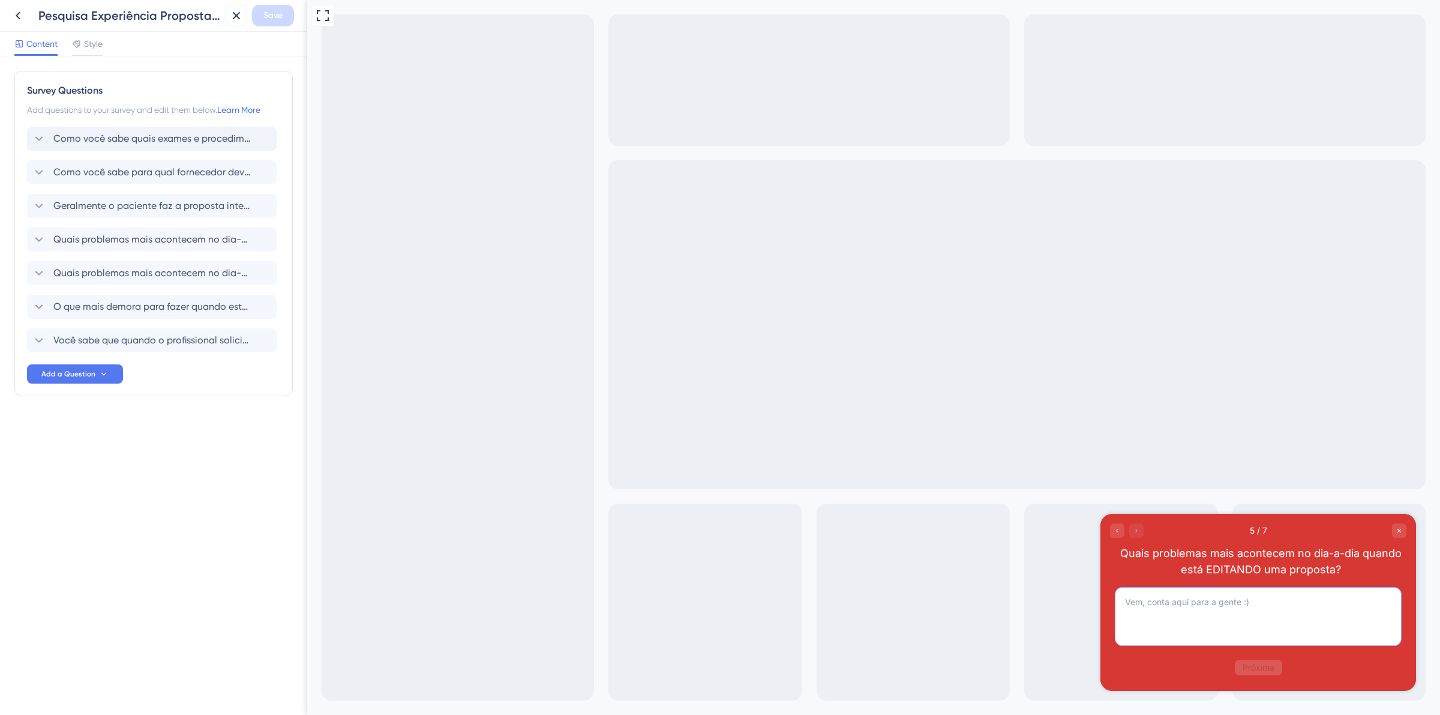
drag, startPoint x: 1282, startPoint y: 605, endPoint x: 1276, endPoint y: 649, distance: 44.1
click at [1282, 607] on textarea at bounding box center [1258, 616] width 287 height 59
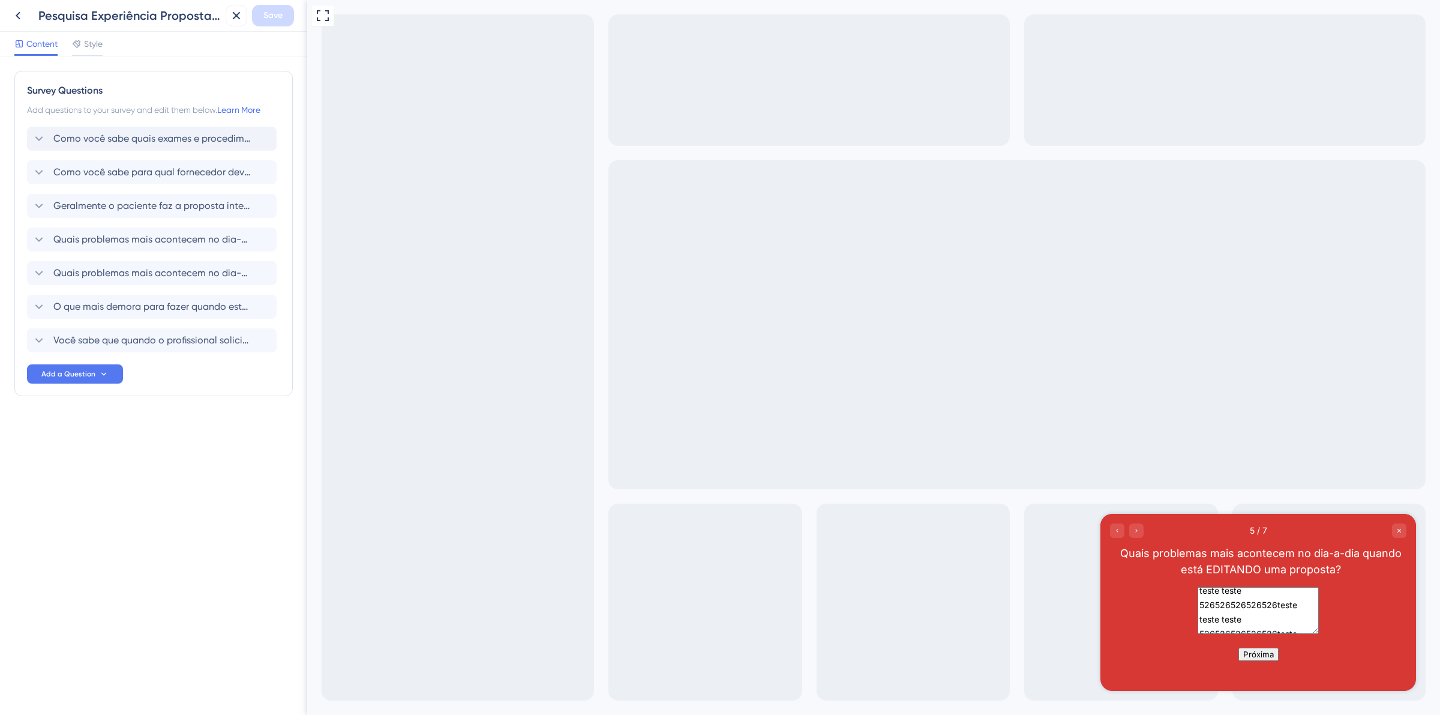
type textarea "teste teste teste 526526526526526teste teste teste 526526526526526teste teste t…"
click at [1259, 661] on div "Próxima" at bounding box center [1258, 653] width 316 height 13
click at [1259, 661] on button "Próxima" at bounding box center [1258, 653] width 40 height 13
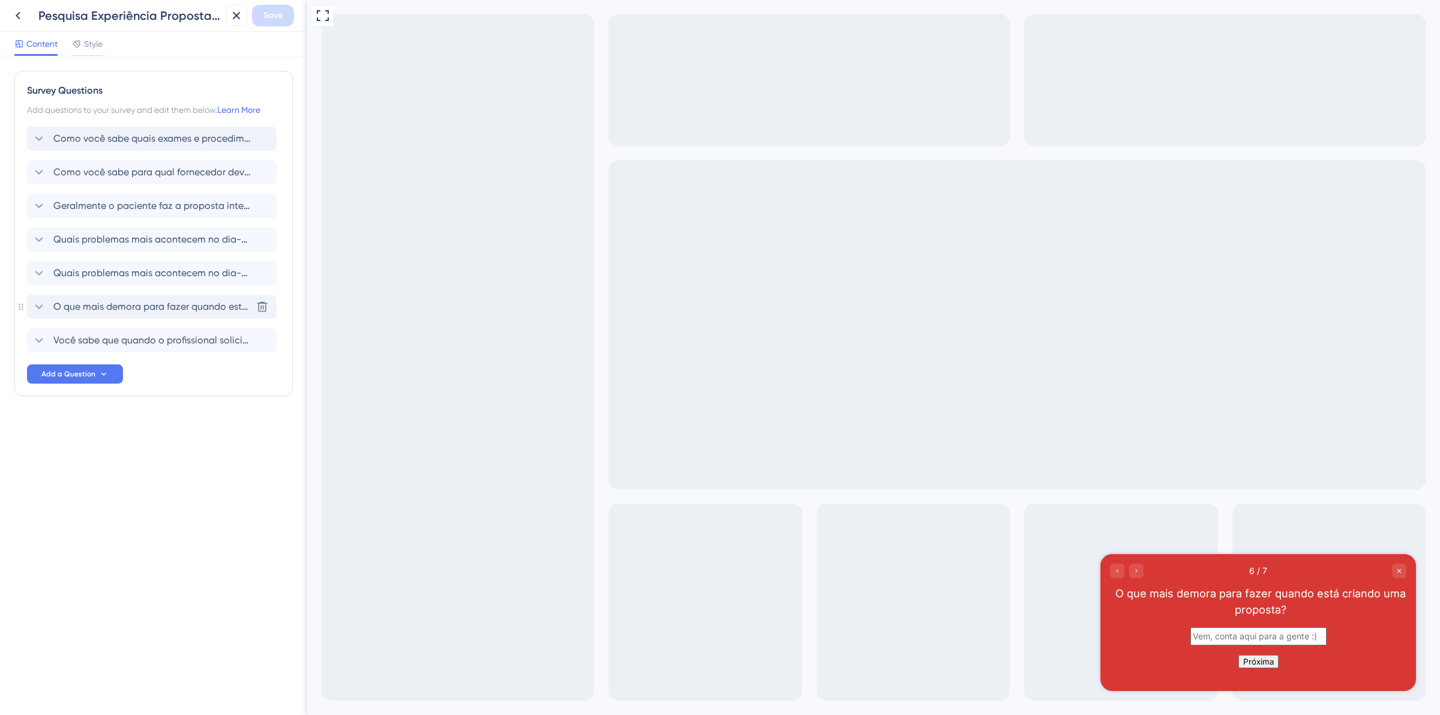
click at [95, 298] on div "O que mais demora para fazer quando está criando uma proposta? Delete" at bounding box center [152, 307] width 250 height 24
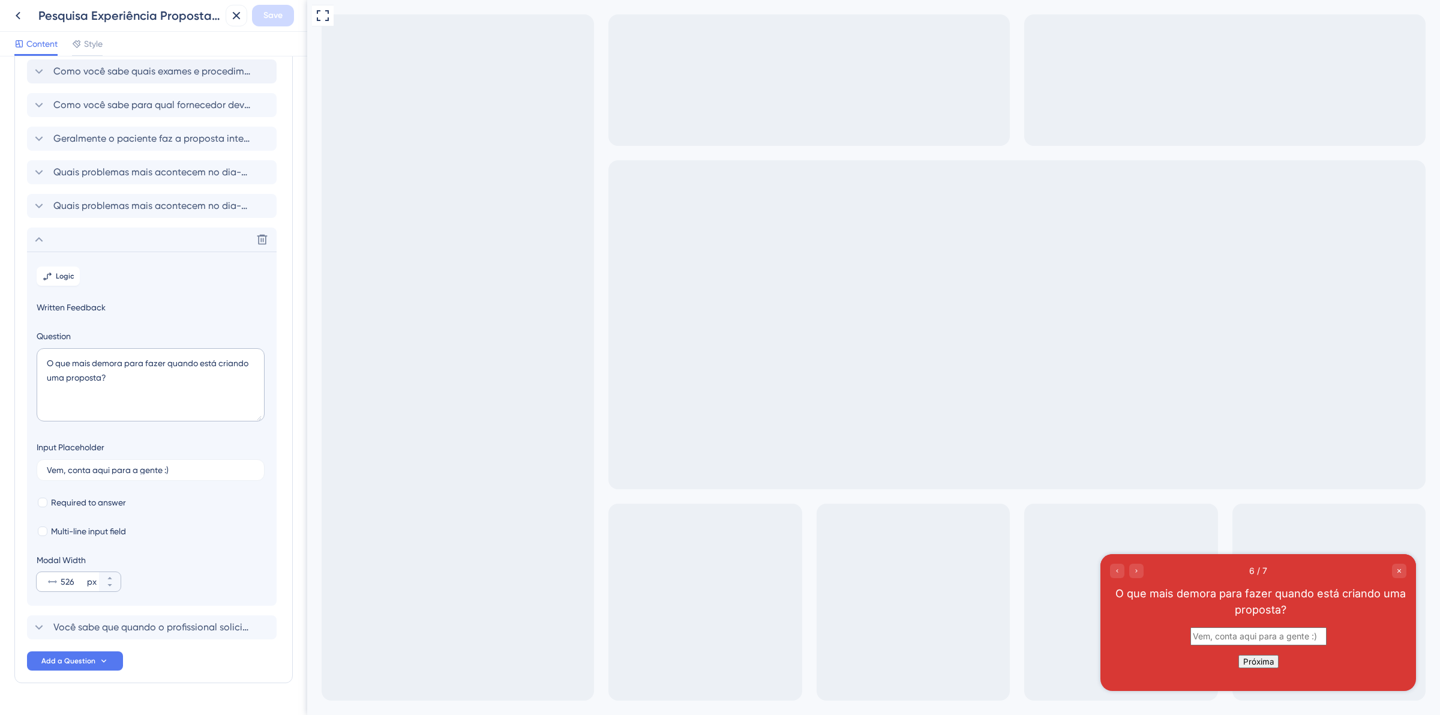
scroll to position [98, 0]
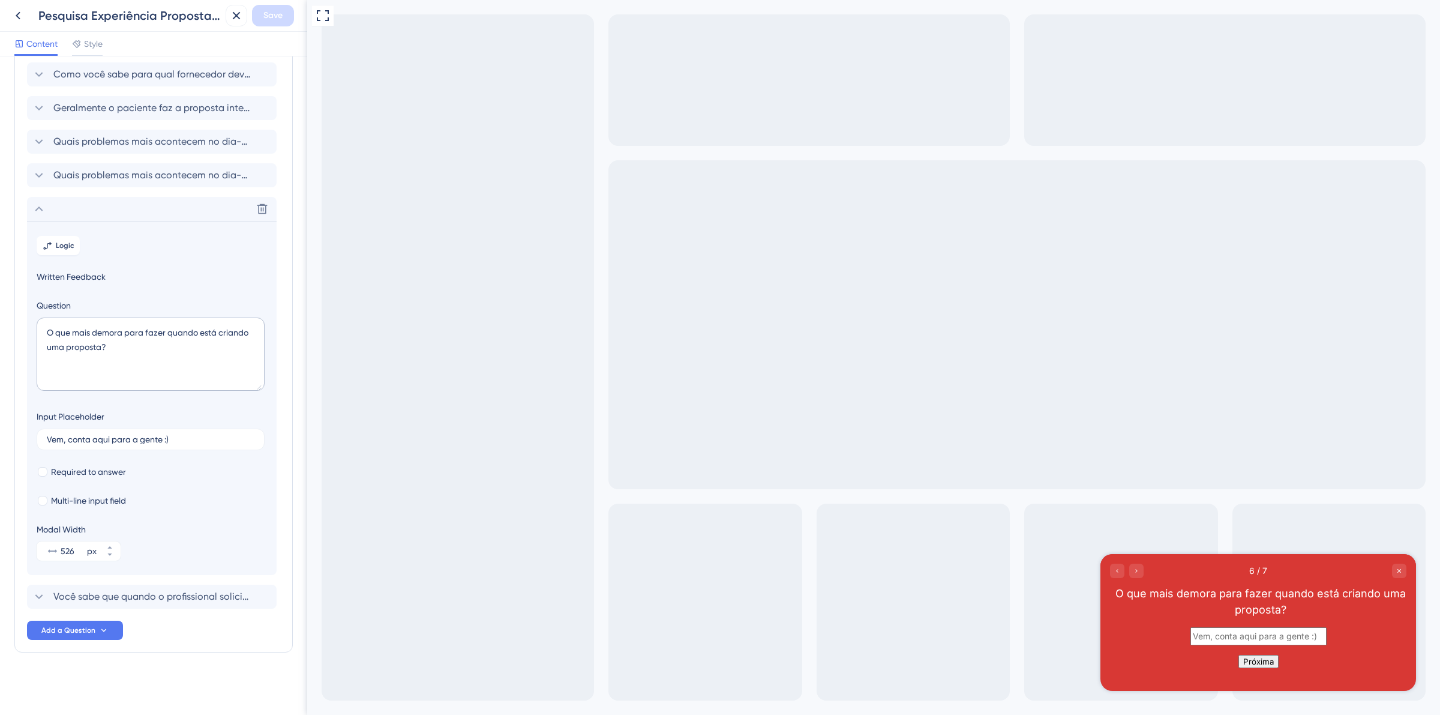
click at [80, 469] on span "Required to answer" at bounding box center [88, 471] width 75 height 14
checkbox input "true"
click at [92, 499] on span "Multi-line input field" at bounding box center [88, 500] width 75 height 14
checkbox input "true"
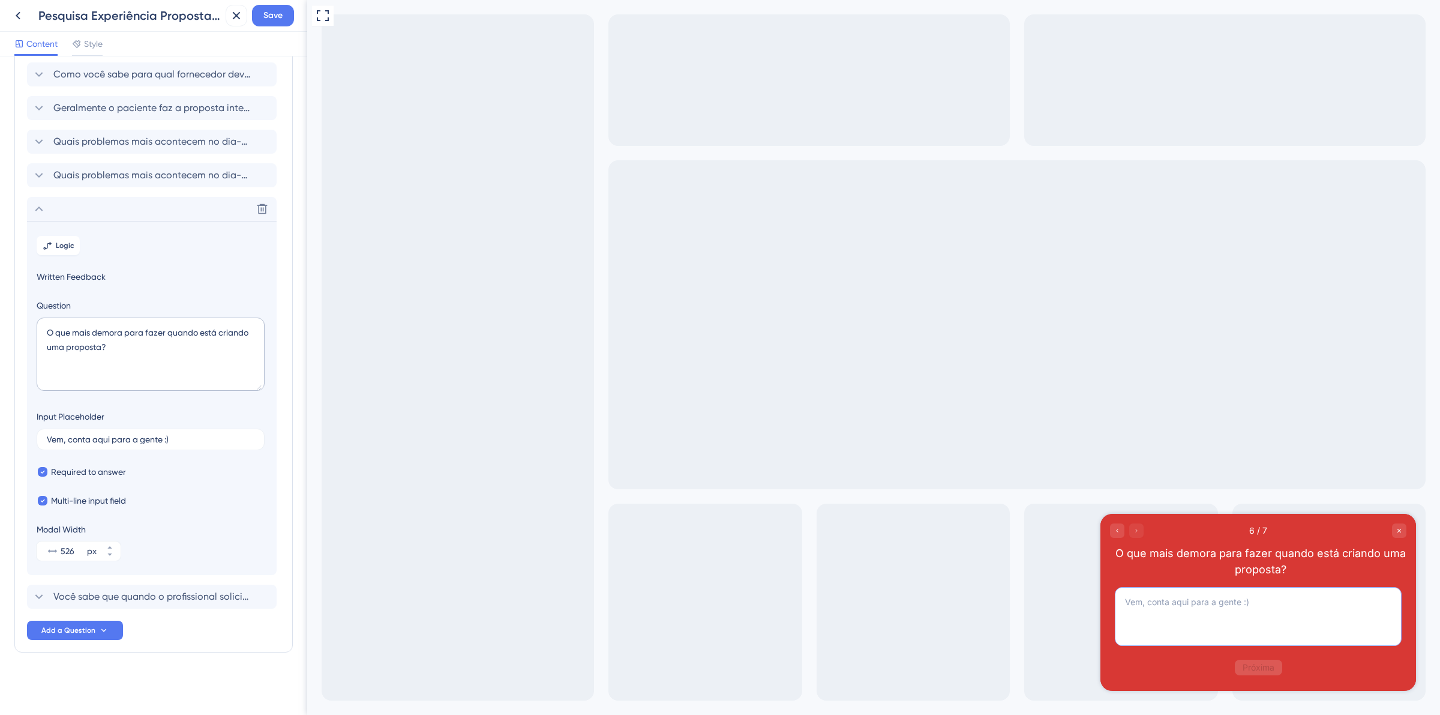
click at [1261, 602] on textarea at bounding box center [1258, 616] width 287 height 59
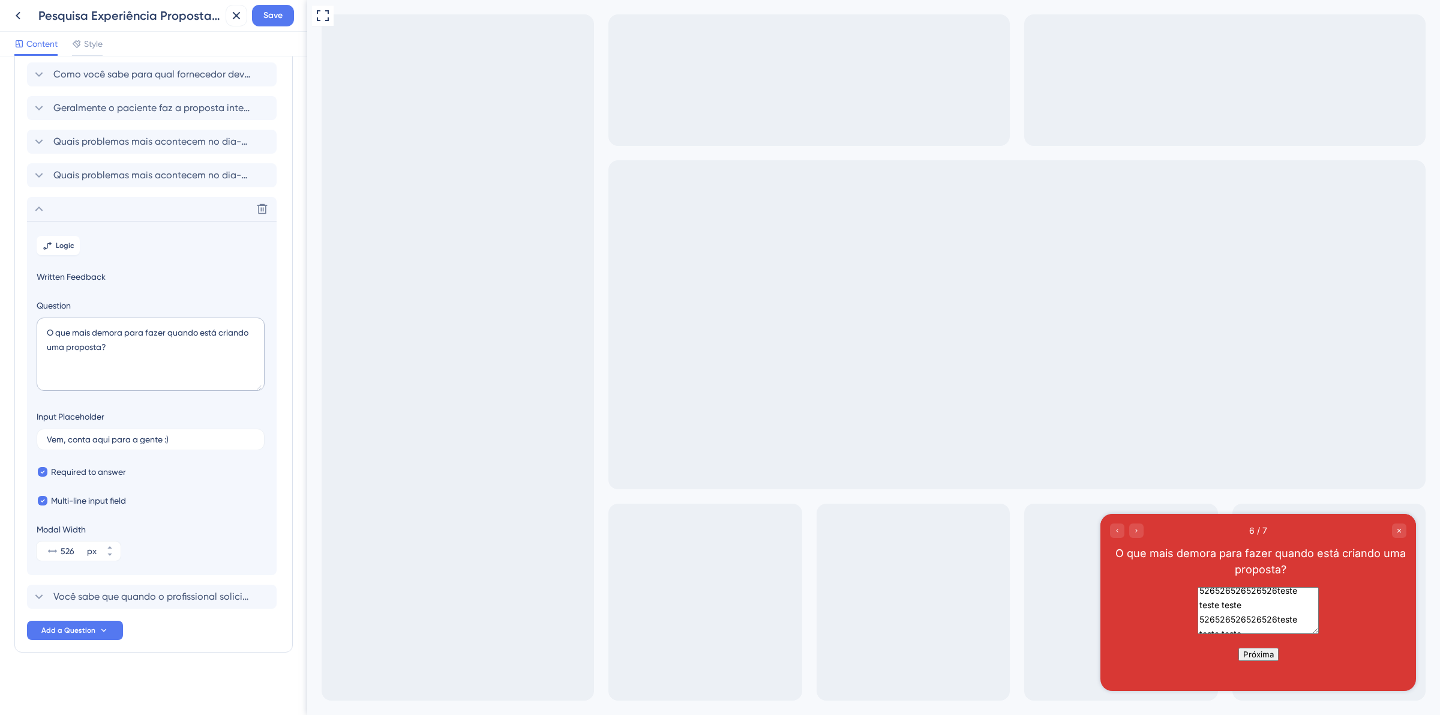
scroll to position [63, 0]
type textarea "teste teste teste 526526526526526teste teste teste 526526526526526teste teste t…"
click at [1267, 661] on button "Próxima" at bounding box center [1258, 653] width 40 height 13
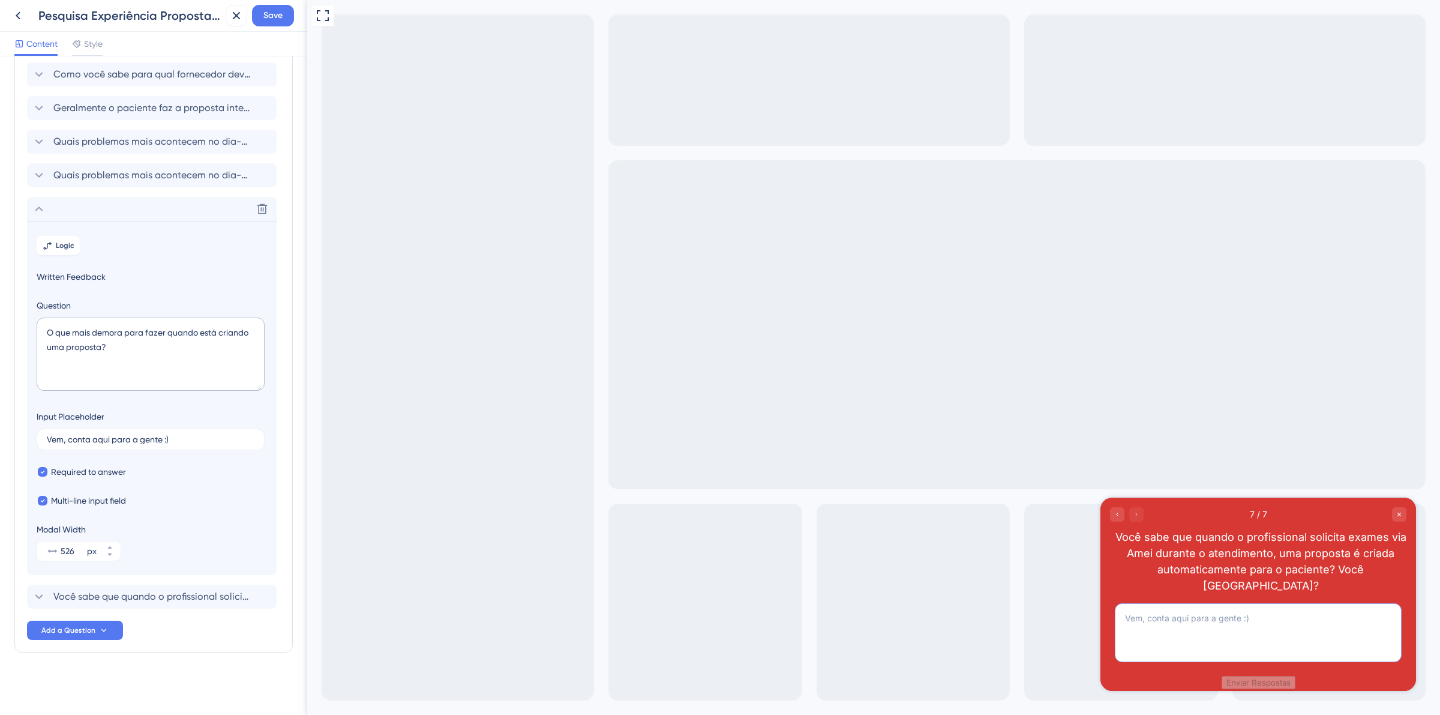
click at [1342, 629] on textarea at bounding box center [1258, 632] width 287 height 59
type textarea "teste teste teste 526526526526526teste teste teste 526526526526526"
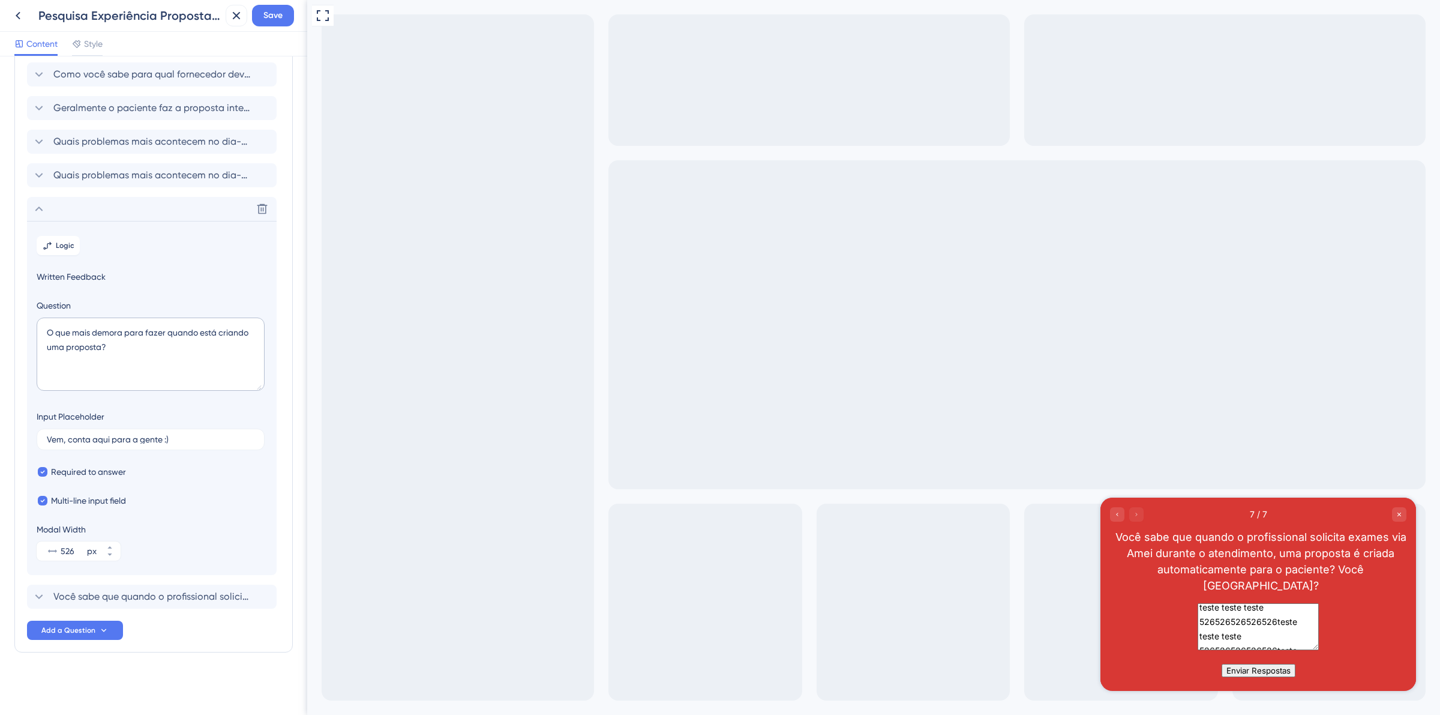
scroll to position [34, 0]
type textarea "teste teste teste 526526526526526teste teste teste 526526526526526teste teste t…"
click at [99, 41] on span "Style" at bounding box center [93, 44] width 19 height 14
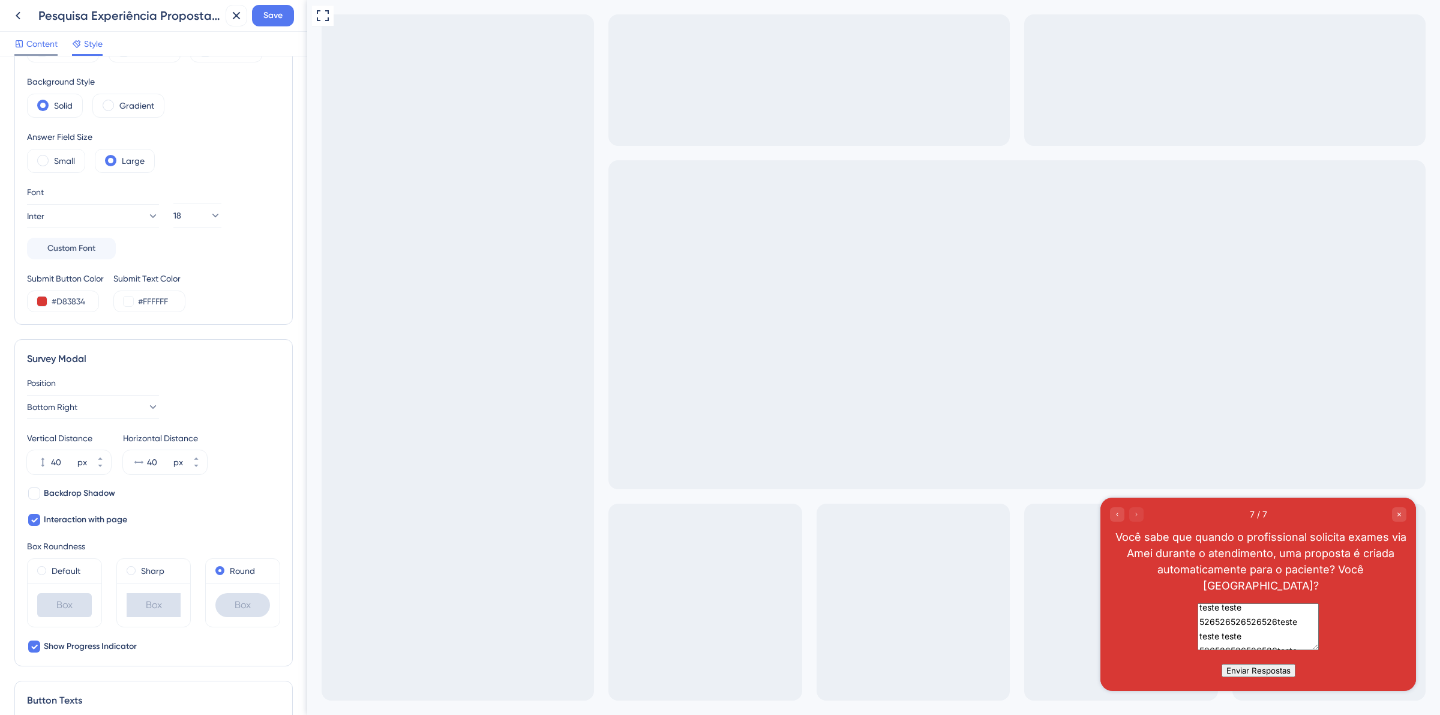
click at [45, 37] on span "Content" at bounding box center [41, 44] width 31 height 14
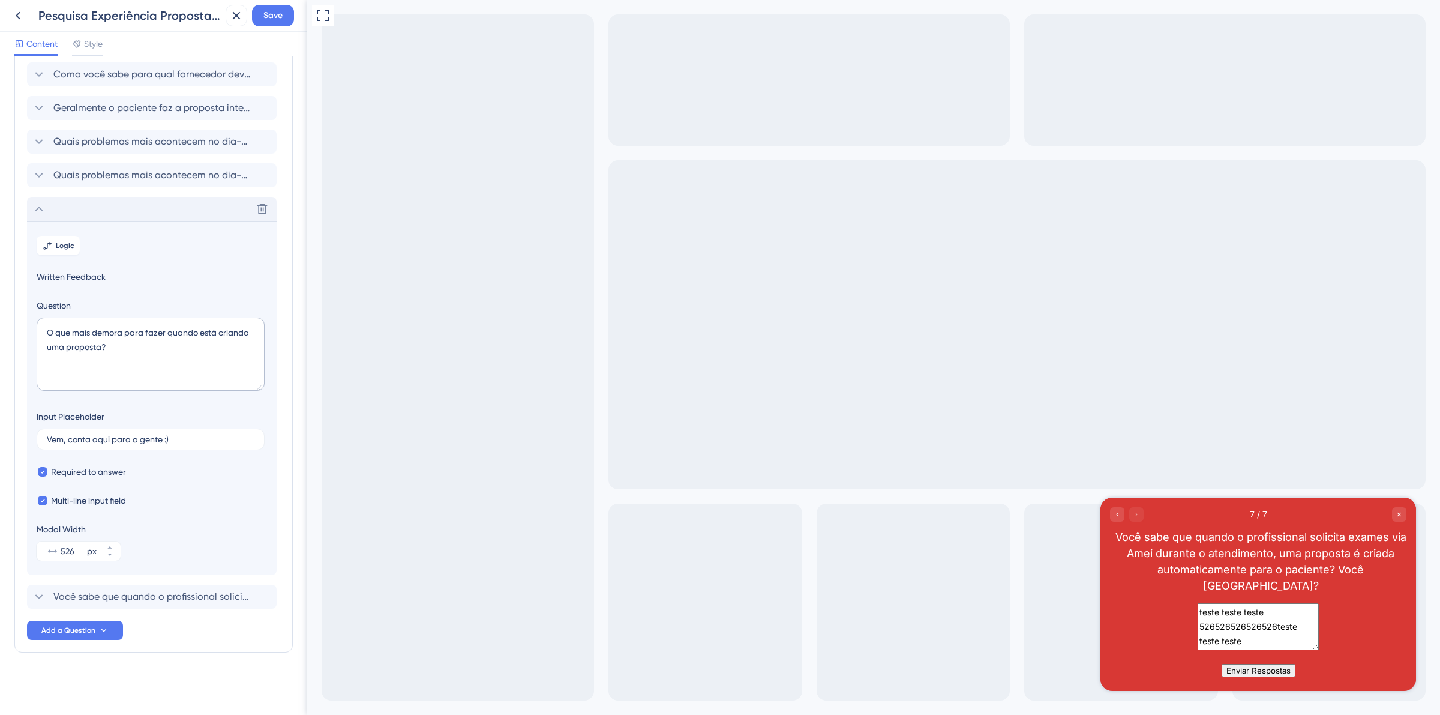
click at [35, 202] on icon at bounding box center [39, 209] width 14 height 14
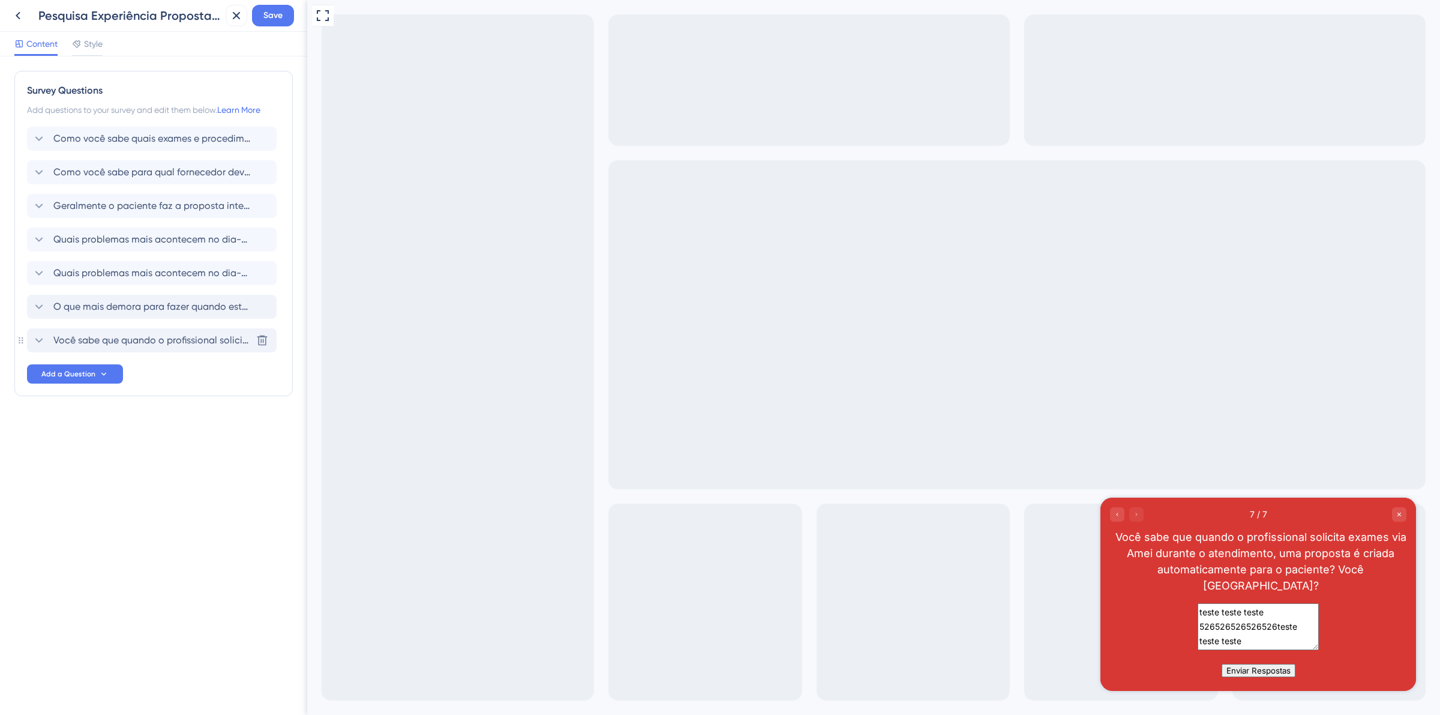
click at [42, 343] on icon at bounding box center [39, 340] width 14 height 14
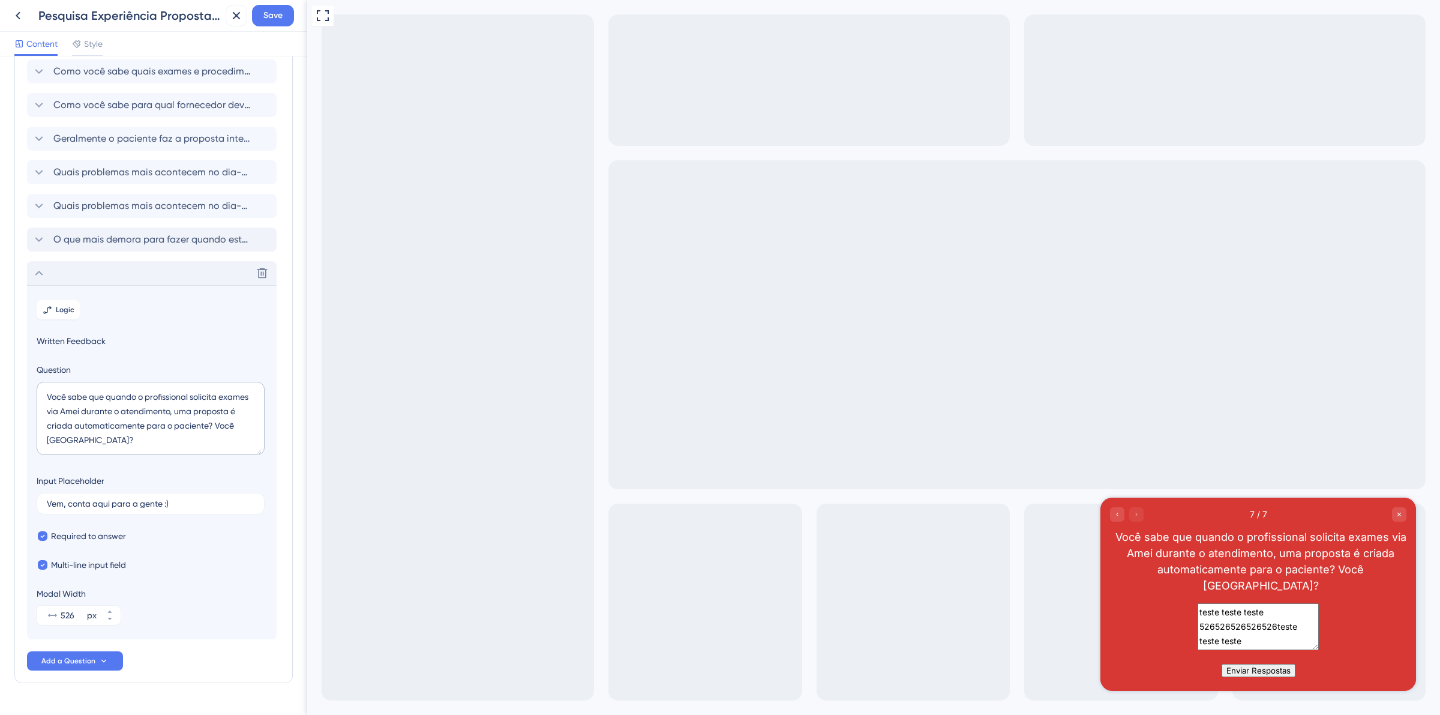
scroll to position [98, 0]
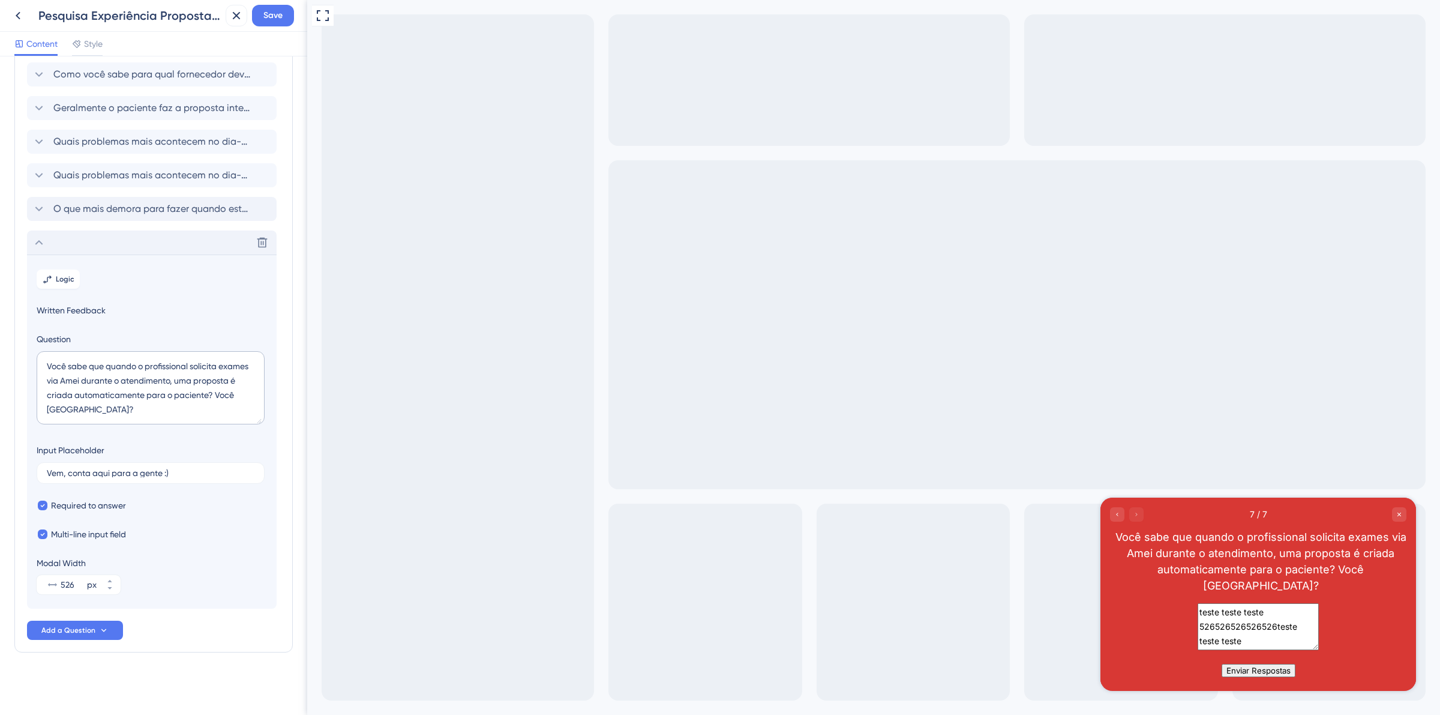
click at [43, 247] on icon at bounding box center [39, 242] width 14 height 14
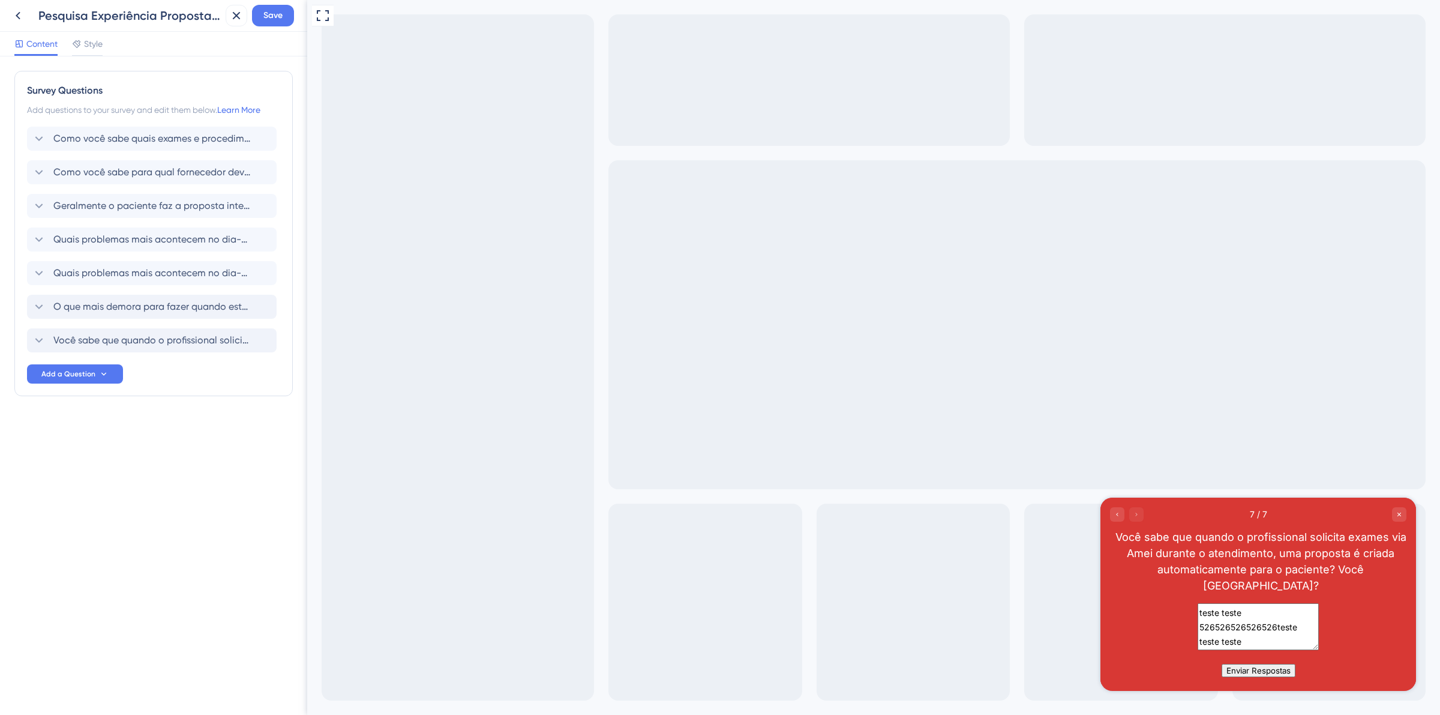
scroll to position [43, 0]
click at [39, 272] on icon at bounding box center [39, 273] width 14 height 14
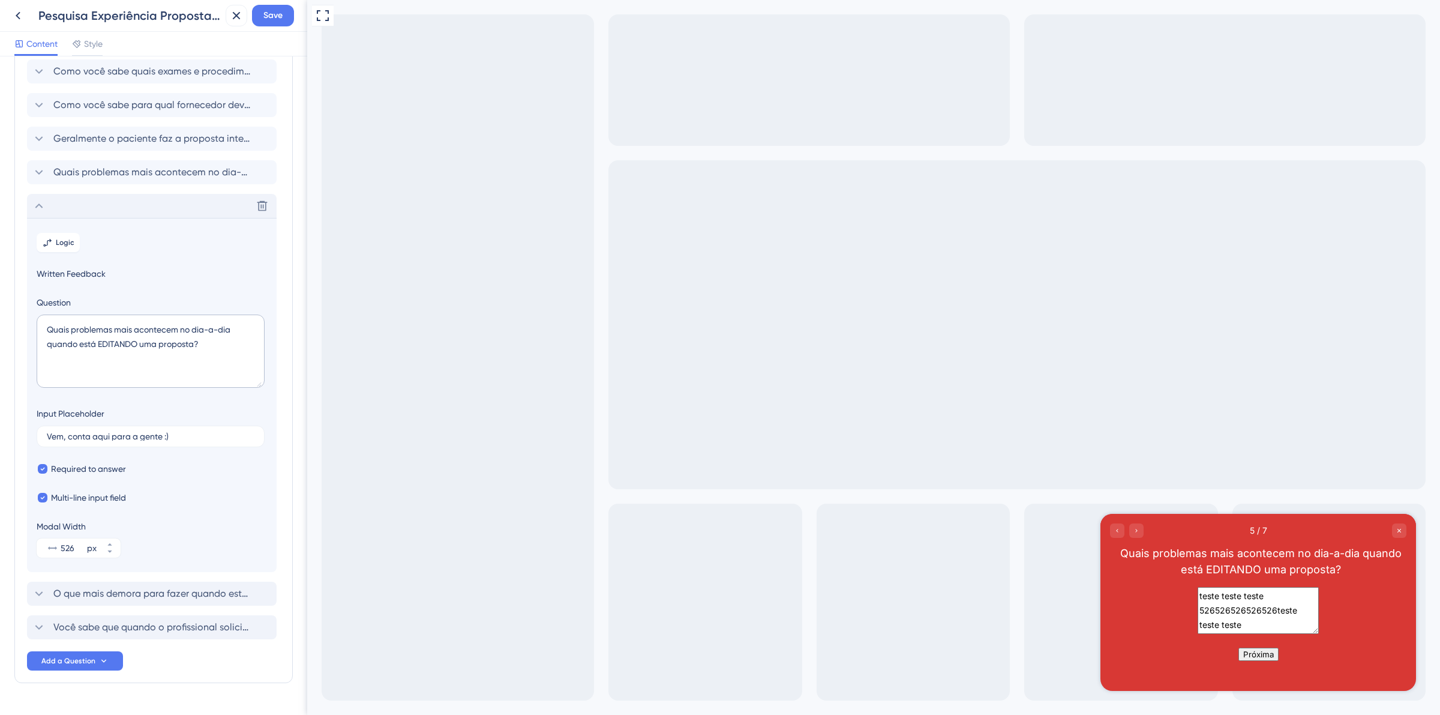
scroll to position [98, 0]
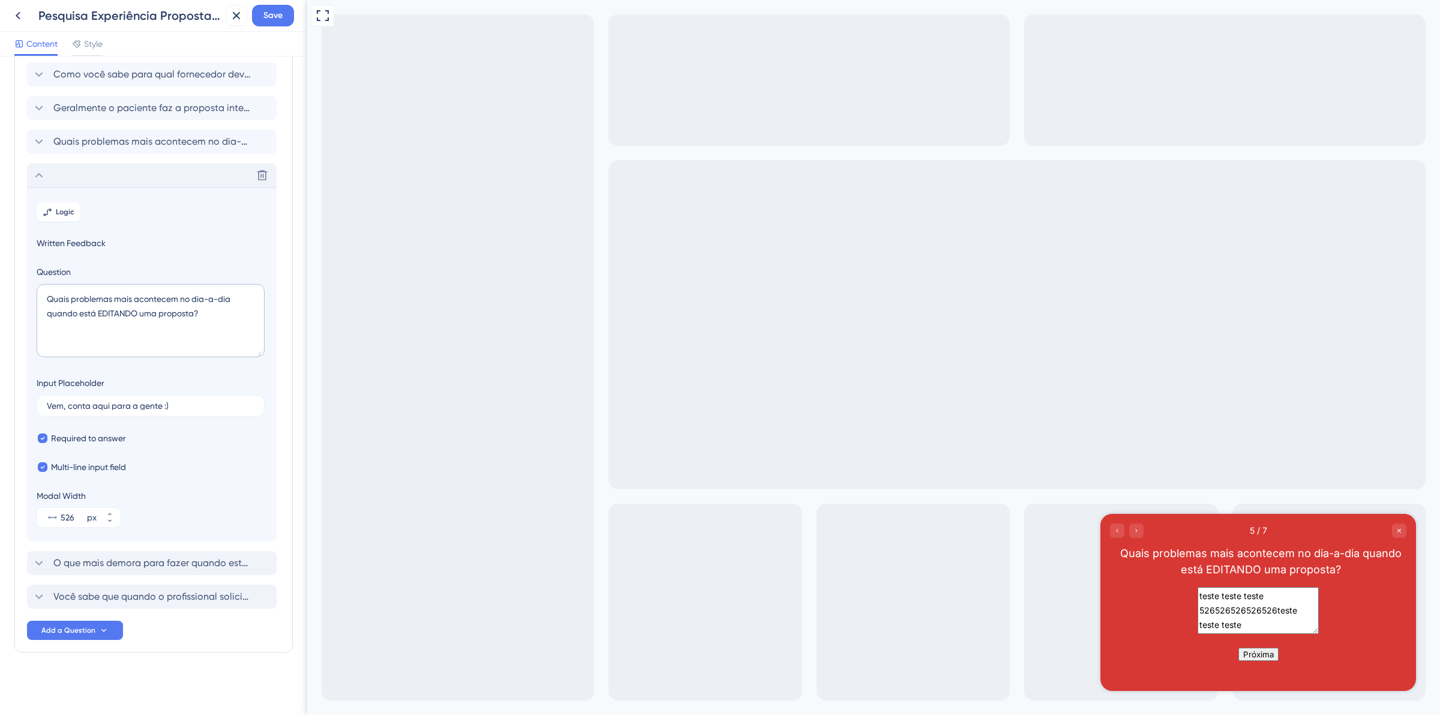
click at [43, 173] on icon at bounding box center [39, 175] width 14 height 14
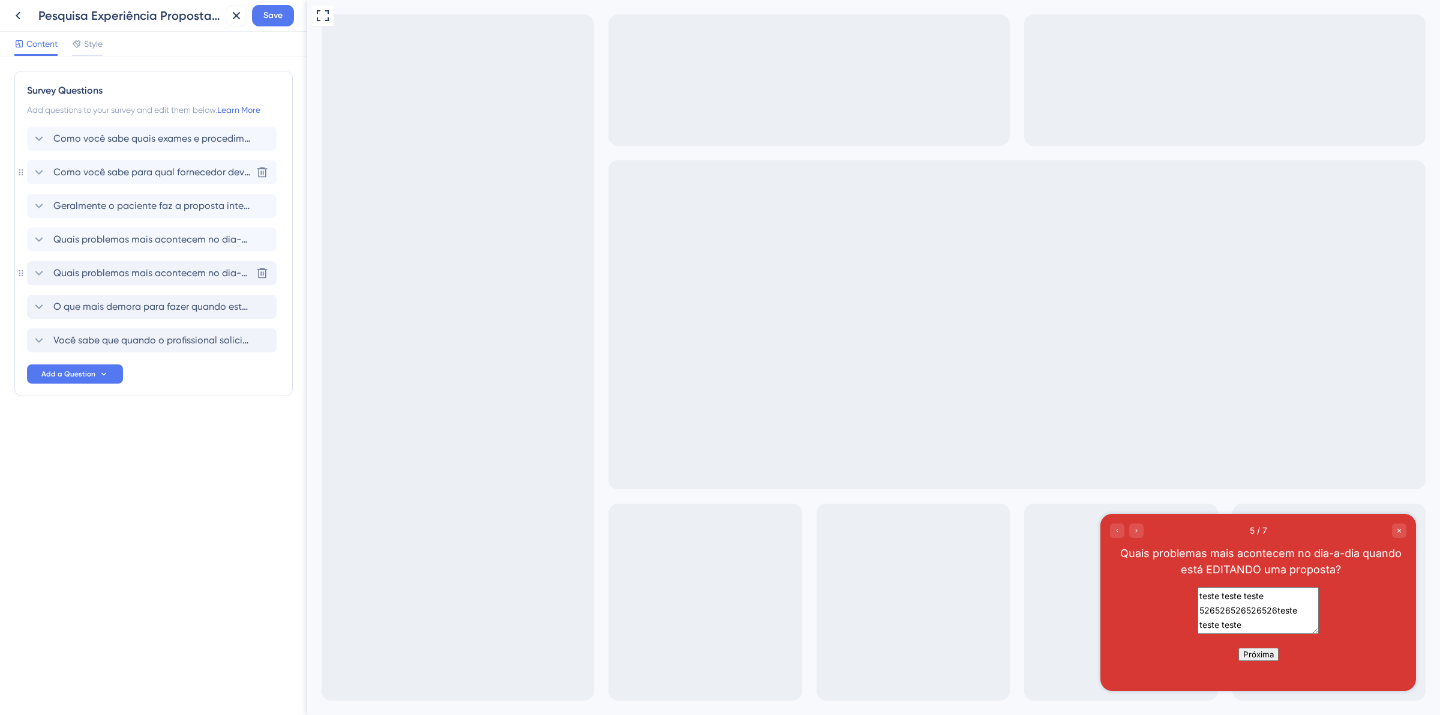
scroll to position [0, 0]
click at [33, 133] on icon at bounding box center [39, 138] width 14 height 14
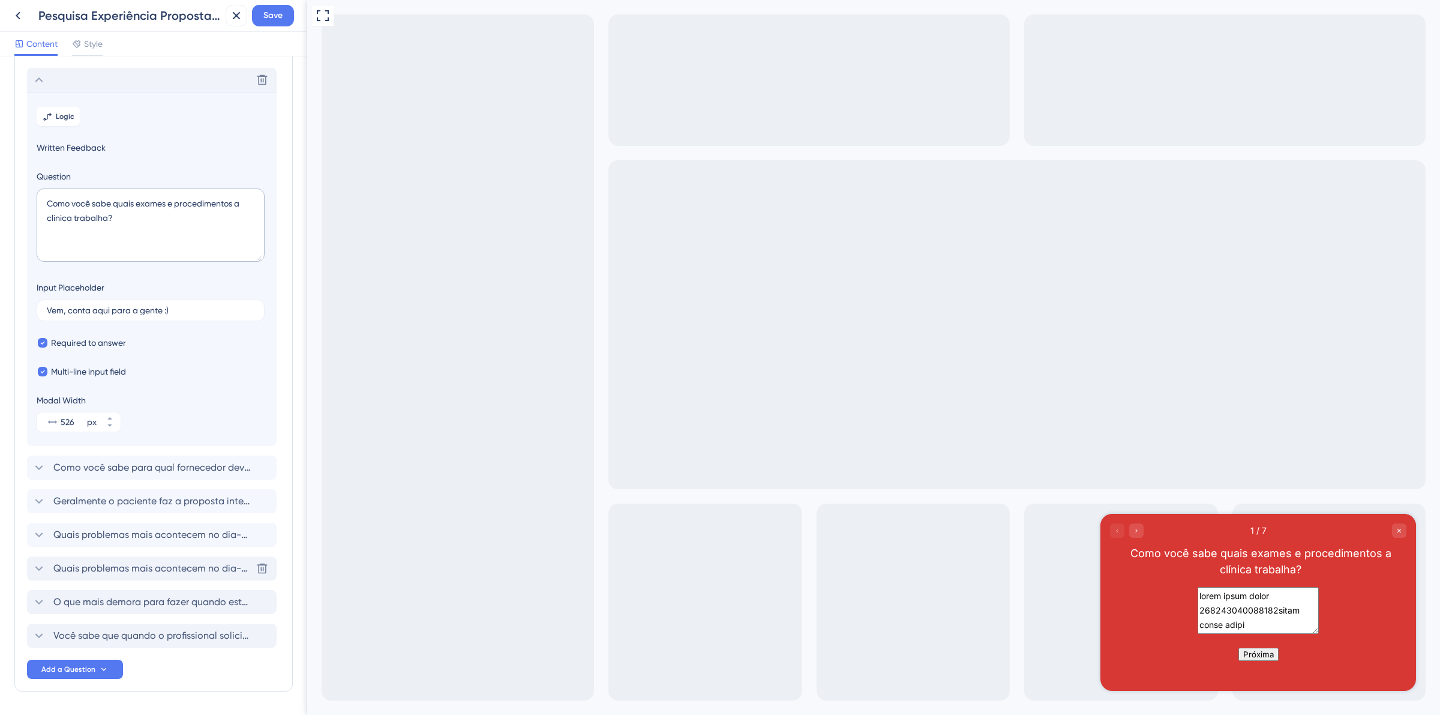
scroll to position [70, 0]
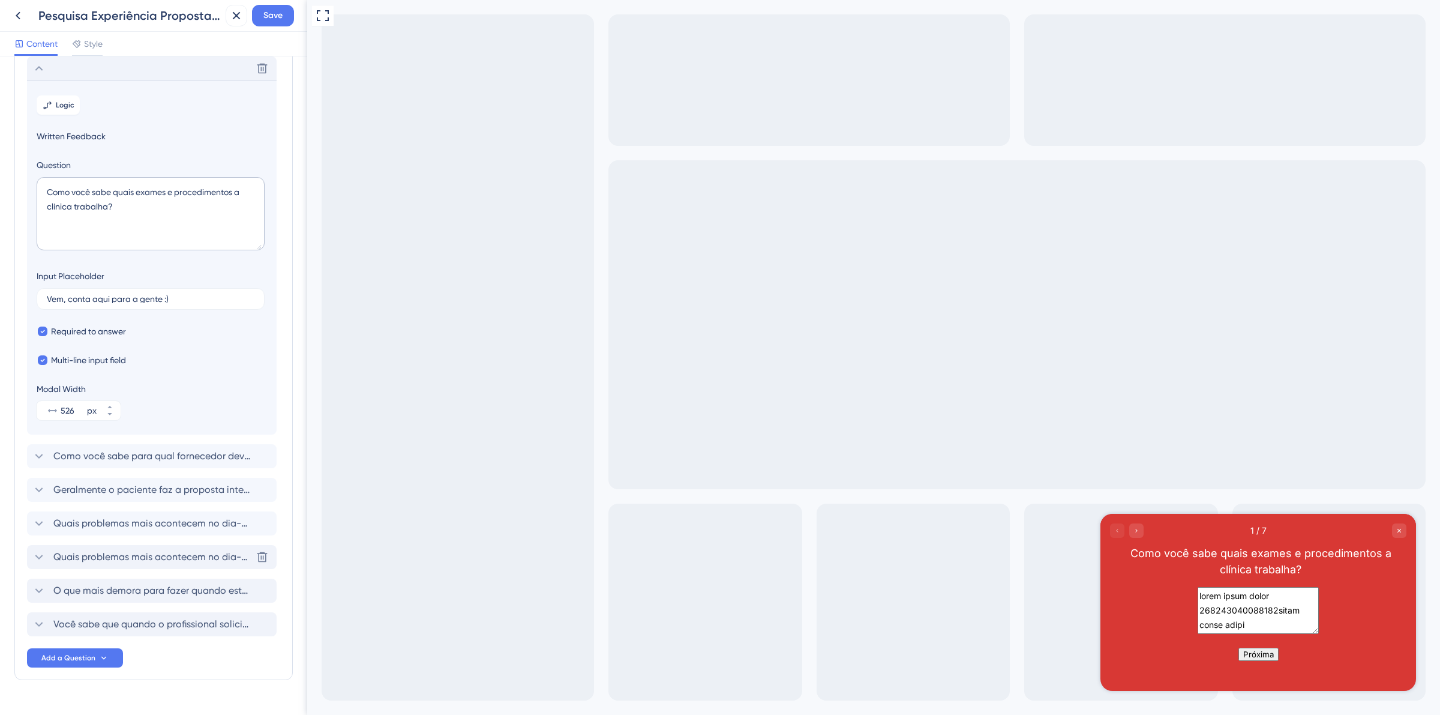
click at [1293, 563] on div "Como você sabe quais exames e procedimentos a clínica trabalha?" at bounding box center [1261, 561] width 292 height 32
click at [1319, 629] on textarea at bounding box center [1258, 610] width 121 height 47
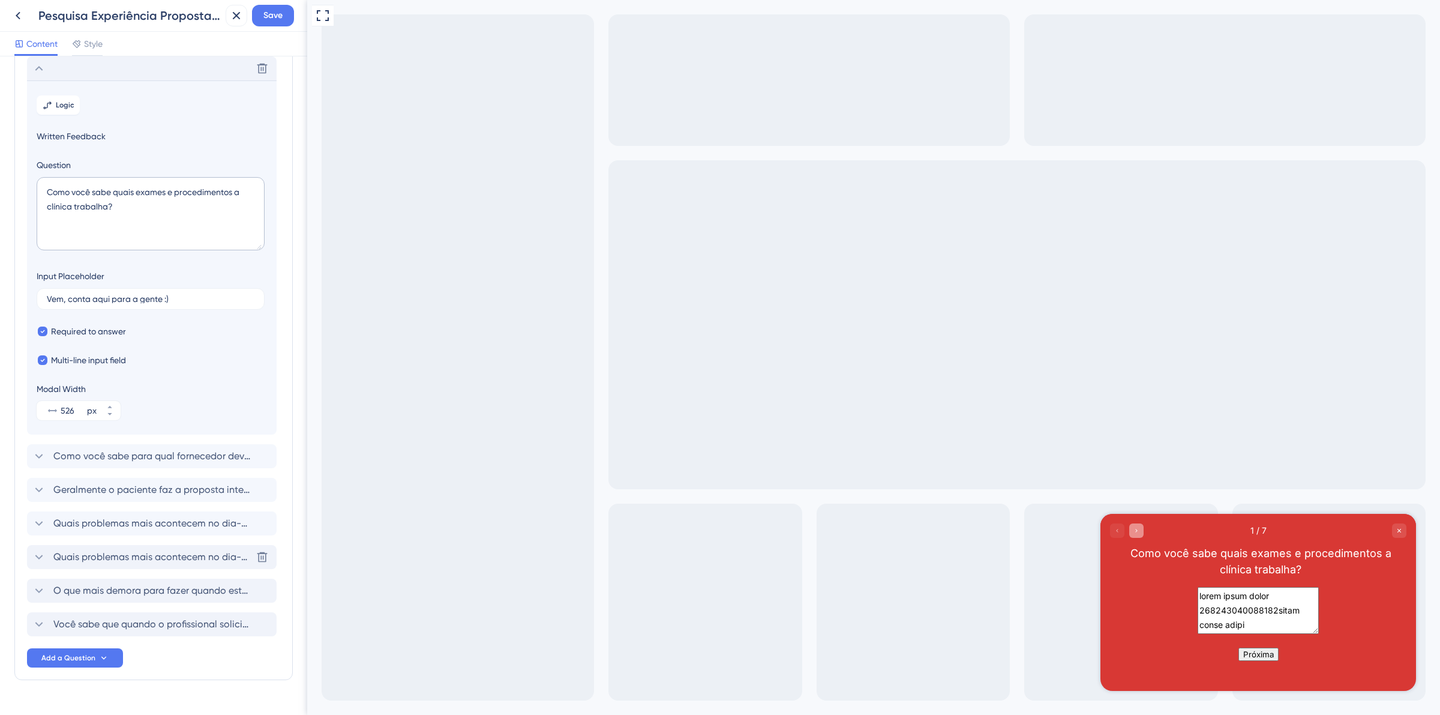
click at [1137, 533] on icon "Go to Question 2" at bounding box center [1136, 530] width 7 height 7
click at [1142, 529] on div "Go to Question 3" at bounding box center [1136, 530] width 14 height 14
click at [1135, 532] on icon "Go to Question 4" at bounding box center [1136, 530] width 7 height 7
click at [1141, 533] on div "Go to Question 5" at bounding box center [1136, 530] width 14 height 14
click at [1119, 535] on div "Go to Question 4" at bounding box center [1117, 530] width 14 height 14
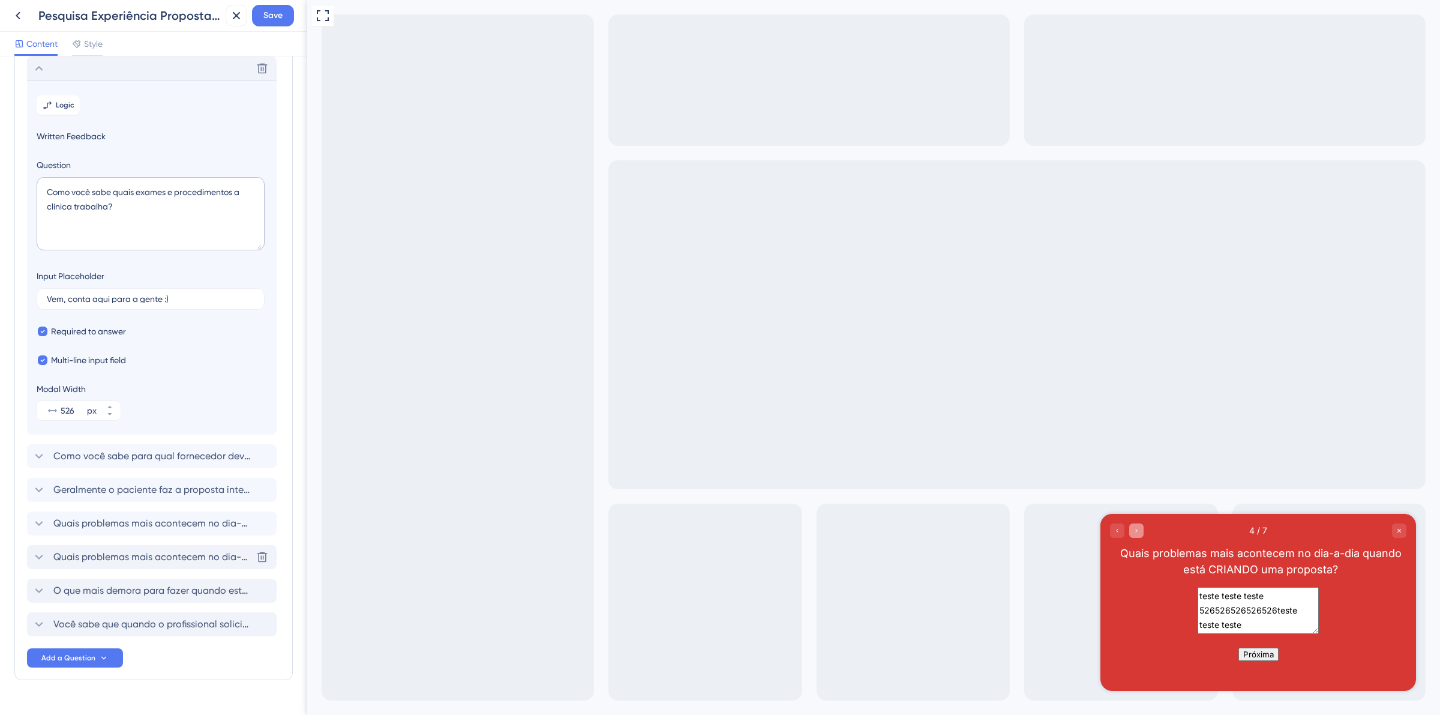
click at [1137, 528] on icon "Go to Question 5" at bounding box center [1136, 530] width 7 height 7
click at [1143, 533] on div "Go to Question 6" at bounding box center [1136, 530] width 14 height 14
click at [1118, 533] on icon "Go to Question 5" at bounding box center [1117, 530] width 7 height 7
click at [1117, 533] on icon "Go to Question 4" at bounding box center [1117, 530] width 7 height 7
click at [1137, 533] on icon "Go to Question 5" at bounding box center [1136, 530] width 7 height 7
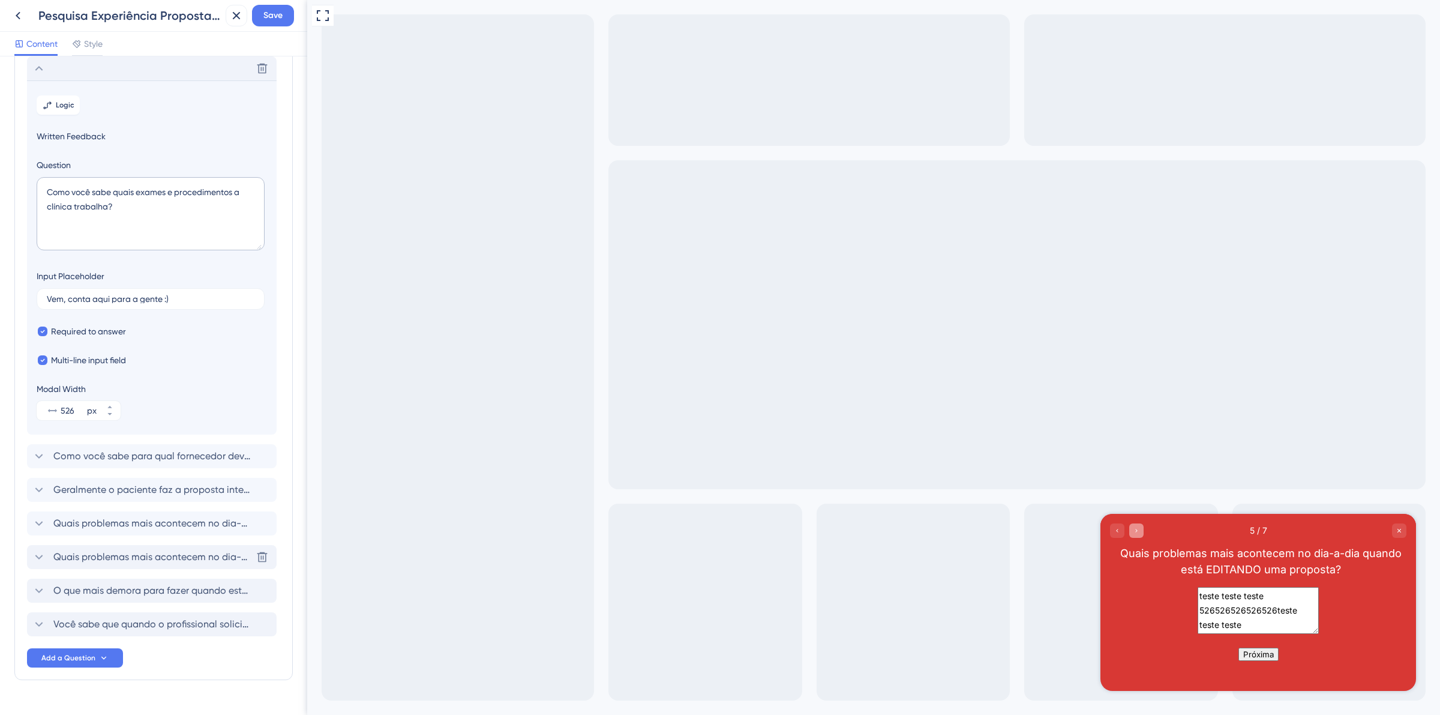
click at [1137, 533] on icon "Go to Question 6" at bounding box center [1136, 530] width 7 height 7
click at [1120, 536] on div "Go to Question 5" at bounding box center [1117, 530] width 14 height 14
click at [37, 62] on icon at bounding box center [39, 68] width 14 height 14
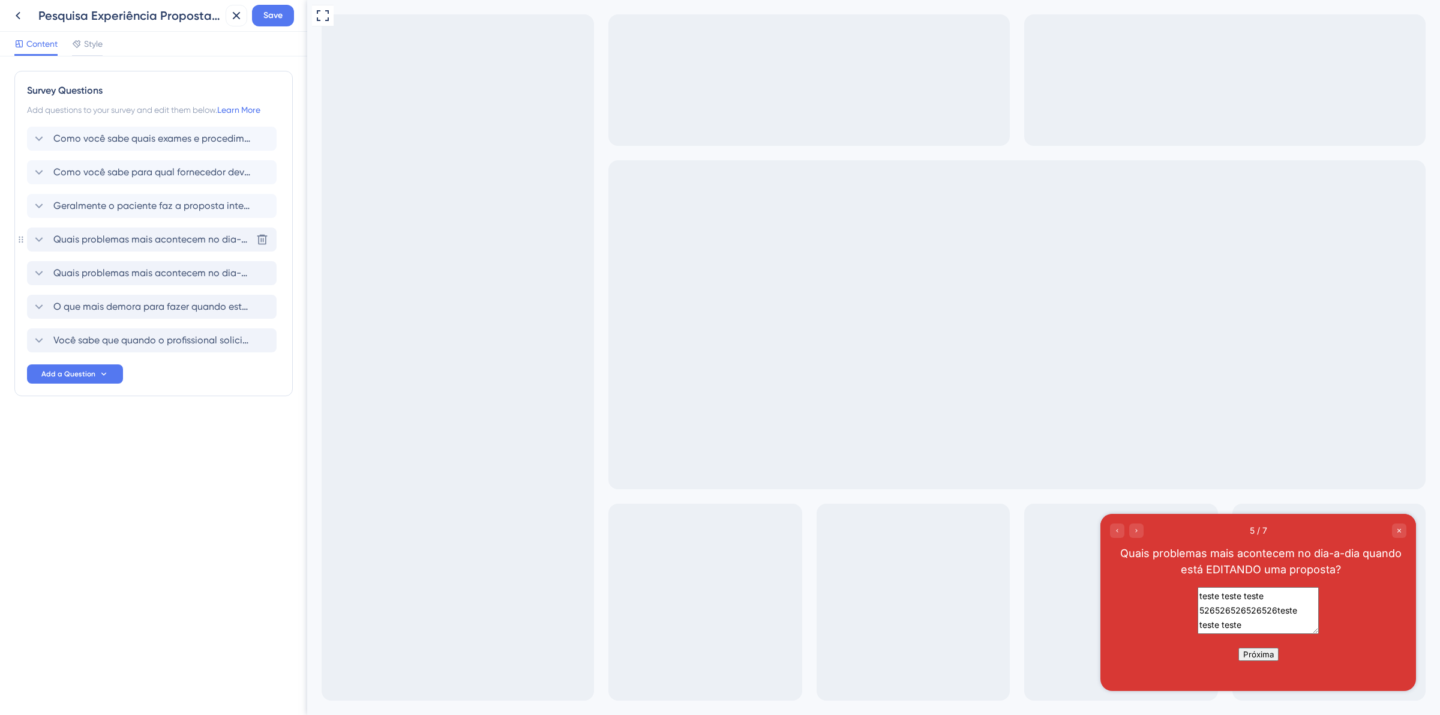
click at [47, 236] on div "Quais problemas mais acontecem no dia-a-dia quando está CRIANDO uma proposta?" at bounding box center [142, 239] width 220 height 14
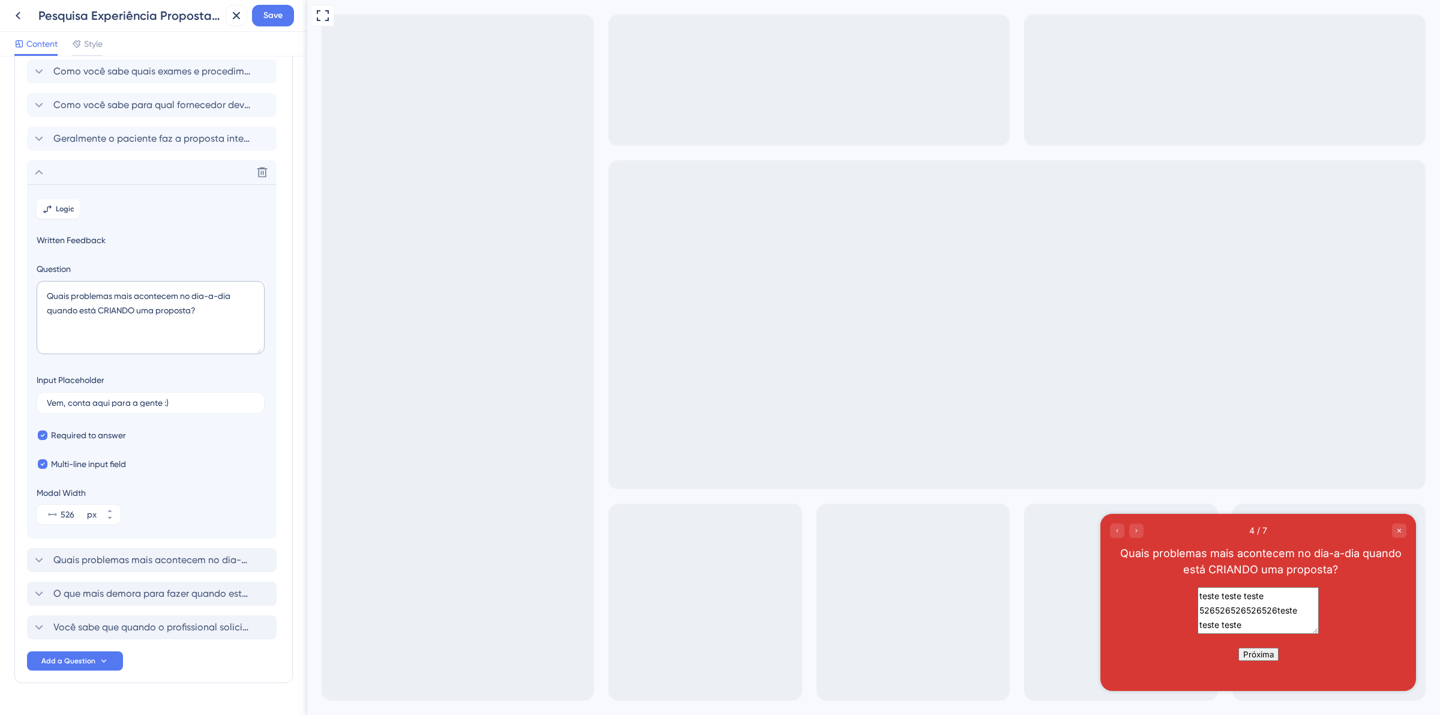
scroll to position [98, 0]
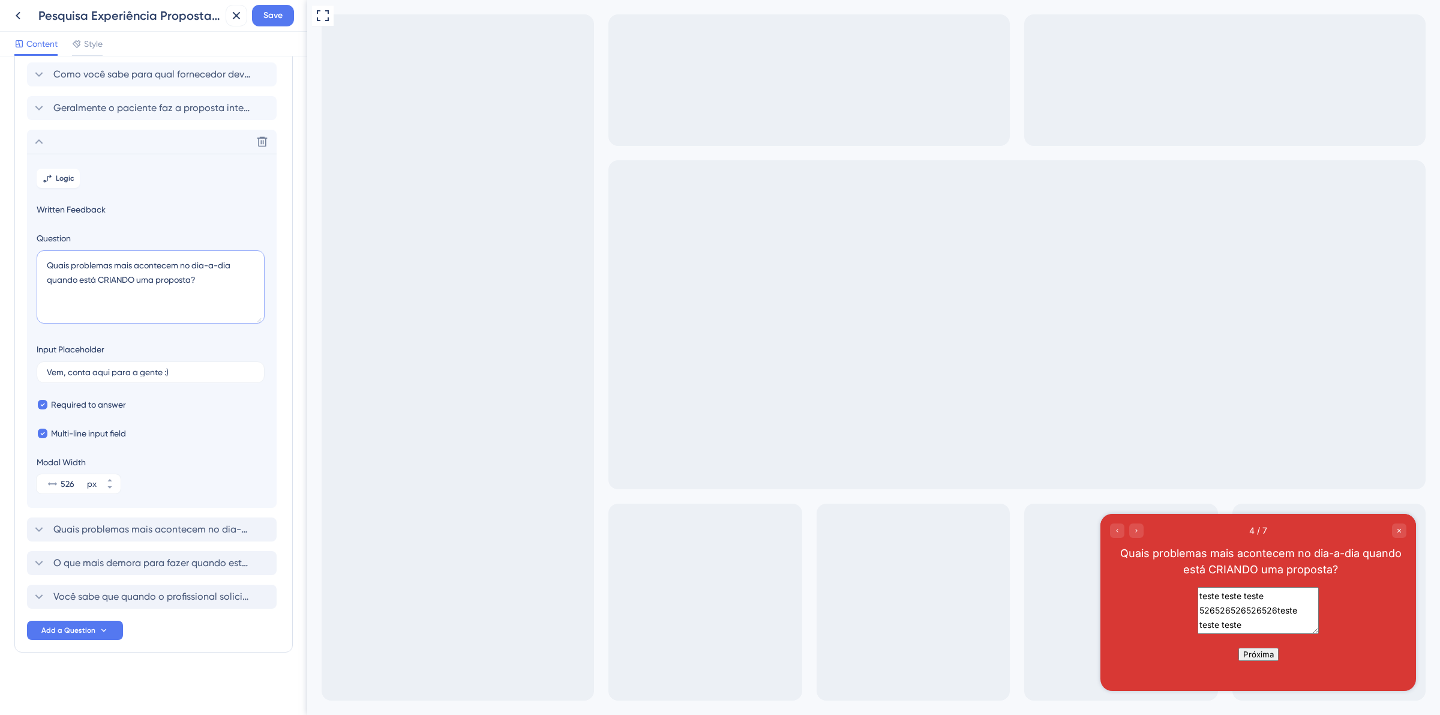
drag, startPoint x: 46, startPoint y: 277, endPoint x: 139, endPoint y: 278, distance: 92.4
click at [139, 278] on textarea "Quais problemas mais acontecem no dia-a-dia quando está CRIANDO uma proposta?" at bounding box center [151, 286] width 228 height 73
drag, startPoint x: 231, startPoint y: 262, endPoint x: 237, endPoint y: 268, distance: 8.1
click at [237, 268] on textarea "Quais problemas mais acontecem no dia-a-dia ao CRIAR uma proposta?" at bounding box center [151, 286] width 228 height 73
type textarea "Quais problemas mais acontecem no dia-a-dia ao CRIAR uma proposta?"
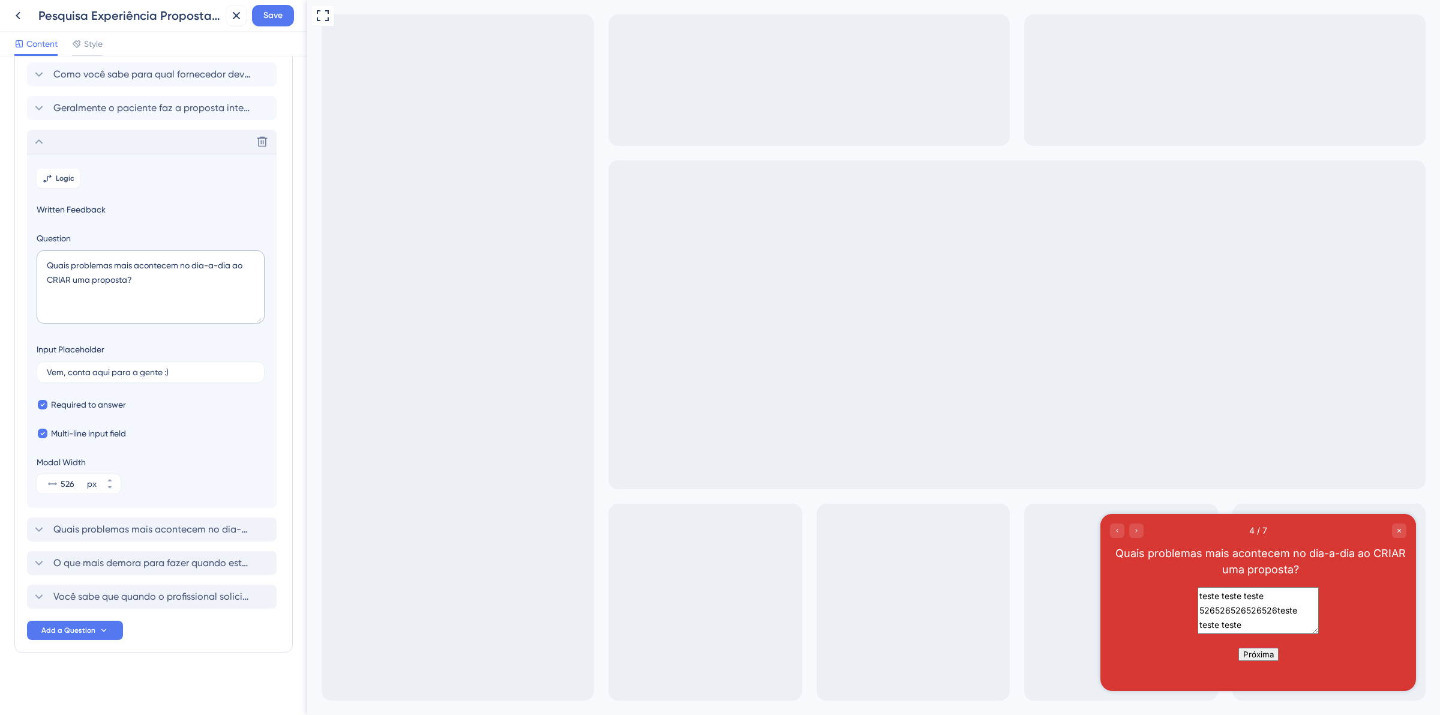
click at [43, 136] on icon at bounding box center [39, 141] width 14 height 14
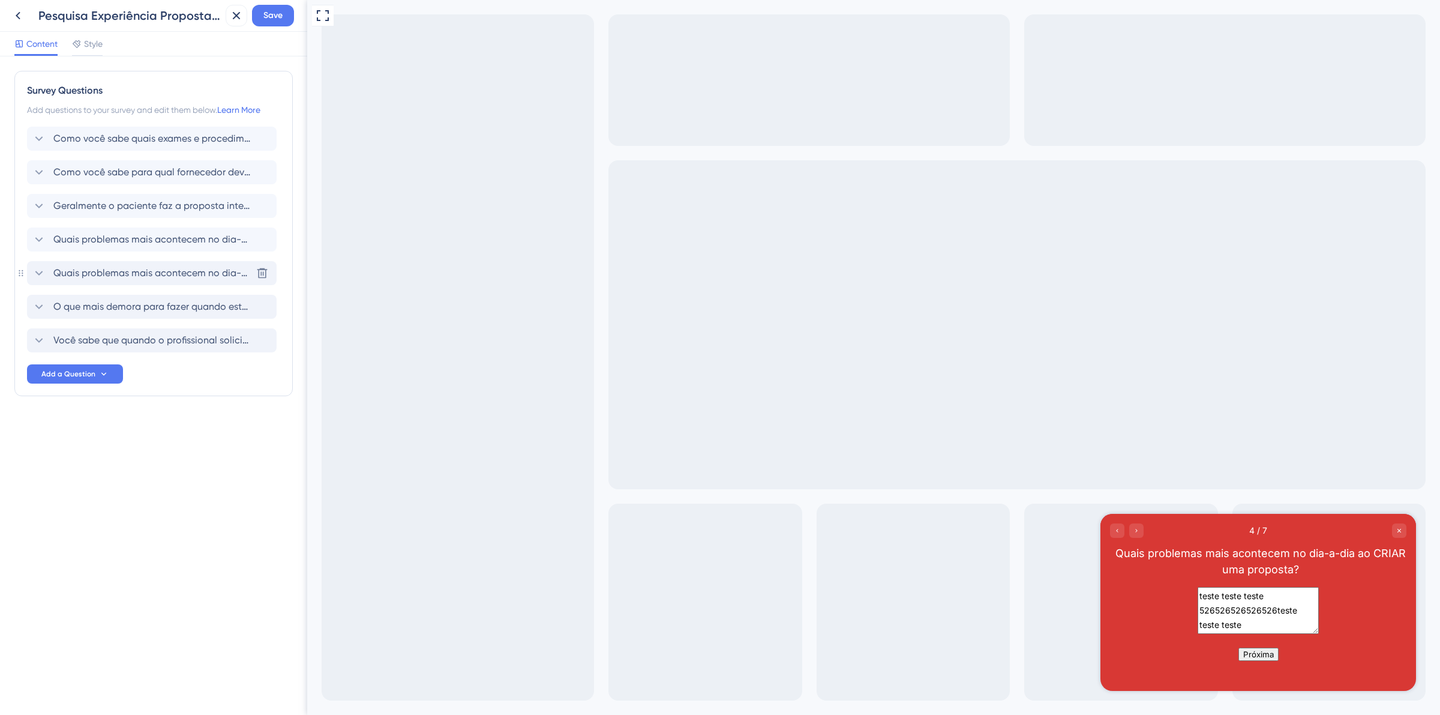
click at [43, 272] on icon at bounding box center [39, 273] width 14 height 14
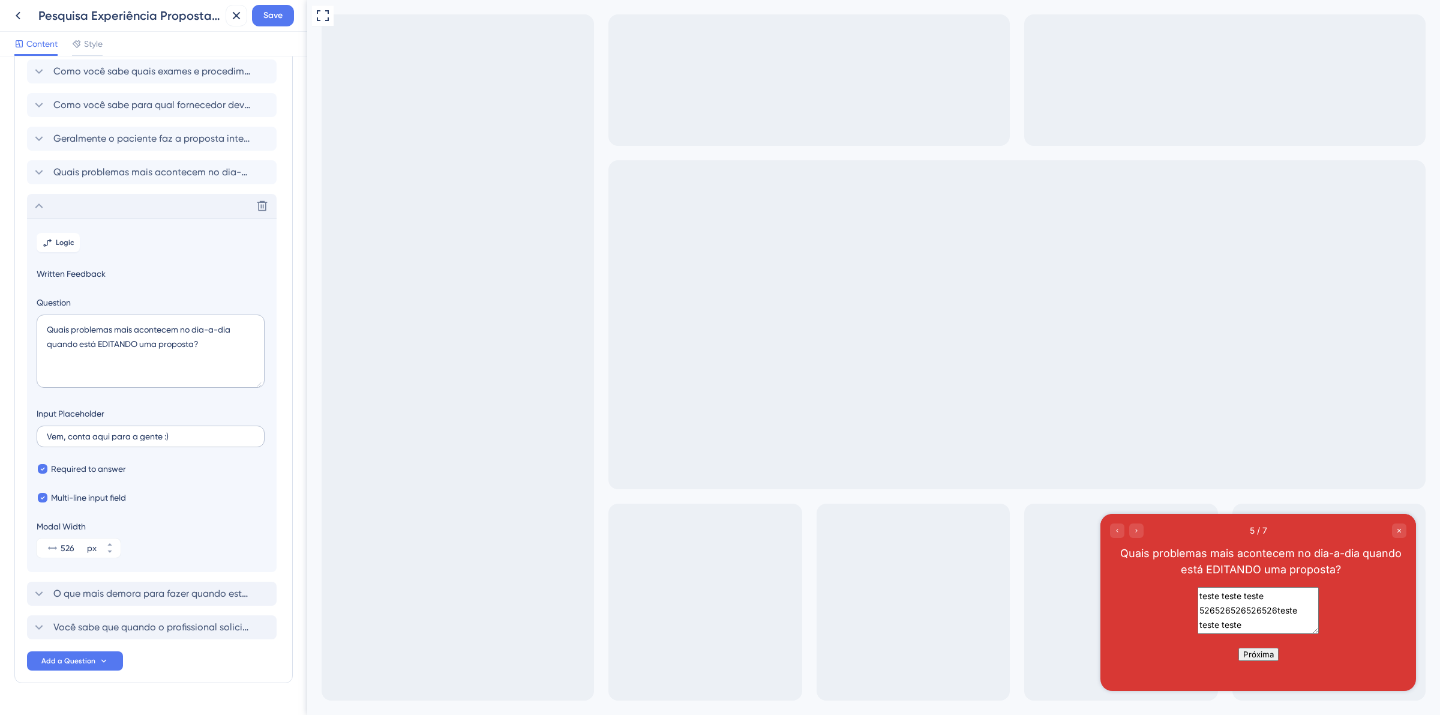
scroll to position [98, 0]
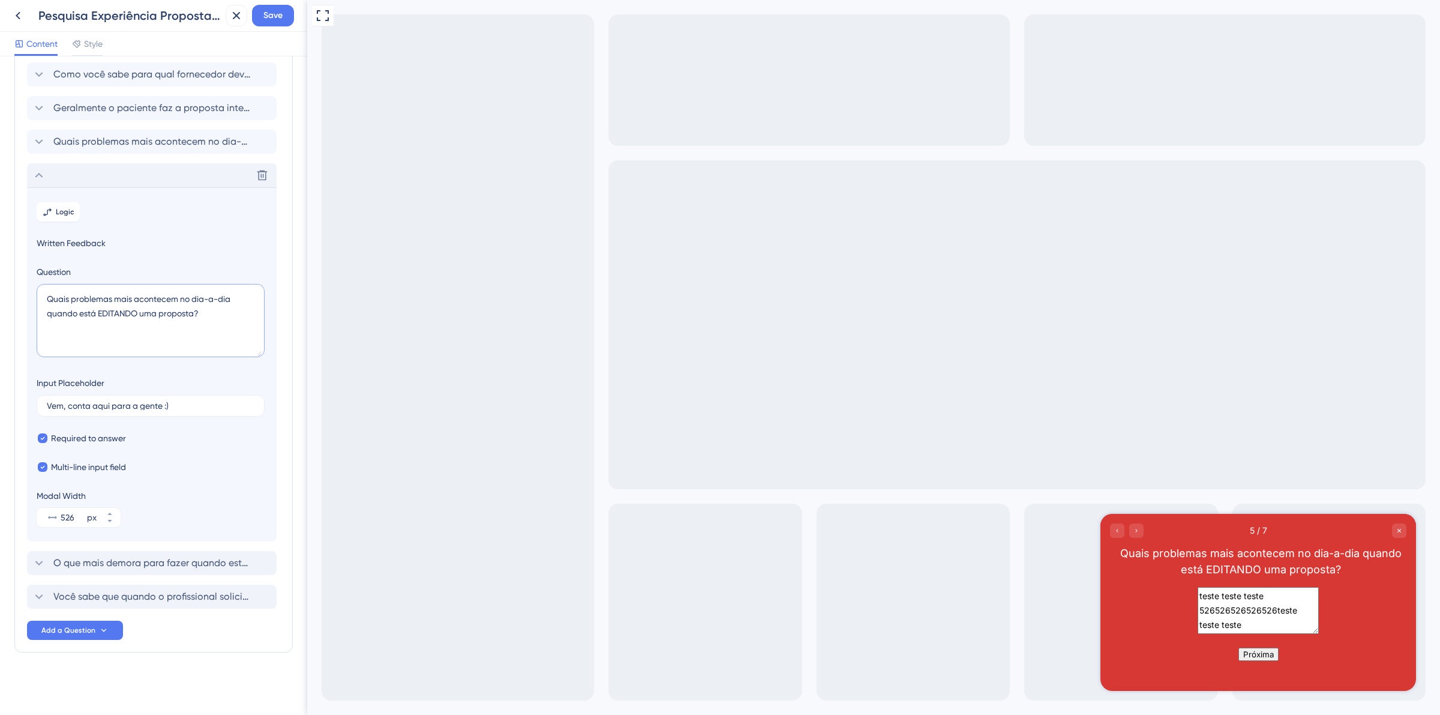
drag, startPoint x: 243, startPoint y: 301, endPoint x: 136, endPoint y: 316, distance: 107.9
click at [136, 316] on textarea "Quais problemas mais acontecem no dia-a-dia quando está EDITANDO uma proposta?" at bounding box center [151, 320] width 228 height 73
type textarea "Quais problemas mais acontecem no dia-a-dia ao EDITAR uma proposta?"
click at [37, 174] on icon at bounding box center [39, 175] width 14 height 14
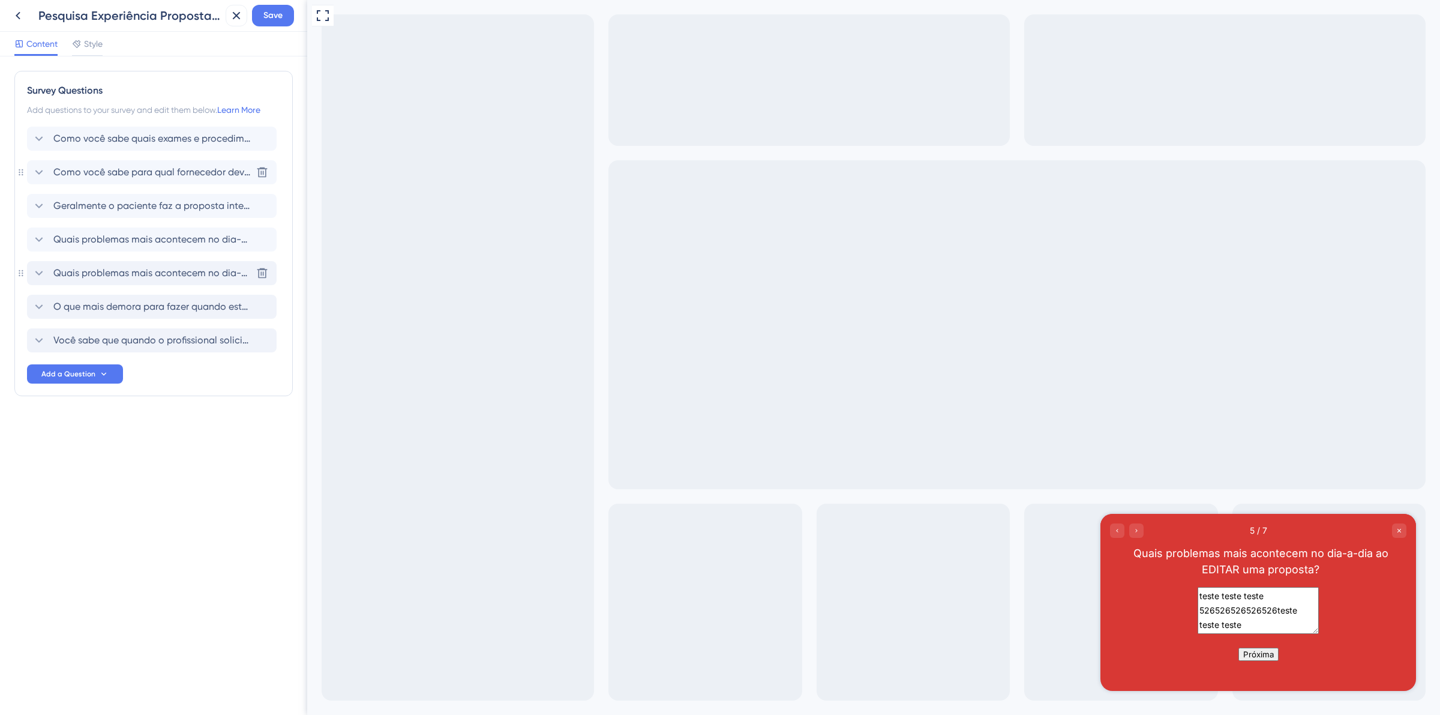
scroll to position [0, 0]
click at [1141, 533] on div "Go to Question 6" at bounding box center [1136, 530] width 14 height 14
click at [58, 332] on div "Você sabe que quando o profissional solicita exames via Amei durante o atendime…" at bounding box center [152, 340] width 250 height 24
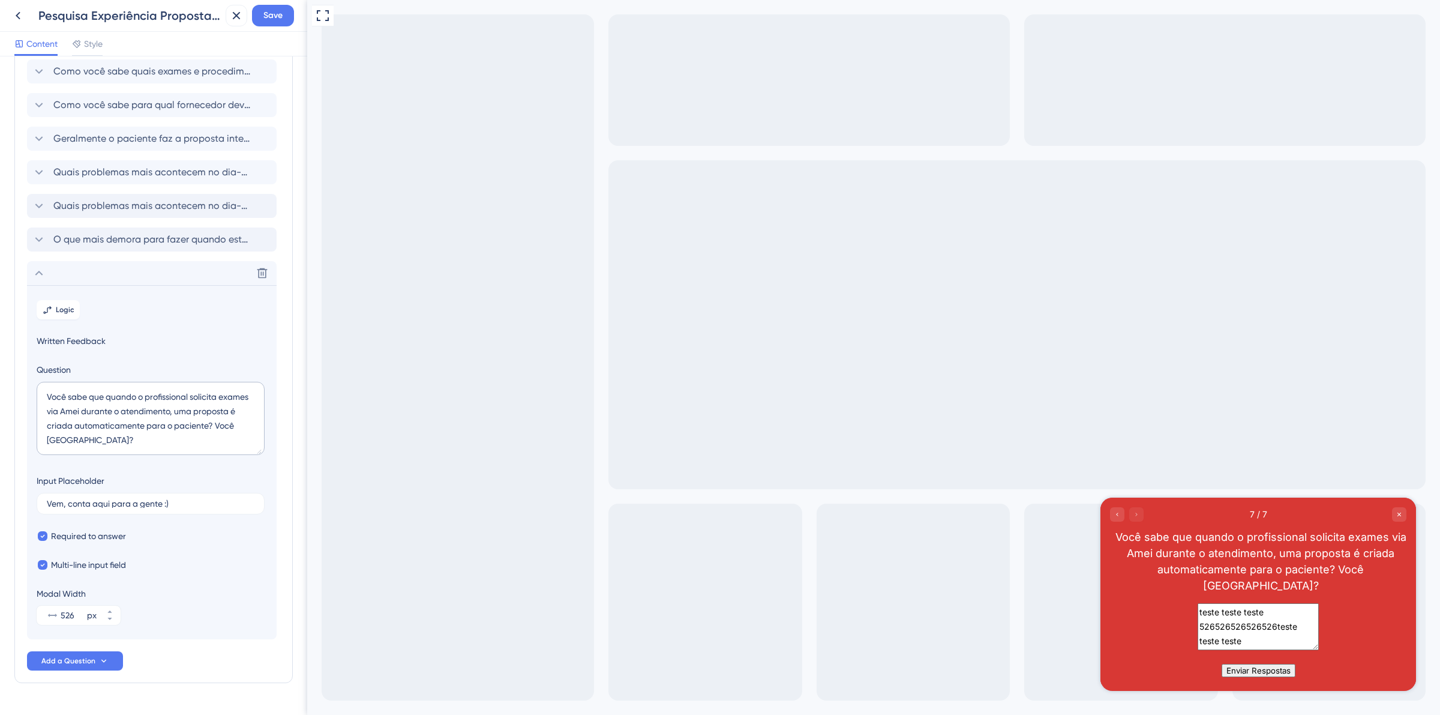
scroll to position [98, 0]
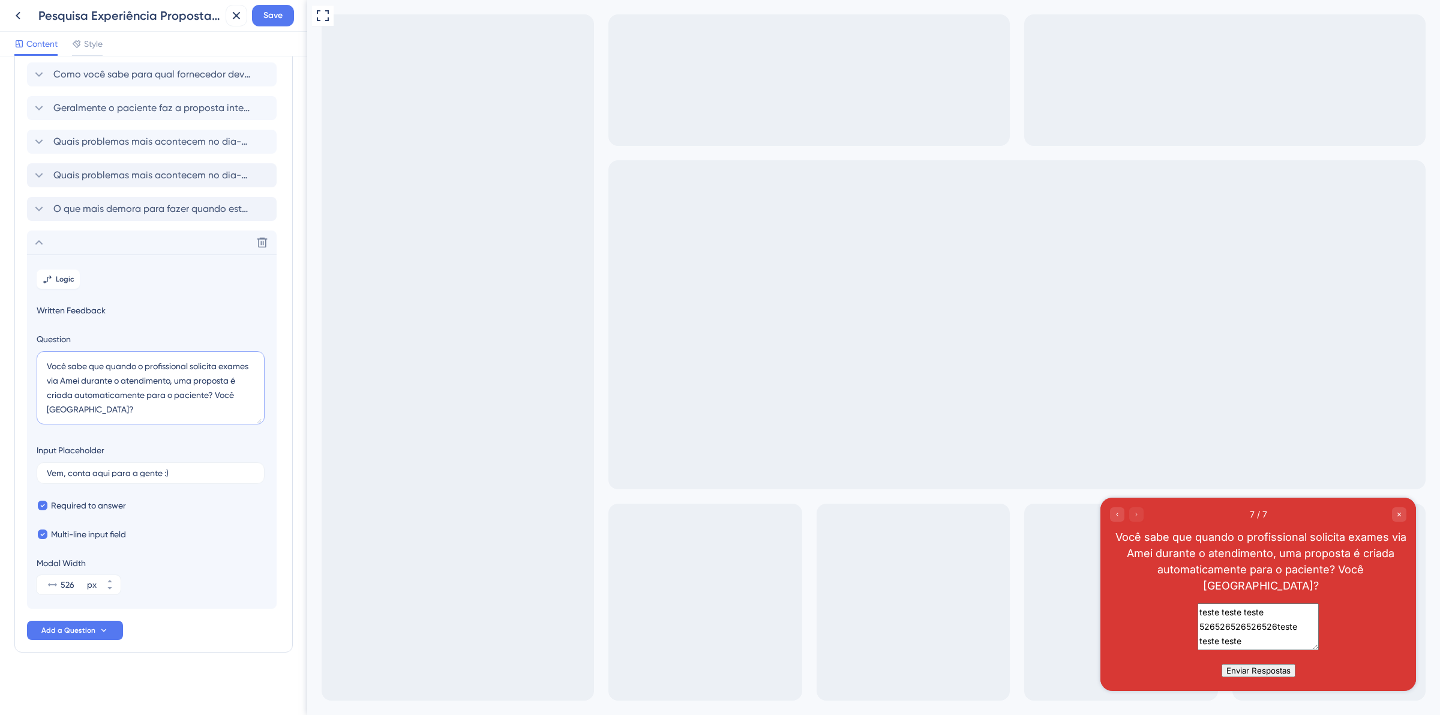
click at [206, 384] on textarea "Você sabe que quando o profissional solicita exames via Amei durante o atendime…" at bounding box center [151, 387] width 228 height 73
click at [185, 396] on textarea "Você sabe que quando o profissional solicita exames via Amei durante o atendime…" at bounding box center [151, 387] width 228 height 73
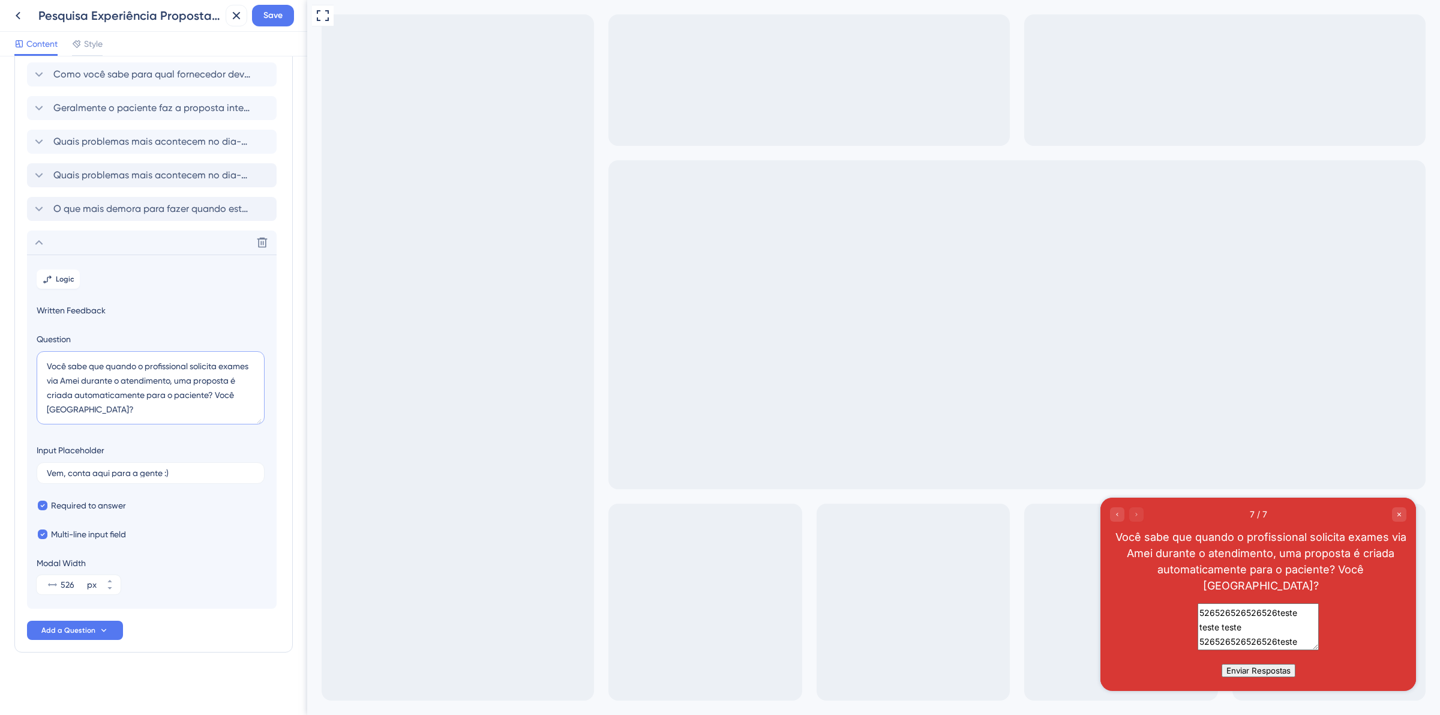
click at [185, 396] on textarea "Você sabe que quando o profissional solicita exames via Amei durante o atendime…" at bounding box center [151, 387] width 228 height 73
click at [63, 400] on textarea "Você sabe que quando o profissional solicita exames via Amei durante o atendime…" at bounding box center [151, 387] width 228 height 73
drag, startPoint x: 90, startPoint y: 364, endPoint x: 73, endPoint y: 364, distance: 16.8
click at [73, 364] on textarea "Você sabe que quando o profissional solicita exames via Amei durante o atendime…" at bounding box center [151, 387] width 228 height 73
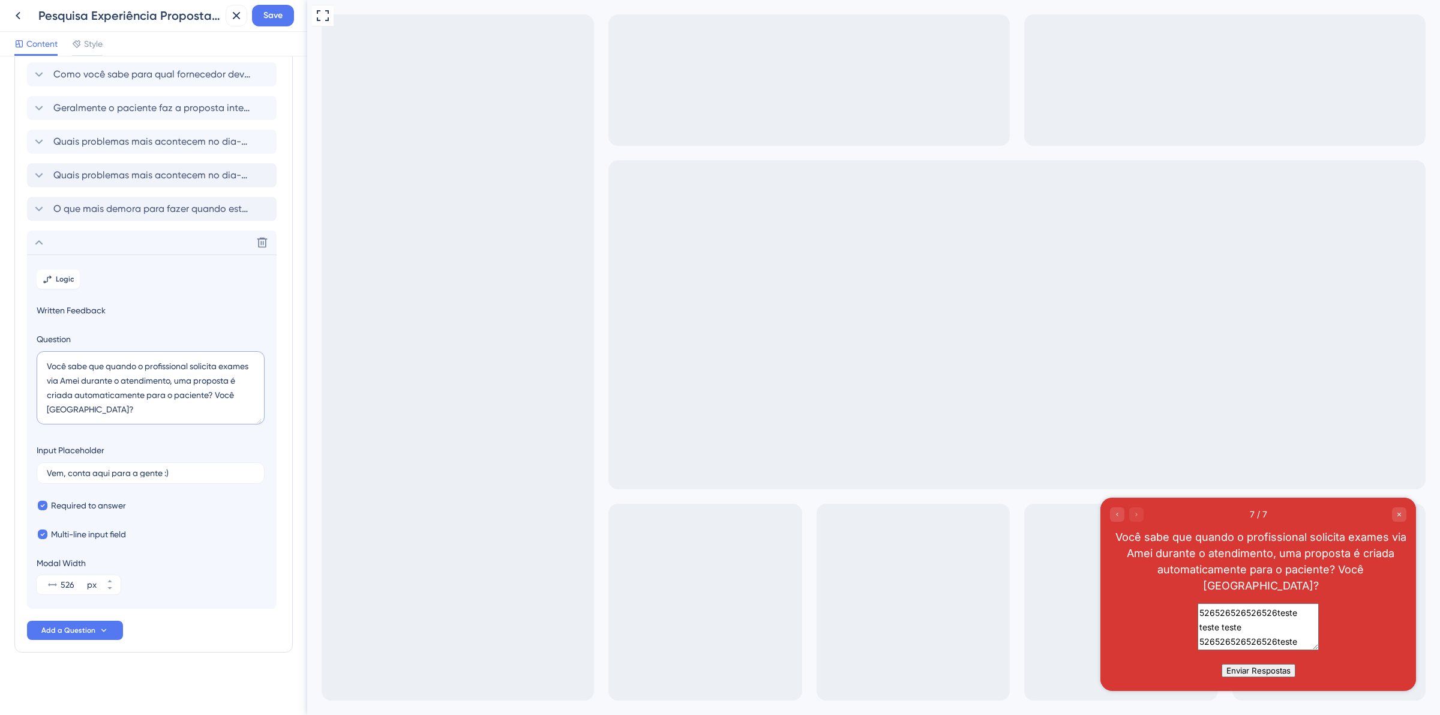
click at [106, 380] on textarea "Você sabe que quando o profissional solicita exames via Amei durante o atendime…" at bounding box center [151, 387] width 228 height 73
drag, startPoint x: 216, startPoint y: 396, endPoint x: 256, endPoint y: 395, distance: 39.6
click at [256, 395] on textarea "Você sabe que quando o profissional solicita exames via Amei durante o atendime…" at bounding box center [151, 387] width 228 height 73
click at [85, 366] on textarea "Você sabe que quando o profissional solicita exames via Amei durante o atendime…" at bounding box center [151, 387] width 228 height 73
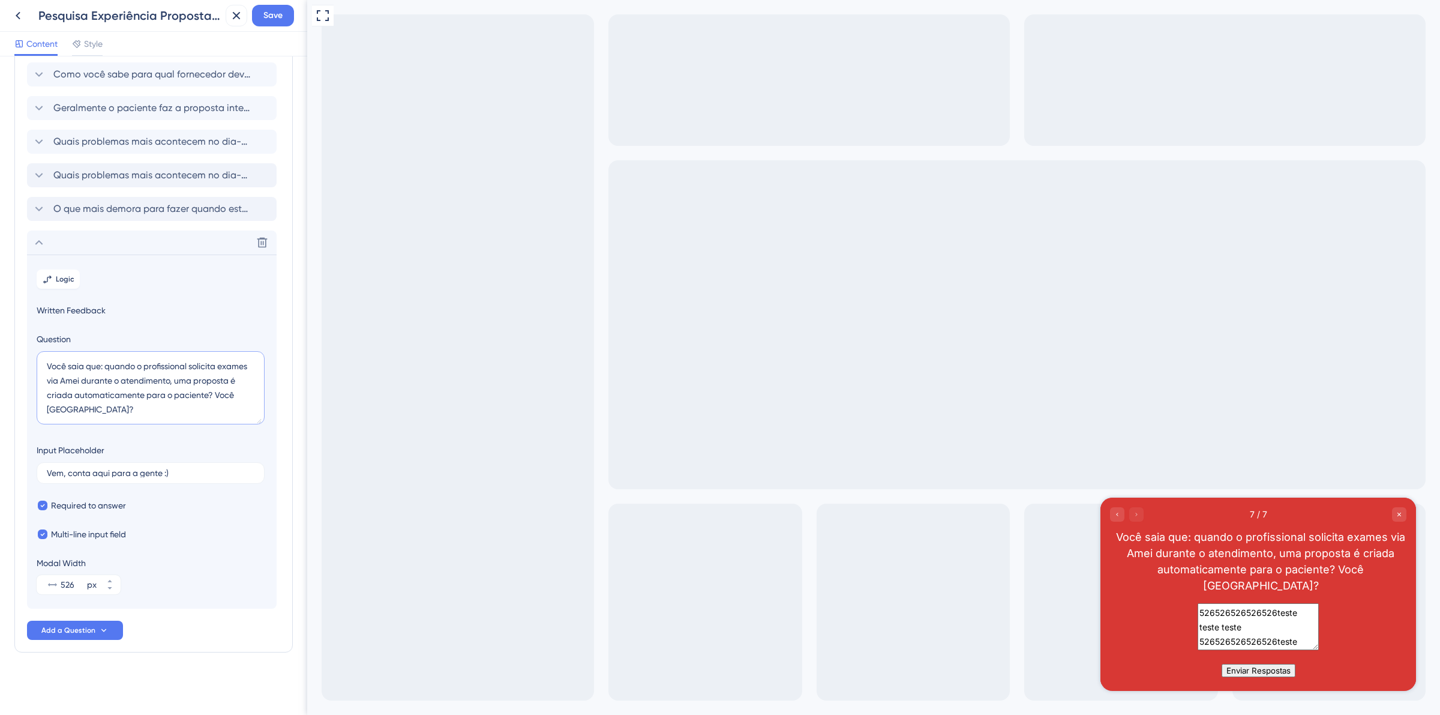
click at [81, 364] on textarea "Você saia que: quando o profissional solicita exames via Amei durante o atendim…" at bounding box center [151, 387] width 228 height 73
click at [120, 400] on textarea "Você sabia que: quando o profissional solicita exames via Amei durante o atendi…" at bounding box center [151, 387] width 228 height 73
drag, startPoint x: 94, startPoint y: 380, endPoint x: 102, endPoint y: 380, distance: 7.8
click at [95, 380] on textarea "Você sabia que: quando o profissional solicita exames via Amei durante o atendi…" at bounding box center [151, 387] width 228 height 73
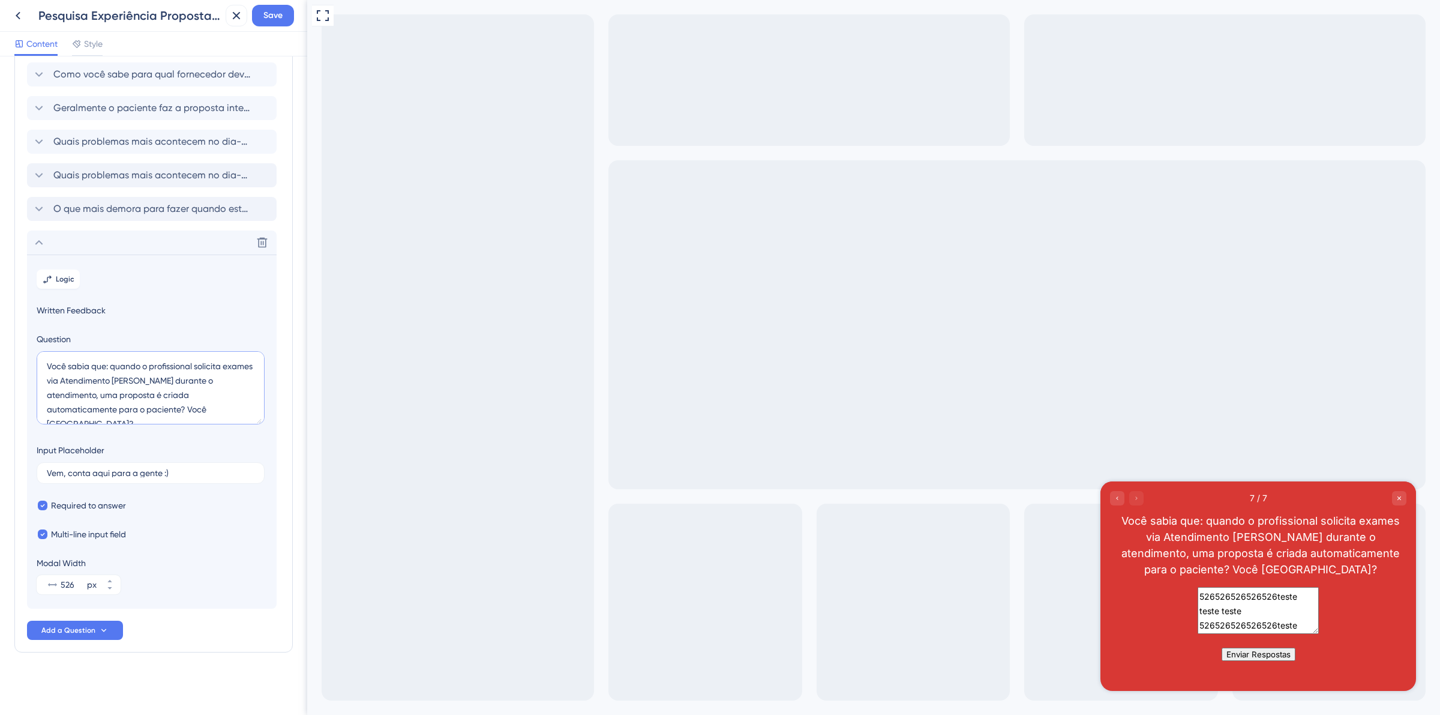
drag, startPoint x: 167, startPoint y: 381, endPoint x: 98, endPoint y: 393, distance: 70.0
click at [98, 393] on textarea "Você sabia que: quando o profissional solicita exames via Atendimento Amei dura…" at bounding box center [151, 387] width 228 height 73
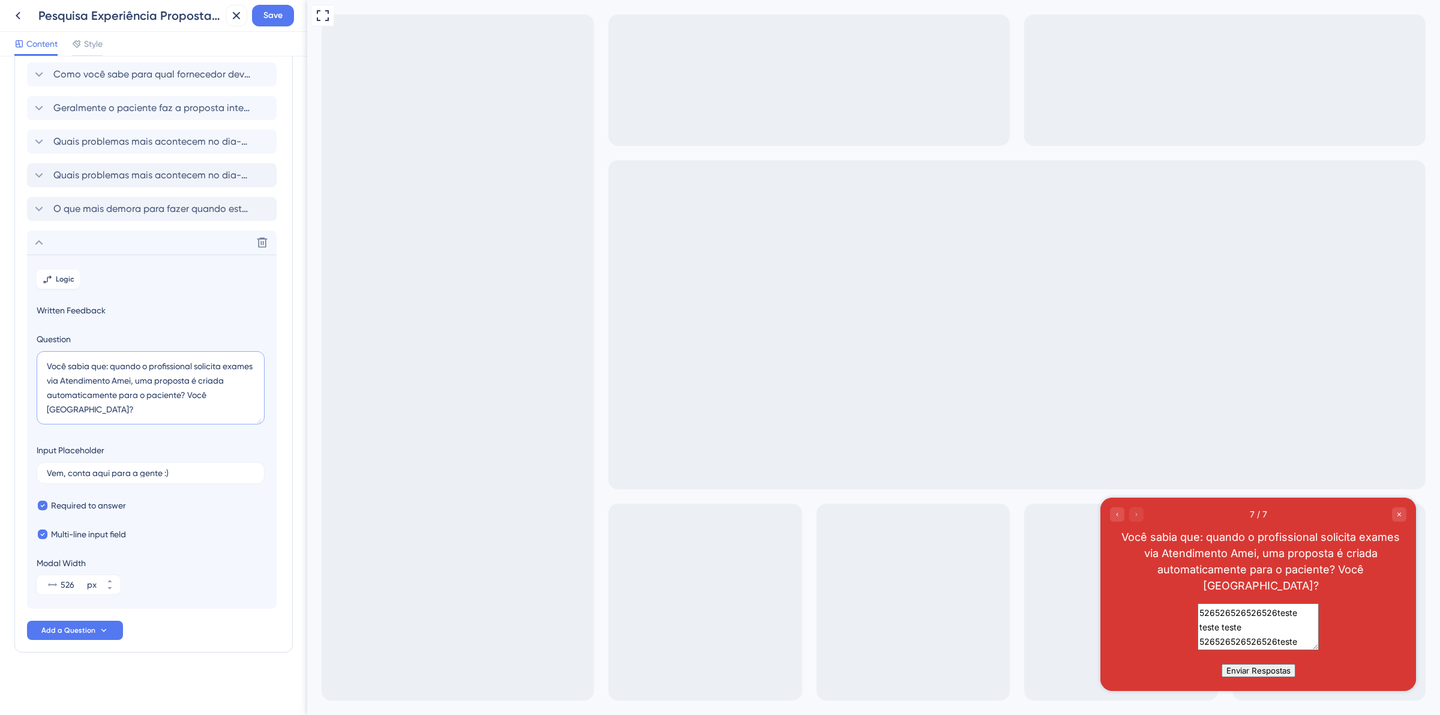
click at [253, 391] on textarea "Você sabia que: quando o profissional solicita exames via Atendimento Amei, uma…" at bounding box center [151, 387] width 228 height 73
drag, startPoint x: 46, startPoint y: 487, endPoint x: 6, endPoint y: 499, distance: 42.1
click at [6, 499] on div "Survey Questions Add questions to your survey and edit them below. Learn More C…" at bounding box center [153, 385] width 307 height 658
click at [6, 502] on div "Survey Questions Add questions to your survey and edit them below. Learn More C…" at bounding box center [153, 385] width 307 height 658
drag, startPoint x: 250, startPoint y: 394, endPoint x: 44, endPoint y: 459, distance: 215.4
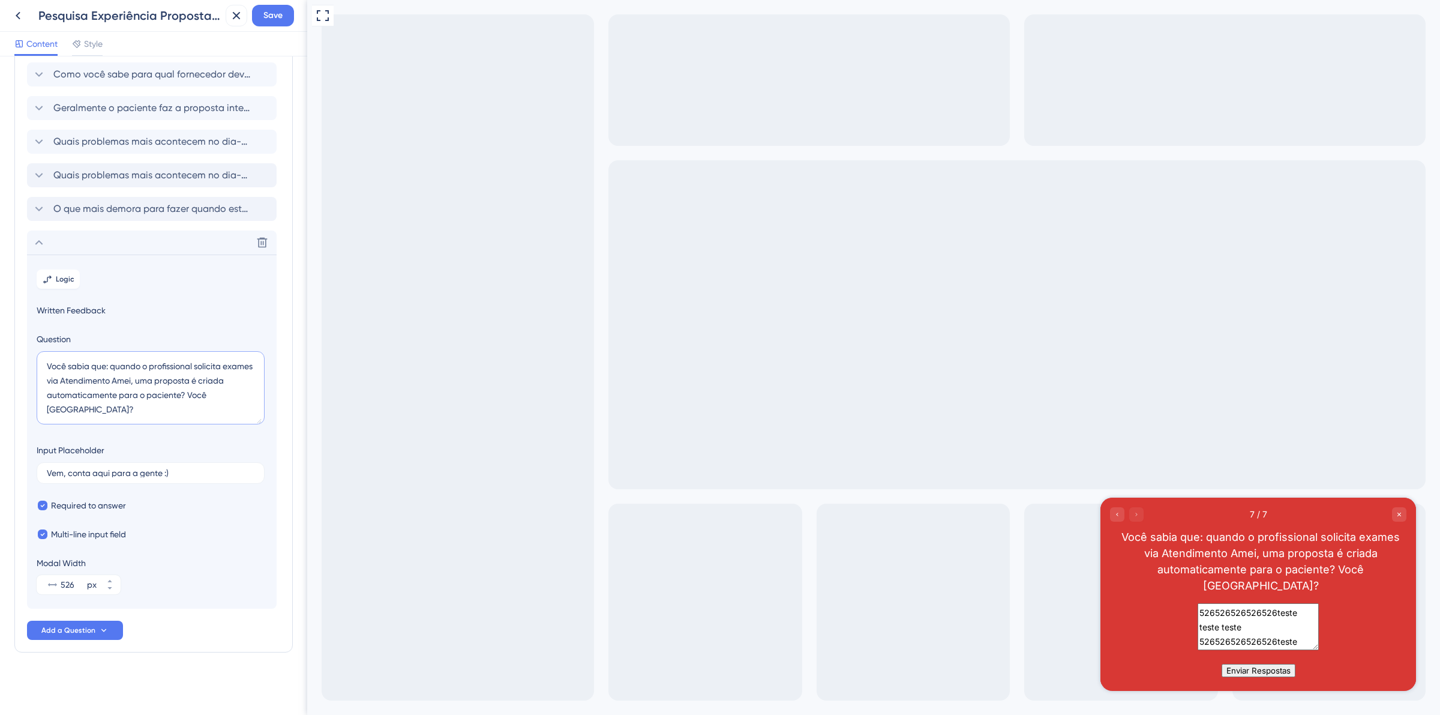
click at [250, 394] on textarea "Você sabia que: quando o profissional solicita exames via Atendimento Amei, uma…" at bounding box center [151, 387] width 228 height 73
click at [195, 409] on textarea "Você sabia que: quando o profissional solicita exames via Atendimento Amei, uma…" at bounding box center [151, 387] width 228 height 73
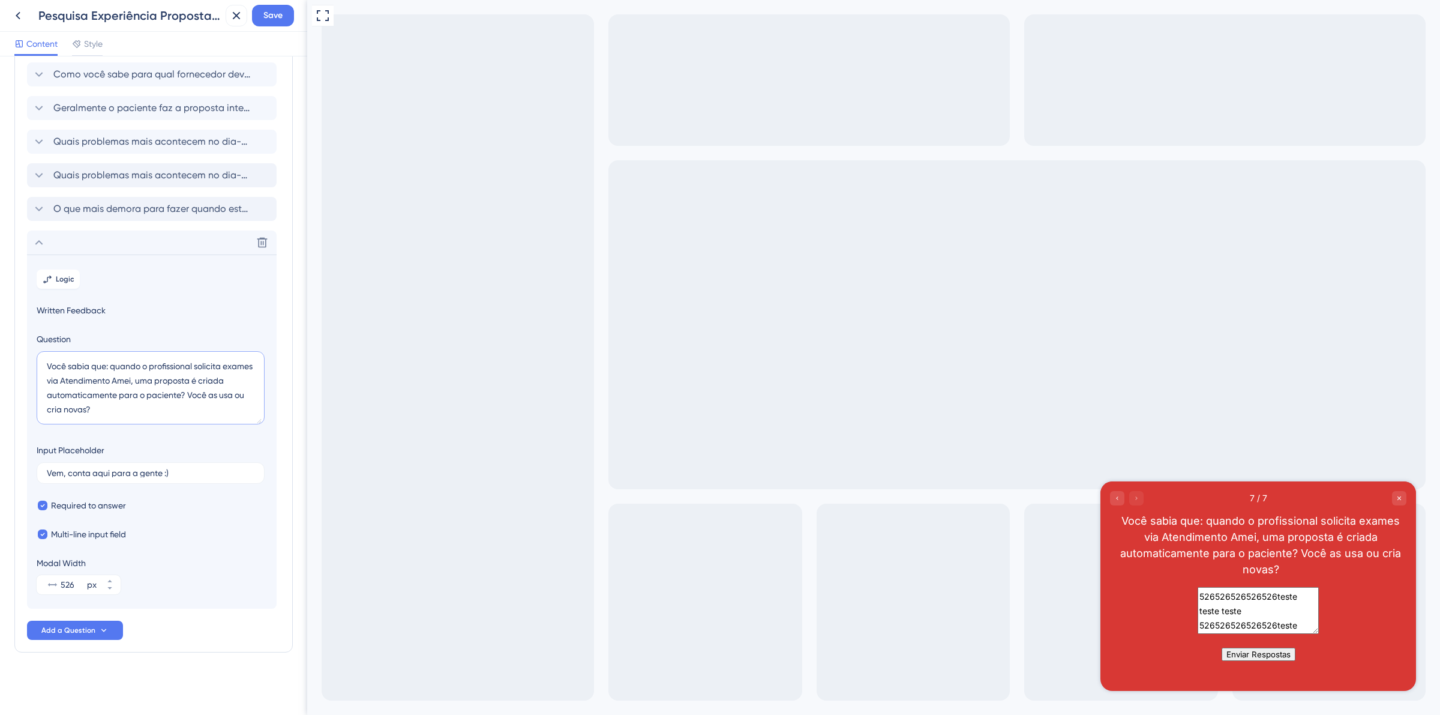
drag, startPoint x: 175, startPoint y: 421, endPoint x: 6, endPoint y: 354, distance: 181.5
click at [6, 354] on div "Survey Questions Add questions to your survey and edit them below. Learn More C…" at bounding box center [153, 385] width 307 height 658
click at [54, 361] on textarea ""Você sabia que, quando o profissional solicita exames no Atendimento Amei, o s…" at bounding box center [151, 387] width 228 height 73
click at [49, 361] on textarea ""Você sabia que, quando o profissional solicita exames no Atendimento Amei, o s…" at bounding box center [151, 387] width 228 height 73
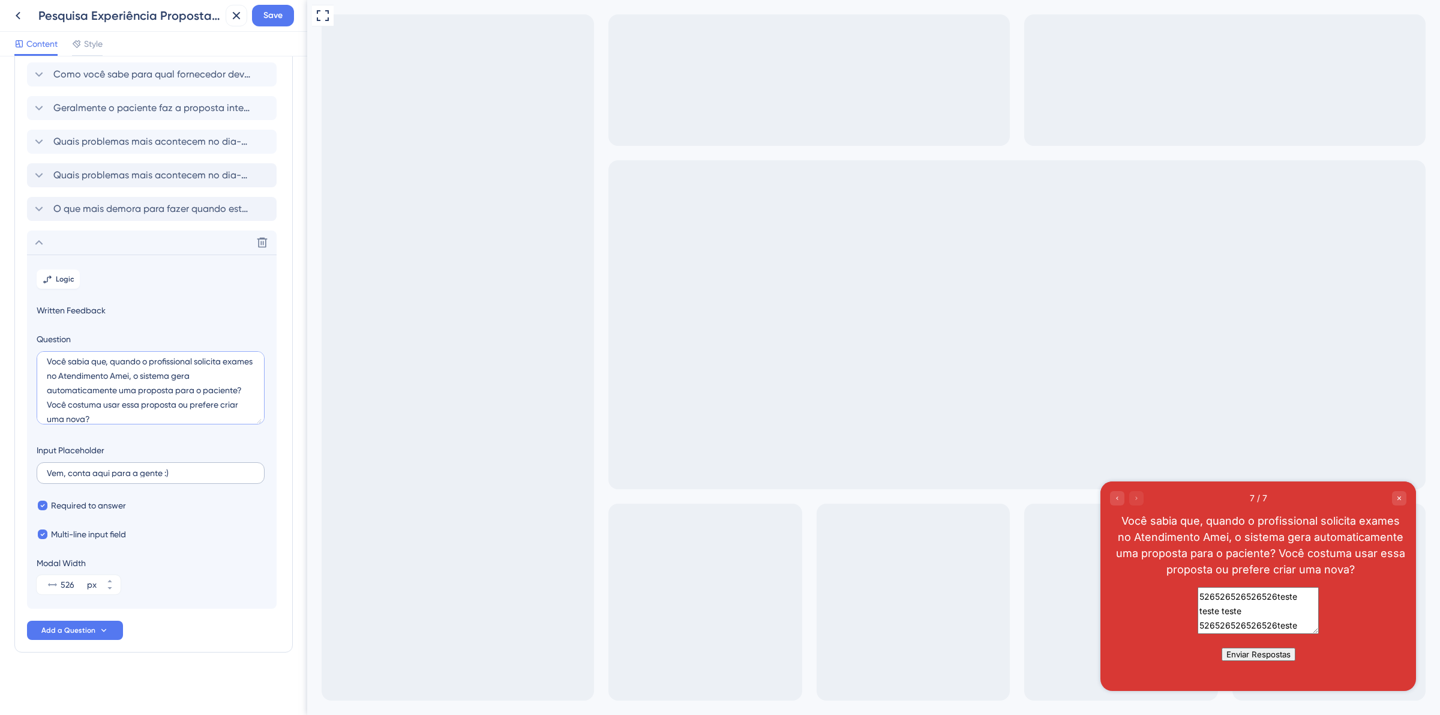
type textarea "Você sabia que, quando o profissional solicita exames no Atendimento Amei, o si…"
drag, startPoint x: 189, startPoint y: 481, endPoint x: 42, endPoint y: 481, distance: 147.0
click at [42, 481] on label "Vem, conta aqui para a gente :)" at bounding box center [151, 473] width 228 height 22
click at [47, 477] on input "Vem, conta aqui para a gente :)" at bounding box center [151, 473] width 208 height 8
click at [85, 479] on label "Vem, conta aqui para a gente :)" at bounding box center [151, 473] width 228 height 22
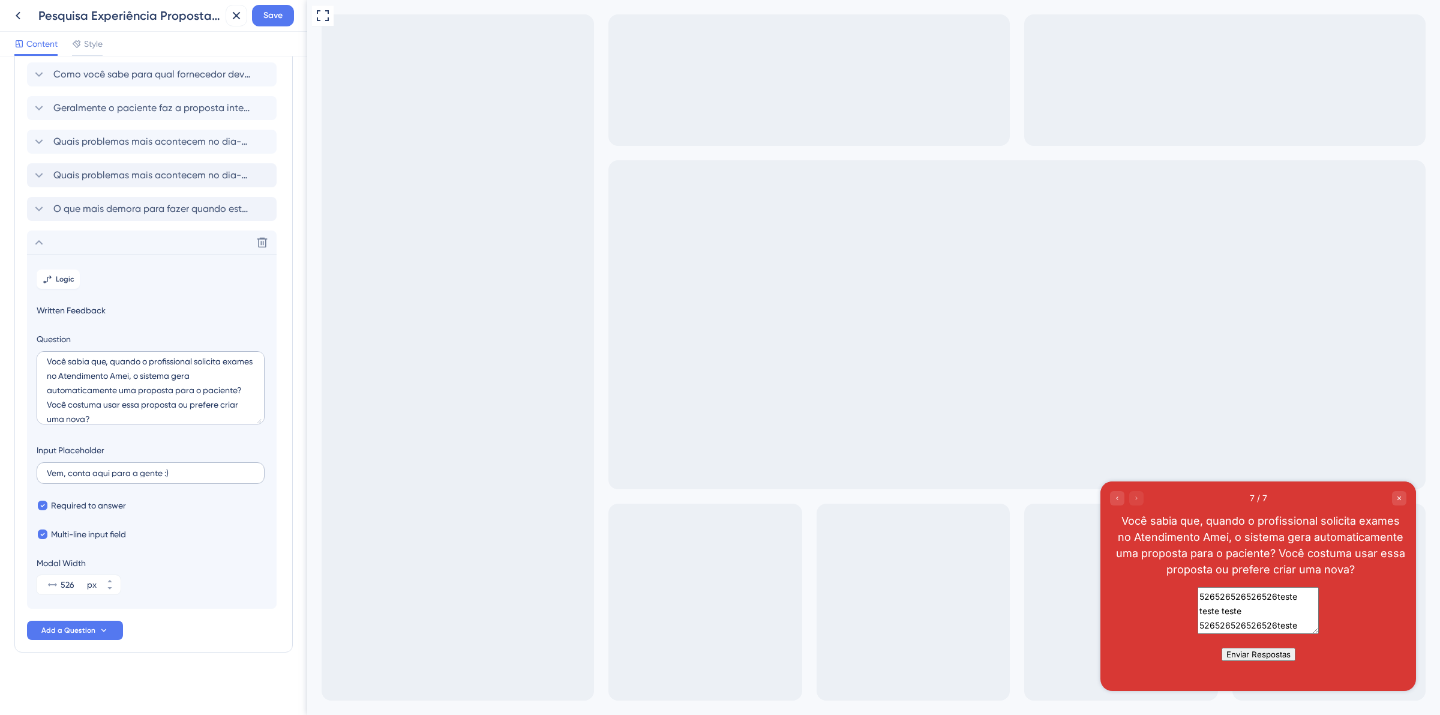
click at [85, 477] on input "Vem, conta aqui para a gente :)" at bounding box center [151, 473] width 208 height 8
click at [85, 479] on label "Vem, conta aqui para a gente :)" at bounding box center [151, 473] width 228 height 22
click at [85, 477] on input "Vem, conta aqui para a gente :)" at bounding box center [151, 473] width 208 height 8
click at [85, 479] on label "Vem, conta aqui para a gente :)" at bounding box center [151, 473] width 228 height 22
click at [85, 477] on input "Vem, conta aqui para a gente :)" at bounding box center [151, 473] width 208 height 8
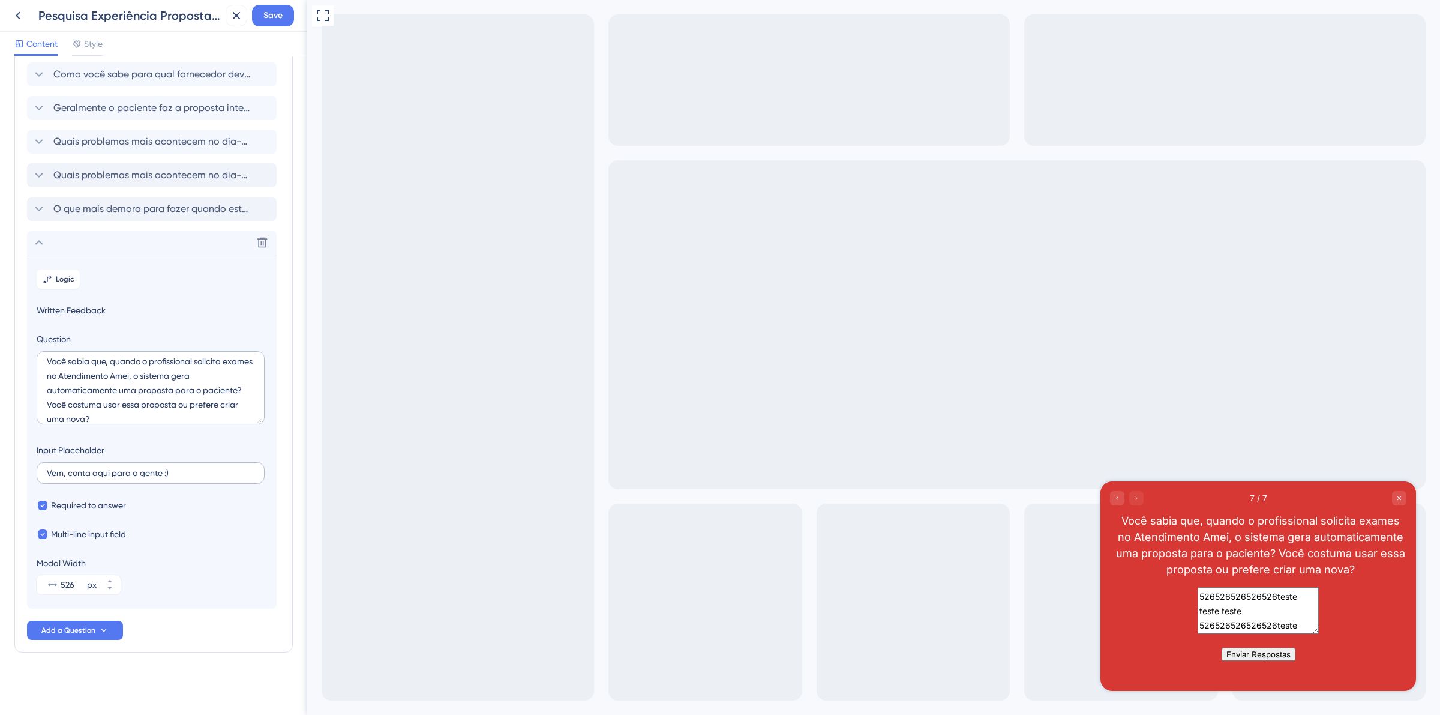
click at [85, 479] on label "Vem, conta aqui para a gente :)" at bounding box center [151, 473] width 228 height 22
click at [85, 477] on input "Vem, conta aqui para a gente :)" at bounding box center [151, 473] width 208 height 8
drag, startPoint x: 1313, startPoint y: 630, endPoint x: 966, endPoint y: 515, distance: 365.8
click at [1100, 515] on html "7 / 7 Você sabia que, quando o profissional solicita exames no Atendimento Amei…" at bounding box center [1258, 574] width 316 height 187
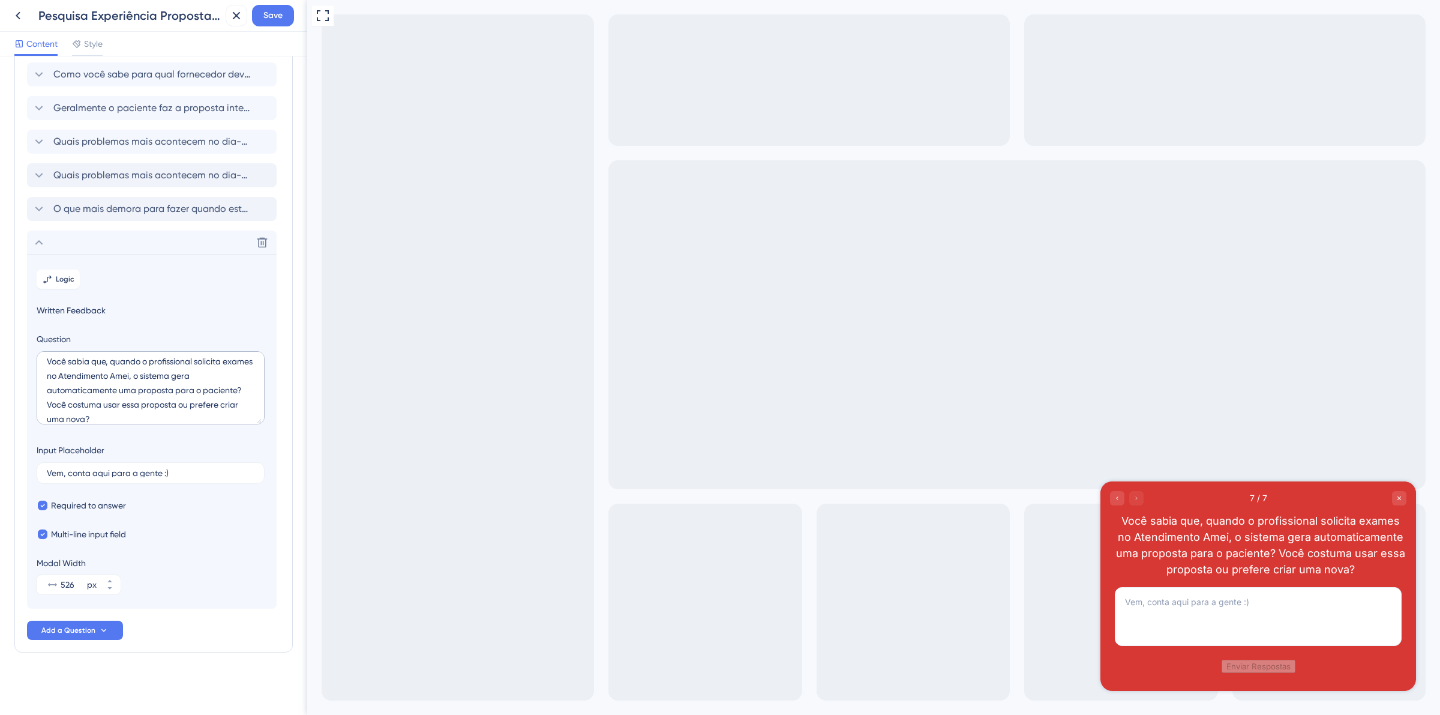
click at [37, 244] on icon at bounding box center [39, 242] width 14 height 14
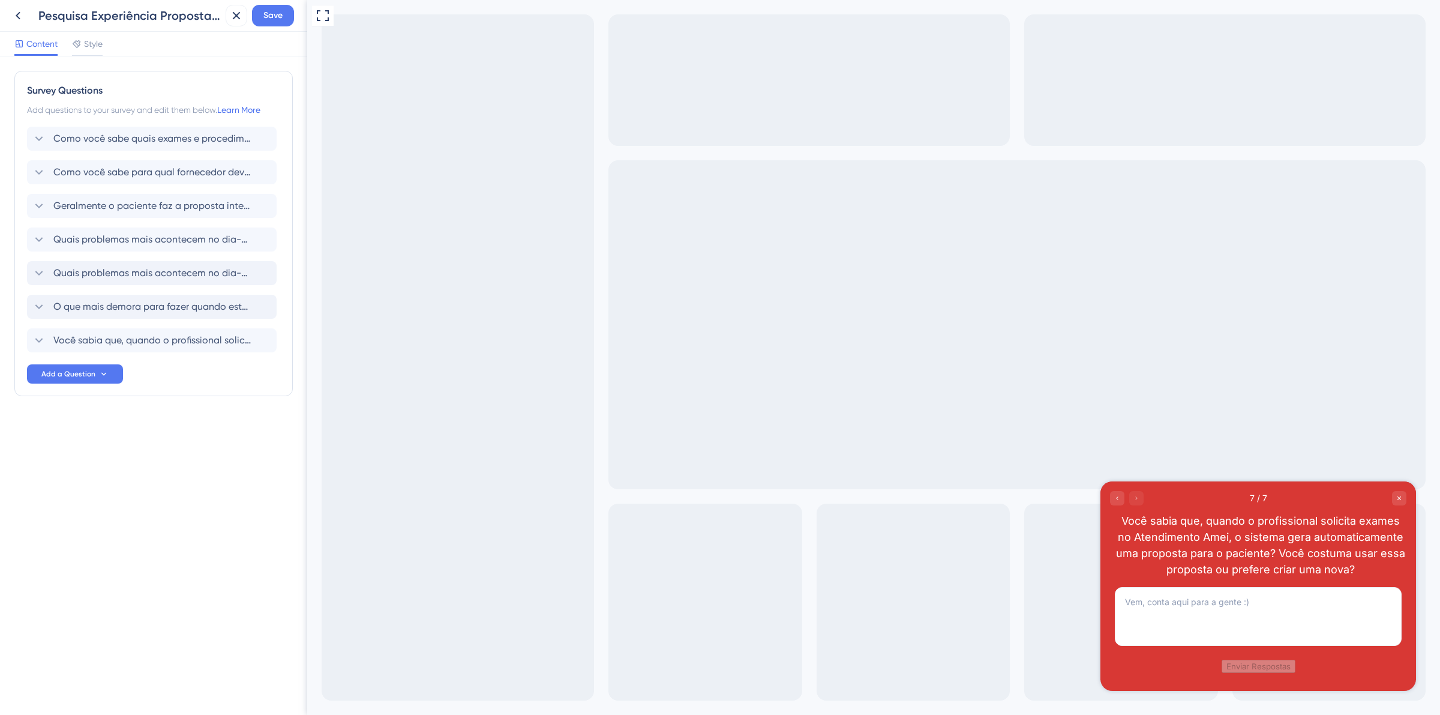
click at [1108, 502] on div "7 / 7 Você sabia que, quando o profissional solicita exames no Atendimento Amei…" at bounding box center [1258, 534] width 316 height 106
click at [1114, 500] on icon "Go to Question 6" at bounding box center [1117, 497] width 7 height 7
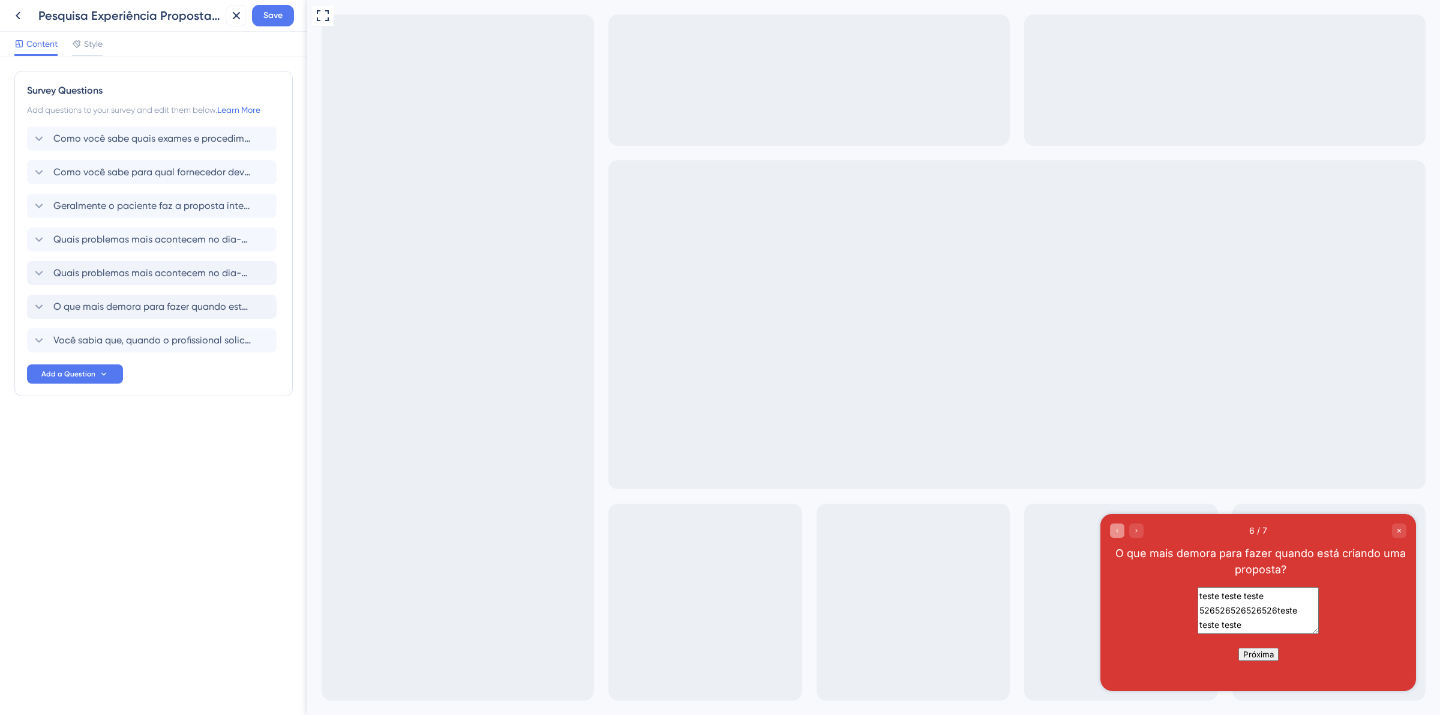
click at [1114, 501] on div "Full Screen Preview" at bounding box center [873, 357] width 1133 height 715
click at [1119, 531] on icon "Go to Question 5" at bounding box center [1117, 530] width 7 height 7
click at [1119, 531] on icon "Go to Question 4" at bounding box center [1117, 530] width 7 height 7
click at [1119, 531] on icon "Go to Question 3" at bounding box center [1117, 530] width 7 height 7
click at [1119, 531] on icon "Go to Question 2" at bounding box center [1117, 530] width 7 height 7
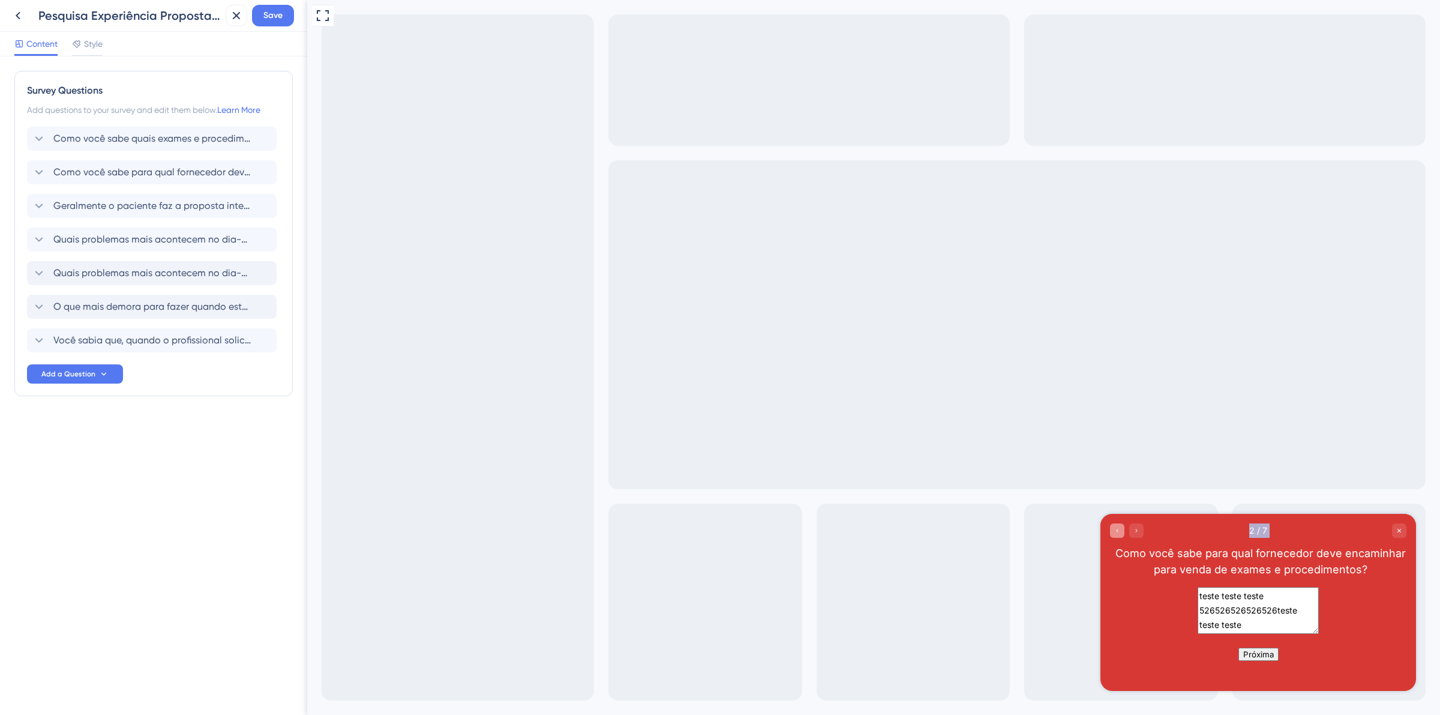
click at [1119, 531] on icon "Go to Question 1" at bounding box center [1117, 530] width 7 height 7
click at [1138, 529] on icon "Go to Question 2" at bounding box center [1136, 530] width 7 height 7
click at [1138, 529] on icon "Go to Question 3" at bounding box center [1136, 530] width 7 height 7
click at [1138, 529] on icon "Go to Question 4" at bounding box center [1136, 530] width 7 height 7
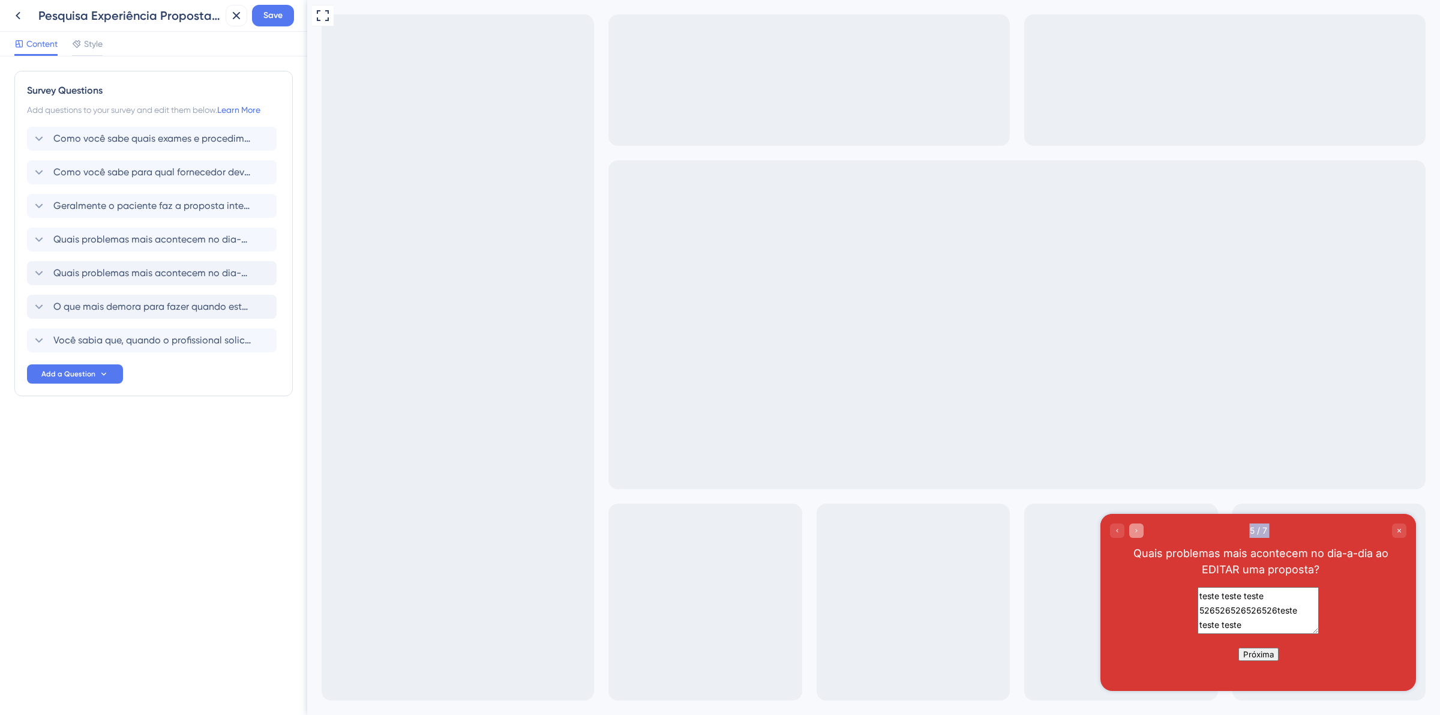
click at [1138, 529] on icon "Go to Question 6" at bounding box center [1136, 530] width 7 height 7
click at [1138, 529] on icon "Go to Question 7" at bounding box center [1136, 530] width 7 height 7
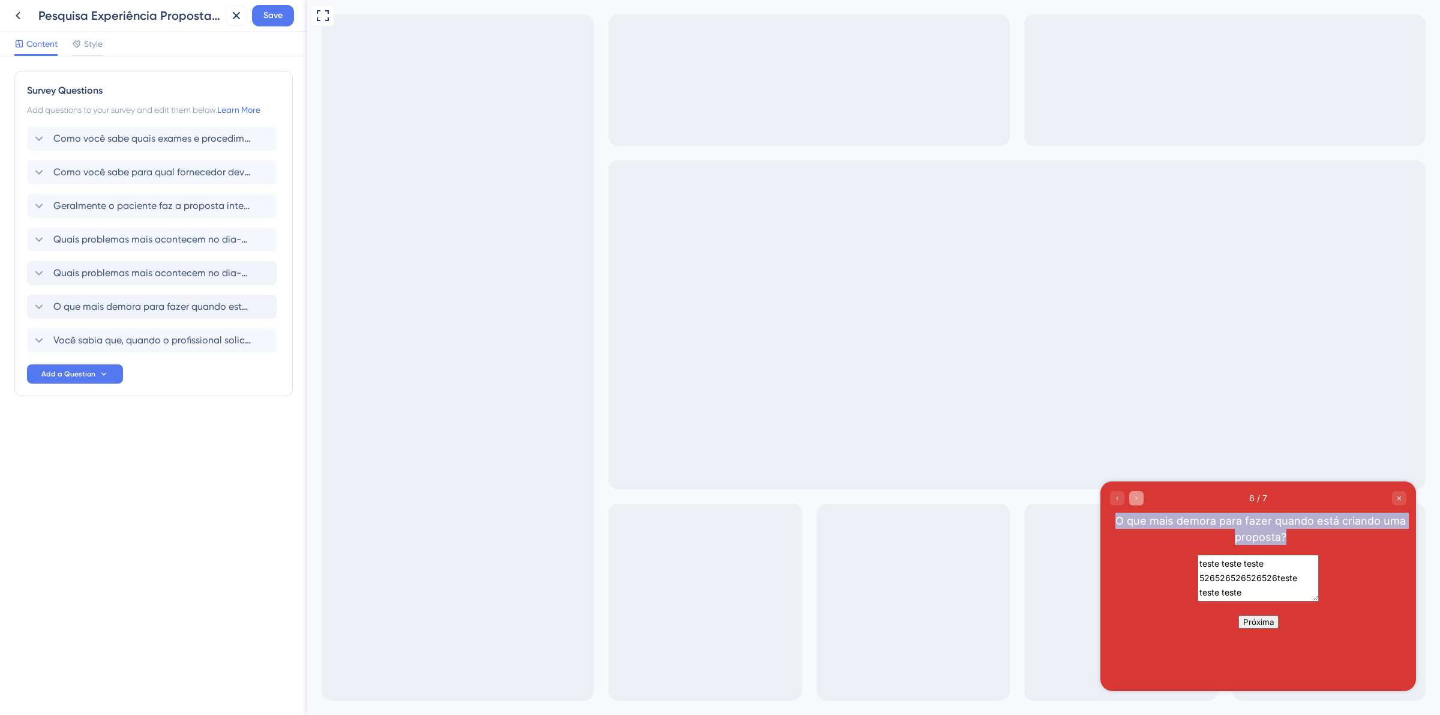
click at [1138, 529] on div "O que mais demora para fazer quando está criando uma proposta?" at bounding box center [1261, 528] width 292 height 32
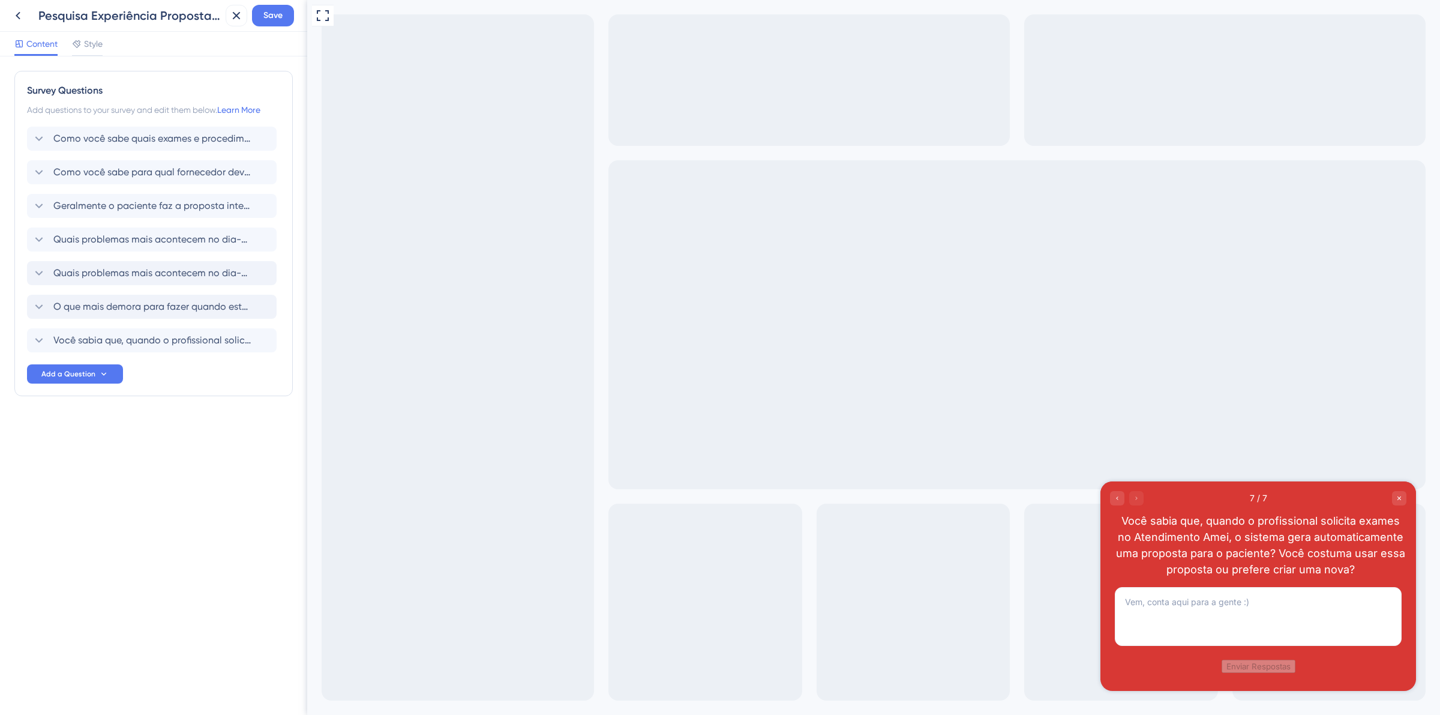
click at [1139, 497] on div at bounding box center [1127, 498] width 34 height 14
click at [1125, 503] on div at bounding box center [1127, 498] width 34 height 14
click at [1123, 503] on div "Go to Question 6" at bounding box center [1117, 498] width 14 height 14
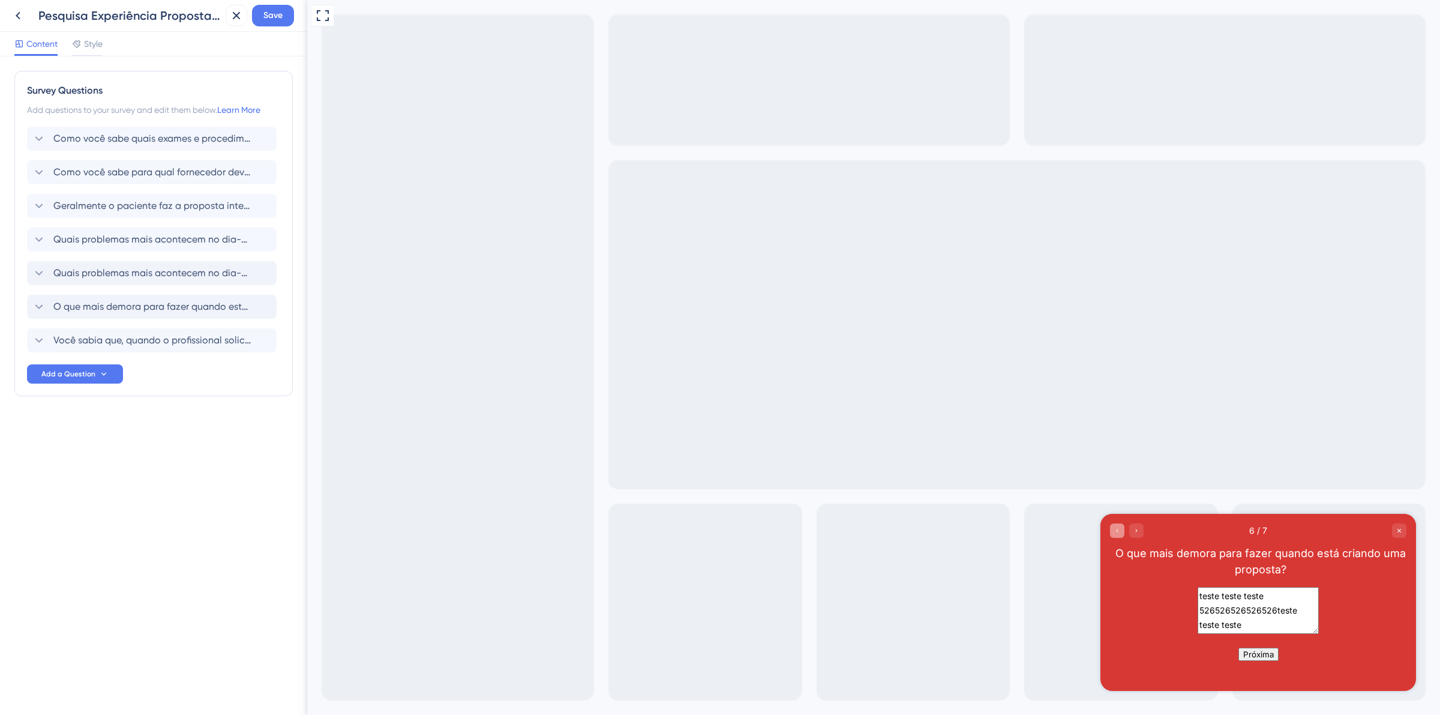
drag, startPoint x: 330, startPoint y: 22, endPoint x: 329, endPoint y: 5, distance: 16.2
click at [1123, 503] on div "Full Screen Preview" at bounding box center [873, 357] width 1133 height 715
click at [1116, 521] on div "6 / 7 O que mais demora para fazer quando está criando uma proposta?" at bounding box center [1258, 550] width 316 height 73
click at [1117, 530] on icon "Go to Question 5" at bounding box center [1117, 531] width 2 height 4
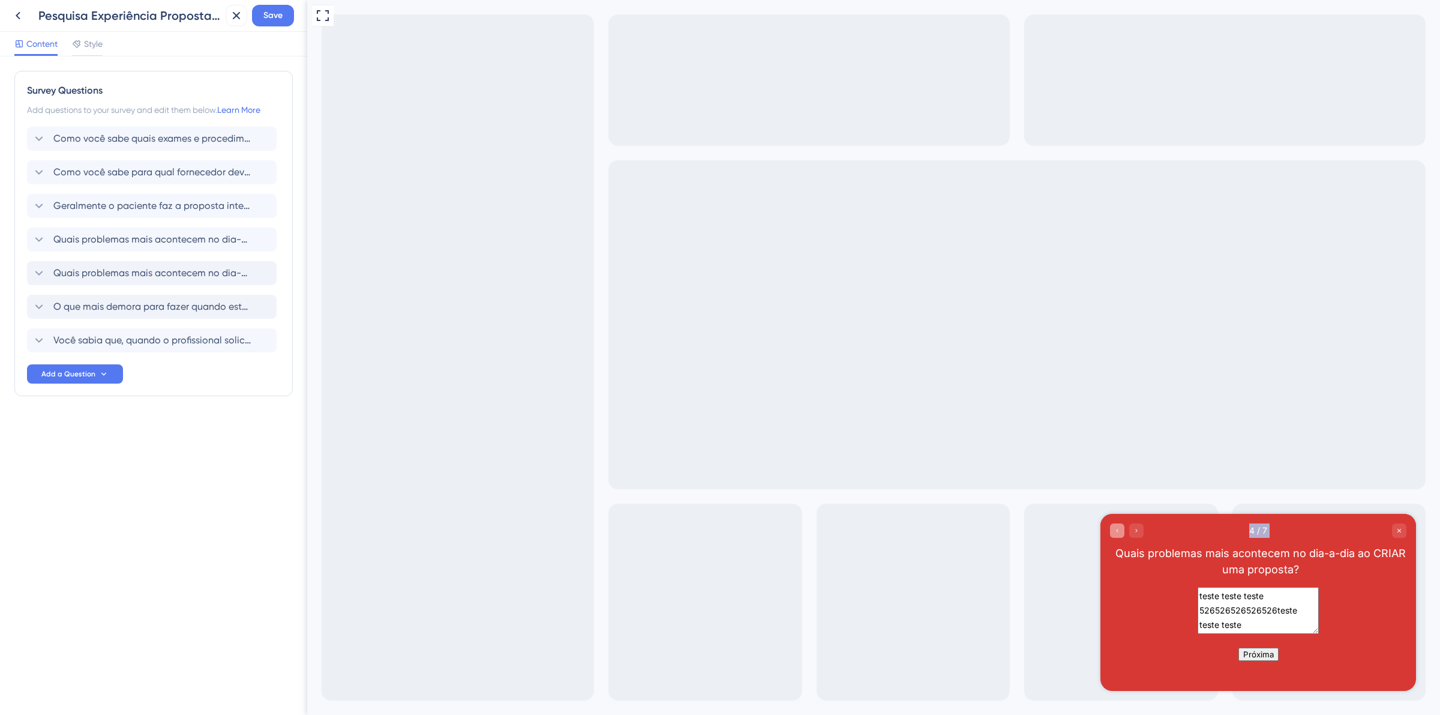
click at [1117, 530] on icon "Go to Question 3" at bounding box center [1117, 530] width 7 height 7
click at [1117, 530] on icon "Go to Question 2" at bounding box center [1117, 530] width 7 height 7
click at [263, 15] on span "Save" at bounding box center [272, 15] width 19 height 14
click at [153, 118] on div "Survey Questions Add questions to your survey and edit them below. Learn More C…" at bounding box center [153, 233] width 278 height 325
click at [147, 146] on div "Como você sabe quais exames e procedimentos a clínica trabalha? Delete" at bounding box center [152, 139] width 250 height 24
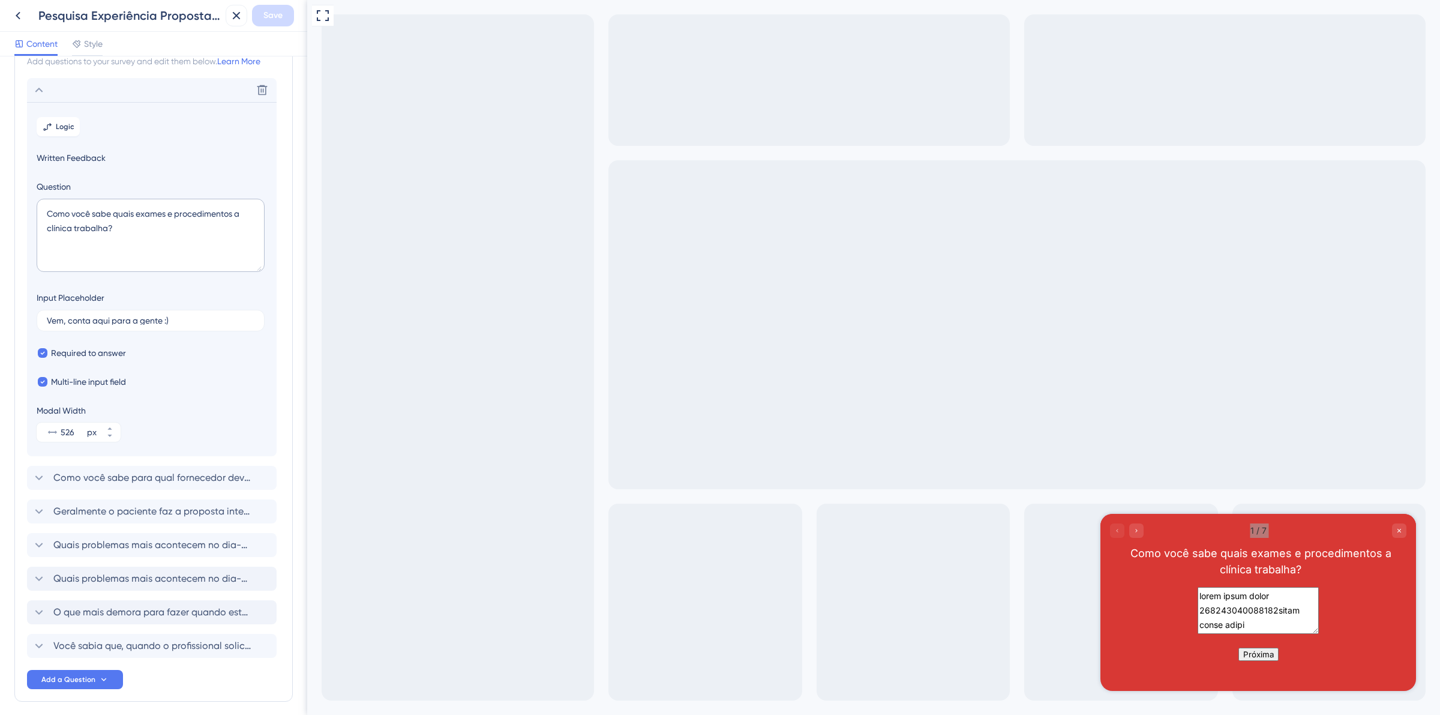
scroll to position [70, 0]
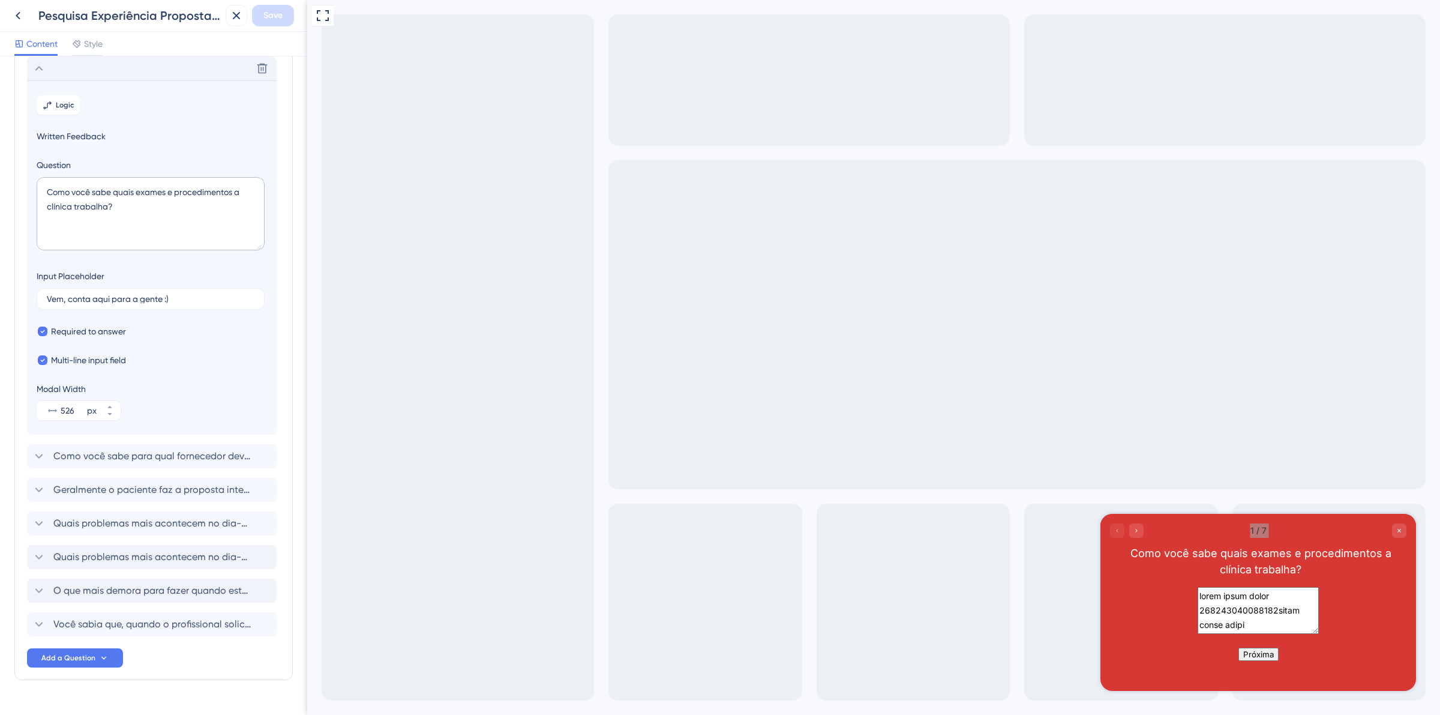
click at [93, 74] on div "Delete" at bounding box center [152, 68] width 250 height 24
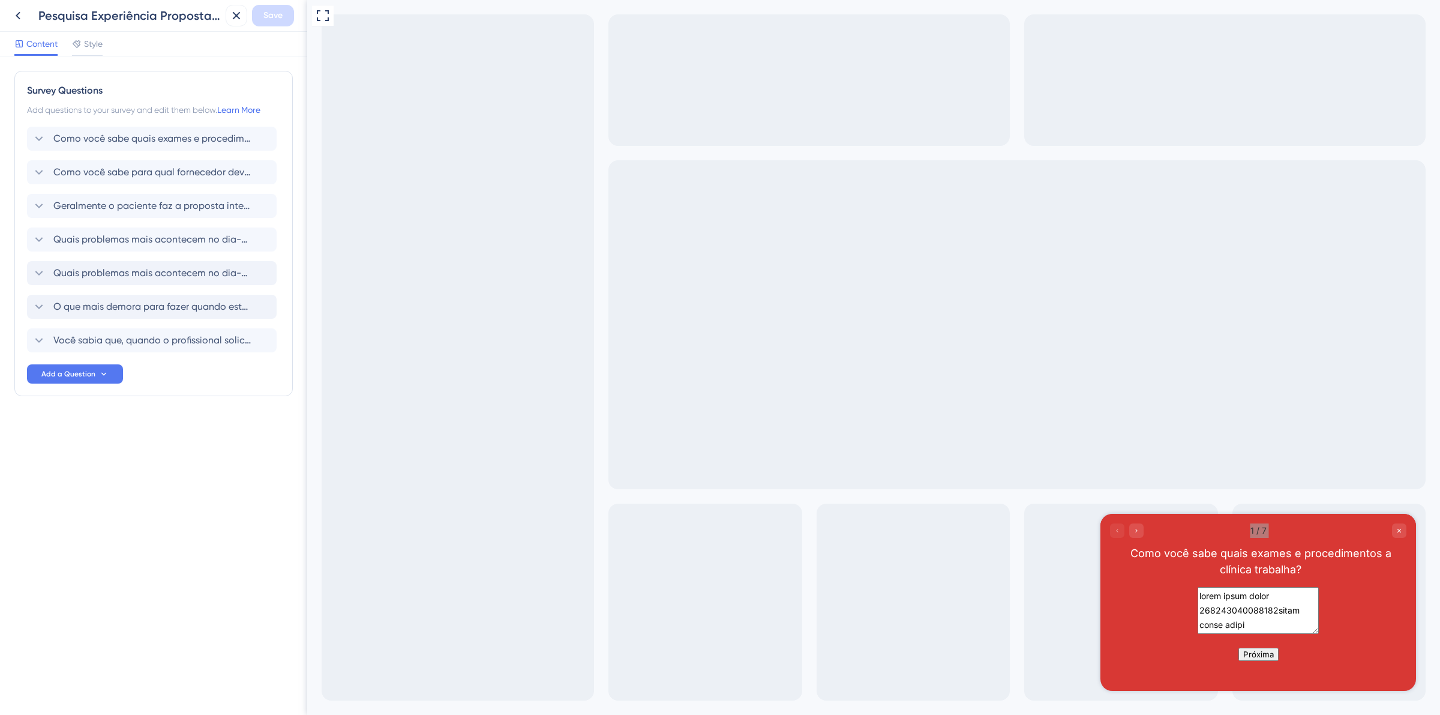
scroll to position [0, 0]
click at [73, 46] on icon at bounding box center [77, 44] width 10 height 10
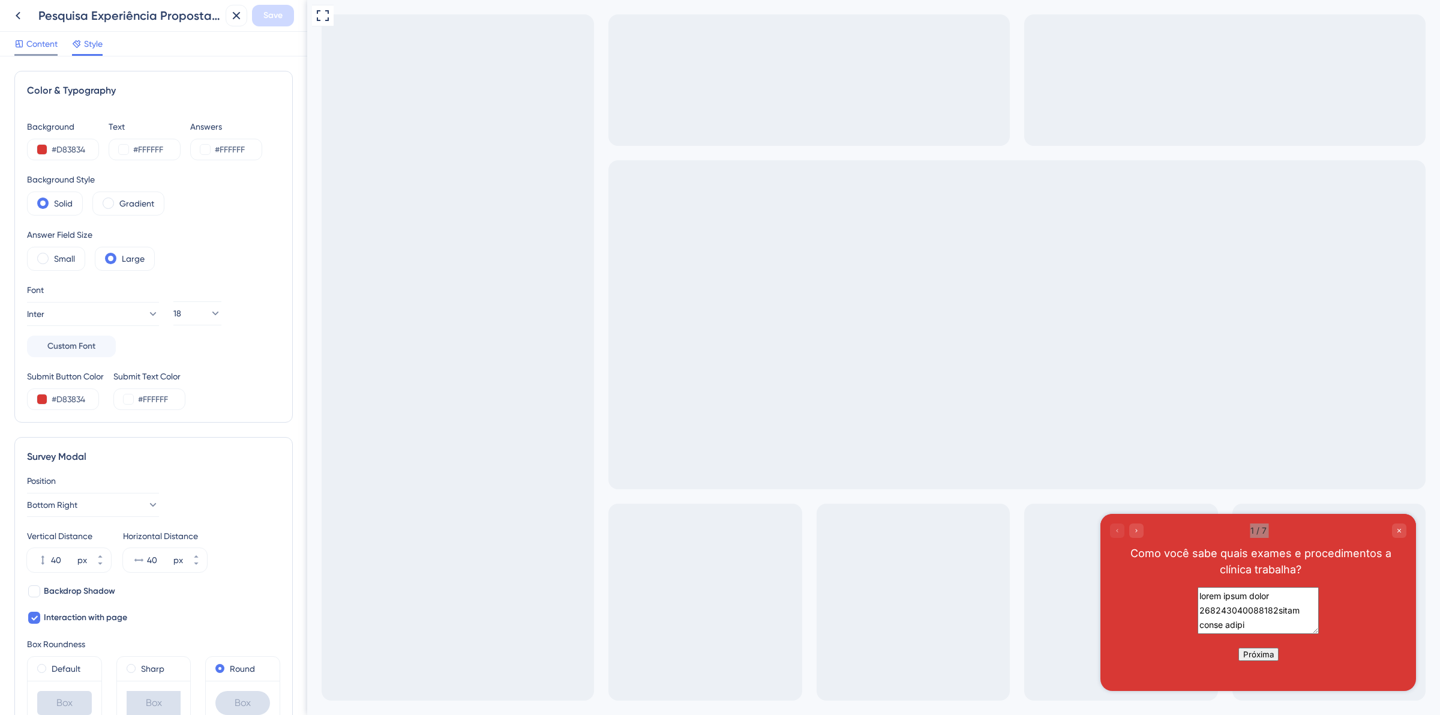
click at [48, 52] on div "Content" at bounding box center [35, 46] width 43 height 19
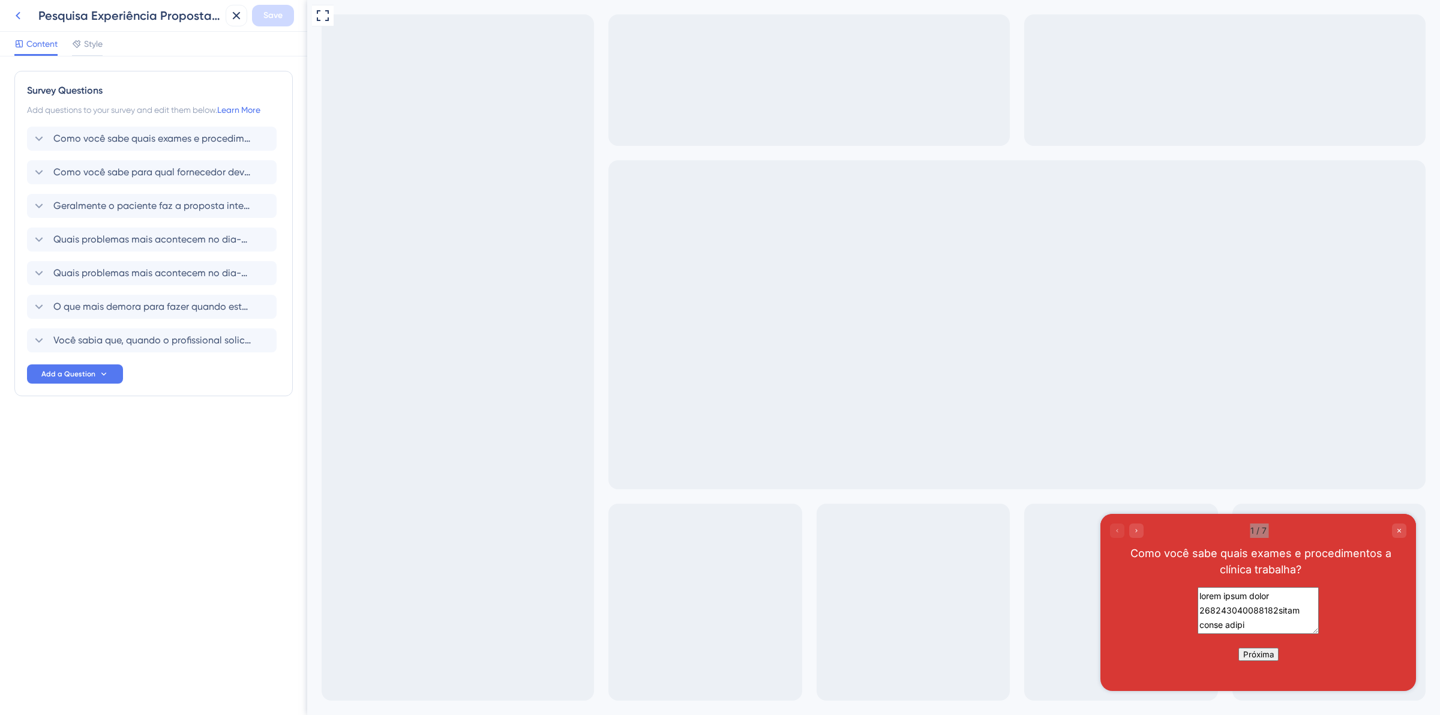
click at [26, 13] on button at bounding box center [18, 16] width 22 height 22
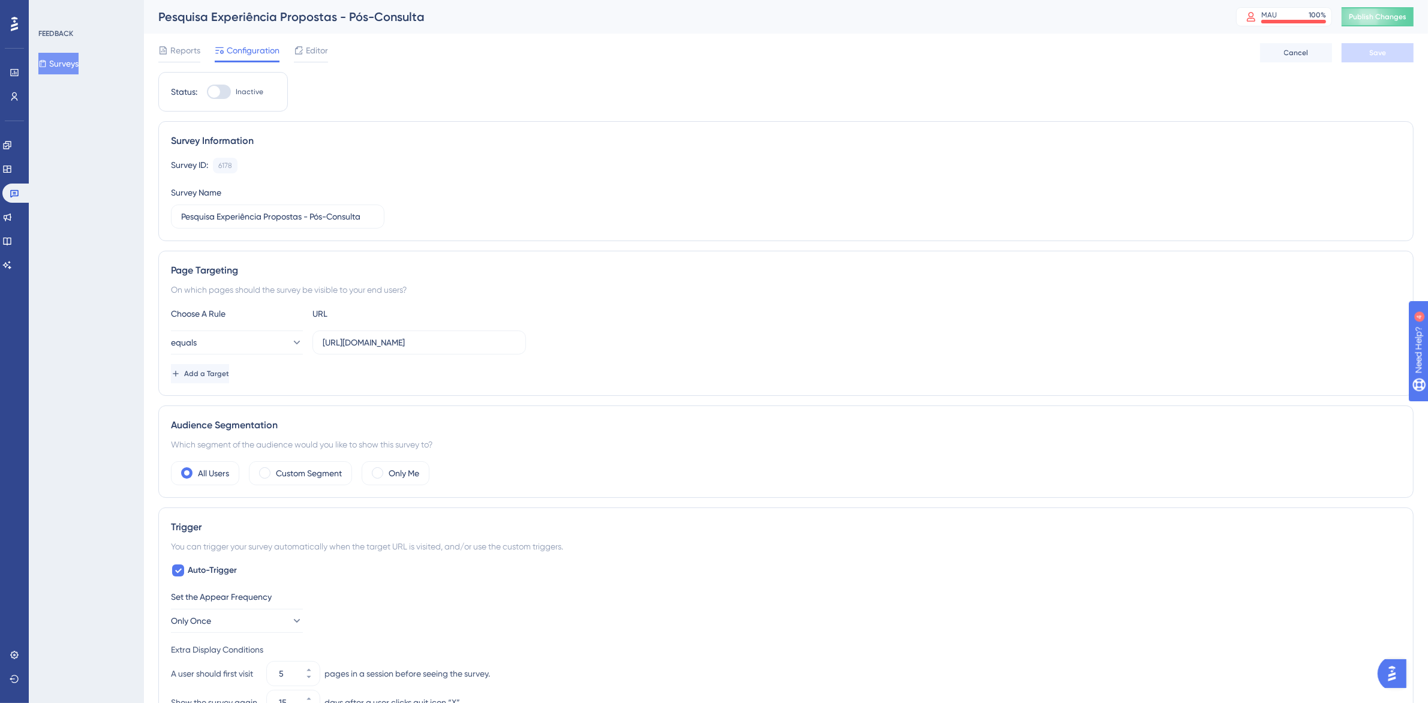
click at [215, 100] on div "Status: Inactive" at bounding box center [223, 92] width 130 height 40
click at [215, 98] on div at bounding box center [219, 92] width 24 height 14
click at [207, 92] on input "Inactive" at bounding box center [206, 92] width 1 height 1
checkbox input "true"
click at [1396, 58] on button "Save" at bounding box center [1378, 52] width 72 height 19
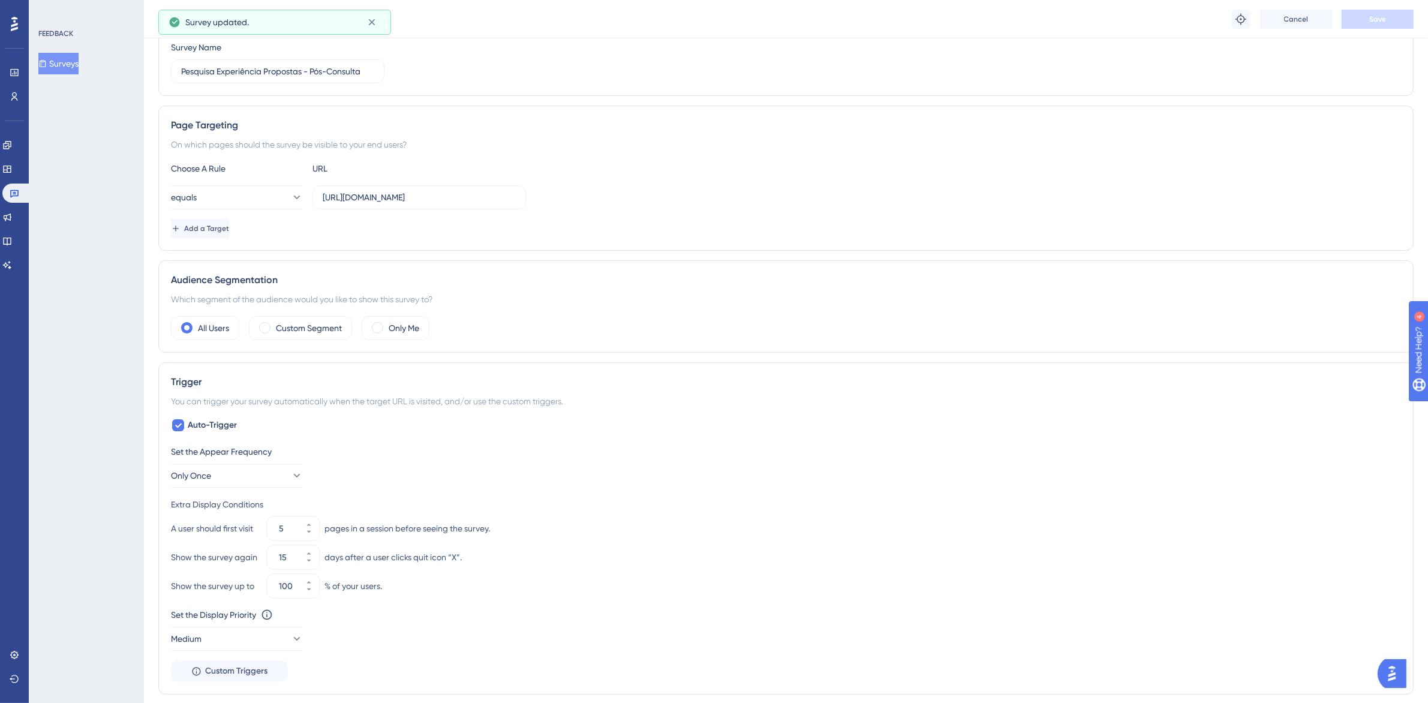
scroll to position [300, 0]
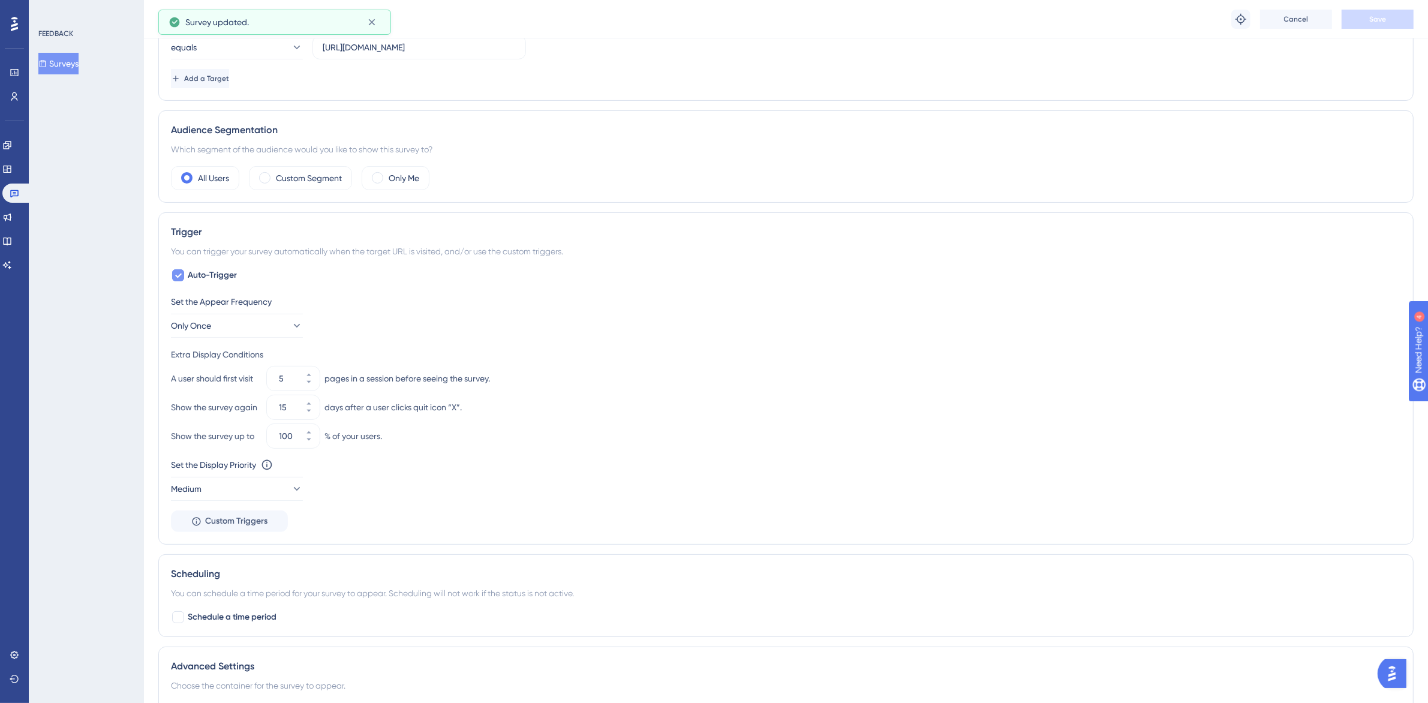
click at [215, 278] on span "Auto-Trigger" at bounding box center [212, 275] width 49 height 14
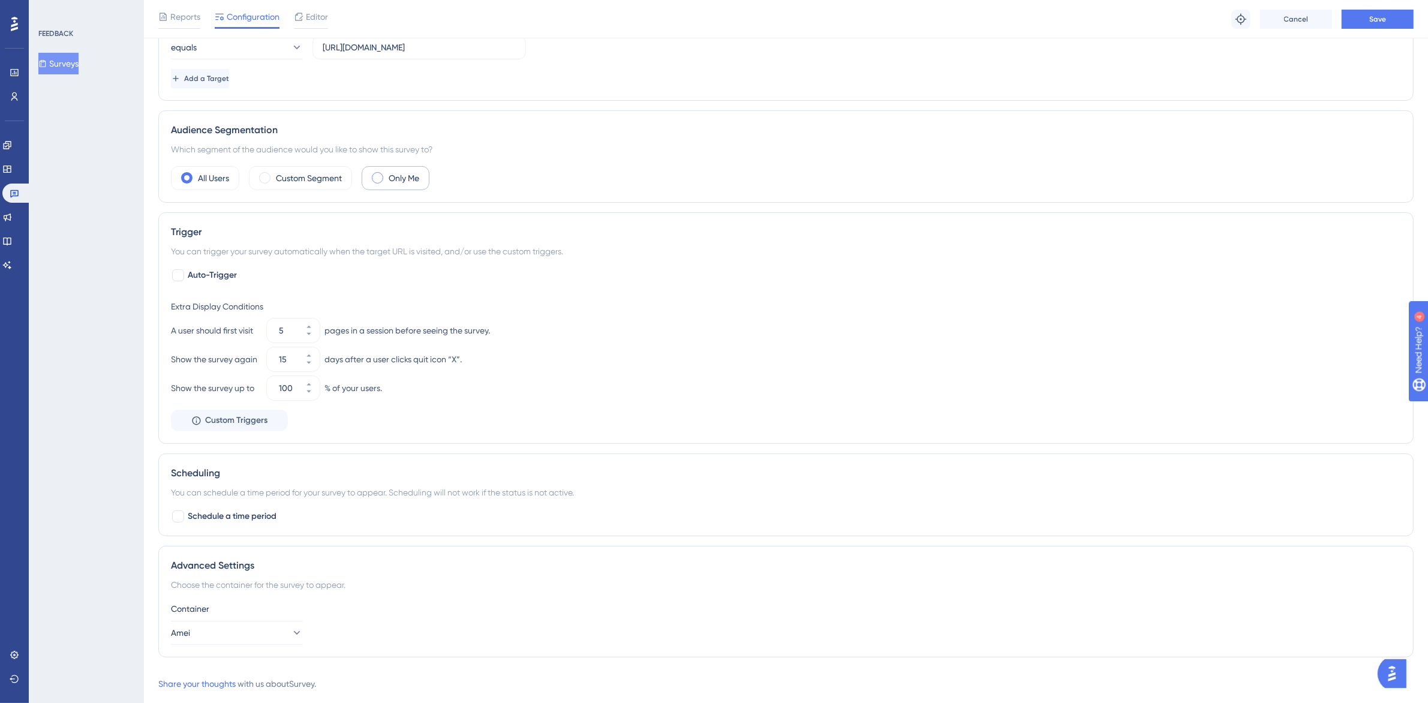
click at [379, 180] on span at bounding box center [377, 177] width 11 height 11
click at [387, 174] on input "radio" at bounding box center [387, 174] width 0 height 0
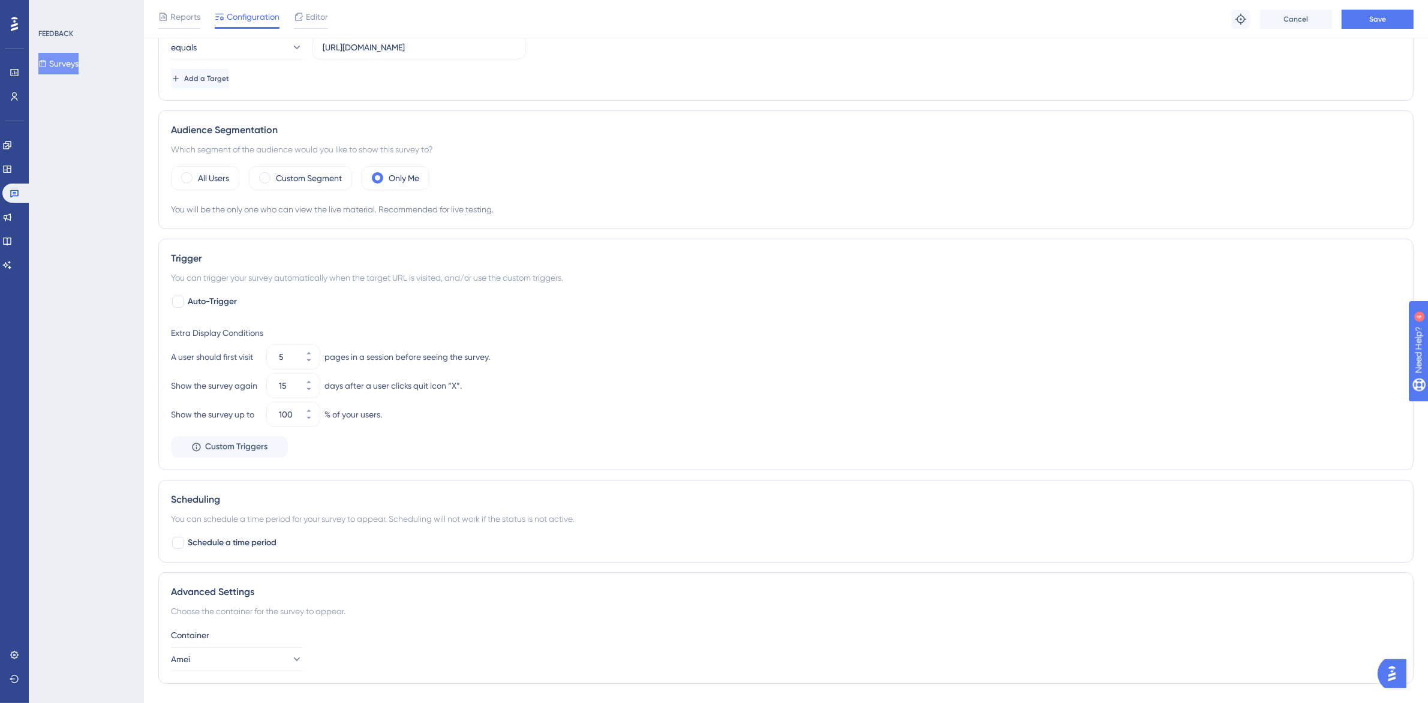
click at [1383, 31] on div "Reports Configuration Editor Troubleshoot Cancel Save" at bounding box center [786, 19] width 1285 height 38
click at [1381, 16] on span "Save" at bounding box center [1378, 19] width 17 height 10
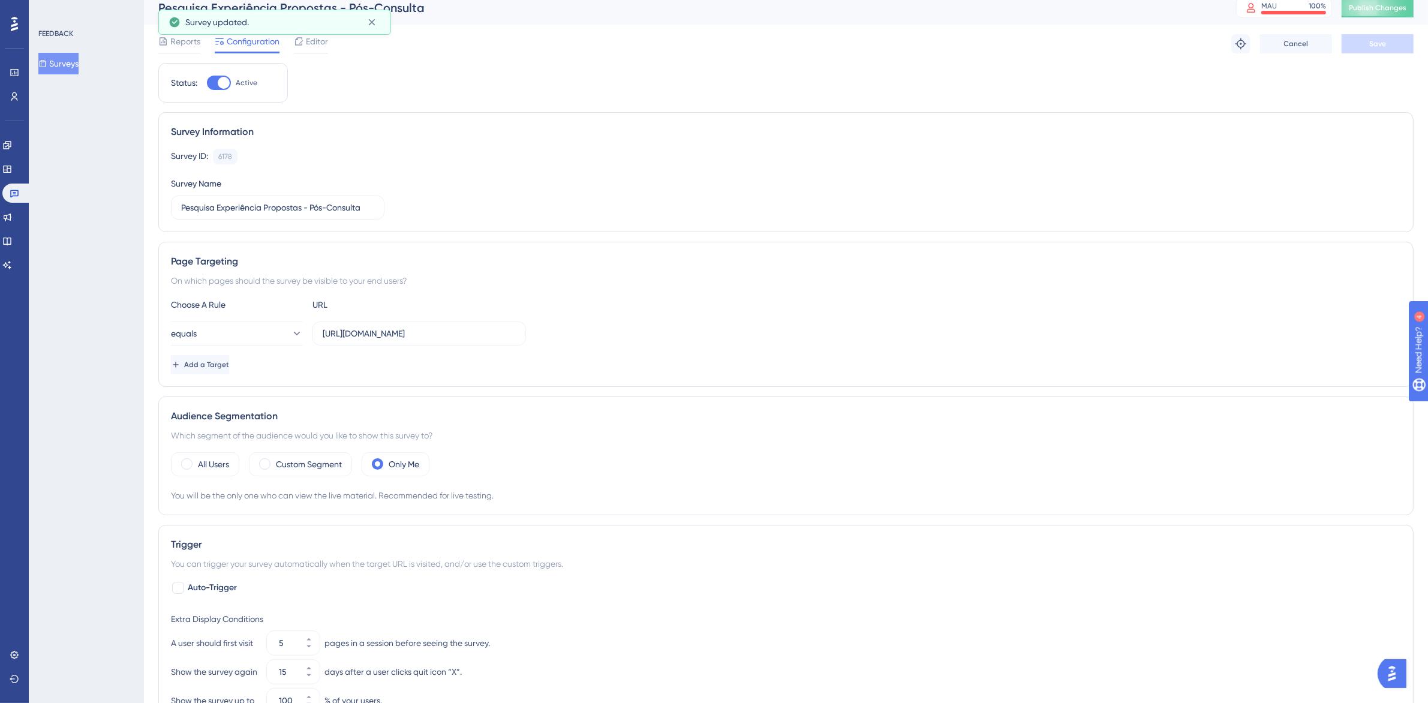
scroll to position [0, 0]
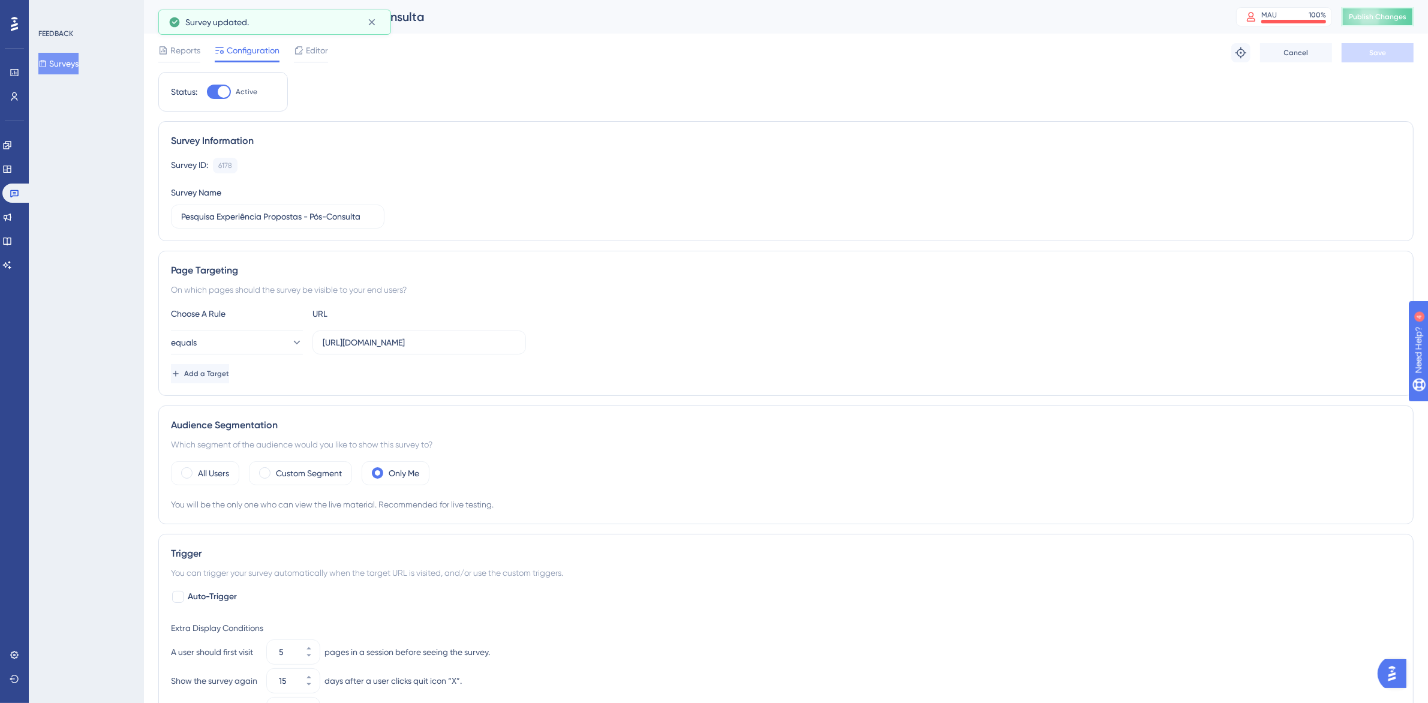
click at [1380, 8] on button "Publish Changes" at bounding box center [1378, 16] width 72 height 19
click at [391, 24] on div "UserGuiding script updated." at bounding box center [274, 22] width 233 height 25
click at [380, 22] on button at bounding box center [371, 22] width 19 height 19
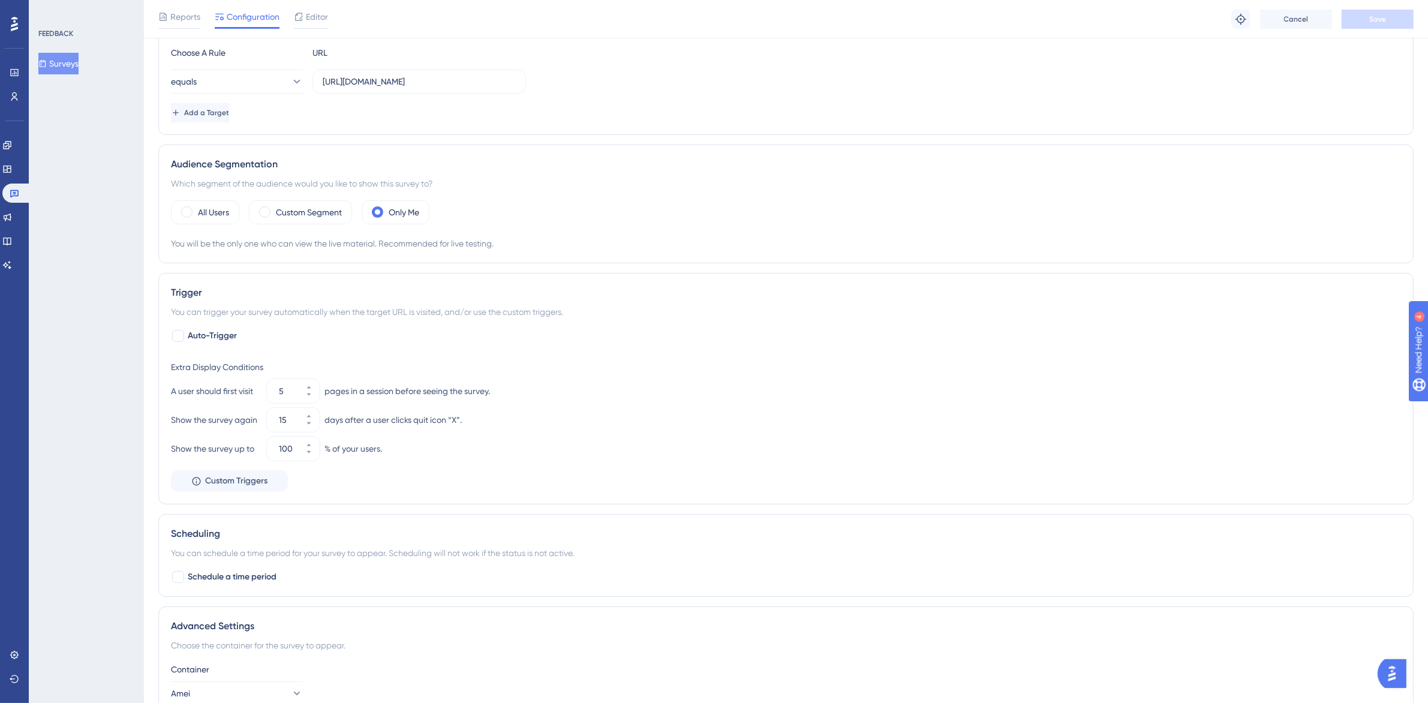
scroll to position [355, 0]
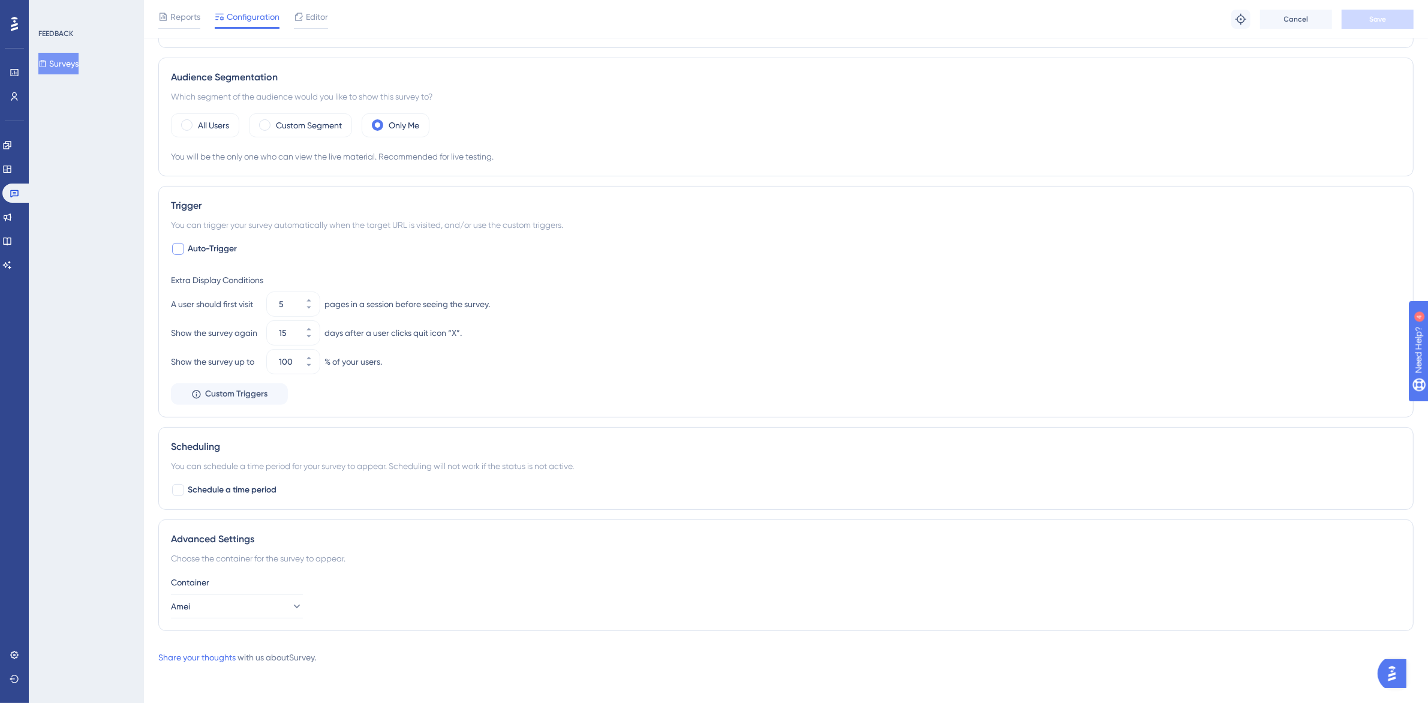
click at [196, 242] on span "Auto-Trigger" at bounding box center [212, 249] width 49 height 14
checkbox input "true"
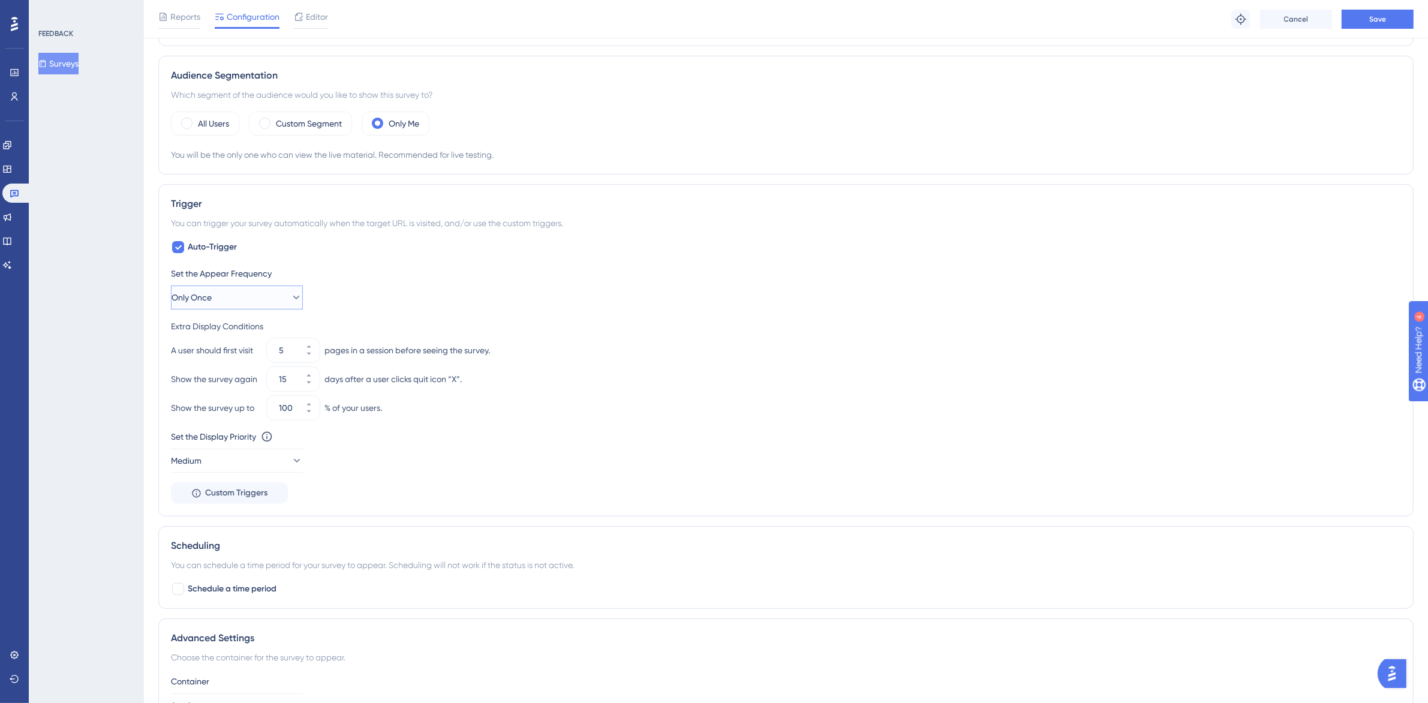
click at [212, 294] on span "Only Once" at bounding box center [192, 297] width 40 height 14
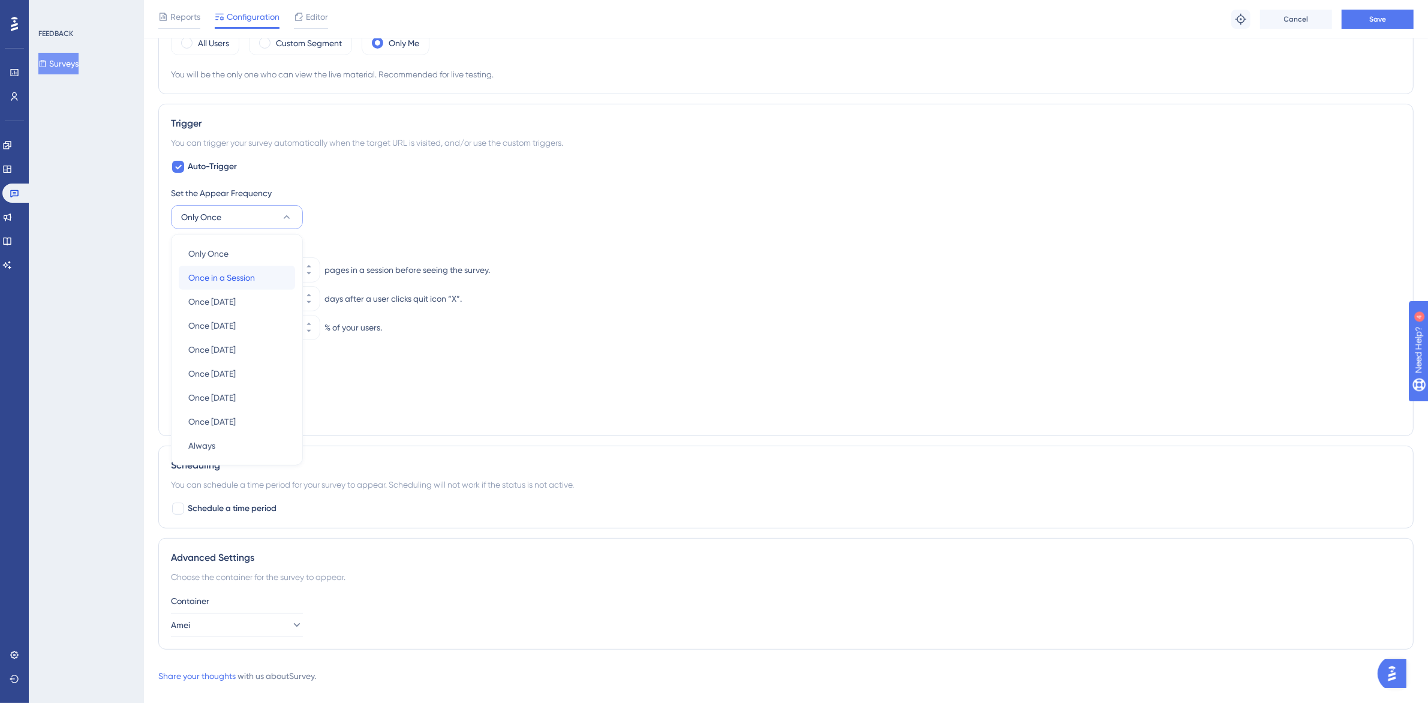
click at [240, 280] on span "Once in a Session" at bounding box center [221, 278] width 67 height 14
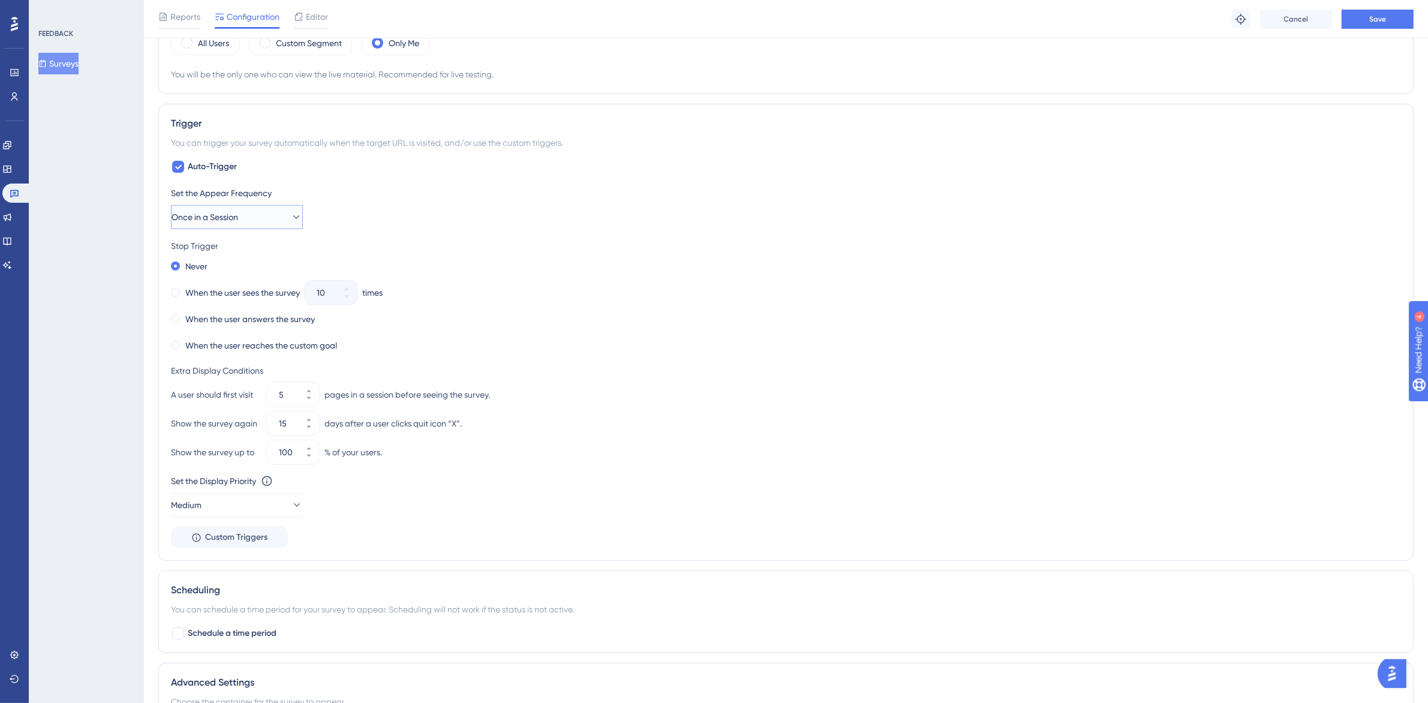
click at [244, 227] on button "Once in a Session" at bounding box center [237, 217] width 132 height 24
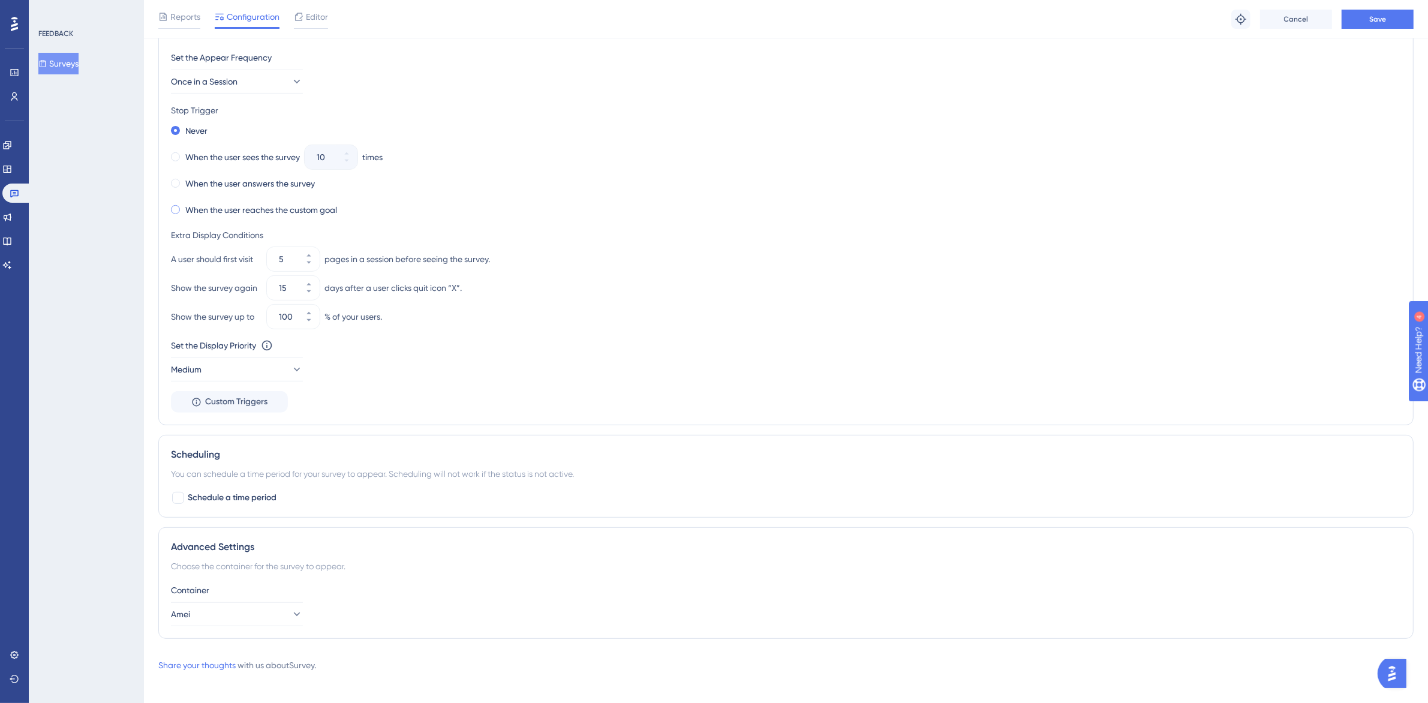
scroll to position [580, 0]
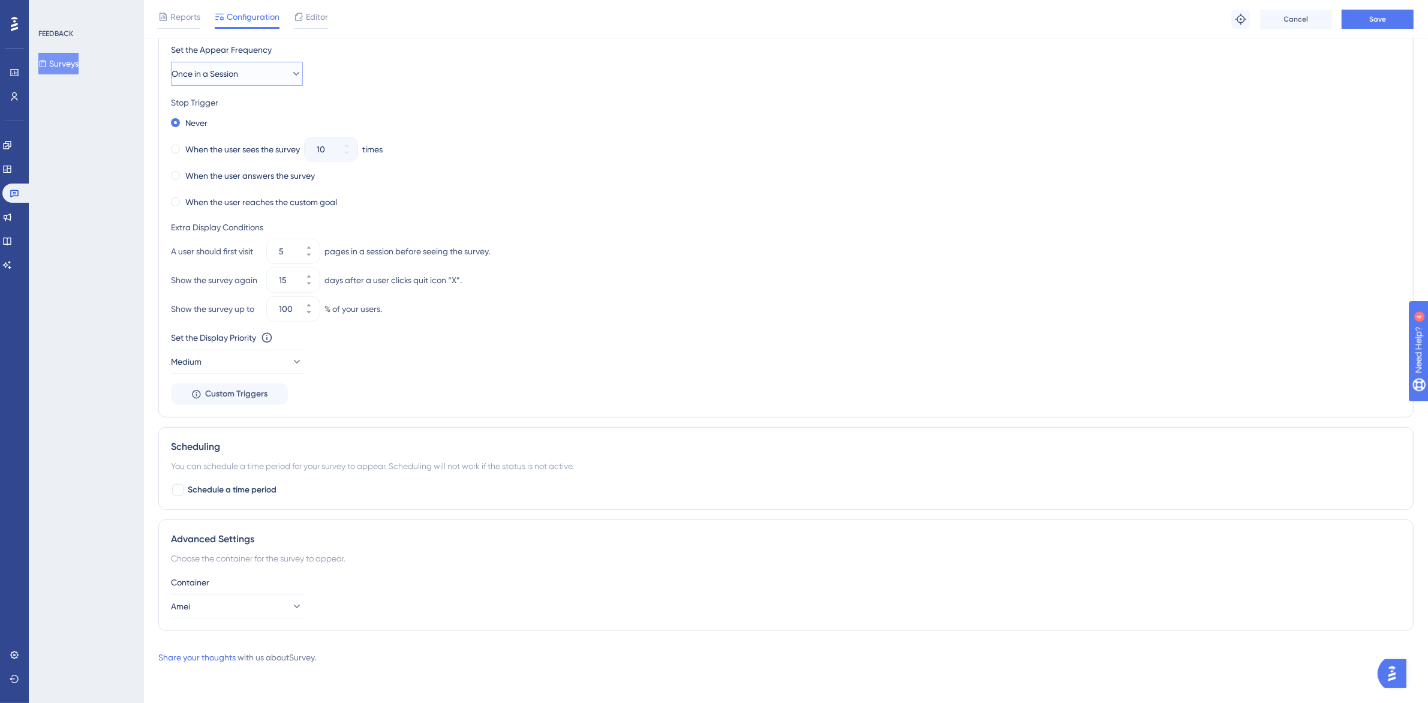
click at [238, 75] on span "Once in a Session" at bounding box center [205, 74] width 67 height 14
drag, startPoint x: 253, startPoint y: 289, endPoint x: 255, endPoint y: 298, distance: 9.2
click at [255, 298] on div "Only Once Only Once Once in a Session Once in a Session Once in 1 day Once in 1…" at bounding box center [237, 206] width 116 height 216
click at [227, 294] on div "Always Always" at bounding box center [236, 302] width 97 height 24
click at [226, 66] on button "Always" at bounding box center [237, 74] width 132 height 24
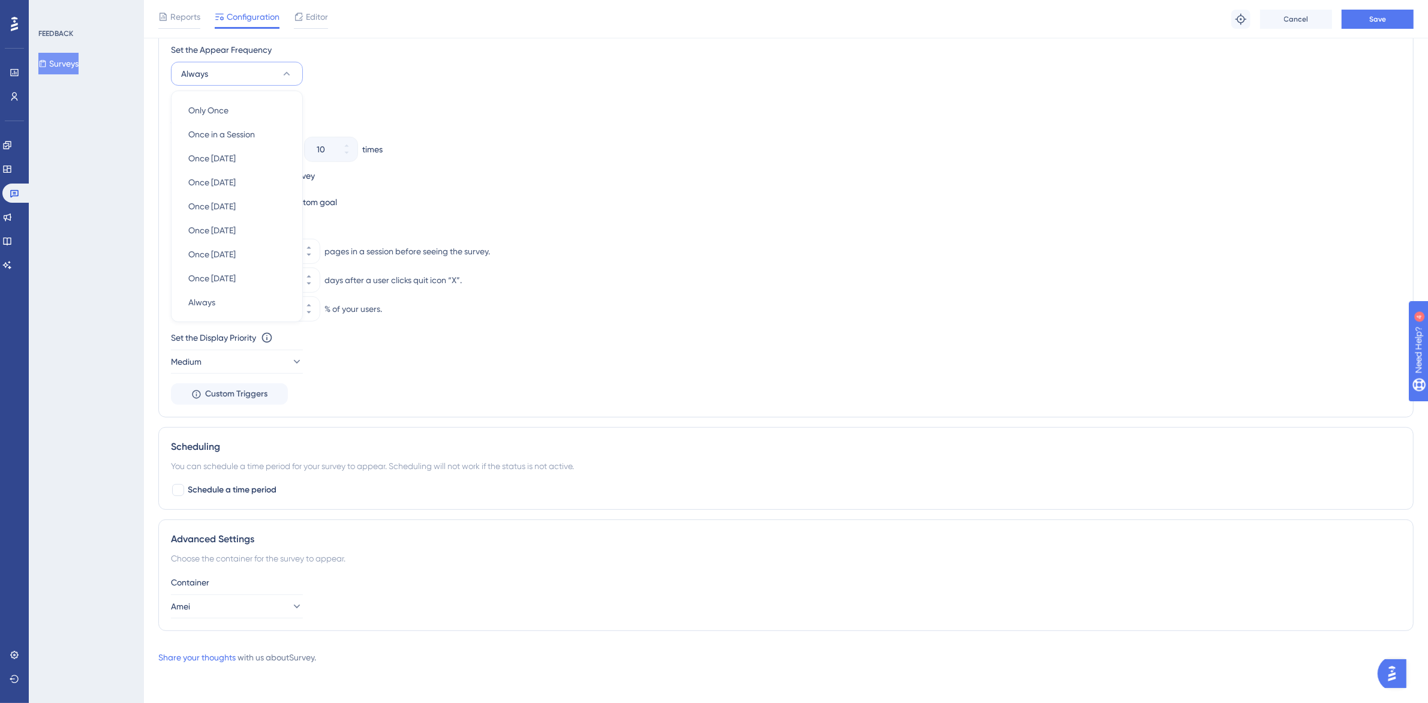
click at [146, 274] on div "Performance Users Engagement Widgets Feedback Product Updates Knowledge Base AI…" at bounding box center [786, 53] width 1285 height 1262
click at [241, 176] on label "When the user answers the survey" at bounding box center [250, 176] width 130 height 14
click at [260, 364] on button "Medium" at bounding box center [237, 362] width 132 height 24
click at [234, 480] on div "Highest Highest" at bounding box center [236, 470] width 97 height 24
click at [201, 493] on span "Schedule a time period" at bounding box center [232, 490] width 89 height 14
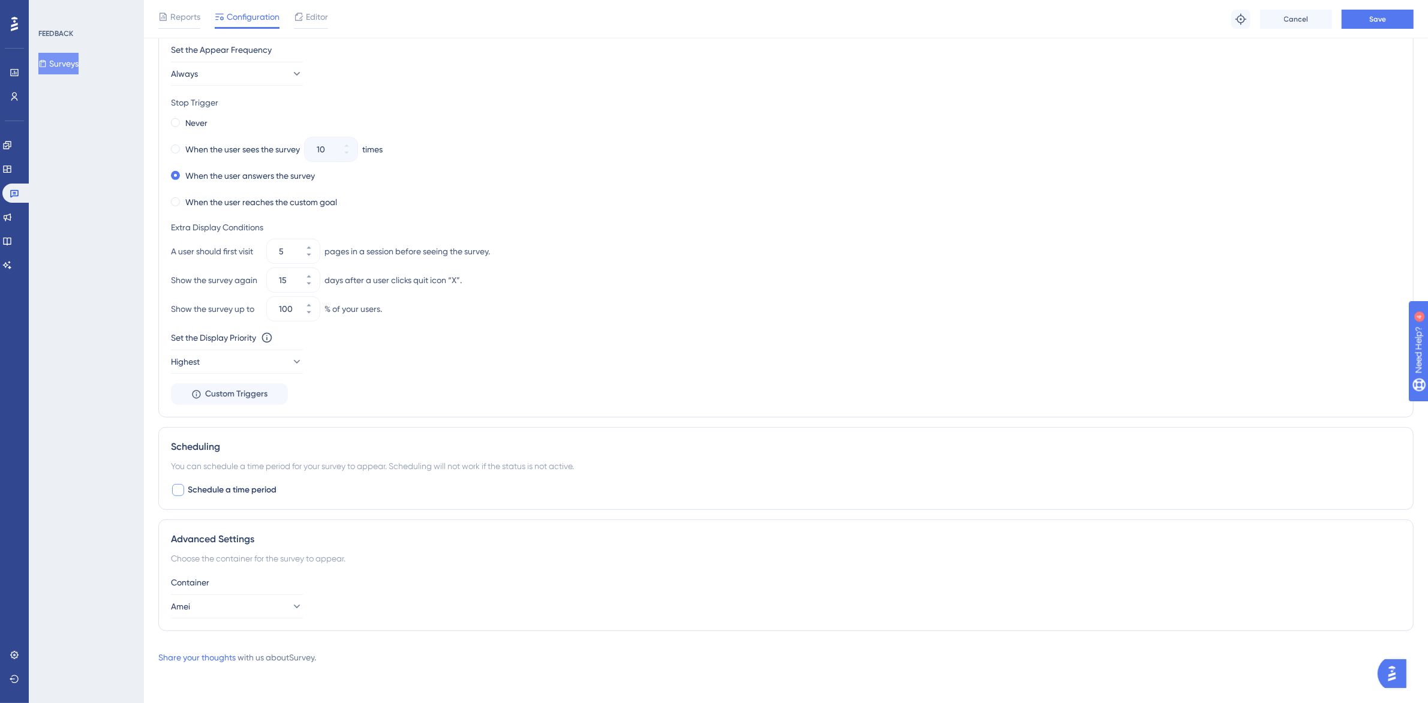
checkbox input "true"
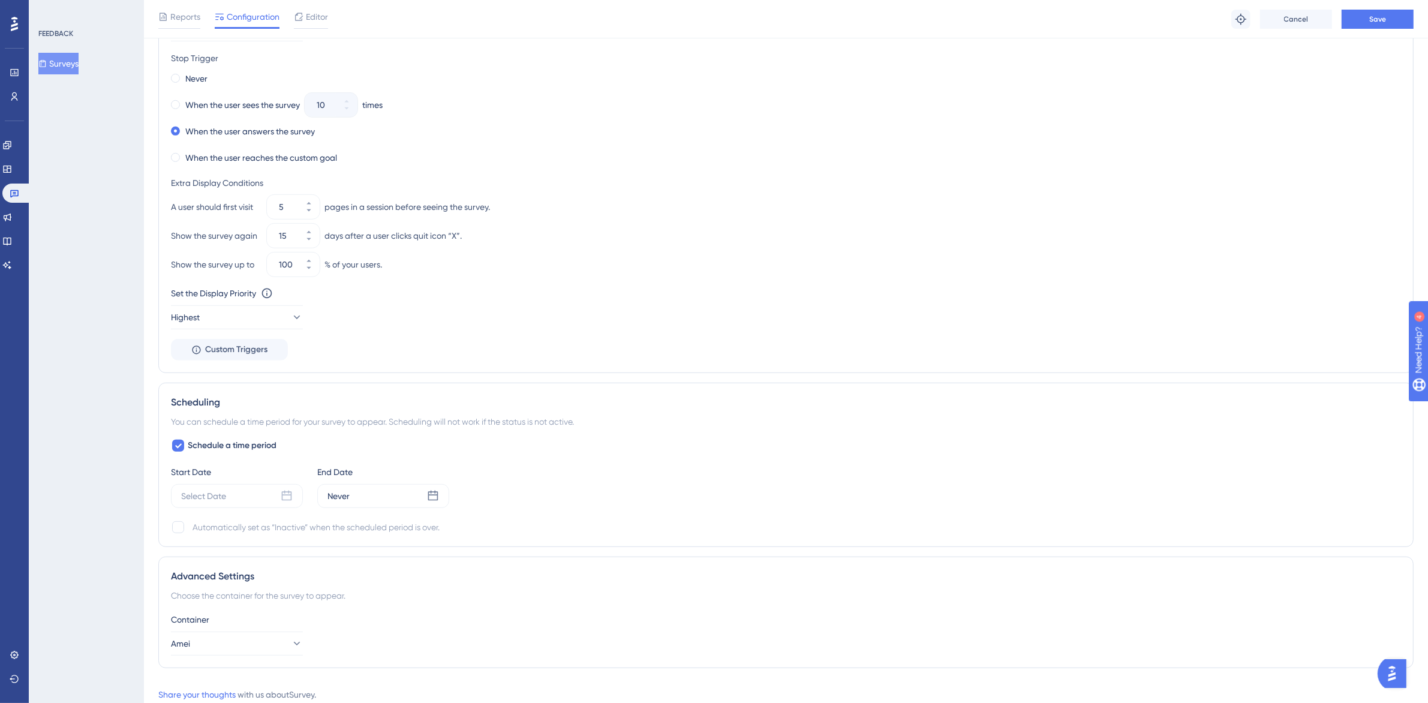
scroll to position [662, 0]
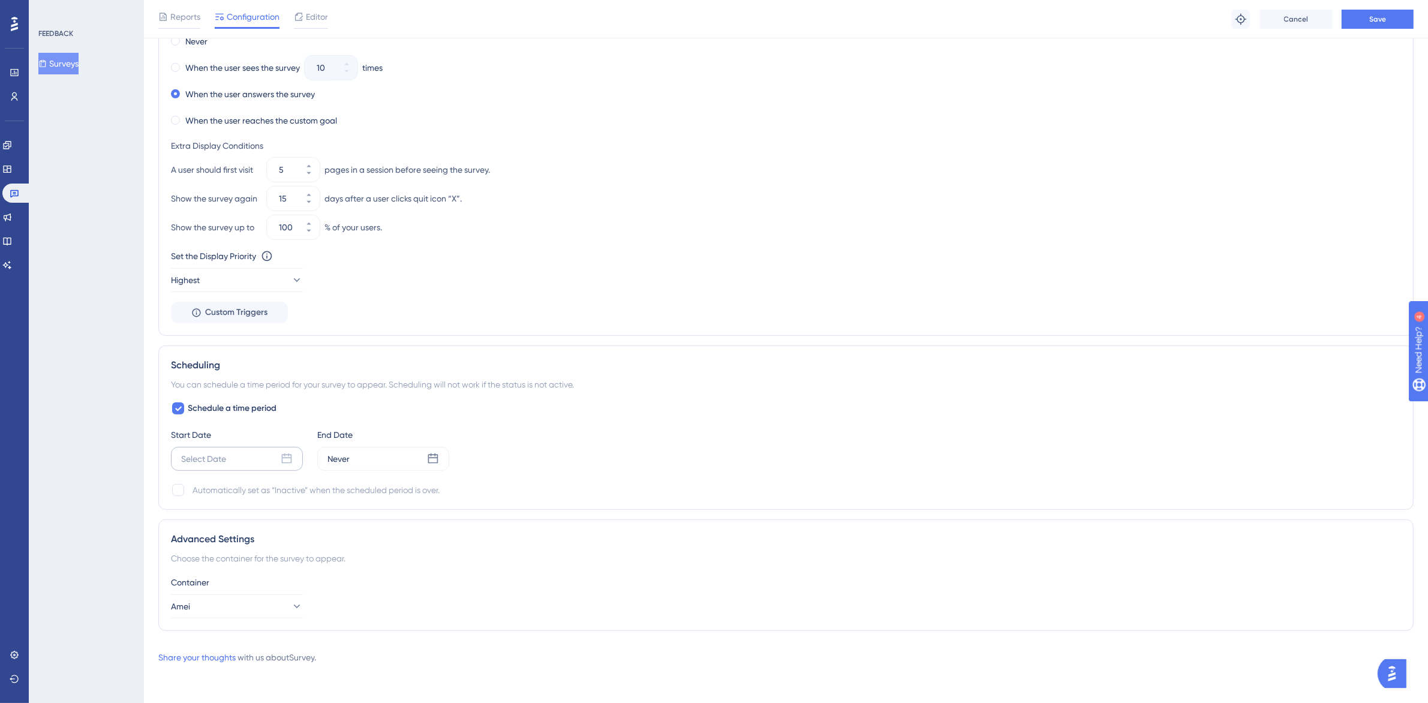
click at [272, 466] on div "Select Date" at bounding box center [237, 459] width 132 height 24
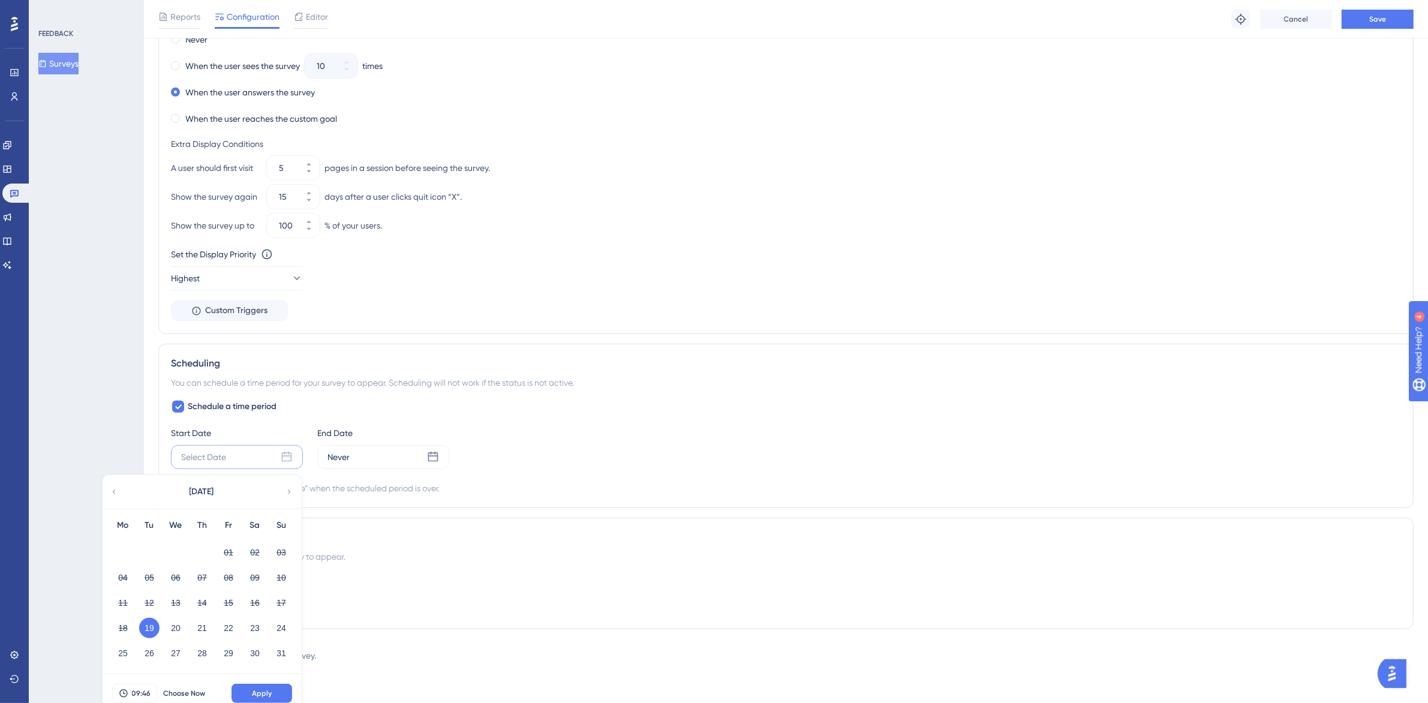
click at [145, 631] on button "19" at bounding box center [149, 628] width 20 height 20
click at [144, 628] on button "19" at bounding box center [149, 628] width 20 height 20
click at [277, 690] on button "Apply" at bounding box center [262, 693] width 61 height 19
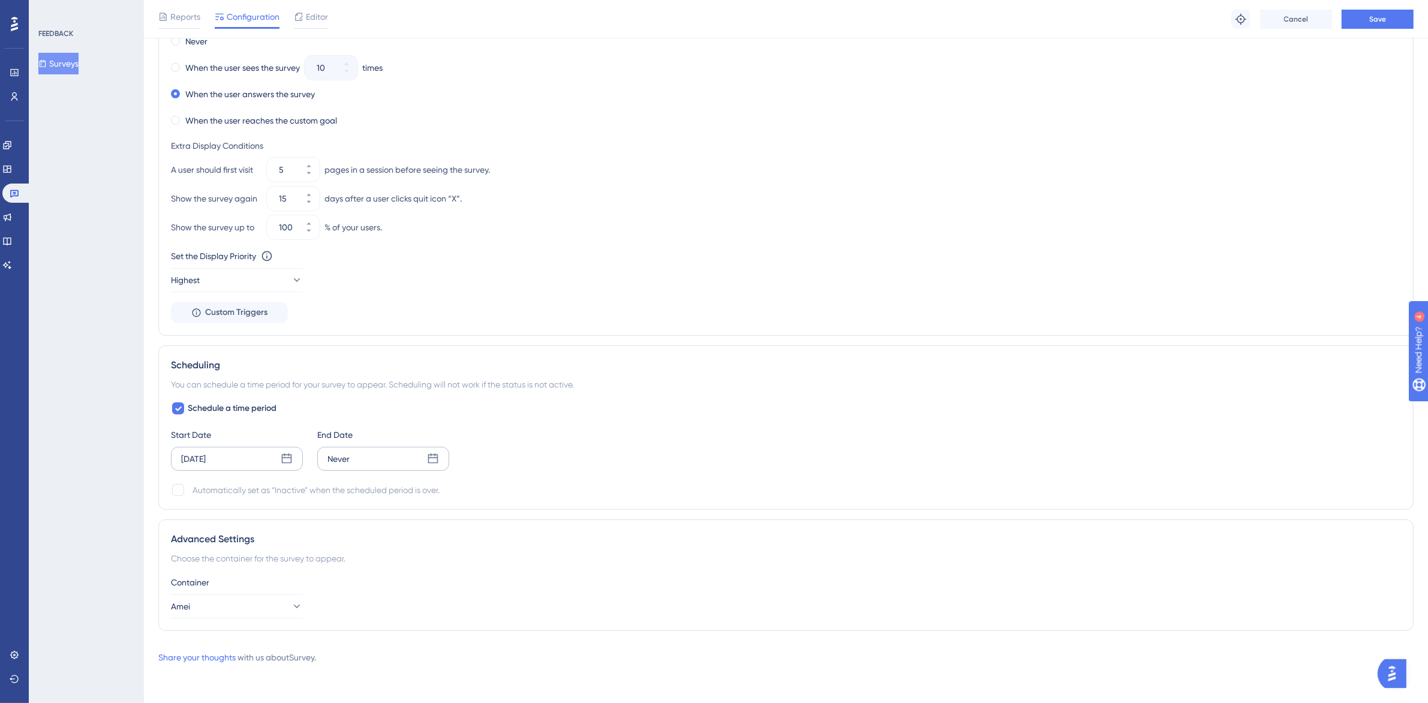
click at [434, 454] on icon at bounding box center [433, 459] width 12 height 12
click at [400, 632] on button "23" at bounding box center [401, 628] width 20 height 20
click at [382, 630] on button "22" at bounding box center [375, 628] width 20 height 20
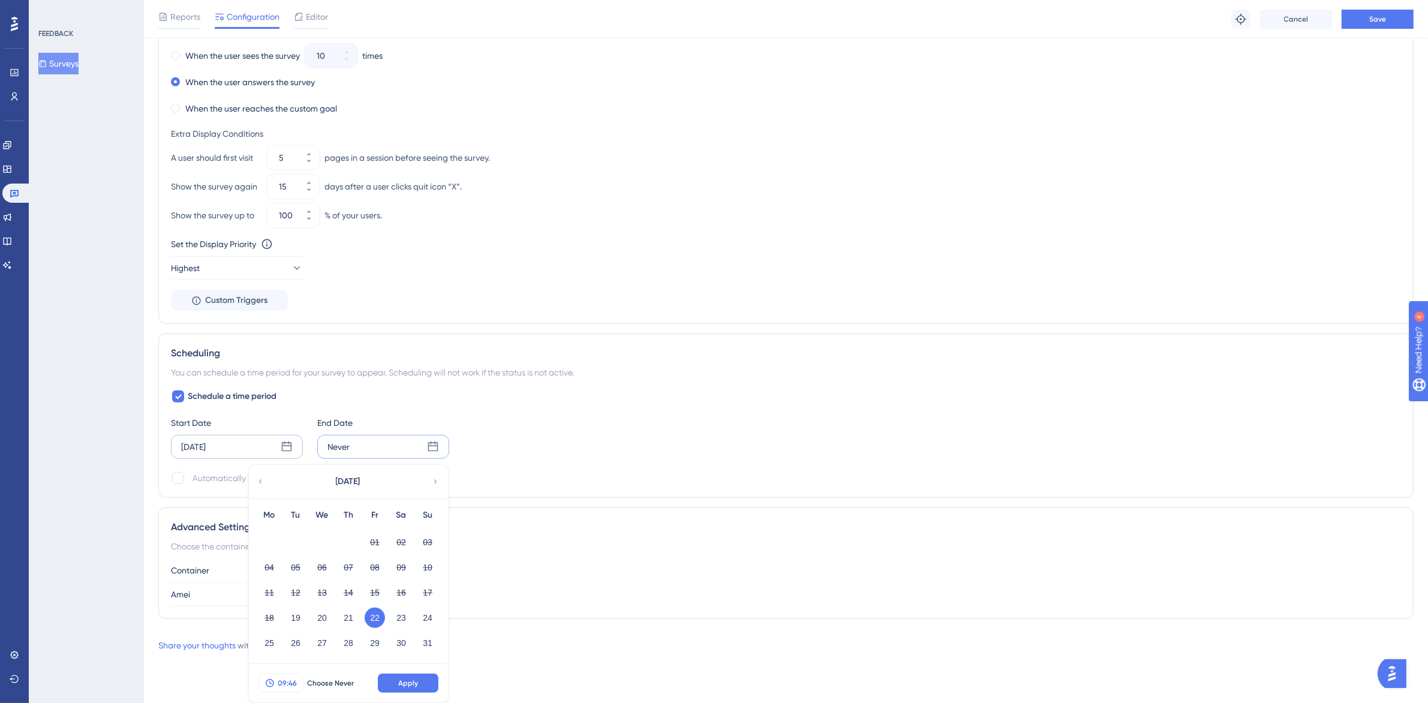
click at [295, 683] on span "09:46" at bounding box center [287, 684] width 19 height 10
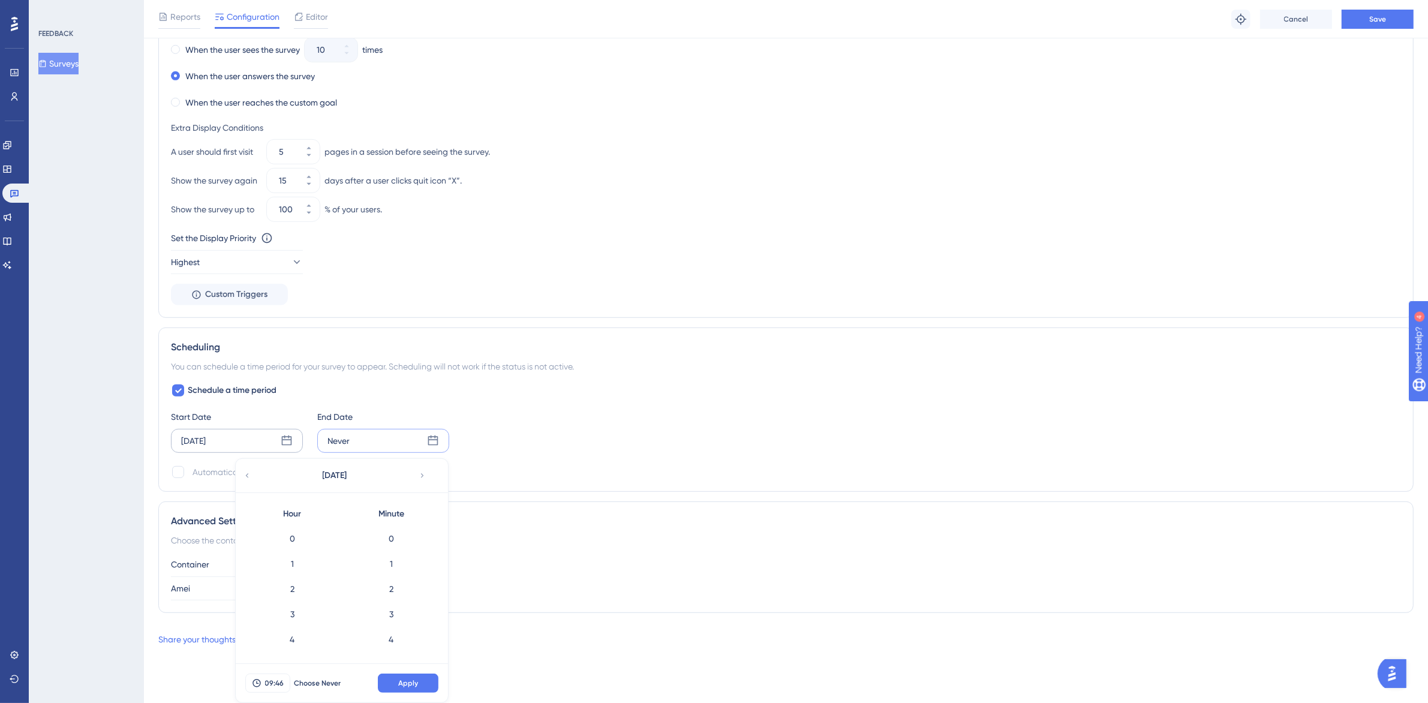
scroll to position [1107, 0]
drag, startPoint x: 307, startPoint y: 621, endPoint x: 308, endPoint y: 551, distance: 70.2
click at [308, 551] on div "0 1 2 3 4 5 6 7 8 9 10 11 12 13 14 15 16 17 18 19 20 21 22 23" at bounding box center [292, 590] width 99 height 128
click at [289, 622] on div "10" at bounding box center [292, 615] width 99 height 25
click at [295, 642] on div "11" at bounding box center [292, 640] width 99 height 25
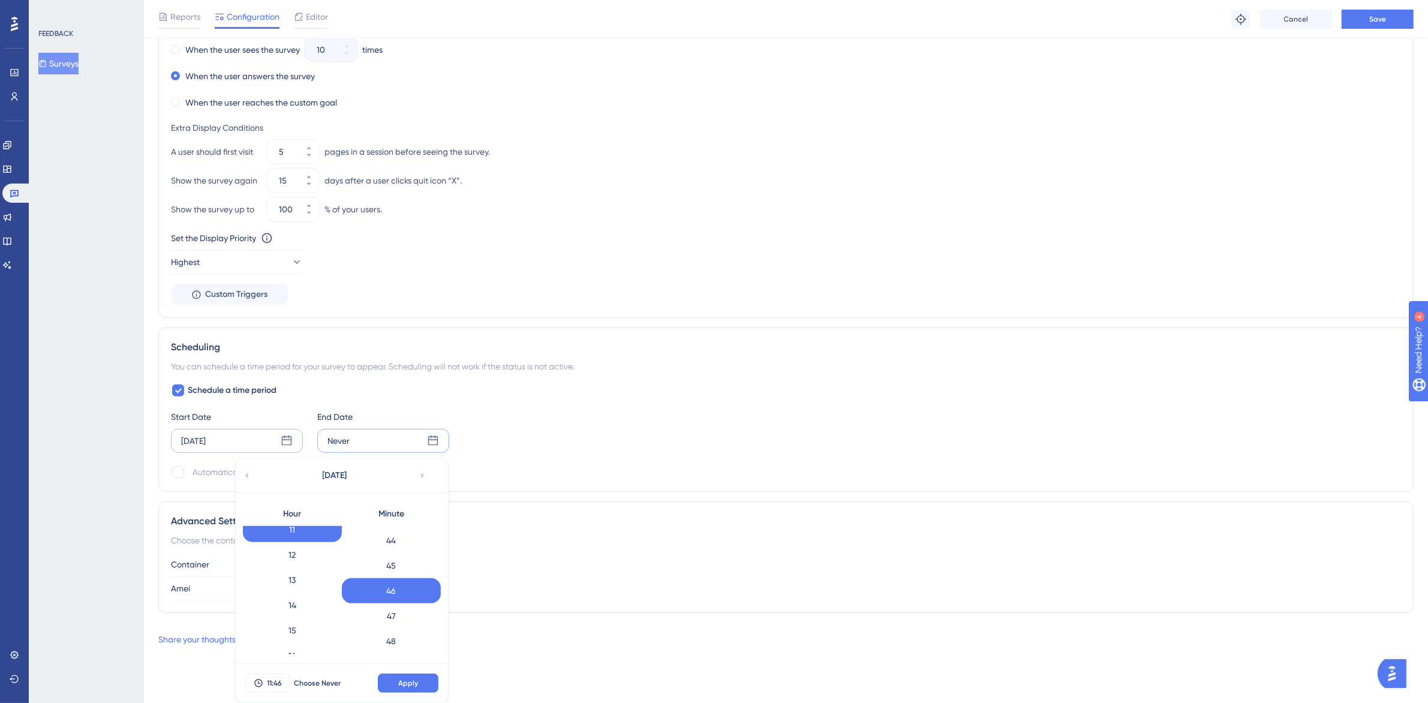
scroll to position [250, 0]
click at [299, 586] on div "12" at bounding box center [292, 590] width 99 height 25
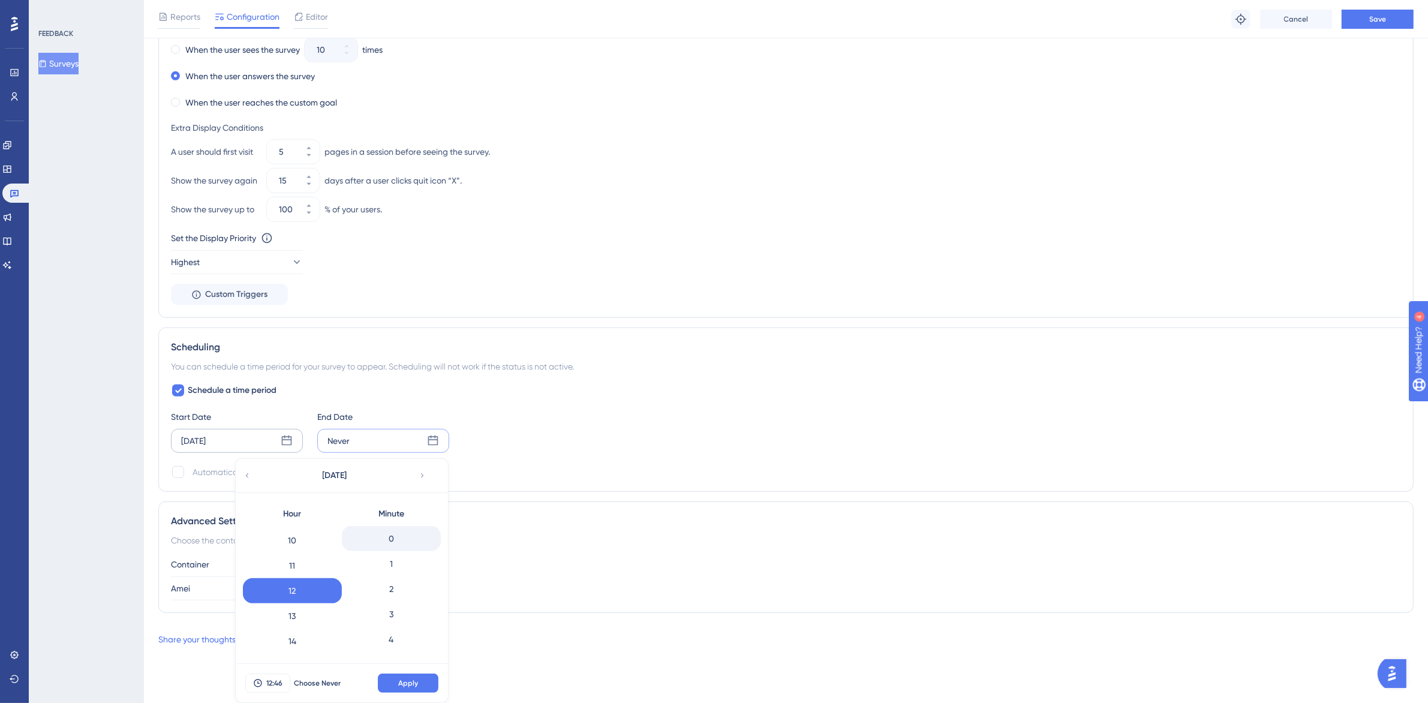
click at [399, 541] on div "0" at bounding box center [391, 538] width 99 height 25
click at [418, 679] on span "Apply" at bounding box center [408, 684] width 20 height 10
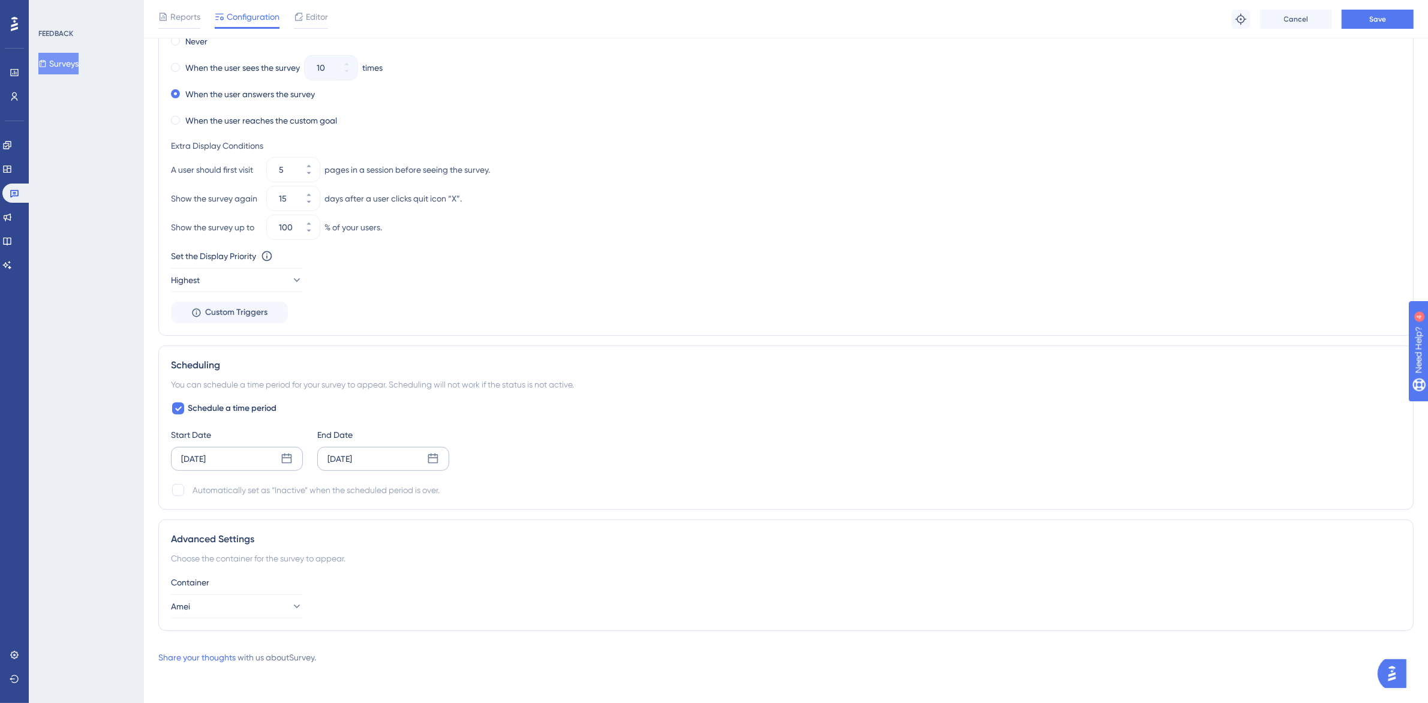
scroll to position [662, 0]
click at [181, 493] on div at bounding box center [178, 490] width 12 height 12
checkbox input "true"
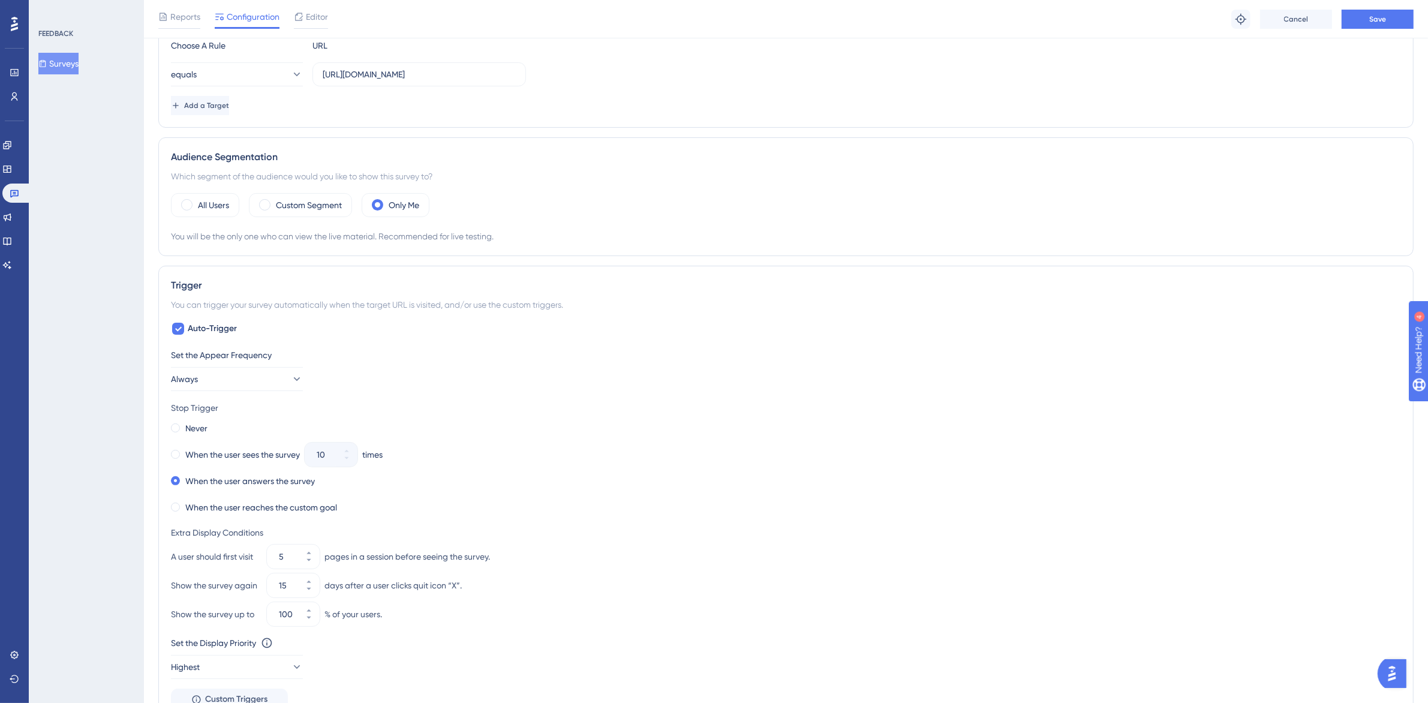
scroll to position [212, 0]
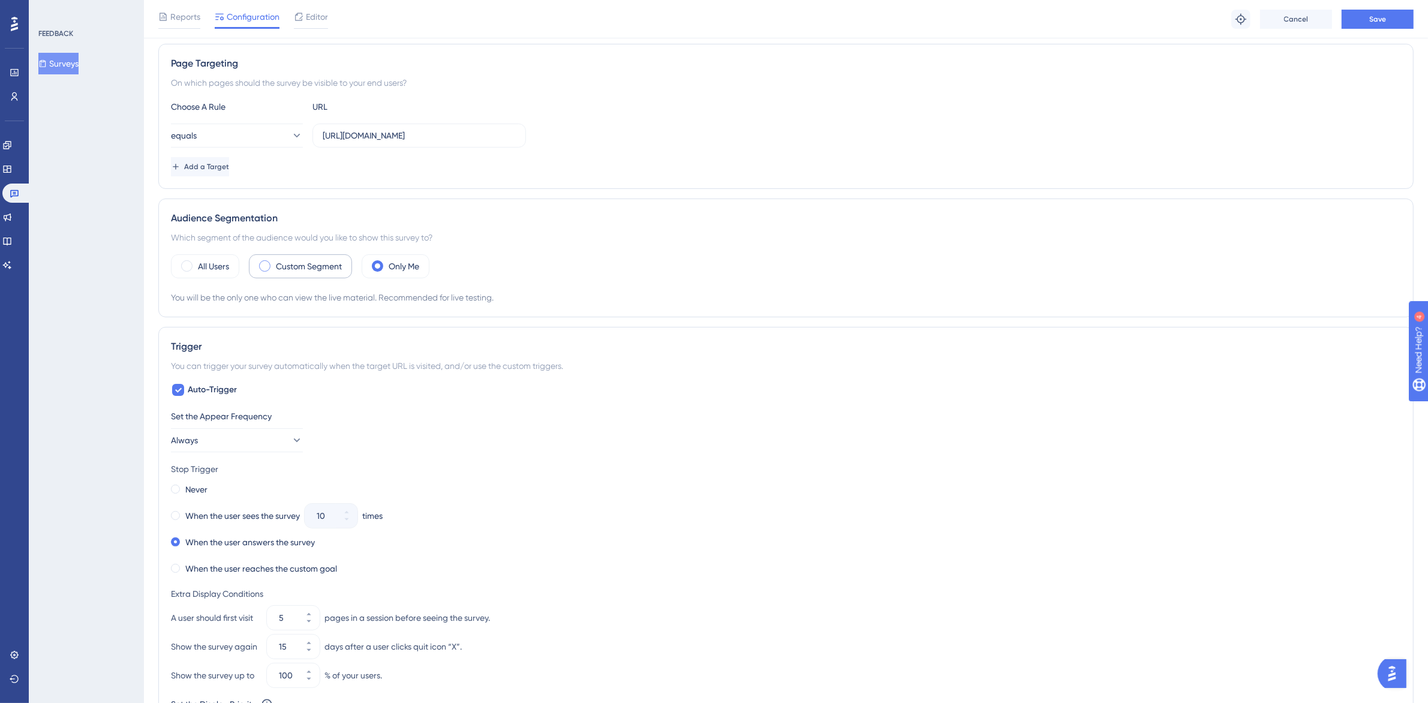
click at [311, 262] on label "Custom Segment" at bounding box center [309, 266] width 66 height 14
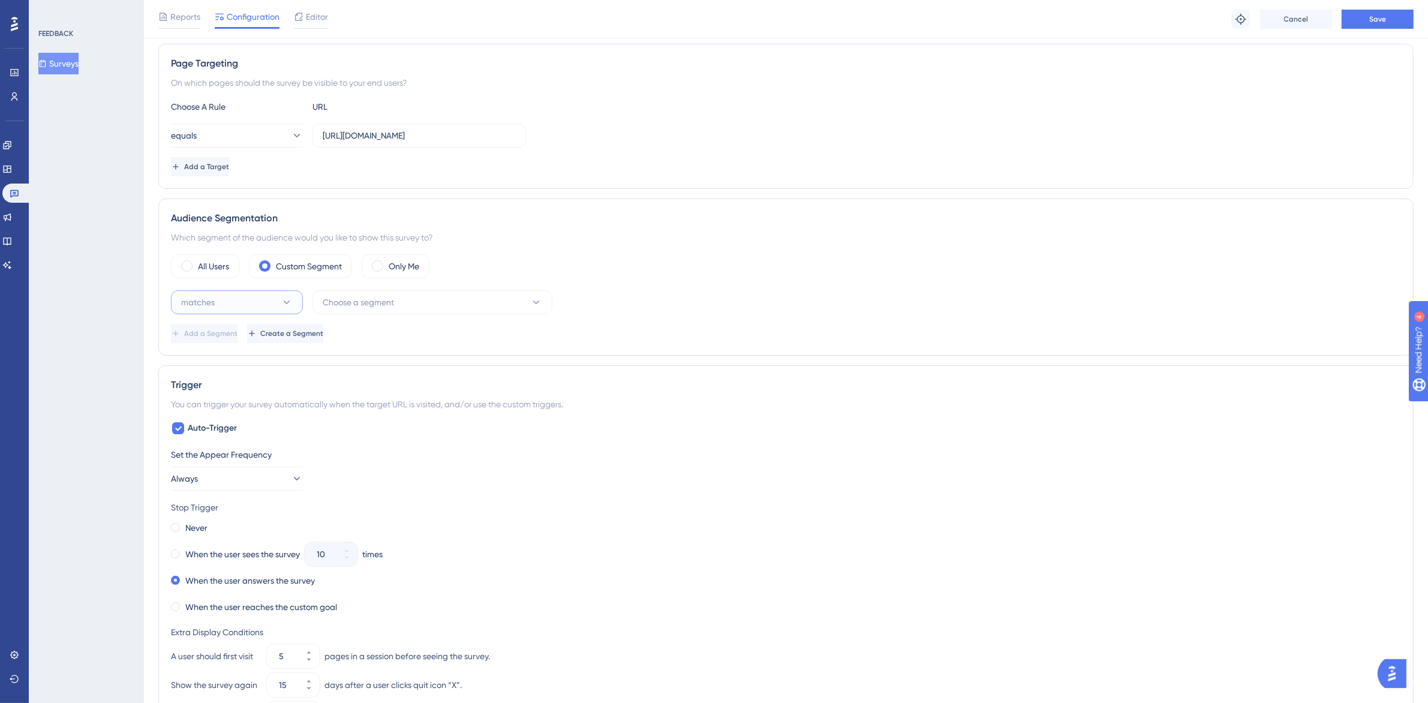
click at [258, 307] on button "matches" at bounding box center [237, 302] width 132 height 24
click at [271, 298] on button "matches" at bounding box center [237, 302] width 132 height 24
click at [391, 269] on div "Only Me" at bounding box center [396, 266] width 68 height 24
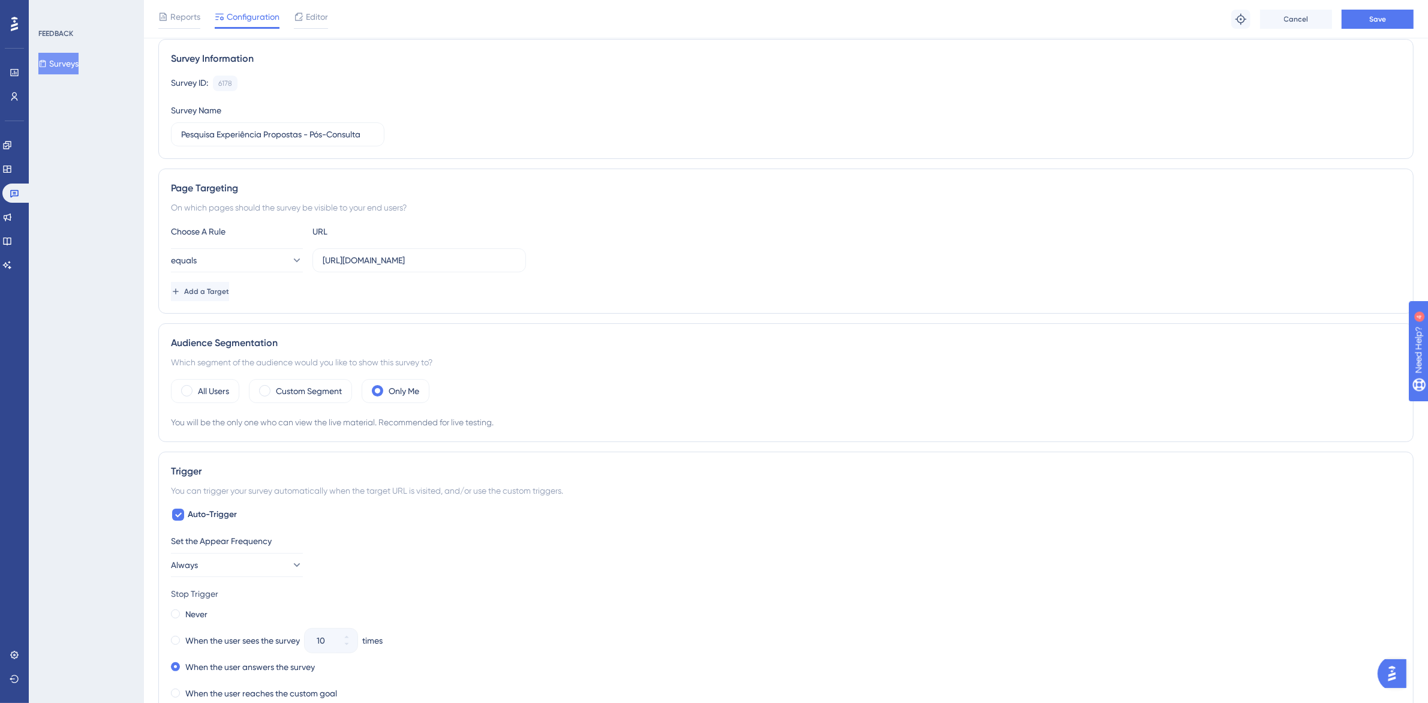
scroll to position [0, 0]
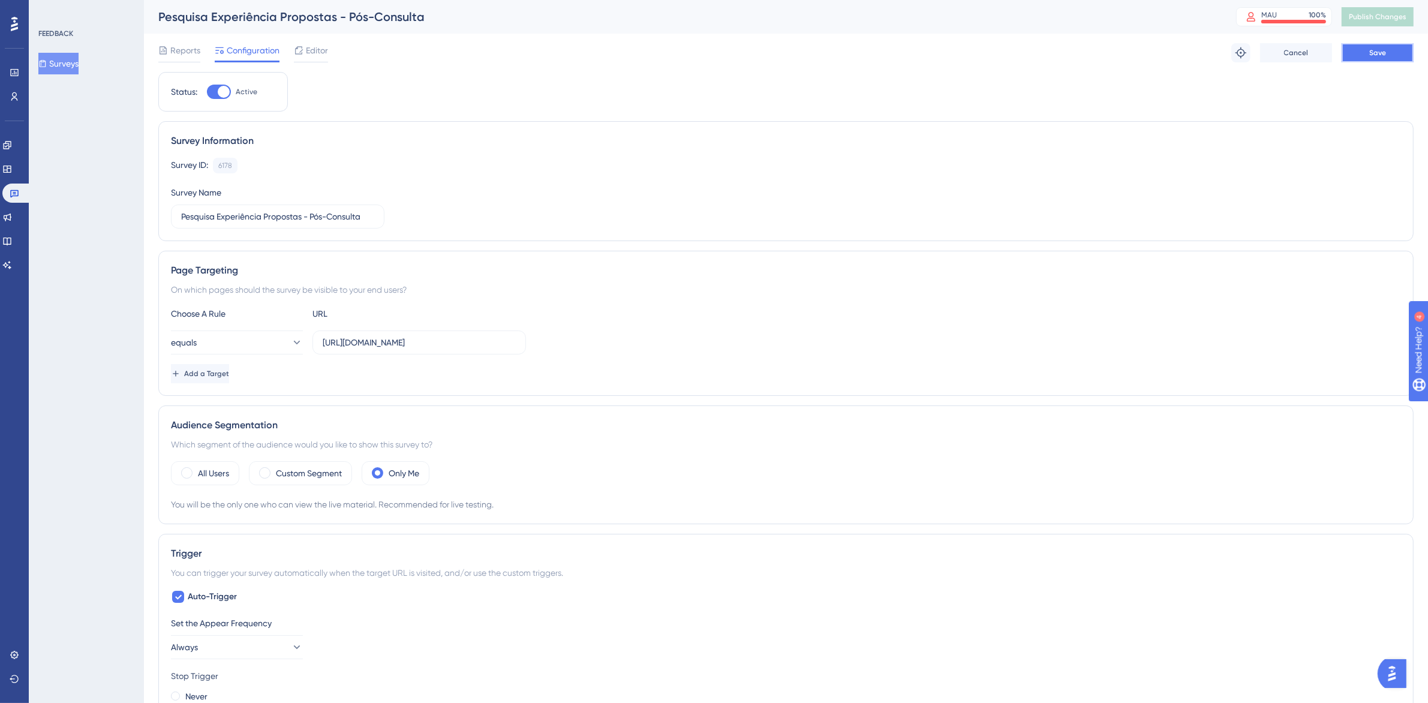
click at [1374, 46] on button "Save" at bounding box center [1378, 52] width 72 height 19
click at [1387, 15] on span "Publish Changes" at bounding box center [1378, 17] width 58 height 10
click at [375, 16] on icon at bounding box center [372, 22] width 12 height 12
click at [193, 55] on span "Reports" at bounding box center [185, 50] width 30 height 14
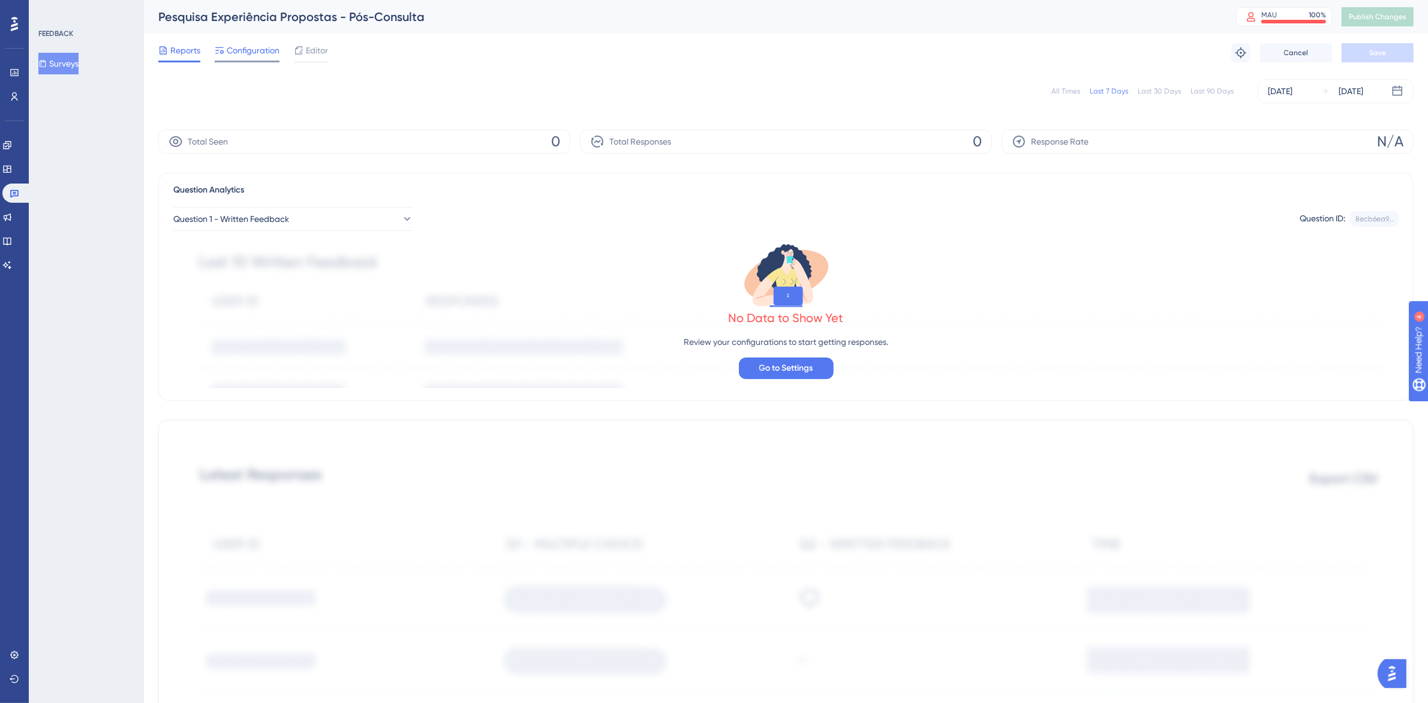
click at [223, 54] on icon at bounding box center [220, 51] width 10 height 10
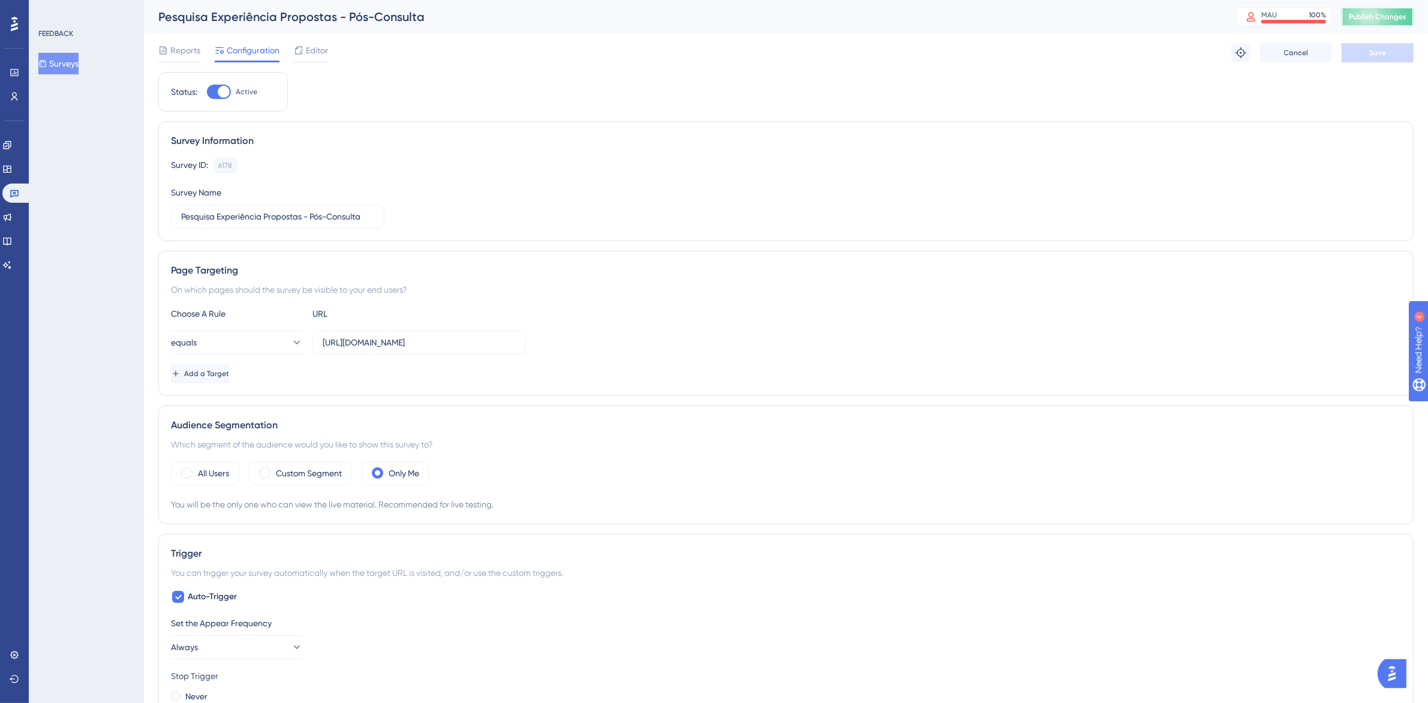
click at [1414, 19] on button "Publish Changes" at bounding box center [1378, 16] width 72 height 19
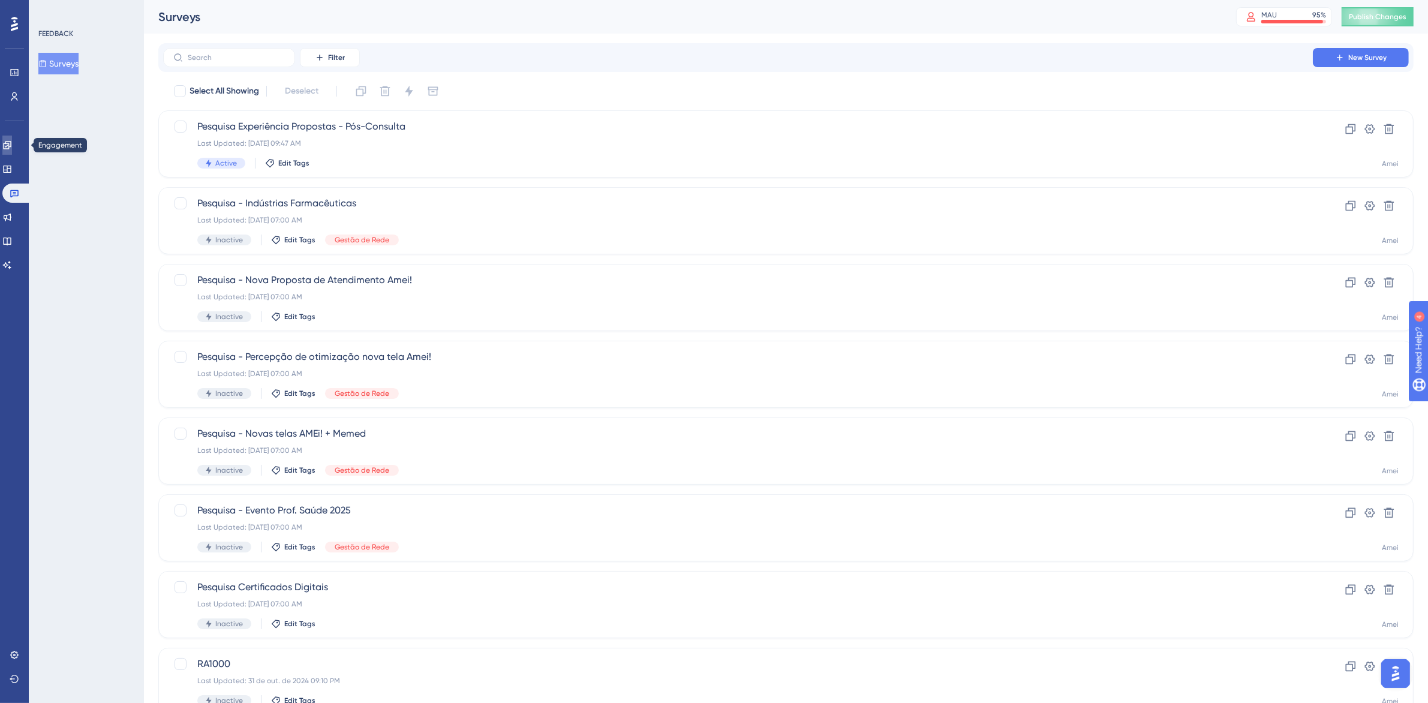
click at [11, 148] on icon at bounding box center [7, 145] width 8 height 8
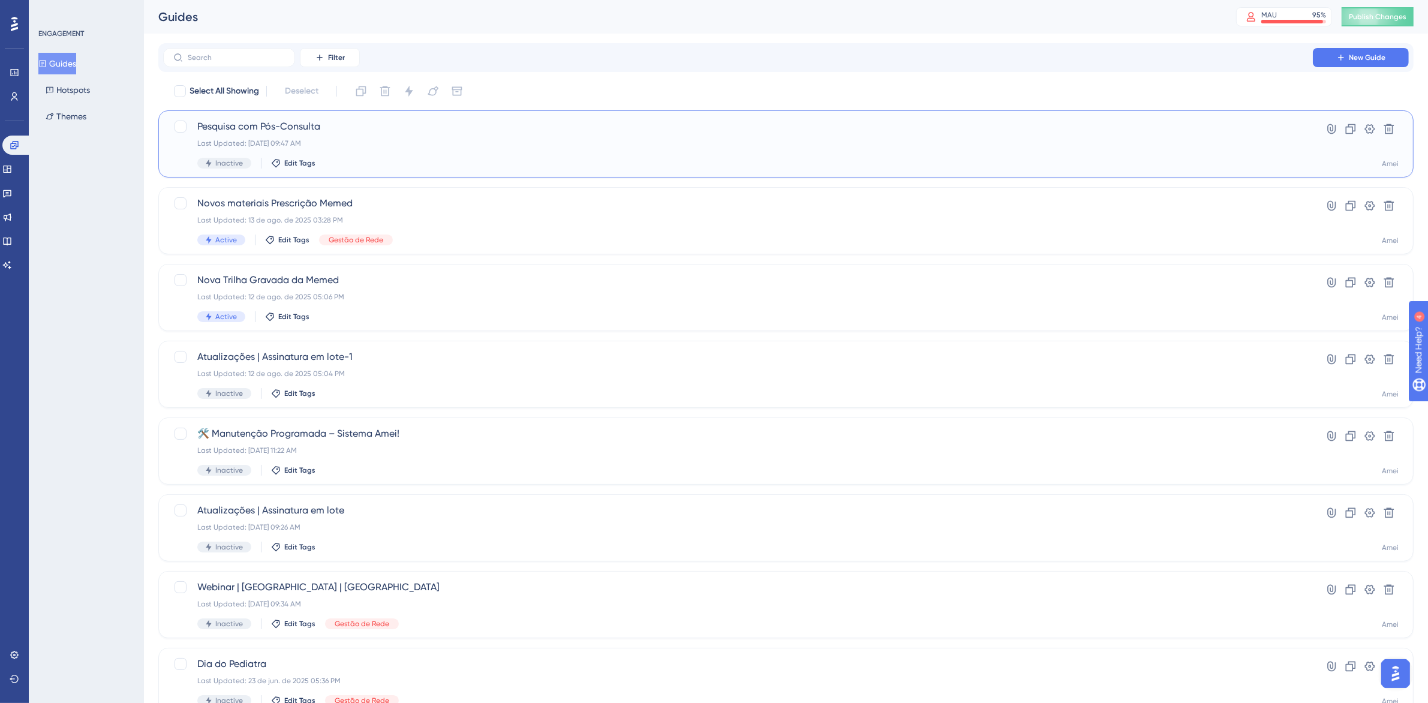
click at [388, 161] on div "Inactive Edit Tags" at bounding box center [738, 163] width 1082 height 11
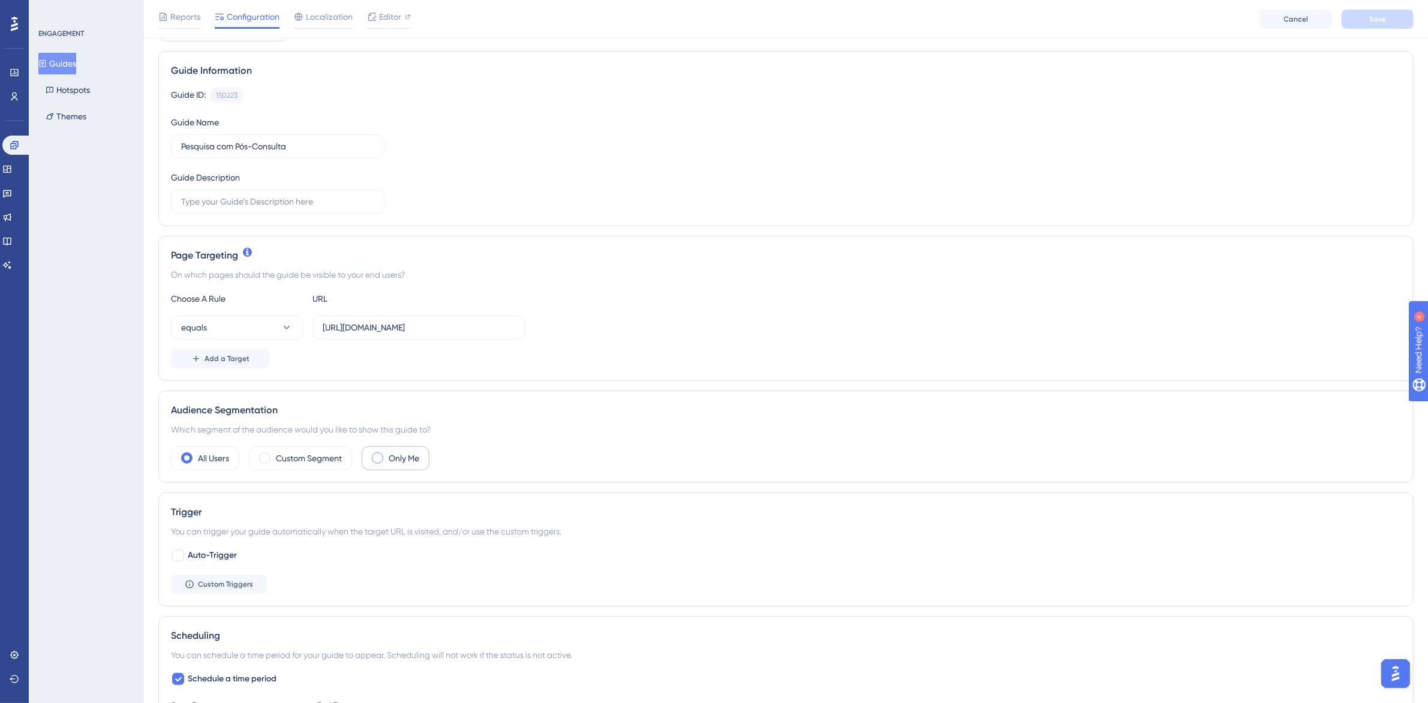
click at [383, 459] on span at bounding box center [377, 457] width 11 height 11
click at [387, 454] on input "radio" at bounding box center [387, 454] width 0 height 0
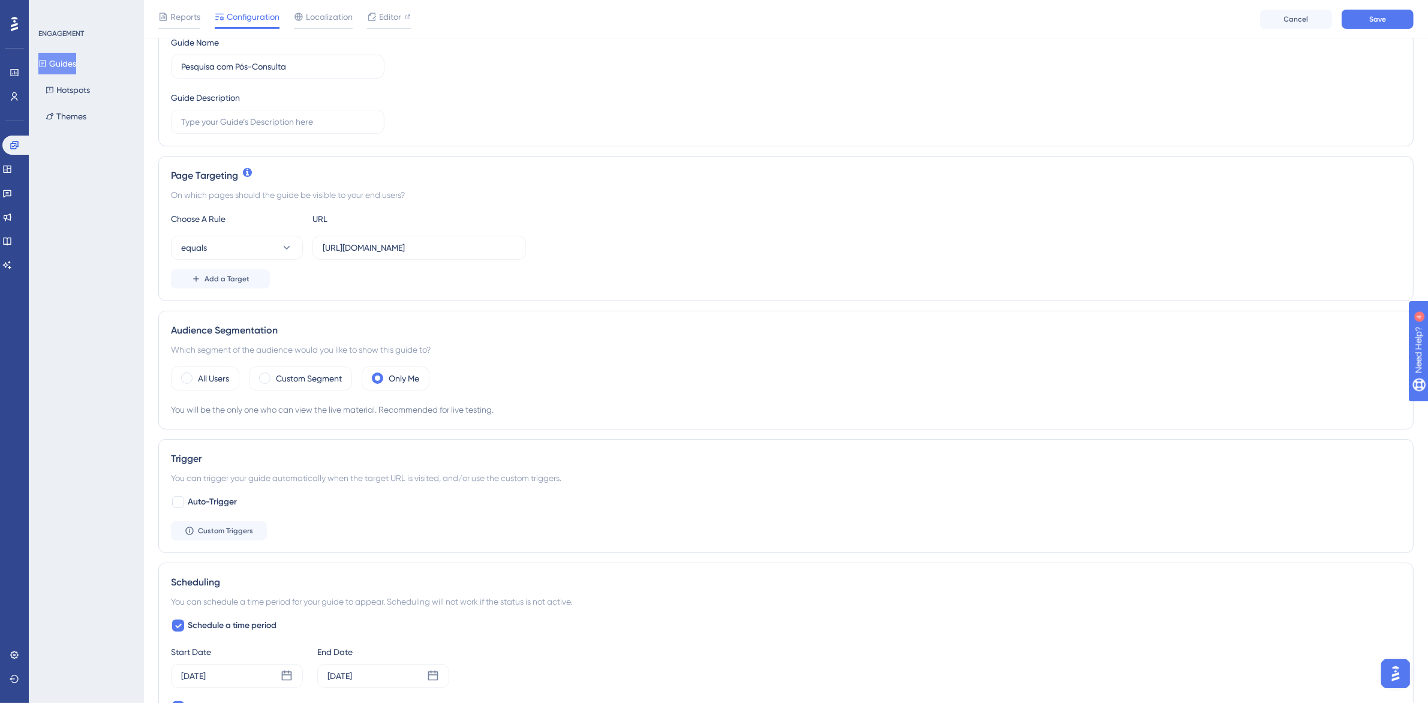
scroll to position [300, 0]
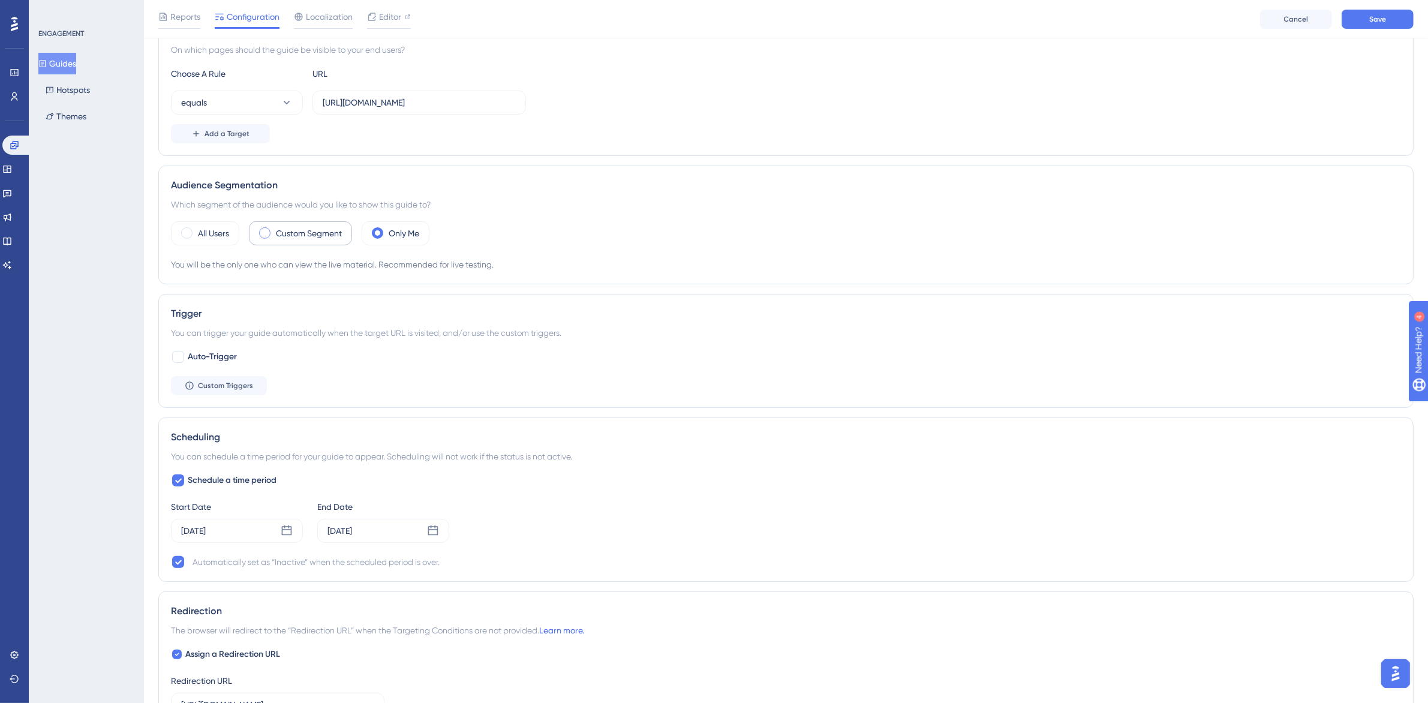
click at [316, 244] on div "Custom Segment" at bounding box center [300, 233] width 103 height 24
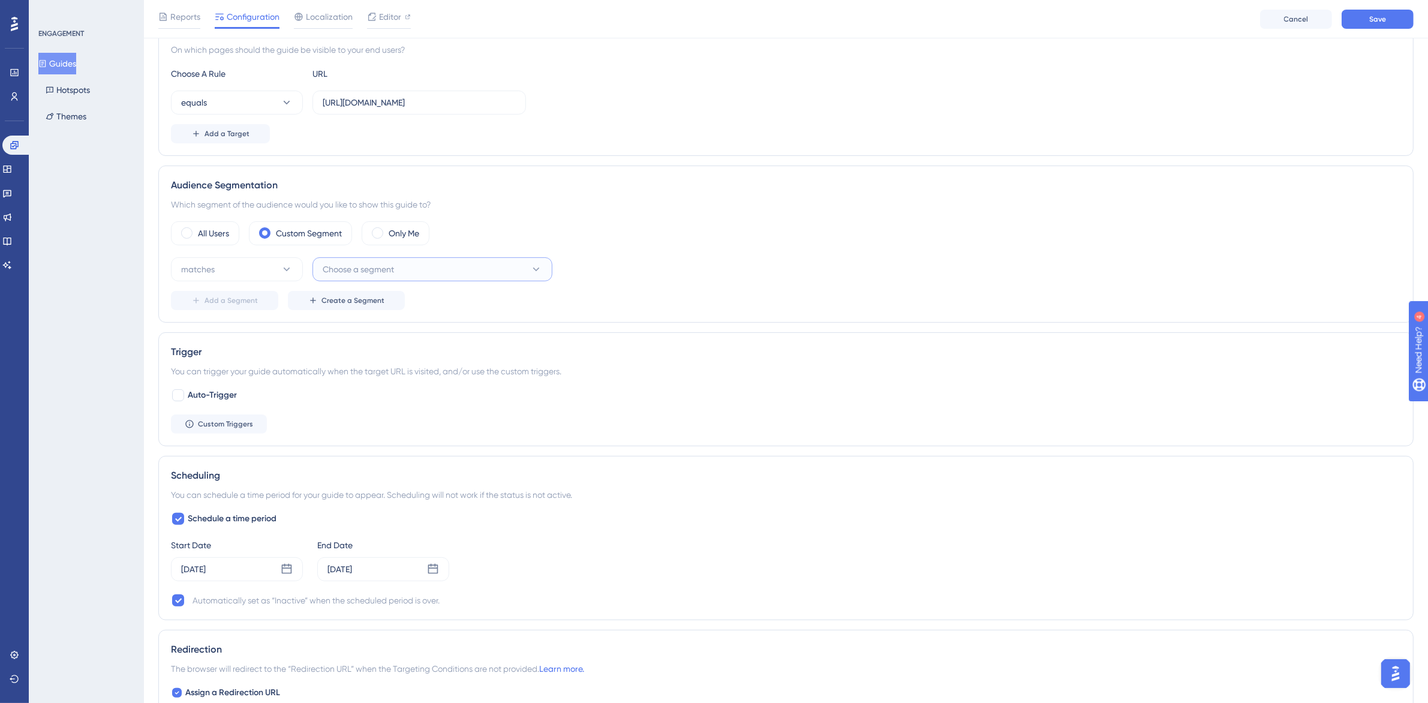
drag, startPoint x: 352, startPoint y: 265, endPoint x: 331, endPoint y: 268, distance: 21.9
click at [352, 265] on span "Choose a segment" at bounding box center [358, 269] width 71 height 14
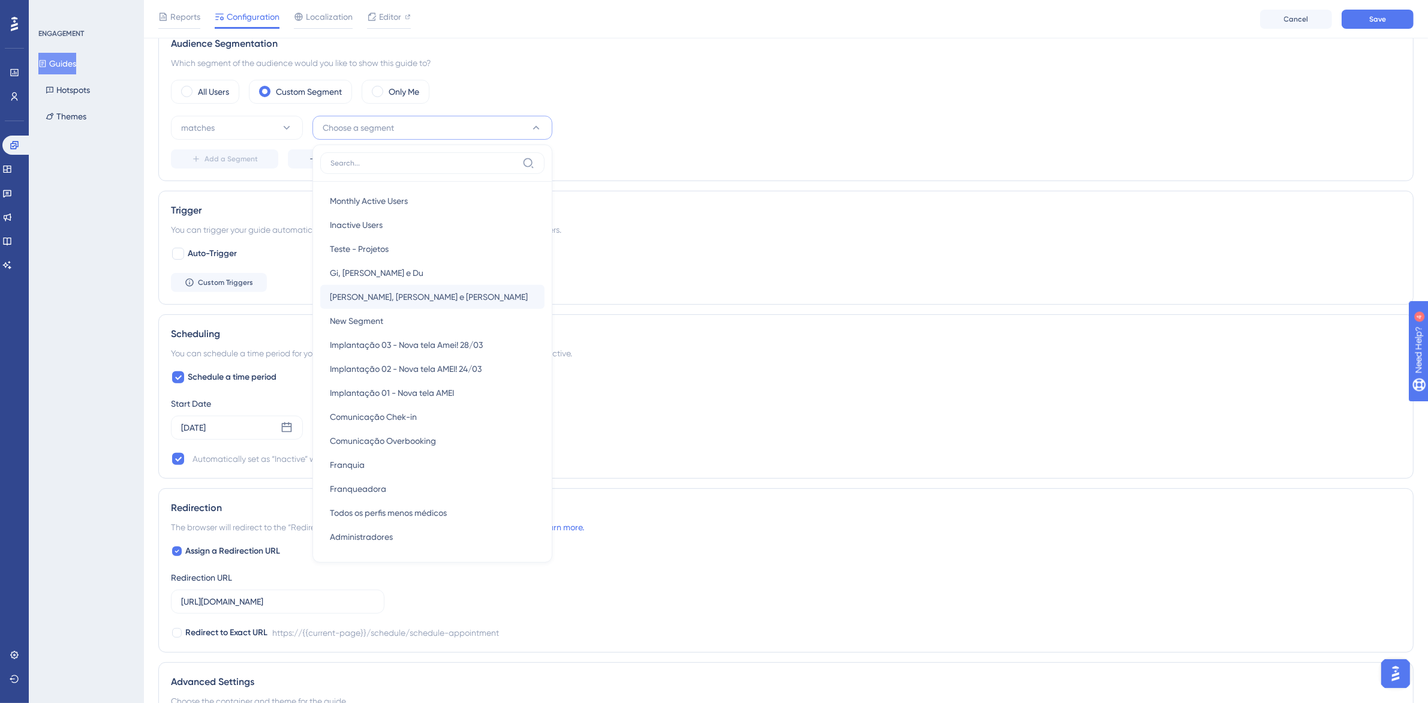
scroll to position [75, 0]
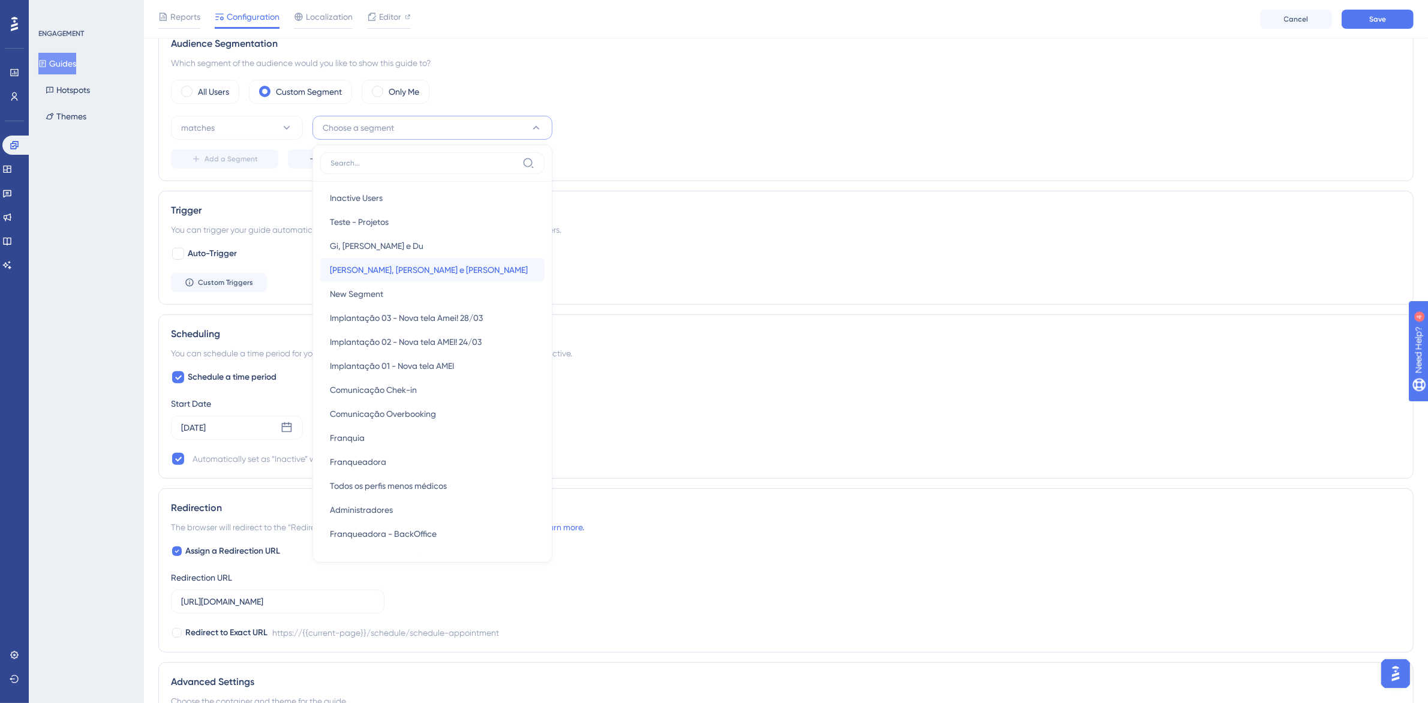
click at [409, 270] on span "[PERSON_NAME], [PERSON_NAME] e [PERSON_NAME]" at bounding box center [429, 270] width 198 height 14
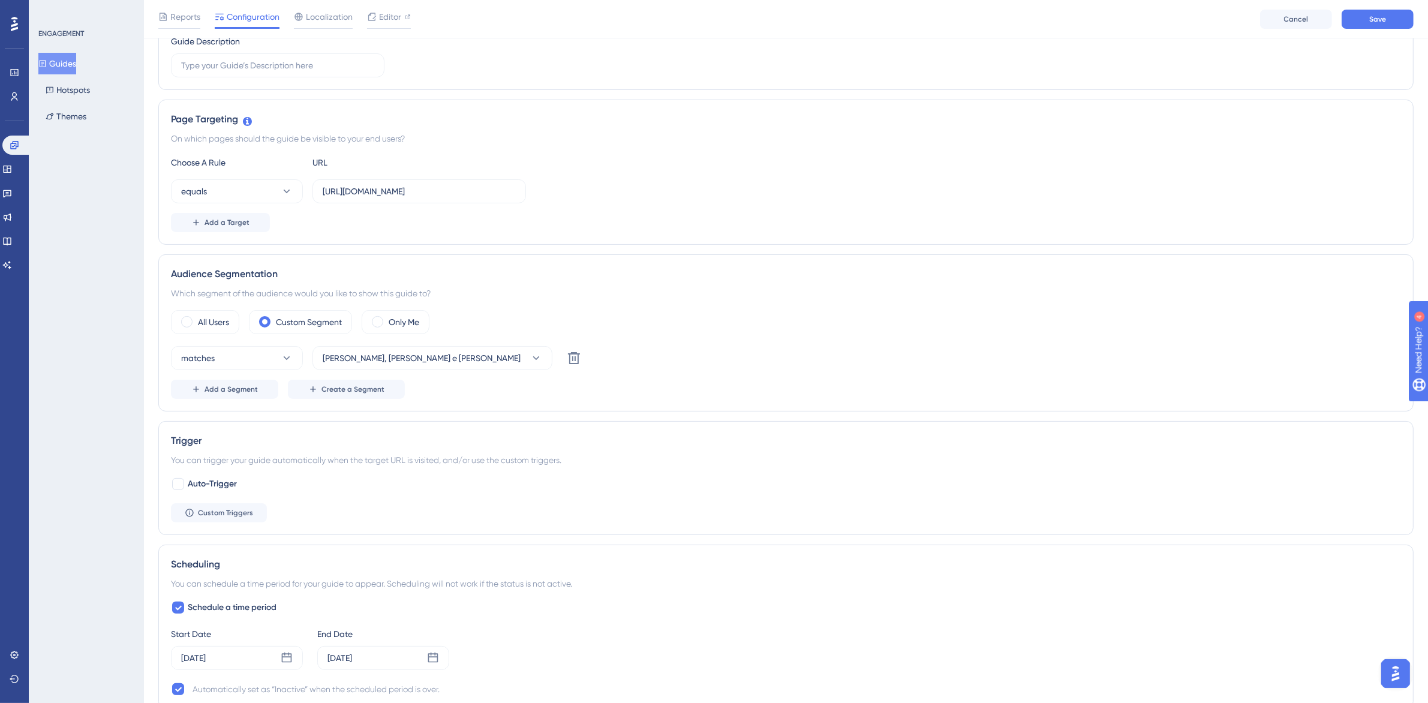
scroll to position [292, 0]
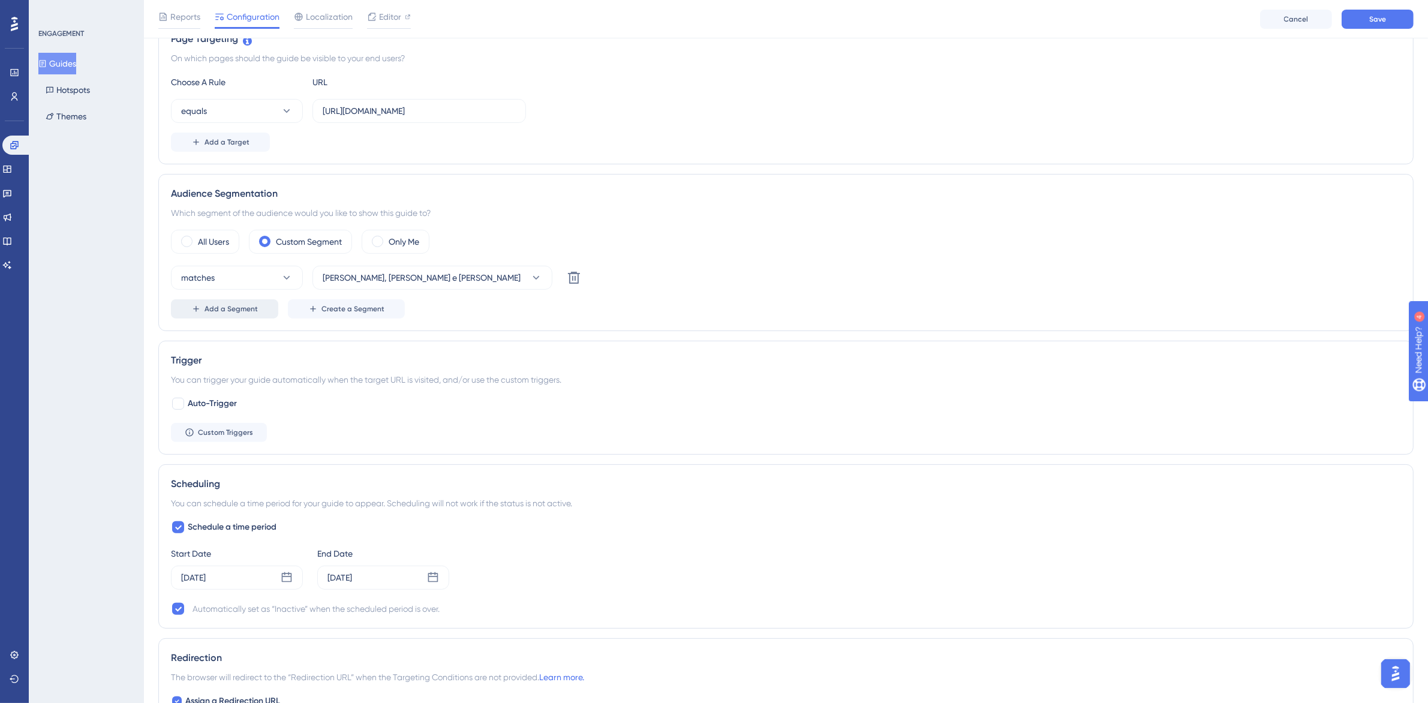
click at [233, 319] on button "Add a Segment" at bounding box center [224, 308] width 107 height 19
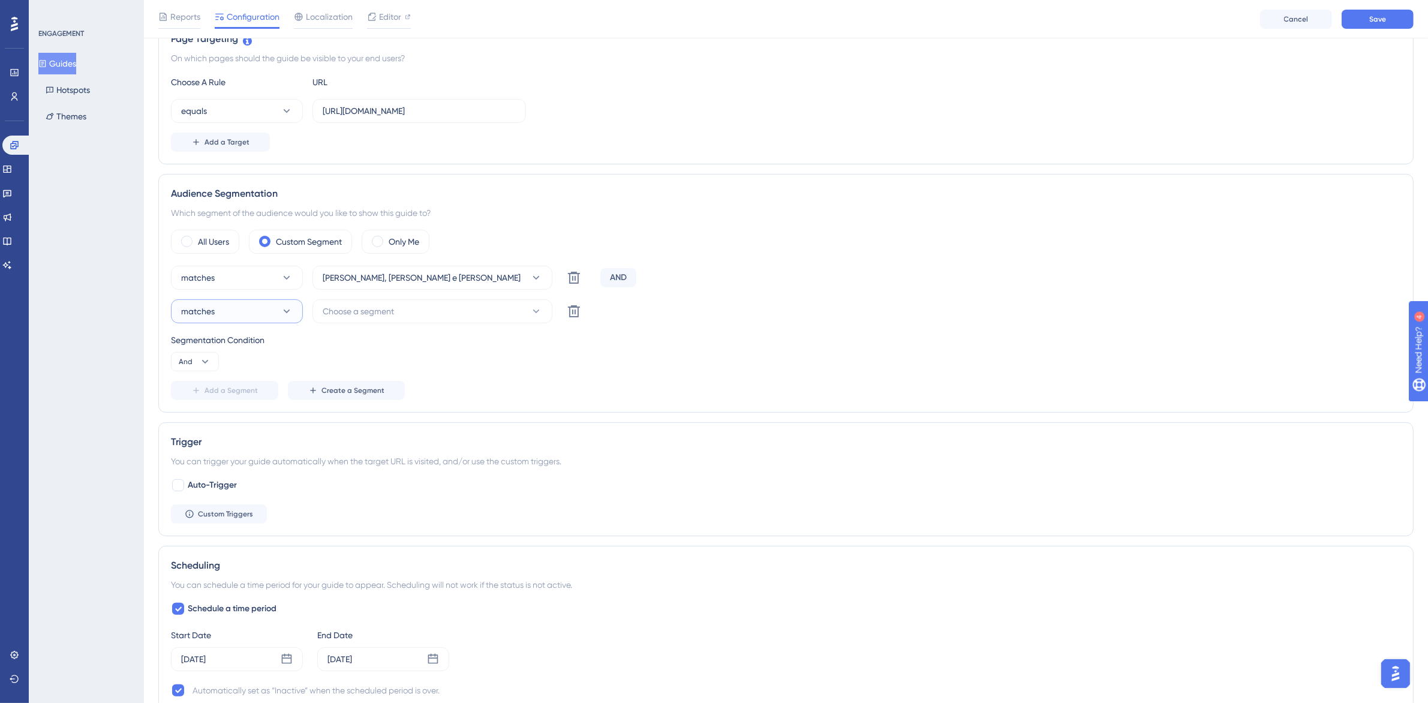
click at [256, 316] on button "matches" at bounding box center [237, 311] width 132 height 24
click at [255, 305] on button "matches" at bounding box center [237, 311] width 132 height 24
click at [619, 278] on div "AND" at bounding box center [619, 277] width 36 height 19
click at [622, 275] on div "AND" at bounding box center [619, 277] width 36 height 19
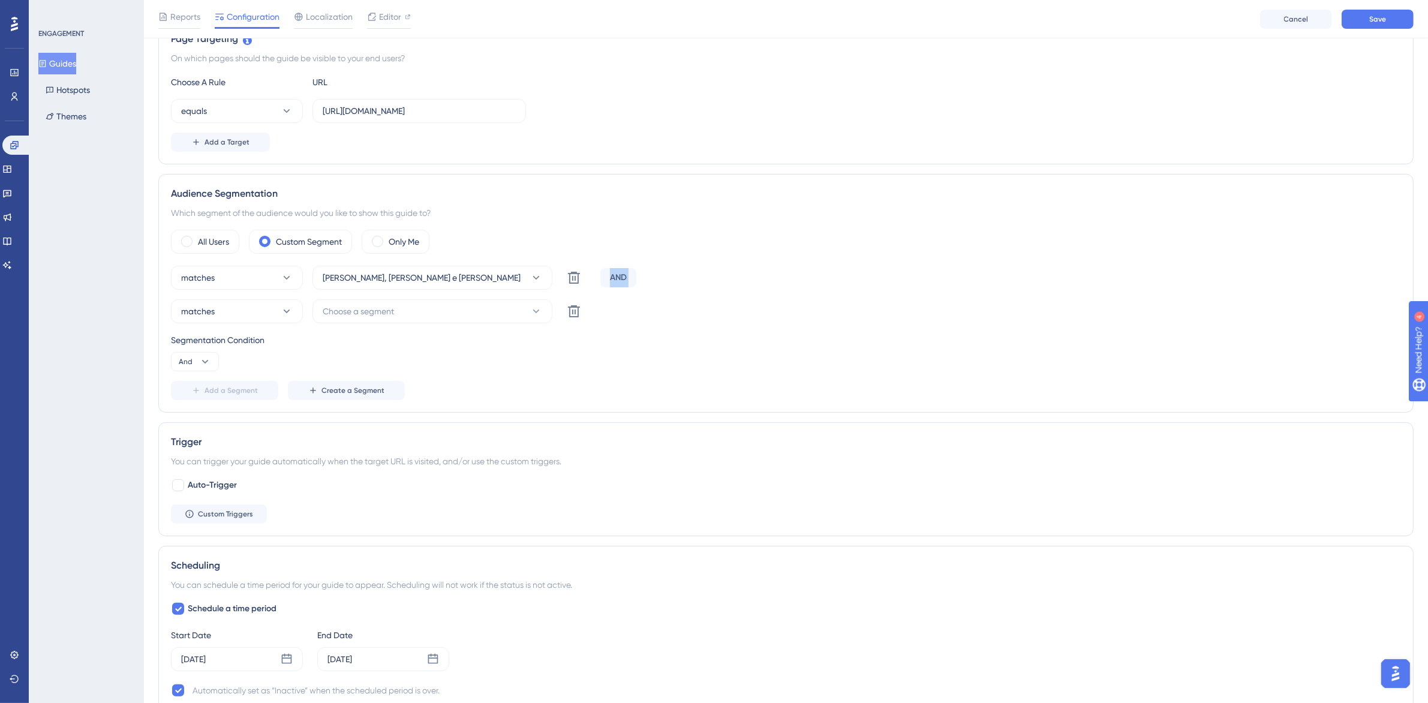
click at [622, 275] on div "AND" at bounding box center [619, 277] width 36 height 19
click at [578, 285] on icon at bounding box center [574, 278] width 14 height 14
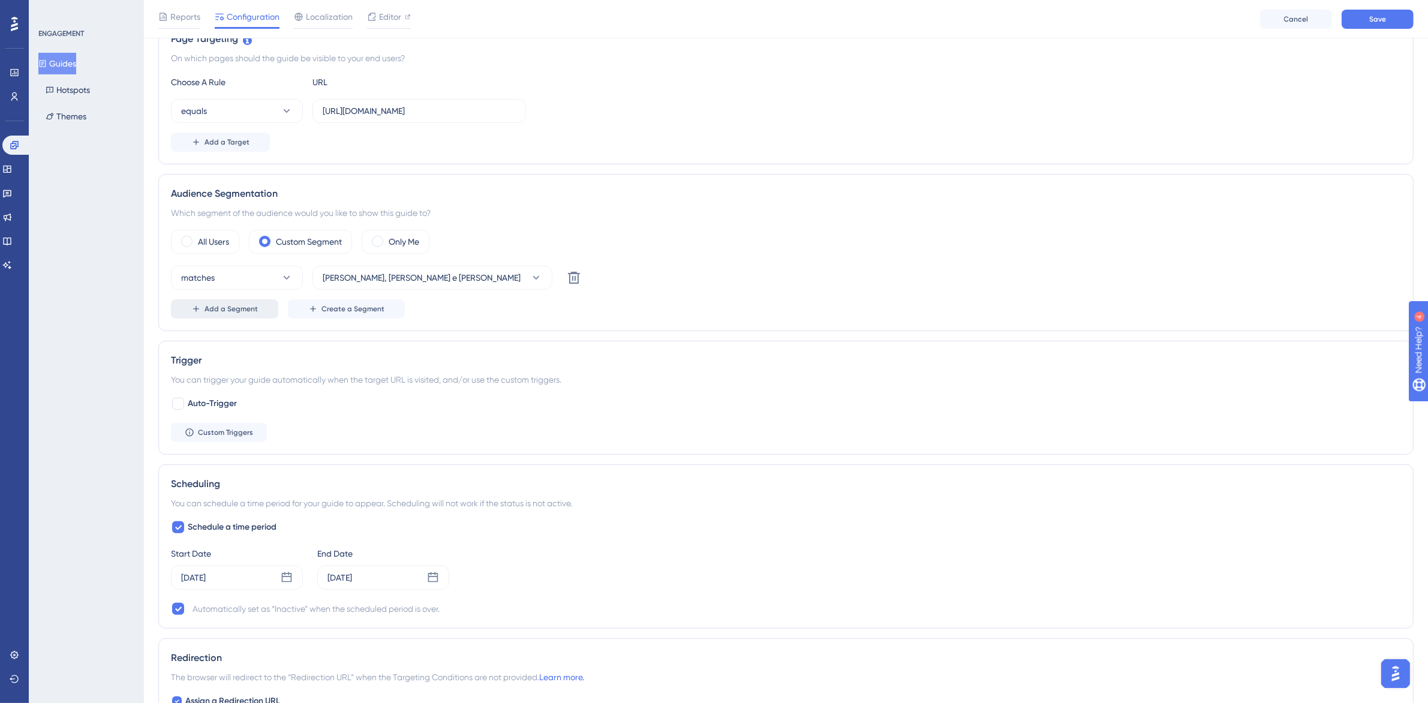
click at [264, 306] on button "Add a Segment" at bounding box center [224, 308] width 107 height 19
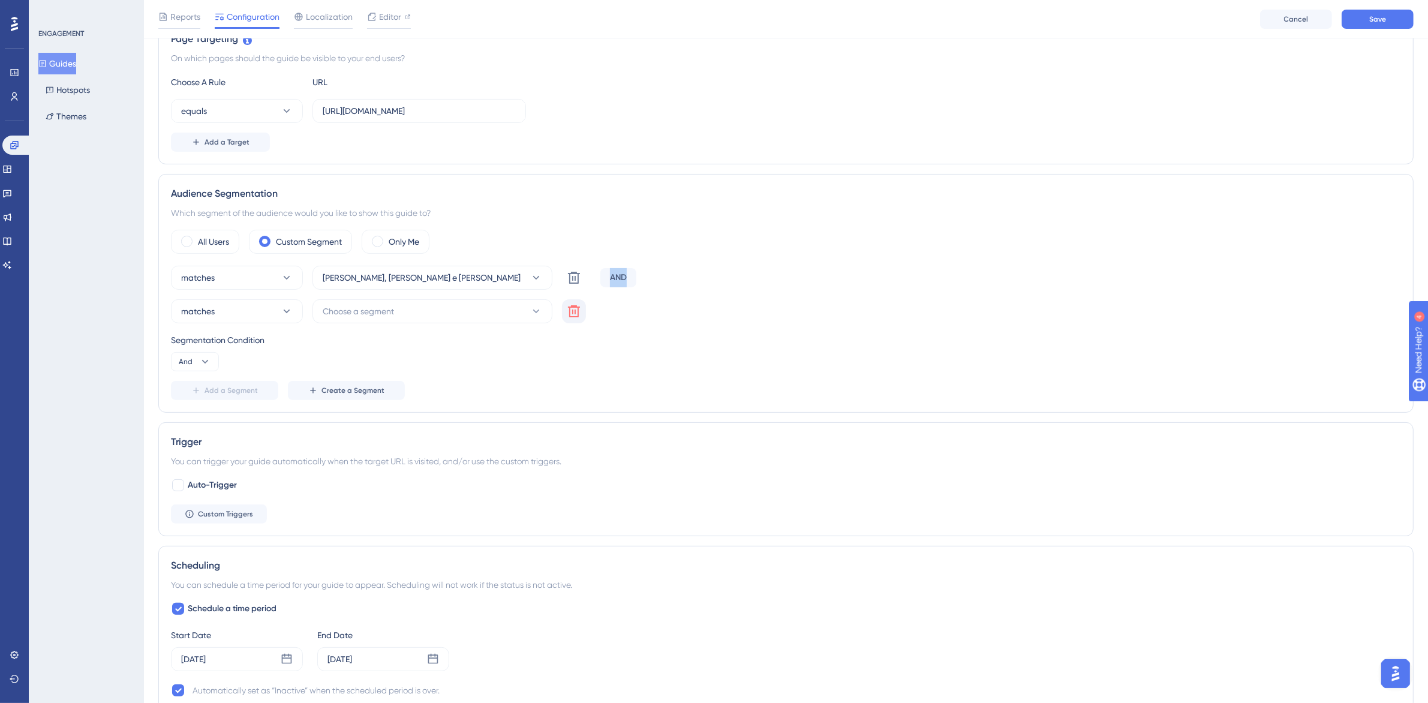
click at [571, 285] on icon at bounding box center [574, 278] width 14 height 14
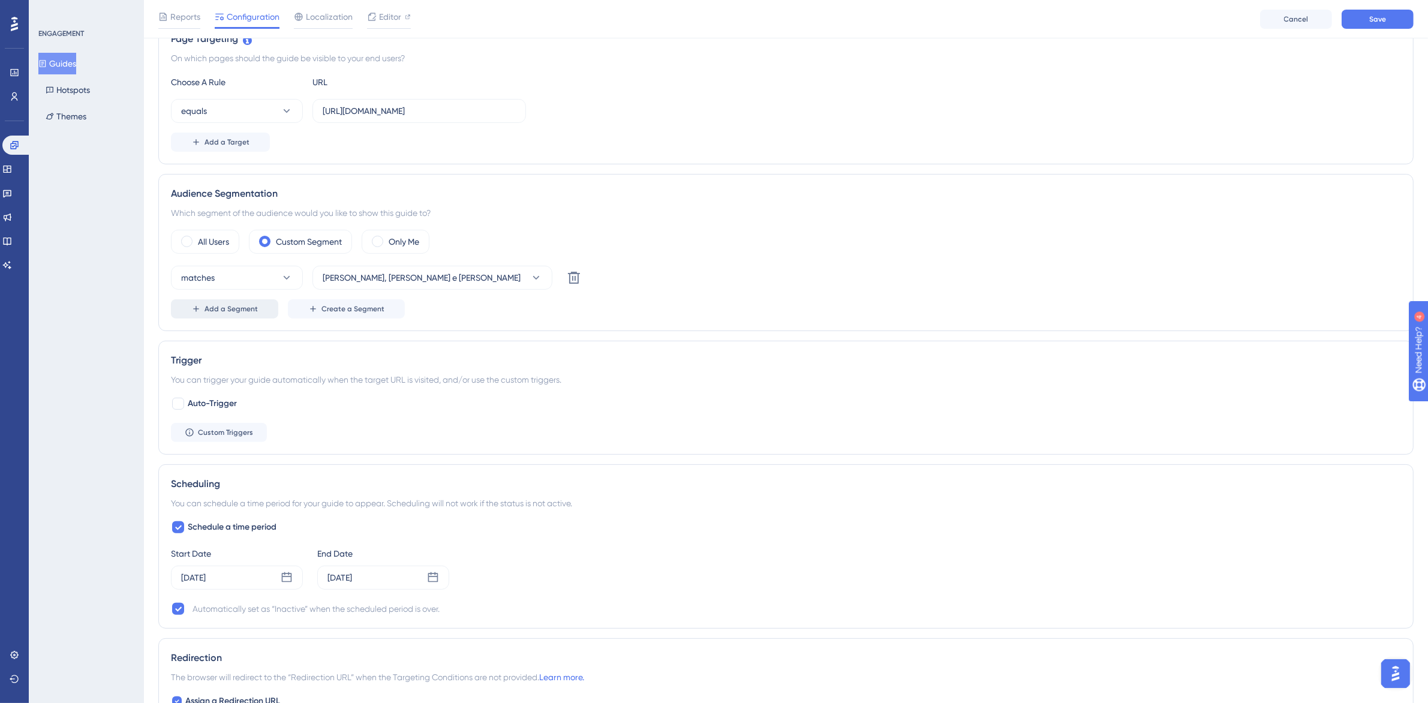
click at [201, 316] on button "Add a Segment" at bounding box center [224, 308] width 107 height 19
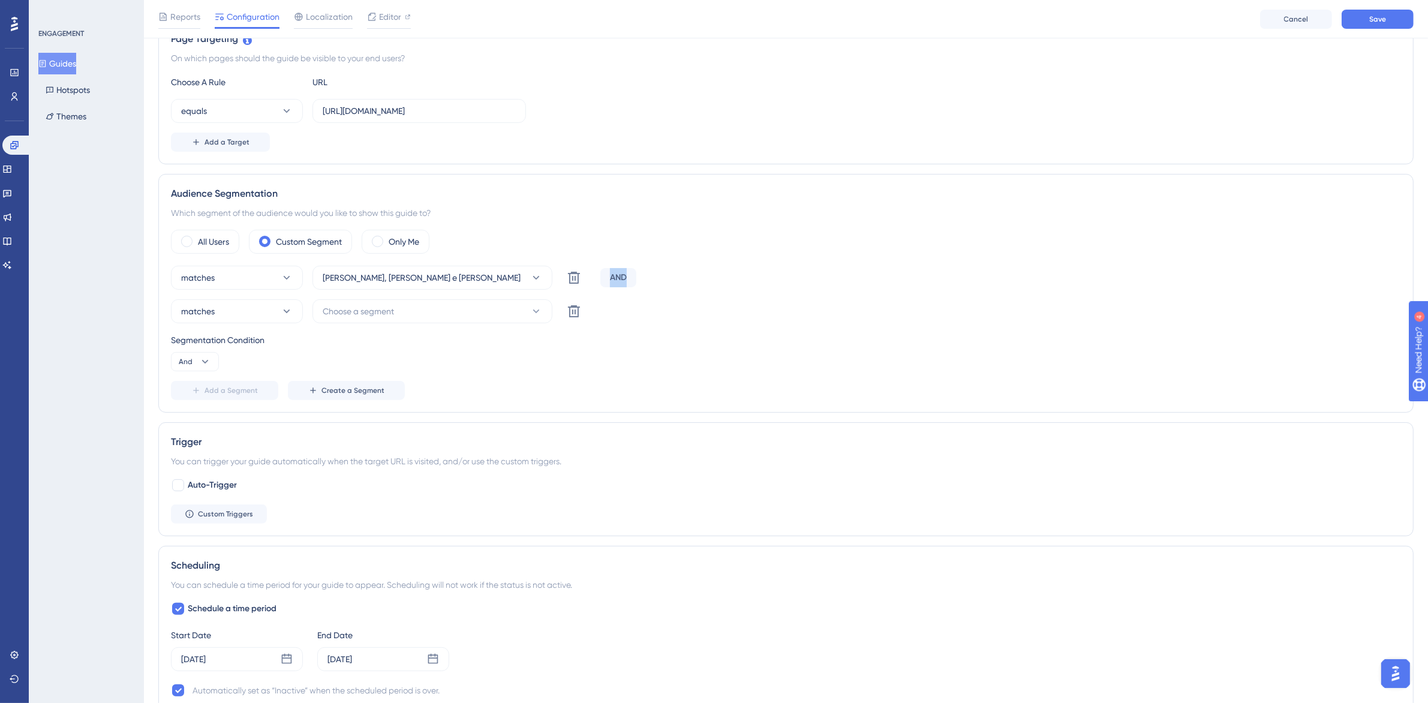
click at [653, 273] on div "matches Marjorie, Marcos e Eduardo Delete AND" at bounding box center [786, 278] width 1231 height 24
click at [633, 298] on div "matches Marjorie, Marcos e Eduardo Delete AND matches Choose a segment Delete S…" at bounding box center [786, 333] width 1231 height 134
click at [619, 313] on div "matches Choose a segment Delete" at bounding box center [786, 311] width 1231 height 24
click at [620, 276] on div "AND" at bounding box center [619, 277] width 36 height 19
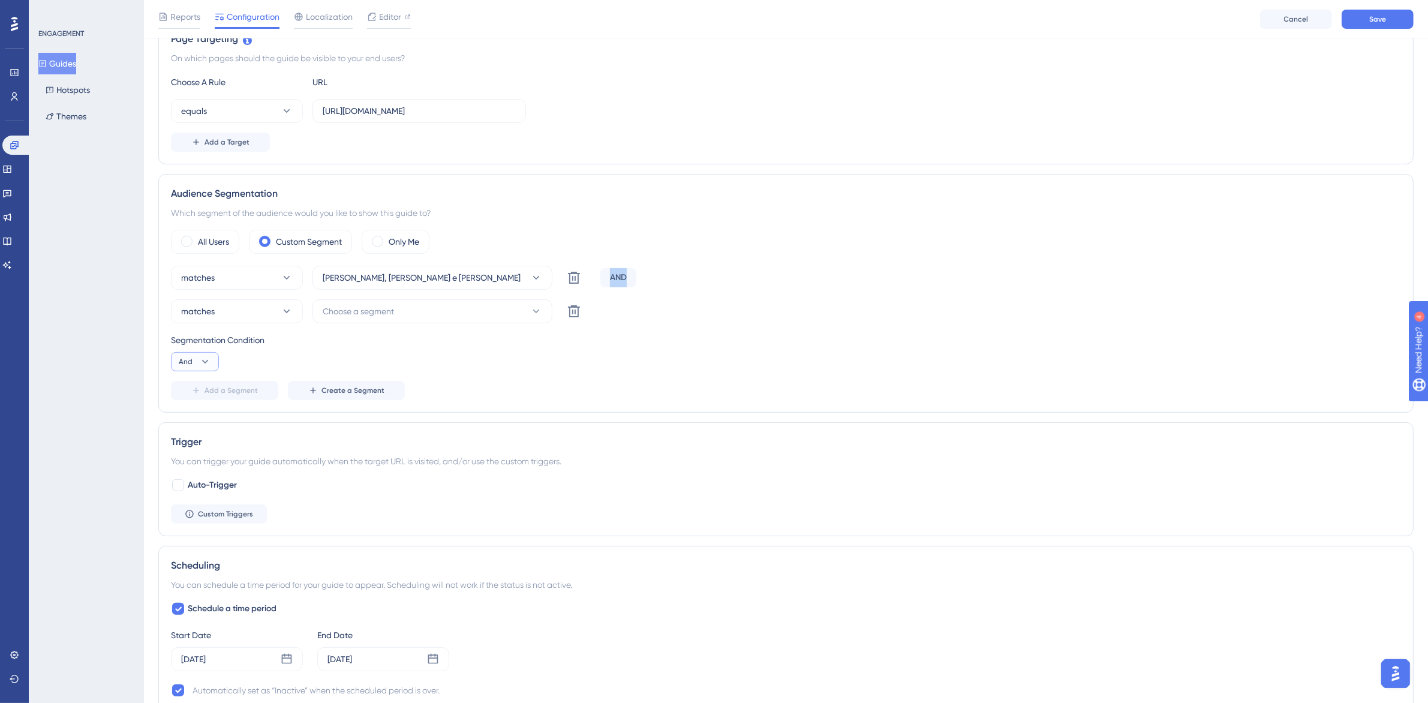
click at [210, 364] on icon at bounding box center [205, 362] width 12 height 12
click at [203, 417] on div "Or Or" at bounding box center [195, 420] width 23 height 24
drag, startPoint x: 580, startPoint y: 352, endPoint x: 346, endPoint y: 367, distance: 235.0
click at [577, 357] on div "Segmentation Condition Or" at bounding box center [786, 352] width 1231 height 38
click at [354, 306] on span "Choose a segment" at bounding box center [358, 311] width 71 height 14
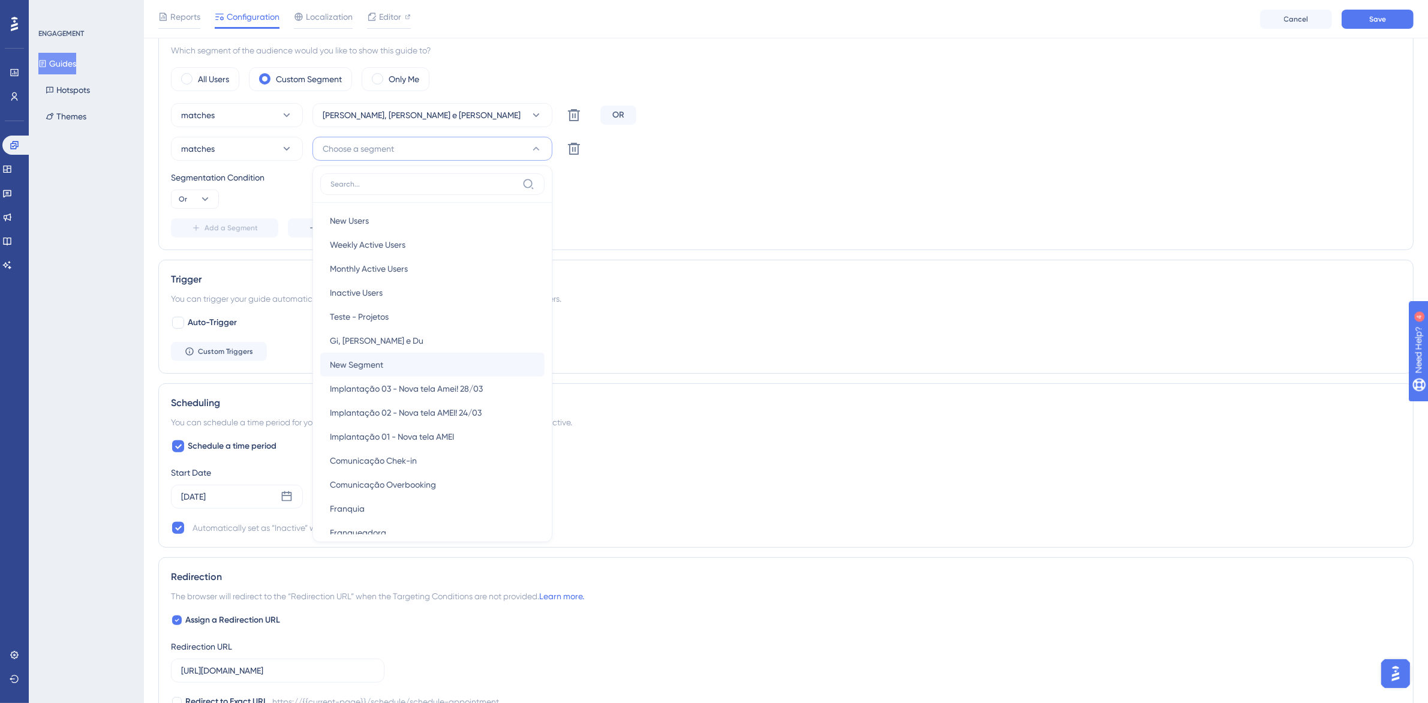
scroll to position [0, 0]
click at [401, 337] on div "Gi, Ana e Du Gi, Ana e Du" at bounding box center [432, 342] width 205 height 24
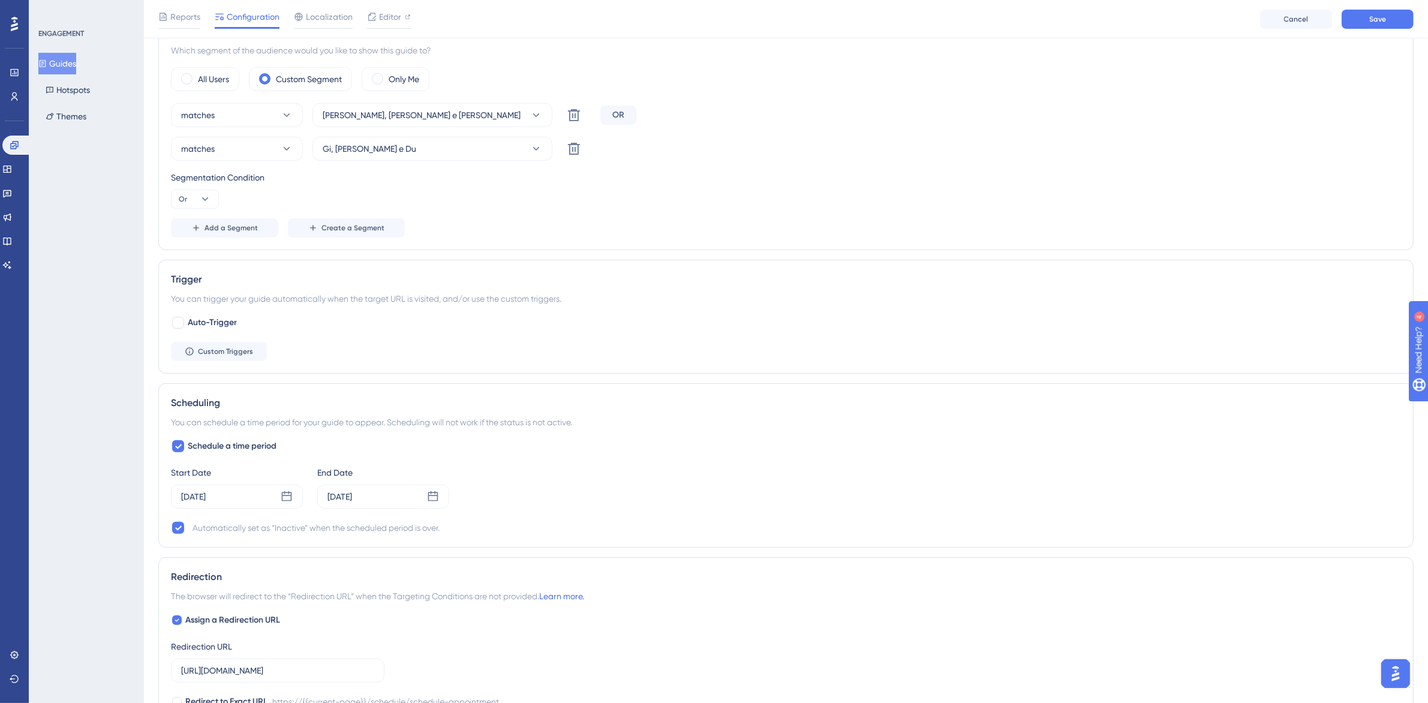
click at [763, 207] on div "Segmentation Condition Or" at bounding box center [786, 189] width 1231 height 38
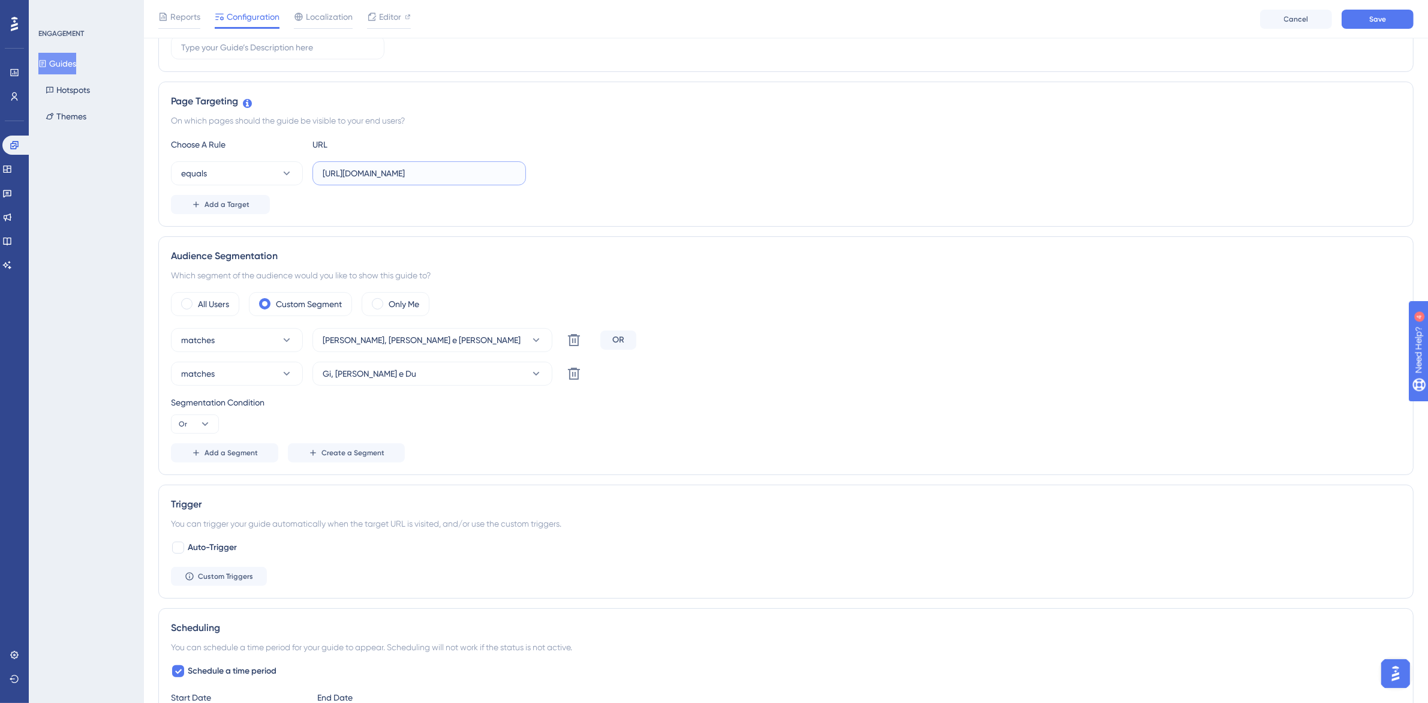
scroll to position [0, 64]
drag, startPoint x: 454, startPoint y: 170, endPoint x: 657, endPoint y: 172, distance: 202.8
click at [657, 172] on div "equals https://amei.amorsaude.com.br/schedule/schedule-appointment" at bounding box center [786, 173] width 1231 height 24
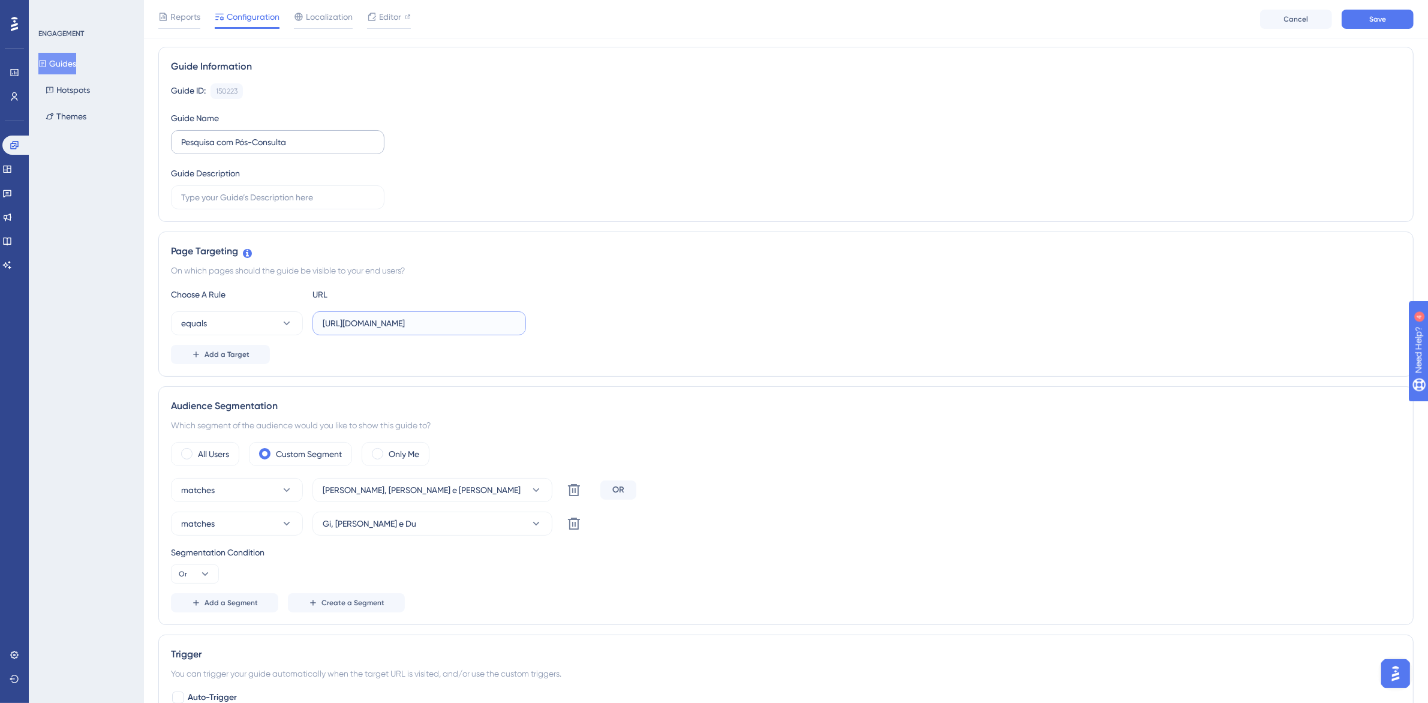
scroll to position [4, 0]
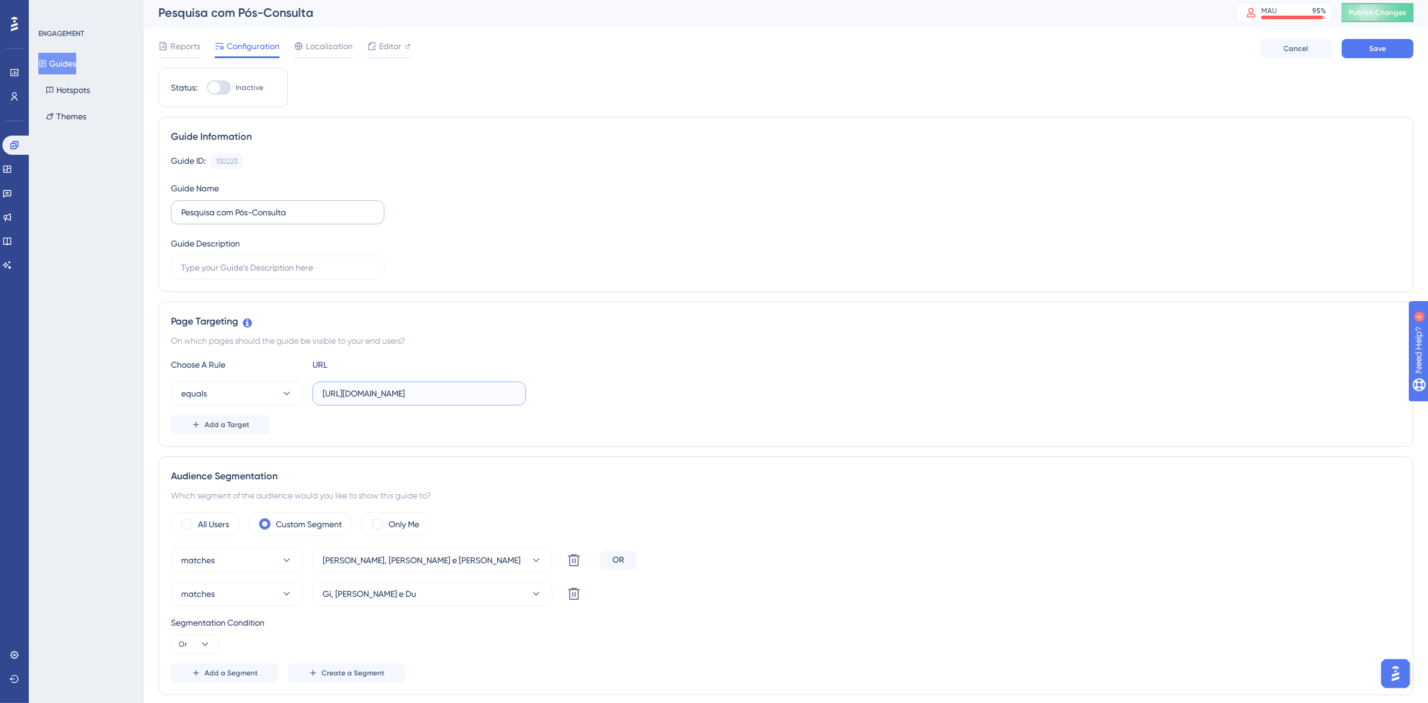
type input "[URL][DOMAIN_NAME]"
click at [235, 214] on input "Pesquisa com Pós-Consulta" at bounding box center [277, 212] width 193 height 13
click at [316, 214] on input "Pesquisa com Pós-Consulta" at bounding box center [277, 212] width 193 height 13
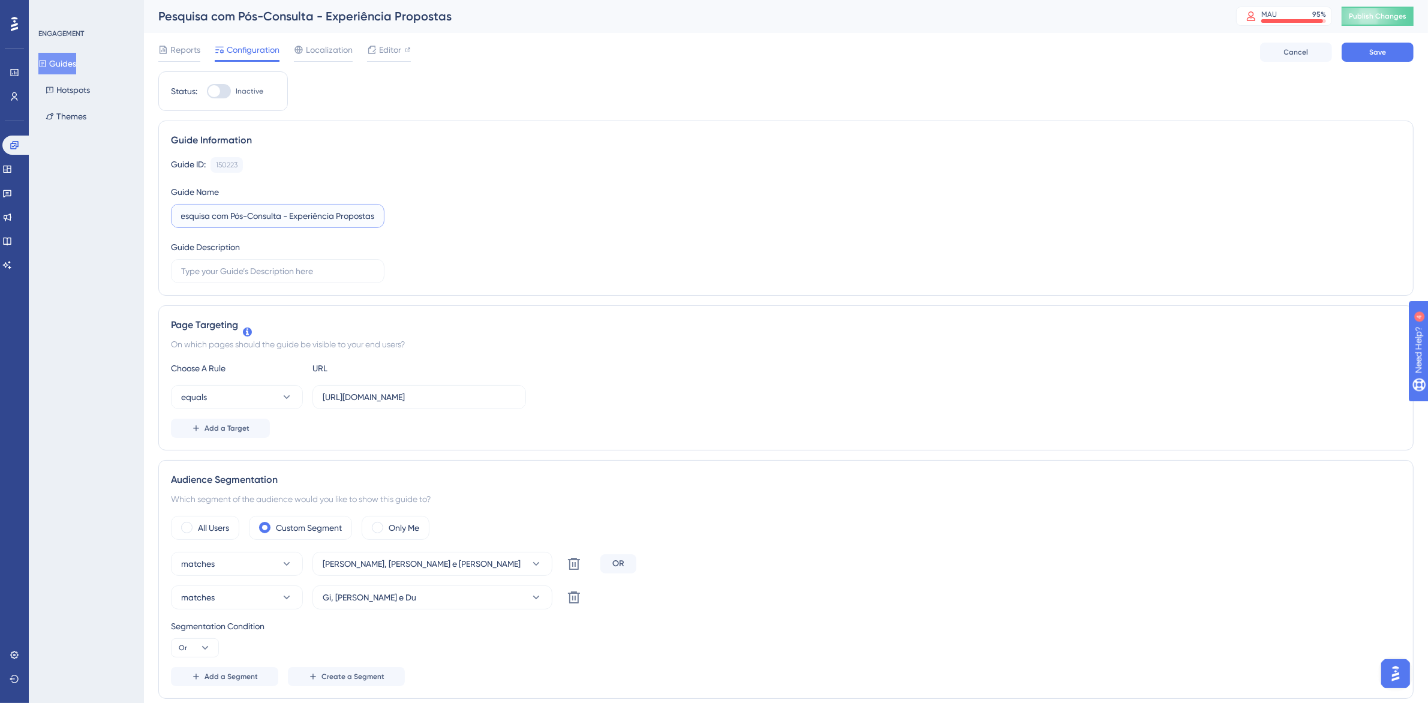
scroll to position [0, 0]
type input "Pesquisa com Pós-Consulta - Experiência Propostas"
click at [220, 87] on div at bounding box center [219, 92] width 24 height 14
click at [207, 92] on input "Inactive" at bounding box center [206, 92] width 1 height 1
checkbox input "true"
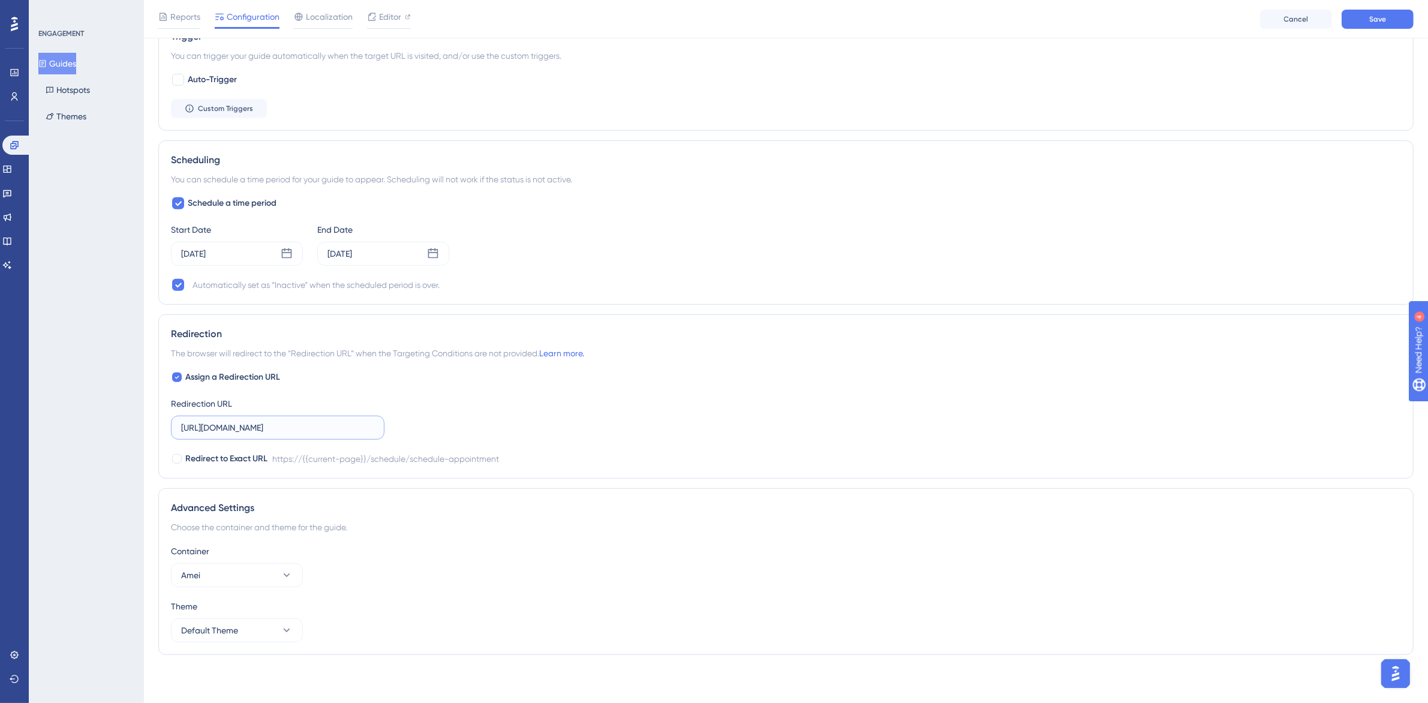
scroll to position [0, 64]
drag, startPoint x: 328, startPoint y: 430, endPoint x: 548, endPoint y: 417, distance: 220.0
click at [548, 417] on div "Assign a Redirection URL Redirection URL https://amei.amorsaude.com.br/schedule…" at bounding box center [786, 418] width 1231 height 96
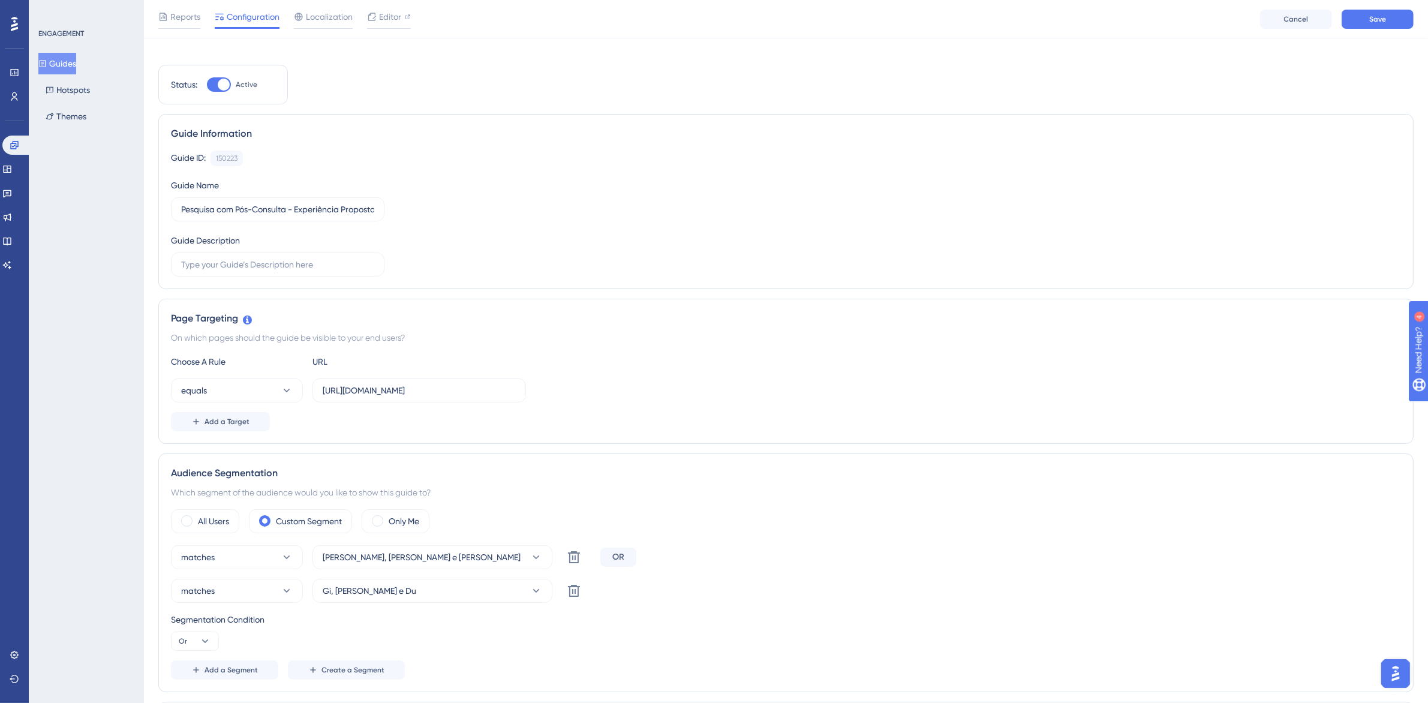
scroll to position [0, 0]
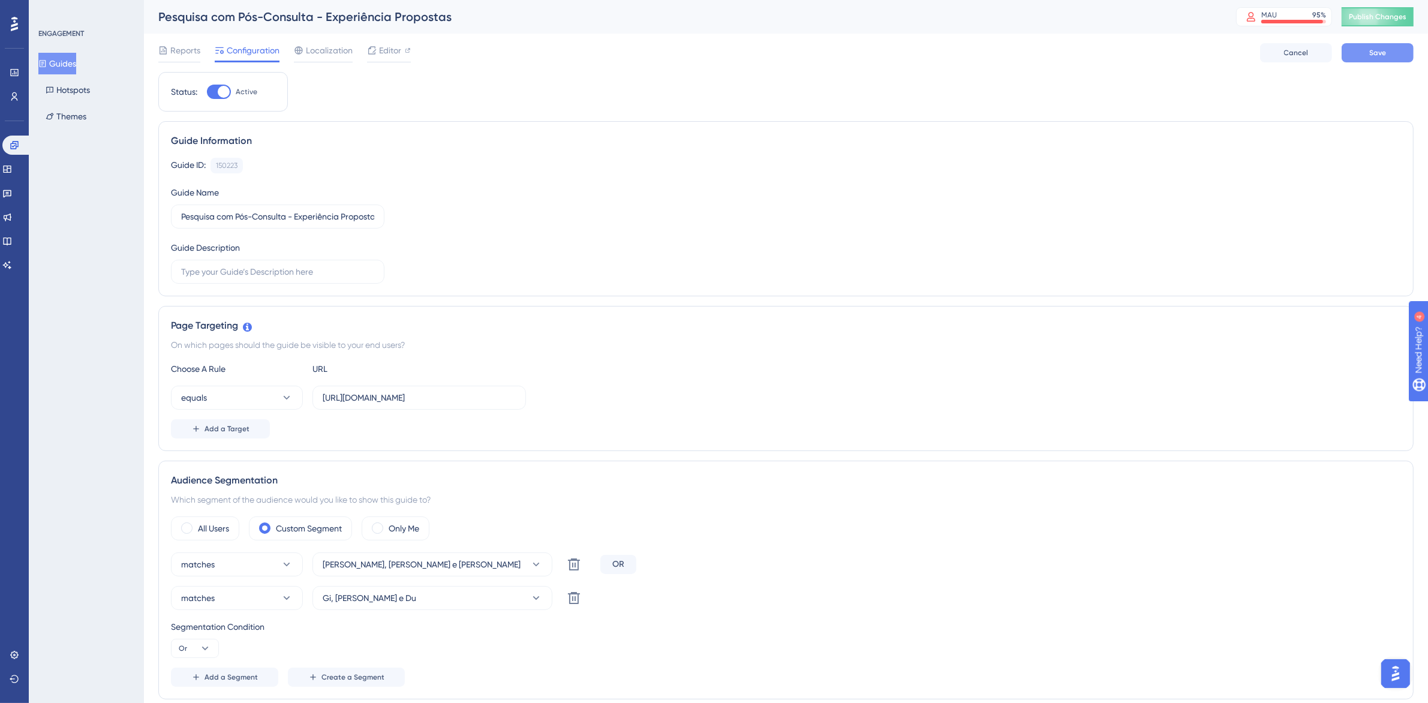
type input "[URL][DOMAIN_NAME]"
click at [1375, 47] on button "Save" at bounding box center [1378, 52] width 72 height 19
click at [377, 25] on icon at bounding box center [372, 22] width 12 height 12
click at [1402, 14] on span "Publish Changes" at bounding box center [1378, 17] width 58 height 10
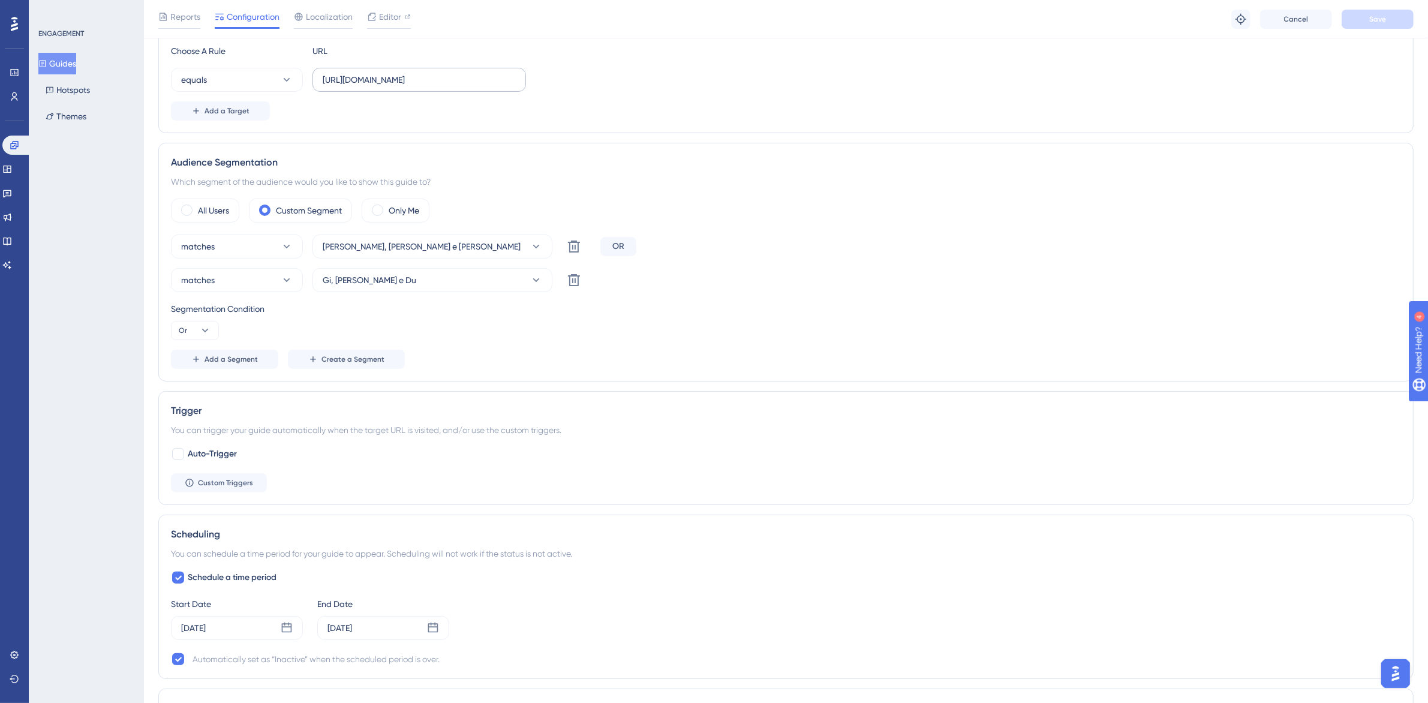
scroll to position [450, 0]
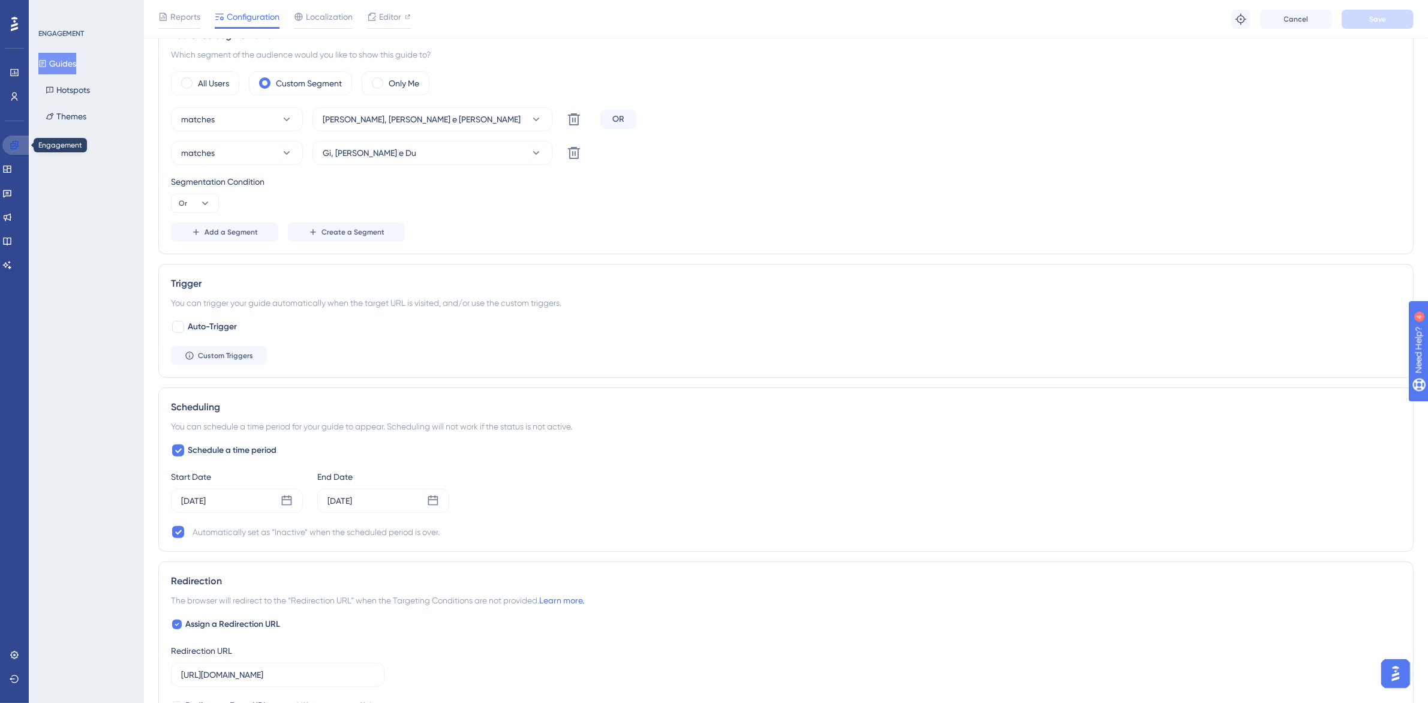
click at [19, 142] on icon at bounding box center [15, 145] width 10 height 10
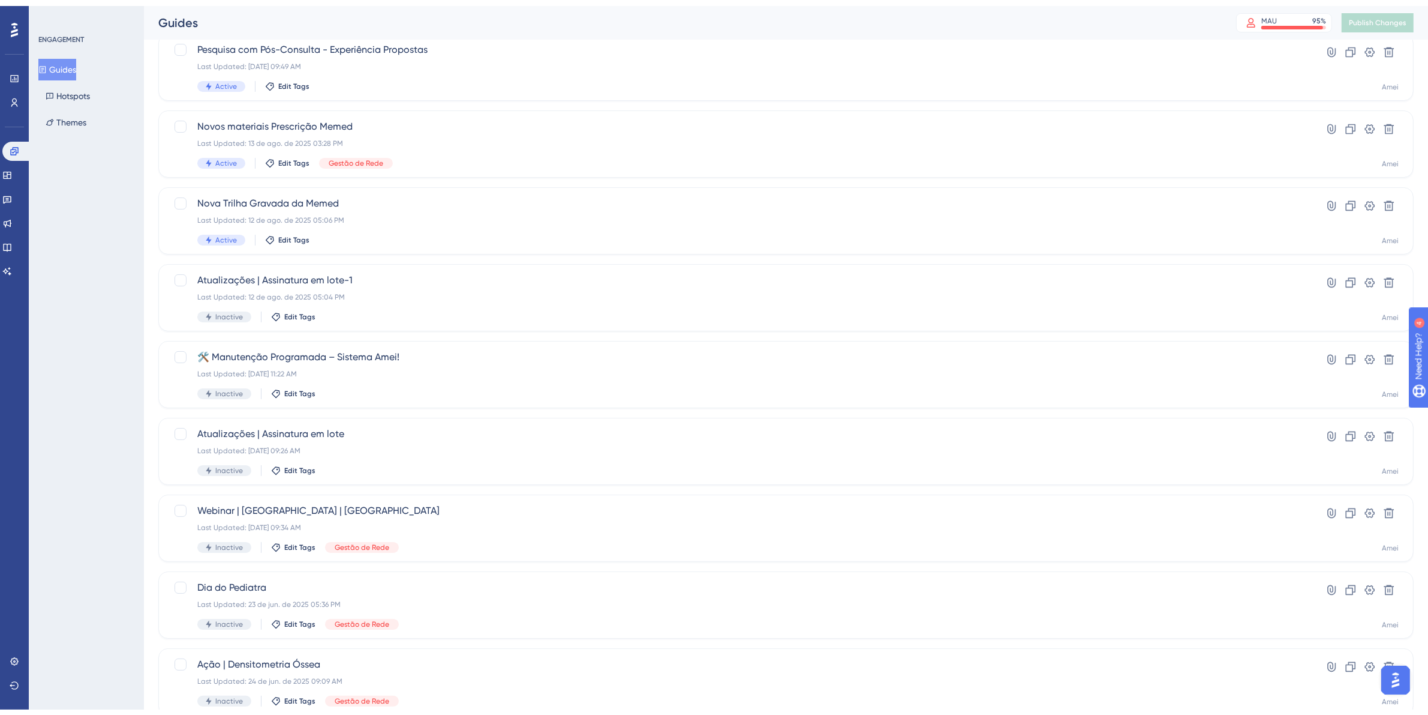
scroll to position [150, 0]
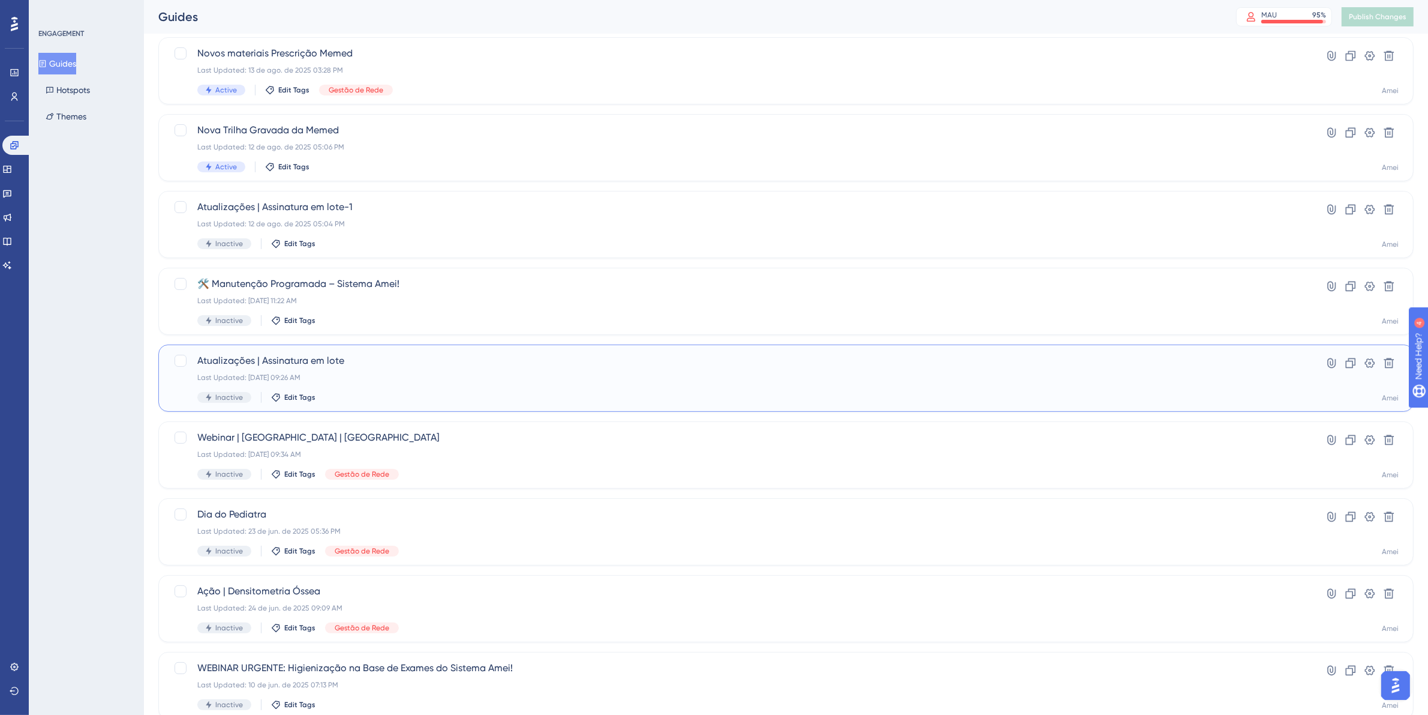
click at [431, 385] on div "Atualizações | Assinatura em lote Last Updated: 01 de jul. de 2025 09:26 AM Ina…" at bounding box center [738, 377] width 1082 height 49
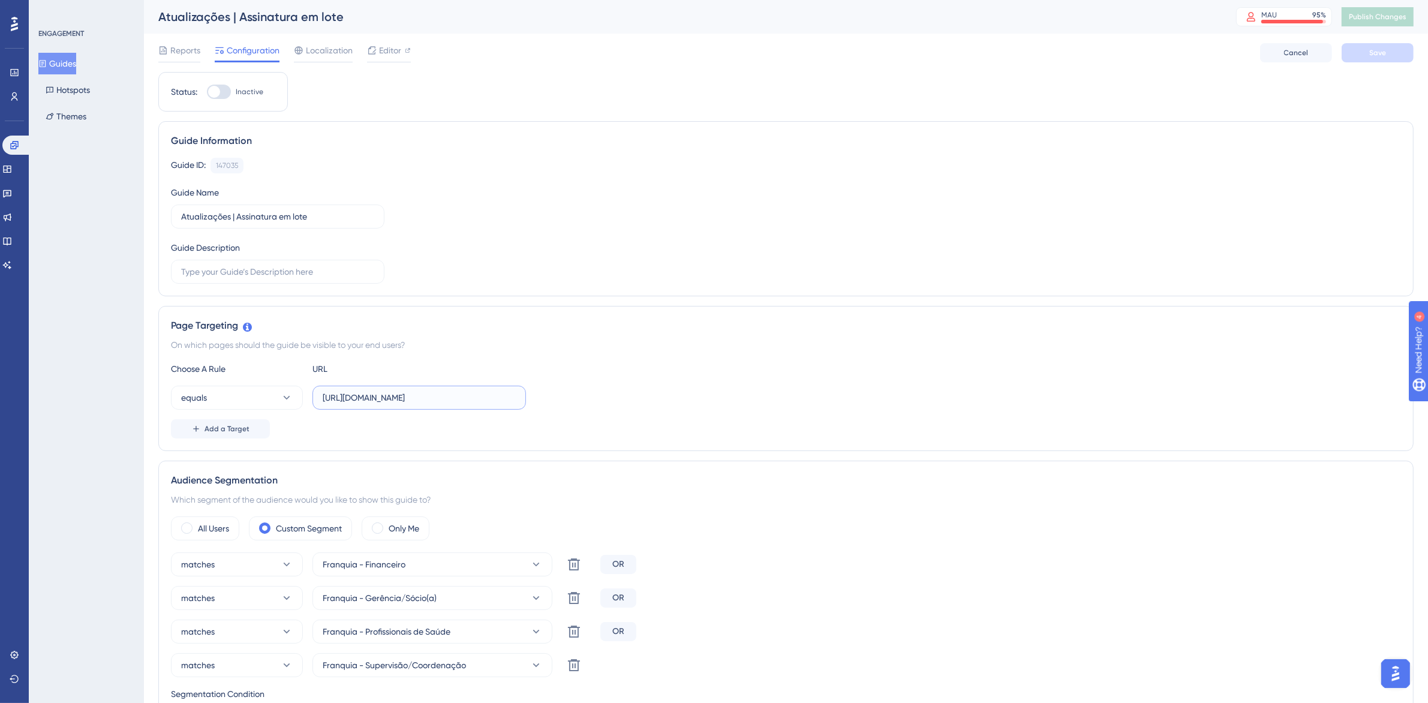
click at [448, 397] on input "[URL][DOMAIN_NAME]" at bounding box center [419, 397] width 193 height 13
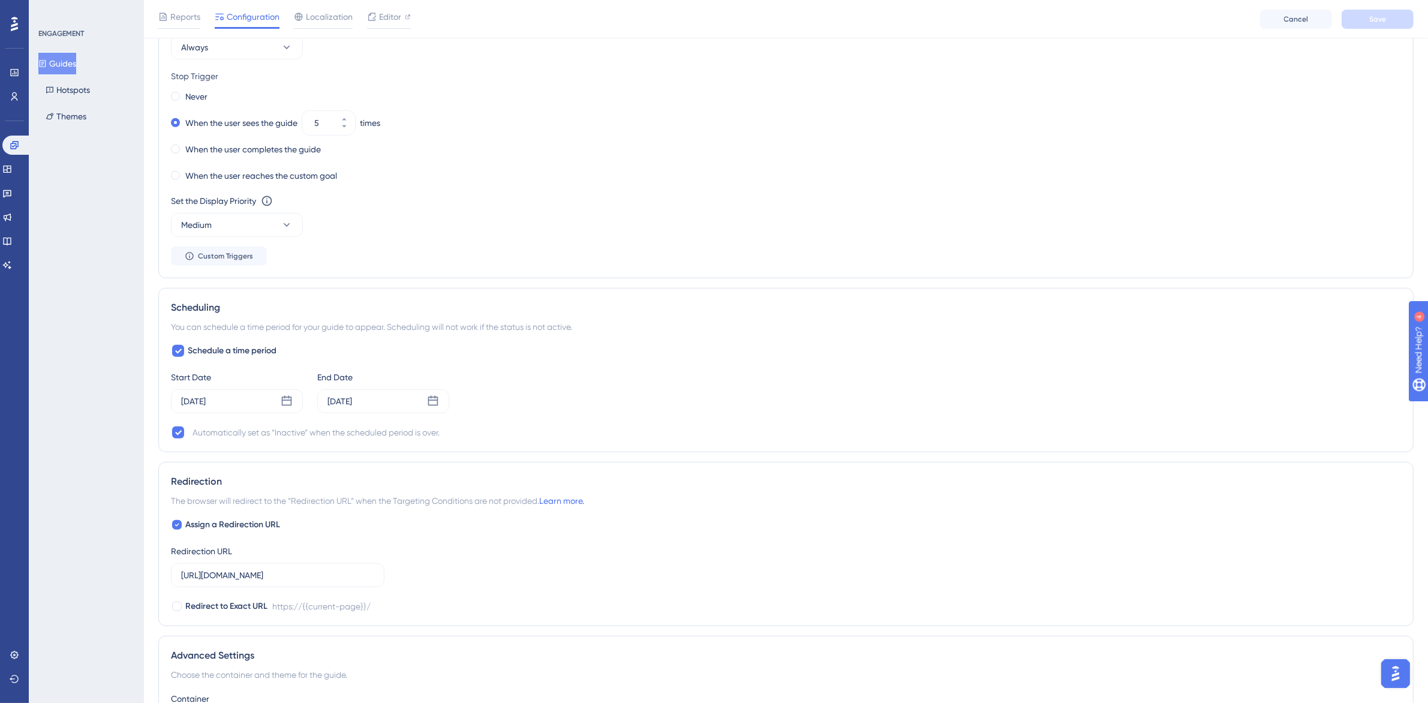
scroll to position [997, 0]
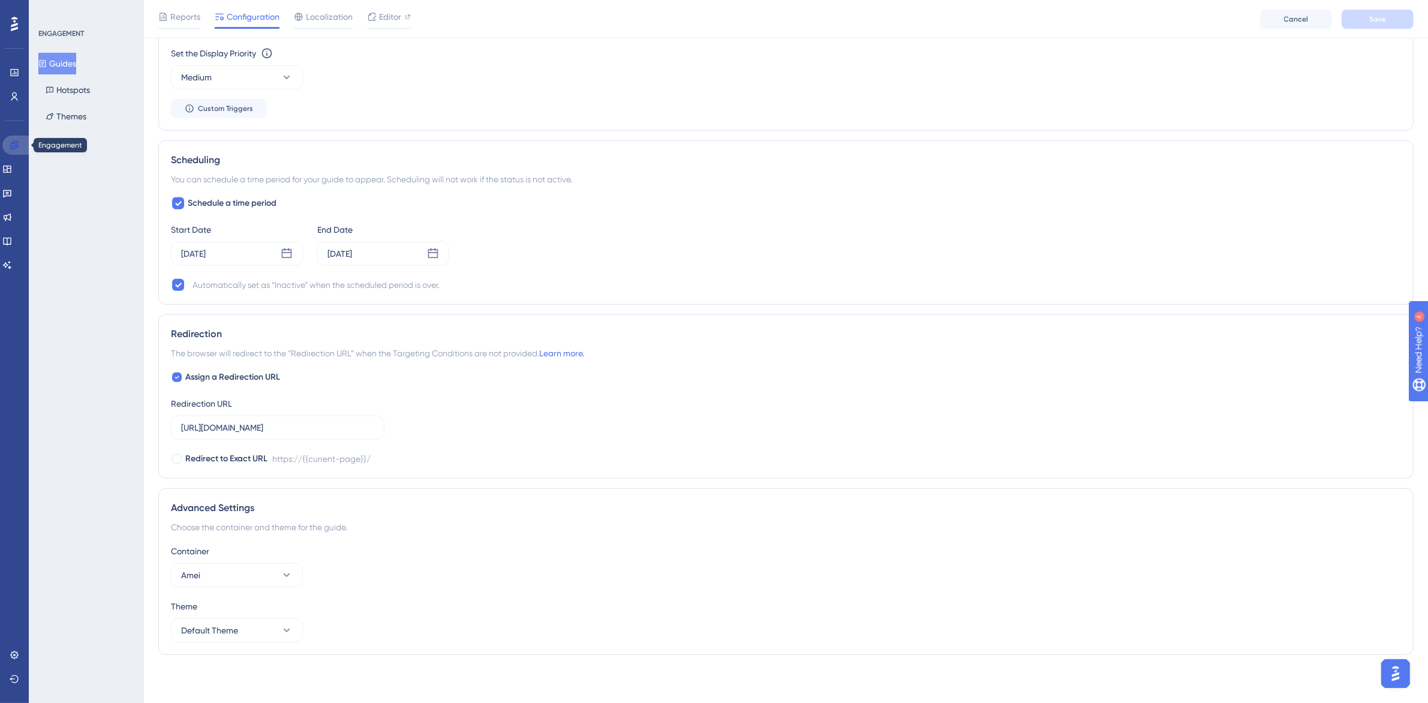
click at [17, 140] on icon at bounding box center [15, 145] width 10 height 10
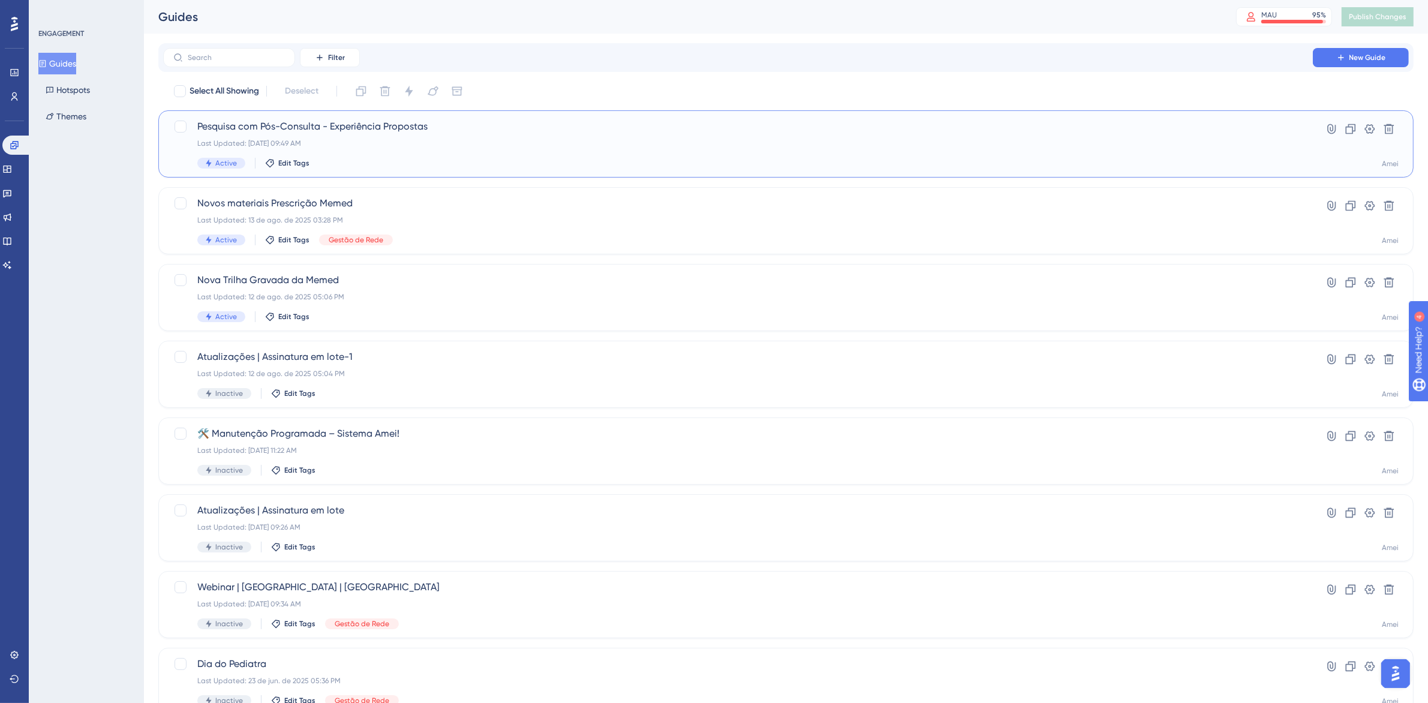
click at [424, 159] on div "Active Edit Tags" at bounding box center [738, 163] width 1082 height 11
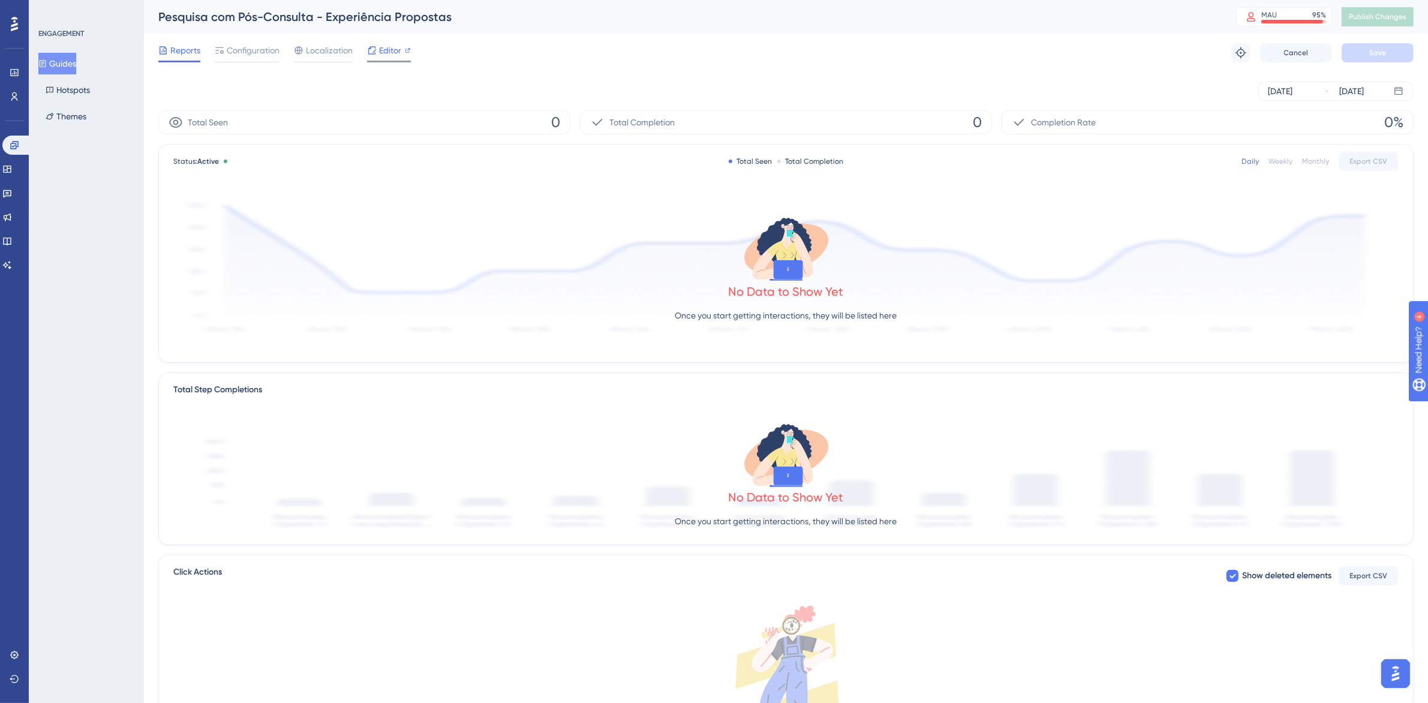
click at [388, 52] on span "Editor" at bounding box center [390, 50] width 22 height 14
click at [255, 48] on span "Configuration" at bounding box center [253, 50] width 53 height 14
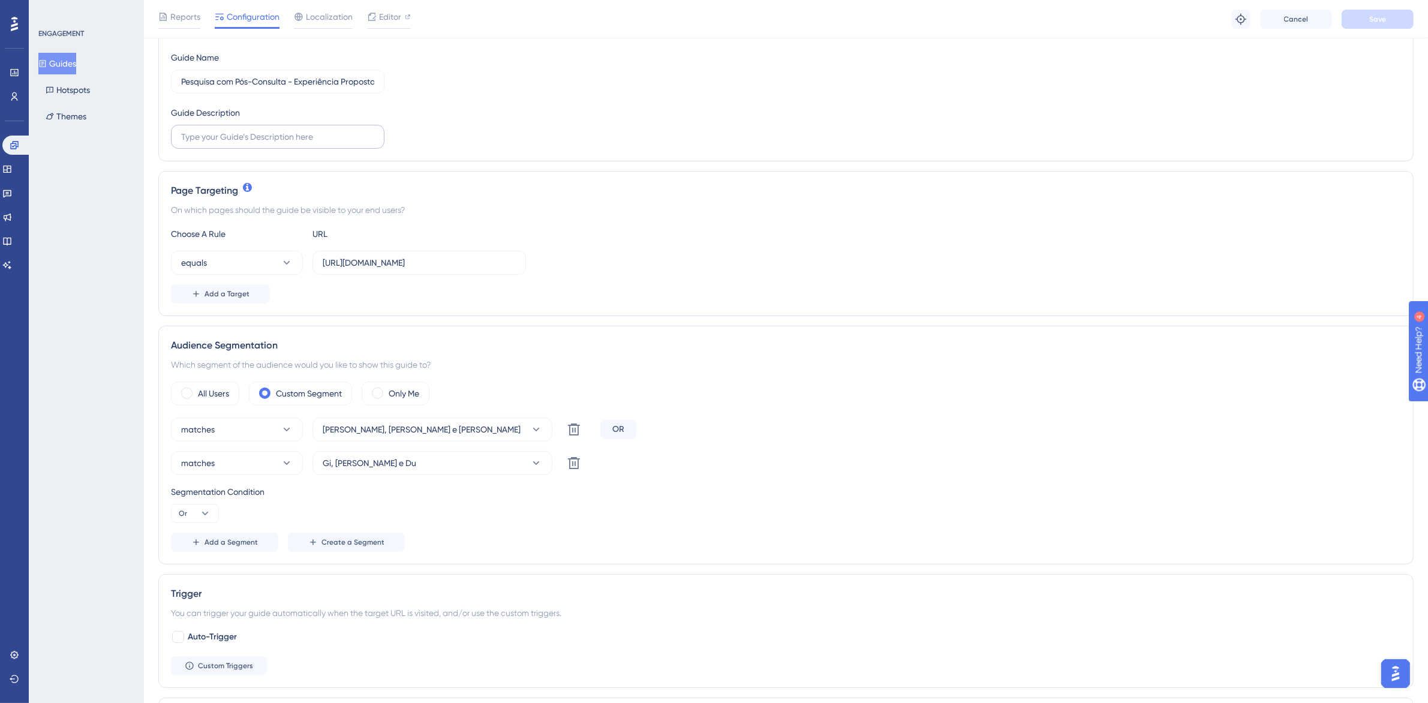
scroll to position [75, 0]
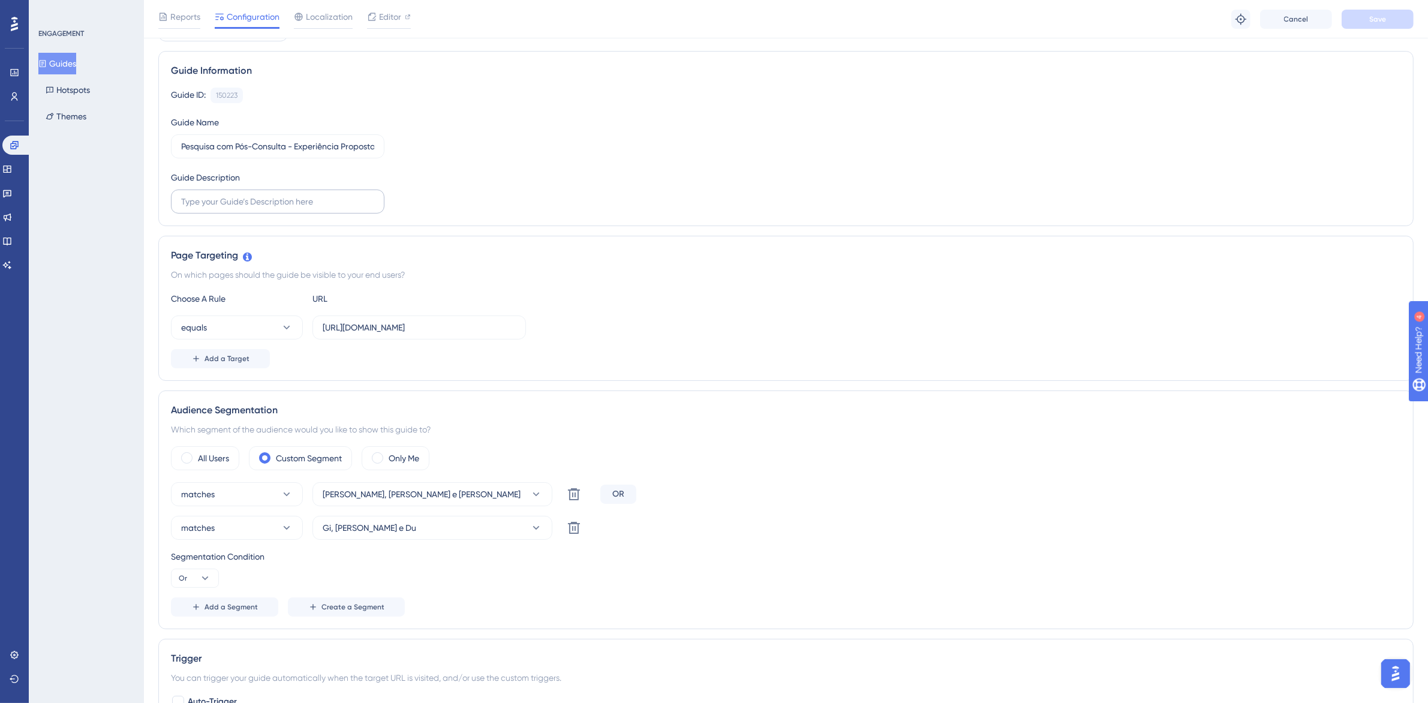
click at [323, 210] on label at bounding box center [278, 202] width 214 height 24
click at [323, 208] on input "text" at bounding box center [277, 201] width 193 height 13
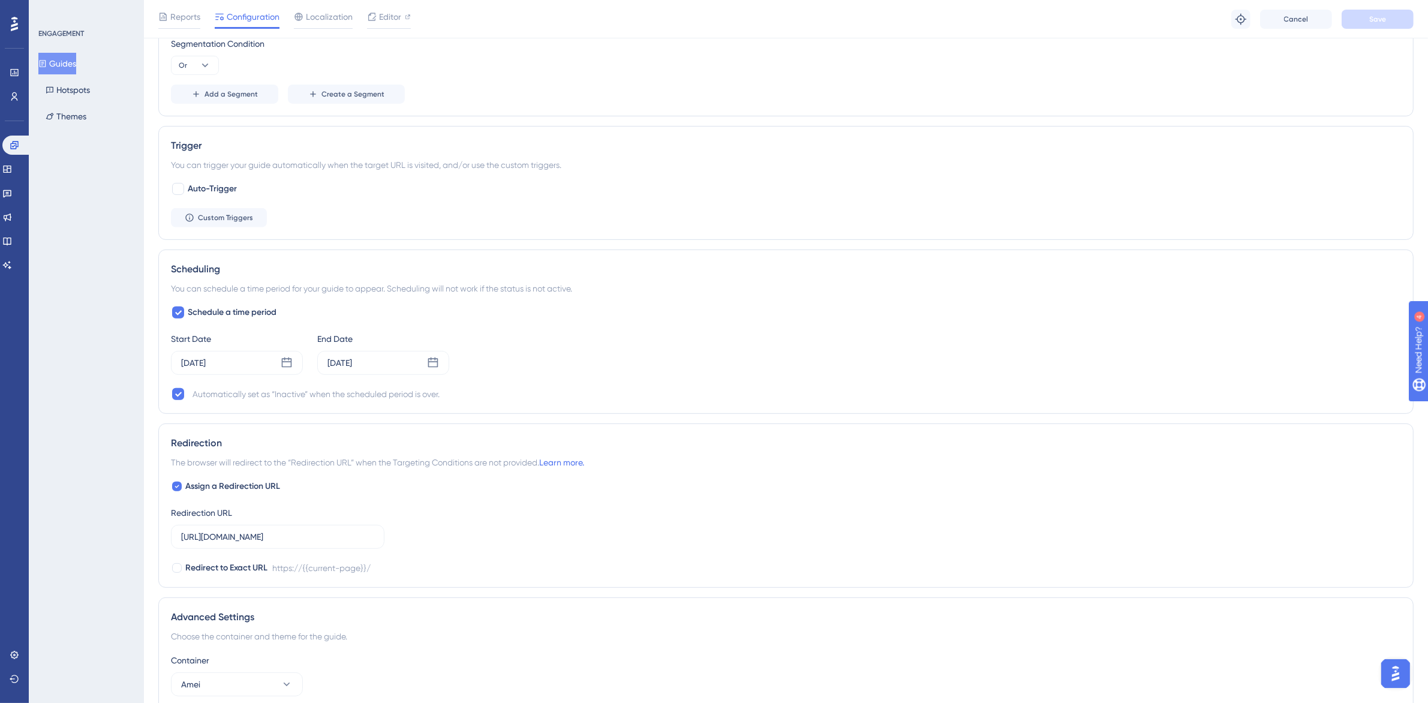
scroll to position [700, 0]
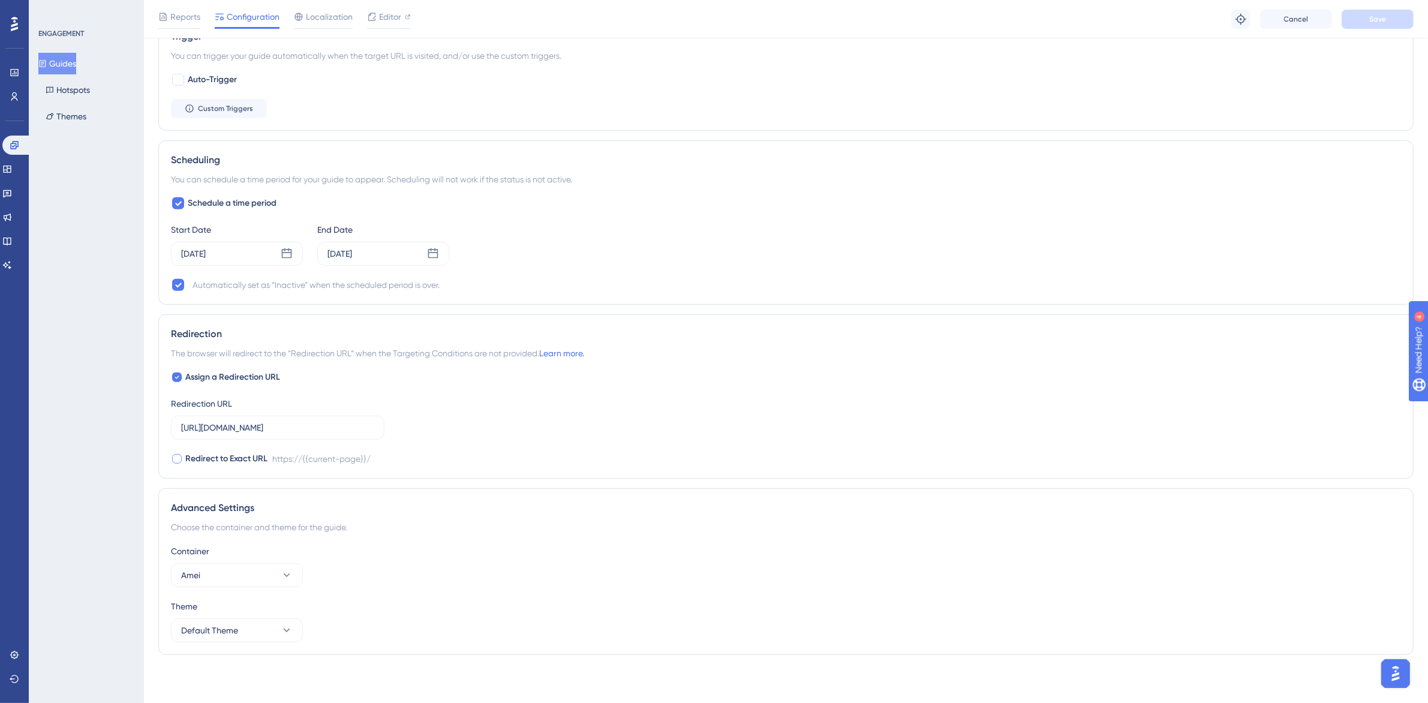
click at [248, 465] on span "Redirect to Exact URL" at bounding box center [226, 459] width 82 height 14
checkbox input "true"
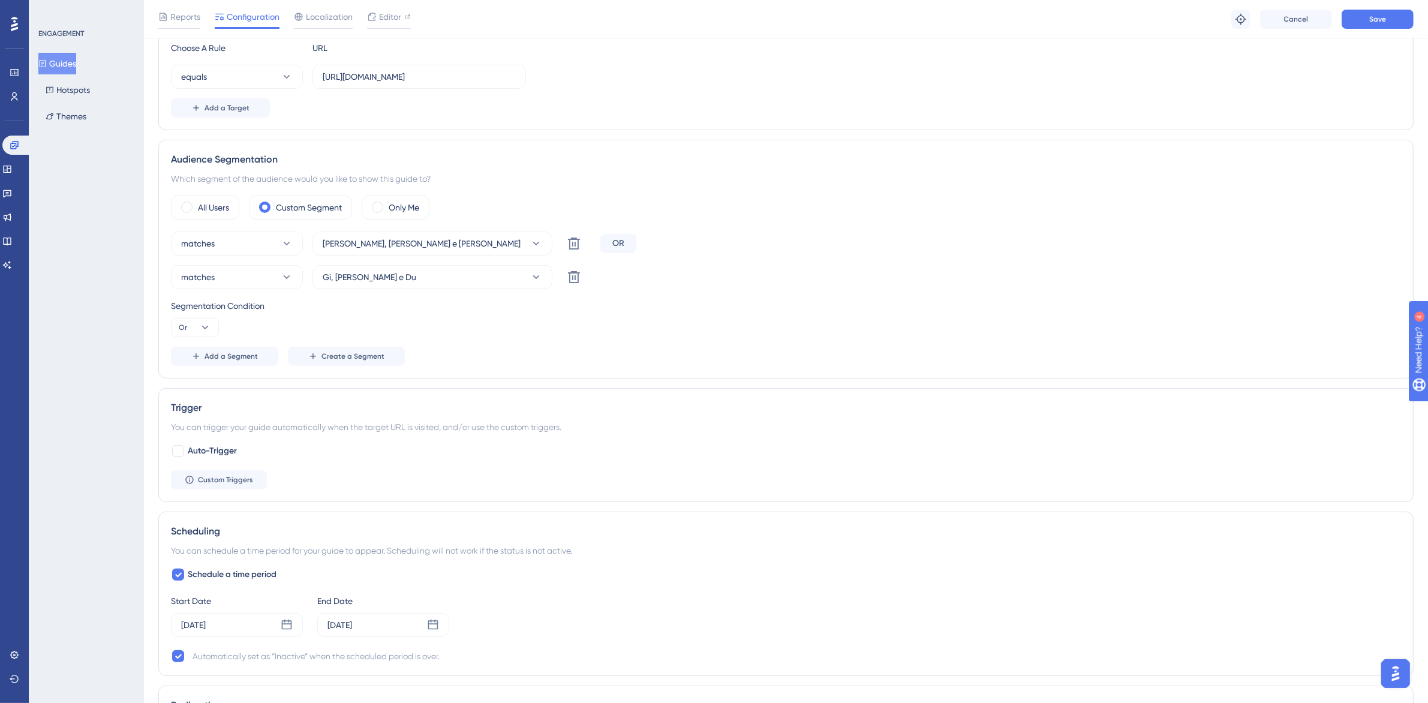
scroll to position [325, 0]
click at [202, 450] on span "Auto-Trigger" at bounding box center [212, 452] width 49 height 14
checkbox input "true"
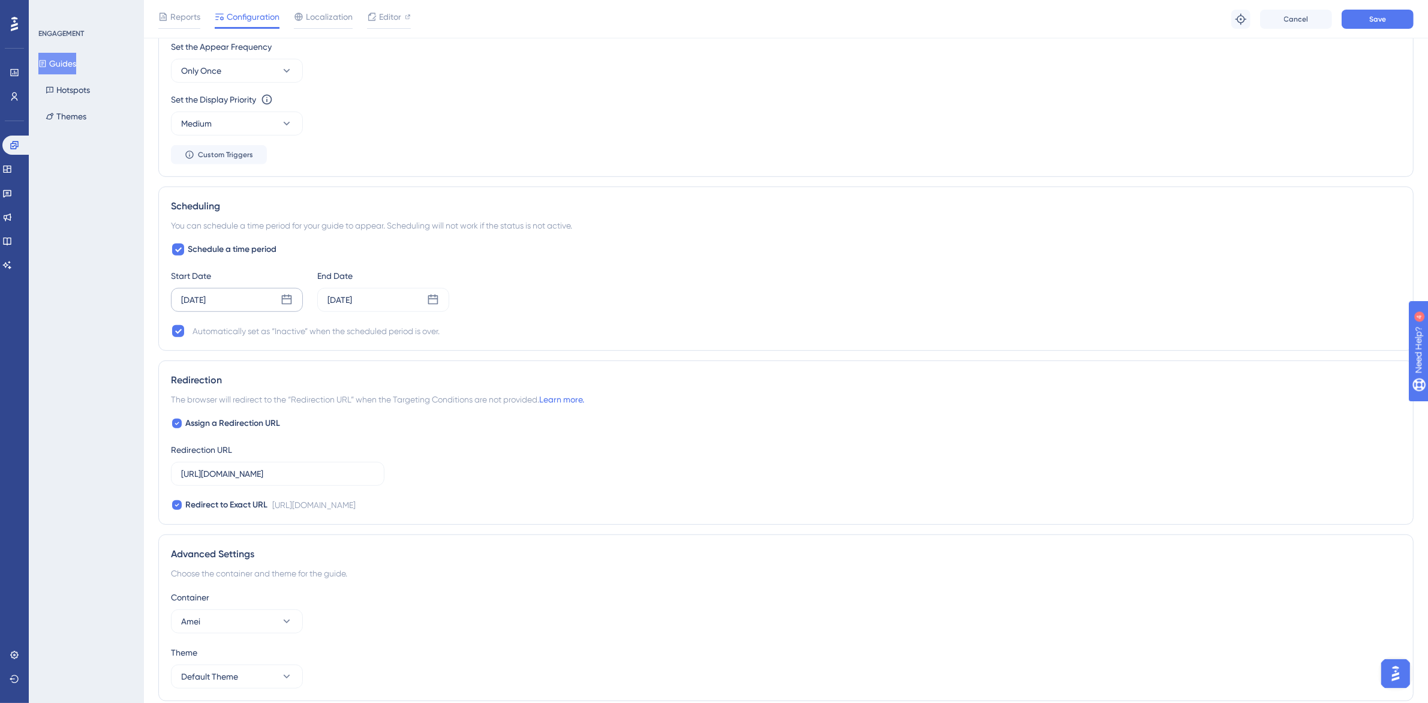
scroll to position [655, 0]
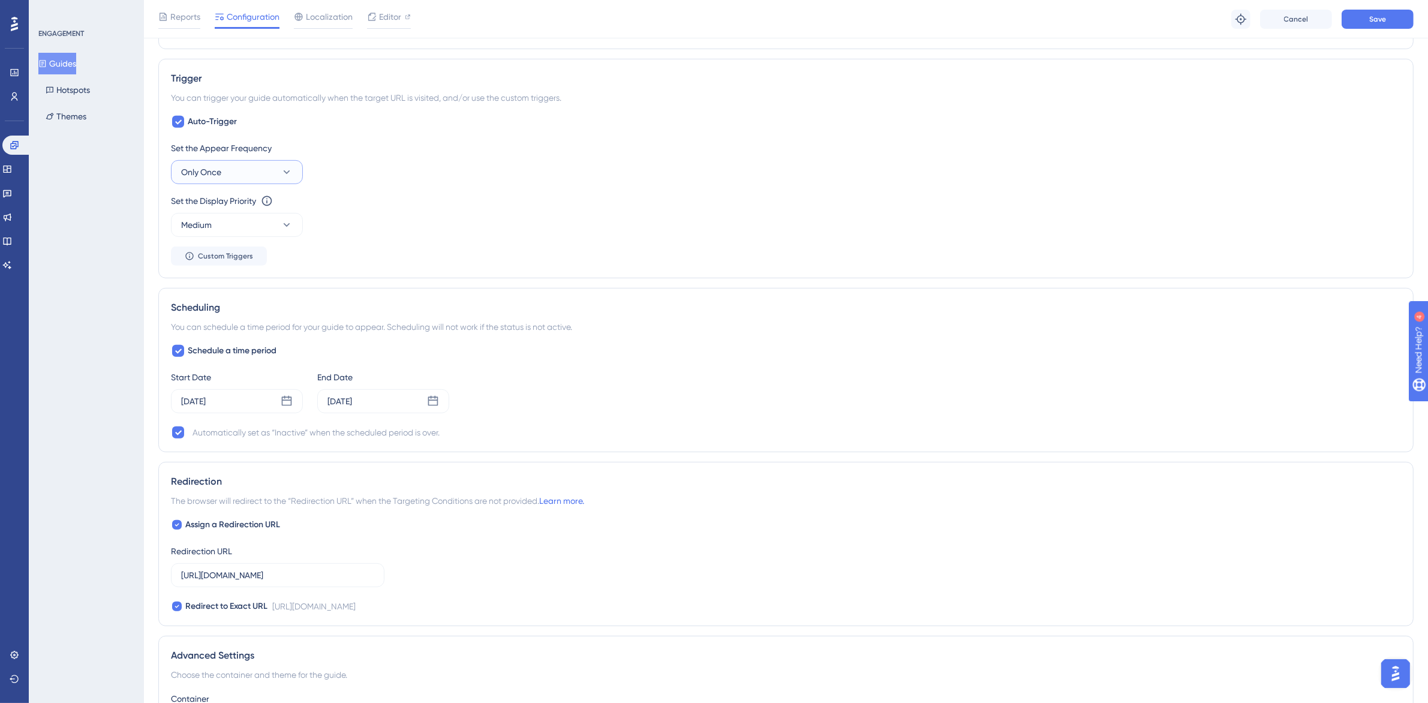
click at [259, 163] on button "Only Once" at bounding box center [237, 172] width 132 height 24
click at [245, 236] on span "Once in a Session" at bounding box center [221, 233] width 67 height 14
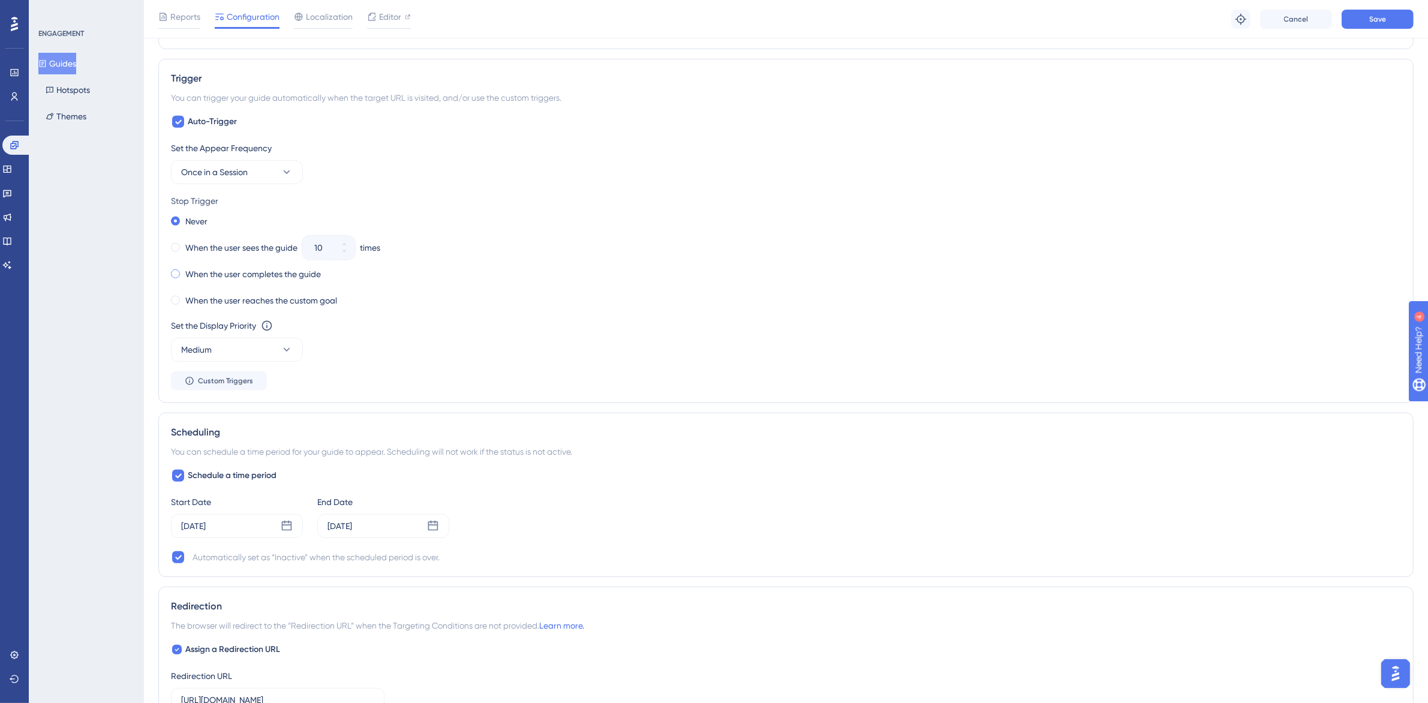
click at [234, 275] on label "When the user completes the guide" at bounding box center [253, 274] width 136 height 14
click at [244, 304] on label "When the user reaches the custom goal" at bounding box center [261, 300] width 152 height 14
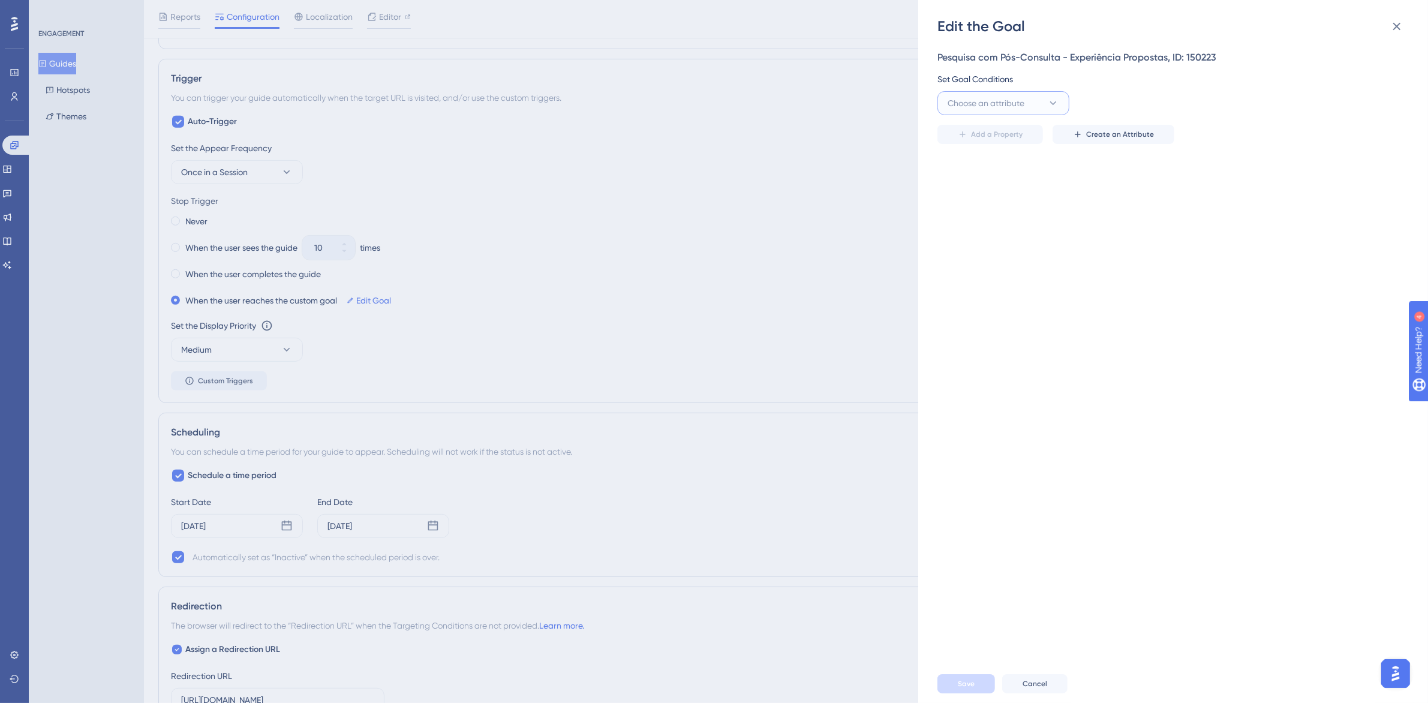
click at [1033, 101] on button "Choose an attribute" at bounding box center [1004, 103] width 132 height 24
click at [1397, 23] on icon at bounding box center [1397, 26] width 14 height 14
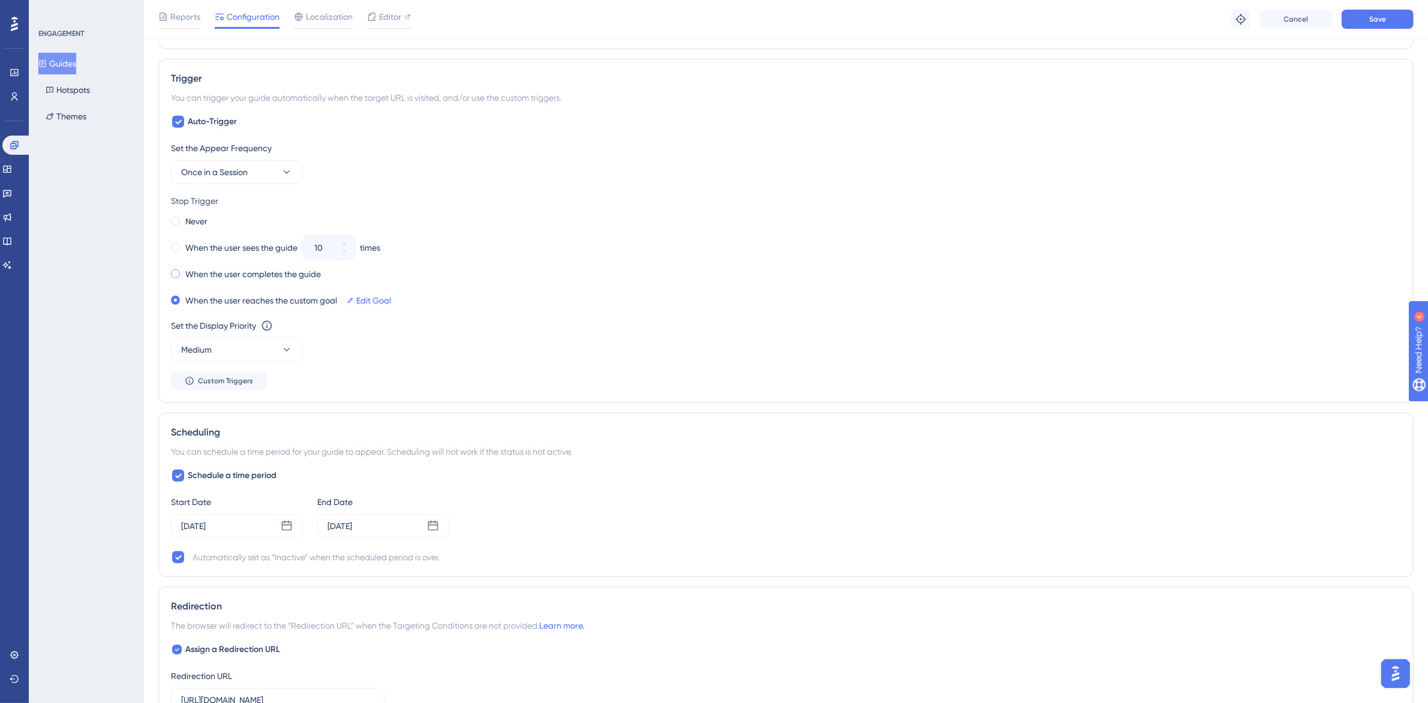
click at [257, 283] on div "When the user completes the guide" at bounding box center [246, 274] width 150 height 17
click at [223, 353] on button "Medium" at bounding box center [237, 350] width 132 height 24
click at [232, 461] on div "Highest Highest" at bounding box center [236, 458] width 97 height 24
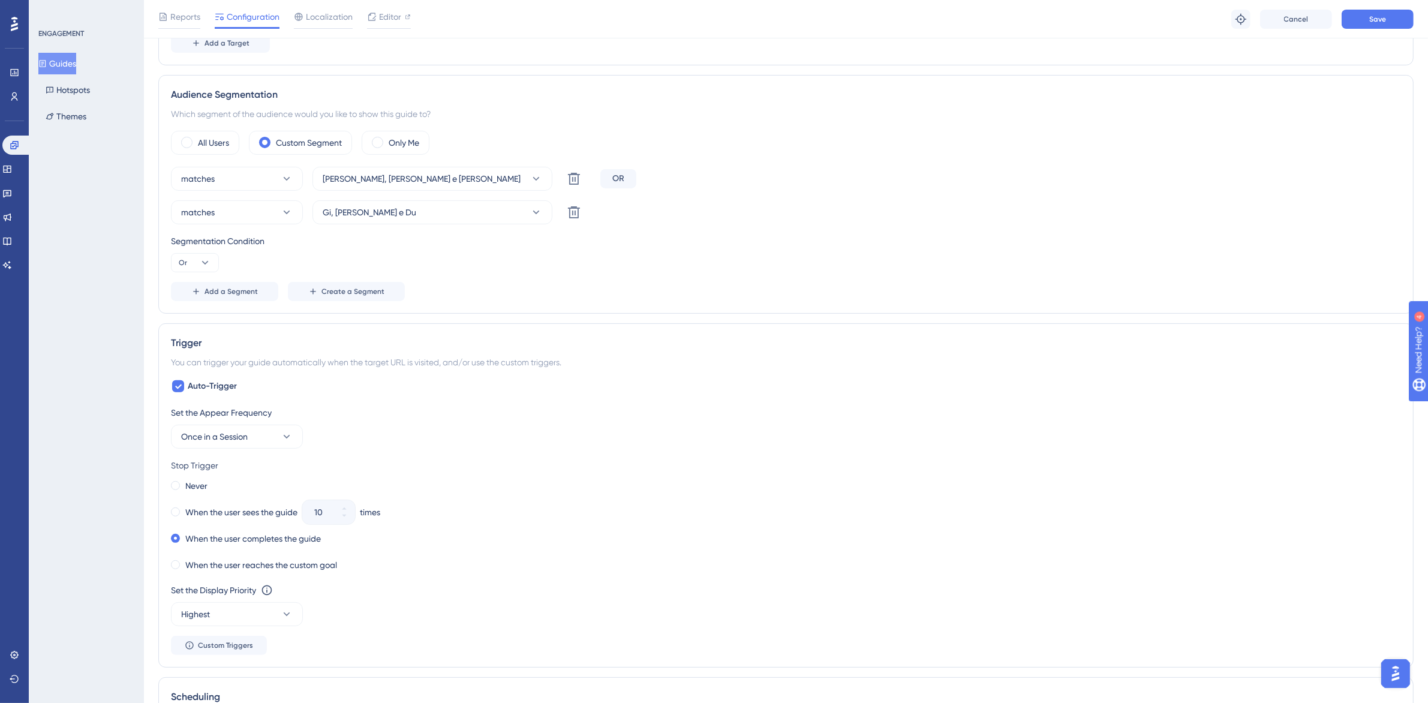
scroll to position [280, 0]
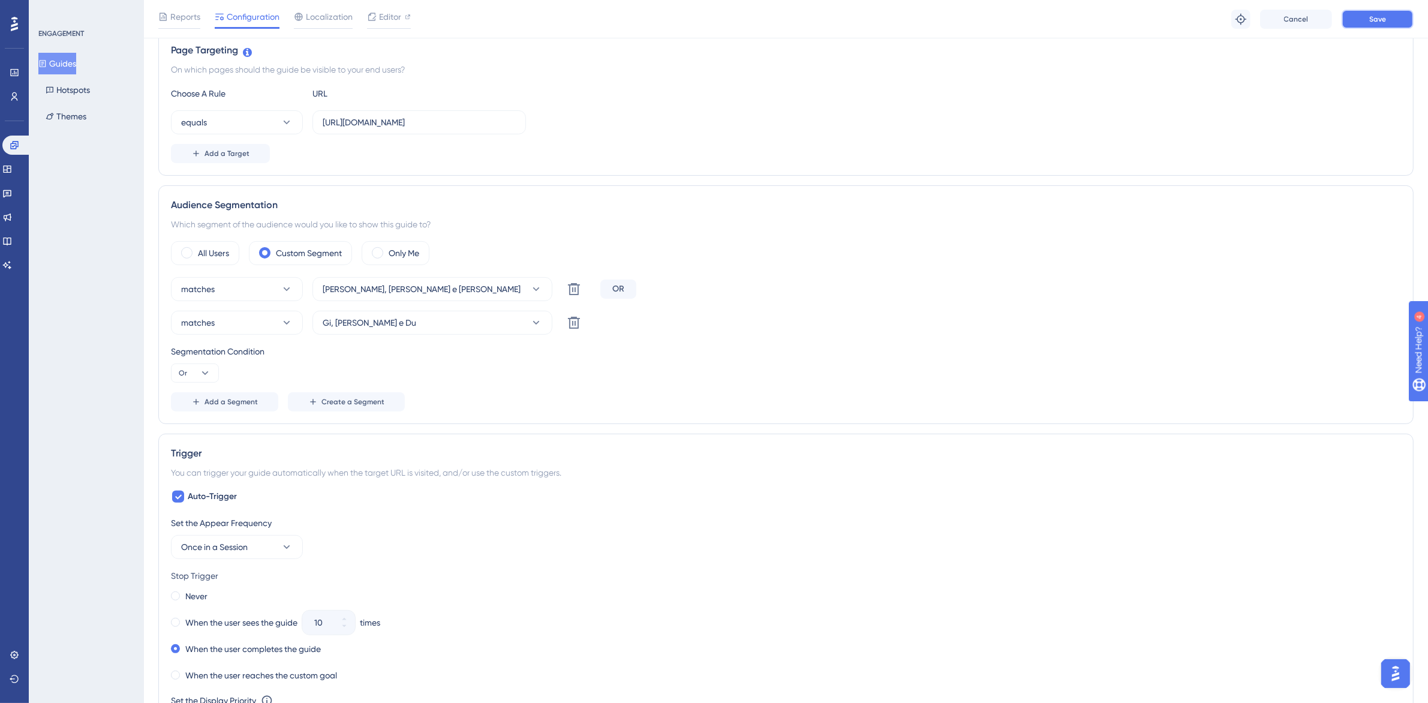
click at [1383, 21] on span "Save" at bounding box center [1378, 19] width 17 height 10
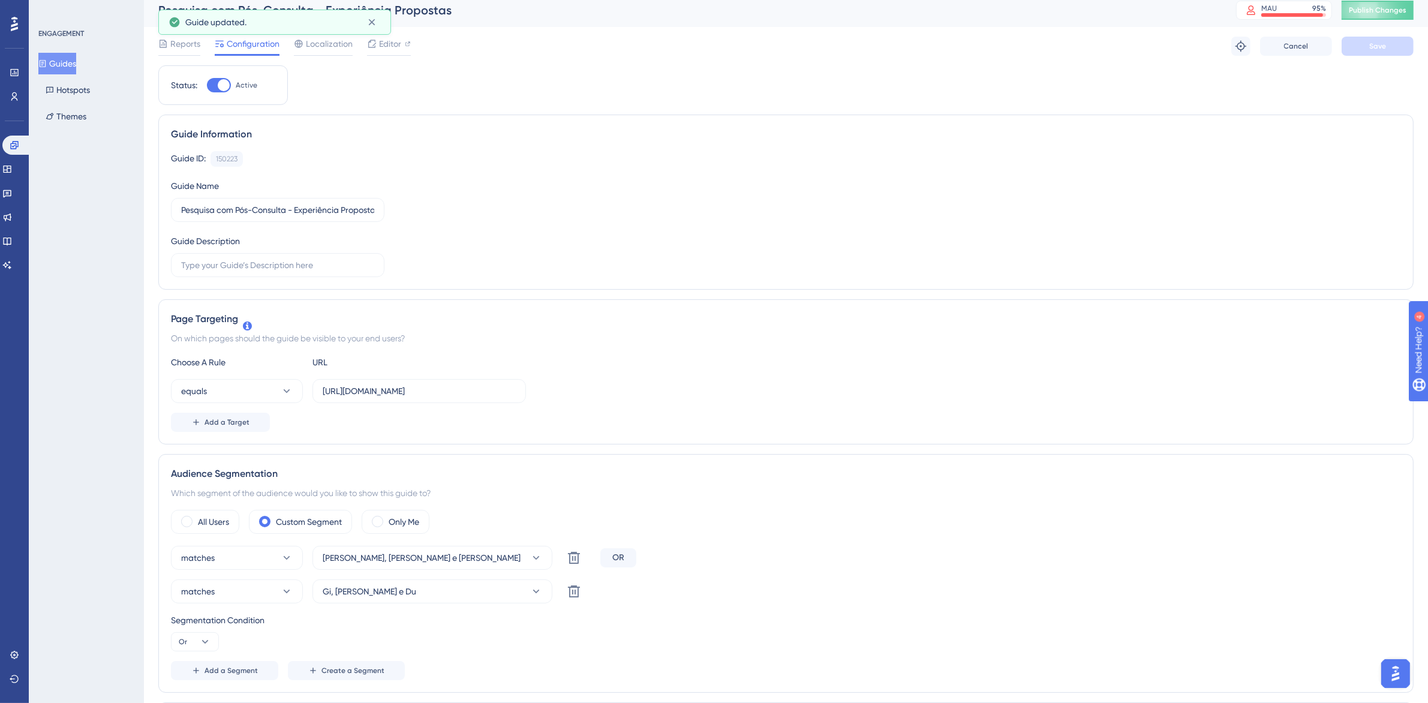
scroll to position [0, 0]
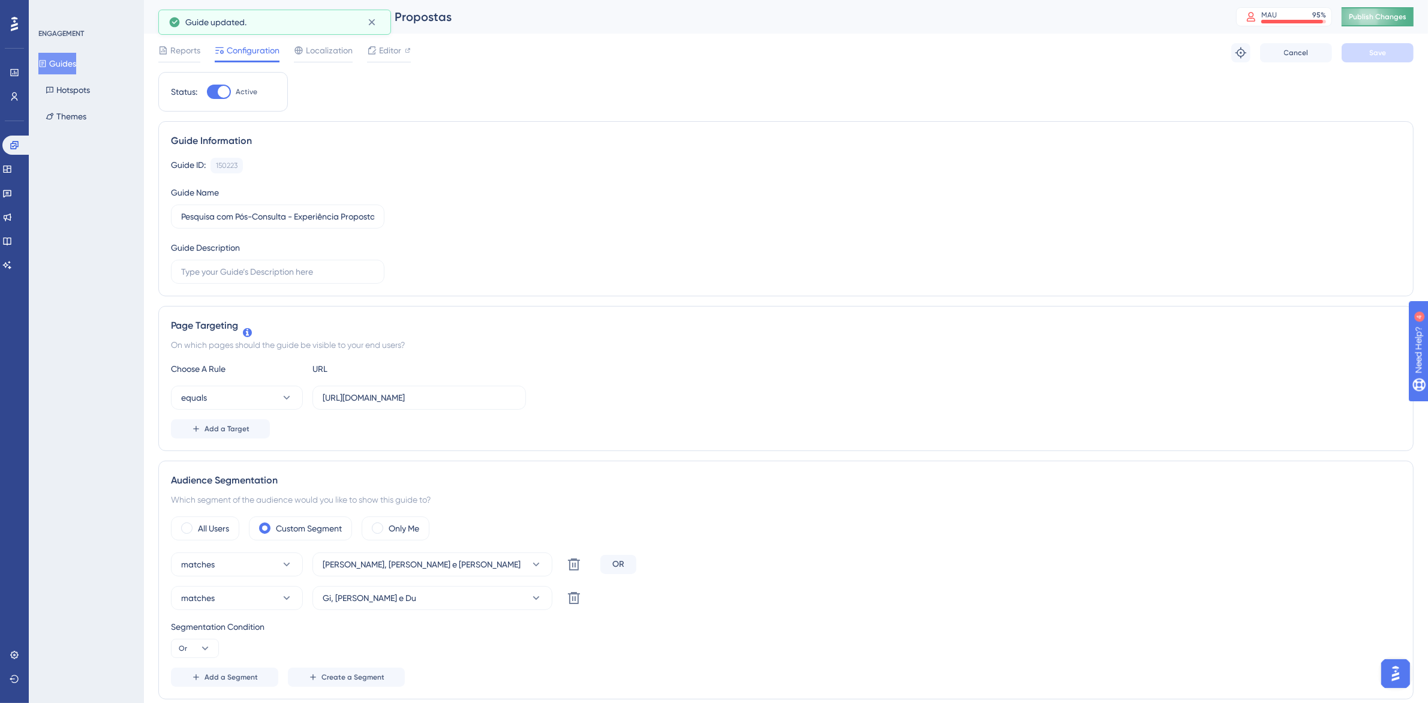
click at [1388, 16] on span "Publish Changes" at bounding box center [1378, 17] width 58 height 10
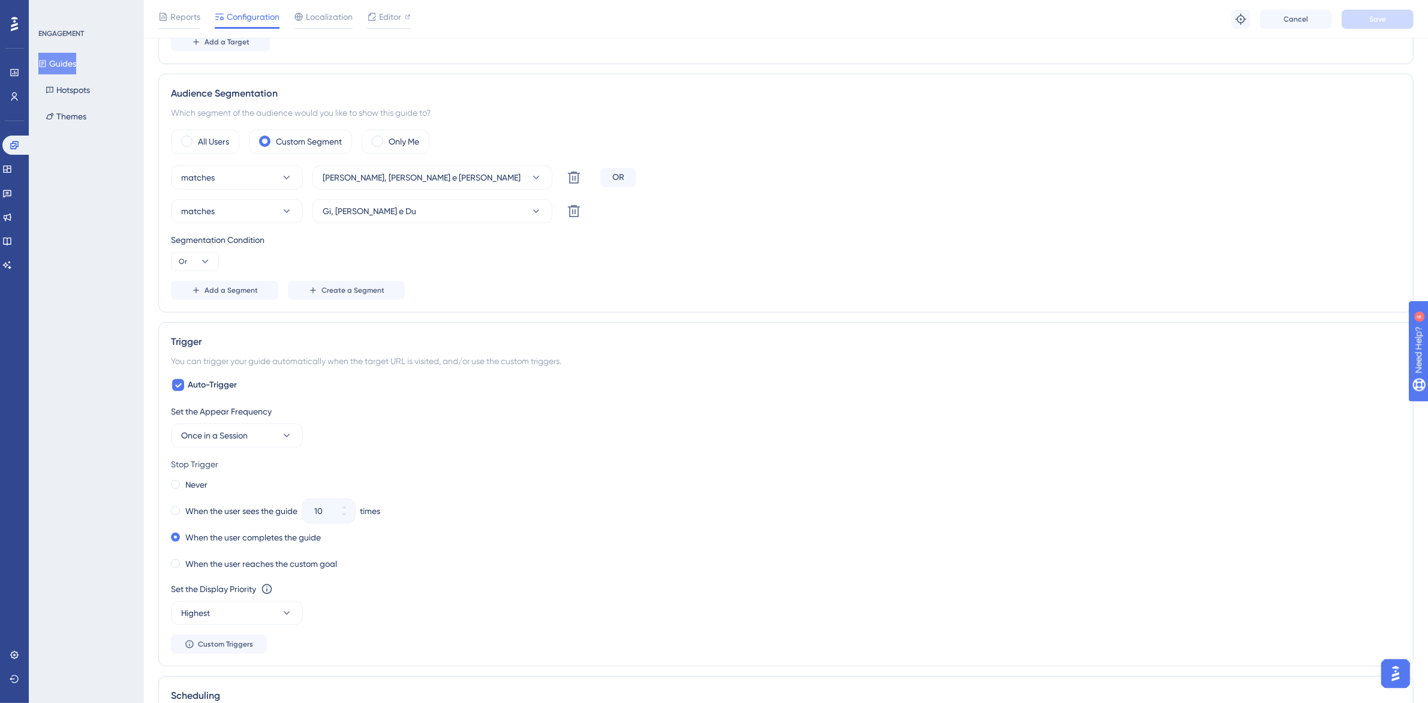
scroll to position [330, 0]
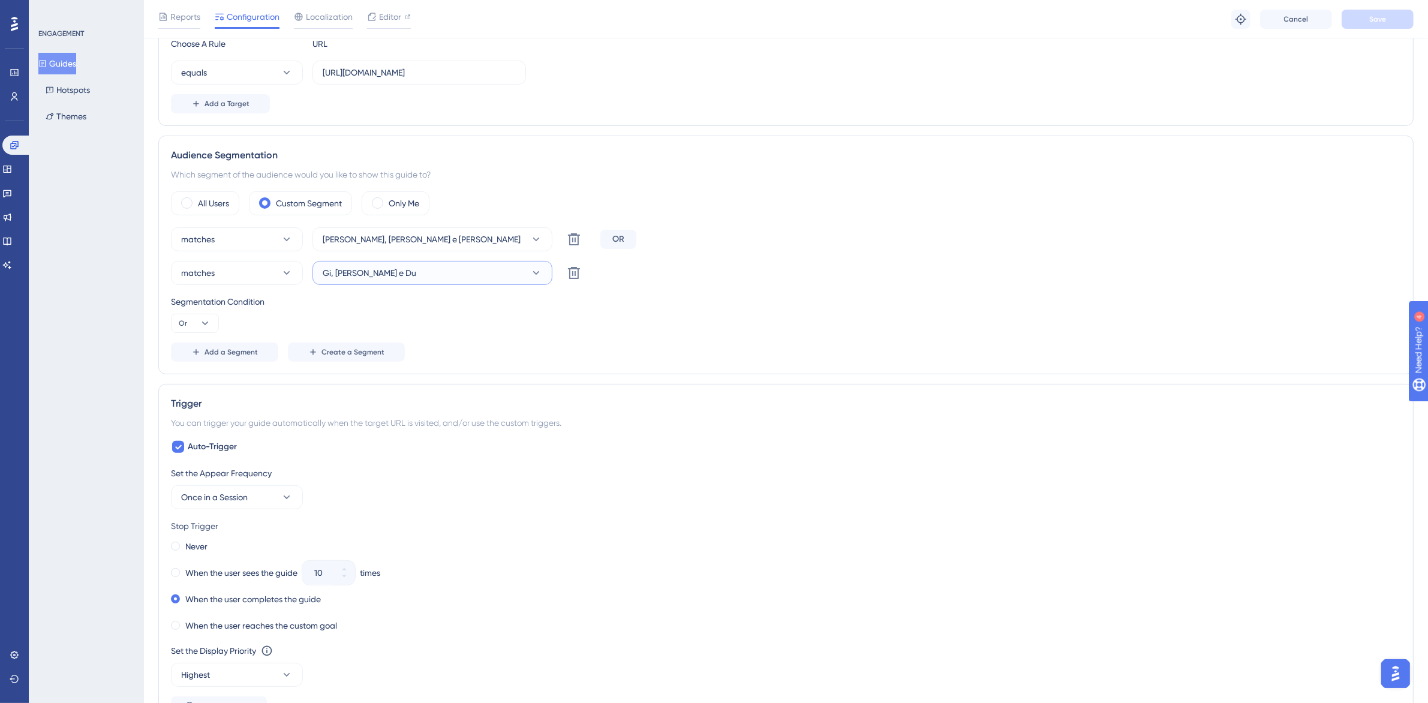
click at [382, 279] on button "Gi, Ana e Du" at bounding box center [433, 273] width 240 height 24
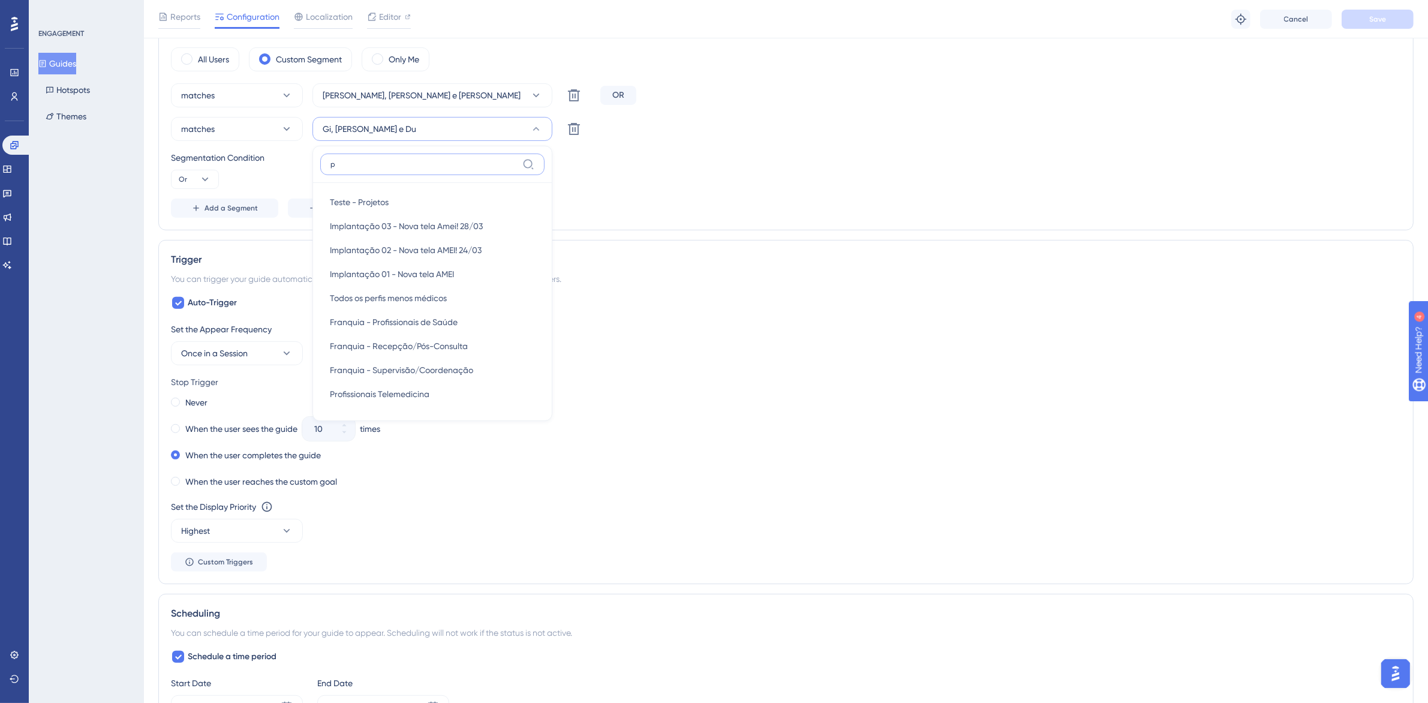
scroll to position [0, 0]
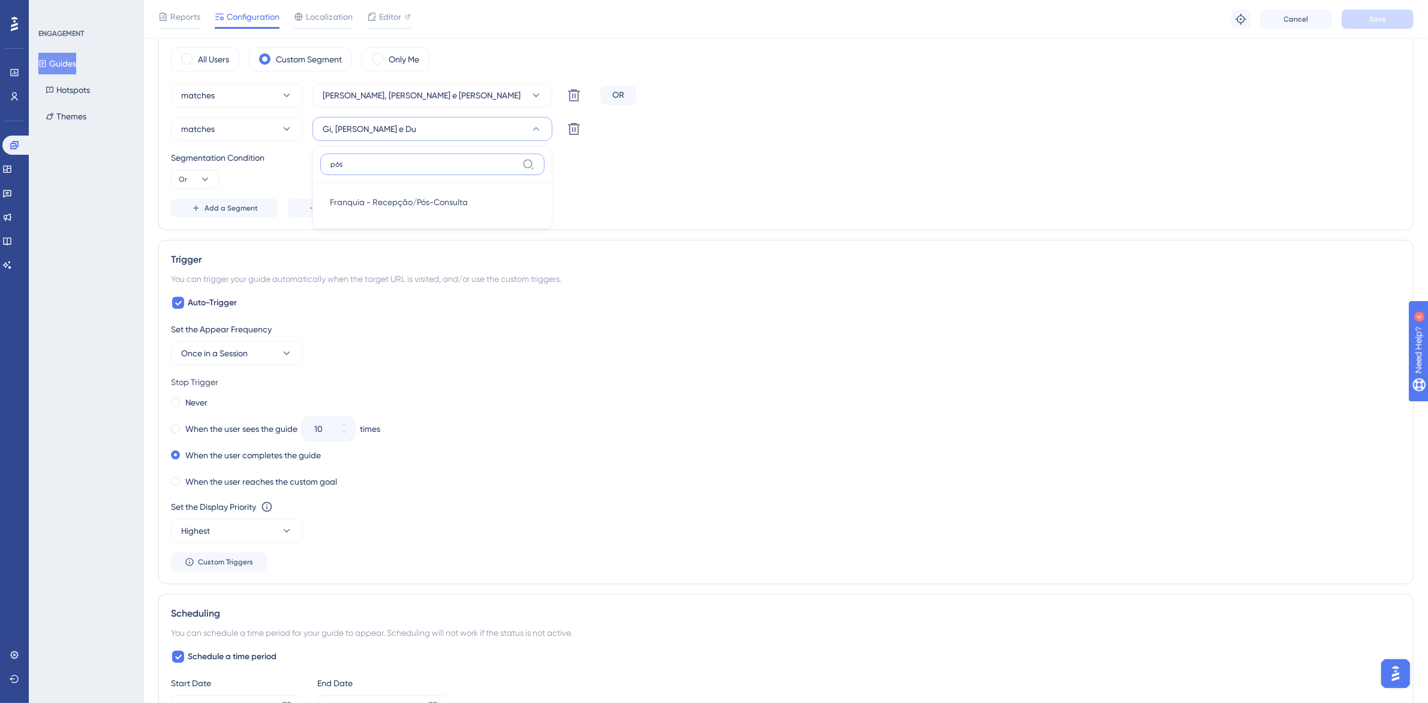
type input "pós"
click at [727, 209] on div "Add a Segment Create a Segment" at bounding box center [786, 208] width 1231 height 19
click at [494, 125] on button "Gi, Ana e Du" at bounding box center [433, 129] width 240 height 24
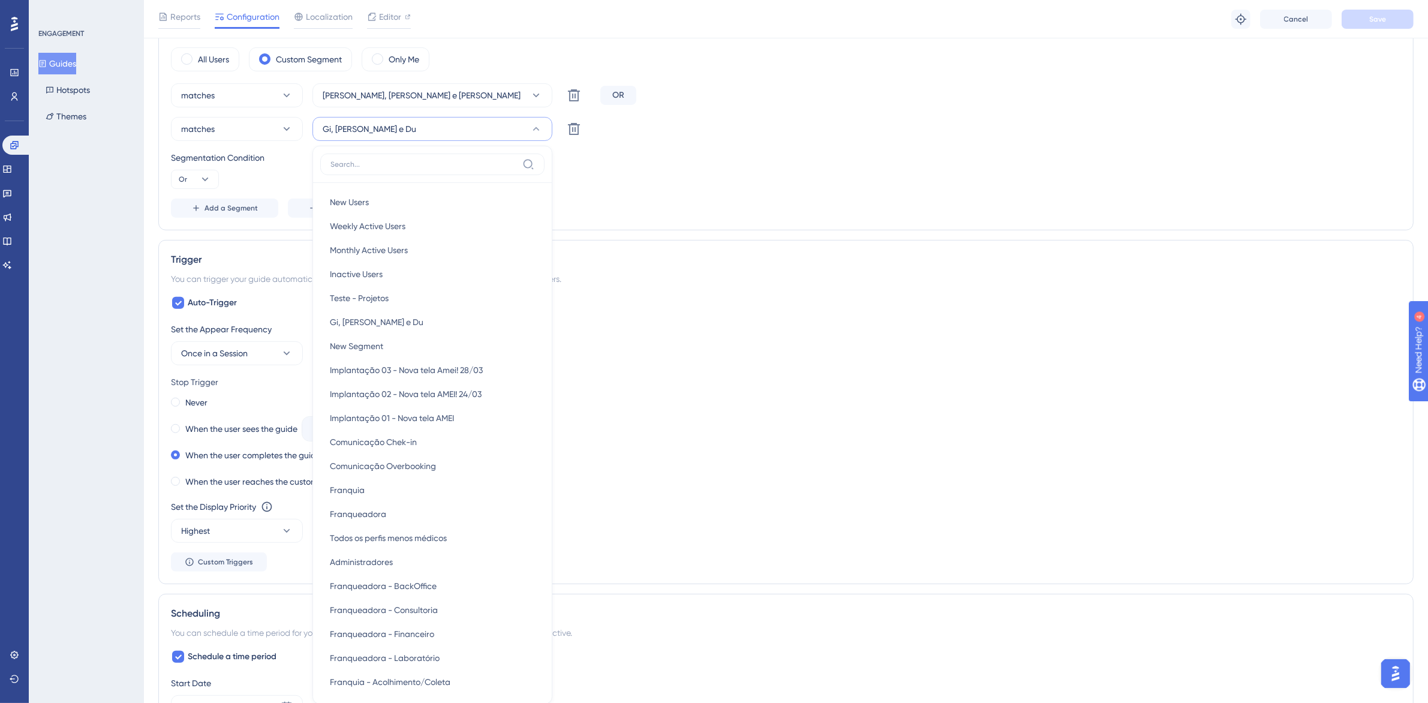
scroll to position [544, 0]
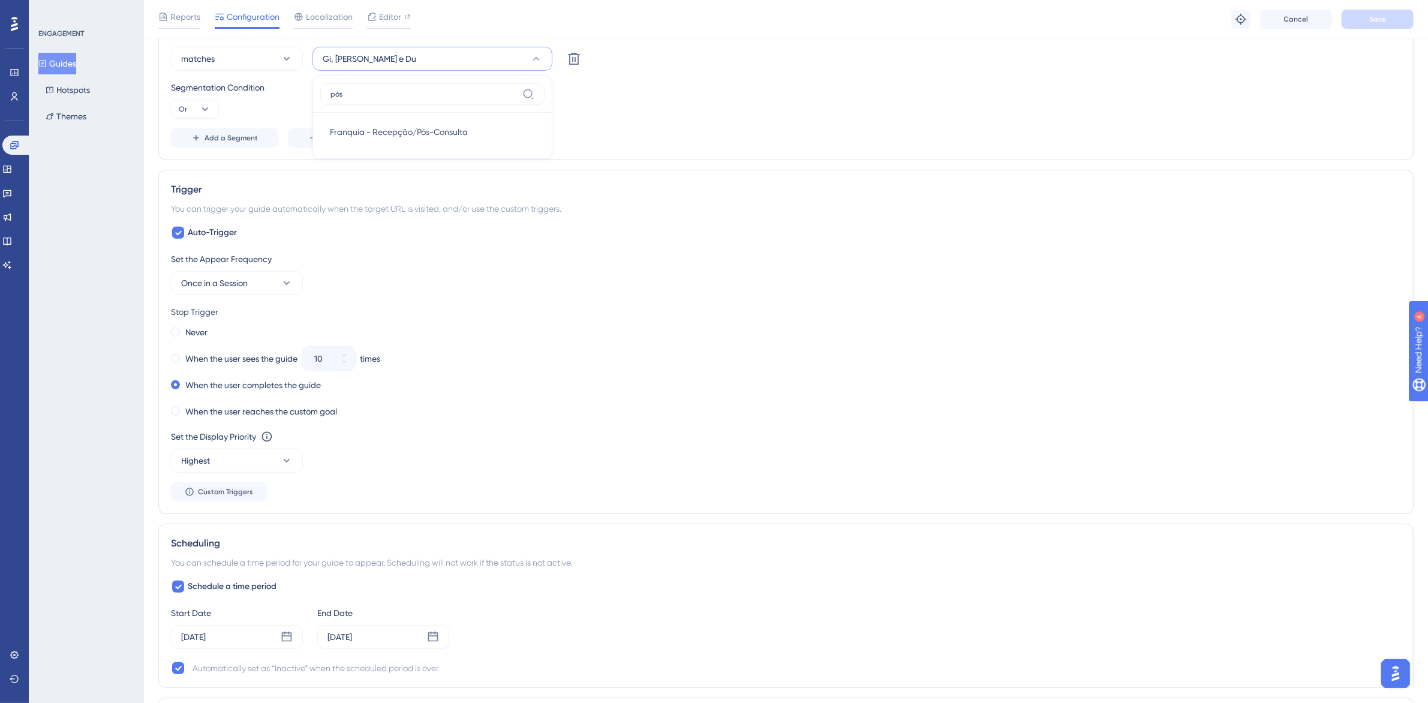
type input "pós"
click at [494, 125] on div "Franquia - Recepção/Pós-Consulta Franquia - Recepção/Pós-Consulta" at bounding box center [432, 132] width 205 height 24
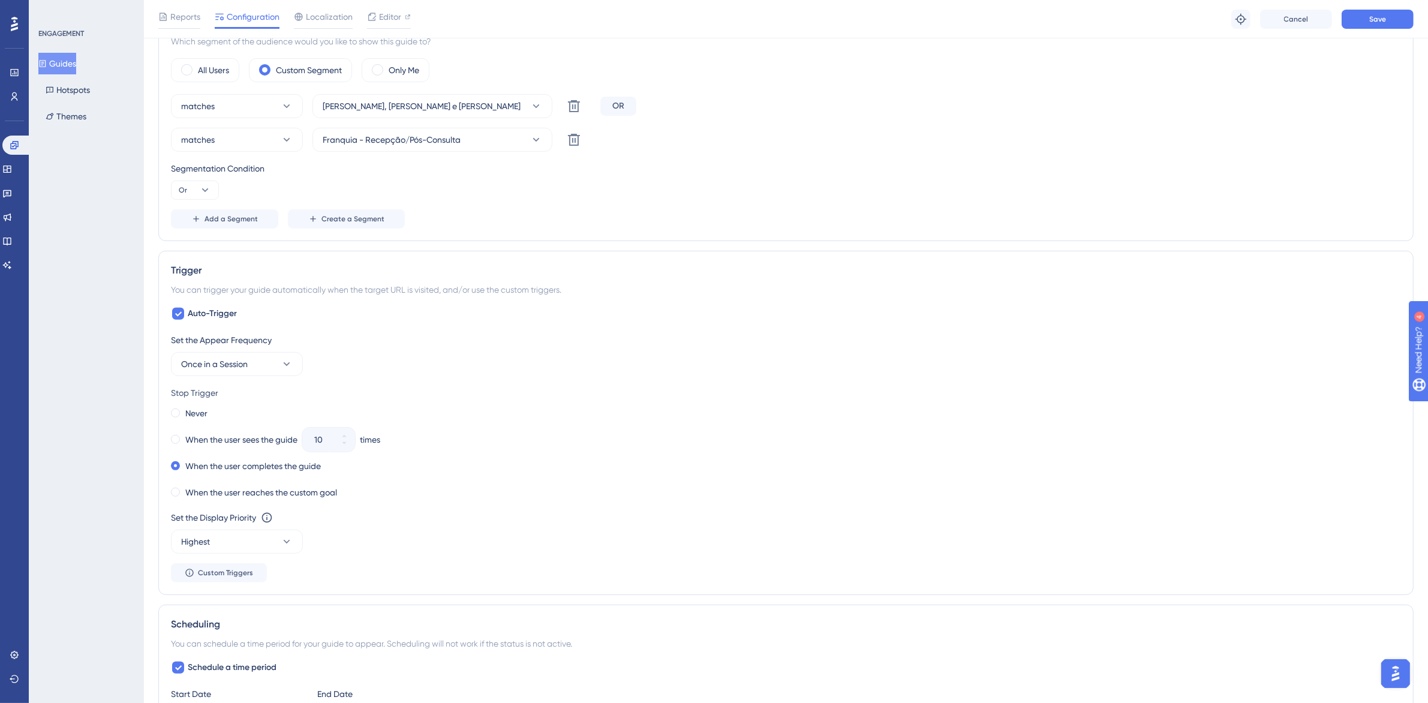
scroll to position [394, 0]
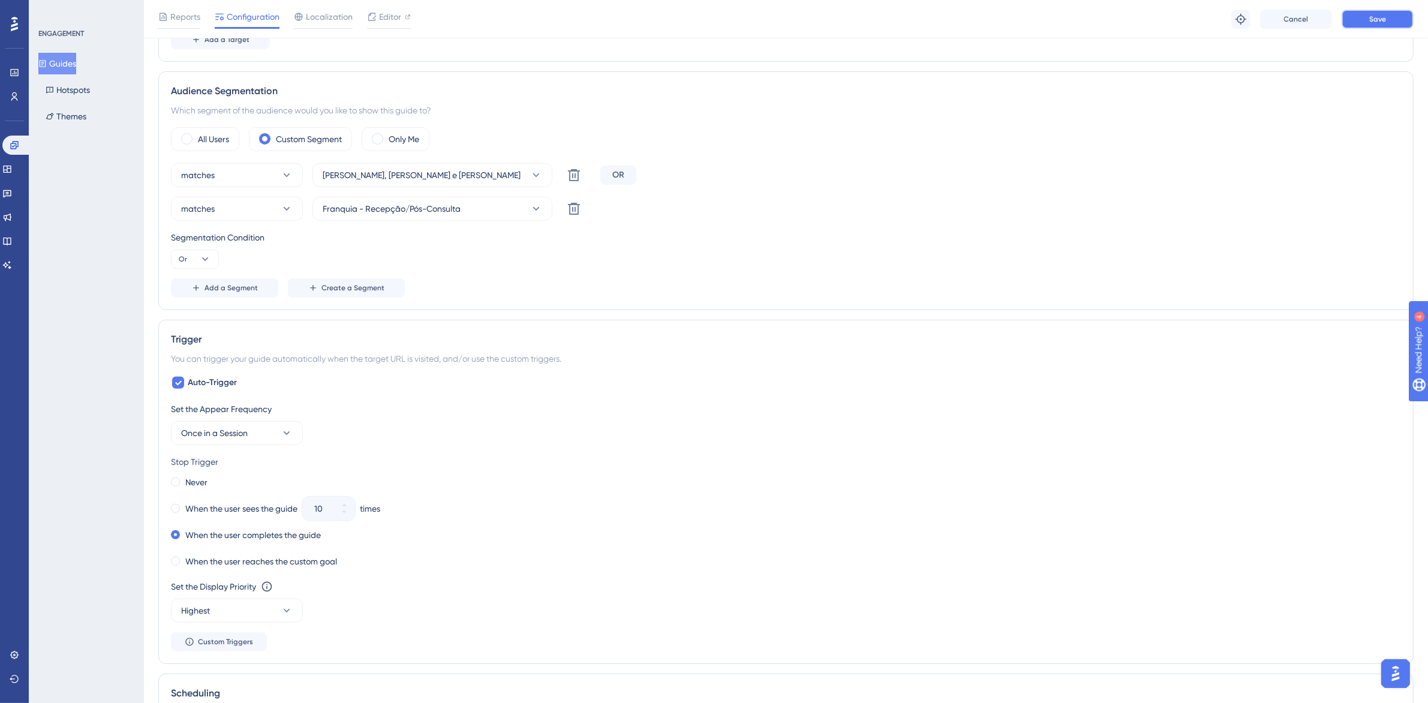
click at [1379, 14] on span "Save" at bounding box center [1378, 19] width 17 height 10
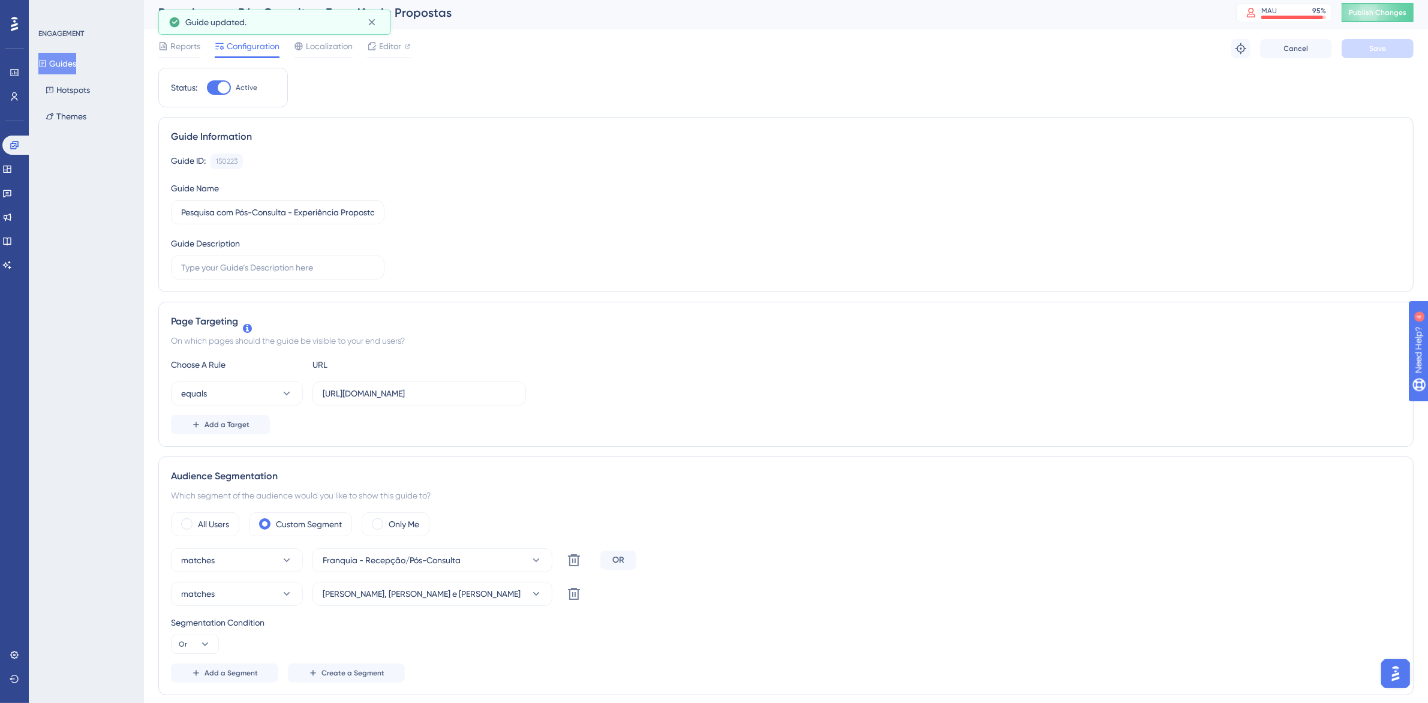
scroll to position [0, 0]
click at [1381, 28] on div "Pesquisa com Pós-Consulta - Experiência Propostas MAU 95 % Click to see add-on …" at bounding box center [786, 17] width 1285 height 34
click at [1381, 22] on button "Publish Changes" at bounding box center [1378, 16] width 72 height 19
click at [12, 225] on link at bounding box center [7, 217] width 10 height 19
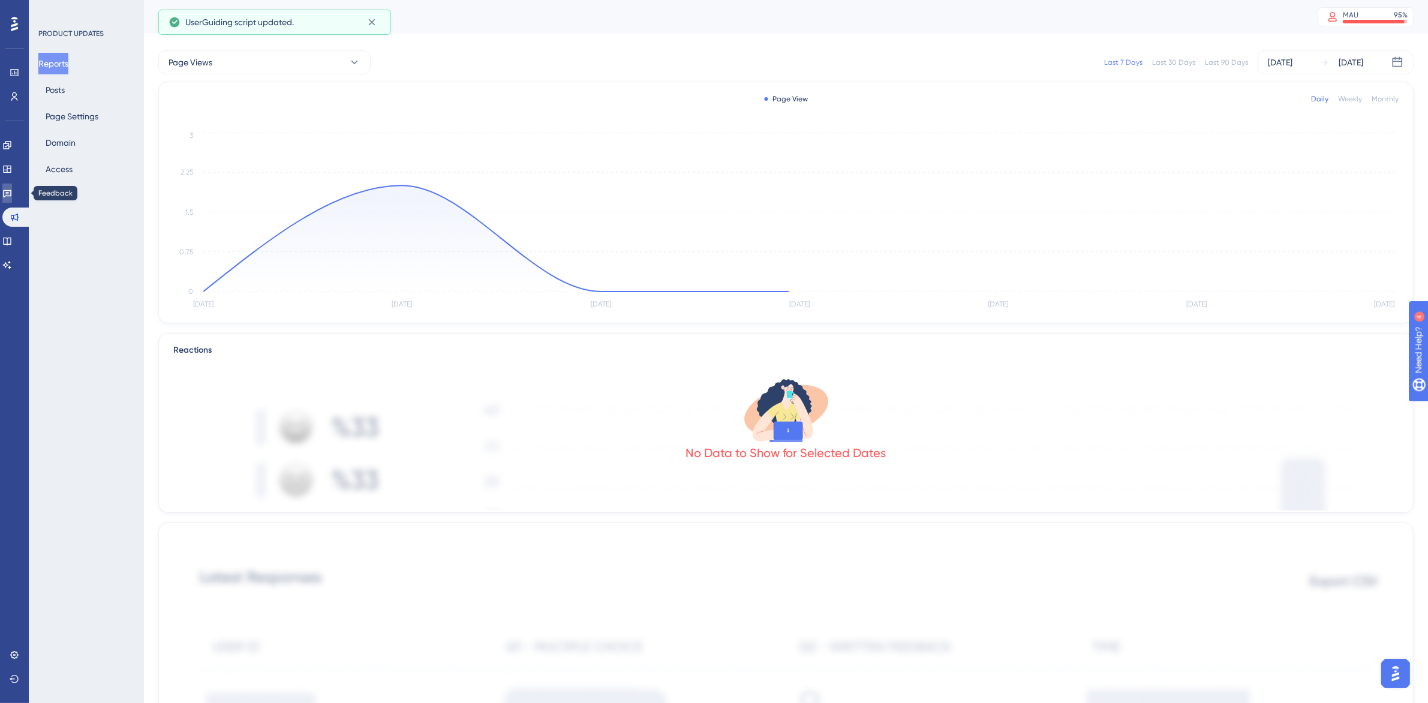
click at [12, 193] on link at bounding box center [7, 193] width 10 height 19
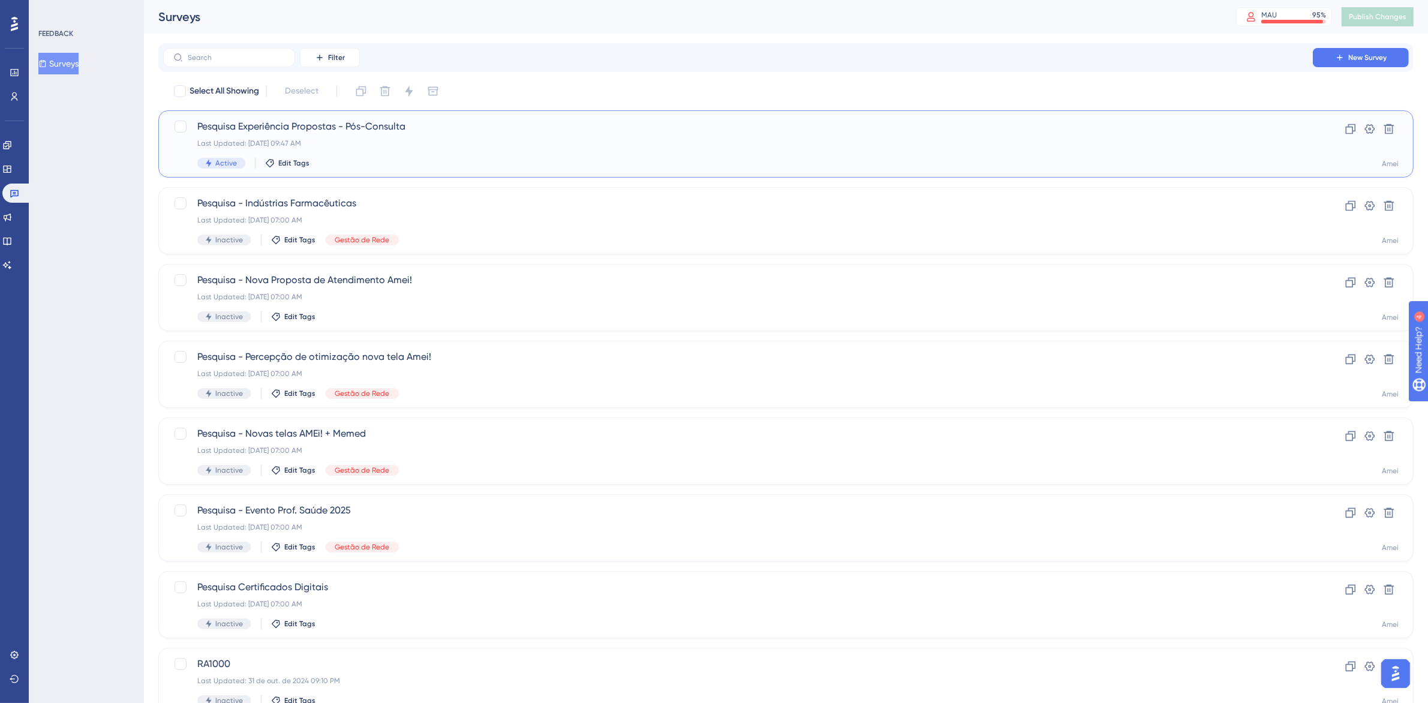
click at [479, 157] on div "Pesquisa Experiência Propostas - Pós-Consulta Last Updated: 19 de ago. de 2025 …" at bounding box center [738, 143] width 1082 height 49
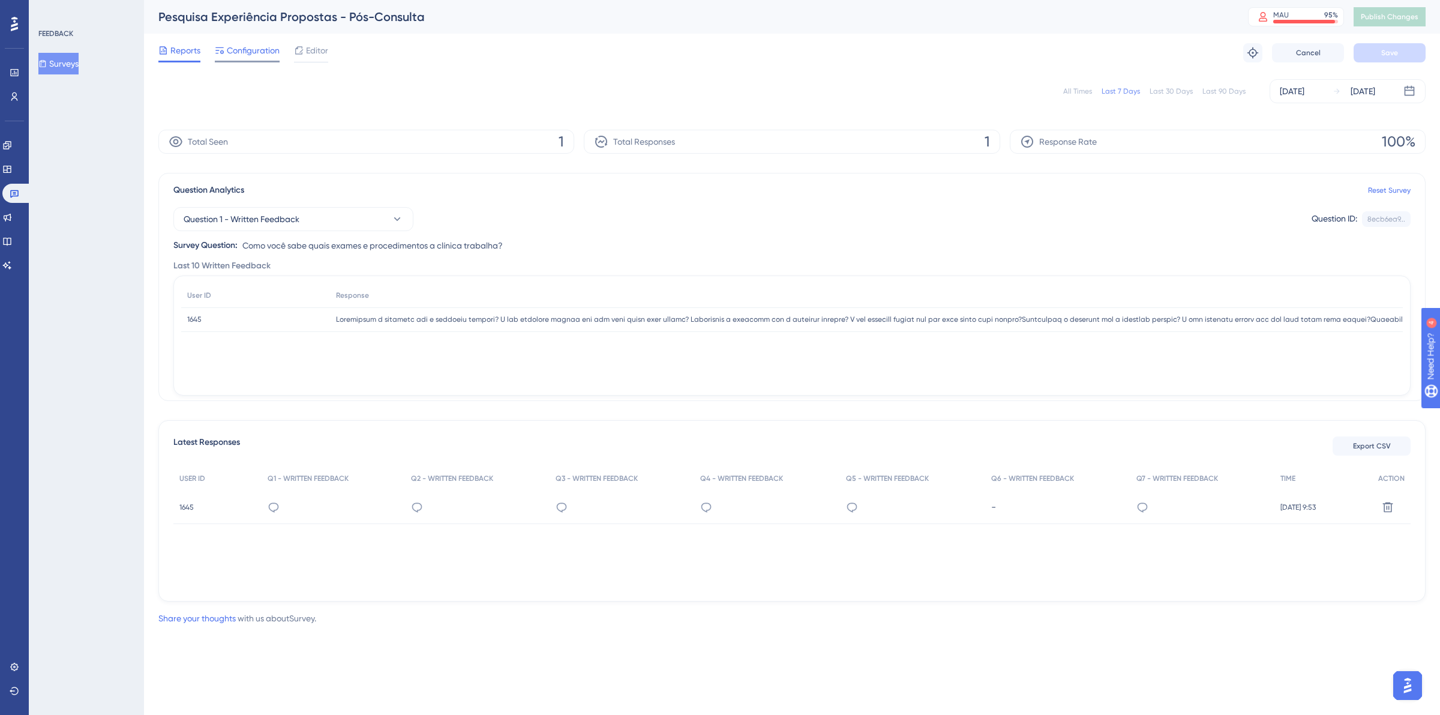
click at [240, 58] on div "Configuration" at bounding box center [247, 52] width 65 height 19
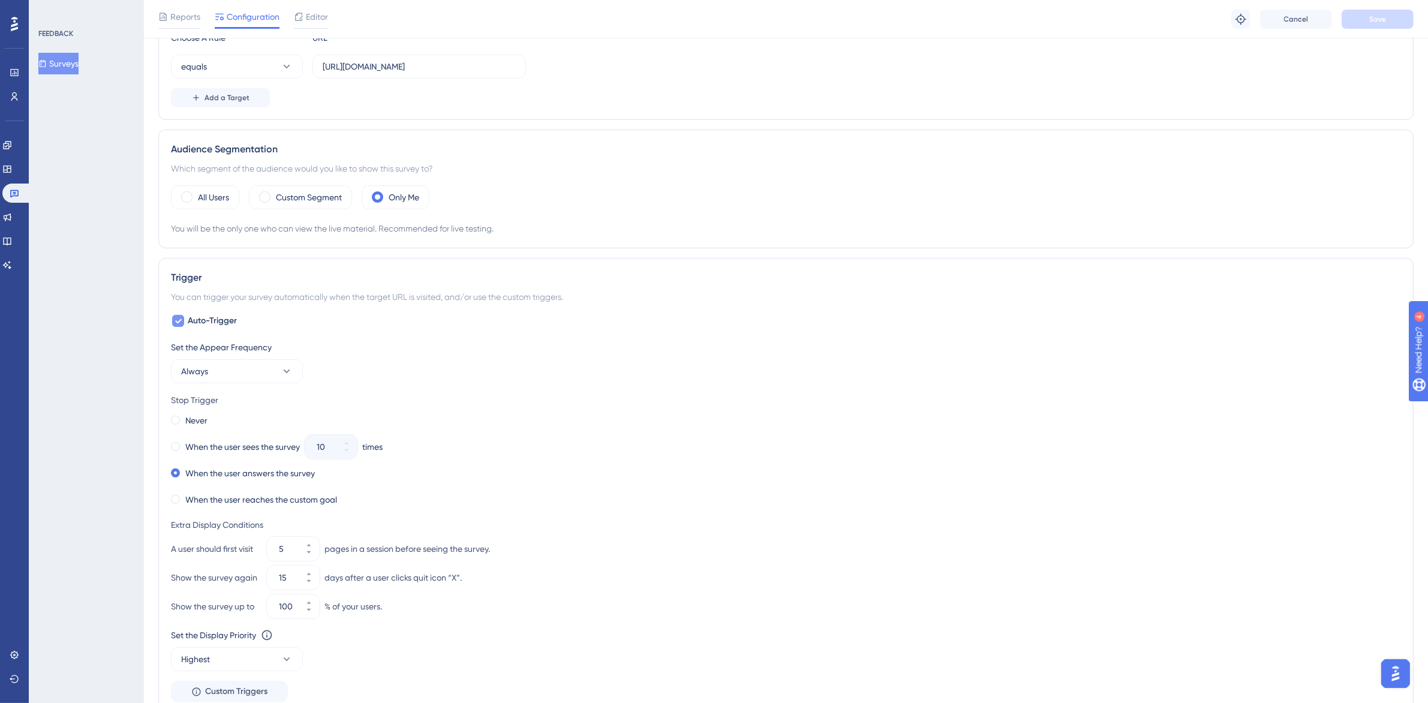
scroll to position [212, 0]
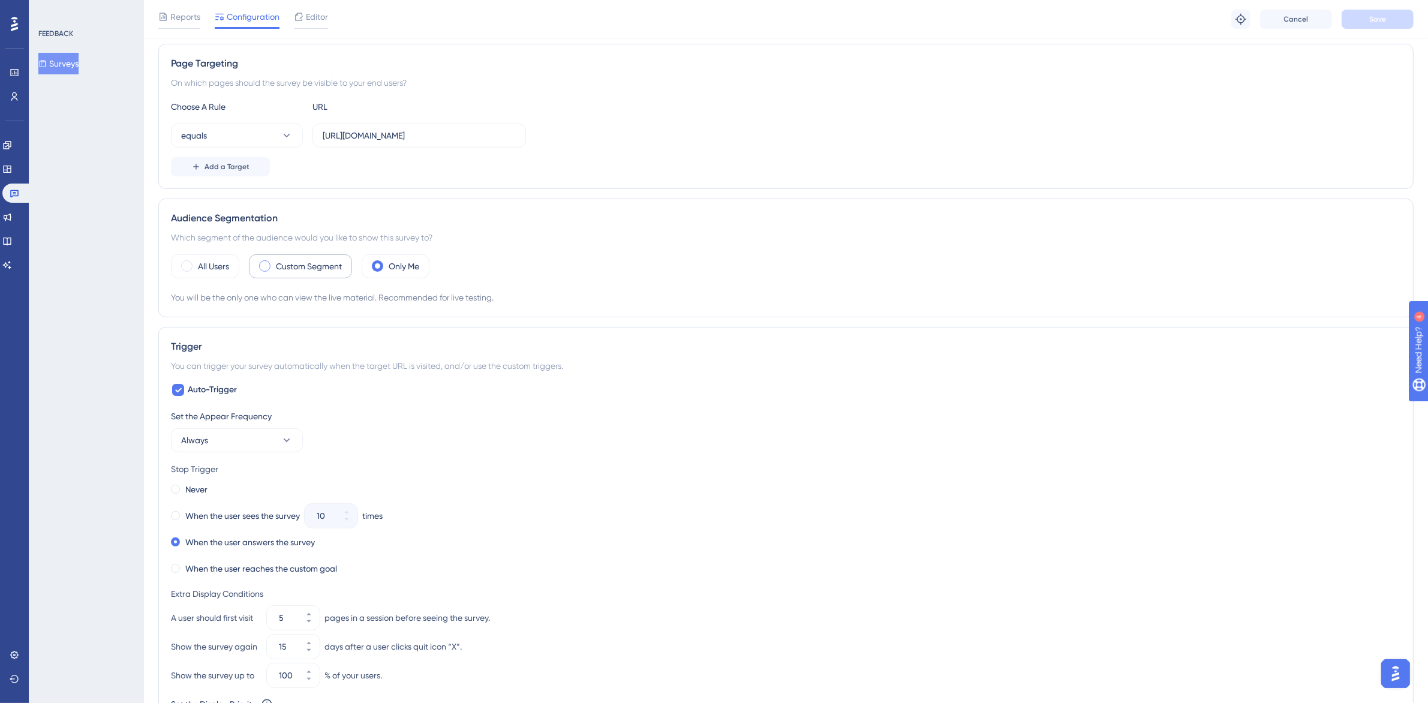
click at [309, 260] on label "Custom Segment" at bounding box center [309, 266] width 66 height 14
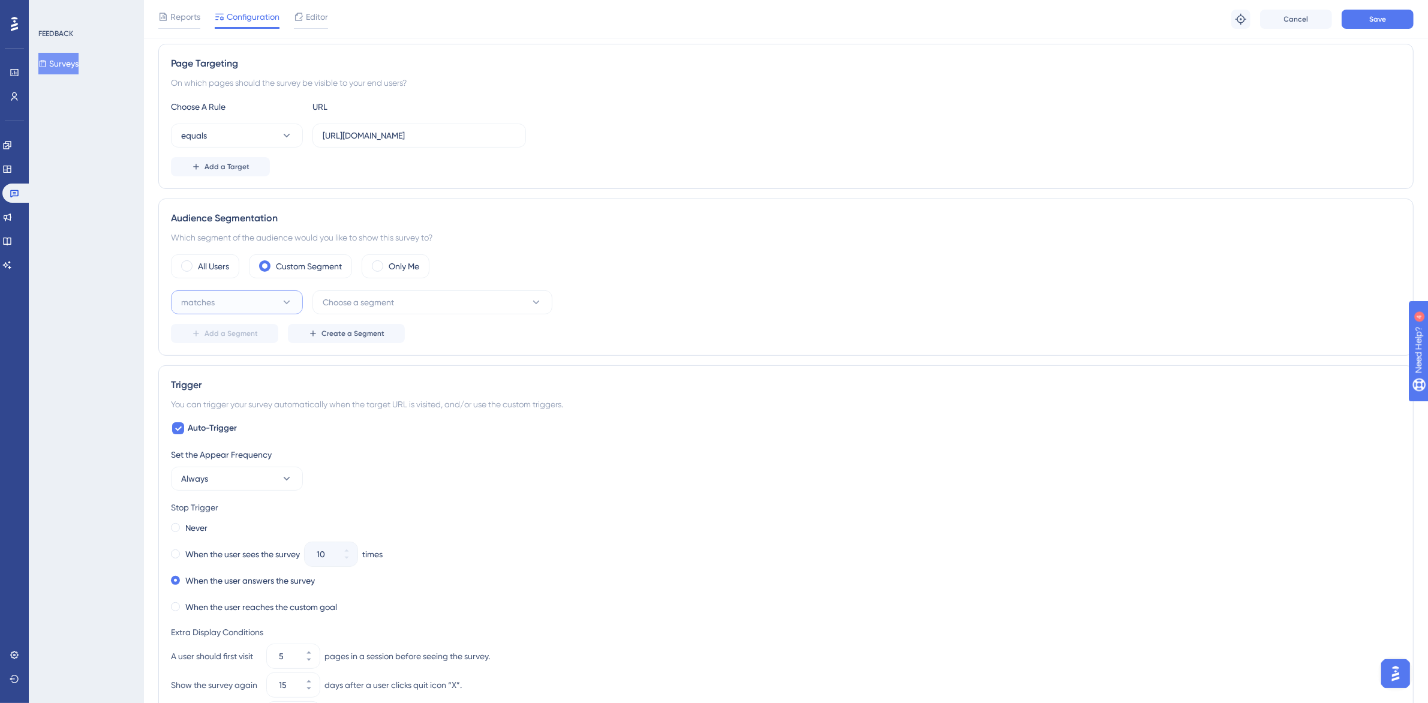
click at [277, 304] on button "matches" at bounding box center [237, 302] width 132 height 24
click at [271, 337] on div "matches matches" at bounding box center [236, 339] width 97 height 24
click at [378, 307] on span "Choose a segment" at bounding box center [358, 302] width 71 height 14
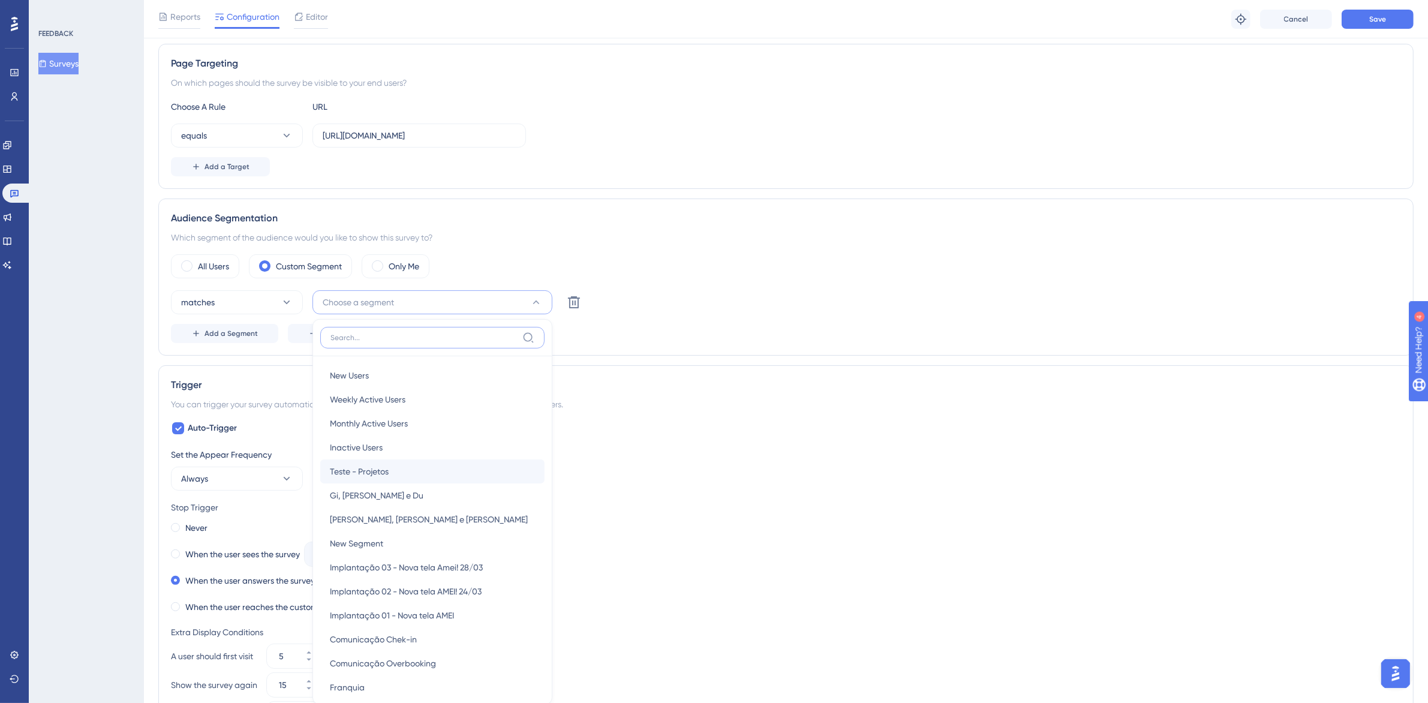
scroll to position [370, 0]
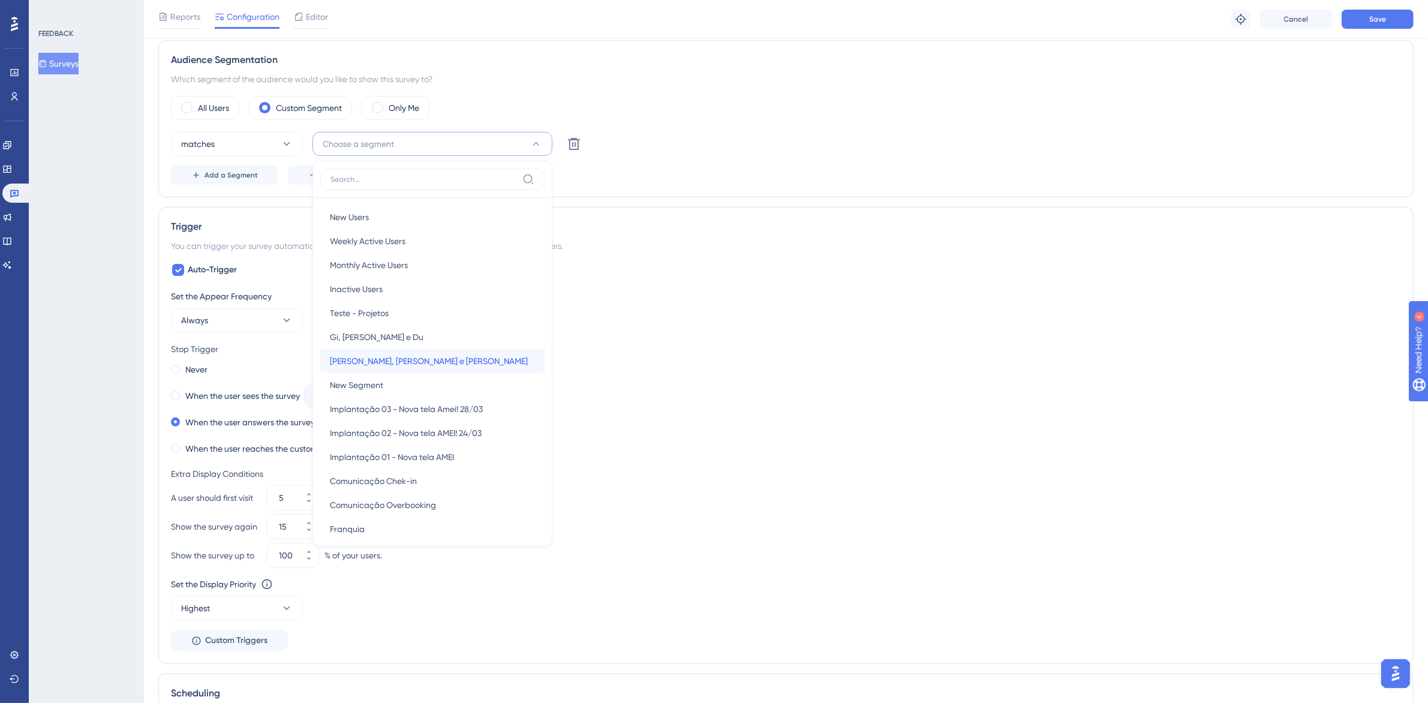
click at [408, 367] on span "[PERSON_NAME], [PERSON_NAME] e [PERSON_NAME]" at bounding box center [429, 361] width 198 height 14
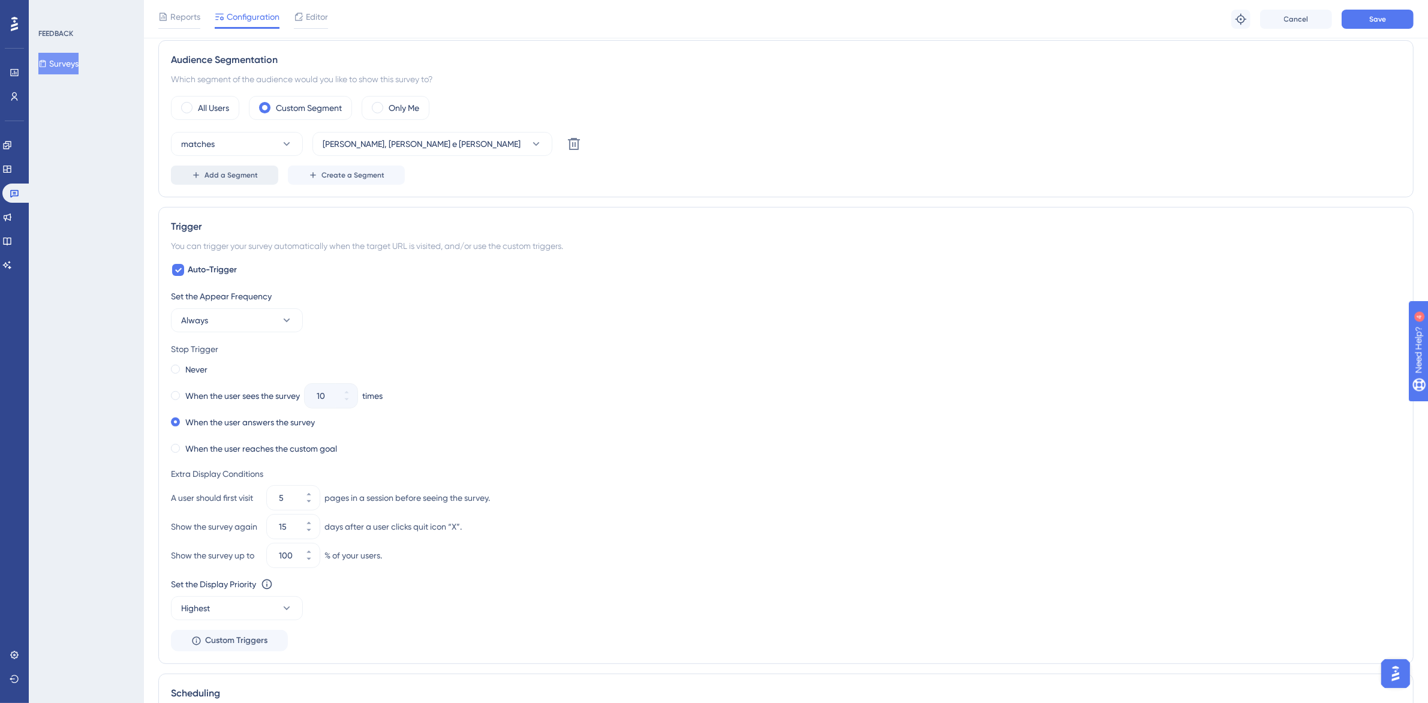
click at [234, 178] on span "Add a Segment" at bounding box center [231, 175] width 53 height 10
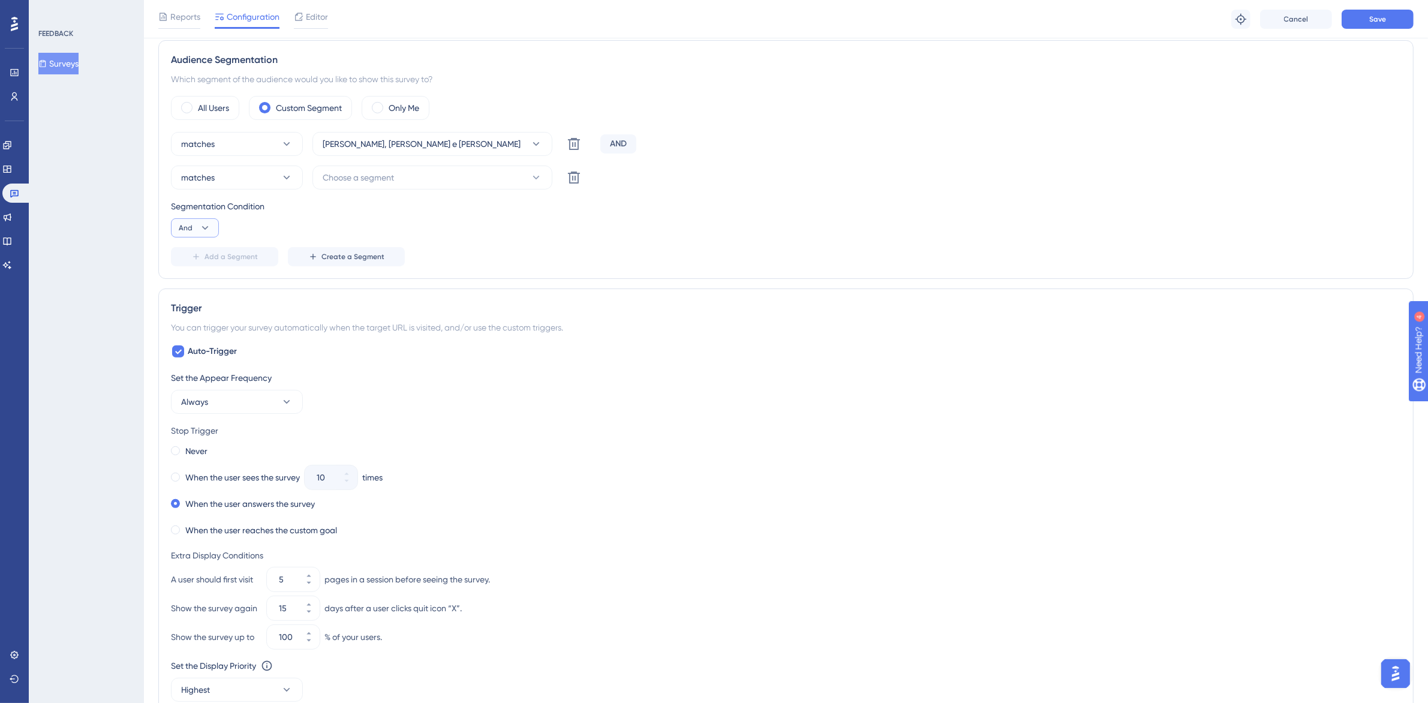
click at [198, 229] on button "And" at bounding box center [195, 227] width 48 height 19
click at [199, 284] on div "Or Or" at bounding box center [195, 286] width 23 height 24
click at [379, 185] on span "Choose a segment" at bounding box center [358, 177] width 71 height 14
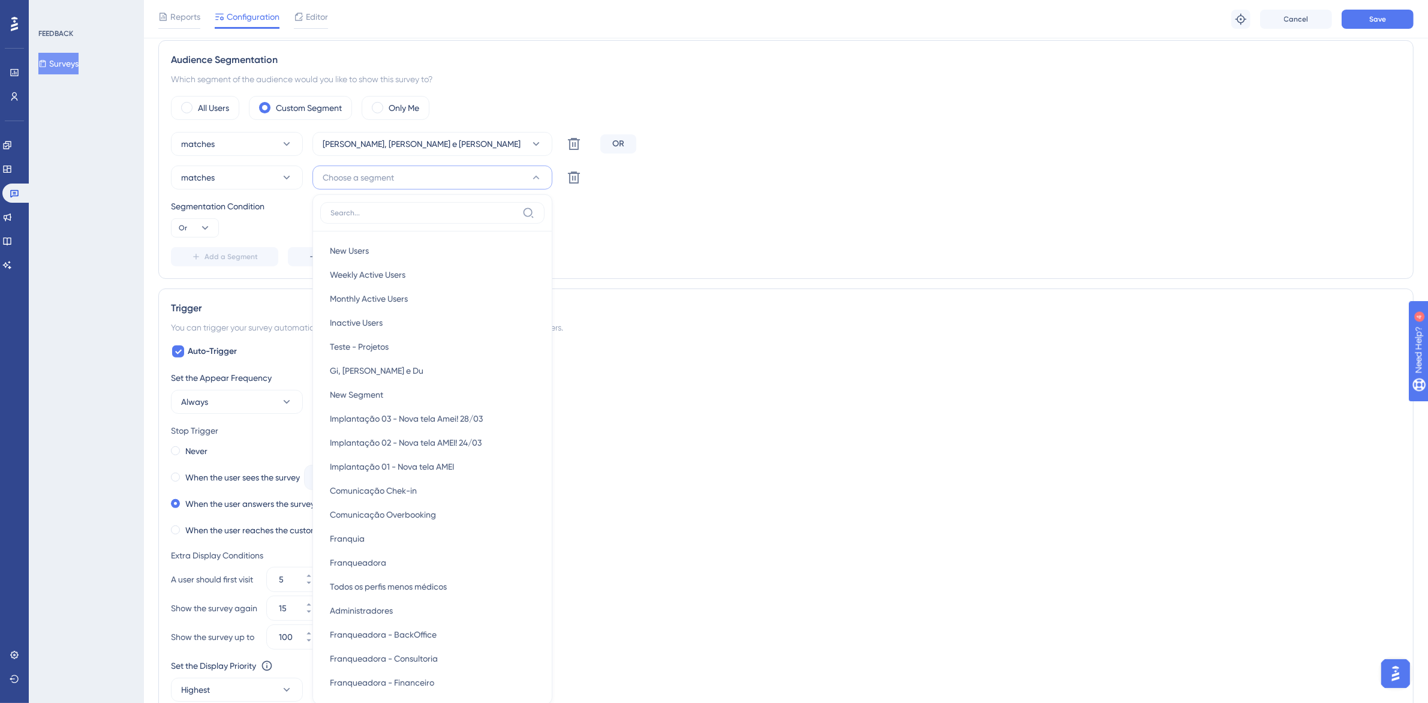
scroll to position [466, 0]
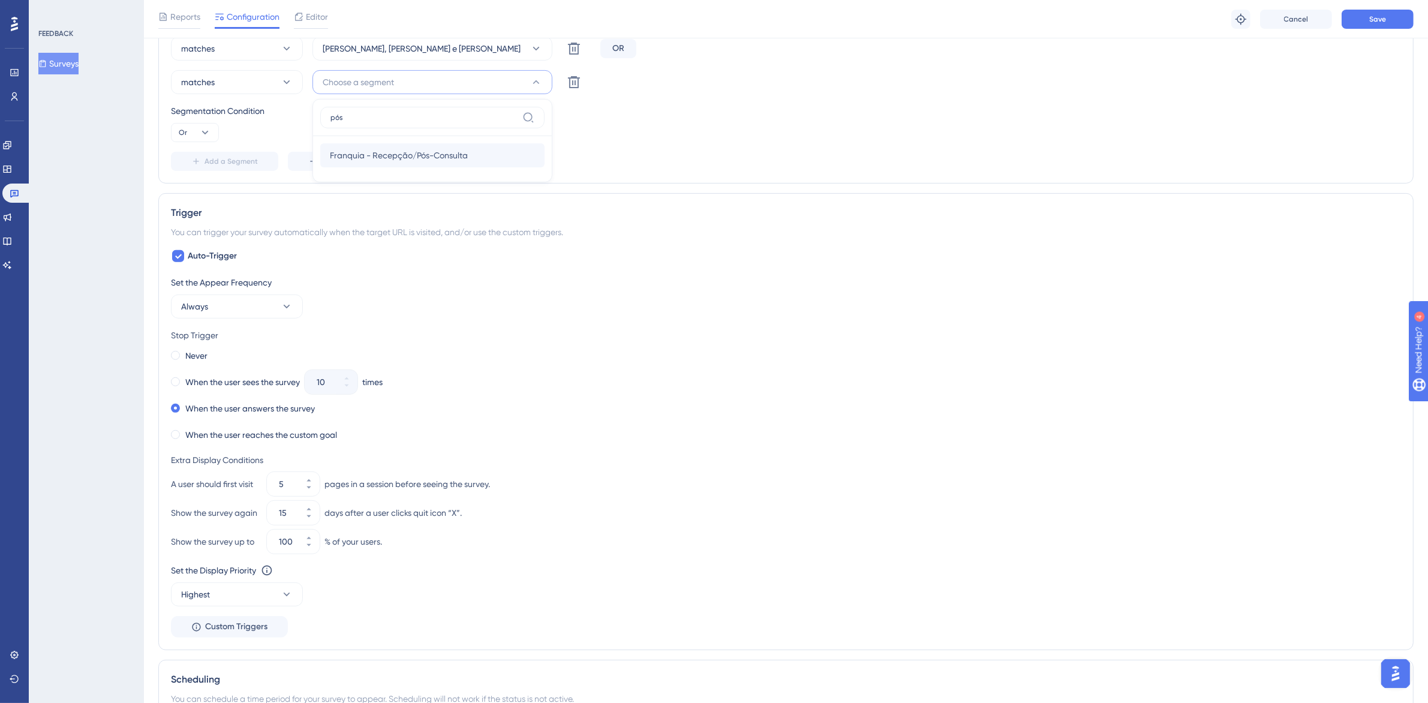
type input "pós"
click at [434, 165] on div "Franquia - Recepção/Pós-Consulta Franquia - Recepção/Pós-Consulta" at bounding box center [432, 155] width 205 height 24
click at [1372, 23] on span "Save" at bounding box center [1378, 19] width 17 height 10
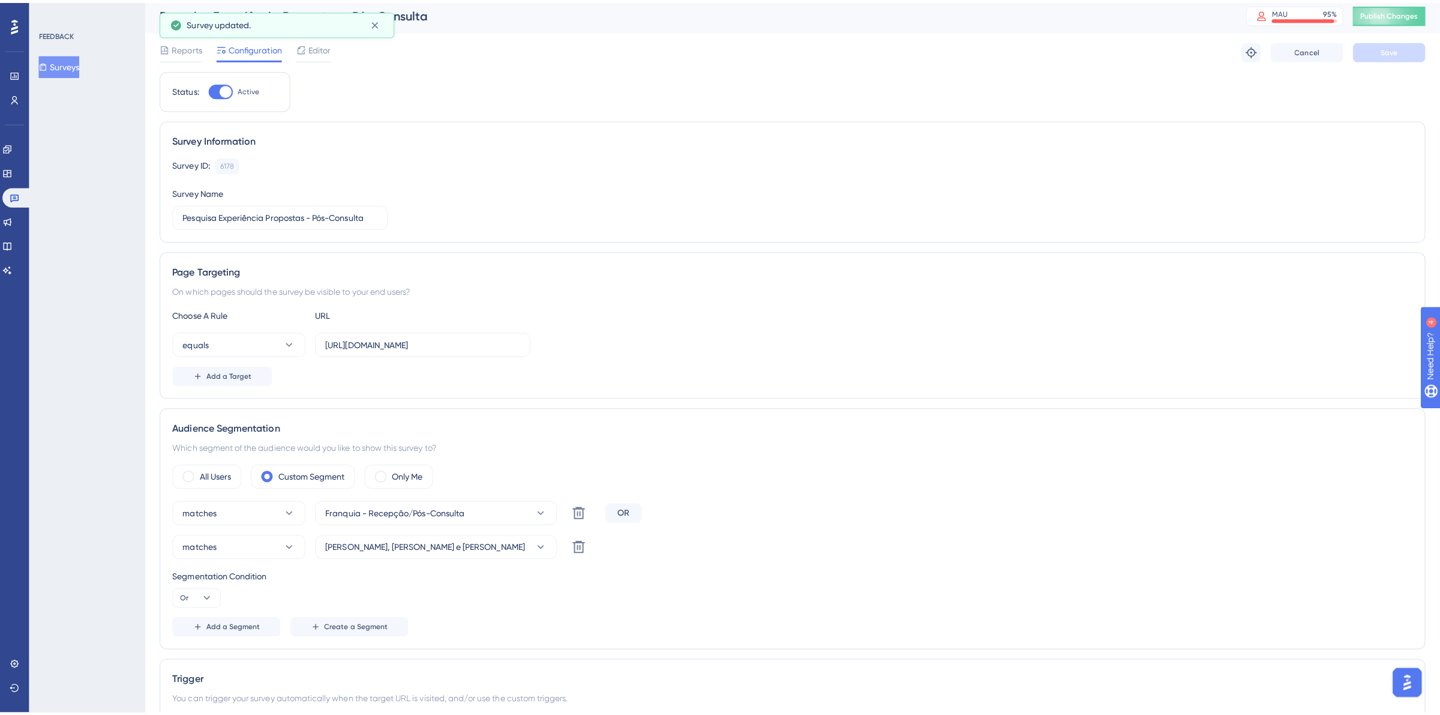
scroll to position [0, 0]
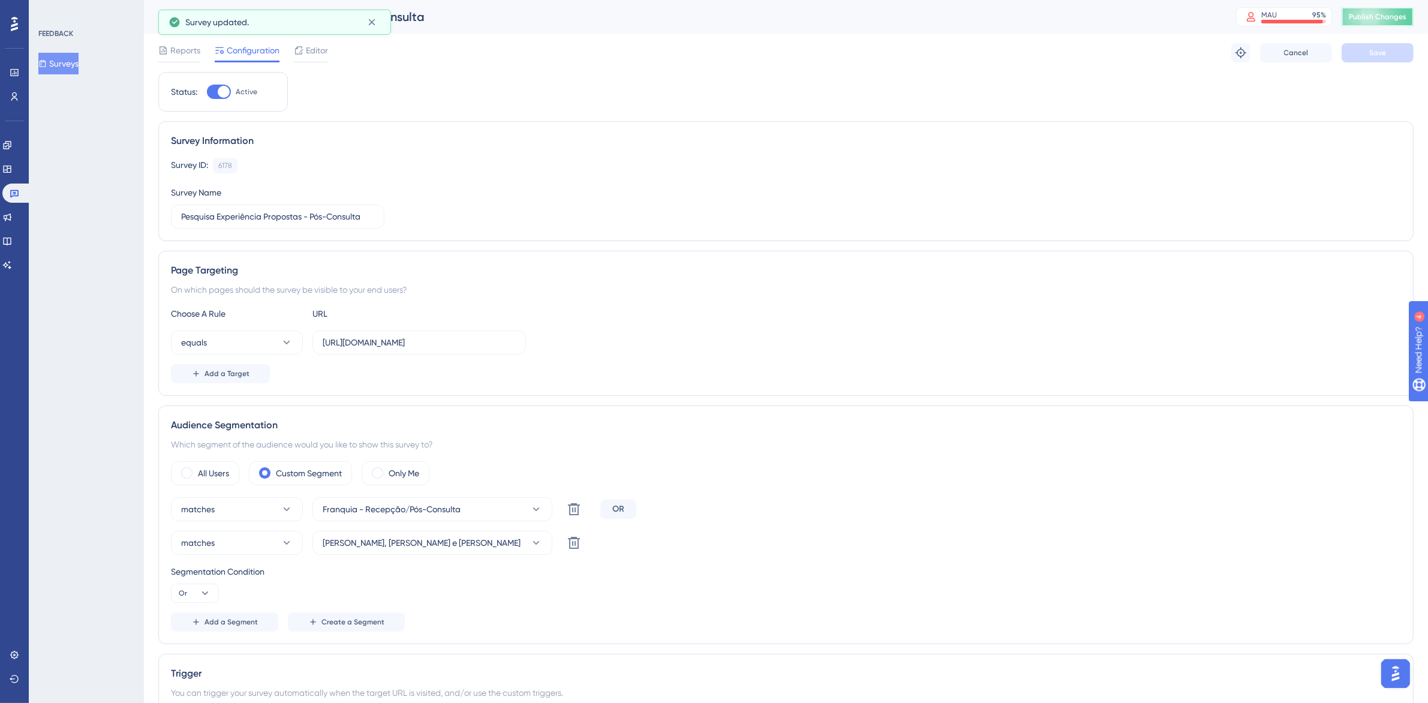
click at [1362, 16] on span "Publish Changes" at bounding box center [1378, 17] width 58 height 10
click at [767, 365] on div "Add a Target" at bounding box center [786, 373] width 1231 height 19
click at [322, 40] on div "Reports Configuration Editor Troubleshoot Cancel Save" at bounding box center [786, 53] width 1256 height 38
click at [313, 54] on span "Editor" at bounding box center [317, 50] width 22 height 14
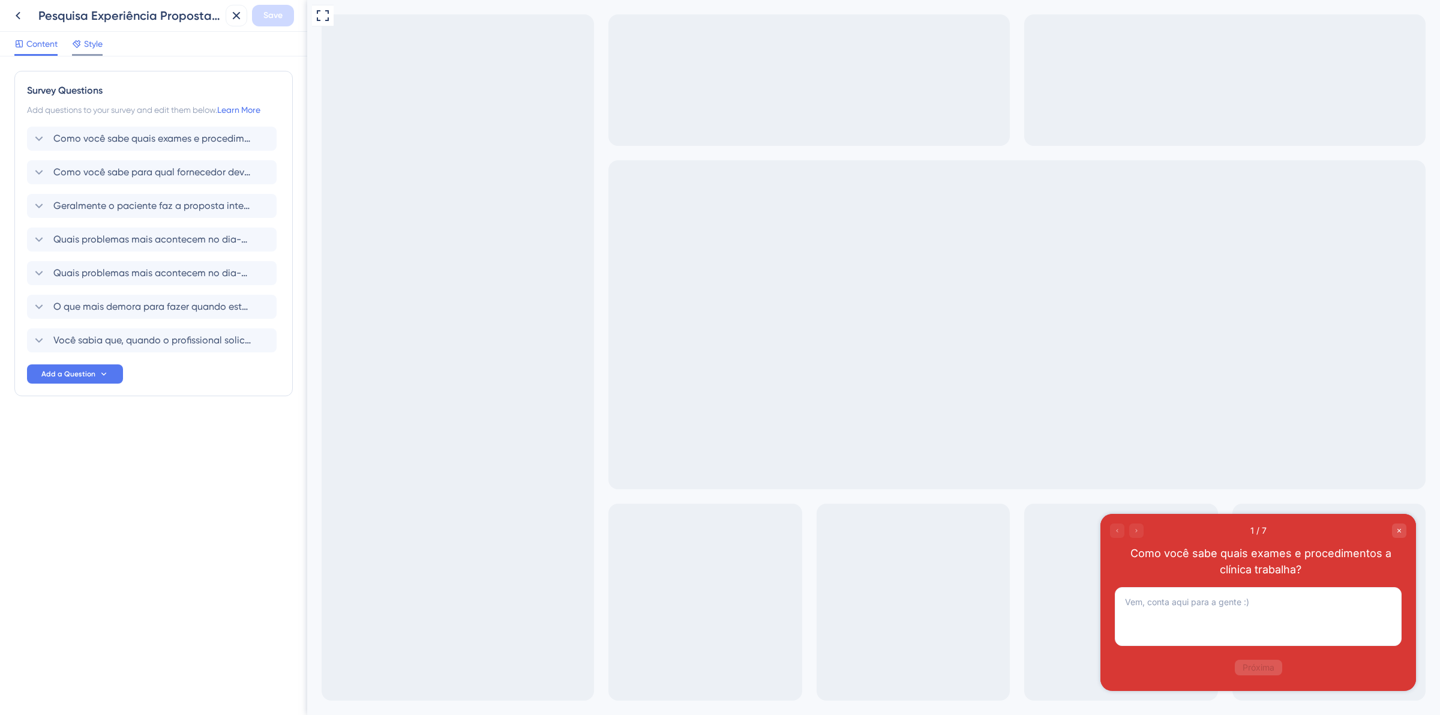
click at [80, 37] on div at bounding box center [77, 44] width 10 height 14
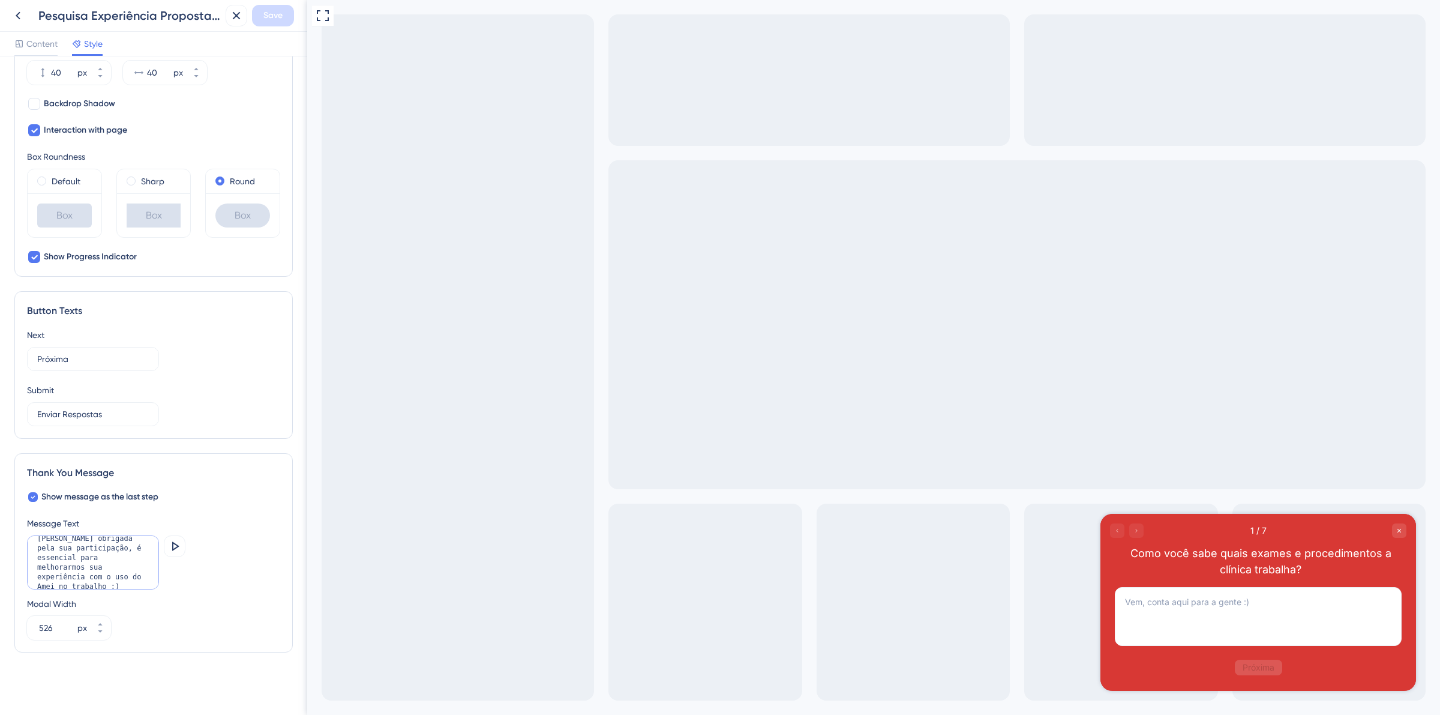
drag, startPoint x: 97, startPoint y: 583, endPoint x: 68, endPoint y: 583, distance: 29.4
click at [68, 583] on textarea "Muito obrigada pela sua participação, é essencial para melhorarmos sua experiên…" at bounding box center [93, 562] width 132 height 54
type textarea "Muito obrigada pela sua participação, é essencial para melhorarmos sua experiên…"
click at [264, 18] on span "Save" at bounding box center [272, 15] width 19 height 14
click at [227, 22] on icon at bounding box center [228, 22] width 12 height 12
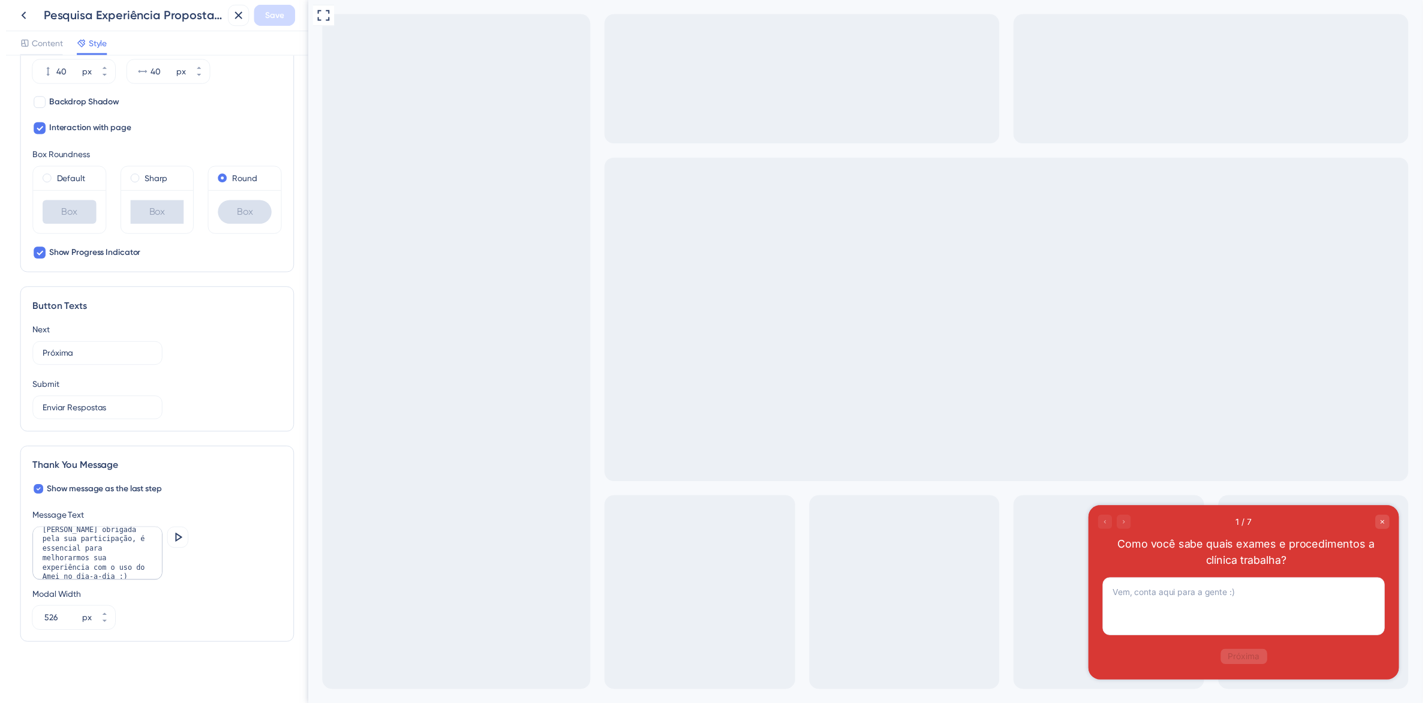
scroll to position [264, 0]
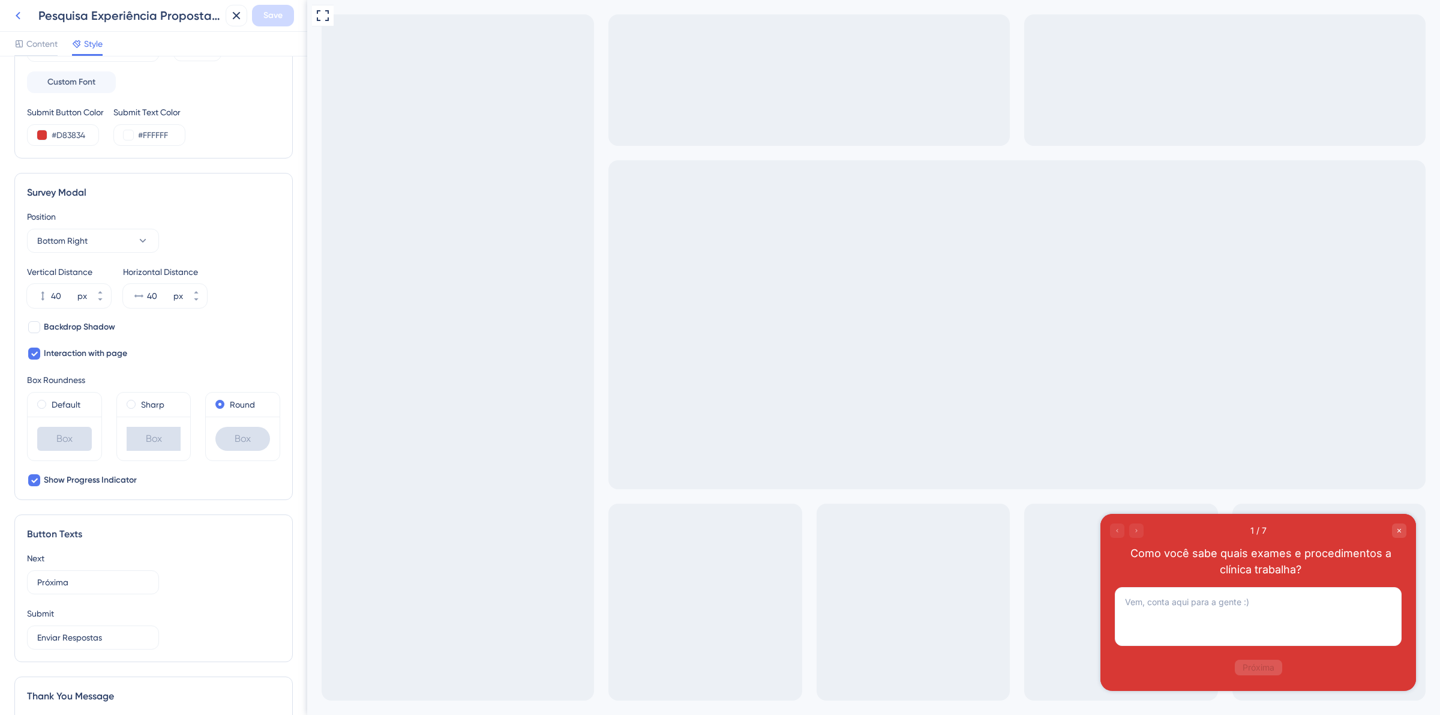
click at [19, 19] on icon at bounding box center [18, 15] width 14 height 14
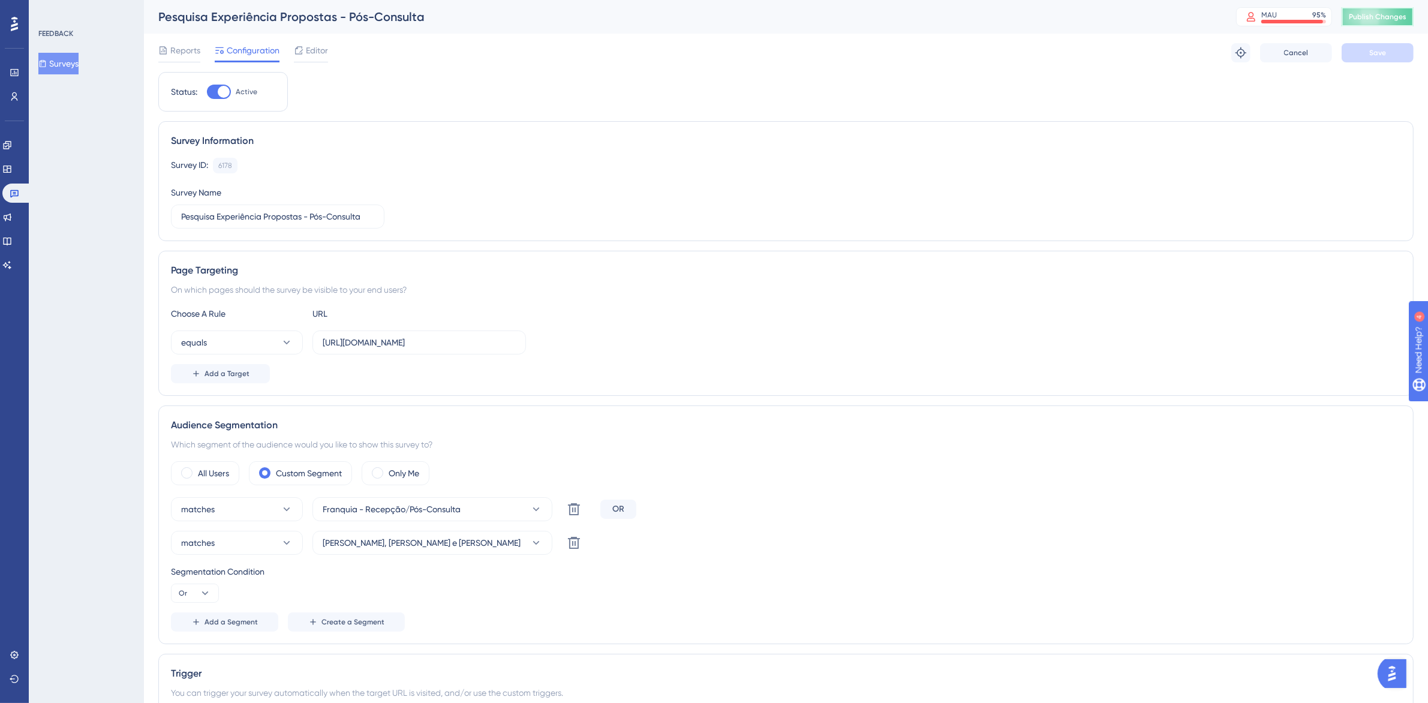
click at [1407, 13] on span "Publish Changes" at bounding box center [1378, 17] width 58 height 10
click at [179, 44] on span "Reports" at bounding box center [185, 50] width 30 height 14
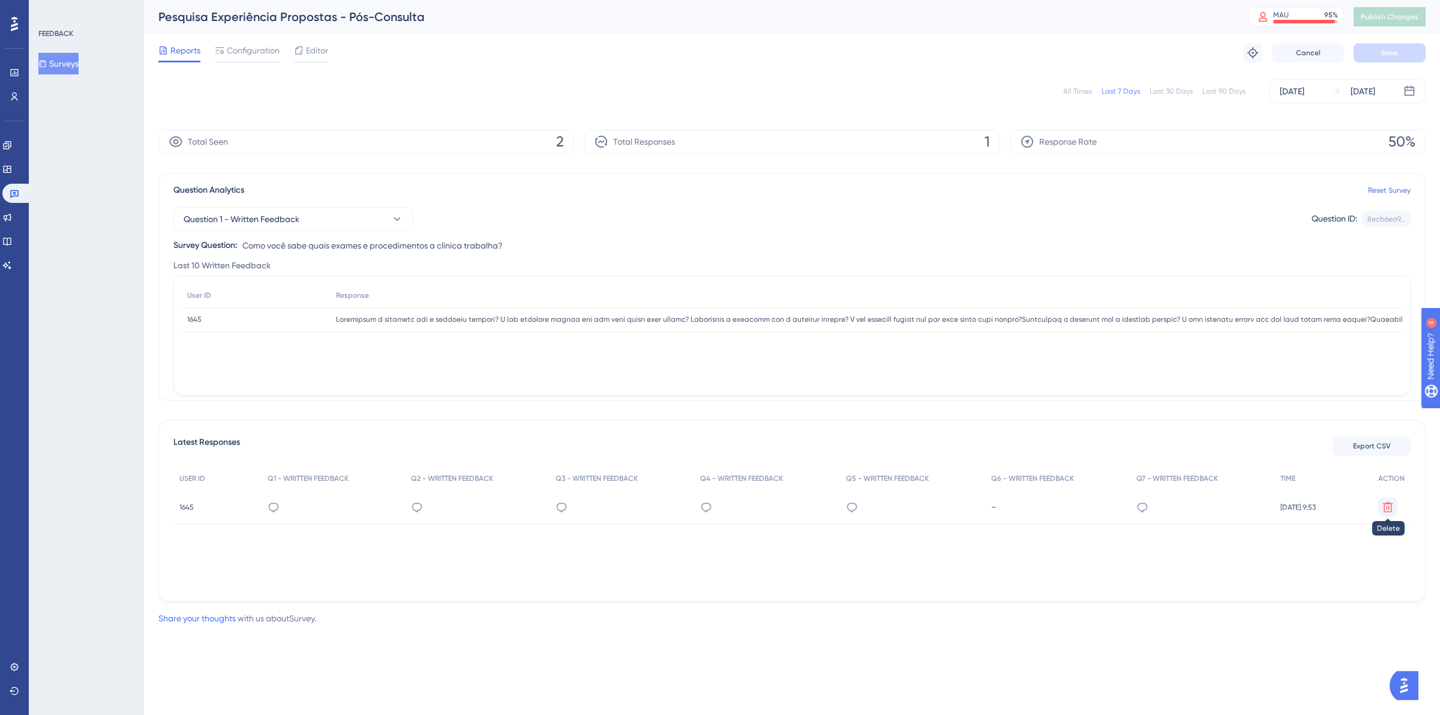
click at [1388, 505] on icon at bounding box center [1388, 507] width 12 height 12
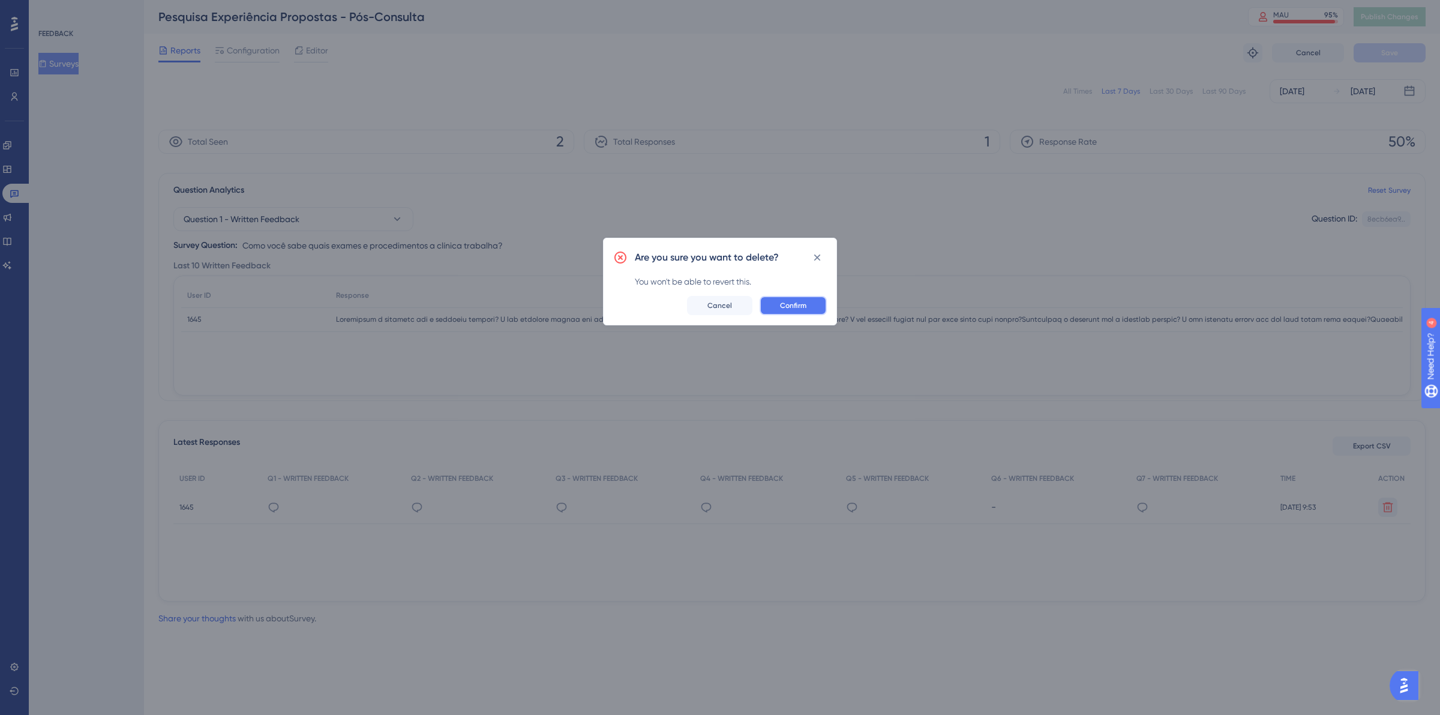
click at [790, 304] on span "Confirm" at bounding box center [793, 306] width 26 height 10
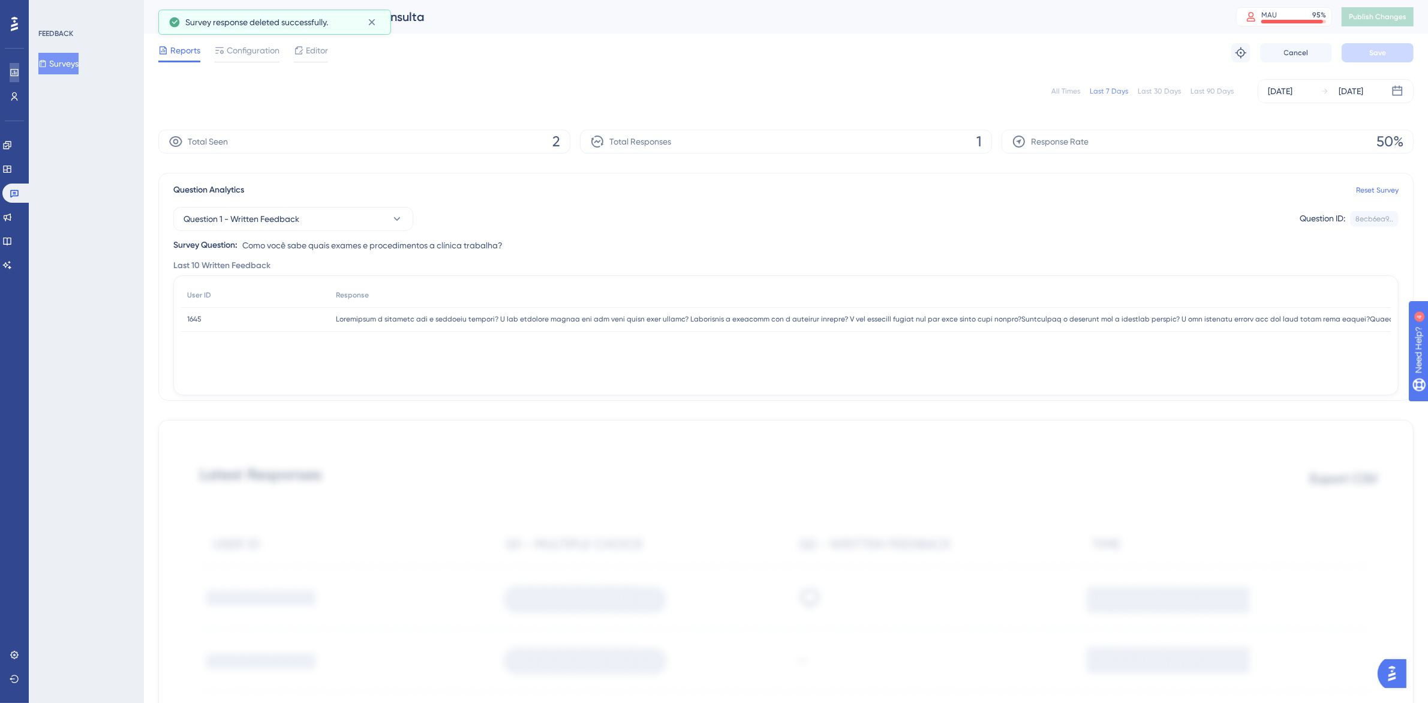
click at [19, 73] on link at bounding box center [15, 72] width 10 height 19
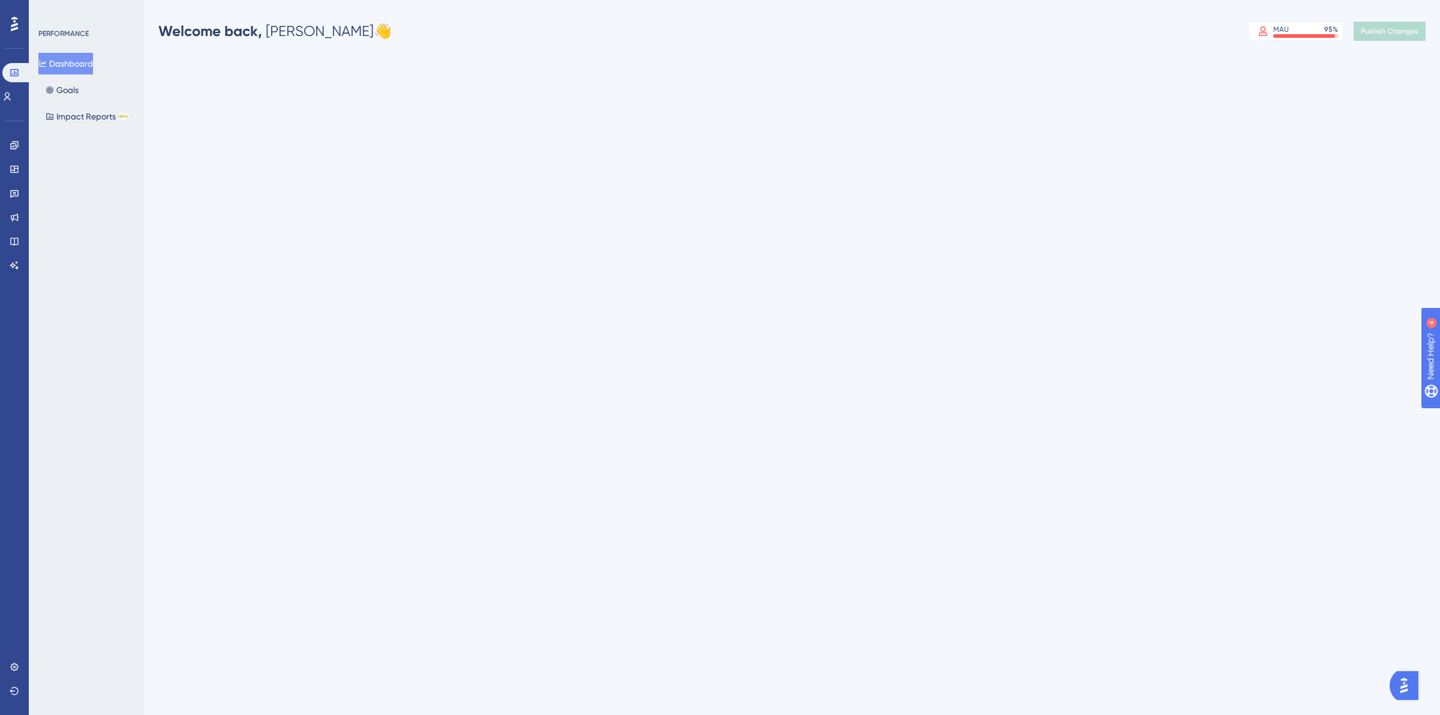
click at [20, 19] on div at bounding box center [14, 23] width 19 height 19
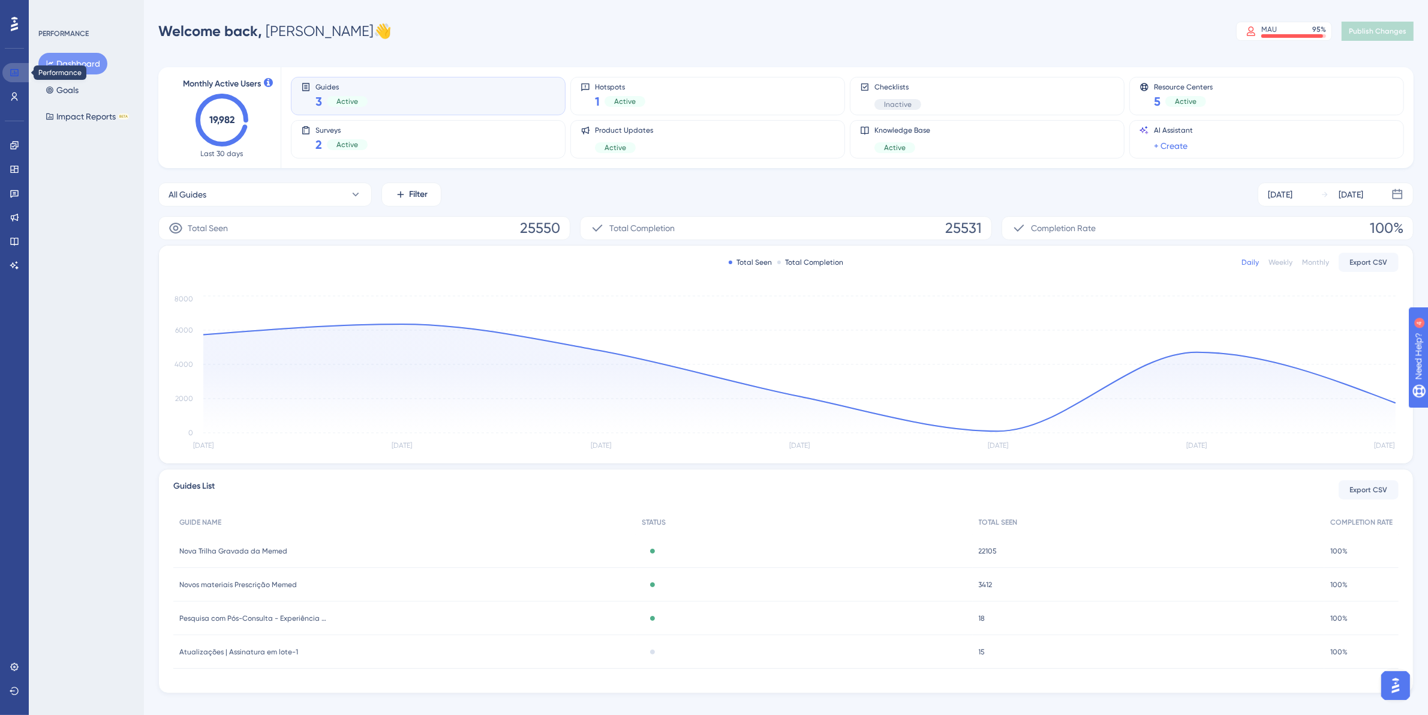
click at [11, 75] on icon at bounding box center [15, 73] width 10 height 10
click at [22, 145] on link at bounding box center [14, 145] width 24 height 19
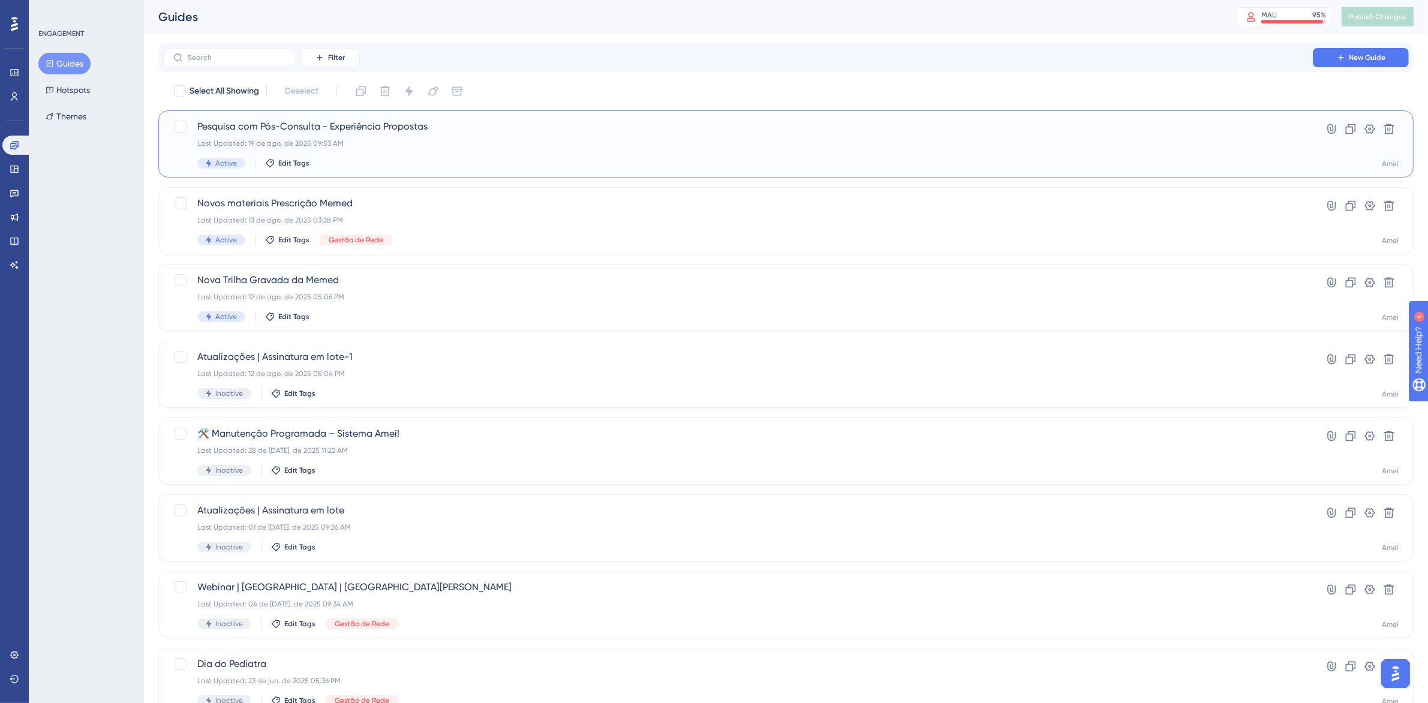
click at [487, 144] on div "Last Updated: 19 de ago. de 2025 09:53 AM" at bounding box center [738, 144] width 1082 height 10
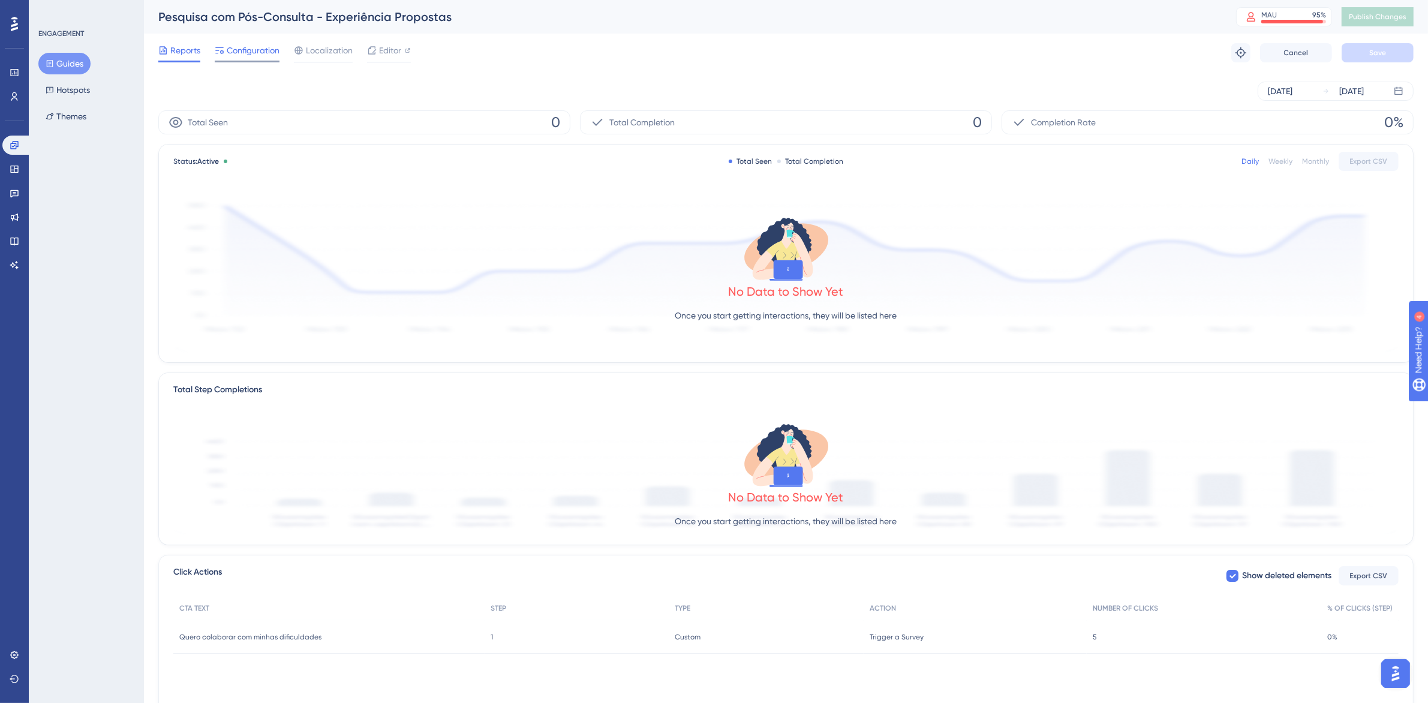
click at [278, 46] on span "Configuration" at bounding box center [253, 50] width 53 height 14
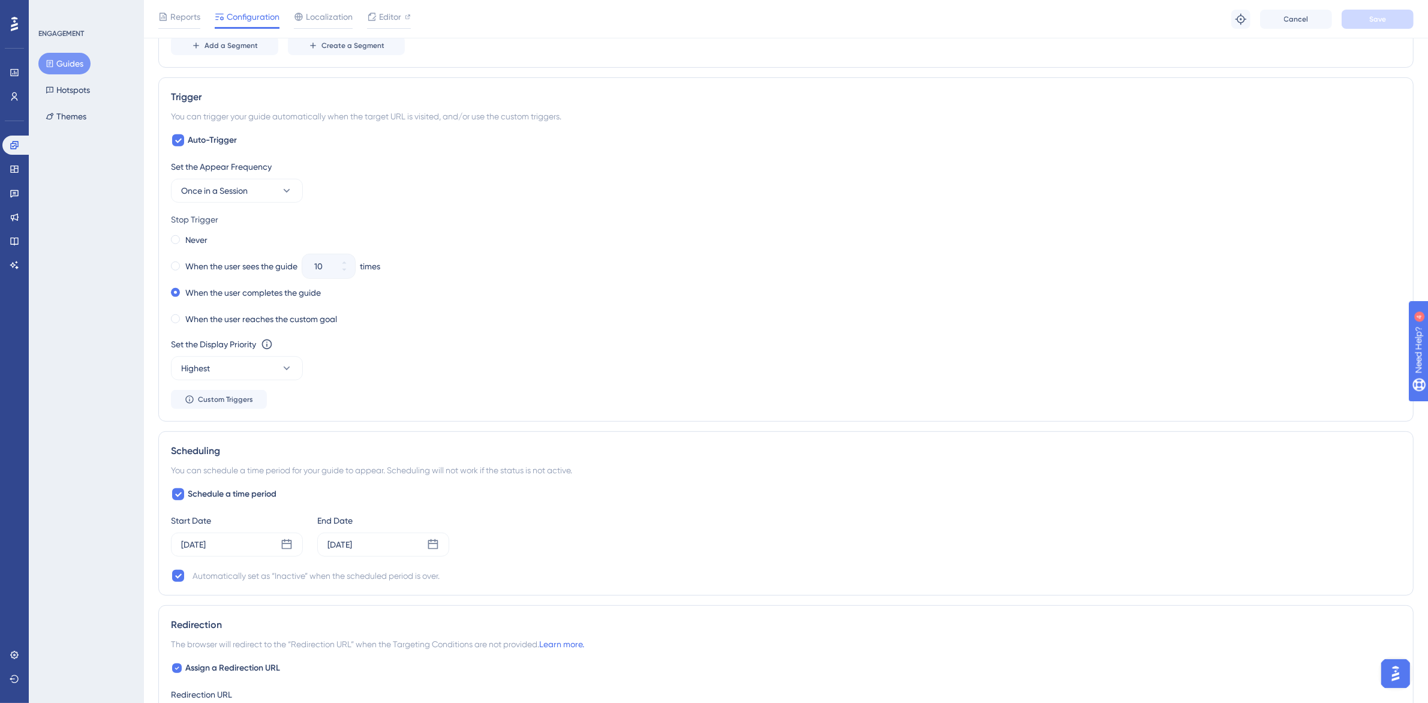
scroll to position [750, 0]
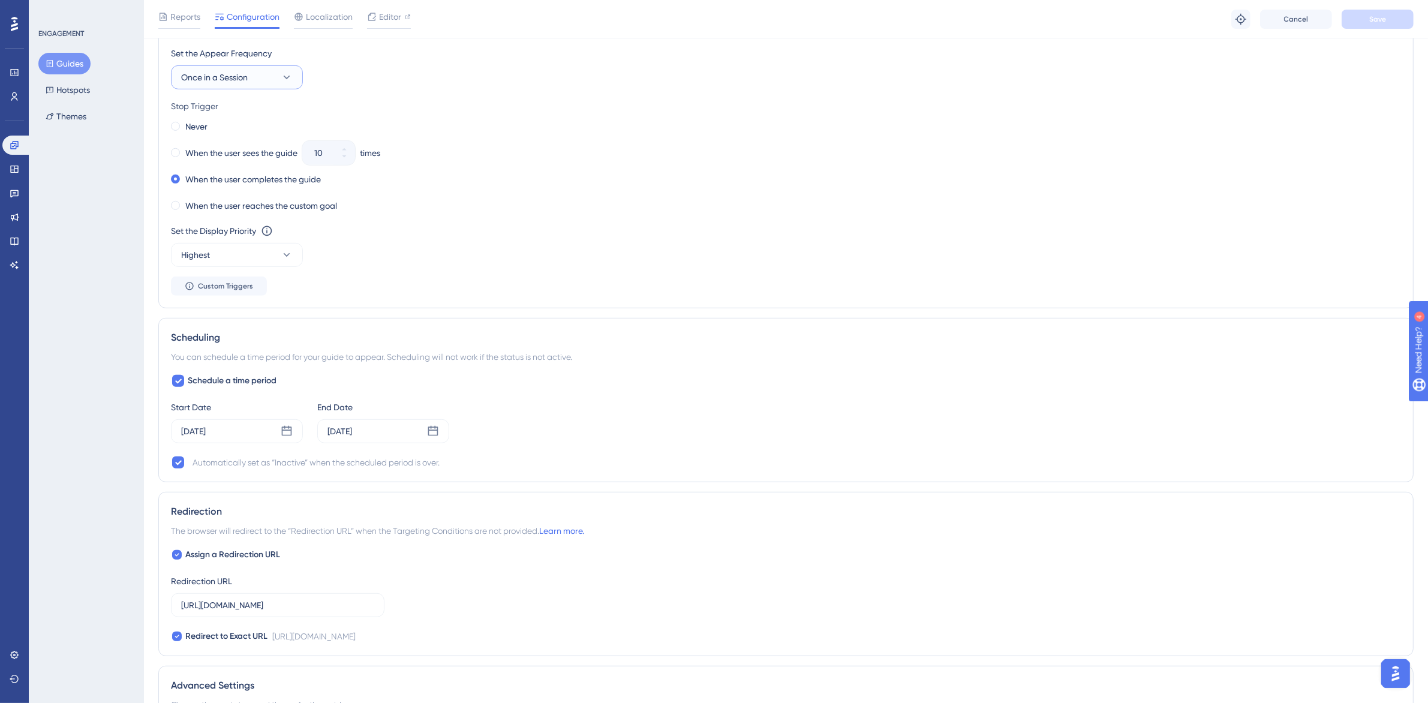
click at [223, 81] on span "Once in a Session" at bounding box center [214, 77] width 67 height 14
click at [254, 258] on div "Always Always" at bounding box center [236, 258] width 97 height 24
click at [1375, 25] on button "Save" at bounding box center [1378, 19] width 72 height 19
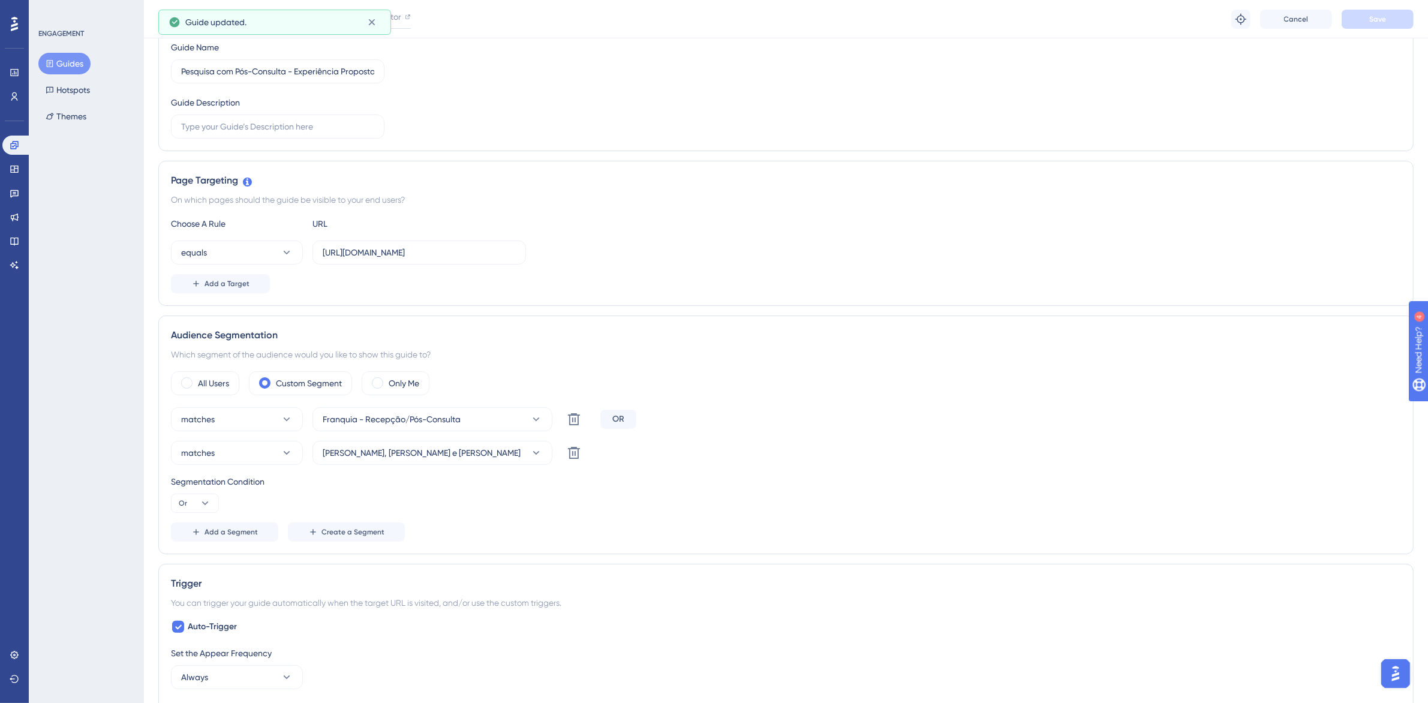
scroll to position [0, 0]
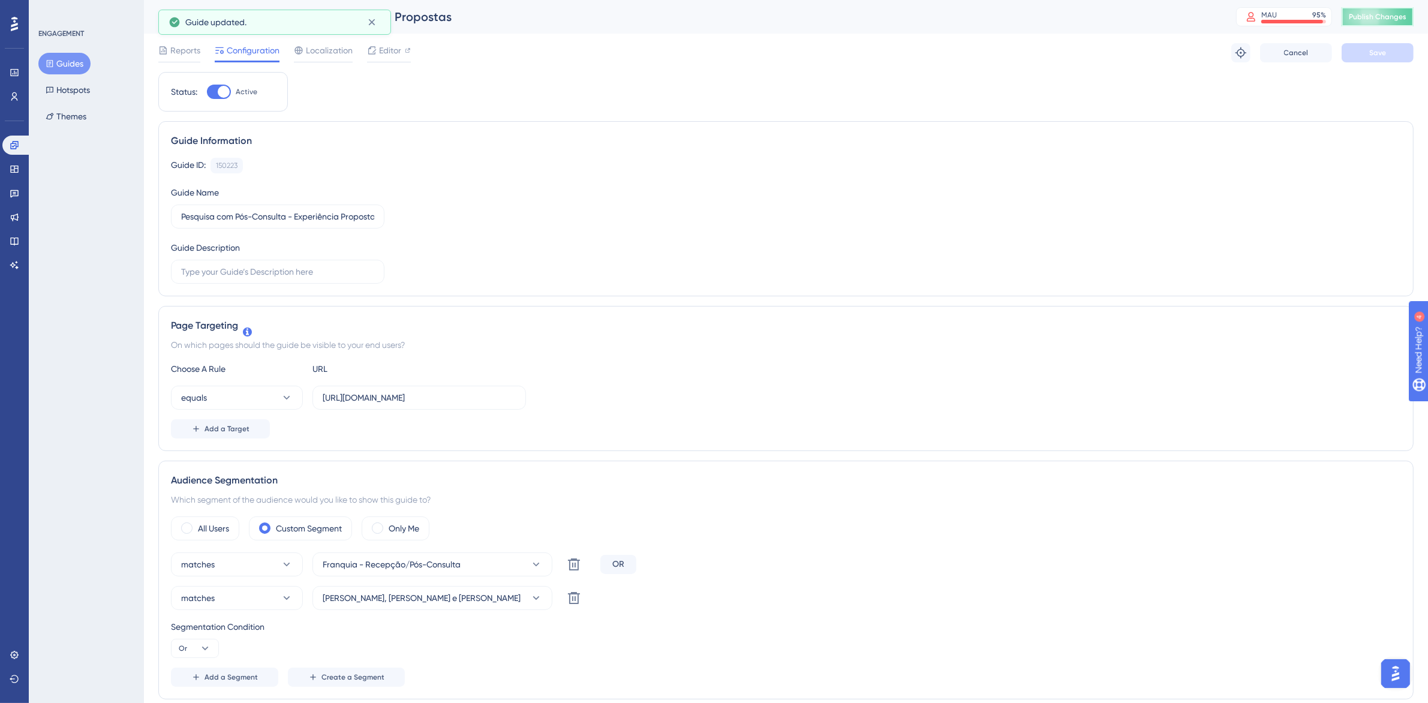
click at [1371, 9] on button "Publish Changes" at bounding box center [1378, 16] width 72 height 19
click at [17, 25] on icon at bounding box center [14, 24] width 7 height 14
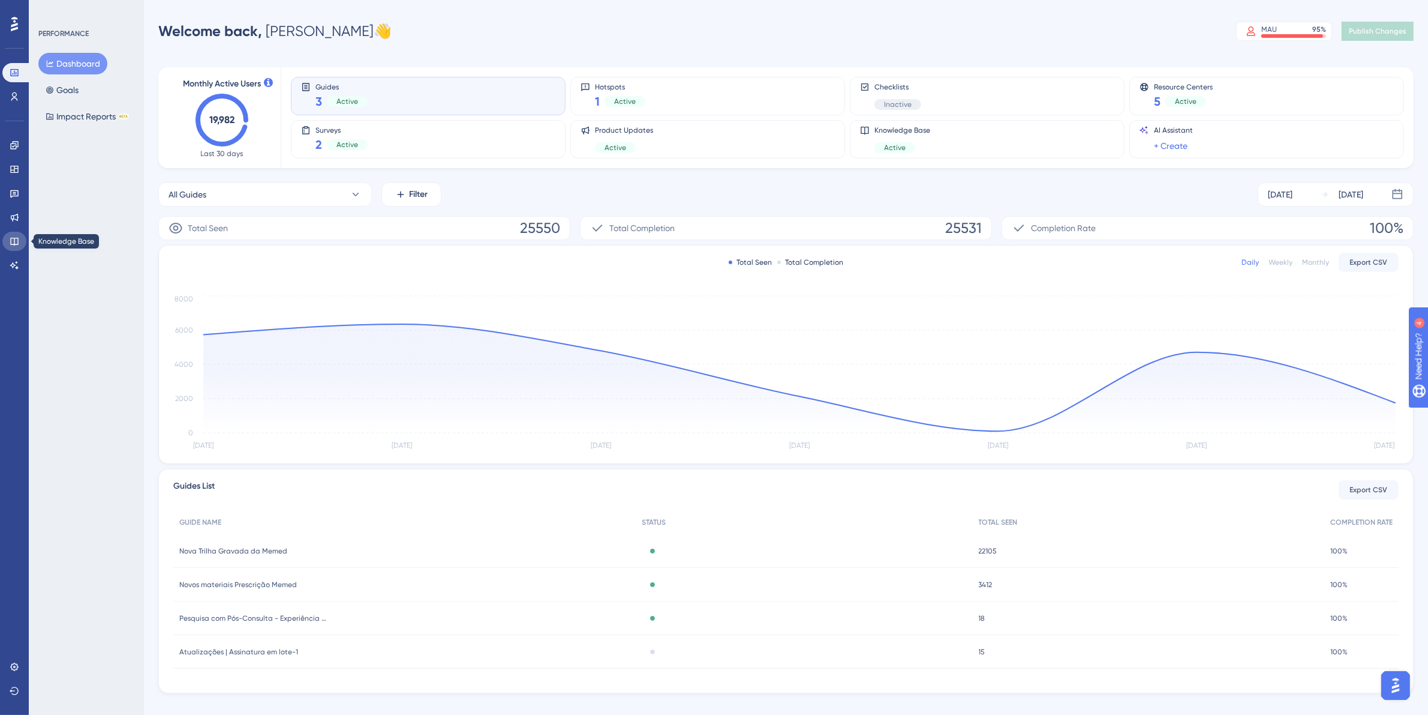
click at [19, 241] on link at bounding box center [14, 241] width 24 height 19
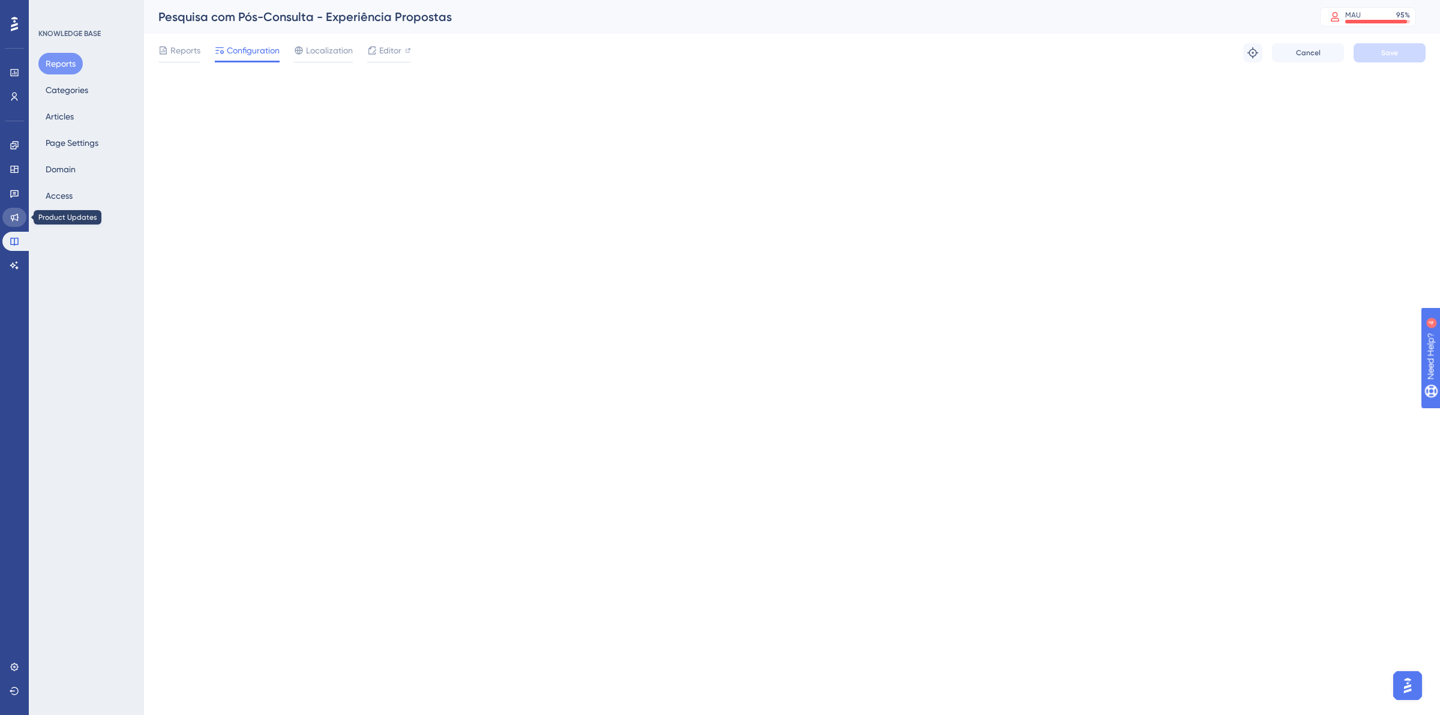
click at [13, 224] on link at bounding box center [14, 217] width 24 height 19
